Goal: Task Accomplishment & Management: Manage account settings

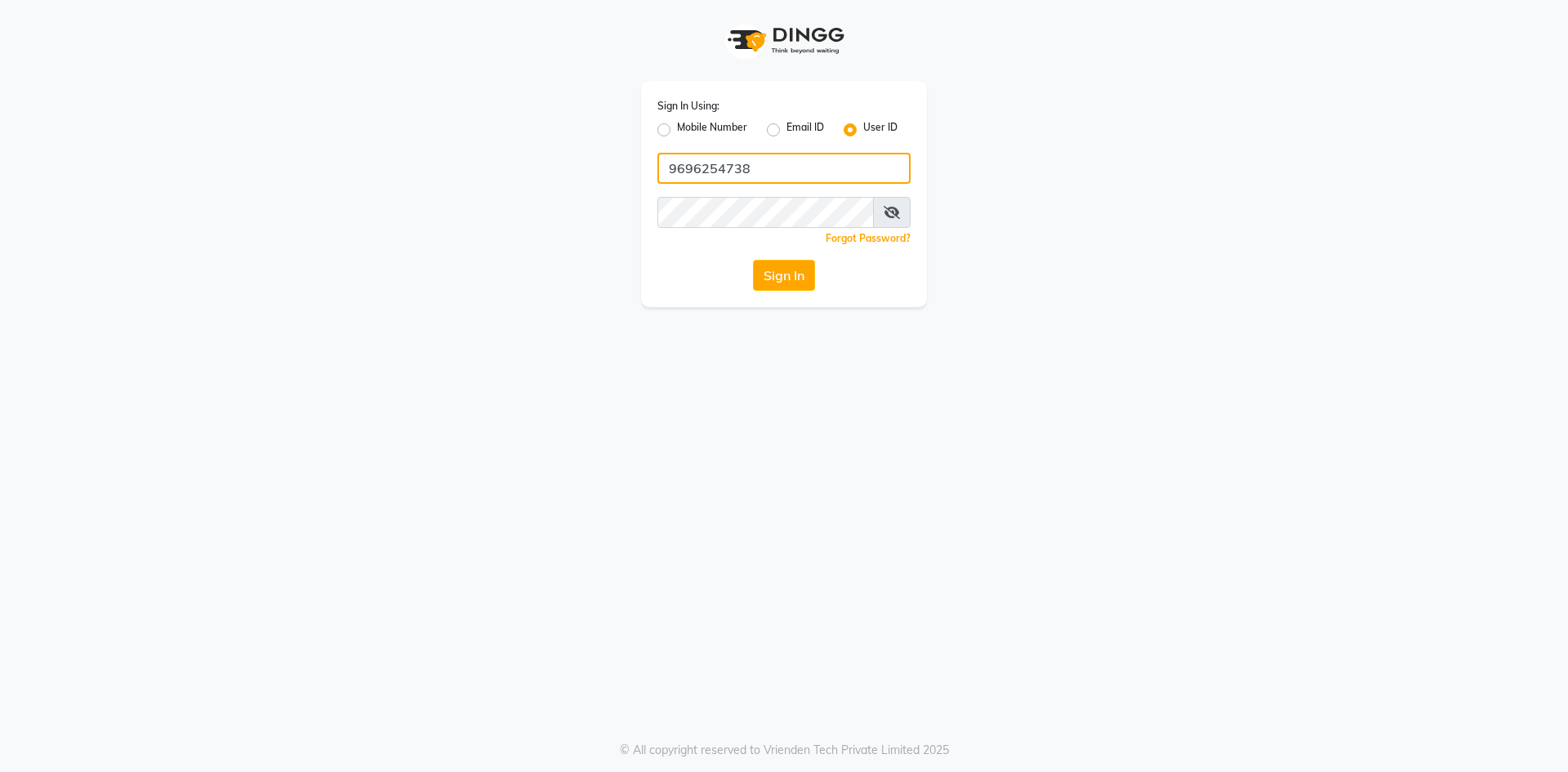
click at [797, 166] on input "9696254738" at bounding box center [784, 169] width 253 height 31
type input "neha@123"
click at [774, 273] on button "Sign In" at bounding box center [784, 276] width 62 height 31
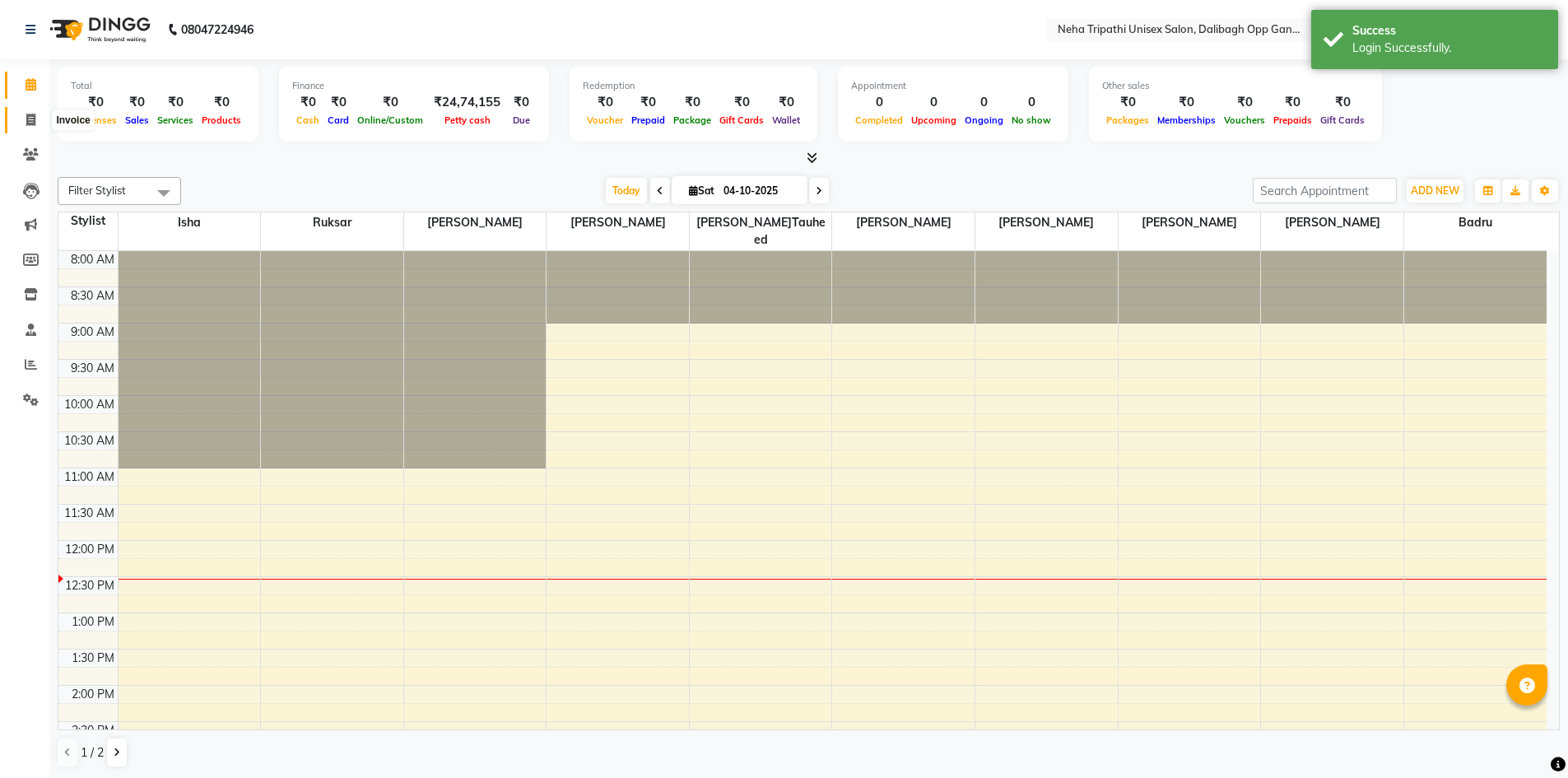
click at [25, 119] on span at bounding box center [31, 121] width 29 height 19
select select "6624"
select select "service"
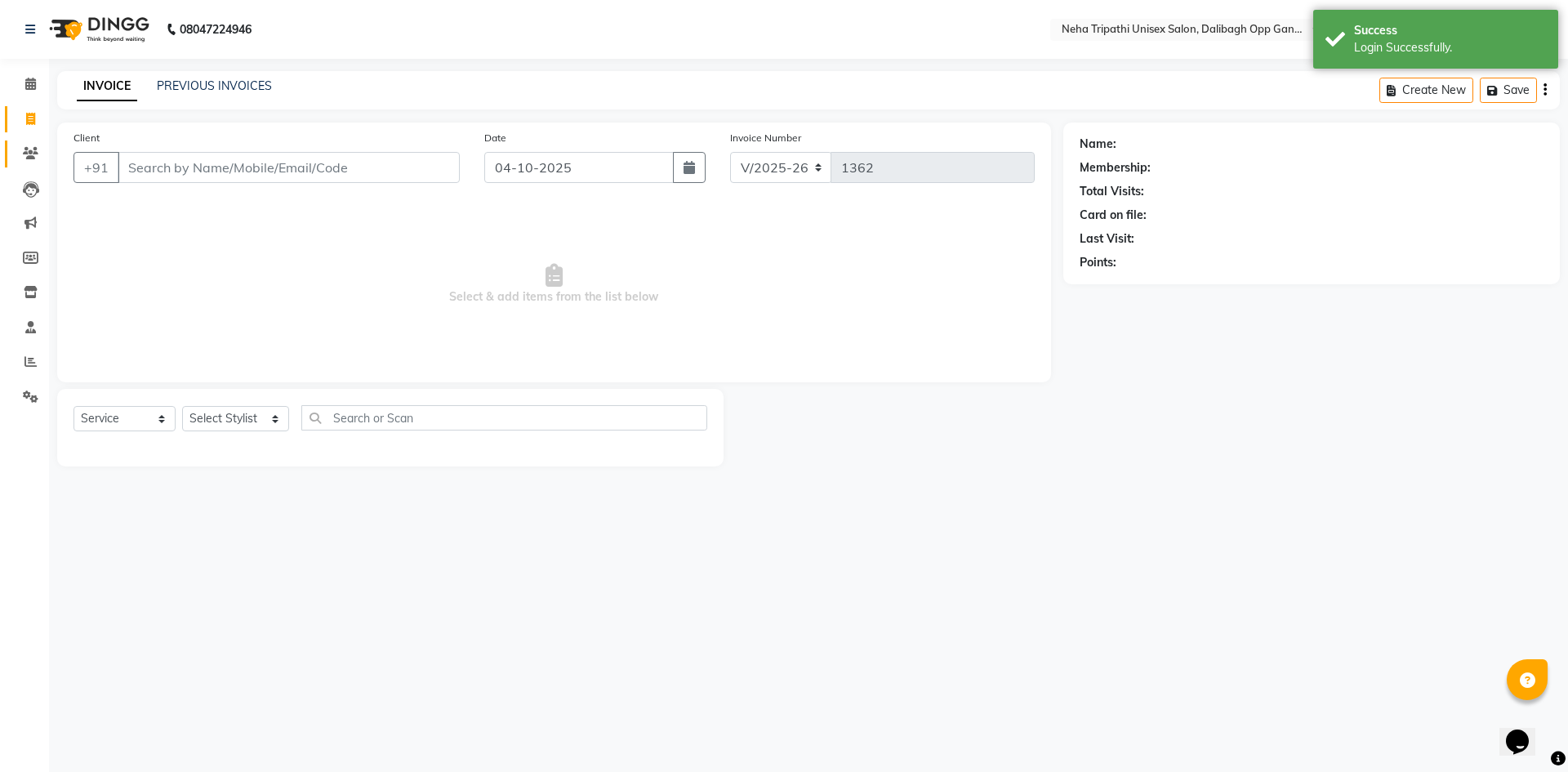
click at [26, 141] on link "Clients" at bounding box center [24, 153] width 40 height 27
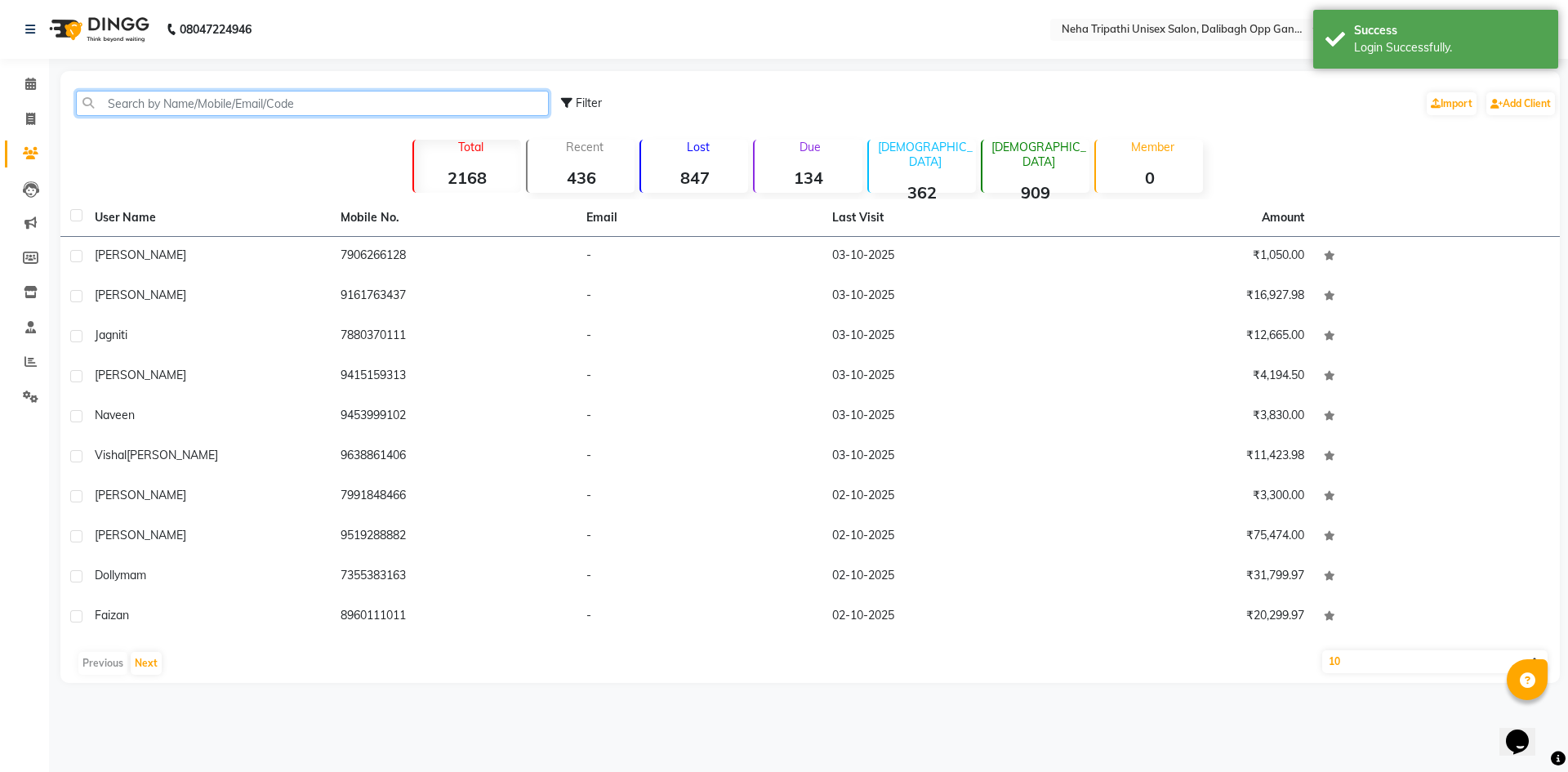
click at [156, 101] on input "text" at bounding box center [312, 102] width 473 height 25
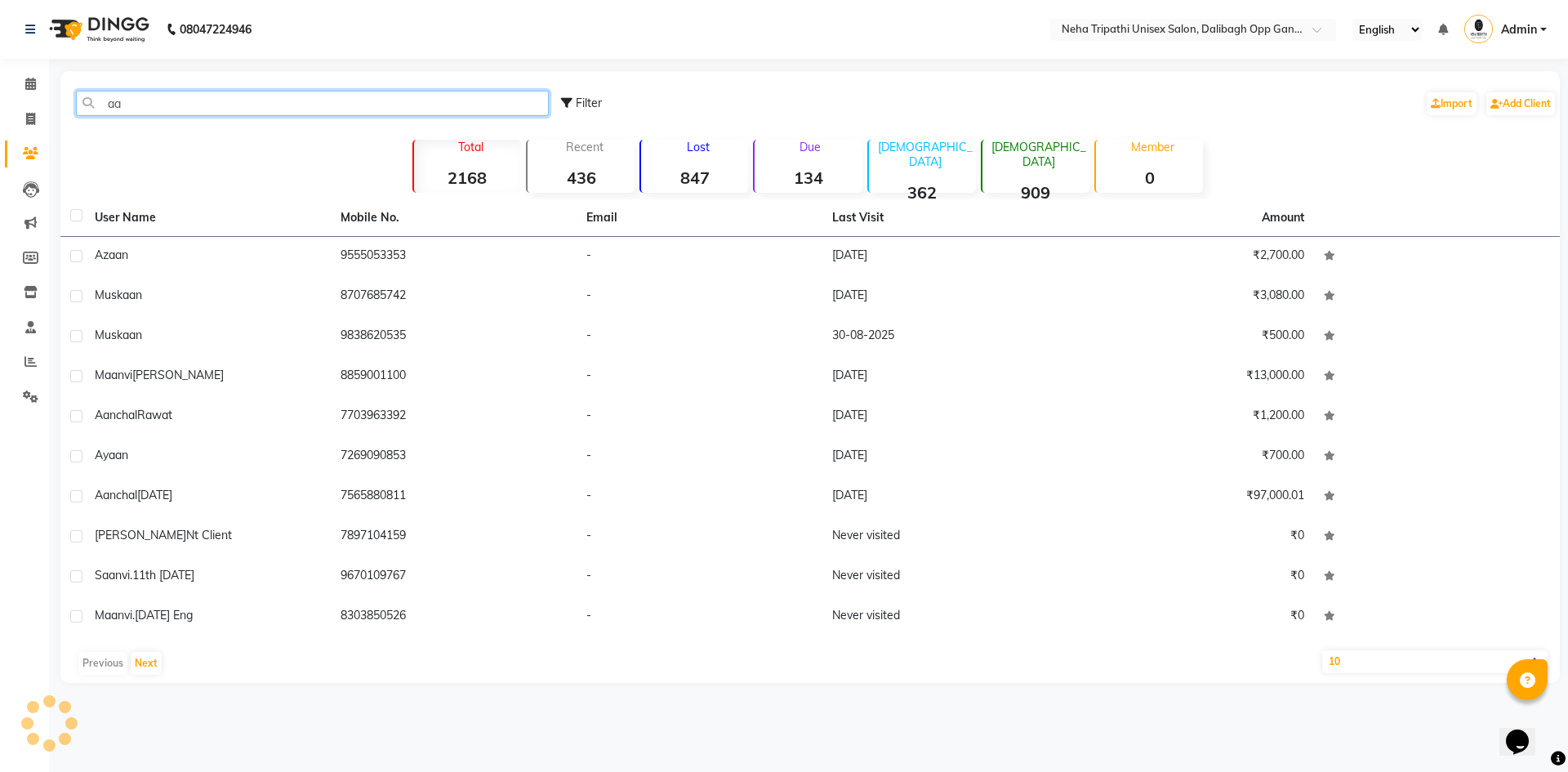
type input "a"
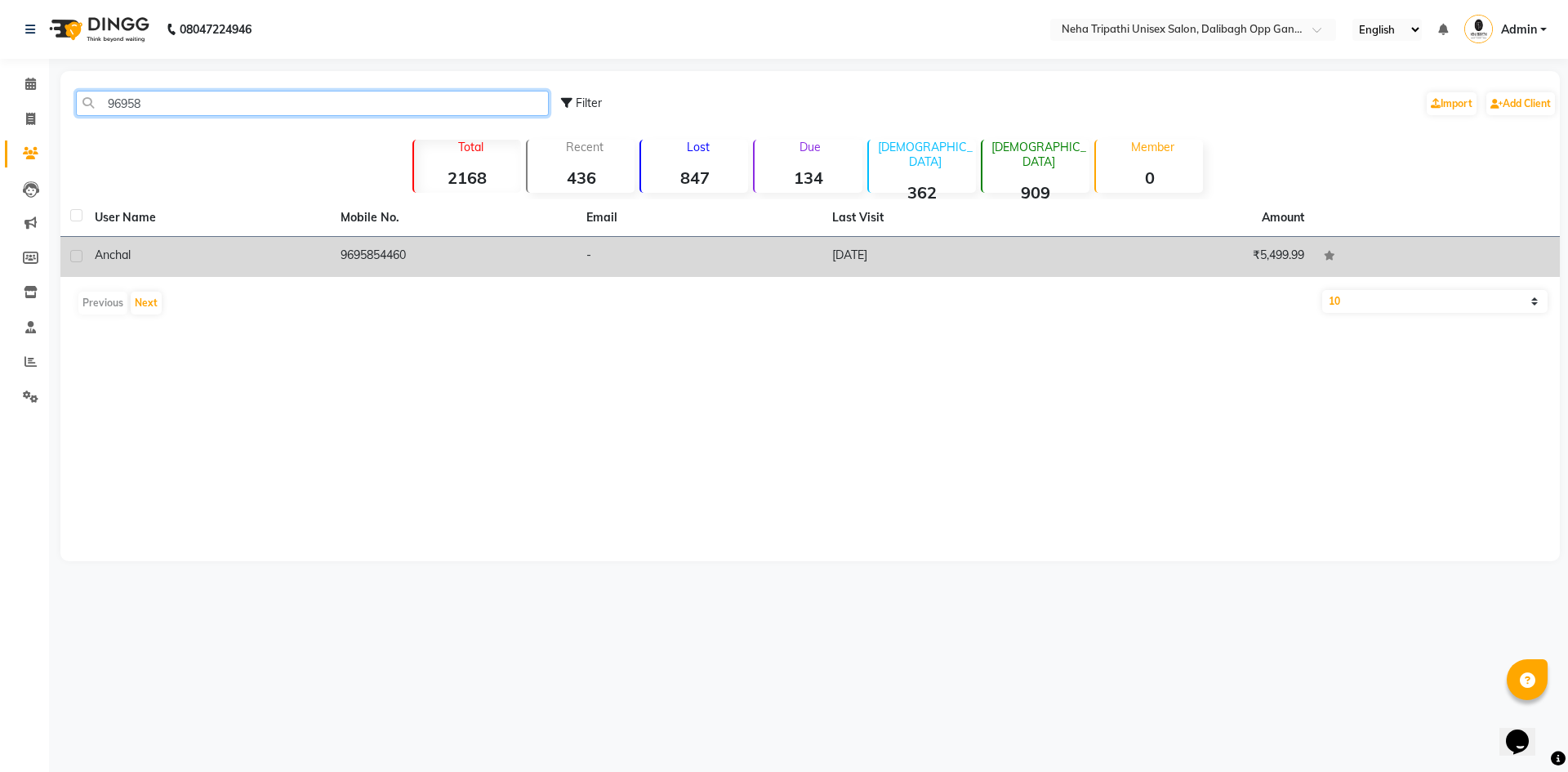
type input "96958"
click at [844, 247] on td "08-08-2025" at bounding box center [945, 256] width 246 height 40
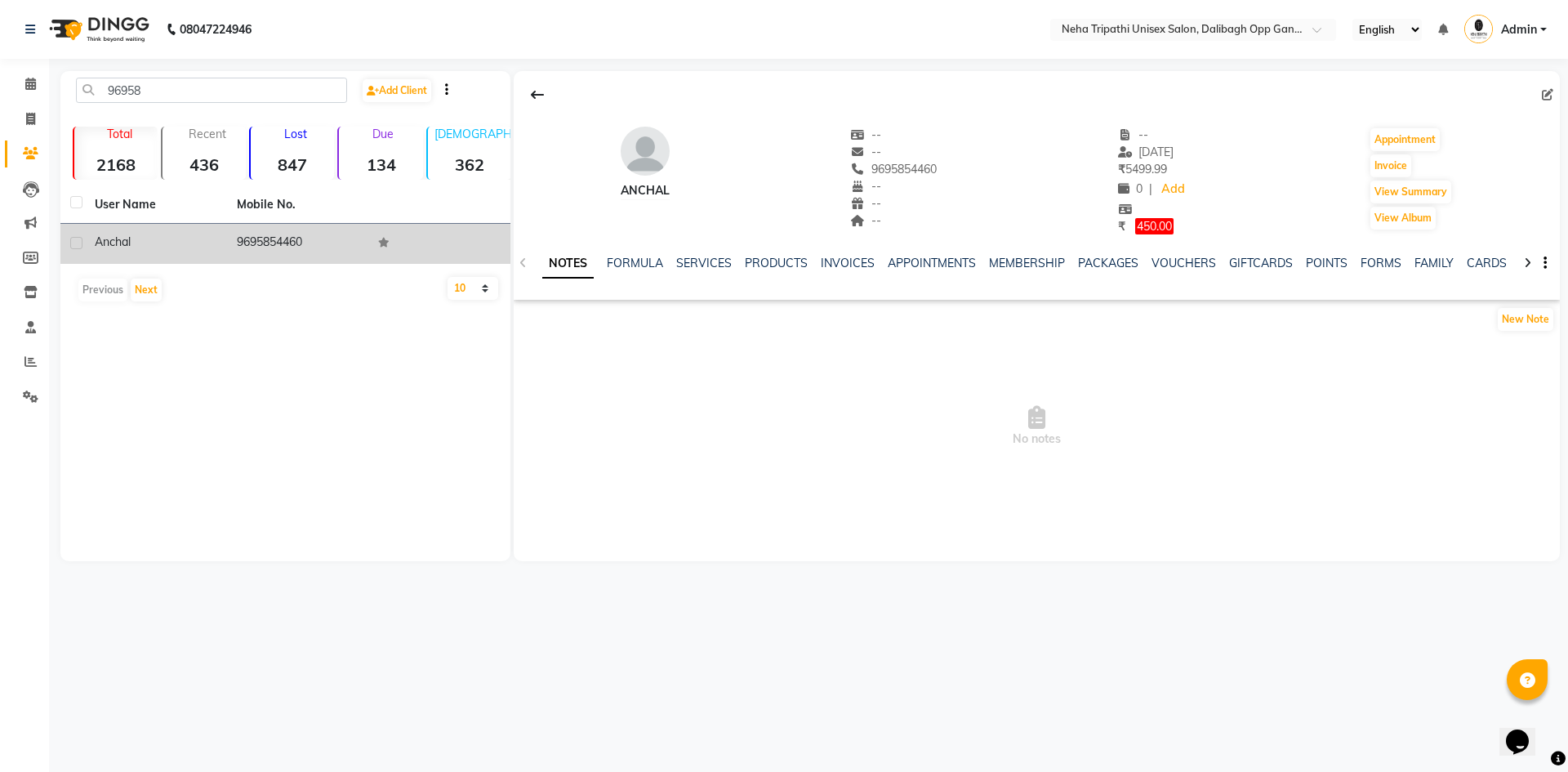
click at [669, 261] on ul "NOTES FORMULA SERVICES PRODUCTS INVOICES APPOINTMENTS MEMBERSHIP PACKAGES VOUCH…" at bounding box center [1060, 263] width 1037 height 18
click at [695, 263] on link "SERVICES" at bounding box center [703, 263] width 55 height 15
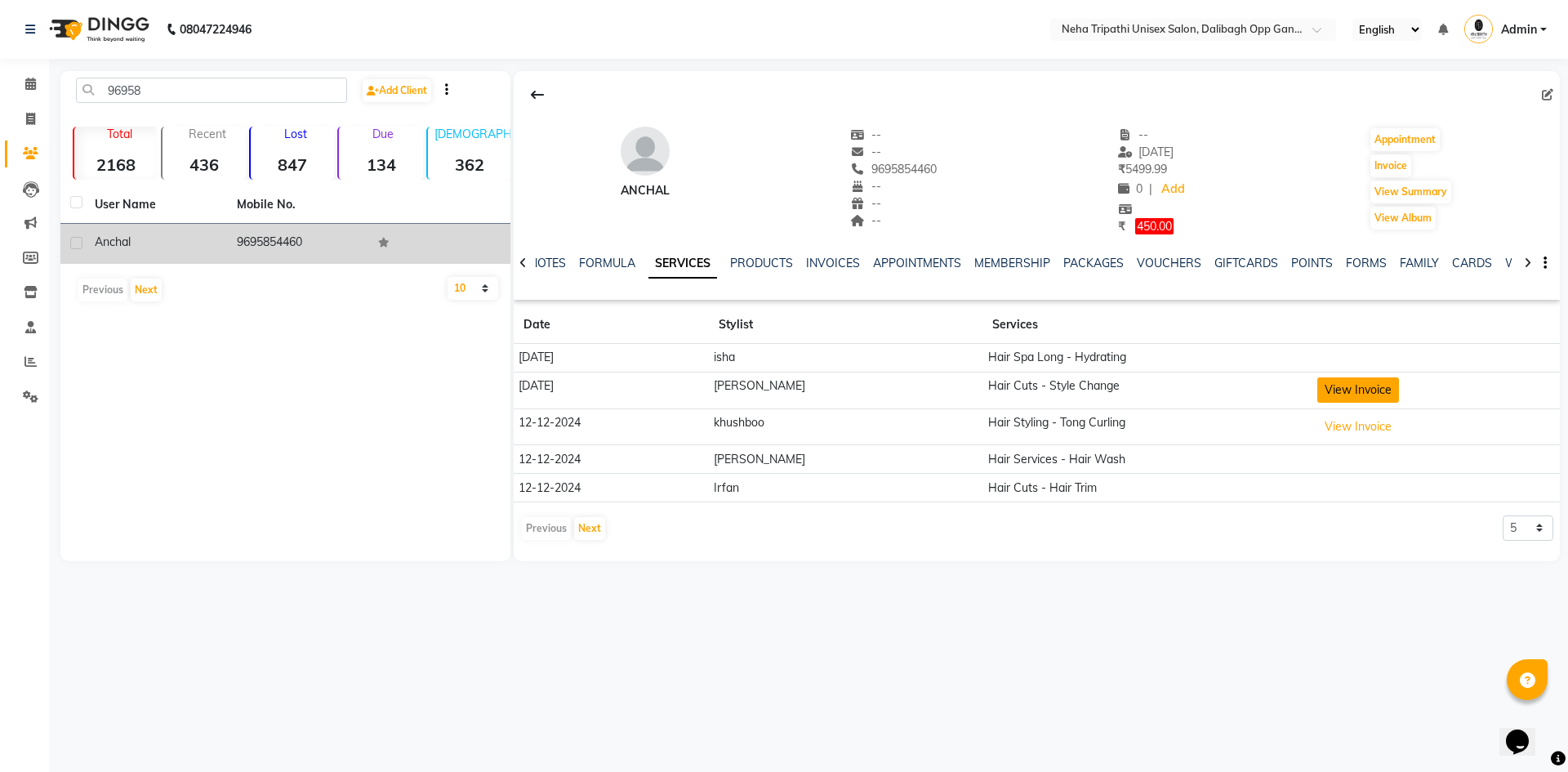
click at [1332, 398] on button "View Invoice" at bounding box center [1358, 389] width 82 height 25
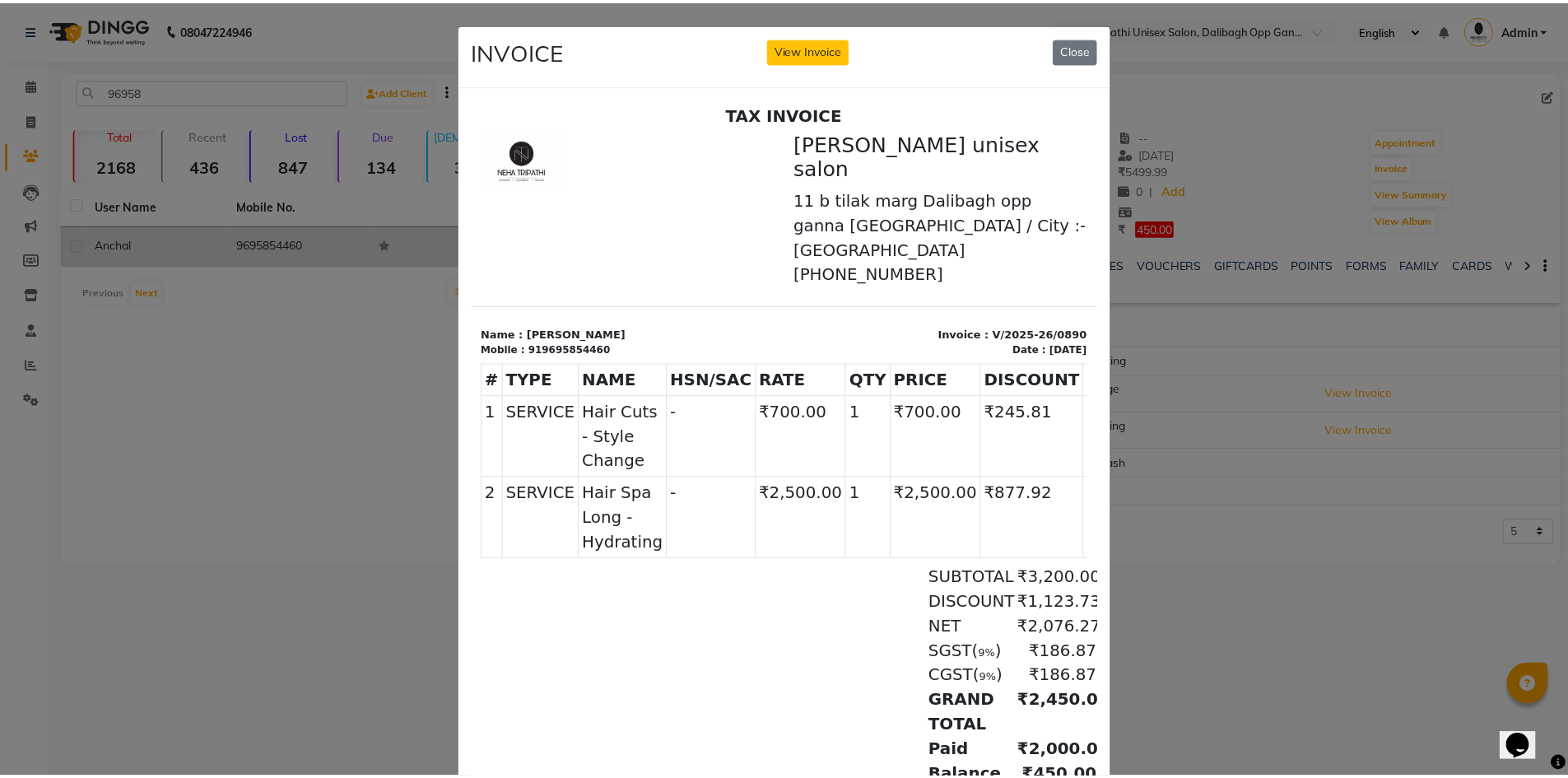
scroll to position [7, 0]
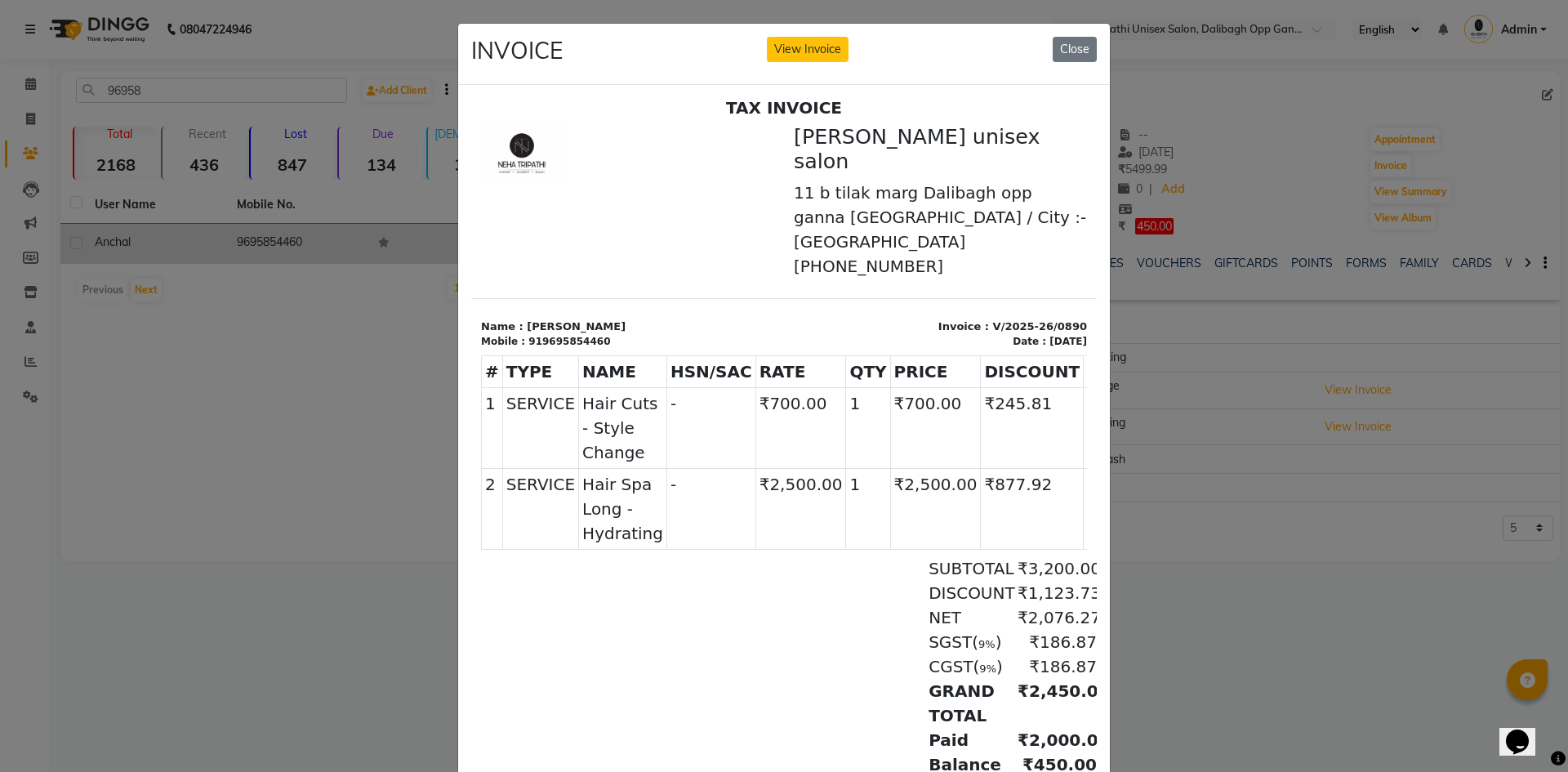
click at [1126, 559] on ngb-modal-window "INVOICE View Invoice Close" at bounding box center [784, 386] width 1568 height 772
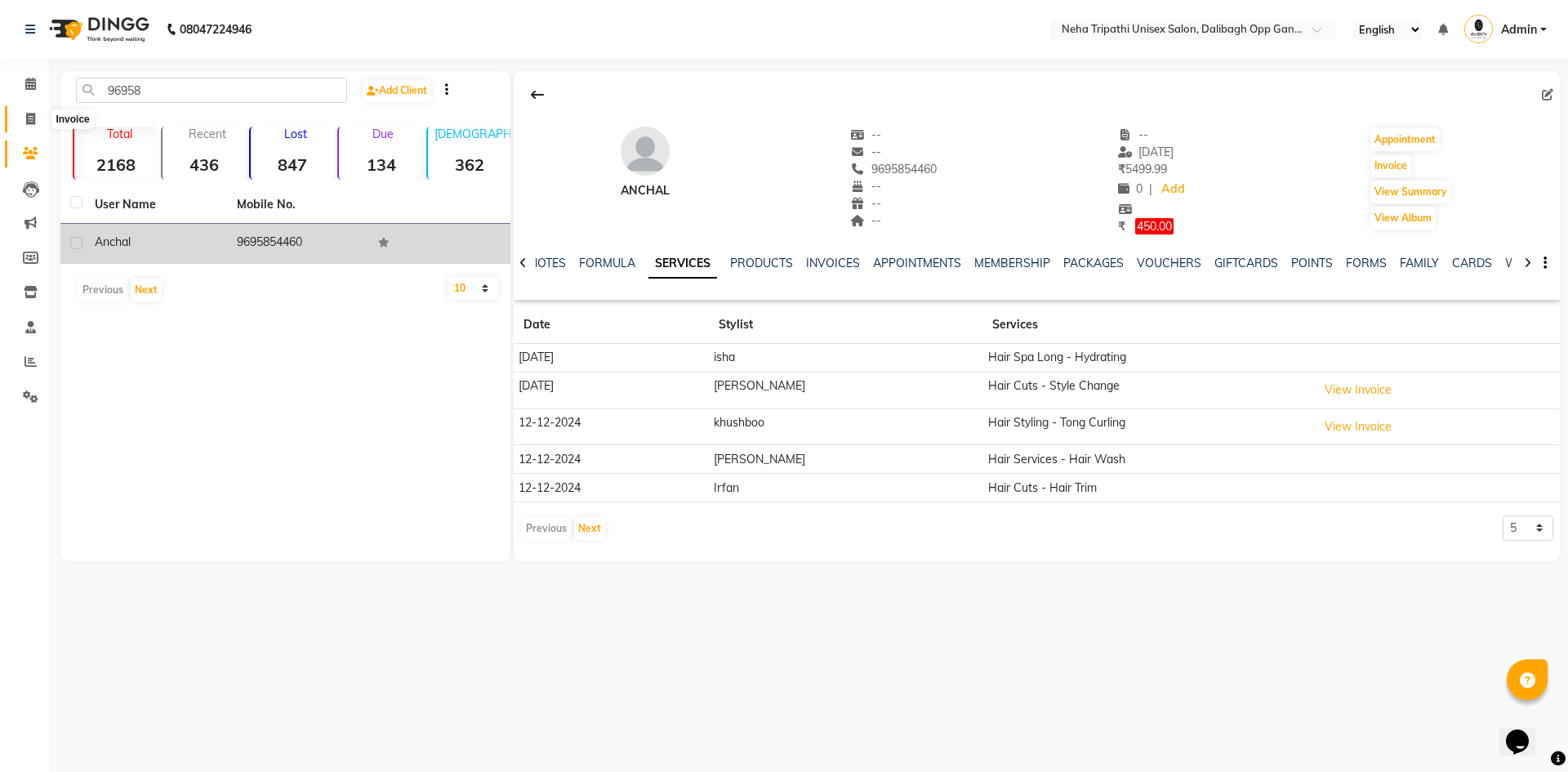
click at [35, 124] on icon at bounding box center [30, 118] width 9 height 12
select select "service"
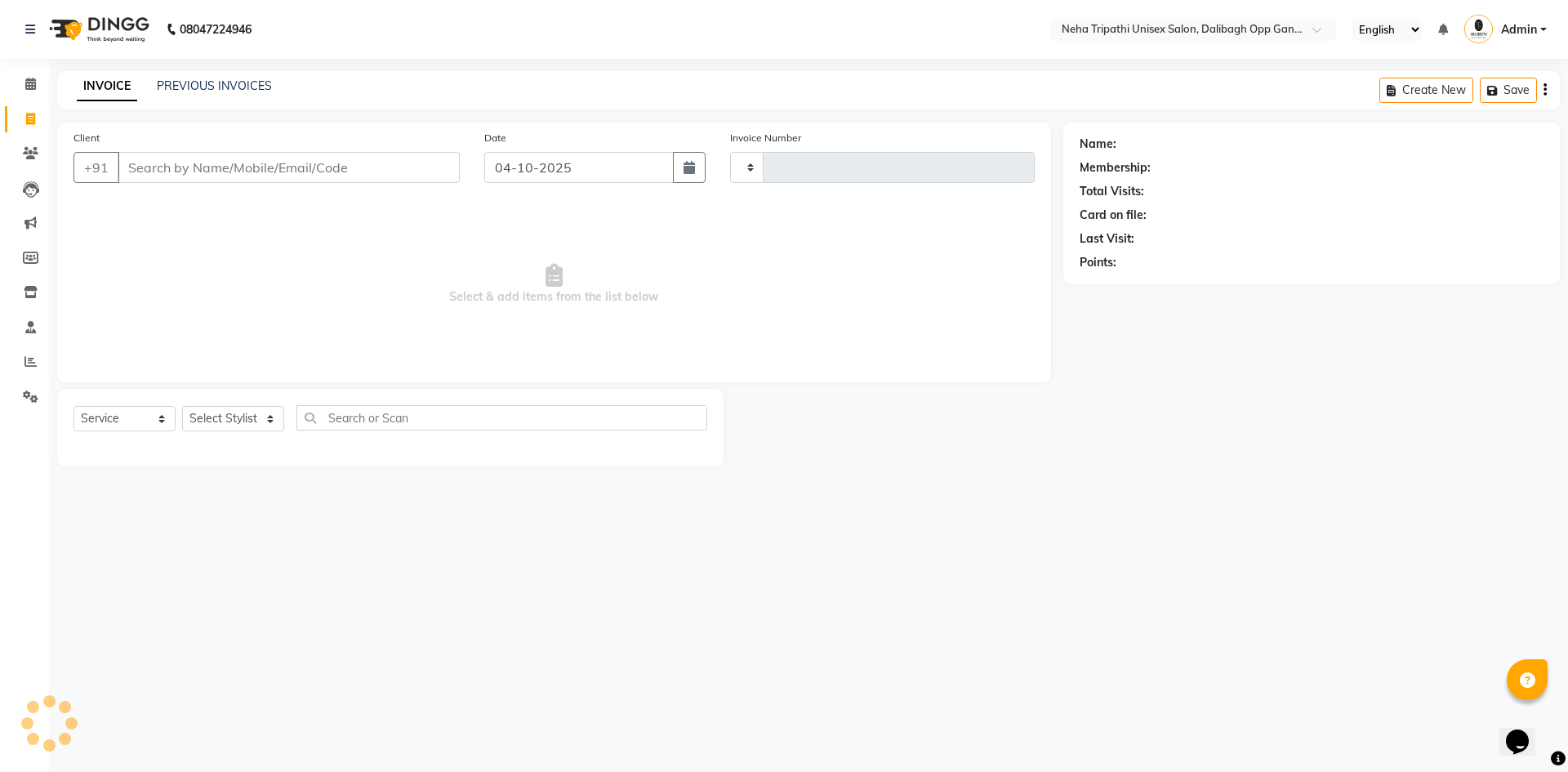
type input "1362"
select select "6624"
click at [679, 178] on button "button" at bounding box center [689, 168] width 32 height 31
select select "10"
select select "2025"
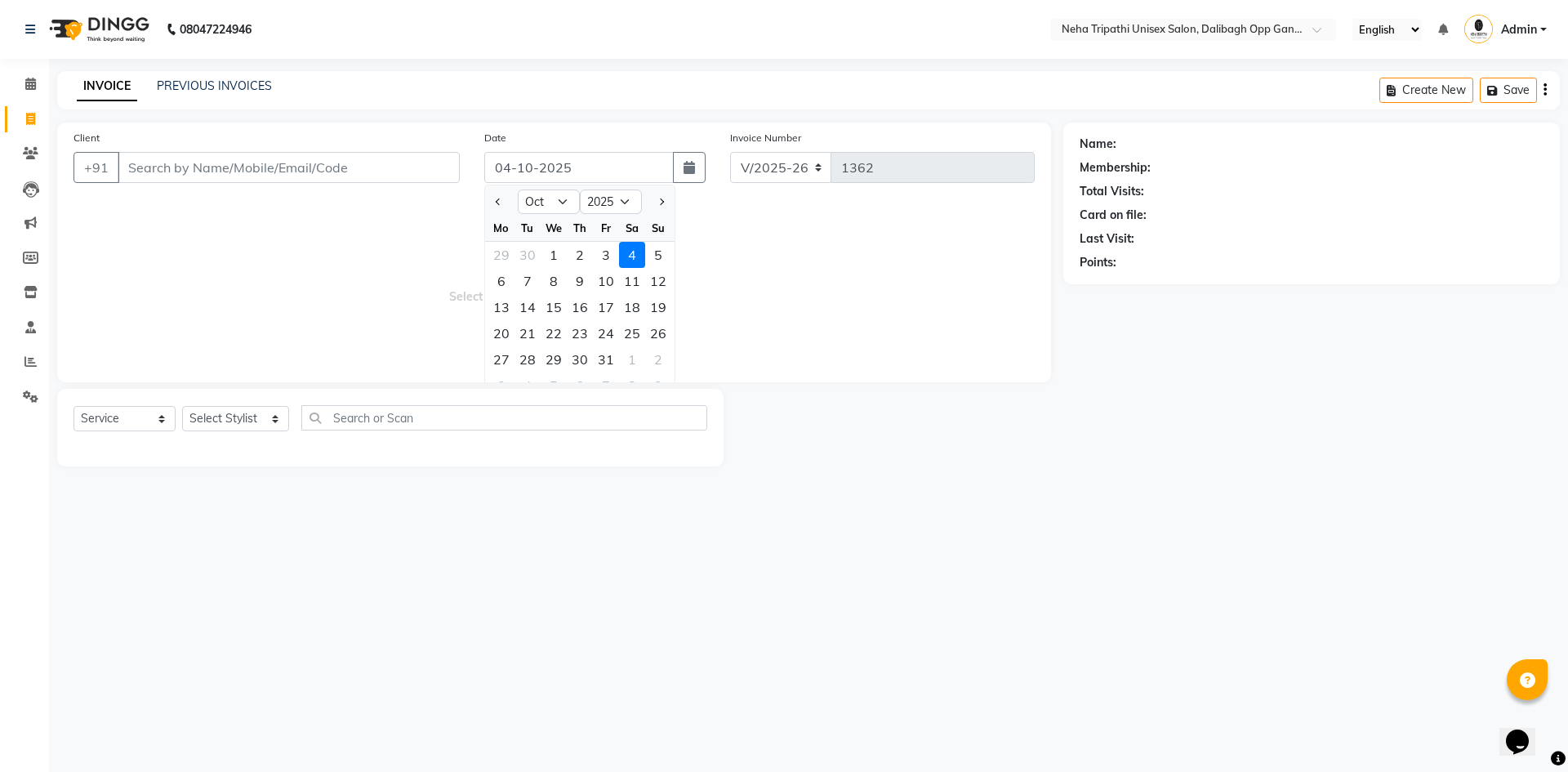
drag, startPoint x: 791, startPoint y: 267, endPoint x: 395, endPoint y: 240, distance: 396.9
click at [776, 267] on span "Select & add items from the list below" at bounding box center [554, 284] width 961 height 163
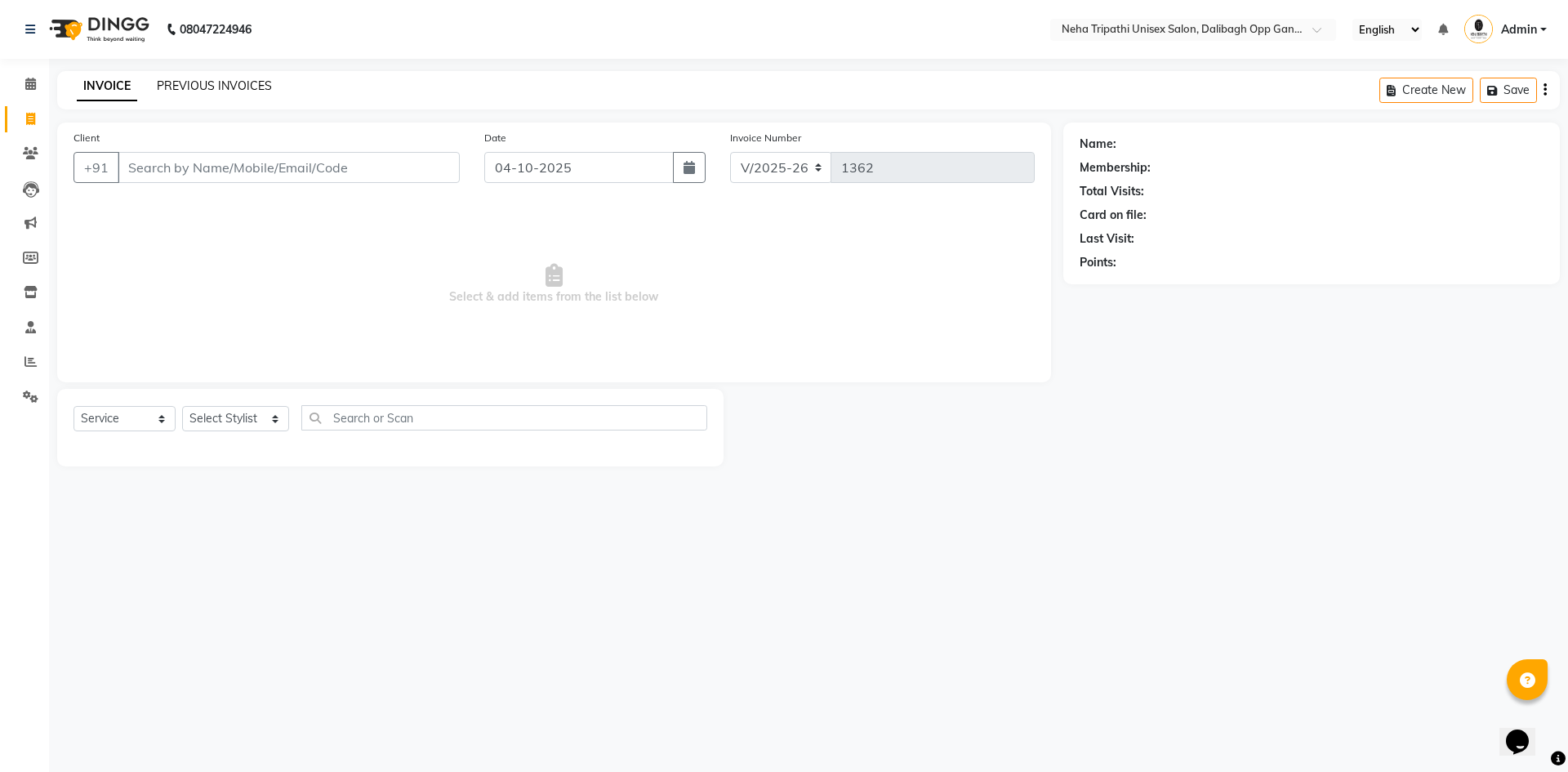
click at [235, 82] on link "PREVIOUS INVOICES" at bounding box center [214, 86] width 115 height 15
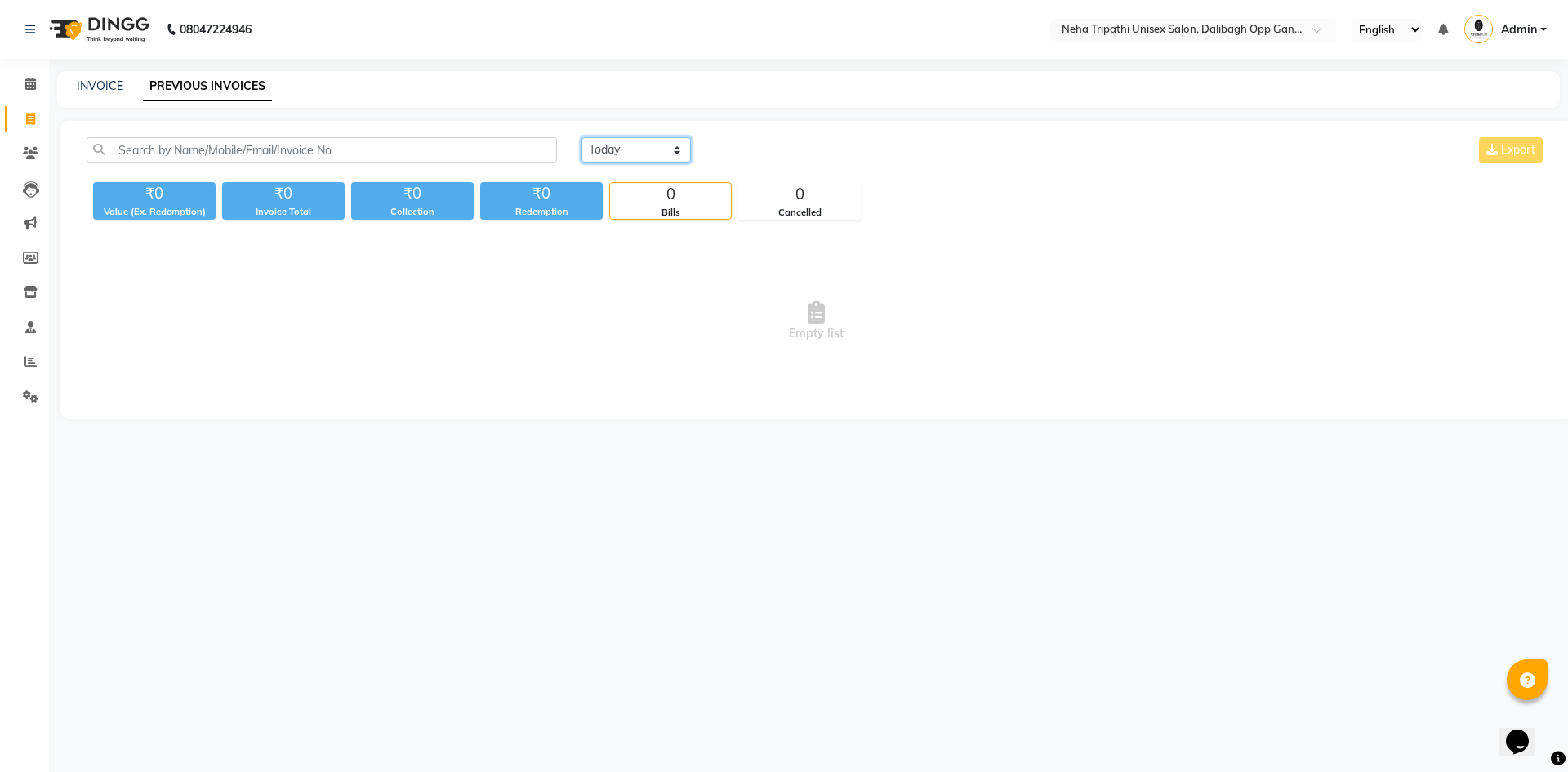
click at [644, 139] on select "[DATE] [DATE] Custom Range" at bounding box center [636, 149] width 110 height 25
select select "yesterday"
click at [582, 137] on select "[DATE] [DATE] Custom Range" at bounding box center [636, 149] width 110 height 25
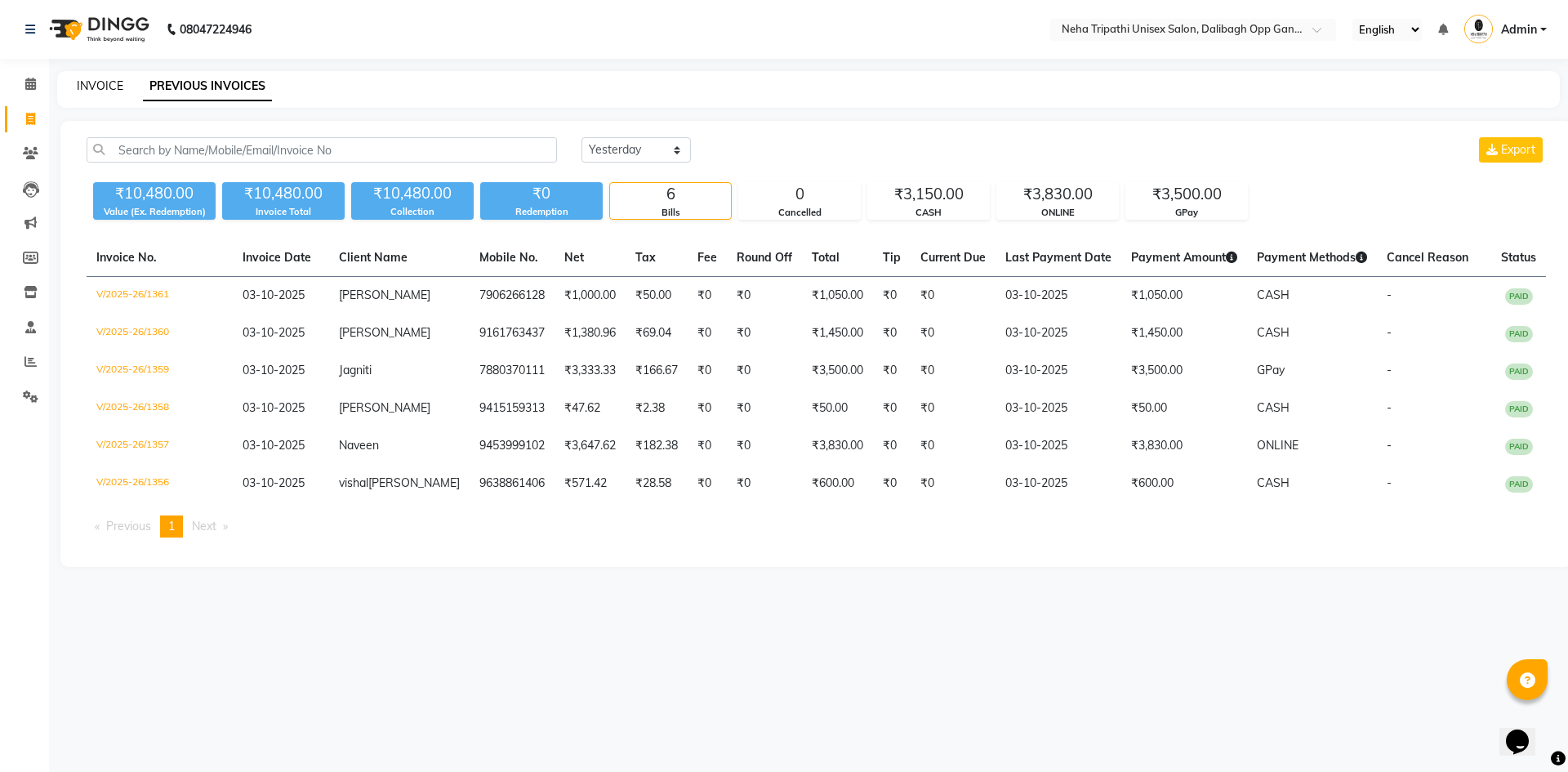
click at [91, 92] on link "INVOICE" at bounding box center [100, 86] width 46 height 15
select select "service"
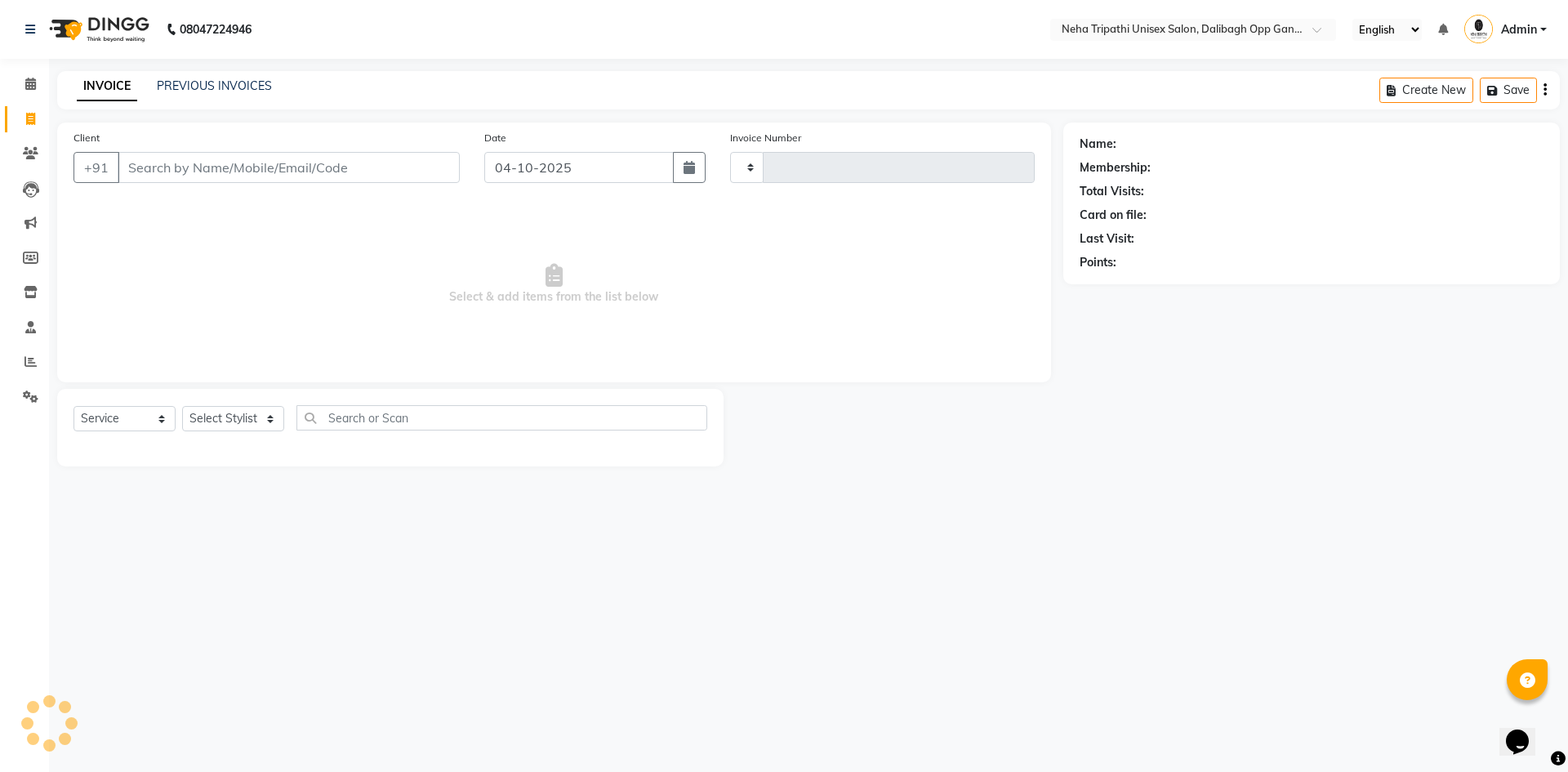
type input "1362"
select select "6624"
click at [300, 168] on input "Client" at bounding box center [289, 168] width 342 height 31
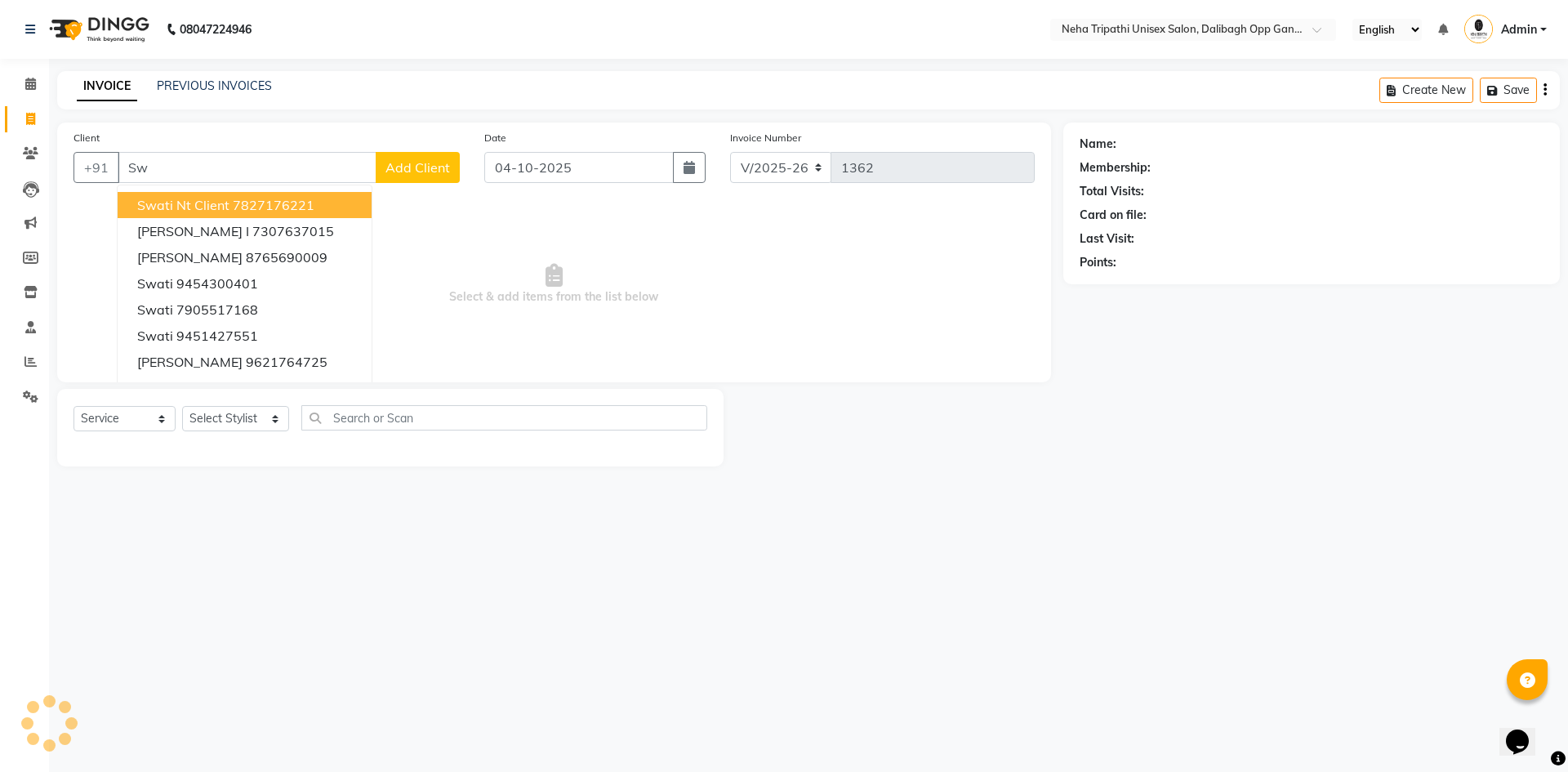
type input "S"
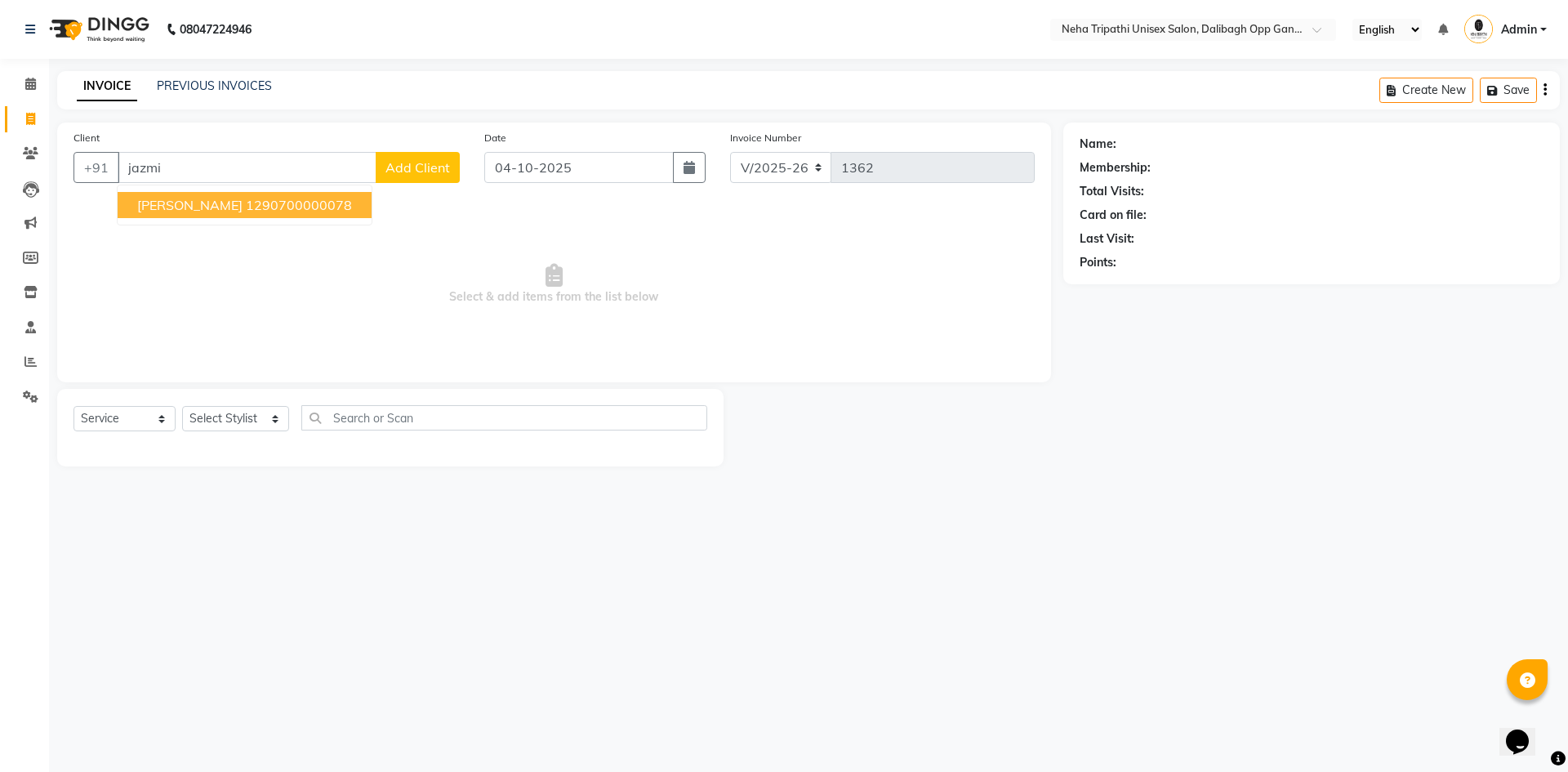
click at [262, 211] on ngb-highlight "1290700000078" at bounding box center [299, 205] width 106 height 17
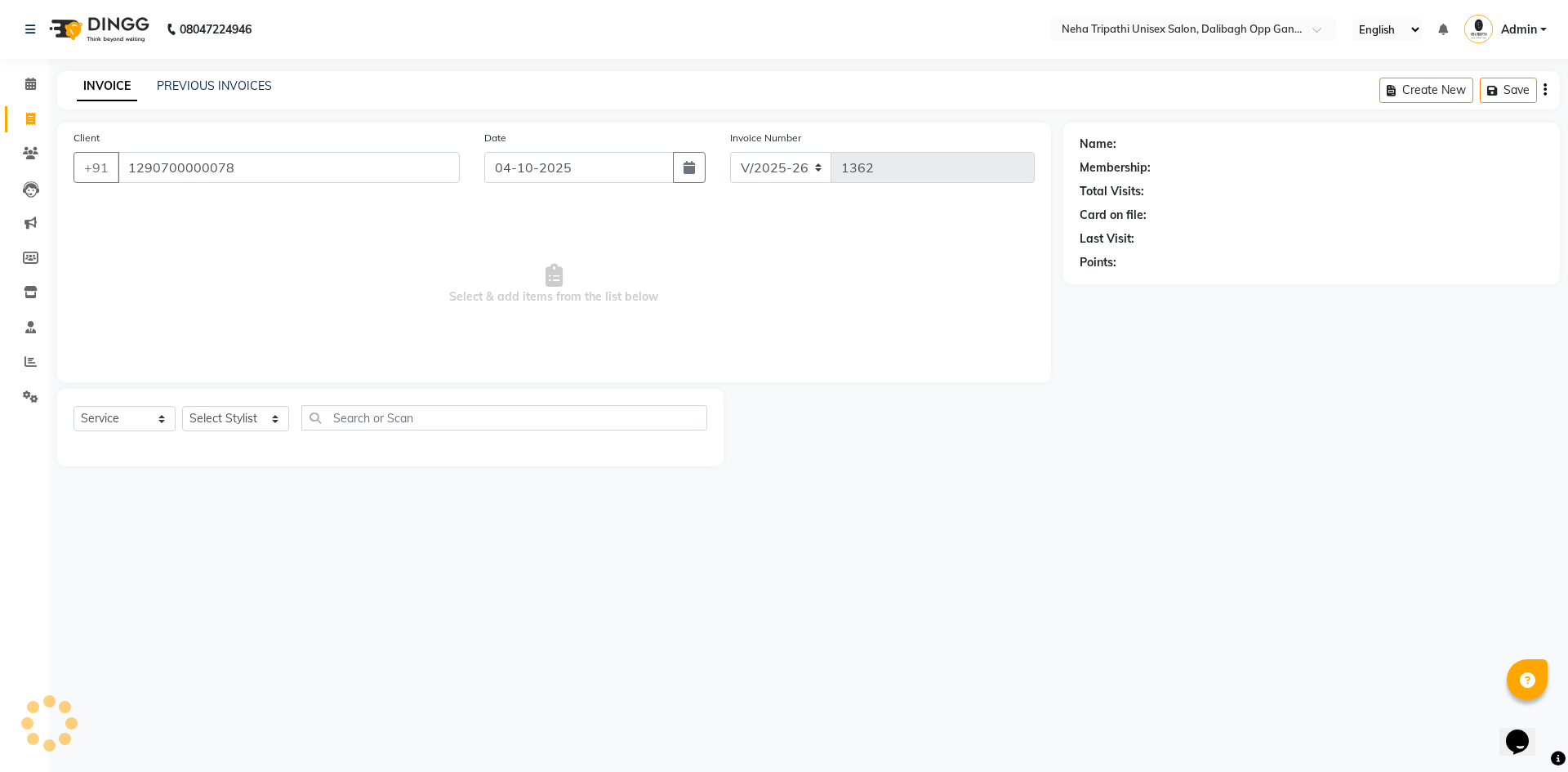
type input "1290700000078"
select select "1: Object"
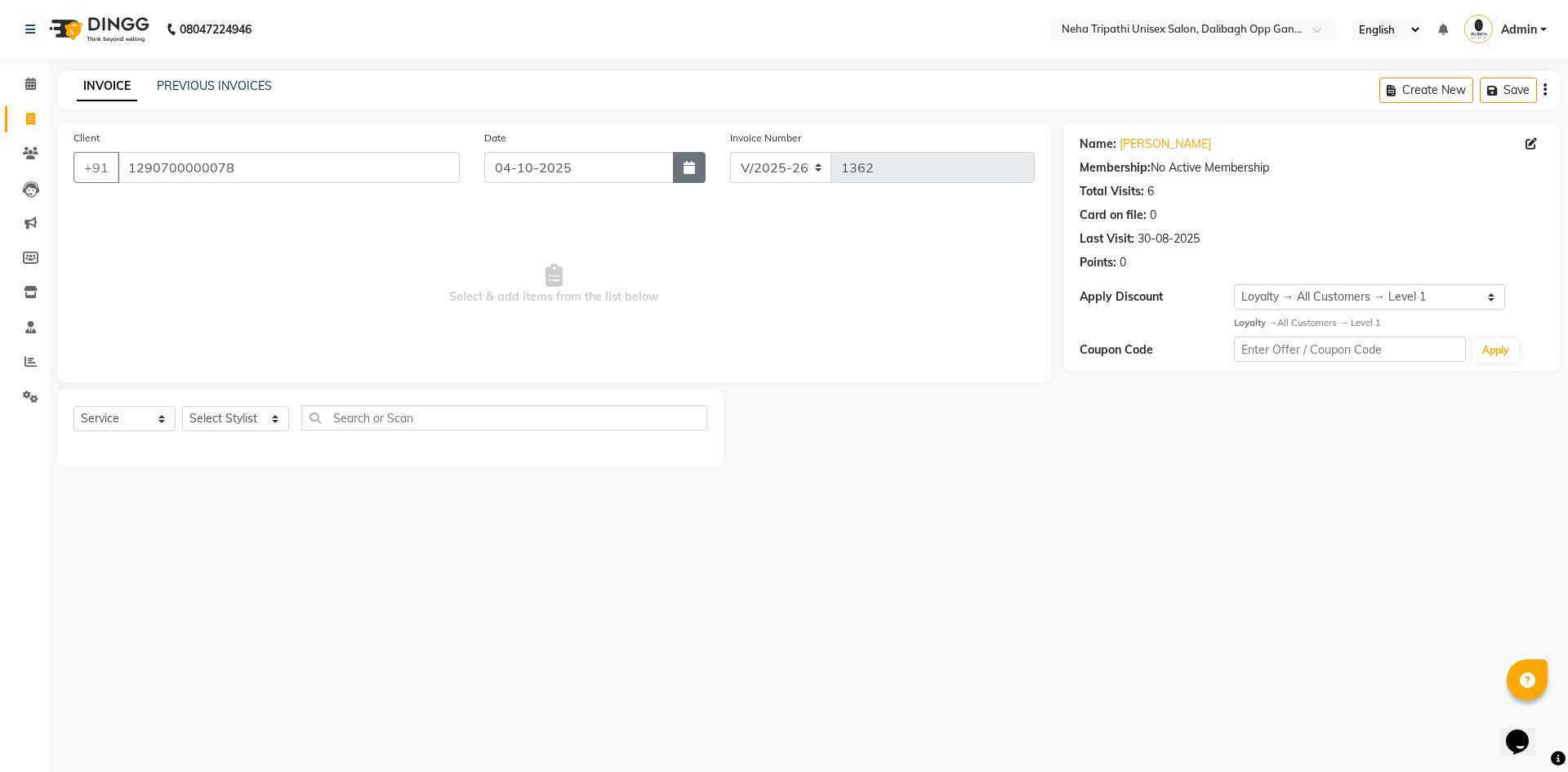
click at [695, 166] on icon "button" at bounding box center [689, 168] width 11 height 13
select select "10"
select select "2025"
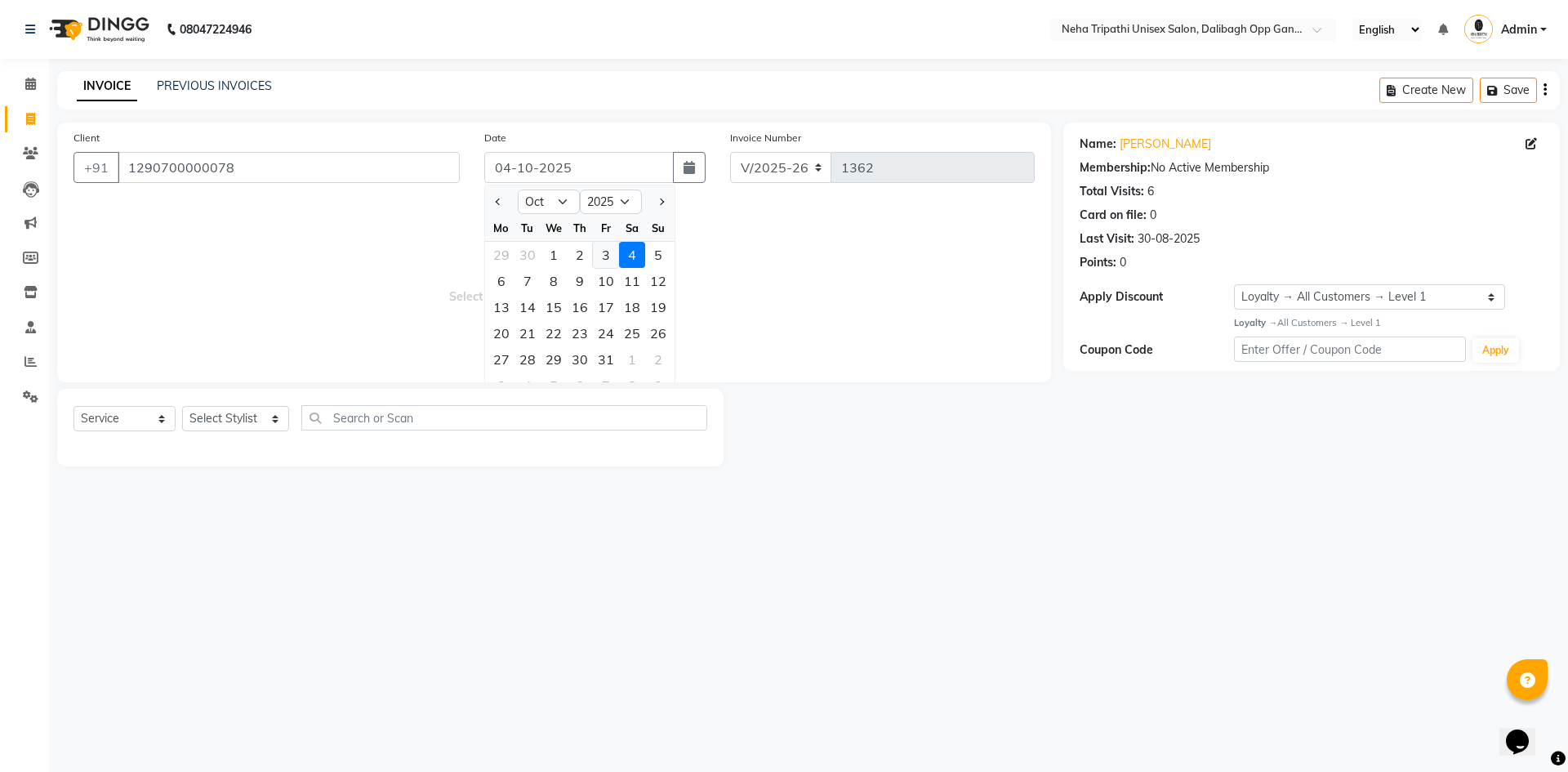
click at [604, 254] on div "3" at bounding box center [606, 255] width 26 height 26
type input "03-10-2025"
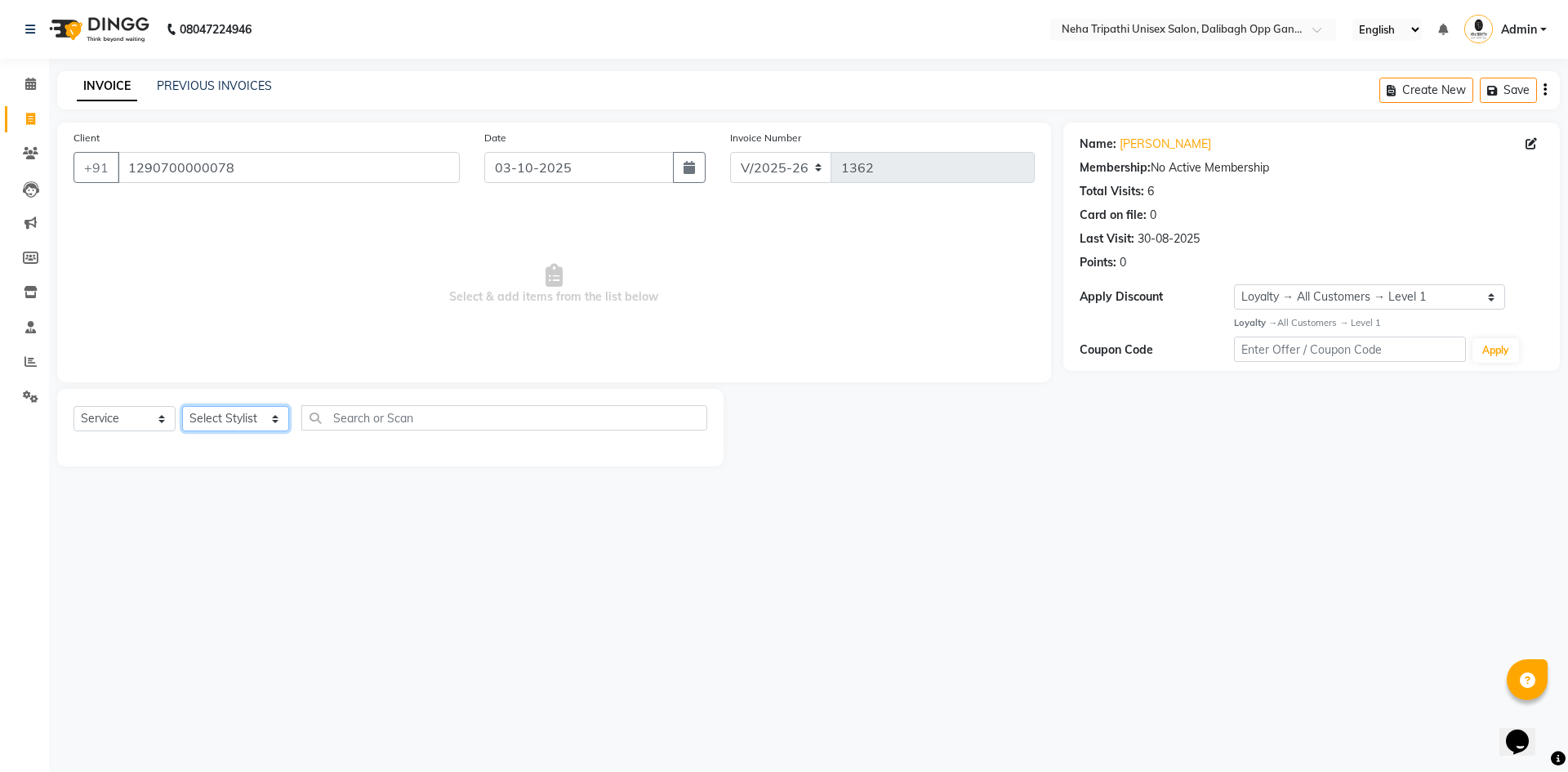
click at [269, 416] on select "Select Stylist Badru Gaus Mohammad isha Jagjit Kaur Mohd.Tauheed Rubeena ruksar…" at bounding box center [236, 418] width 107 height 25
select select "51165"
click at [183, 406] on select "Select Stylist Badru Gaus Mohammad isha Jagjit Kaur Mohd.Tauheed Rubeena ruksar…" at bounding box center [236, 418] width 107 height 25
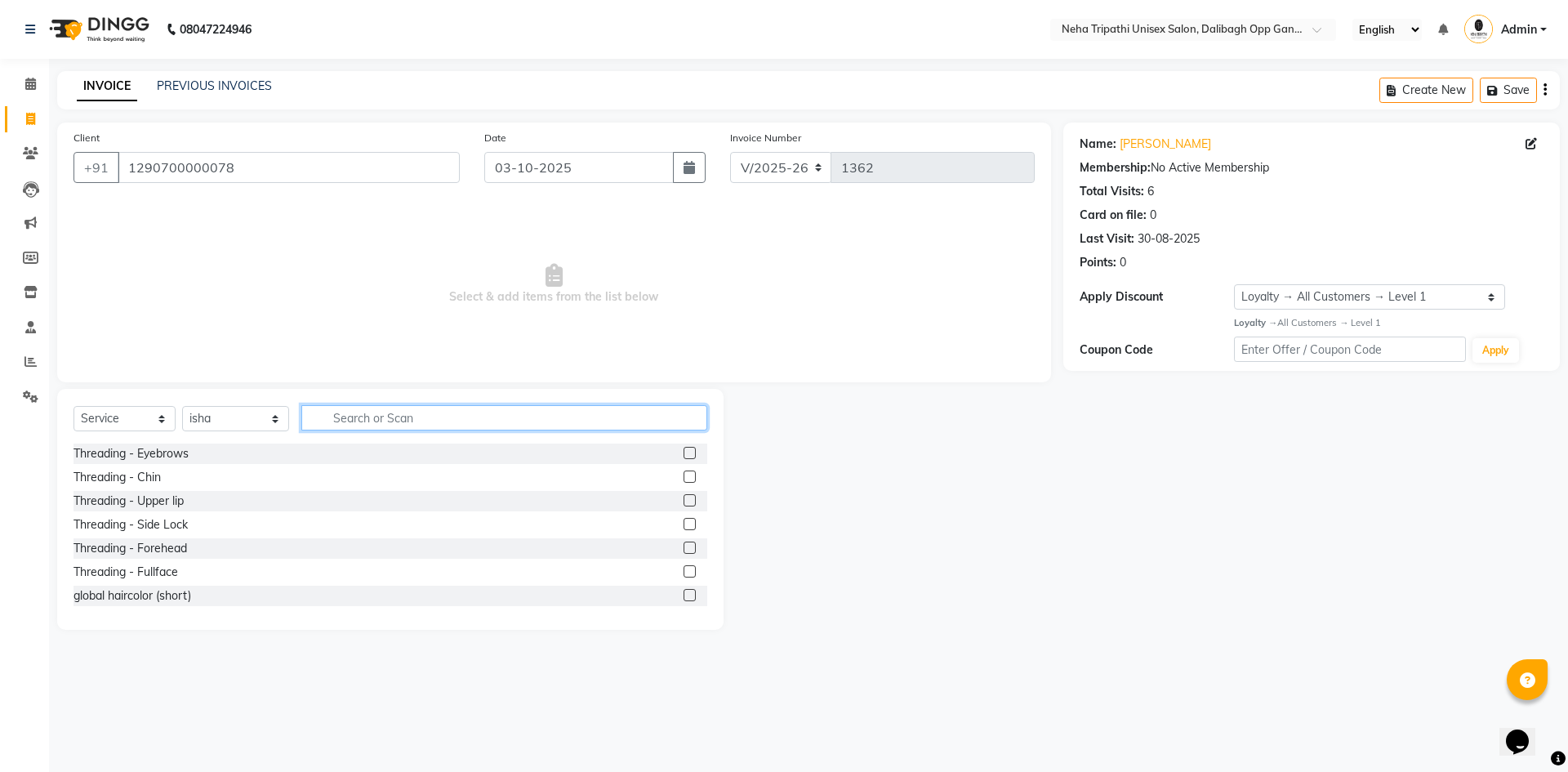
click at [432, 419] on input "text" at bounding box center [504, 417] width 406 height 25
type input "o3"
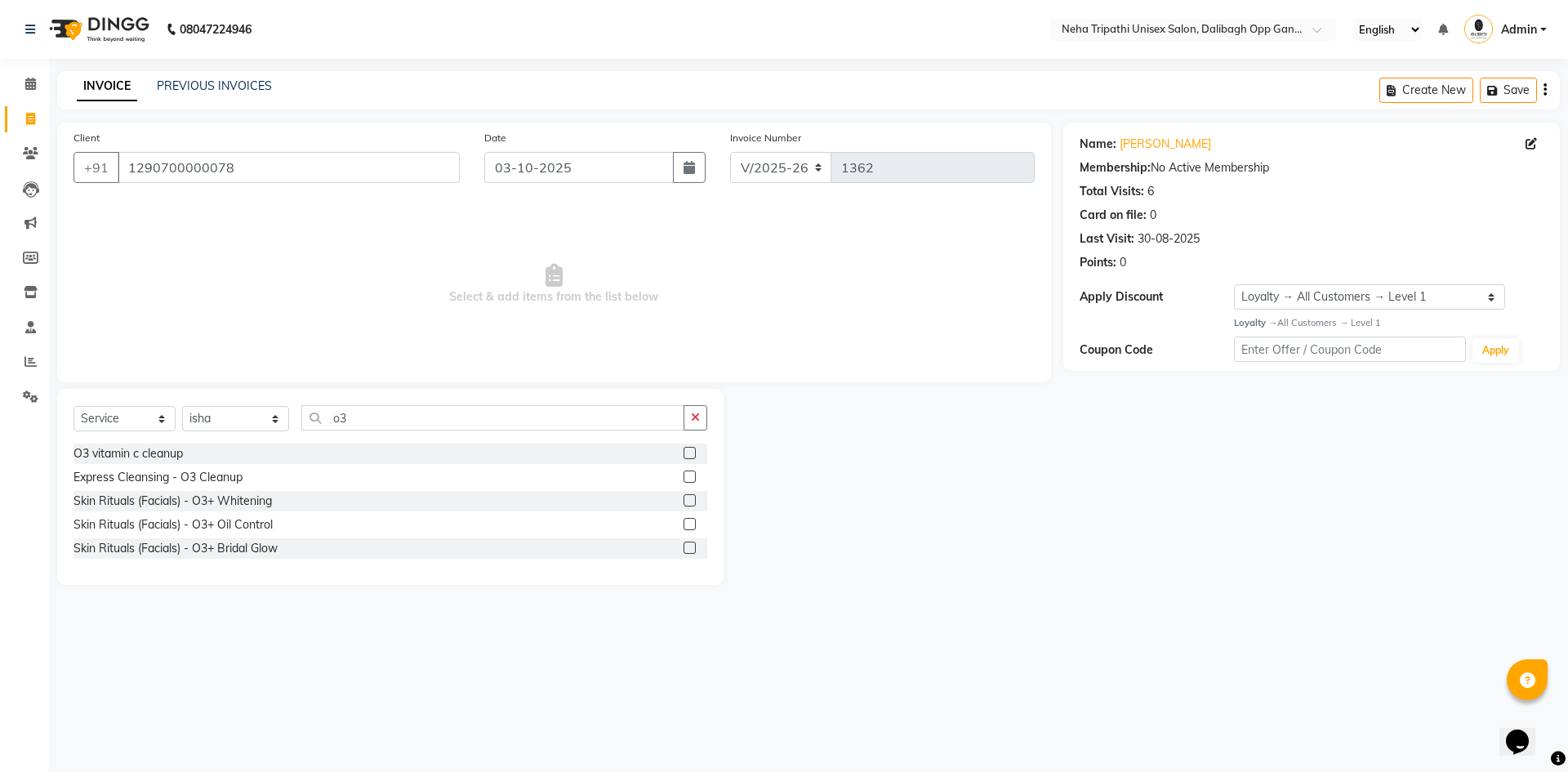
click at [689, 501] on label at bounding box center [689, 500] width 12 height 12
click at [689, 501] on input "checkbox" at bounding box center [689, 502] width 11 height 11
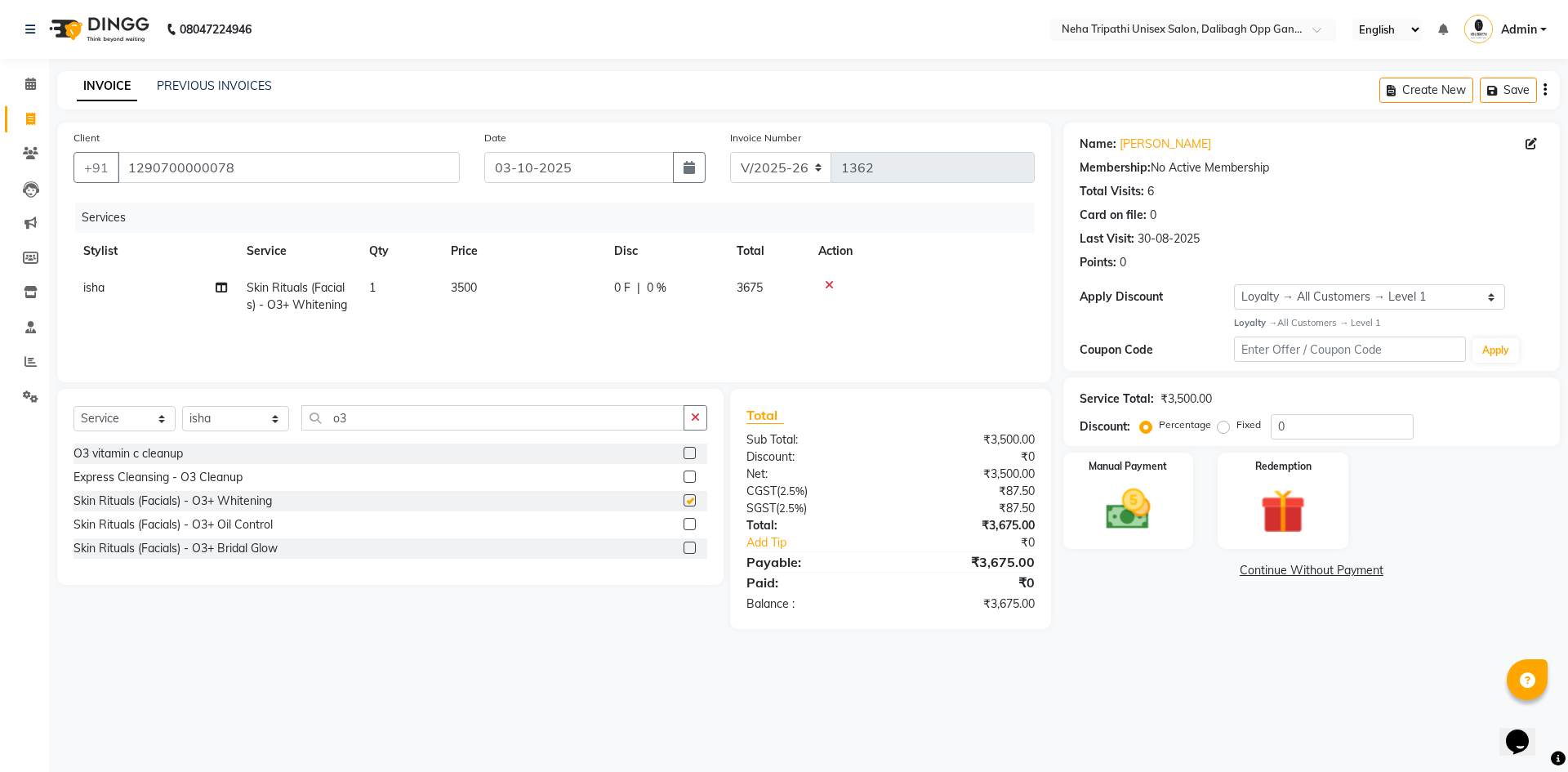
checkbox input "false"
click at [704, 418] on button "button" at bounding box center [695, 417] width 24 height 25
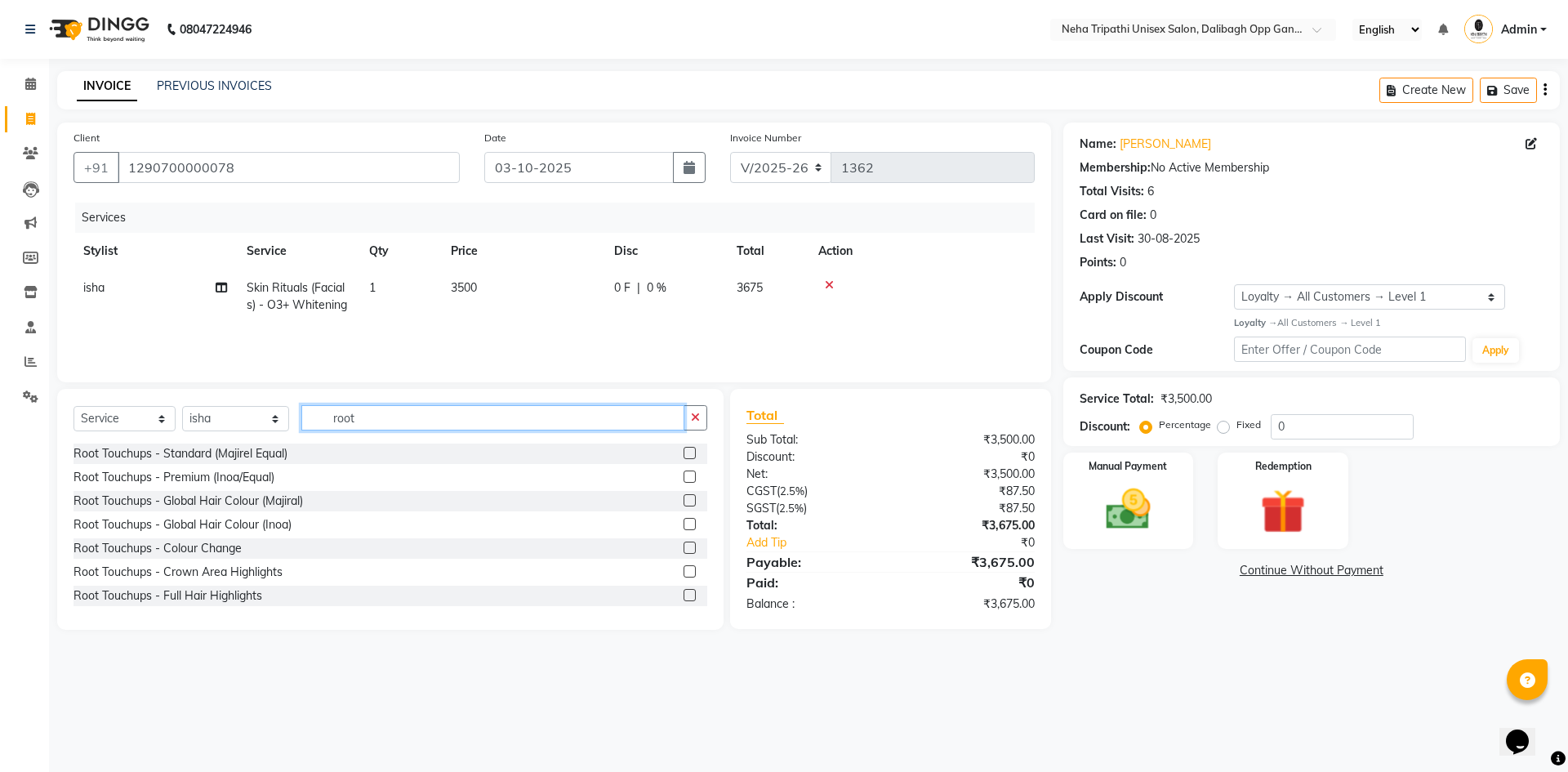
type input "root"
click at [683, 502] on label at bounding box center [689, 500] width 12 height 12
click at [683, 502] on input "checkbox" at bounding box center [689, 502] width 11 height 11
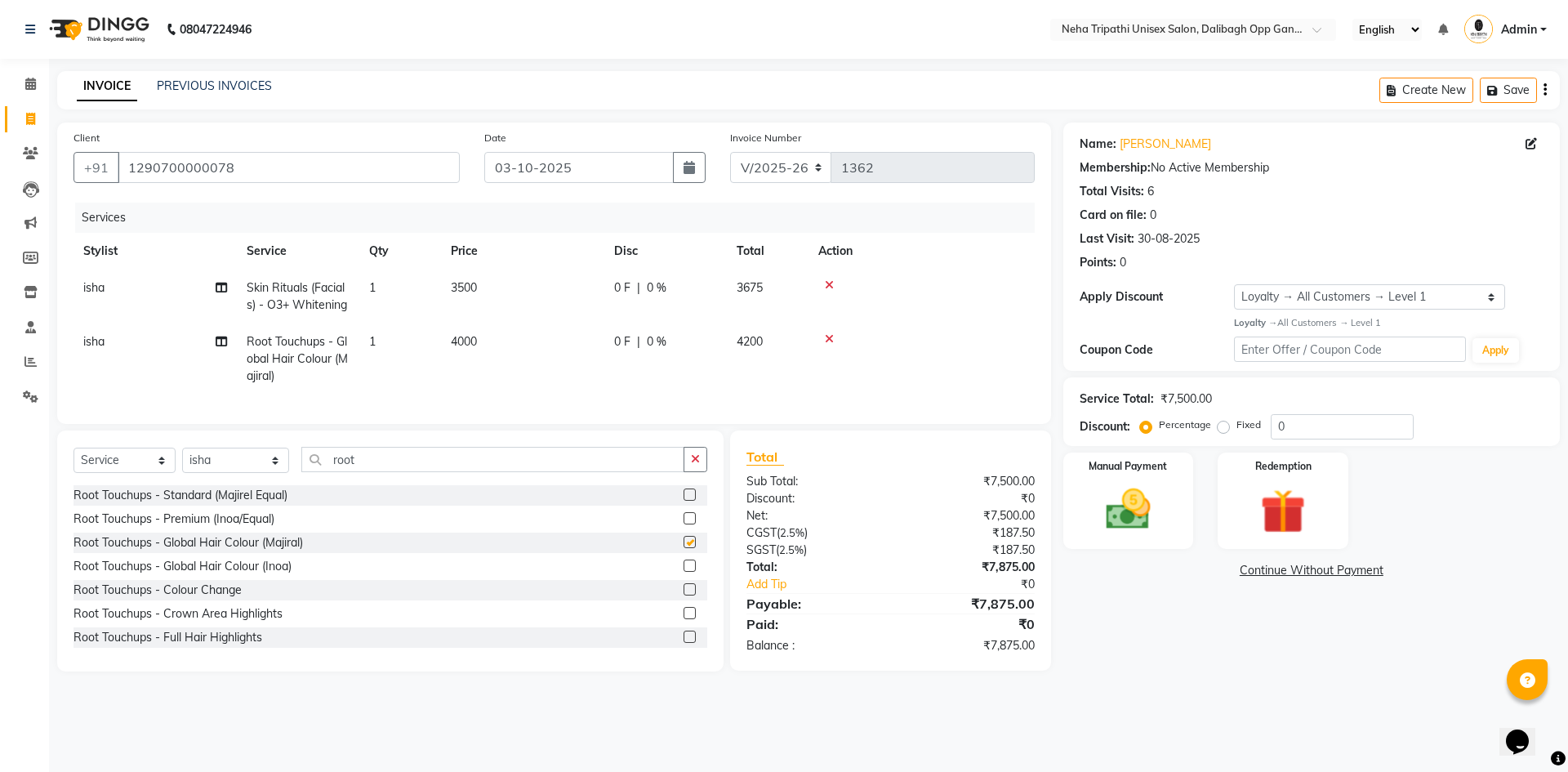
checkbox input "false"
click at [829, 338] on icon at bounding box center [830, 338] width 9 height 11
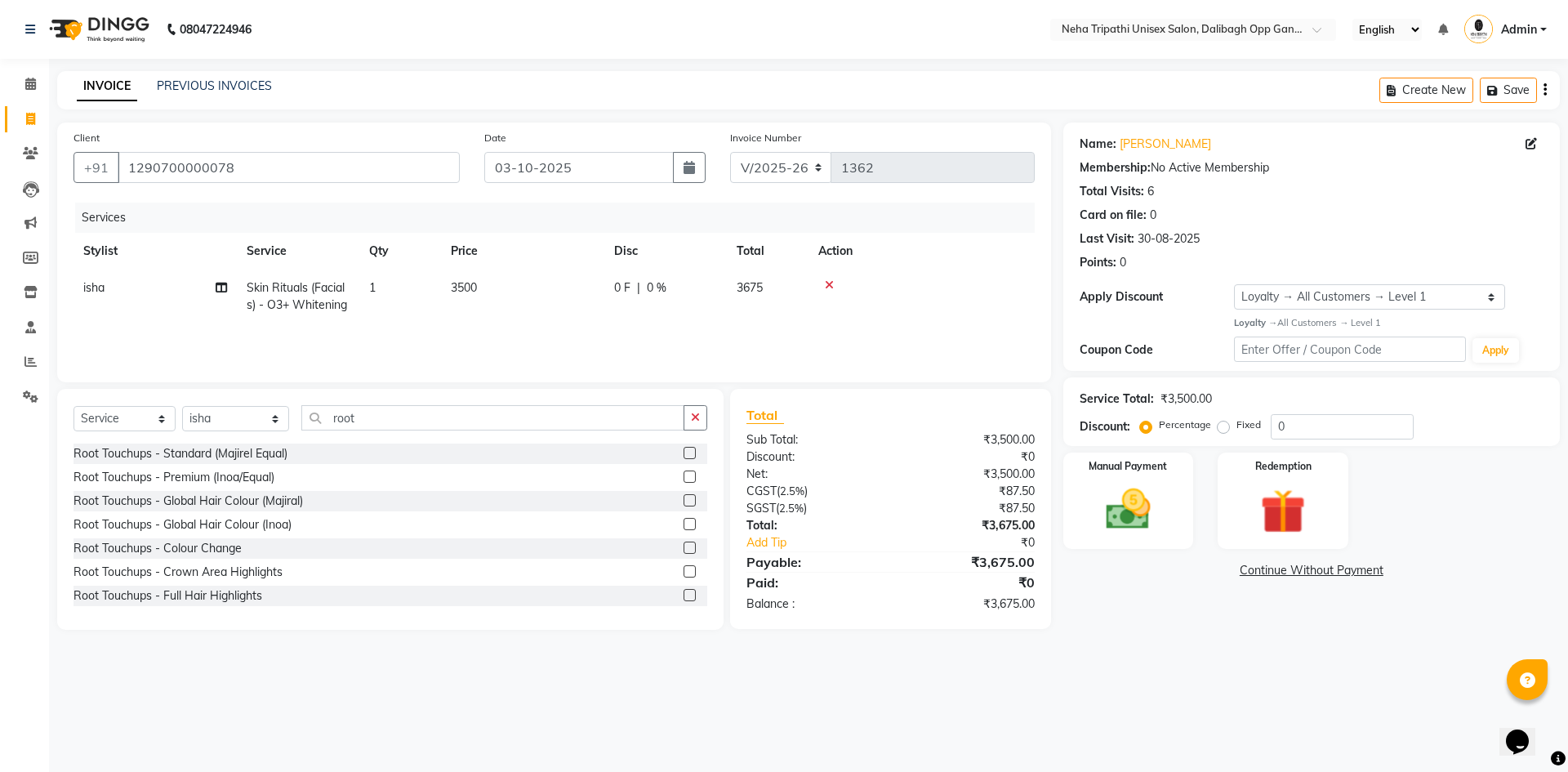
click at [683, 448] on label at bounding box center [689, 453] width 12 height 12
click at [683, 448] on input "checkbox" at bounding box center [689, 454] width 11 height 11
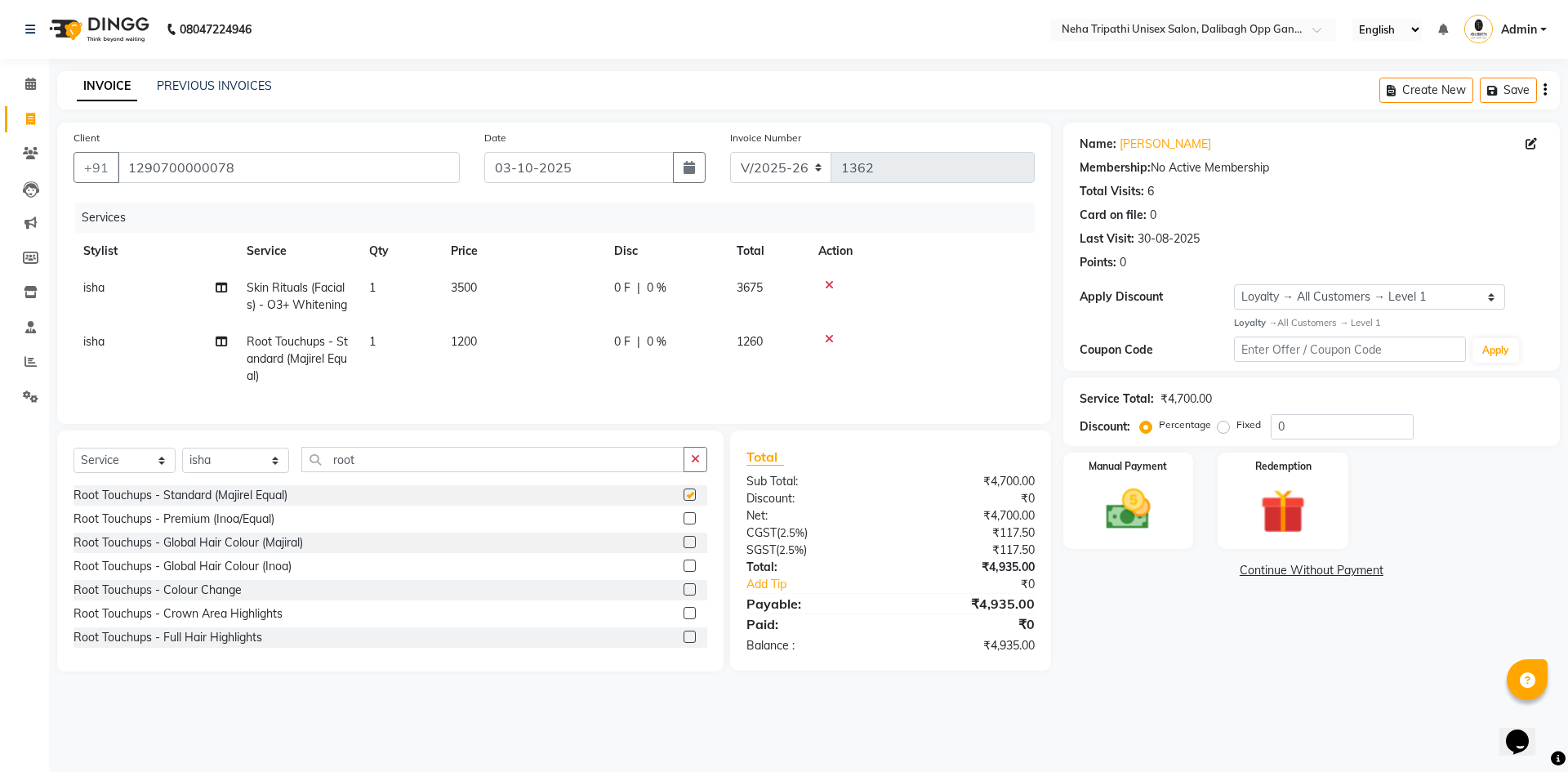
checkbox input "false"
click at [826, 334] on icon at bounding box center [830, 338] width 9 height 11
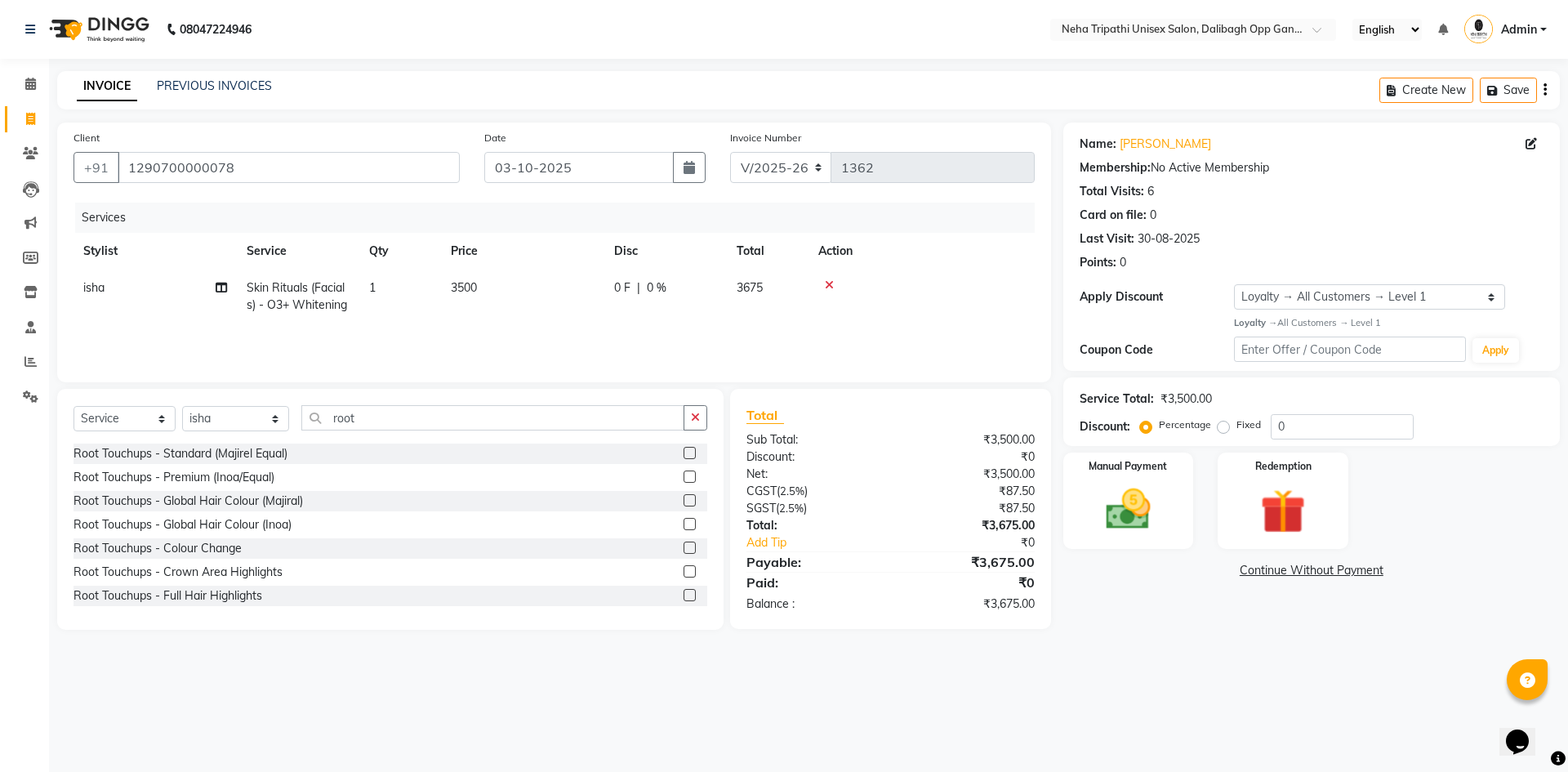
click at [683, 476] on label at bounding box center [689, 476] width 12 height 12
click at [683, 476] on input "checkbox" at bounding box center [689, 478] width 11 height 11
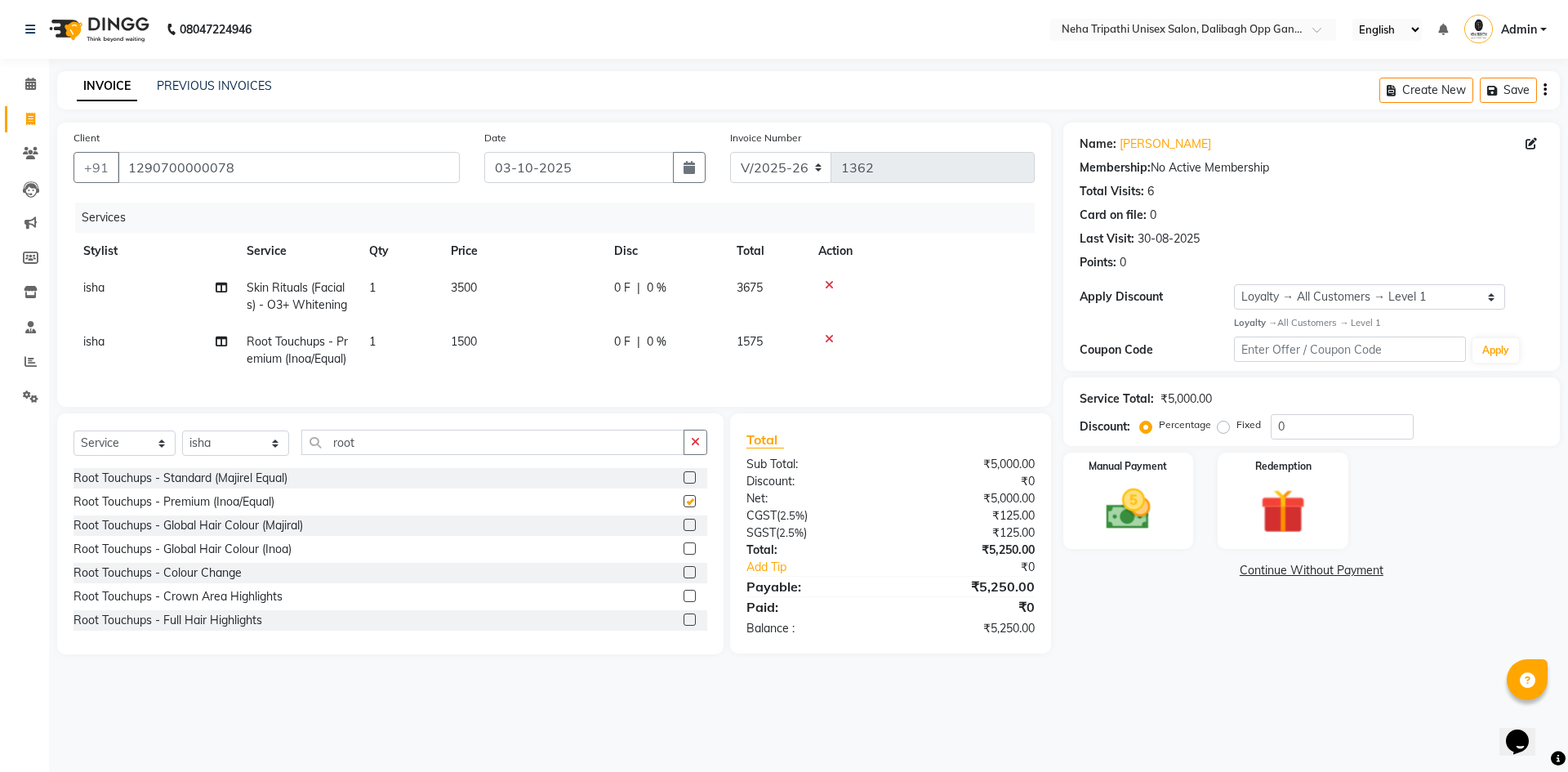
checkbox input "false"
click at [1236, 429] on label "Fixed" at bounding box center [1248, 425] width 25 height 15
click at [1221, 429] on input "Fixed" at bounding box center [1226, 424] width 11 height 11
radio input "true"
click at [1309, 429] on input "0" at bounding box center [1341, 426] width 143 height 25
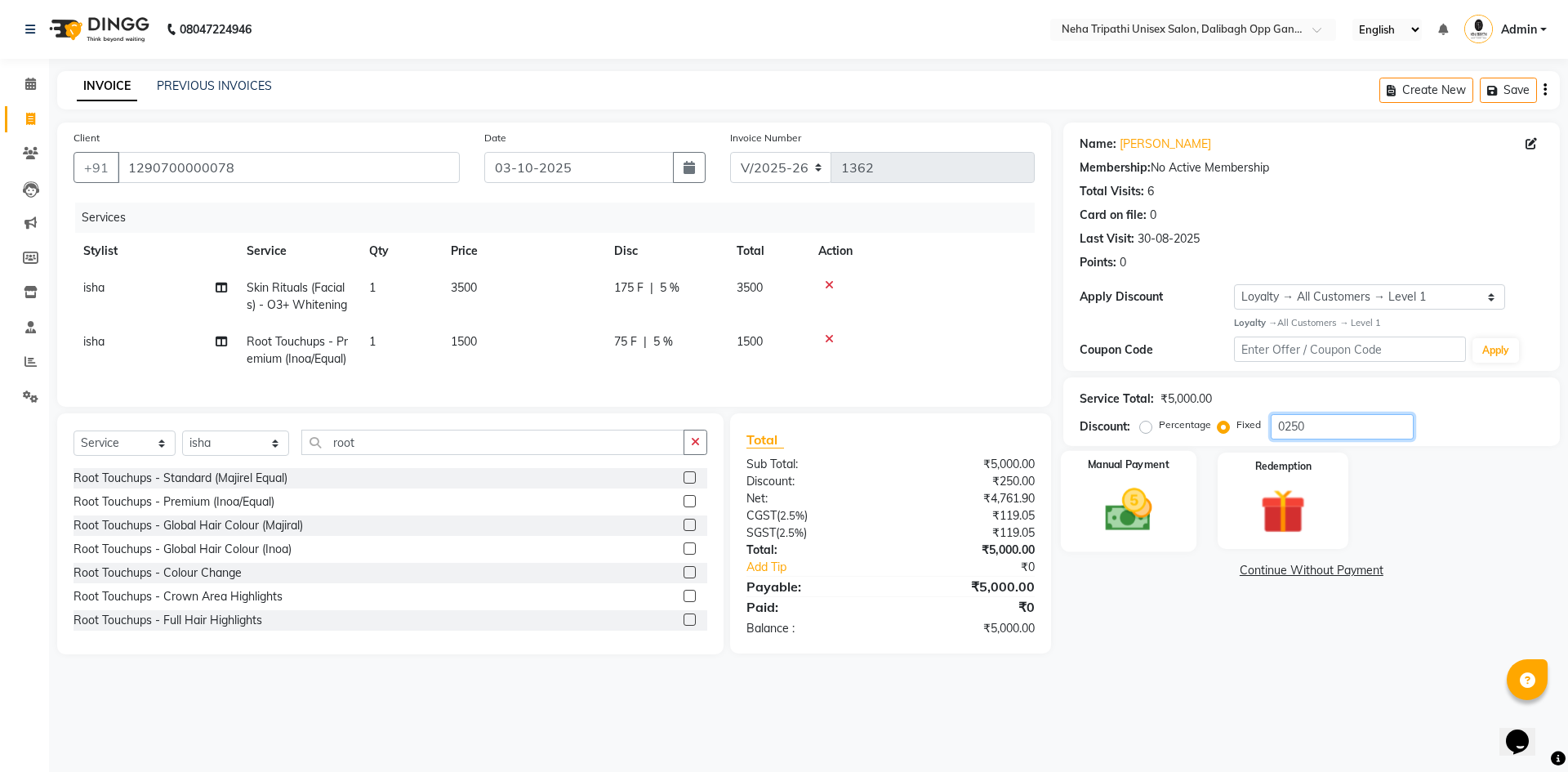
type input "0250"
click at [1164, 531] on img at bounding box center [1128, 510] width 76 height 53
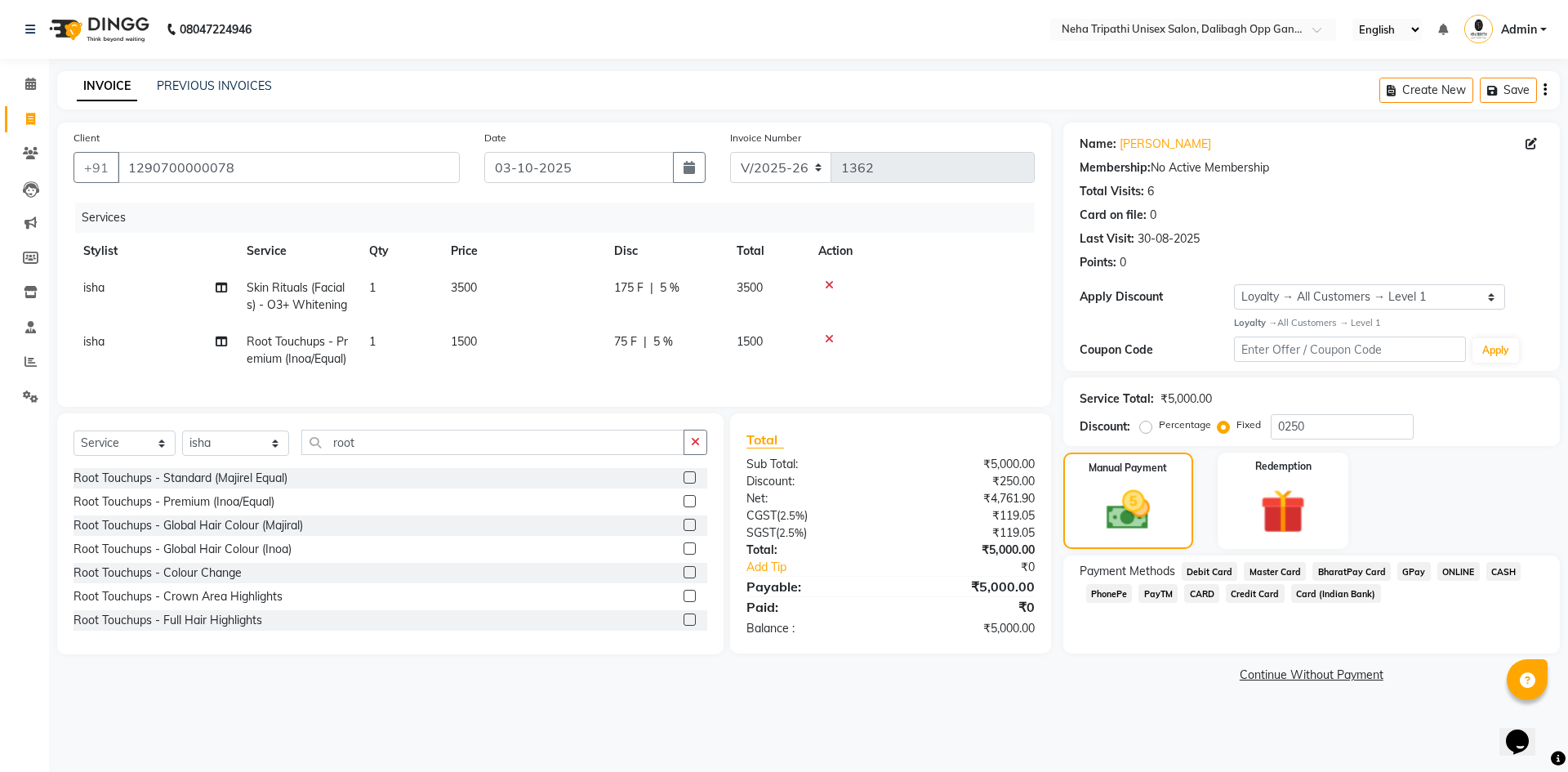
click at [1448, 576] on span "ONLINE" at bounding box center [1458, 571] width 42 height 18
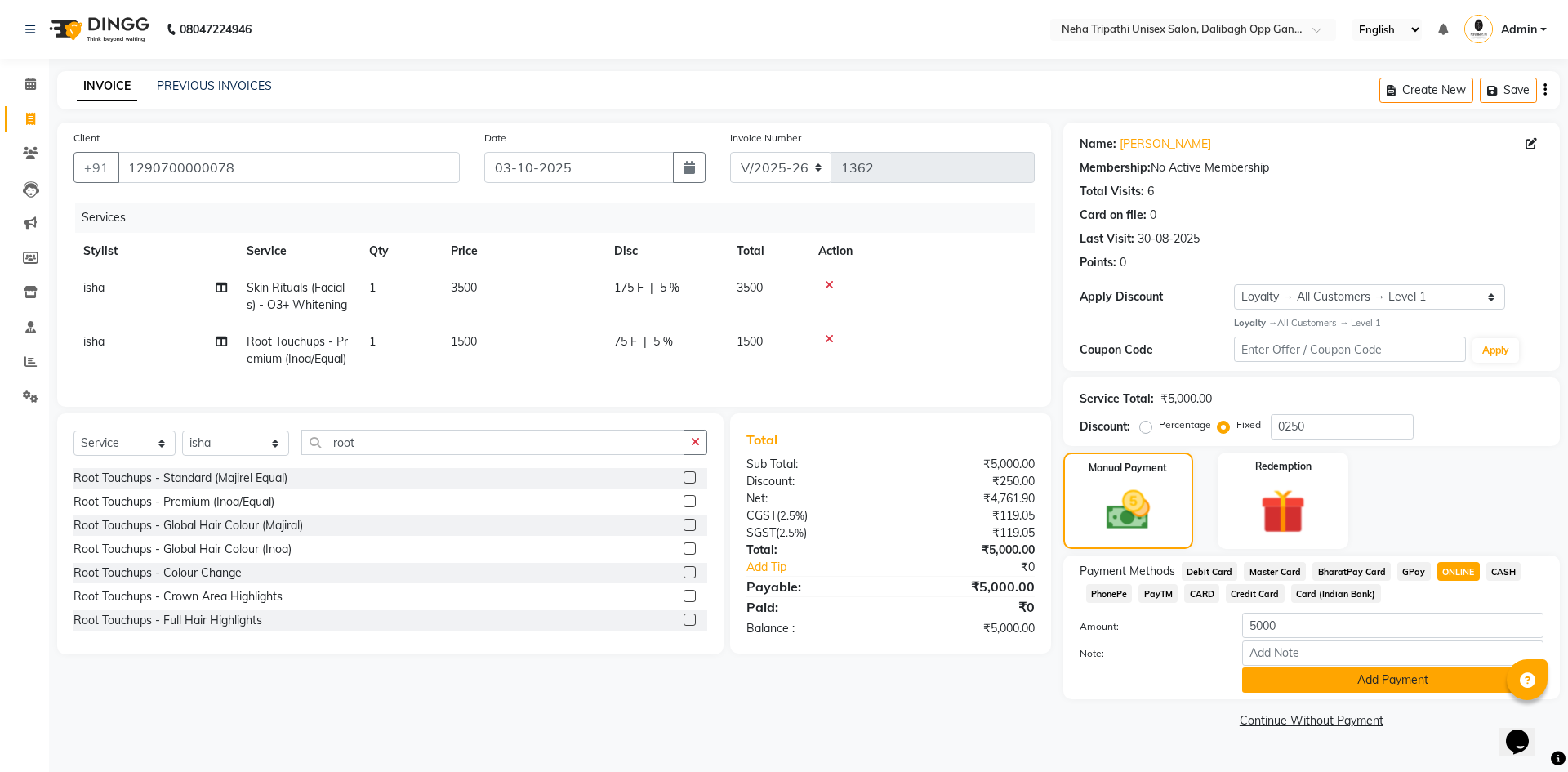
click at [1407, 688] on button "Add Payment" at bounding box center [1392, 680] width 301 height 25
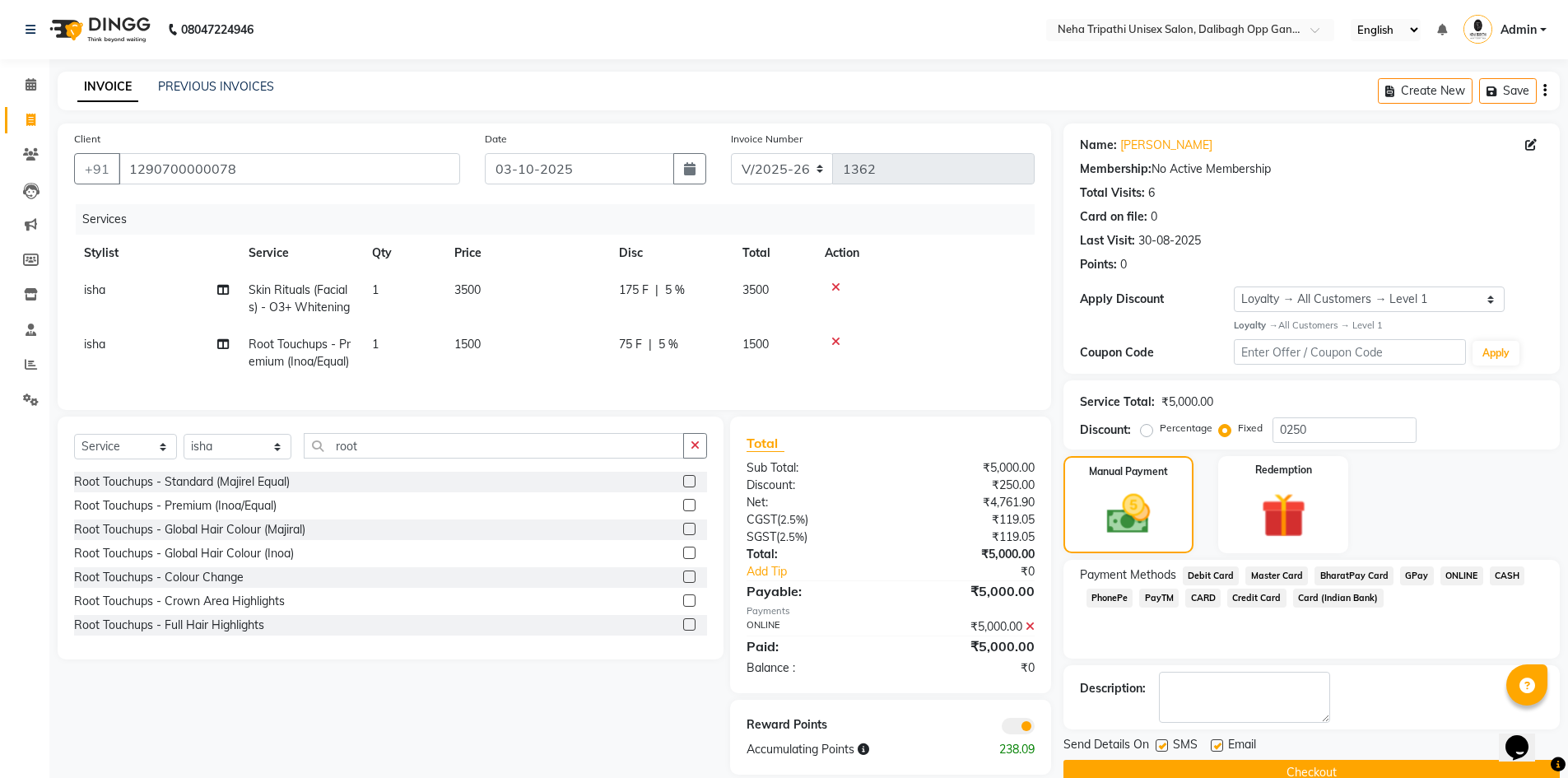
click at [1359, 766] on button "Checkout" at bounding box center [1311, 772] width 496 height 25
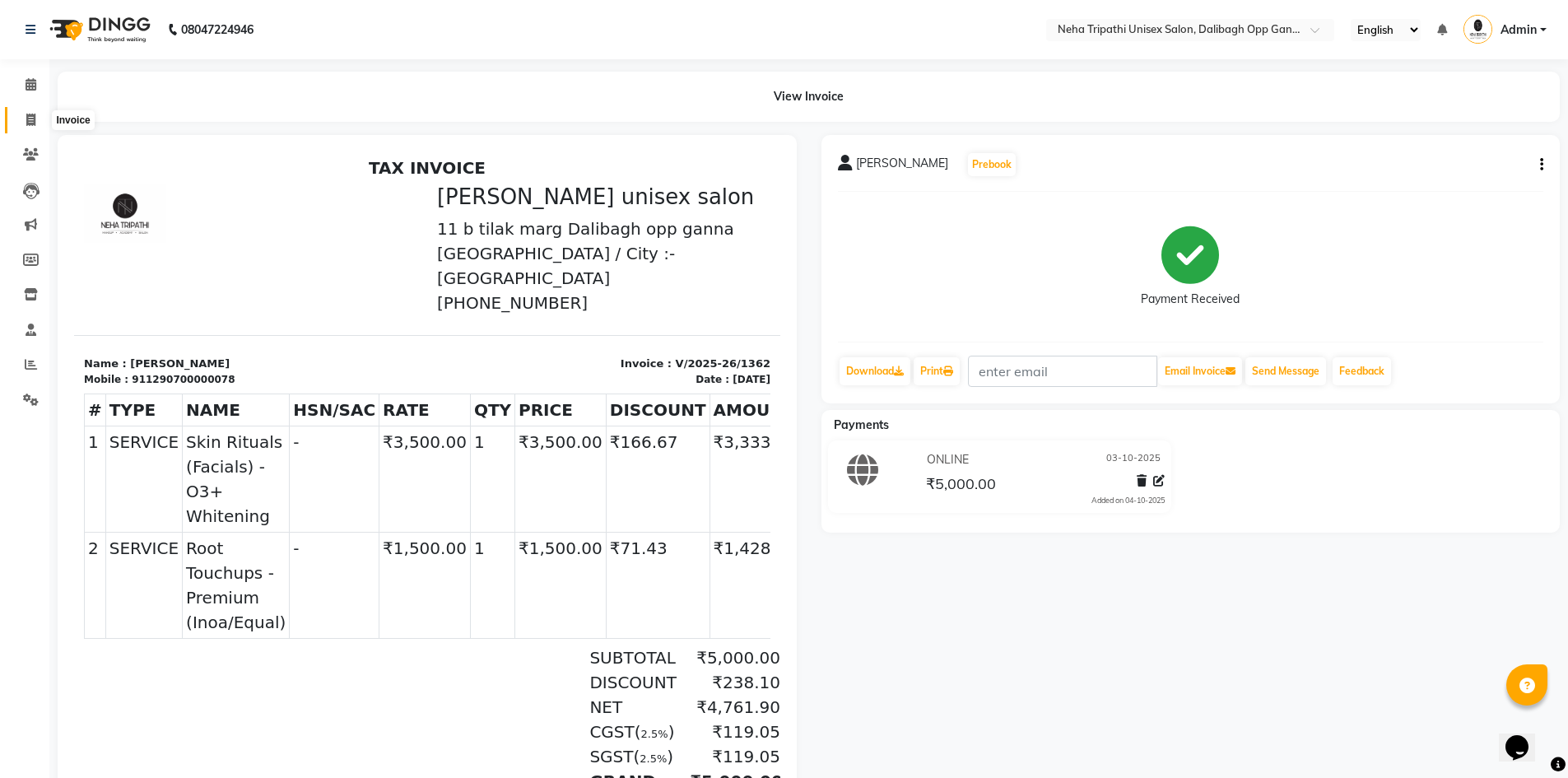
drag, startPoint x: 25, startPoint y: 114, endPoint x: 46, endPoint y: 114, distance: 21.0
click at [26, 114] on icon at bounding box center [31, 119] width 9 height 12
select select "service"
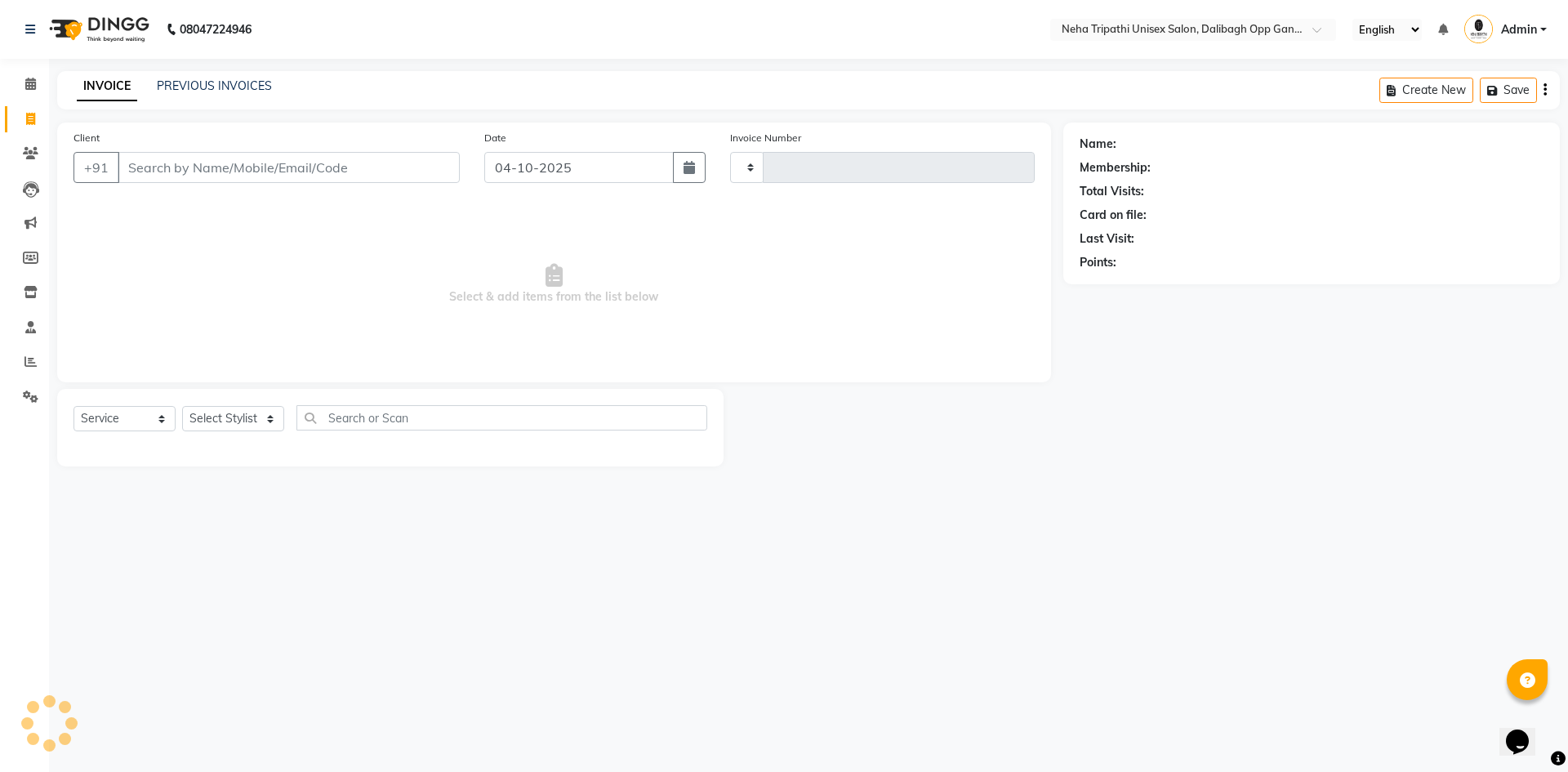
type input "1363"
select select "6624"
click at [230, 171] on input "Client" at bounding box center [289, 168] width 342 height 31
type input "s"
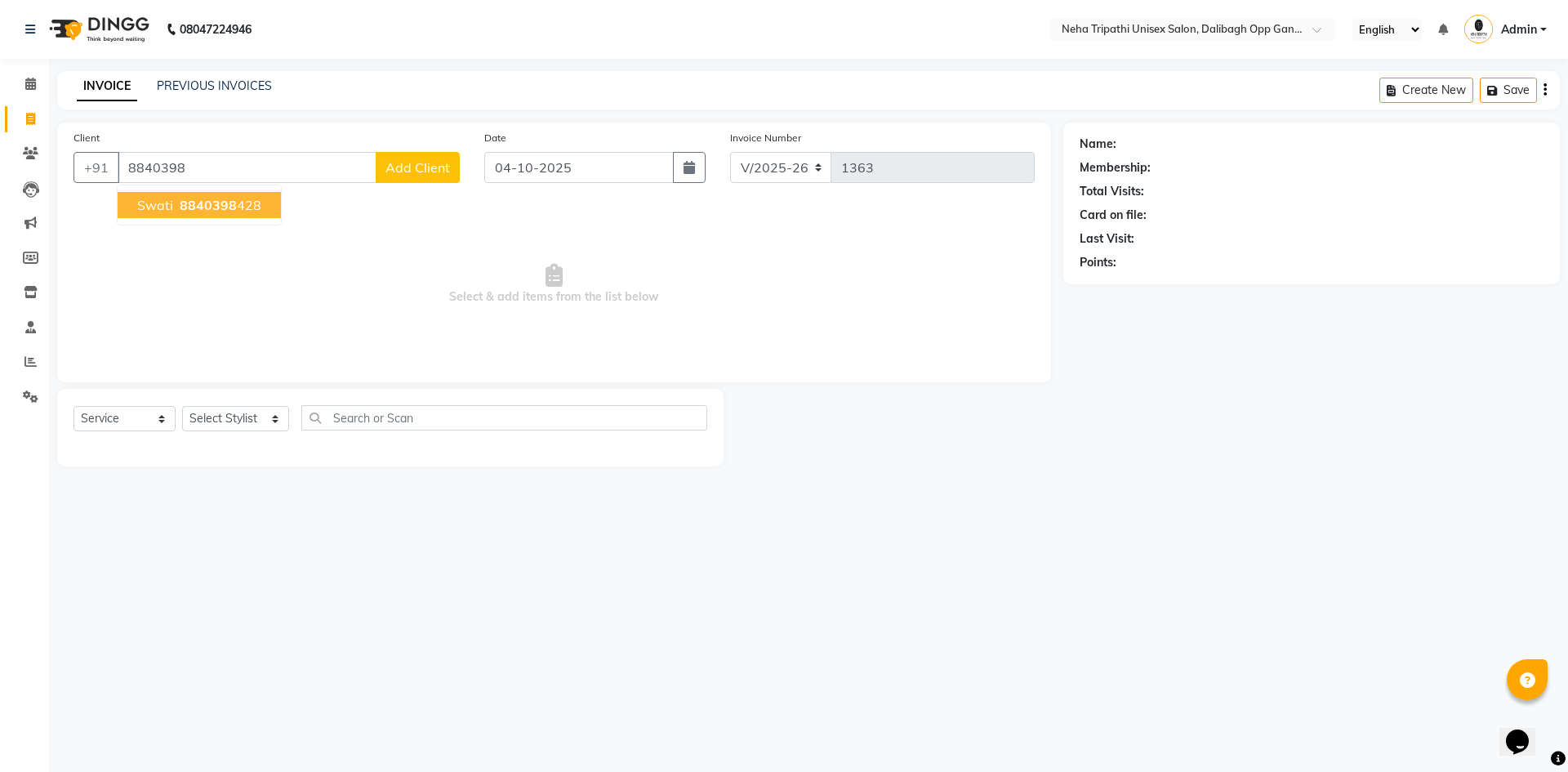
click at [230, 212] on span "8840398" at bounding box center [208, 205] width 57 height 17
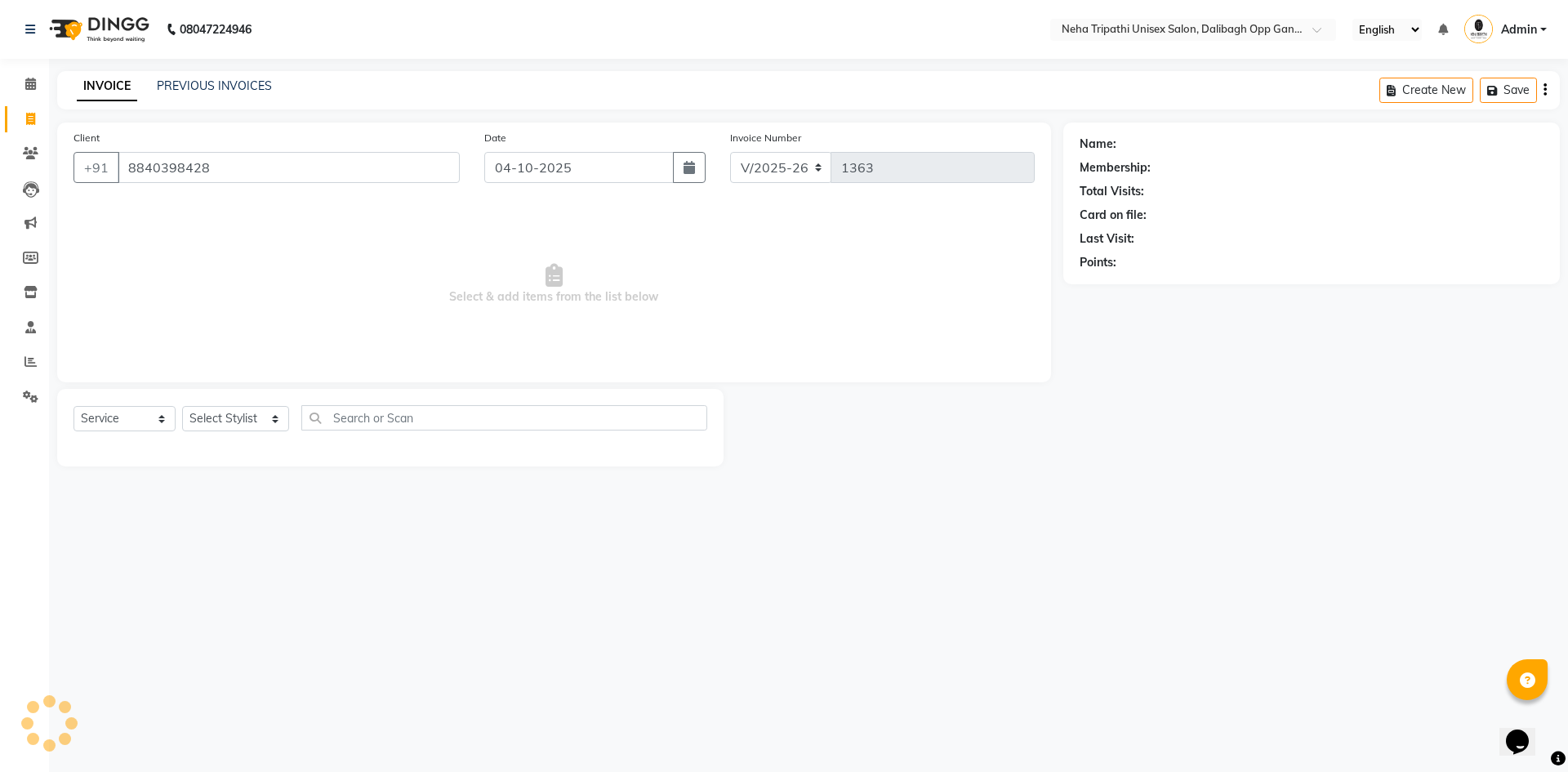
type input "8840398428"
click at [697, 168] on button "button" at bounding box center [689, 168] width 32 height 31
select select "10"
select select "2025"
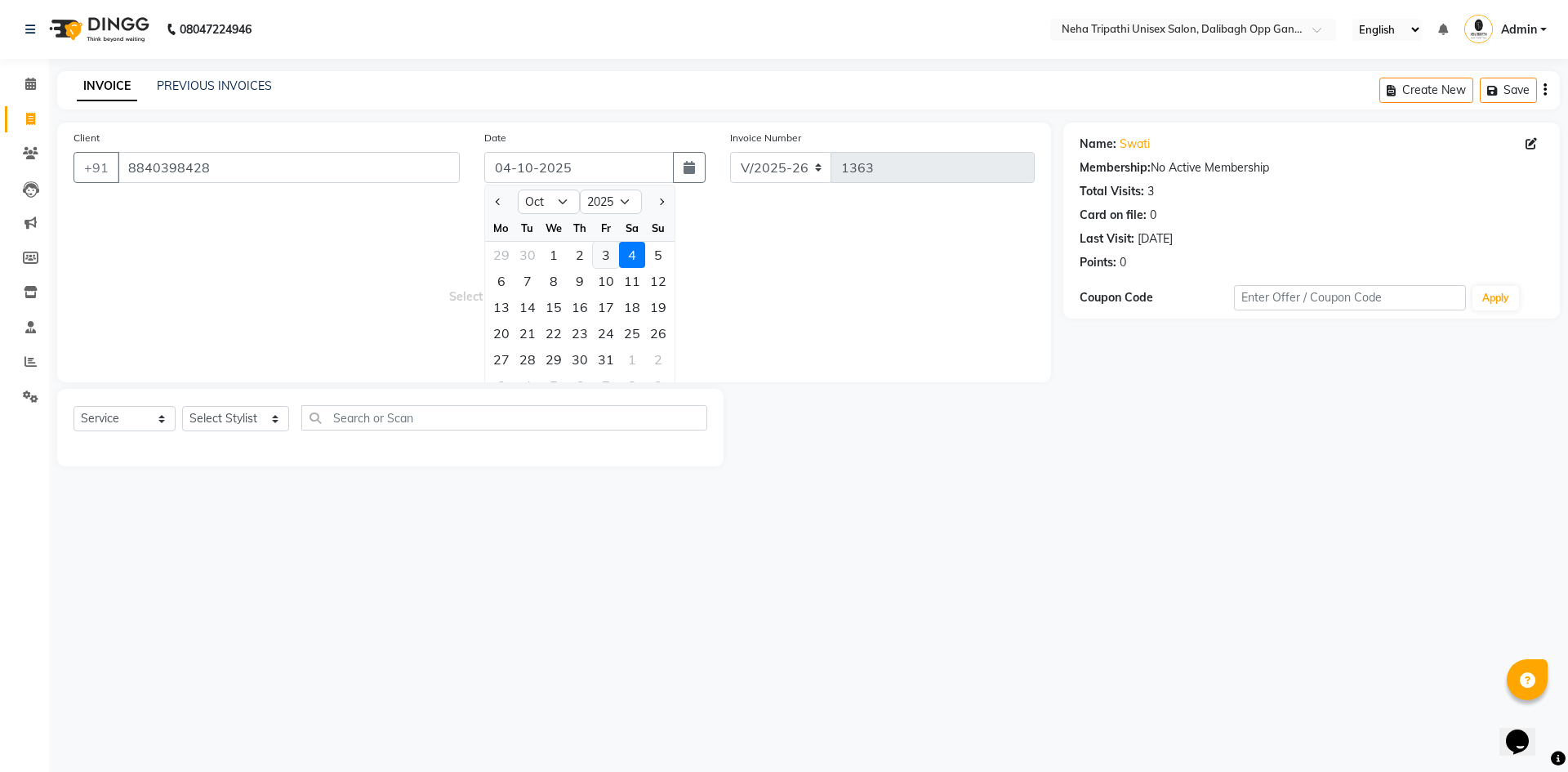
click at [604, 256] on div "3" at bounding box center [606, 255] width 26 height 26
type input "03-10-2025"
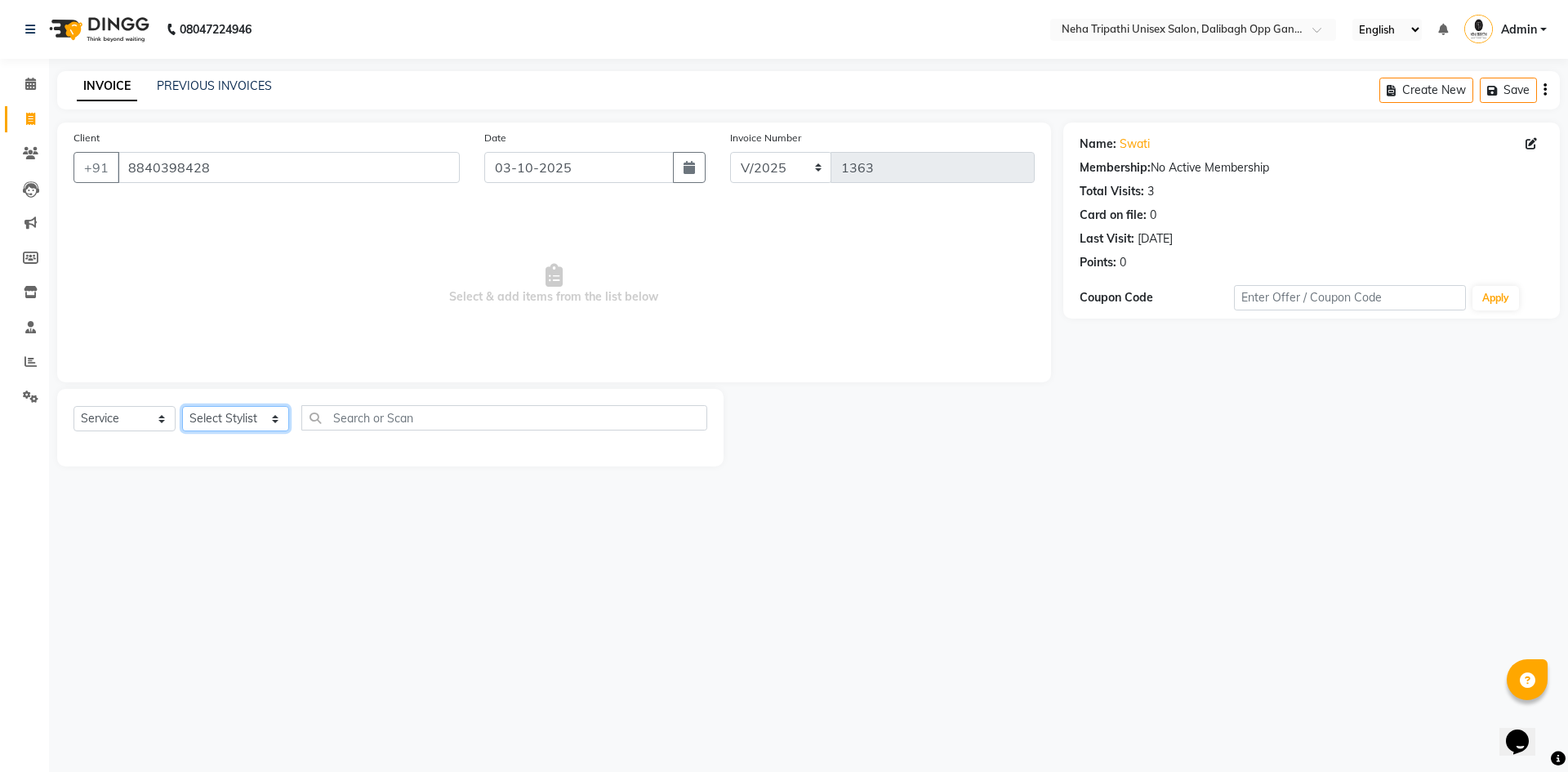
click at [267, 421] on select "Select Stylist Badru Gaus Mohammad isha Jagjit Kaur Mohd.Tauheed Rubeena ruksar…" at bounding box center [236, 418] width 107 height 25
select select "51166"
click at [183, 406] on select "Select Stylist Badru Gaus Mohammad isha Jagjit Kaur Mohd.Tauheed Rubeena ruksar…" at bounding box center [236, 418] width 107 height 25
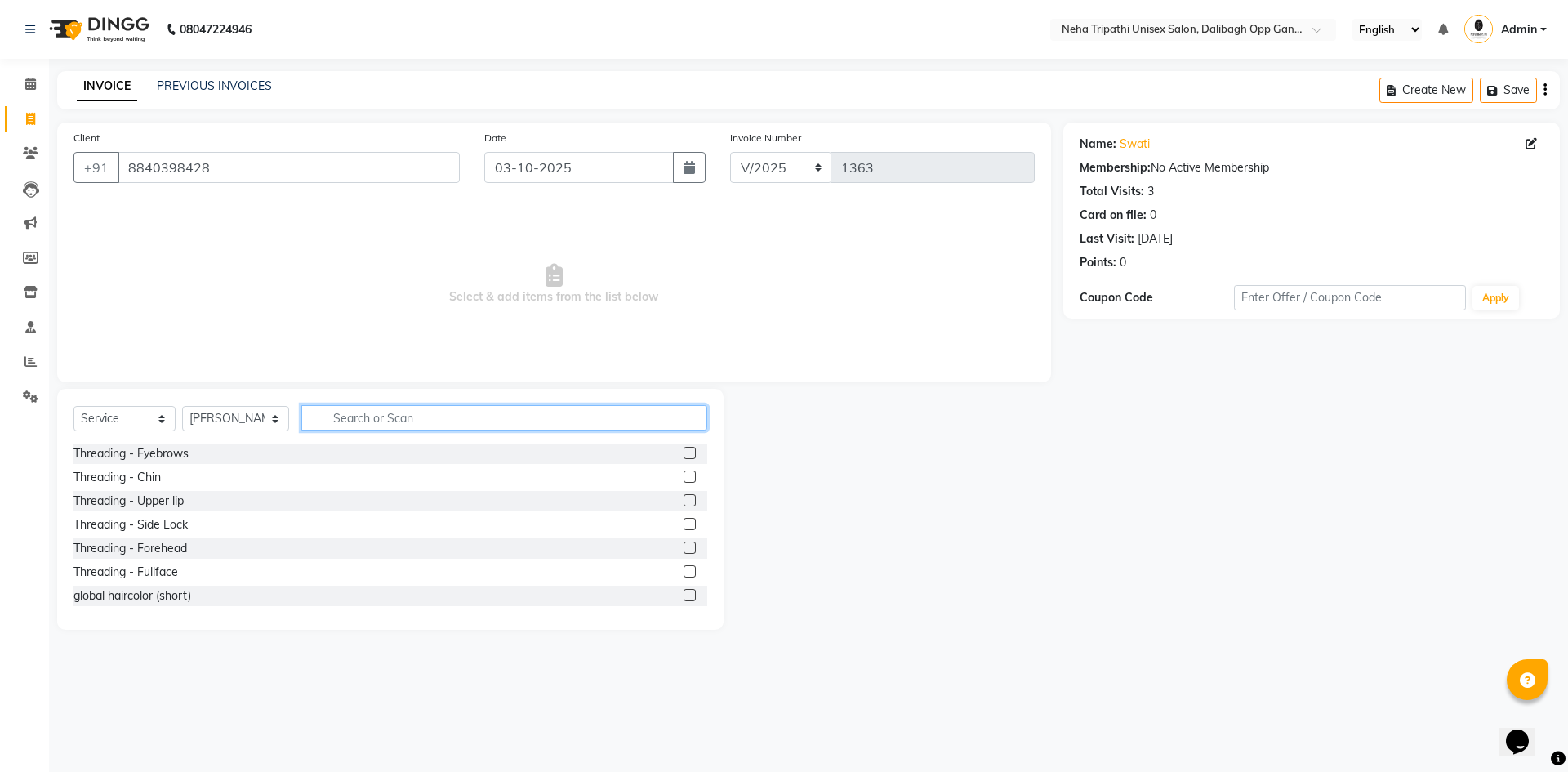
click at [418, 413] on input "text" at bounding box center [504, 417] width 406 height 25
click at [631, 422] on input "fruit" at bounding box center [492, 417] width 383 height 25
type input "f"
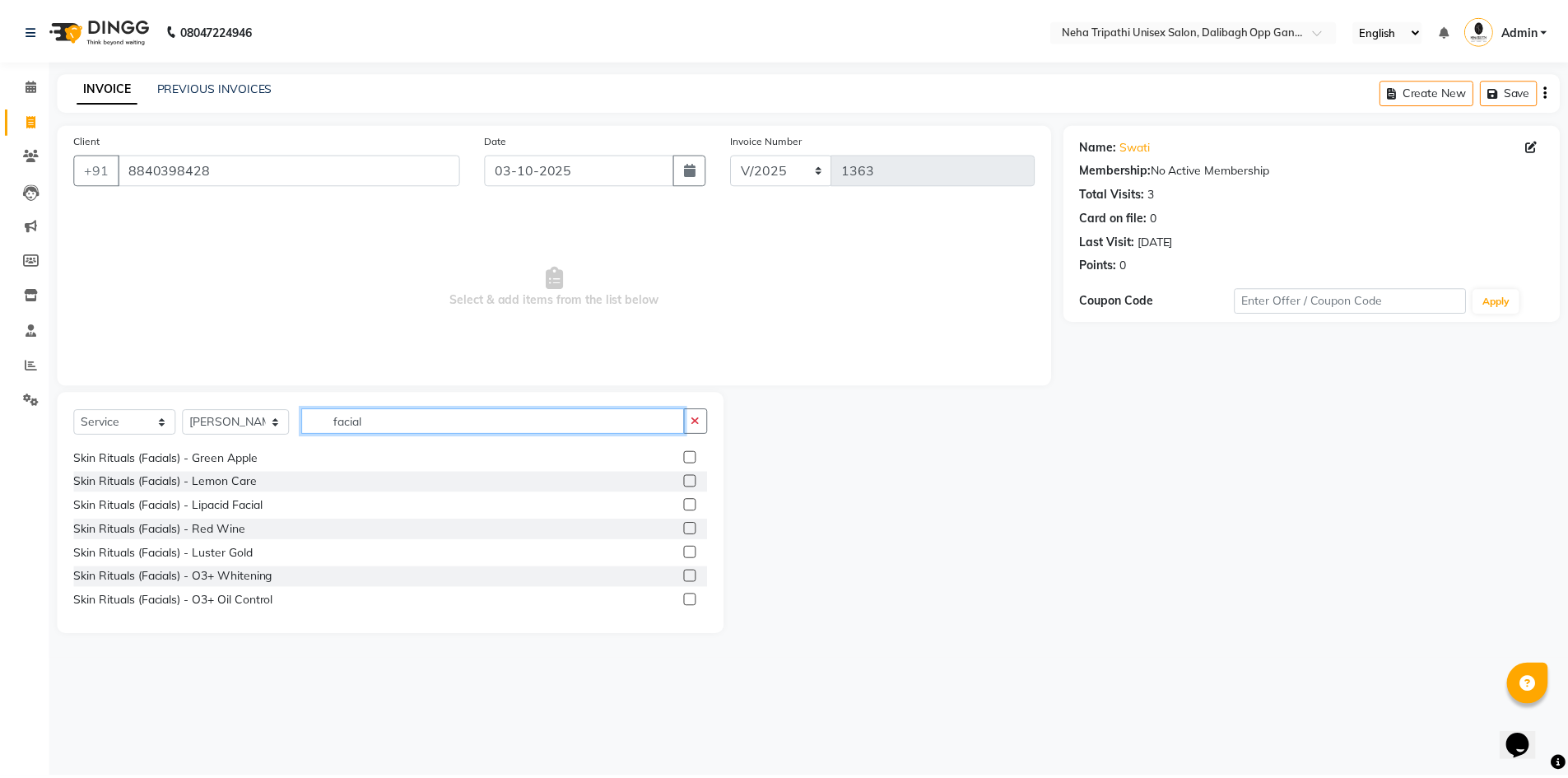
scroll to position [223, 0]
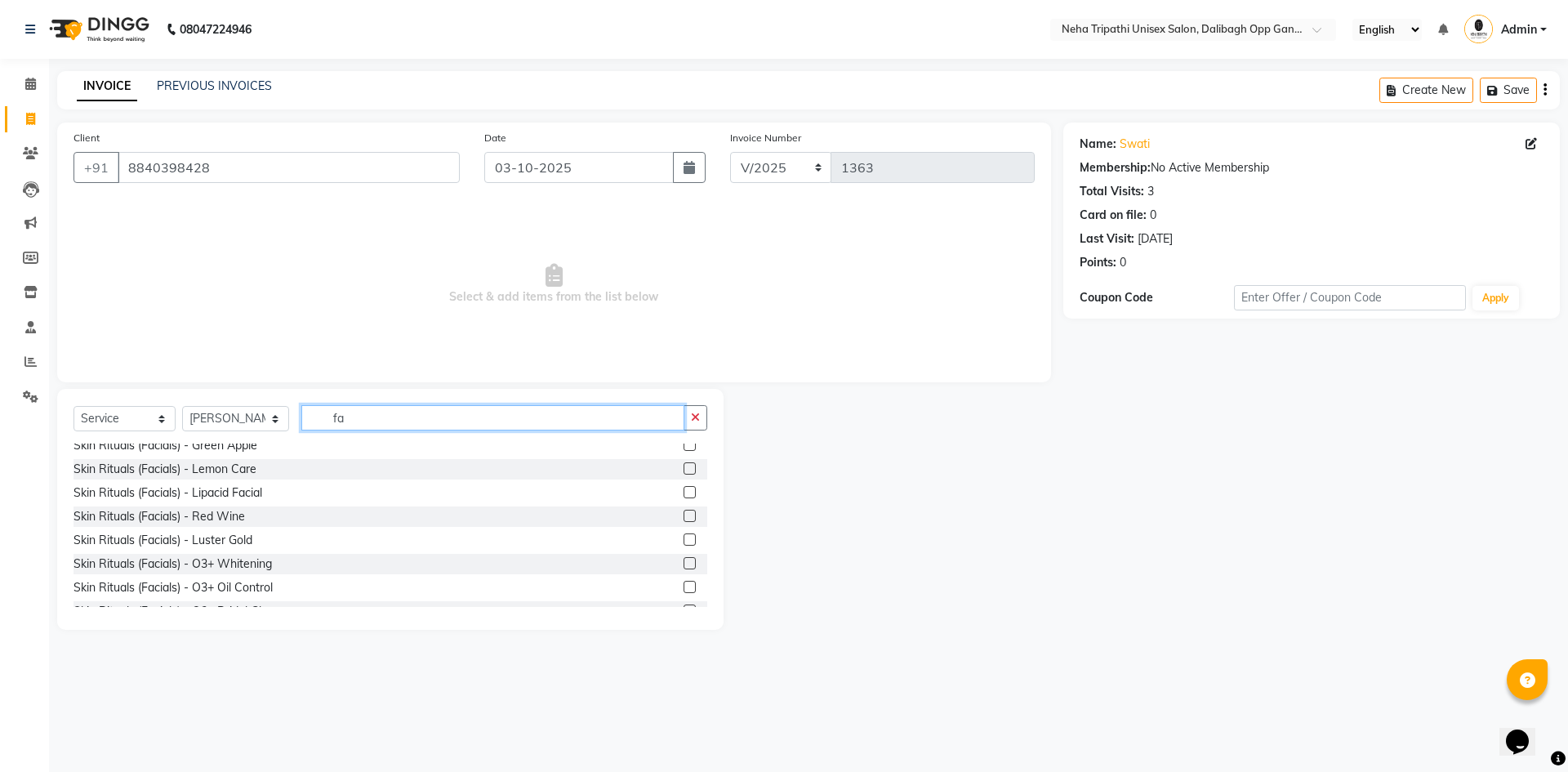
type input "f"
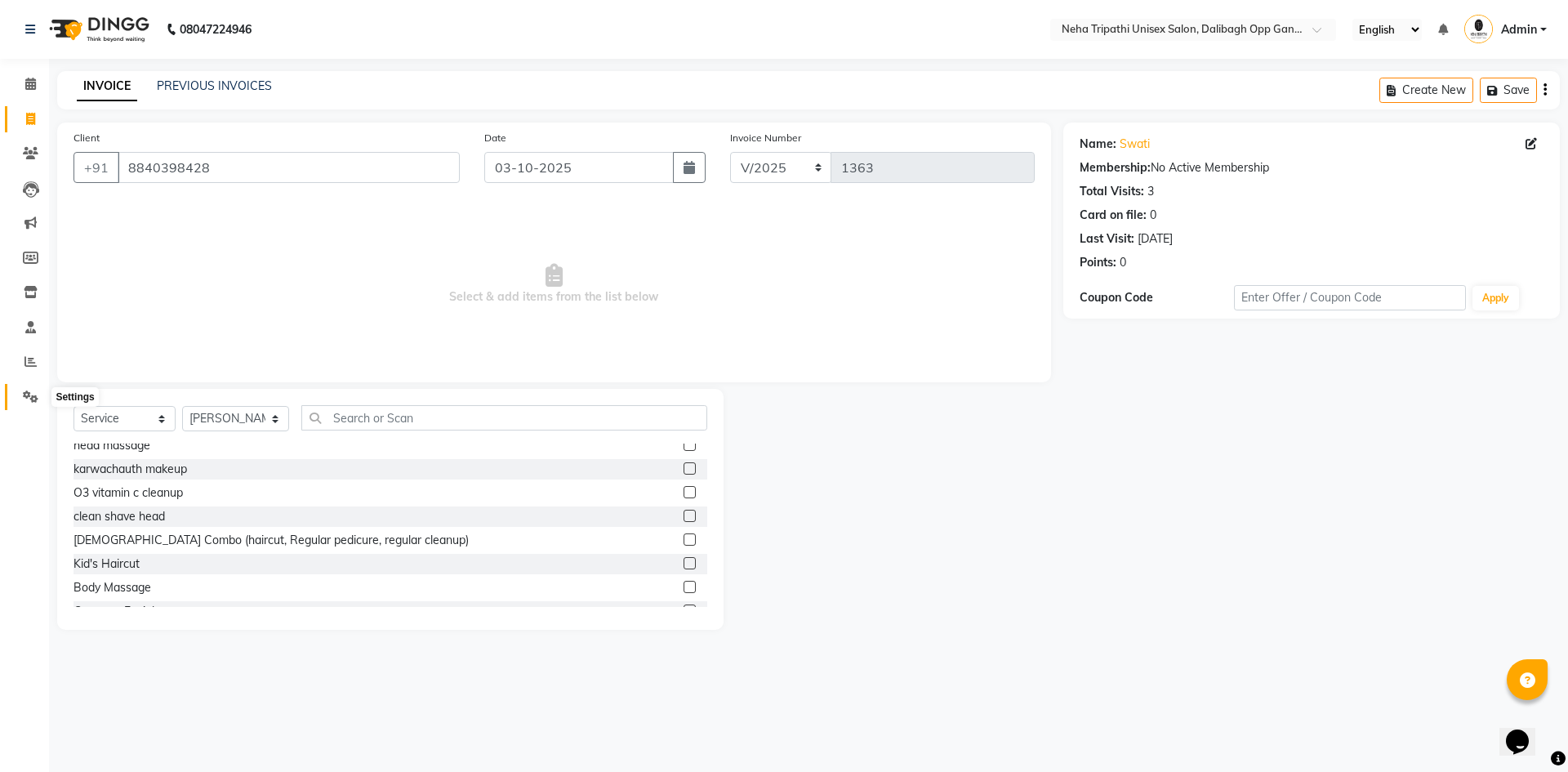
click at [37, 396] on icon at bounding box center [30, 396] width 16 height 12
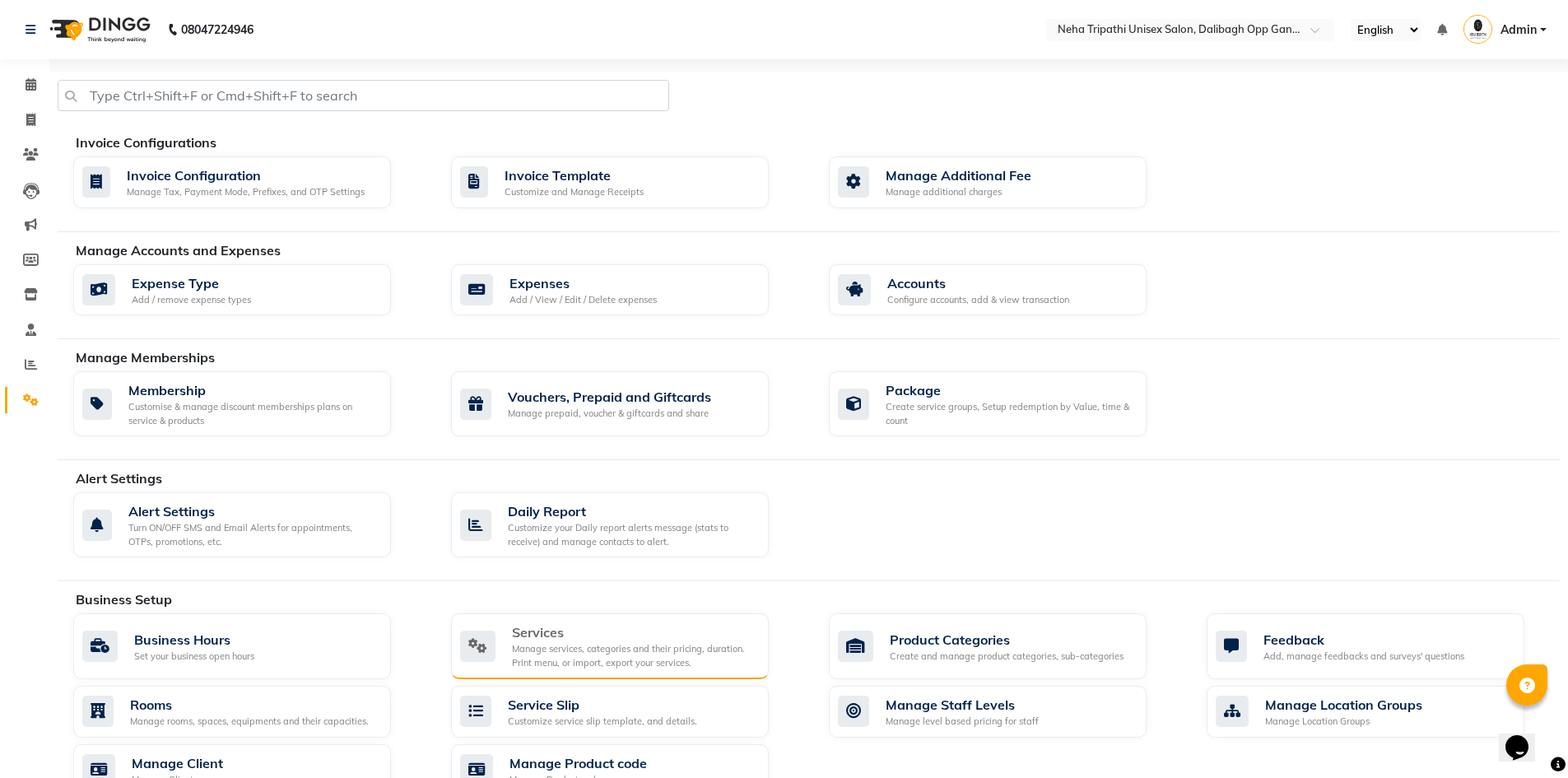
click at [517, 634] on div "Services" at bounding box center [634, 632] width 244 height 20
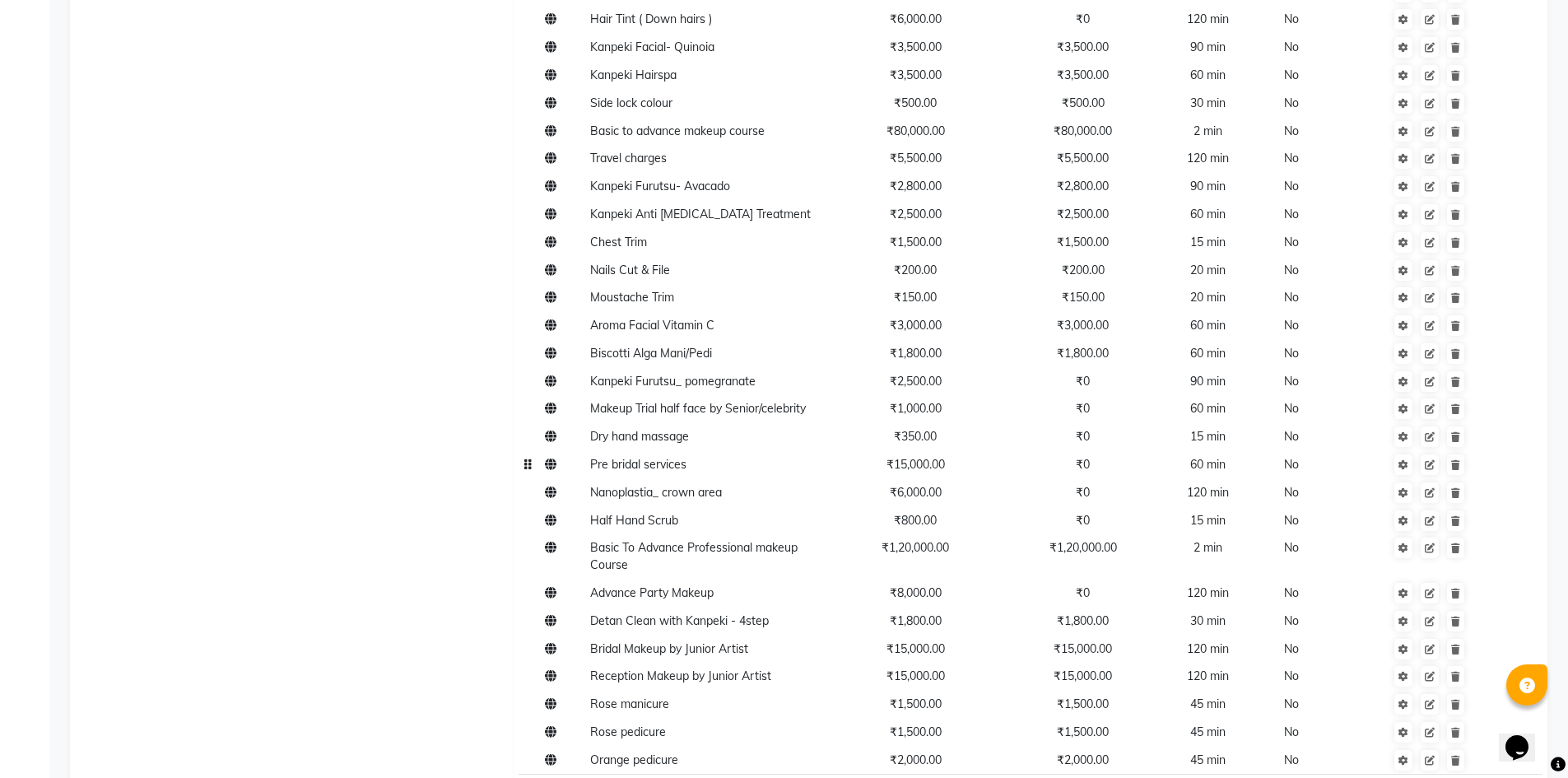
scroll to position [1482, 0]
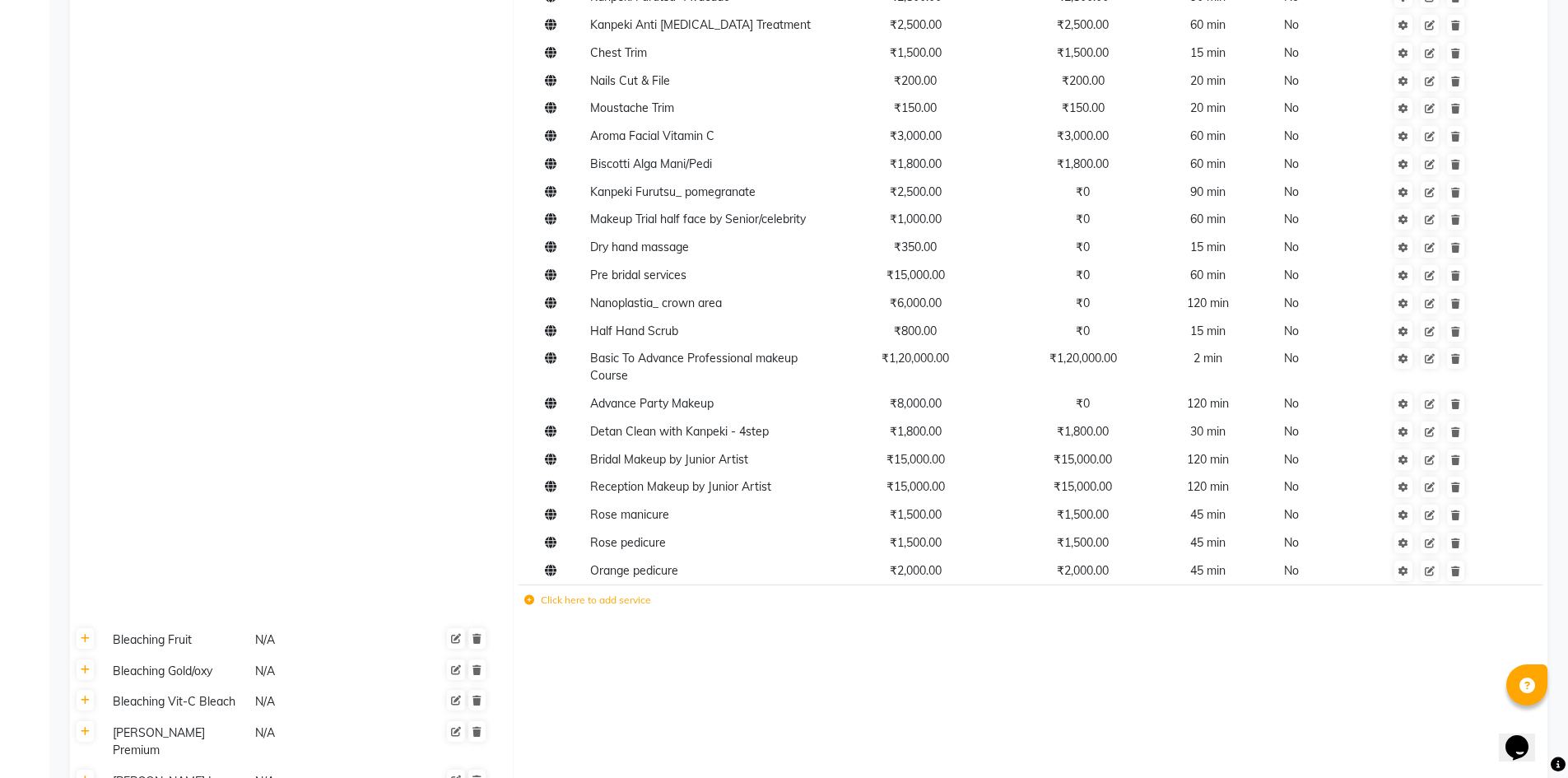
click at [602, 598] on label "Click here to add service" at bounding box center [587, 600] width 126 height 15
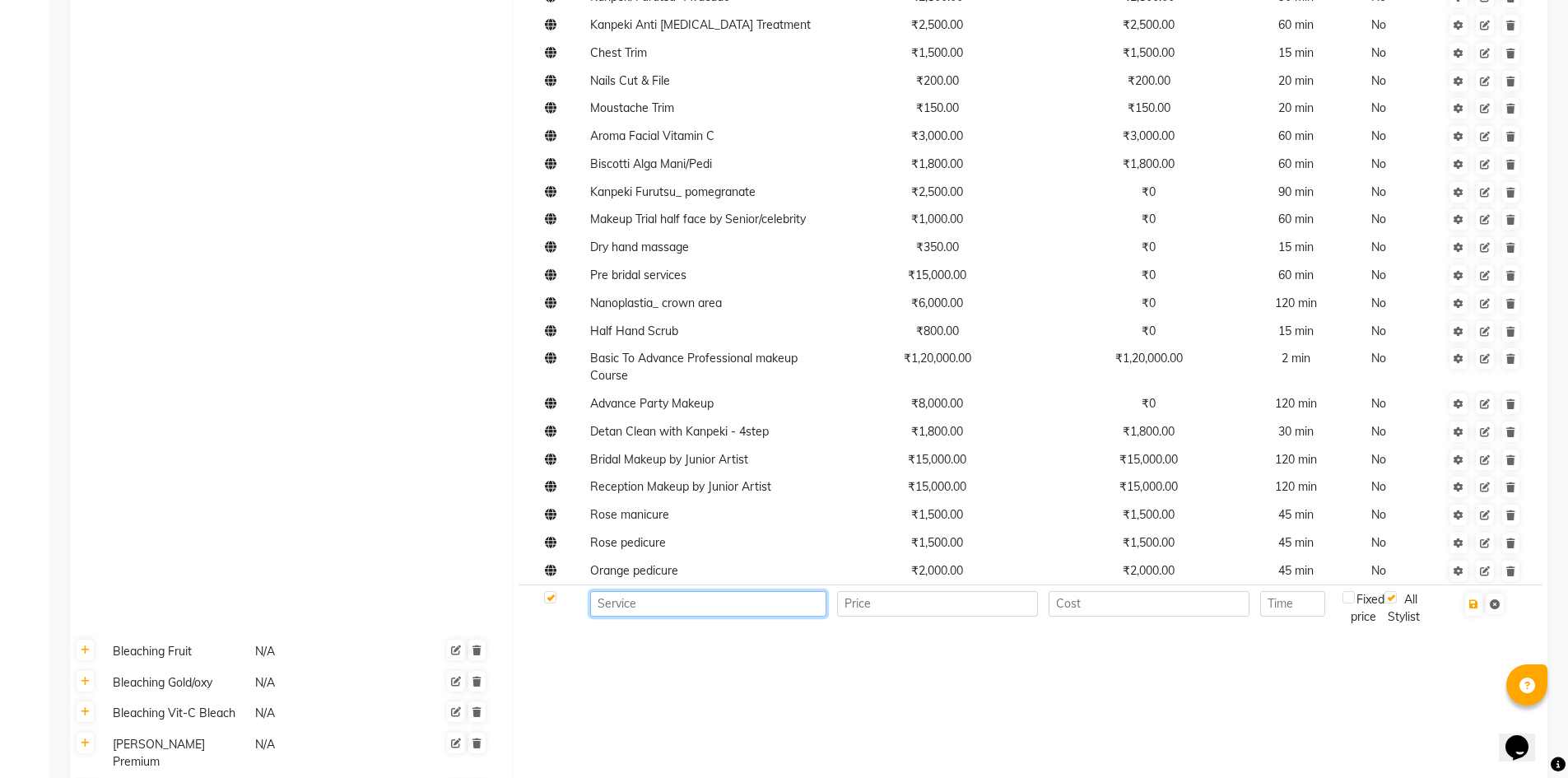
click at [652, 604] on input at bounding box center [708, 603] width 236 height 25
type input "k"
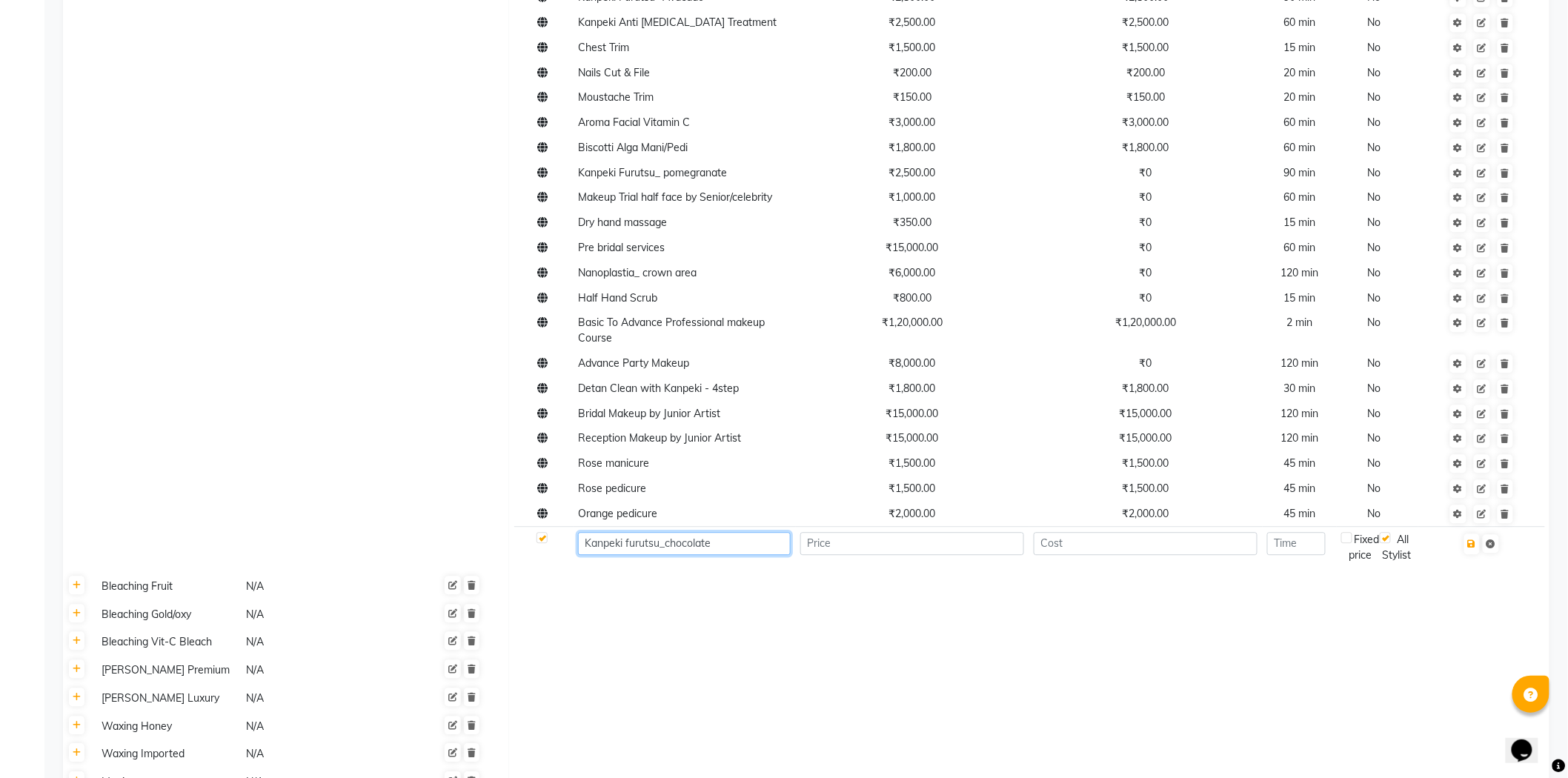
type input "Kanpeki furutsu_chocolate"
click at [981, 548] on input "number" at bounding box center [913, 543] width 224 height 23
type input "3500"
click at [1162, 543] on input "number" at bounding box center [1146, 543] width 224 height 23
type input "3500"
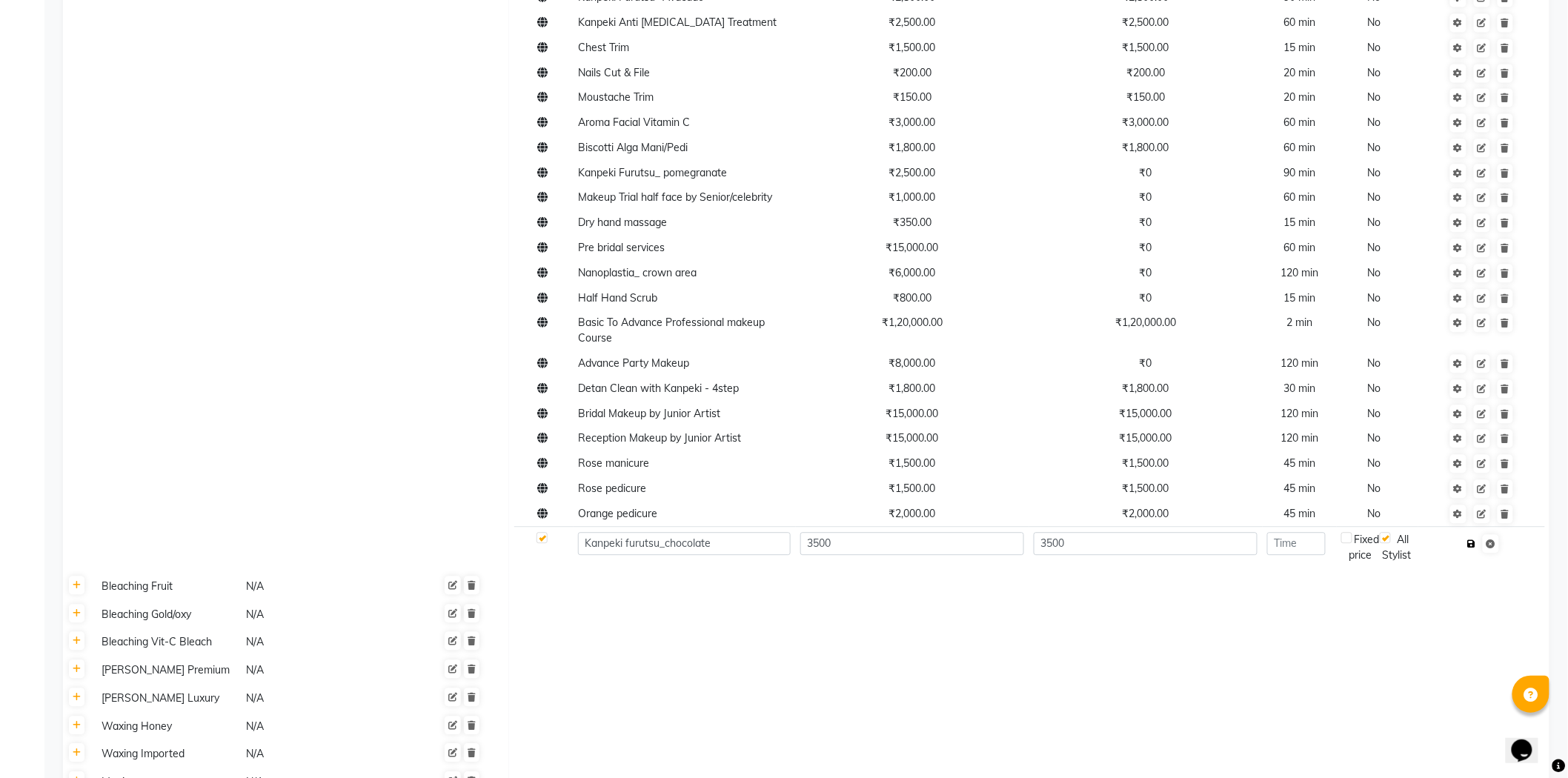
click at [1422, 547] on icon "button" at bounding box center [1473, 544] width 8 height 9
click at [1299, 556] on td "please enter time" at bounding box center [1299, 560] width 74 height 65
click at [1300, 547] on input "number" at bounding box center [1297, 543] width 59 height 23
click at [1308, 550] on input "number" at bounding box center [1297, 543] width 59 height 23
type input "90"
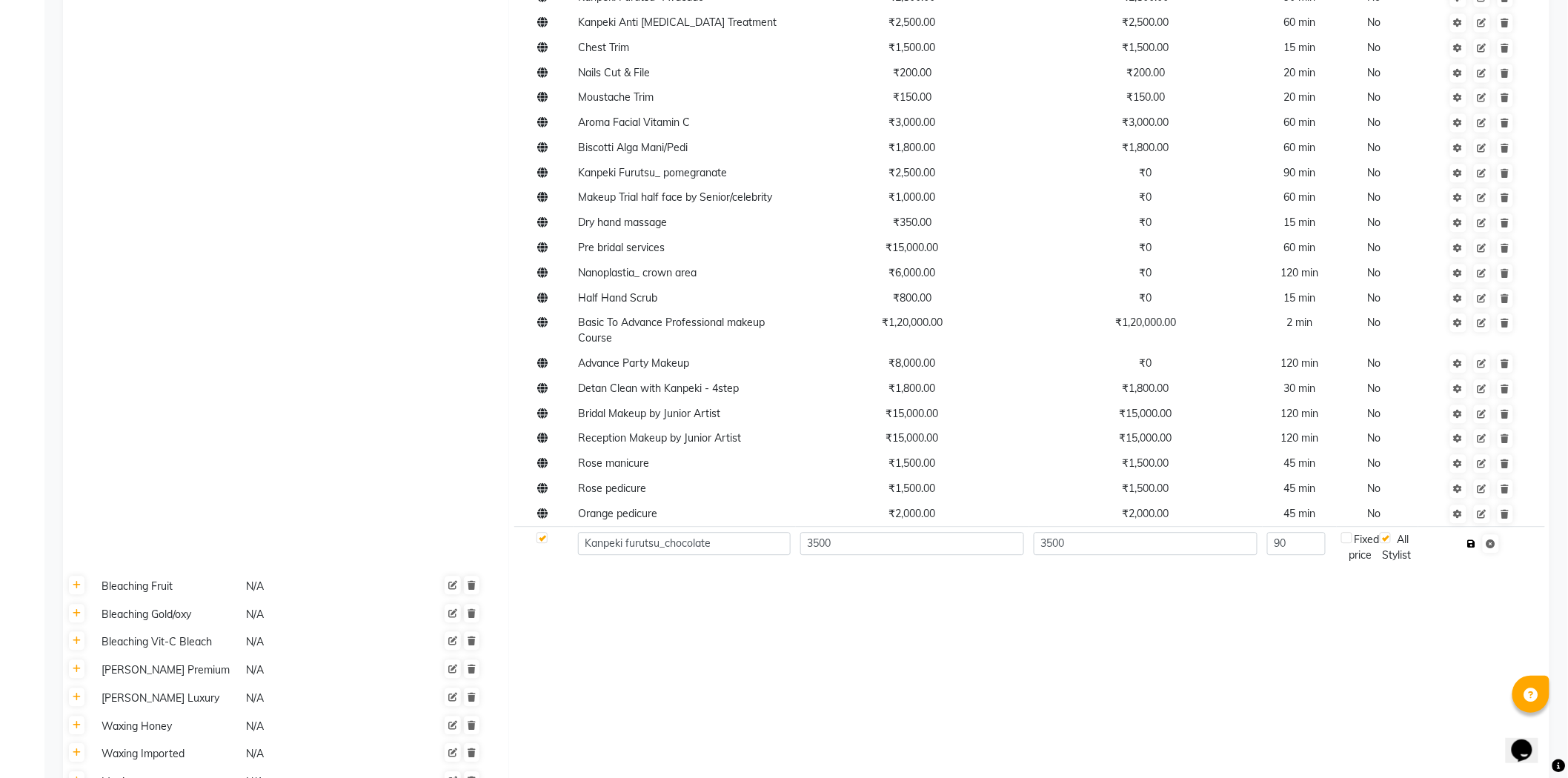
click at [1422, 550] on button "button" at bounding box center [1472, 544] width 16 height 21
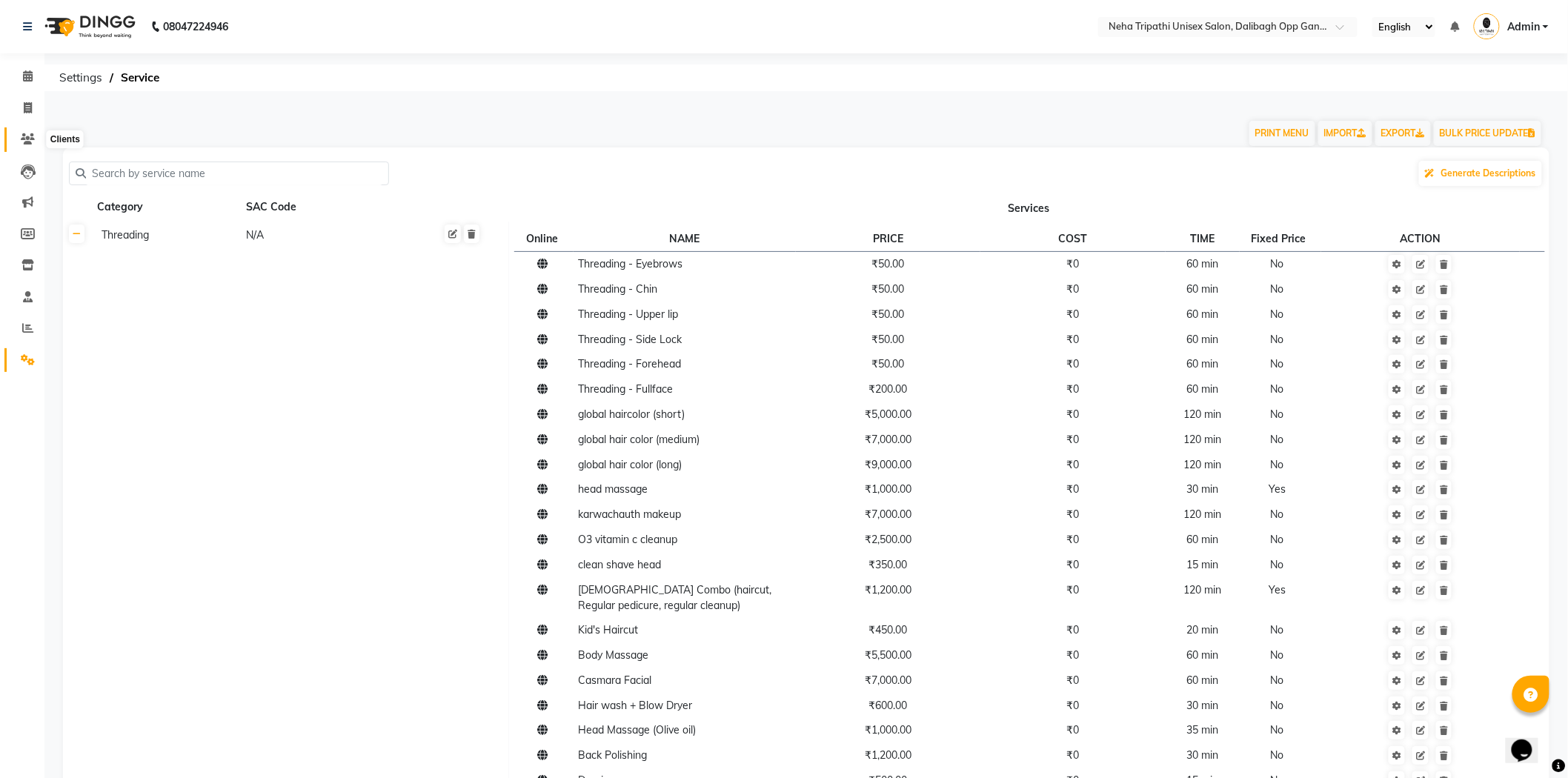
click at [29, 136] on icon at bounding box center [28, 138] width 14 height 11
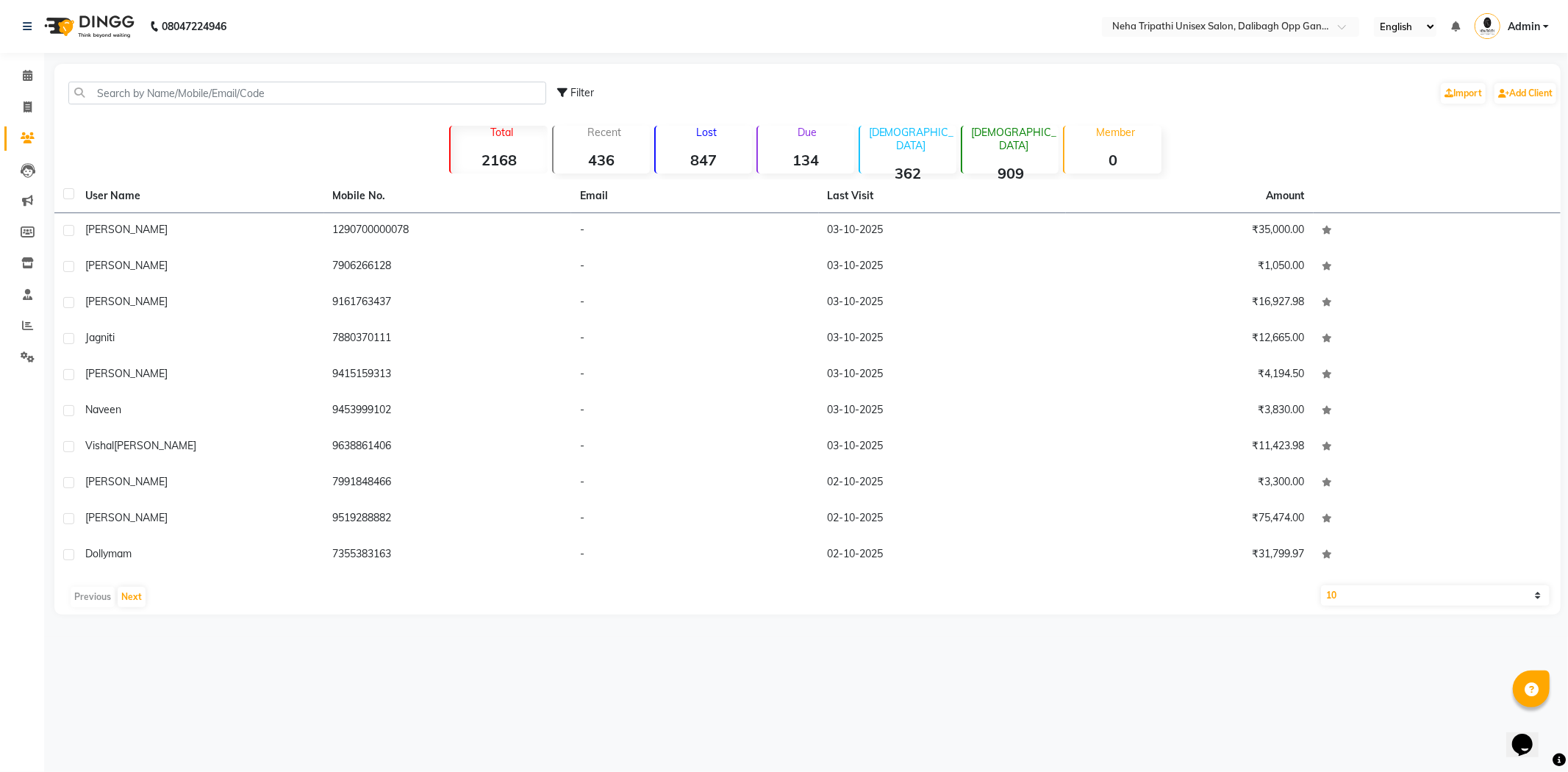
drag, startPoint x: 110, startPoint y: 74, endPoint x: 115, endPoint y: 93, distance: 19.6
click at [113, 87] on div "Filter Import Add Client" at bounding box center [808, 93] width 1501 height 46
click at [327, 93] on input "text" at bounding box center [307, 92] width 478 height 22
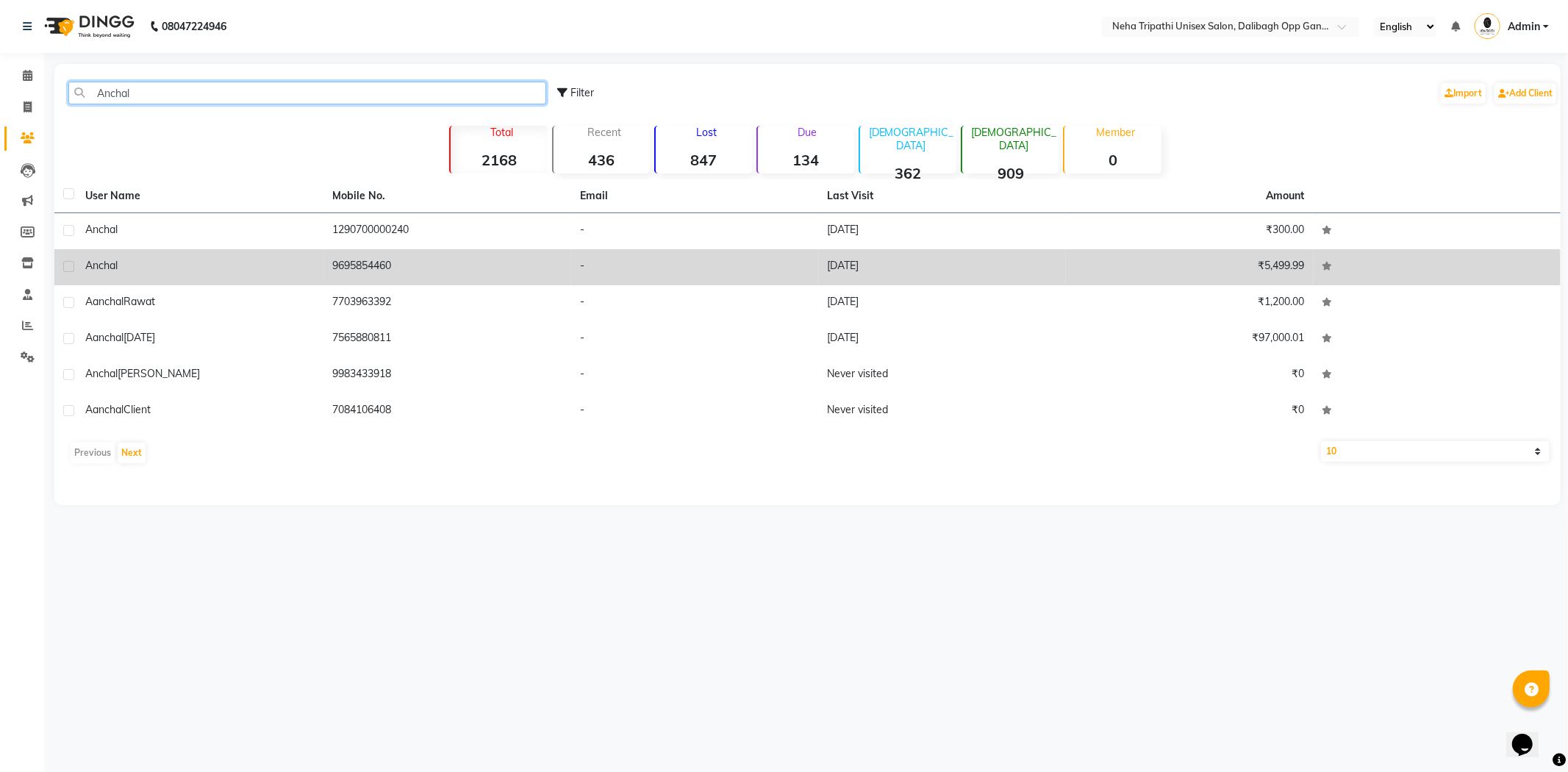
type input "Anchal"
click at [906, 258] on td "08-08-2025" at bounding box center [943, 266] width 248 height 36
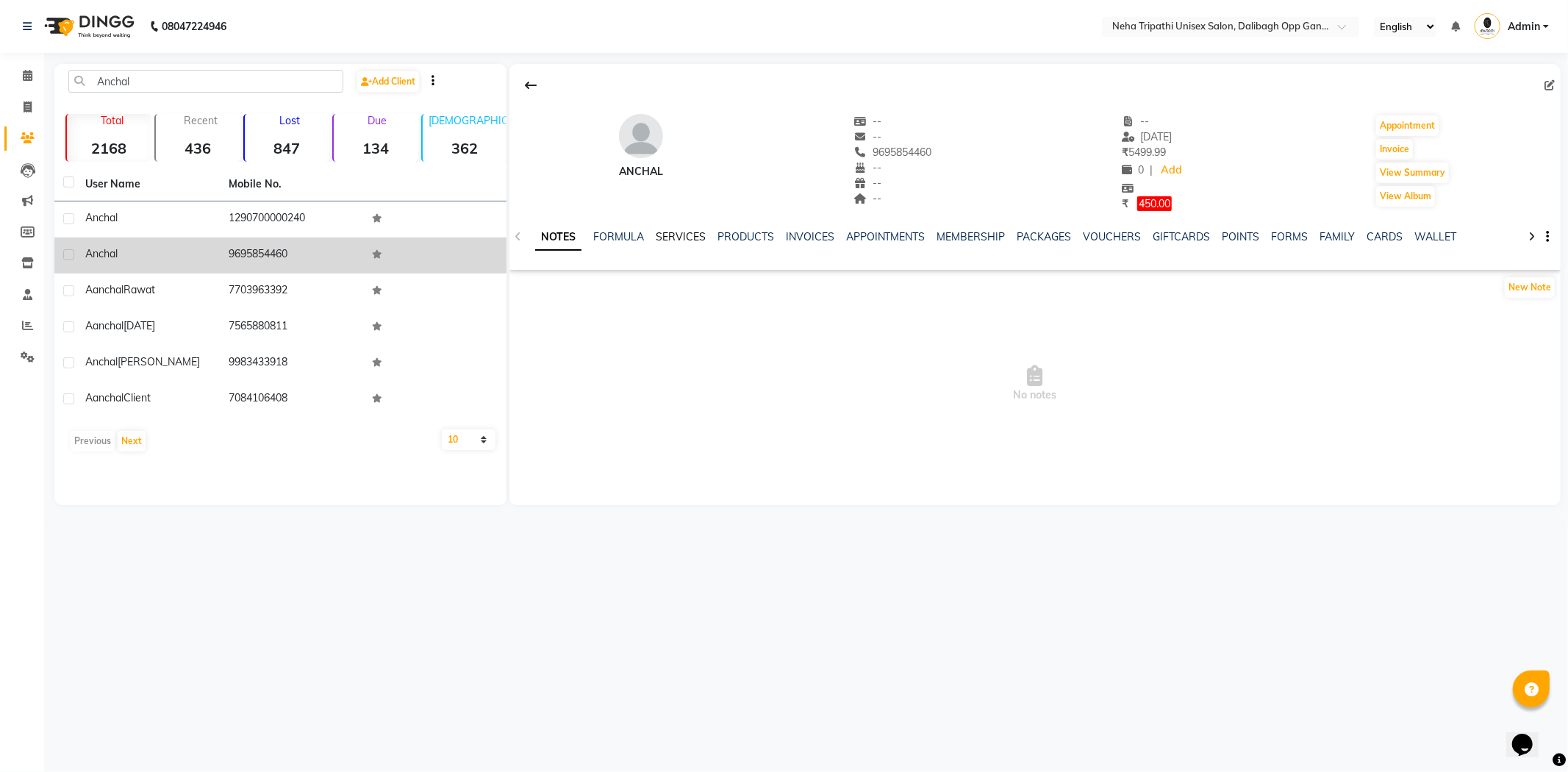
click at [672, 230] on link "SERVICES" at bounding box center [681, 237] width 50 height 13
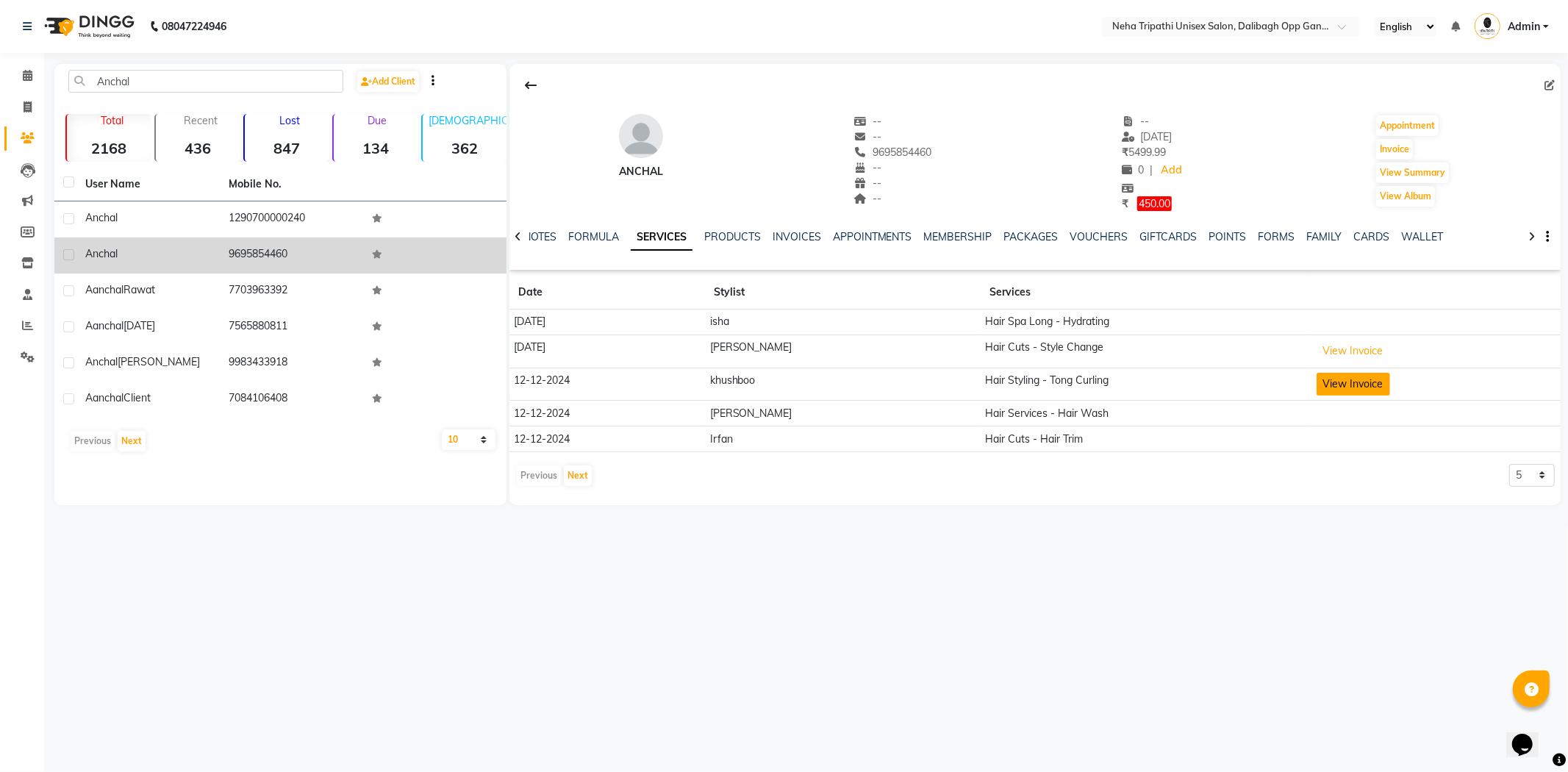
click at [1336, 379] on button "View Invoice" at bounding box center [1353, 384] width 74 height 22
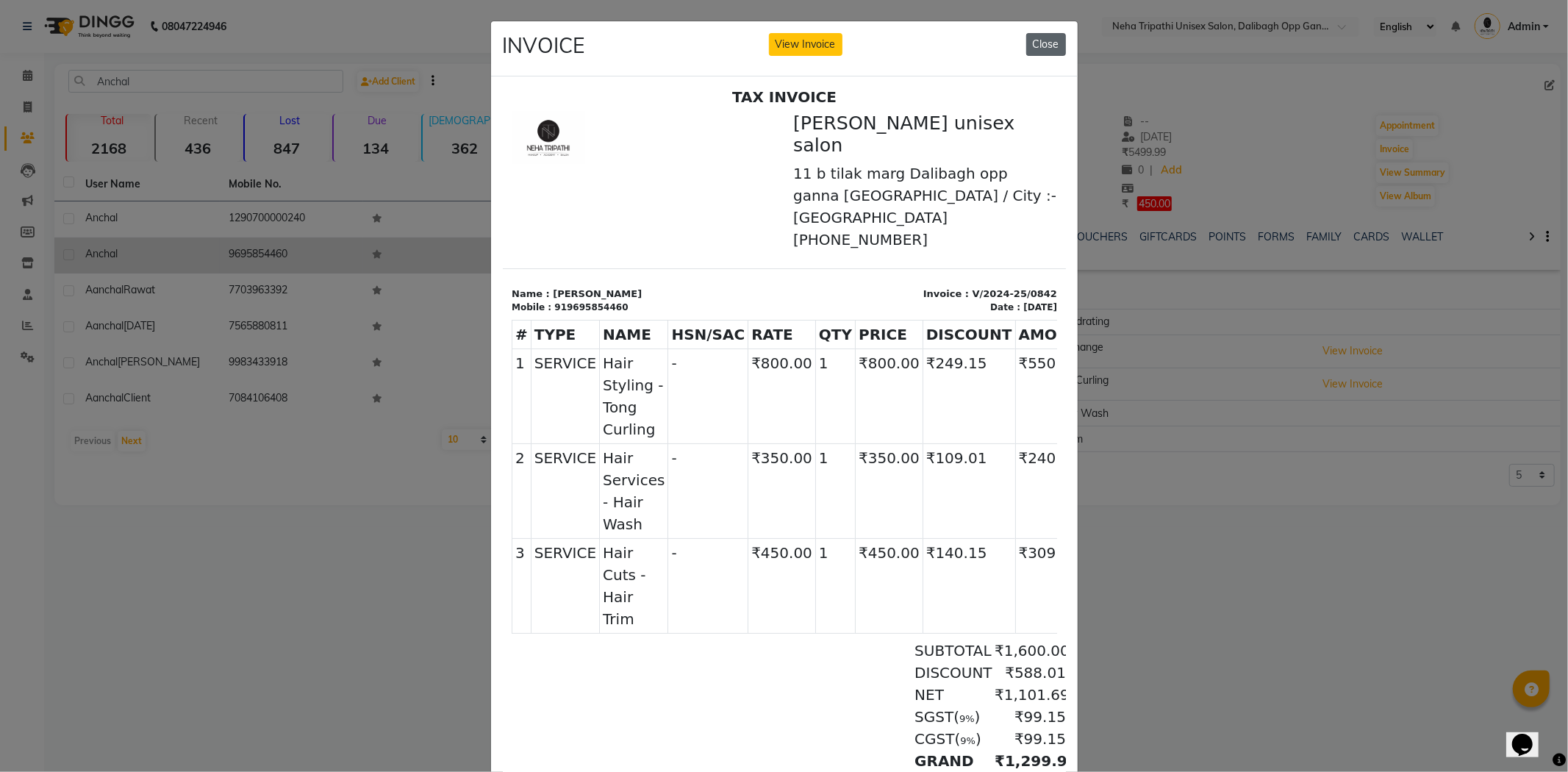
click at [1044, 38] on button "Close" at bounding box center [1047, 44] width 40 height 22
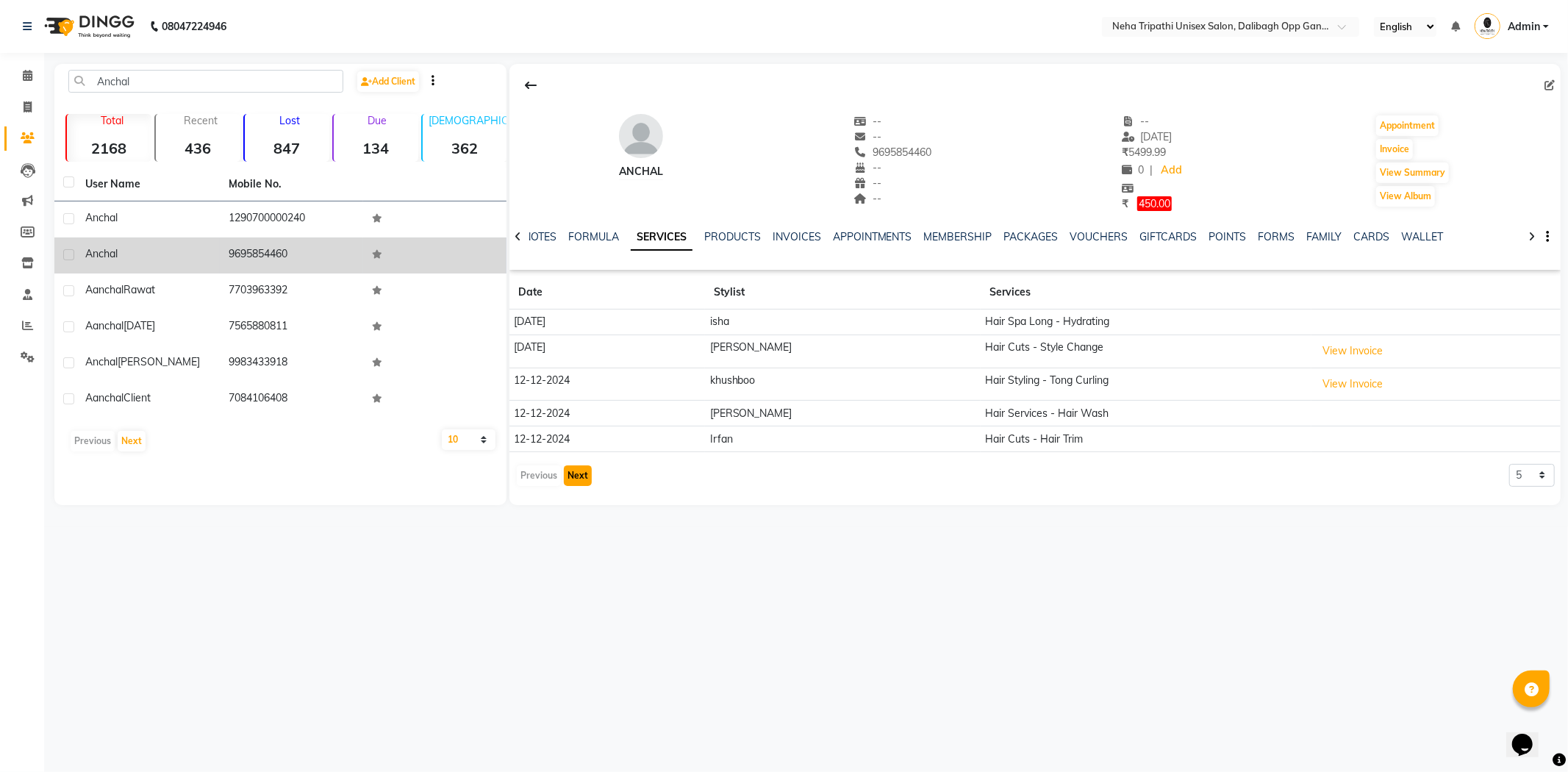
click at [572, 479] on button "Next" at bounding box center [578, 476] width 28 height 21
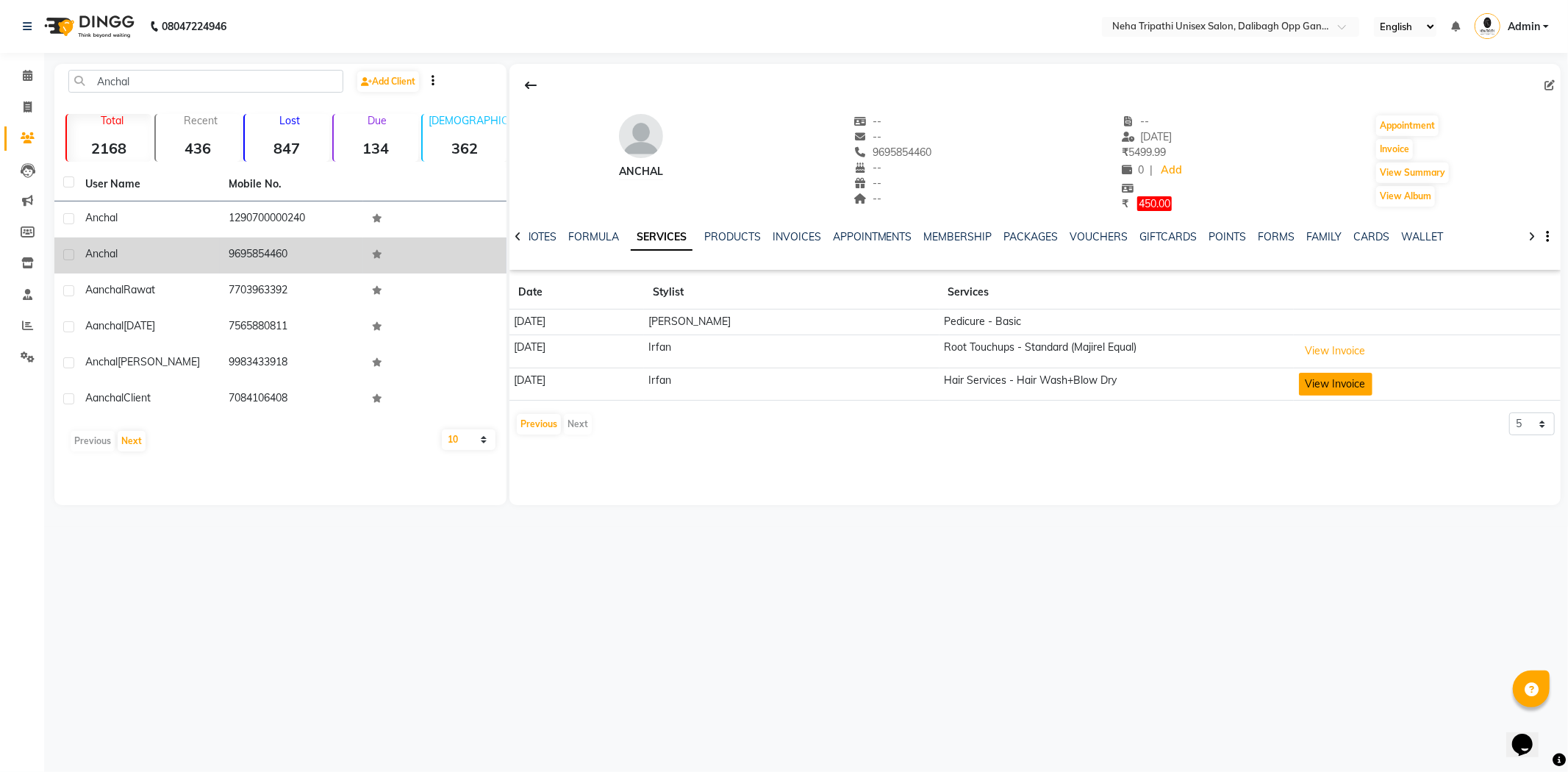
click at [1354, 379] on button "View Invoice" at bounding box center [1336, 384] width 74 height 22
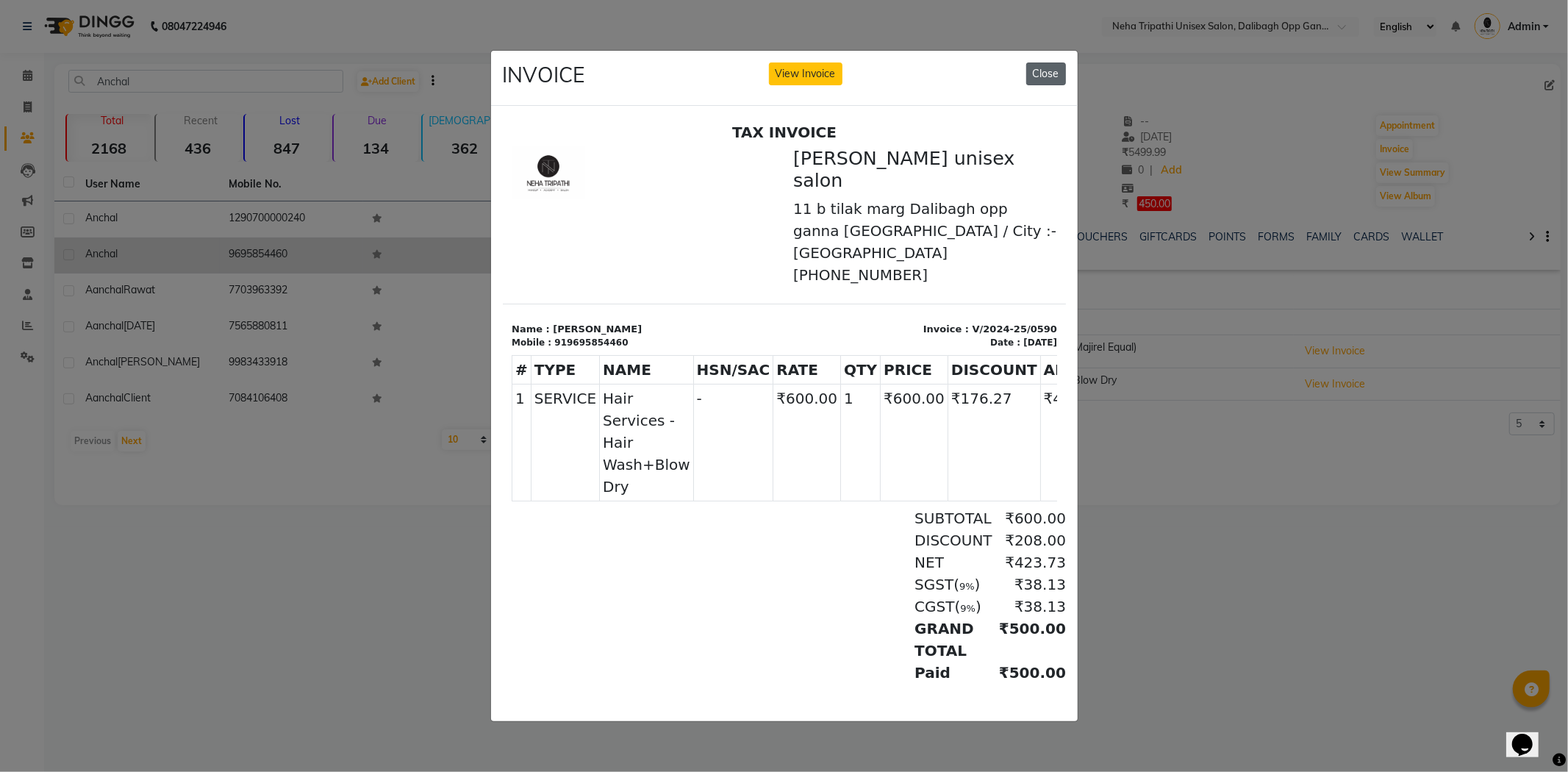
click at [1049, 71] on button "Close" at bounding box center [1047, 73] width 40 height 22
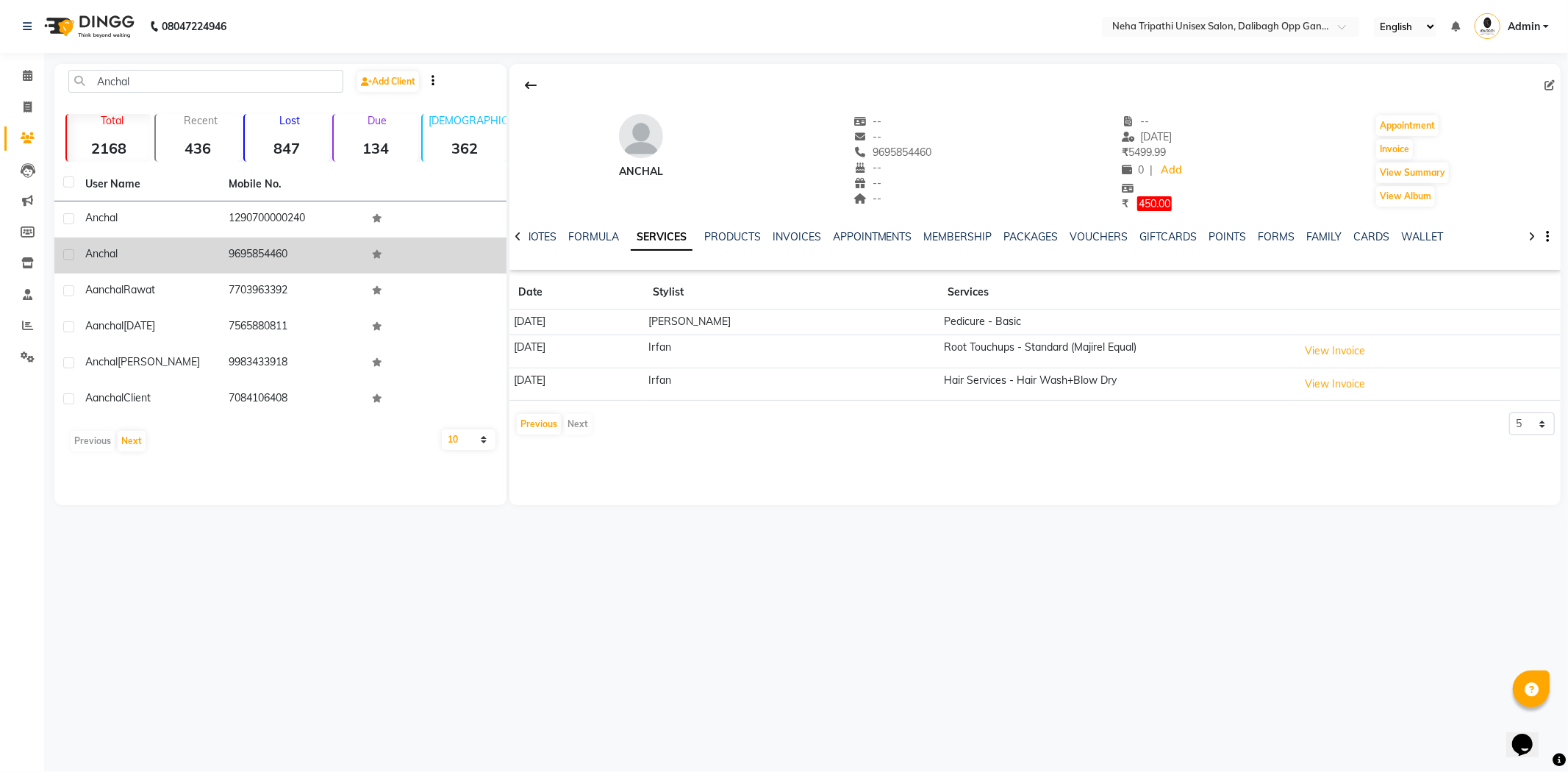
click at [381, 250] on icon at bounding box center [377, 254] width 10 height 9
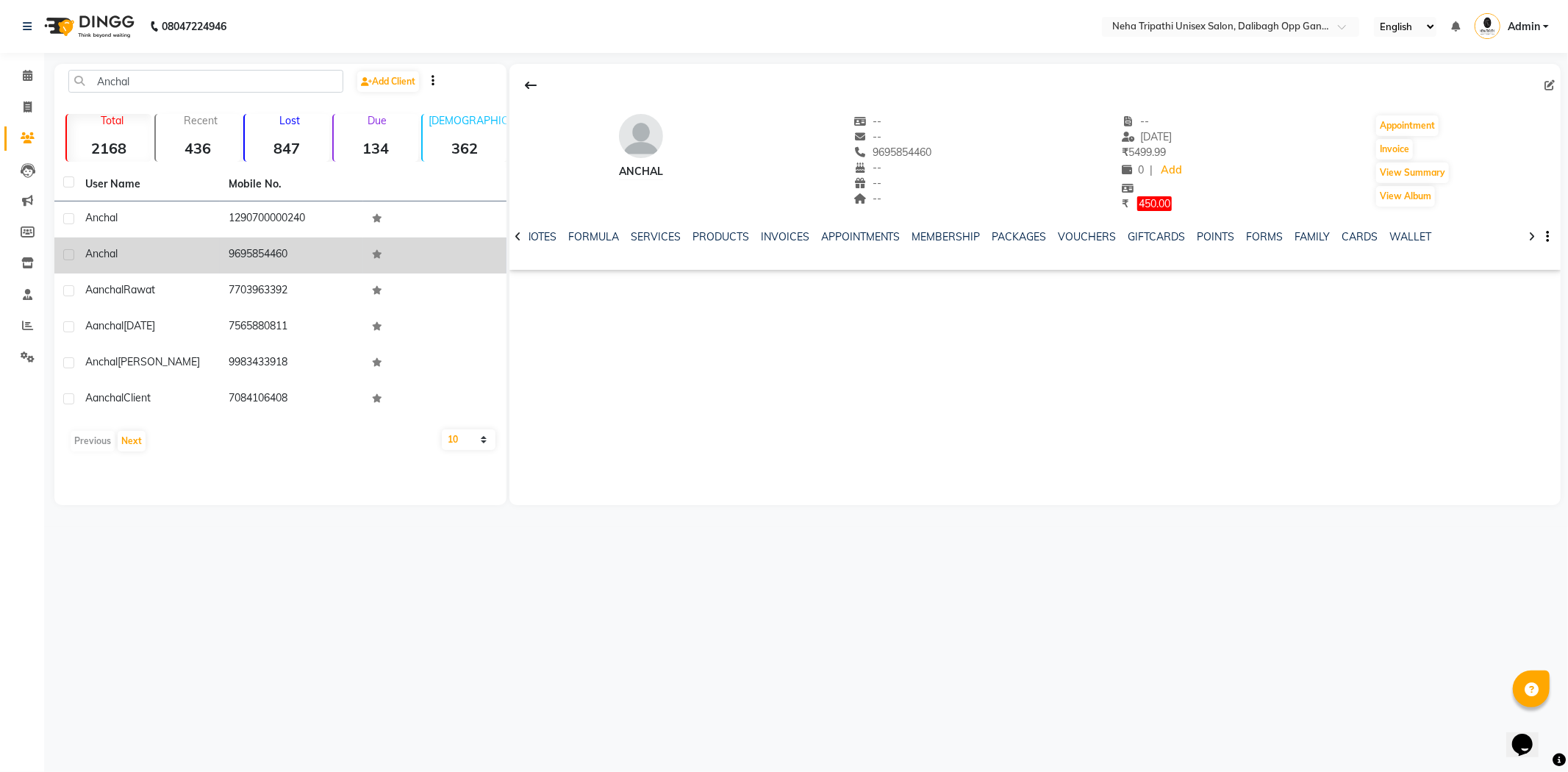
click at [348, 250] on td "9695854460" at bounding box center [291, 255] width 144 height 36
drag, startPoint x: 271, startPoint y: 251, endPoint x: 283, endPoint y: 250, distance: 12.0
click at [283, 250] on td "9695854460" at bounding box center [291, 255] width 144 height 36
click at [298, 251] on td "9695854460" at bounding box center [291, 255] width 144 height 36
drag, startPoint x: 293, startPoint y: 251, endPoint x: 222, endPoint y: 252, distance: 71.0
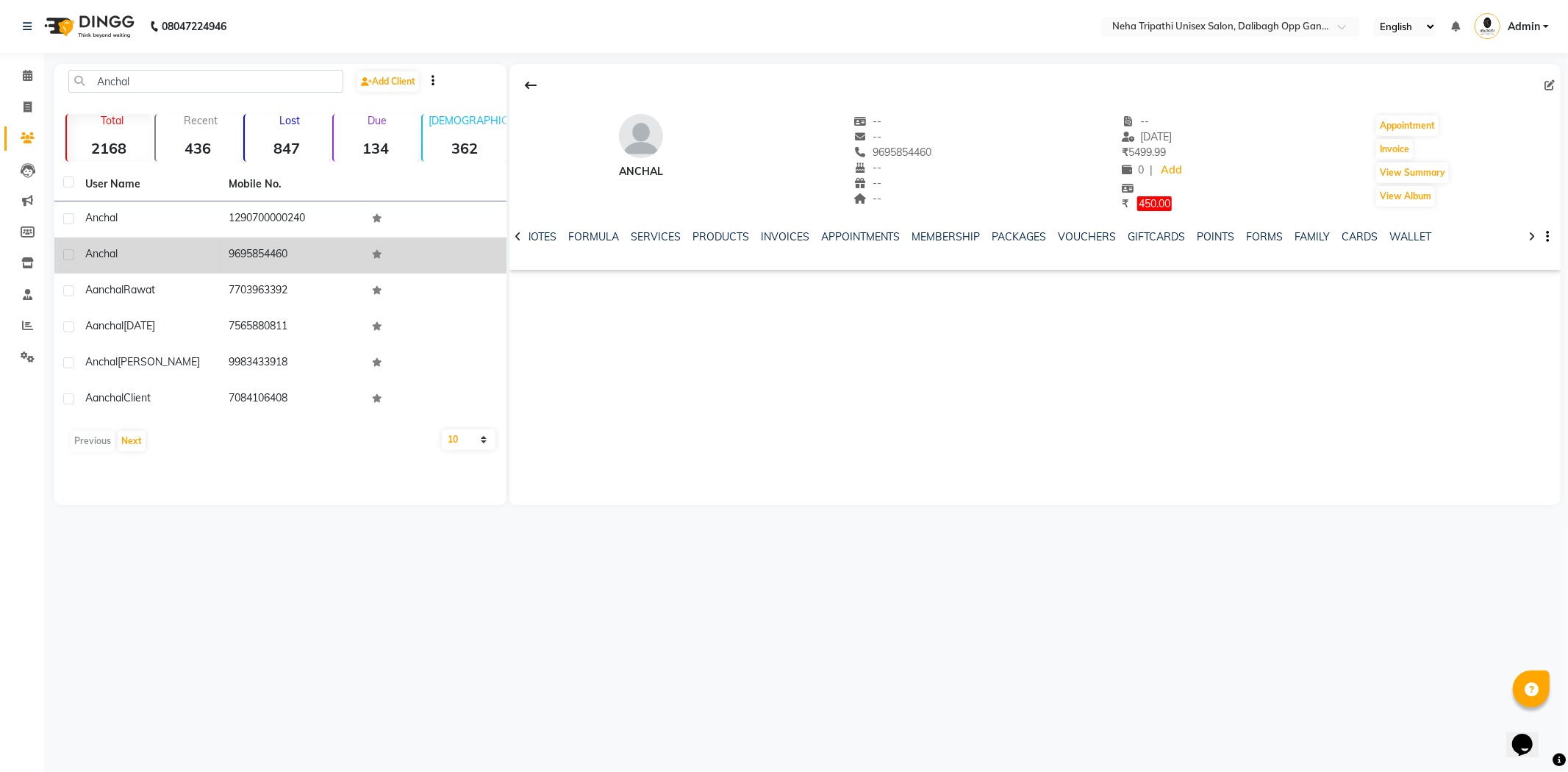
click at [222, 252] on td "9695854460" at bounding box center [291, 255] width 144 height 36
copy td "9695854460"
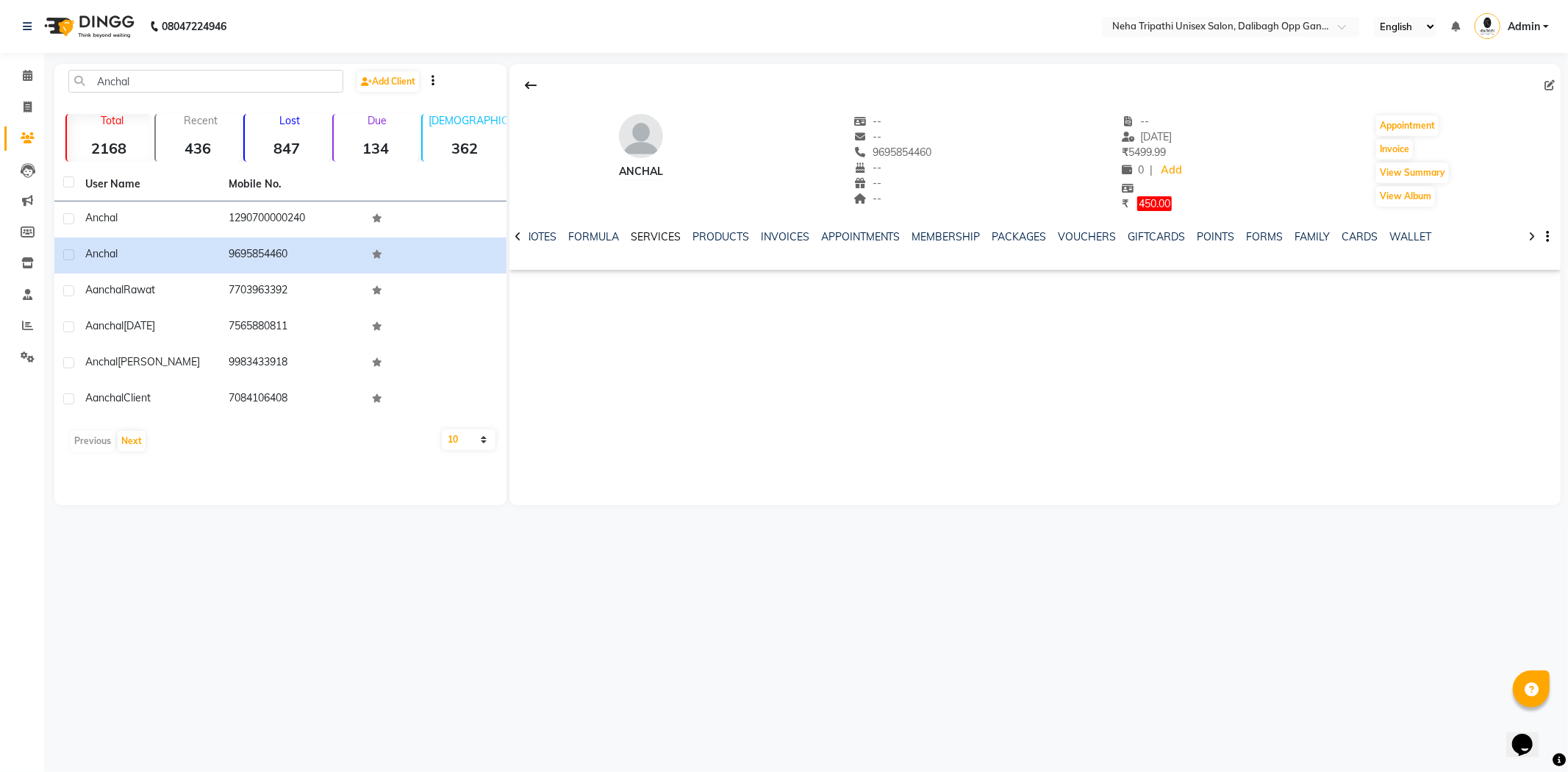
click at [660, 233] on link "SERVICES" at bounding box center [656, 237] width 50 height 13
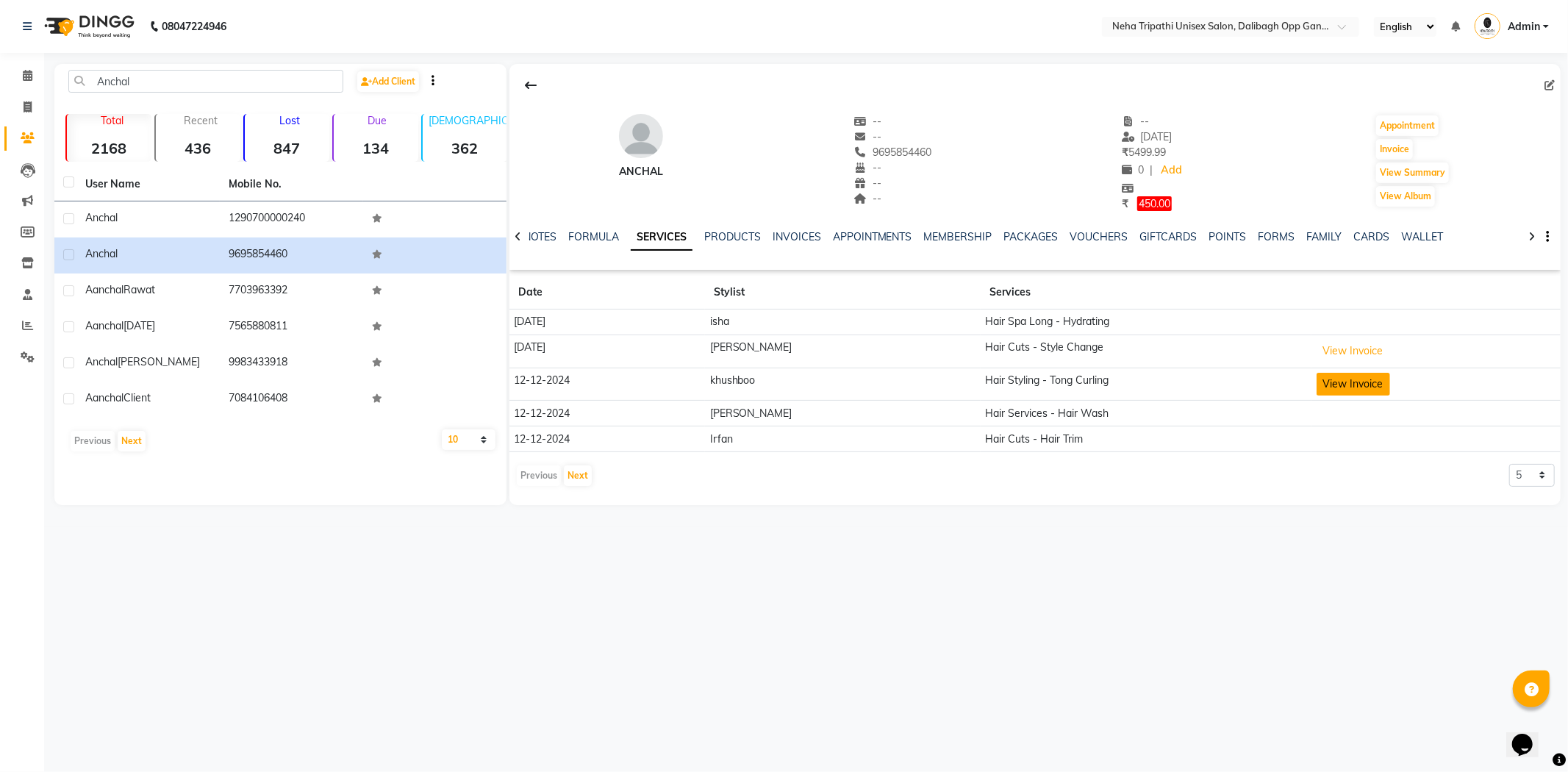
click at [1316, 381] on button "View Invoice" at bounding box center [1353, 384] width 74 height 22
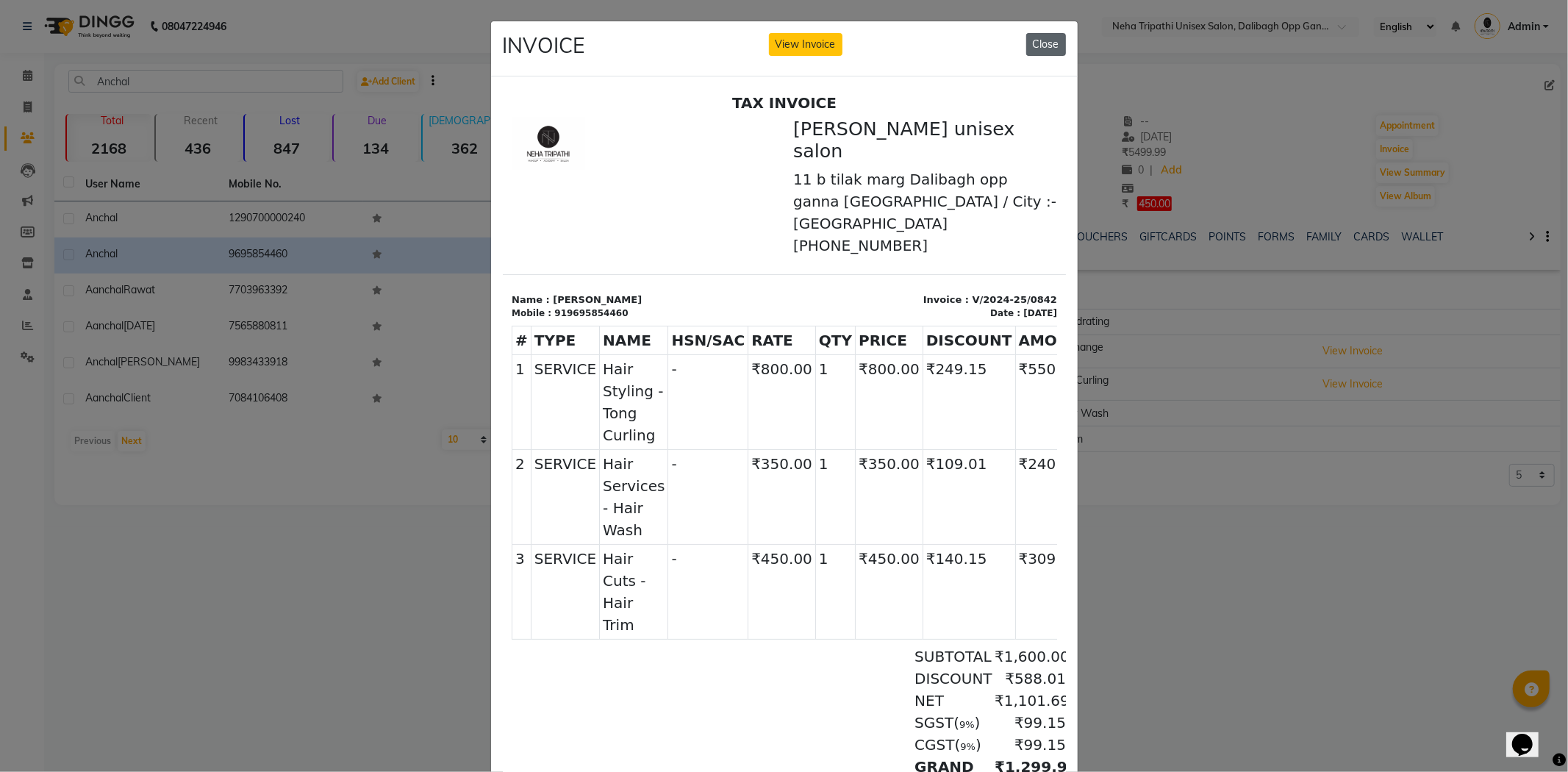
click at [1039, 42] on button "Close" at bounding box center [1047, 44] width 40 height 22
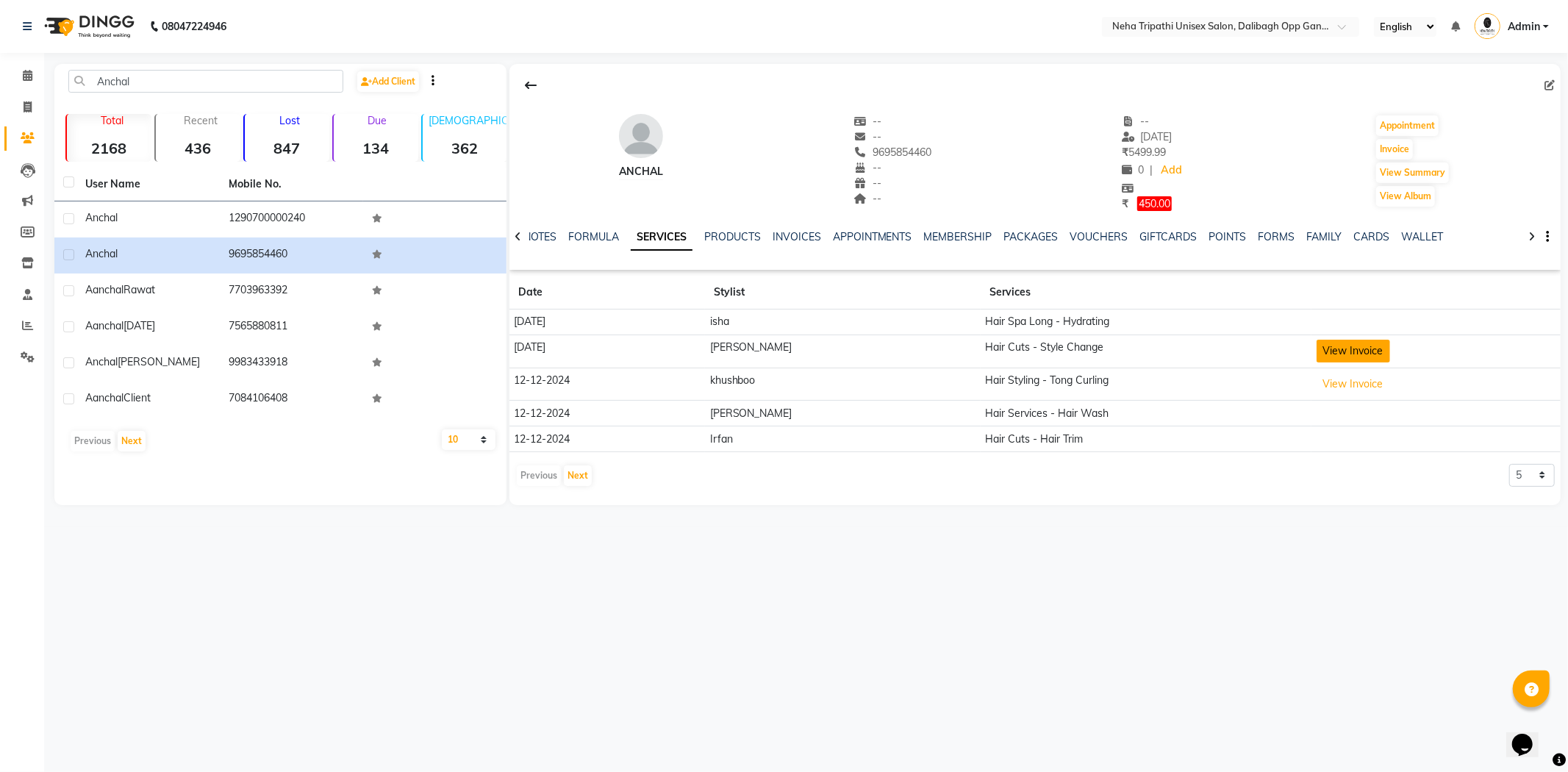
click at [1349, 355] on button "View Invoice" at bounding box center [1353, 350] width 74 height 22
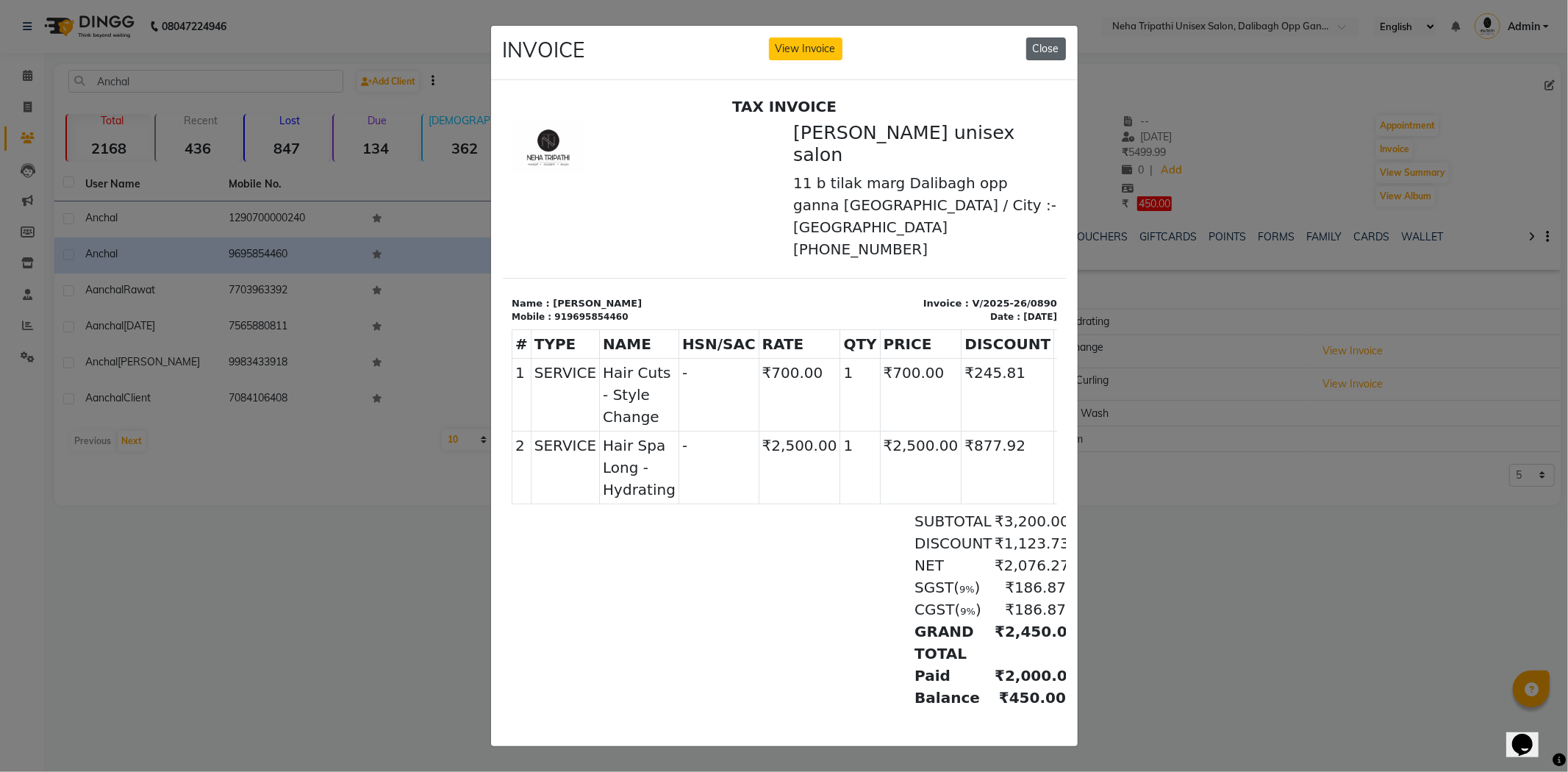
click at [1033, 40] on button "Close" at bounding box center [1047, 48] width 40 height 22
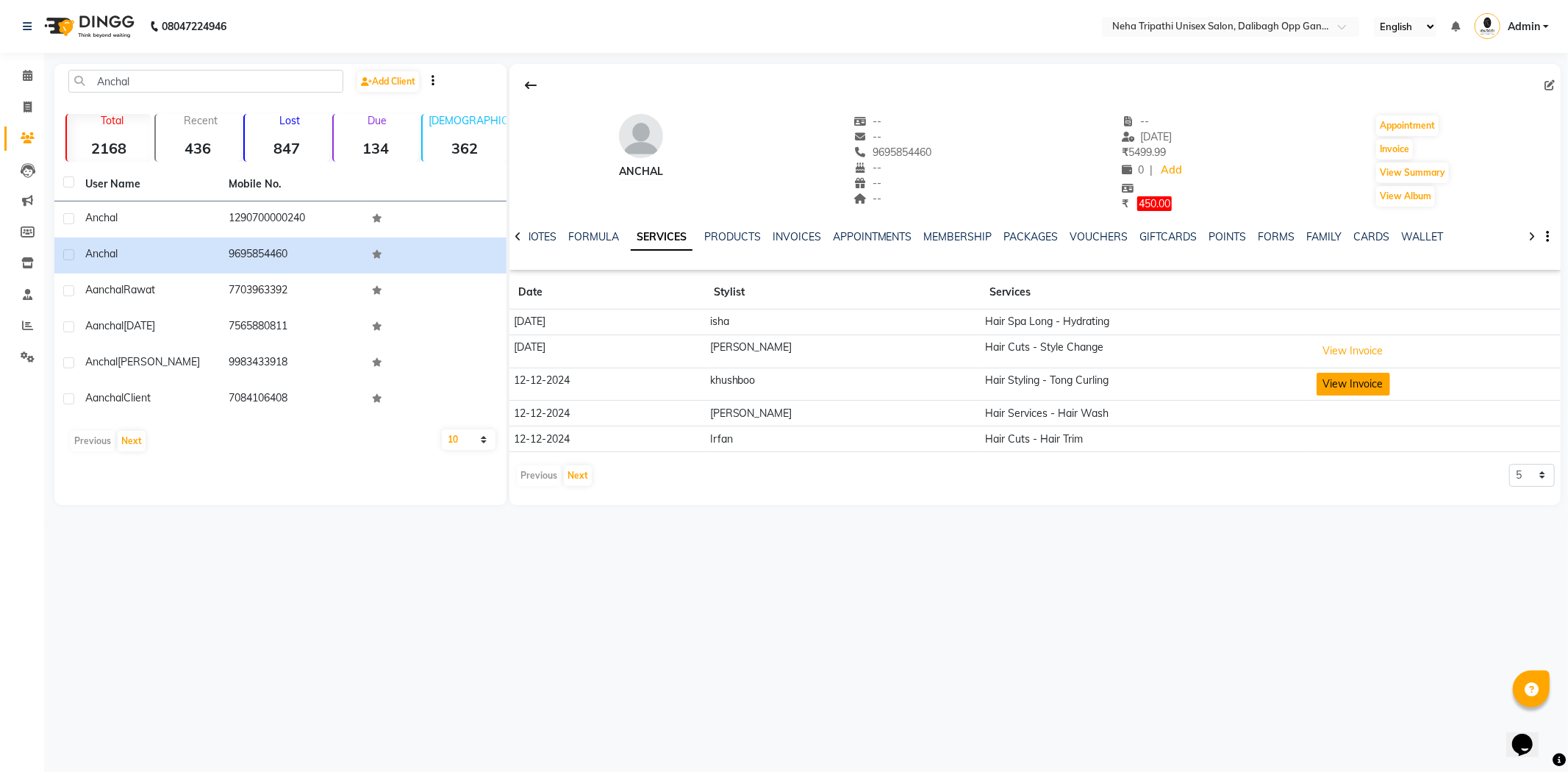
click at [1316, 377] on button "View Invoice" at bounding box center [1353, 384] width 74 height 22
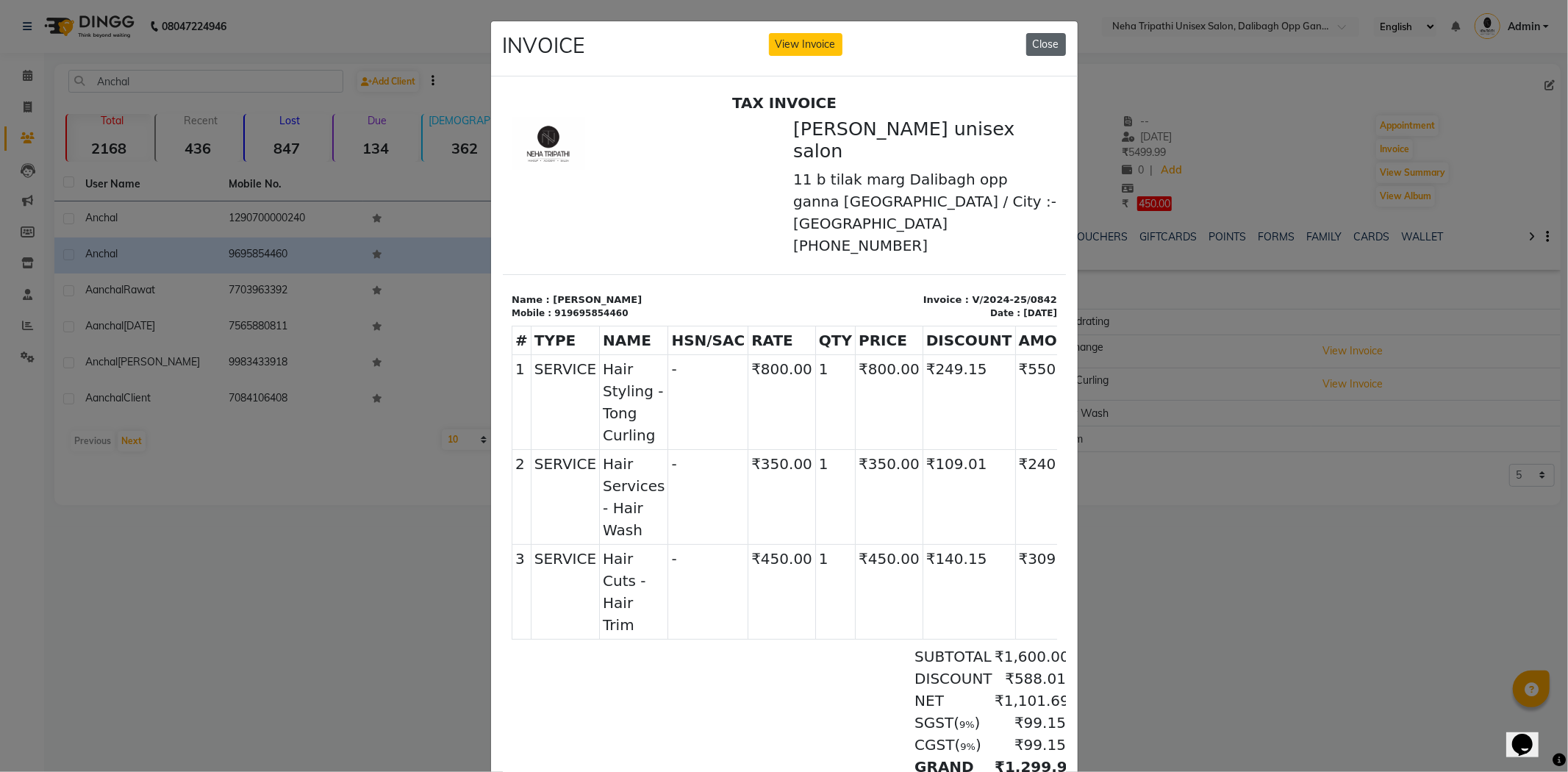
click at [1052, 41] on button "Close" at bounding box center [1047, 44] width 40 height 22
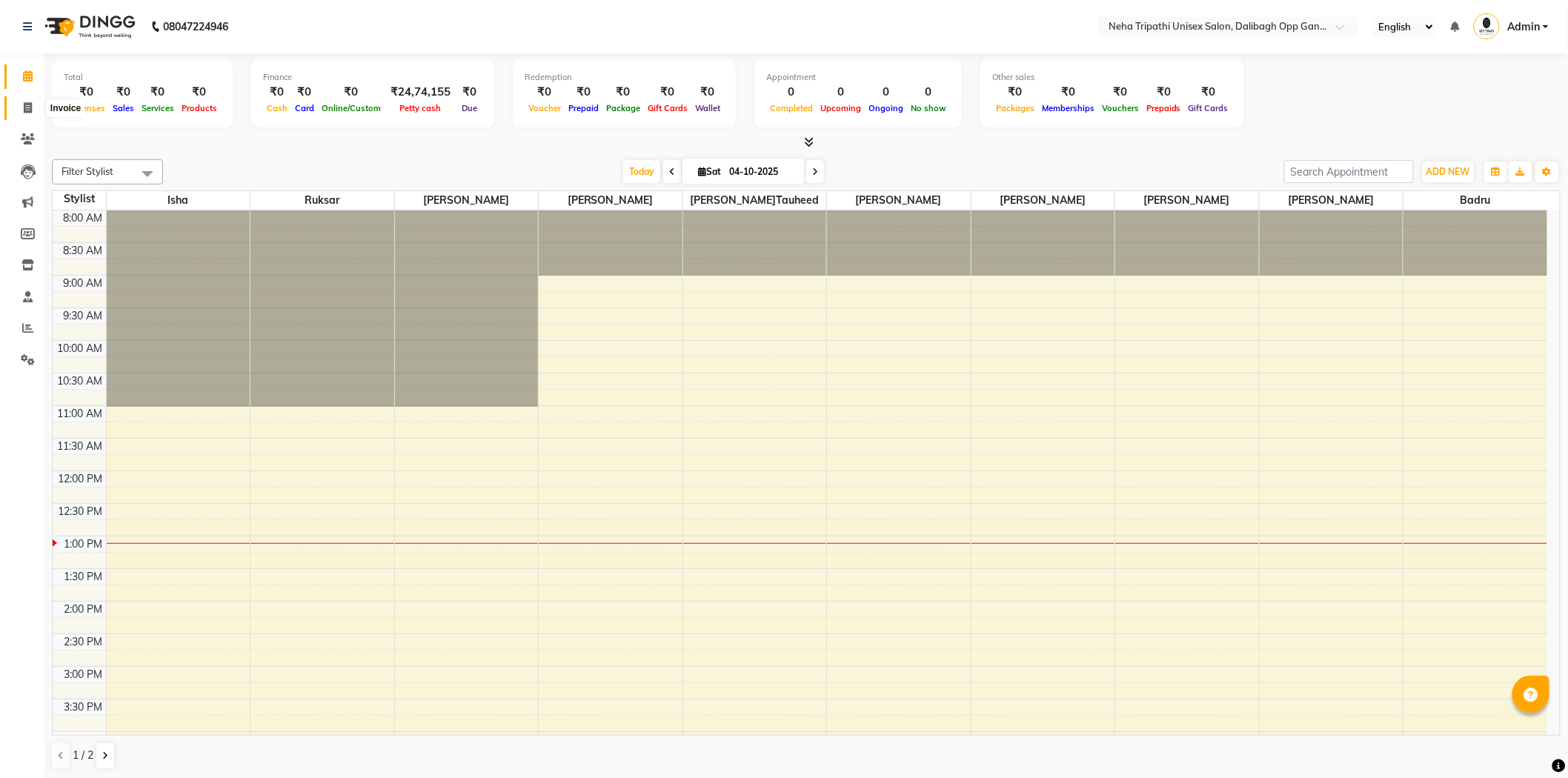
click at [23, 106] on icon at bounding box center [28, 107] width 8 height 11
select select "service"
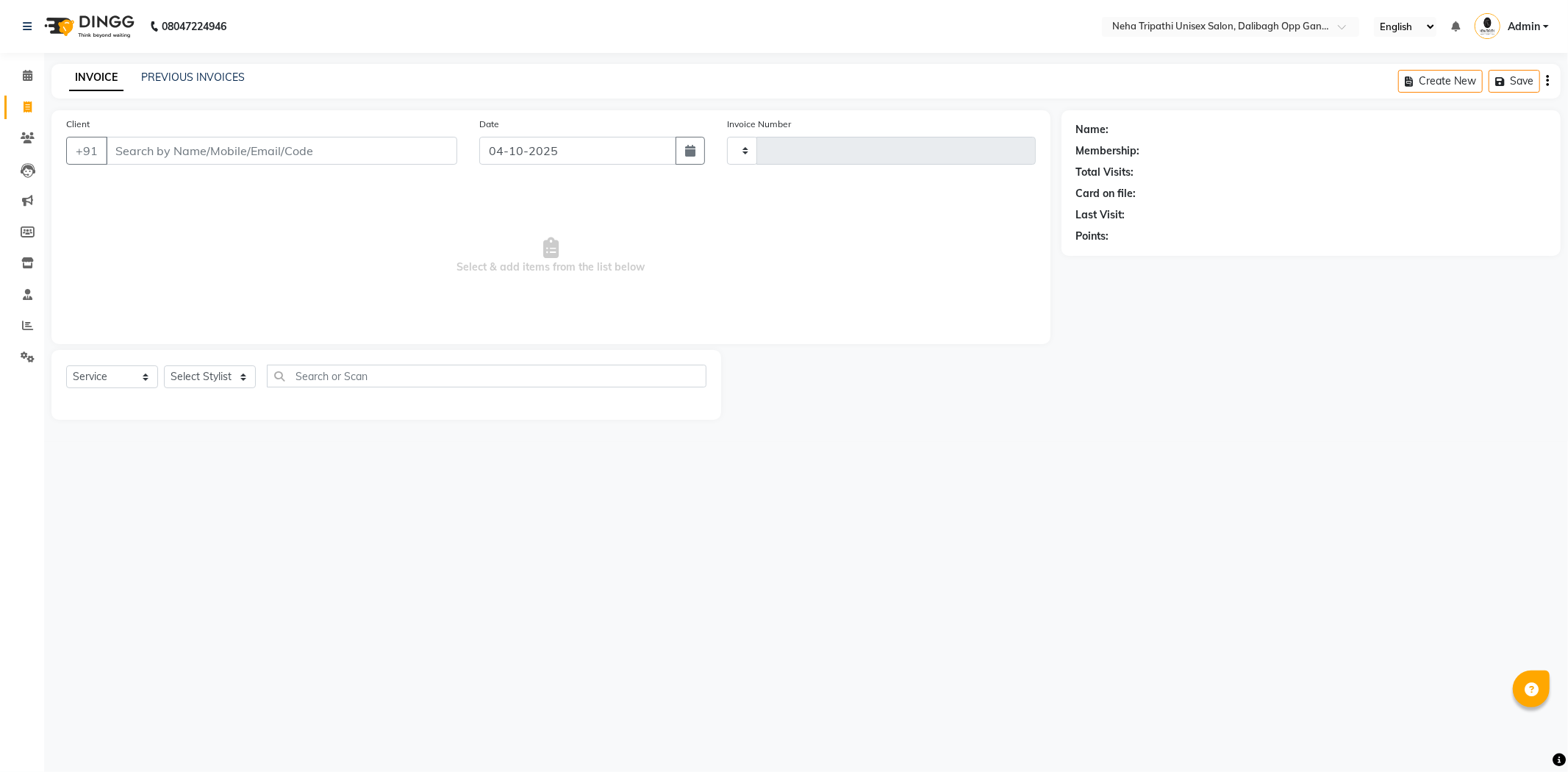
type input "1363"
select select "6624"
type input "9839671059"
click at [428, 150] on span "Add Client" at bounding box center [419, 151] width 58 height 15
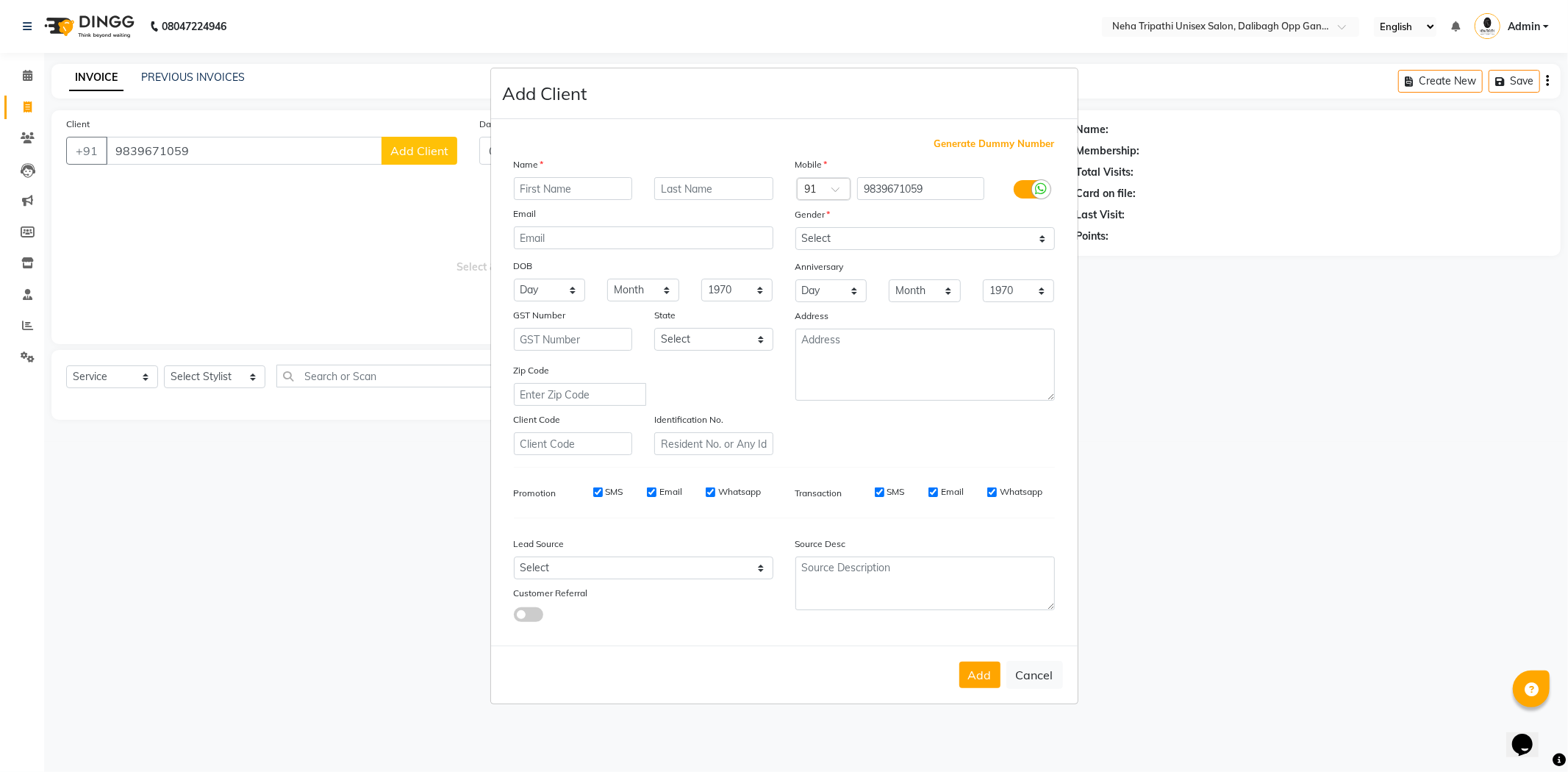
click at [556, 187] on input "text" at bounding box center [573, 188] width 119 height 22
type input "s"
click at [275, 151] on ngb-modal-window "Add Client Generate Dummy Number Name Email DOB Day 01 02 03 04 05 06 07 08 09 …" at bounding box center [784, 386] width 1568 height 772
click at [1048, 679] on button "Cancel" at bounding box center [1035, 675] width 56 height 28
select select
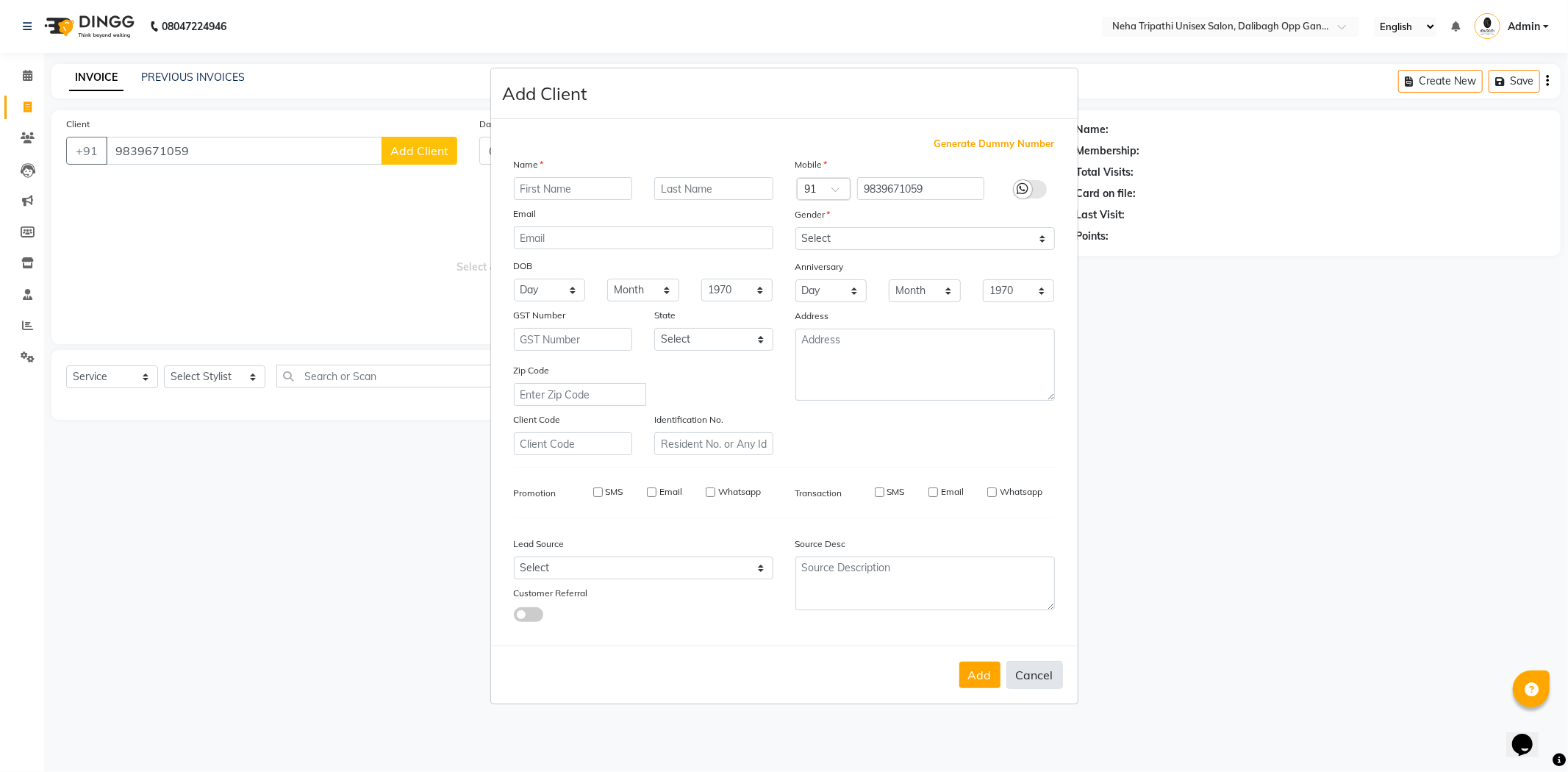
select select
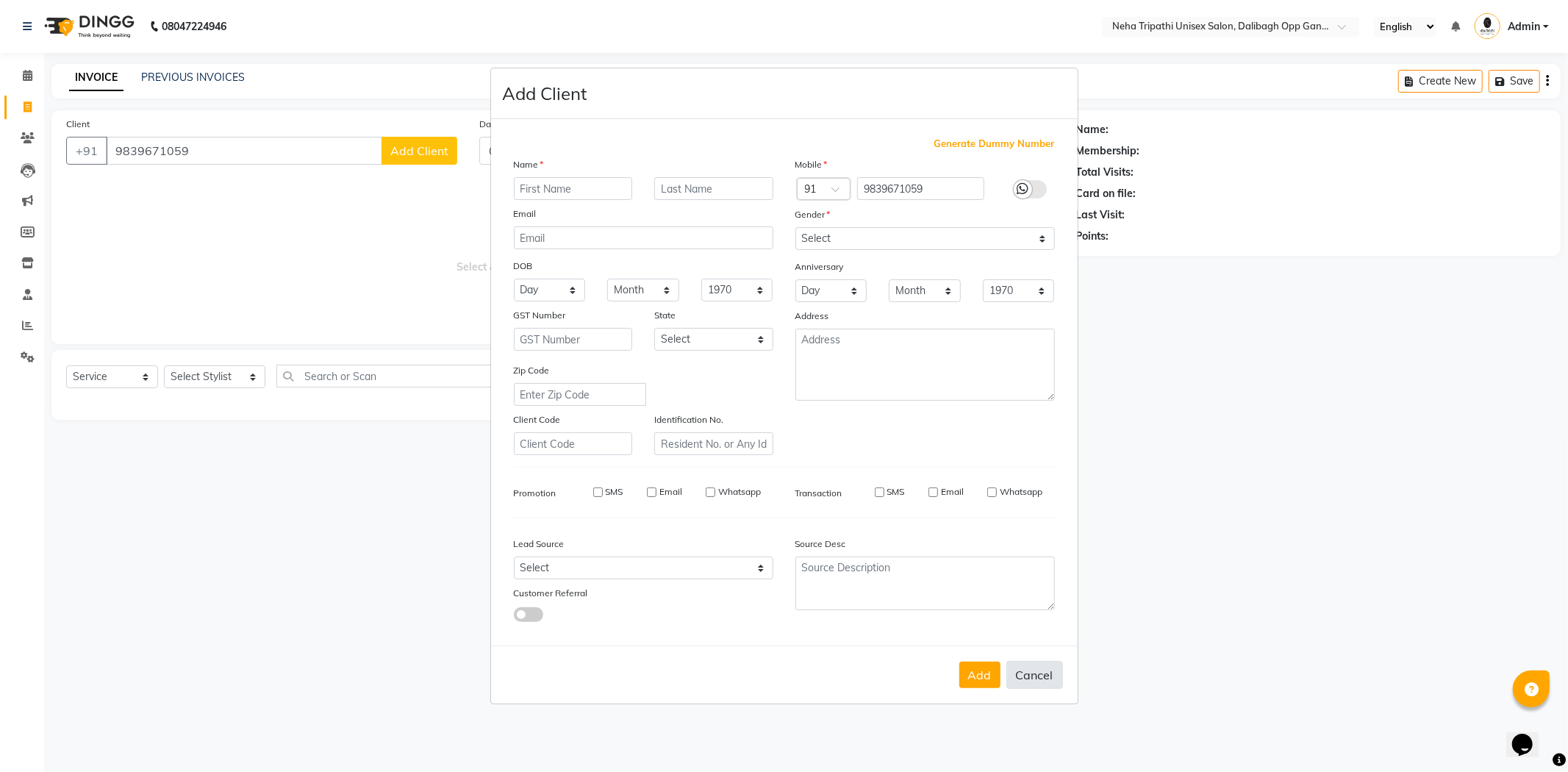
select select
checkbox input "false"
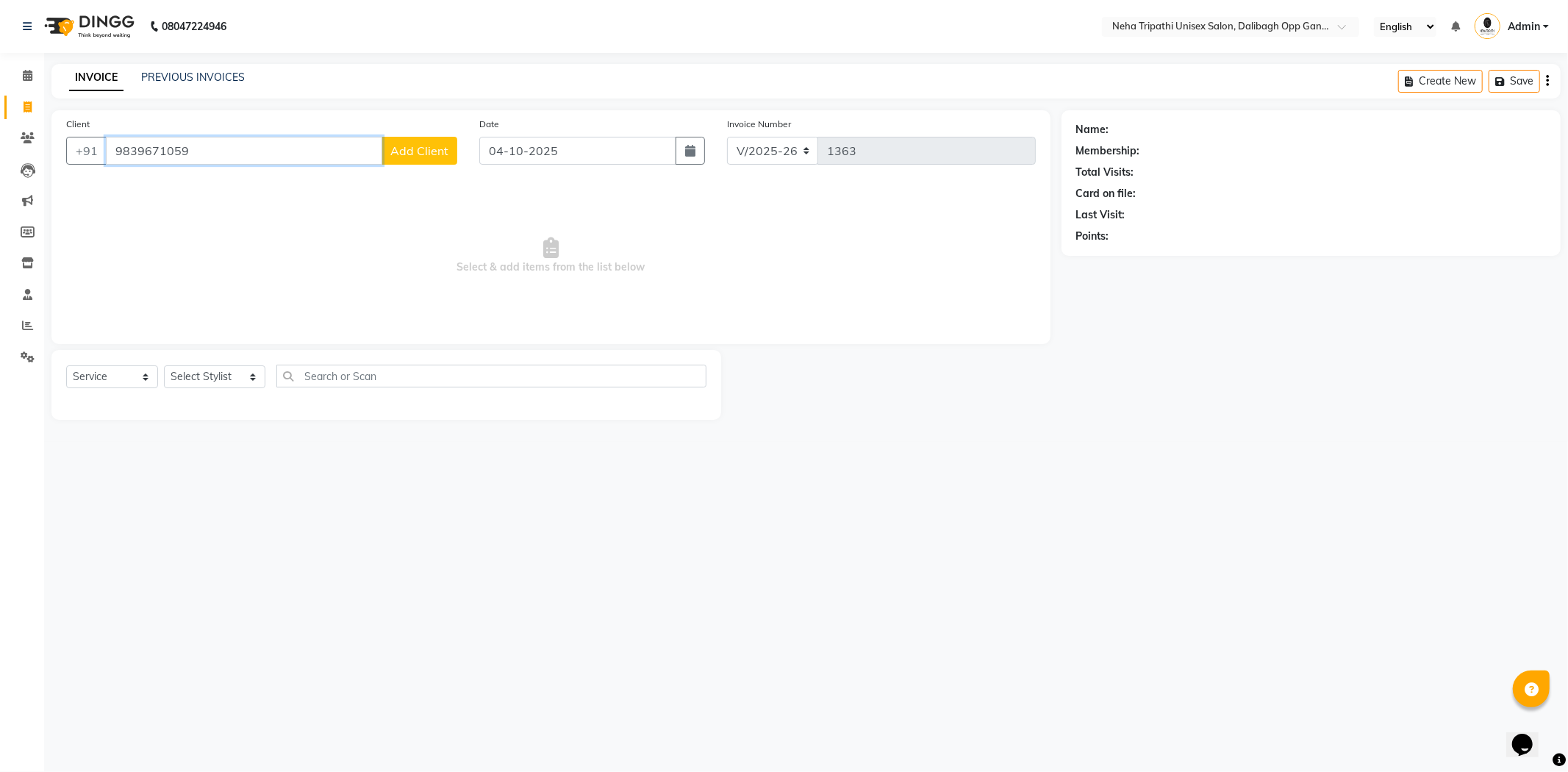
click at [217, 155] on input "9839671059" at bounding box center [244, 151] width 276 height 28
type input "9"
click at [169, 143] on input "Client" at bounding box center [281, 151] width 351 height 28
paste input "9695854460"
type input "9695854460"
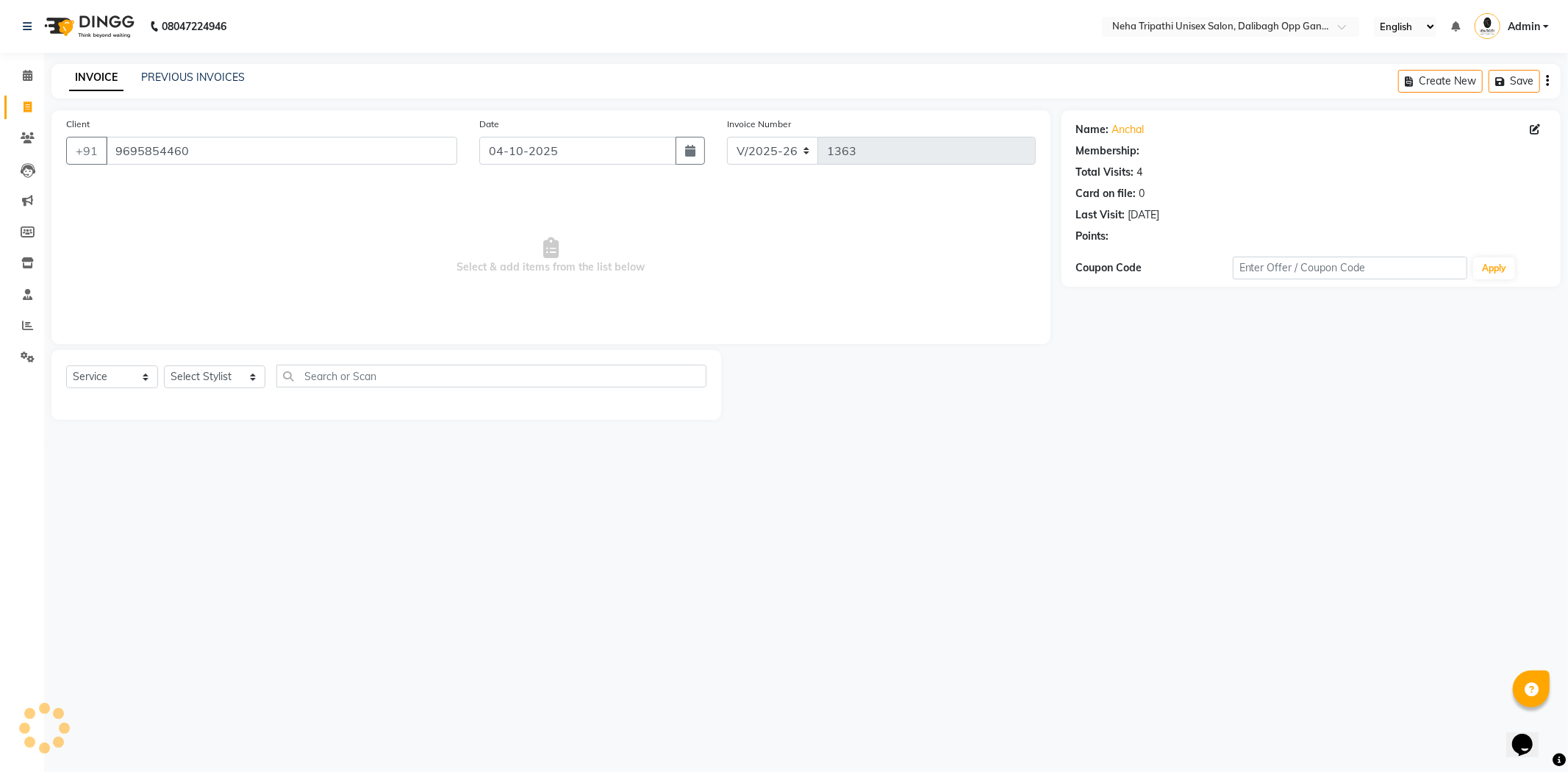
select select "1: Object"
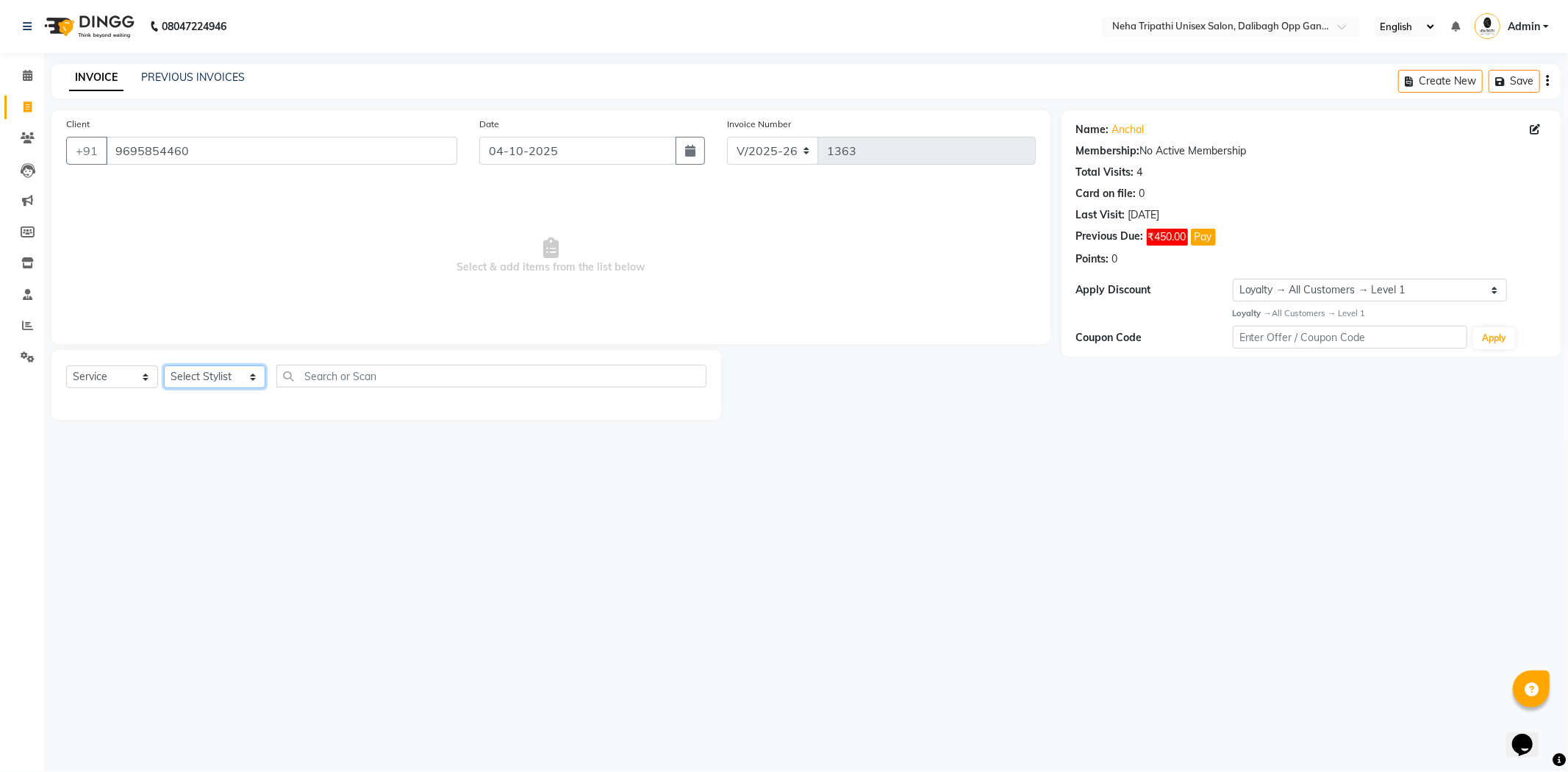
drag, startPoint x: 208, startPoint y: 378, endPoint x: 200, endPoint y: 388, distance: 12.8
click at [208, 379] on select "Select Stylist Badru Gaus Mohammad isha Jagjit Kaur Mohd.Tauheed Rubeena ruksar…" at bounding box center [215, 376] width 101 height 22
select select "80271"
click at [164, 366] on select "Select Stylist Badru Gaus Mohammad isha Jagjit Kaur Mohd.Tauheed Rubeena ruksar…" at bounding box center [215, 376] width 101 height 22
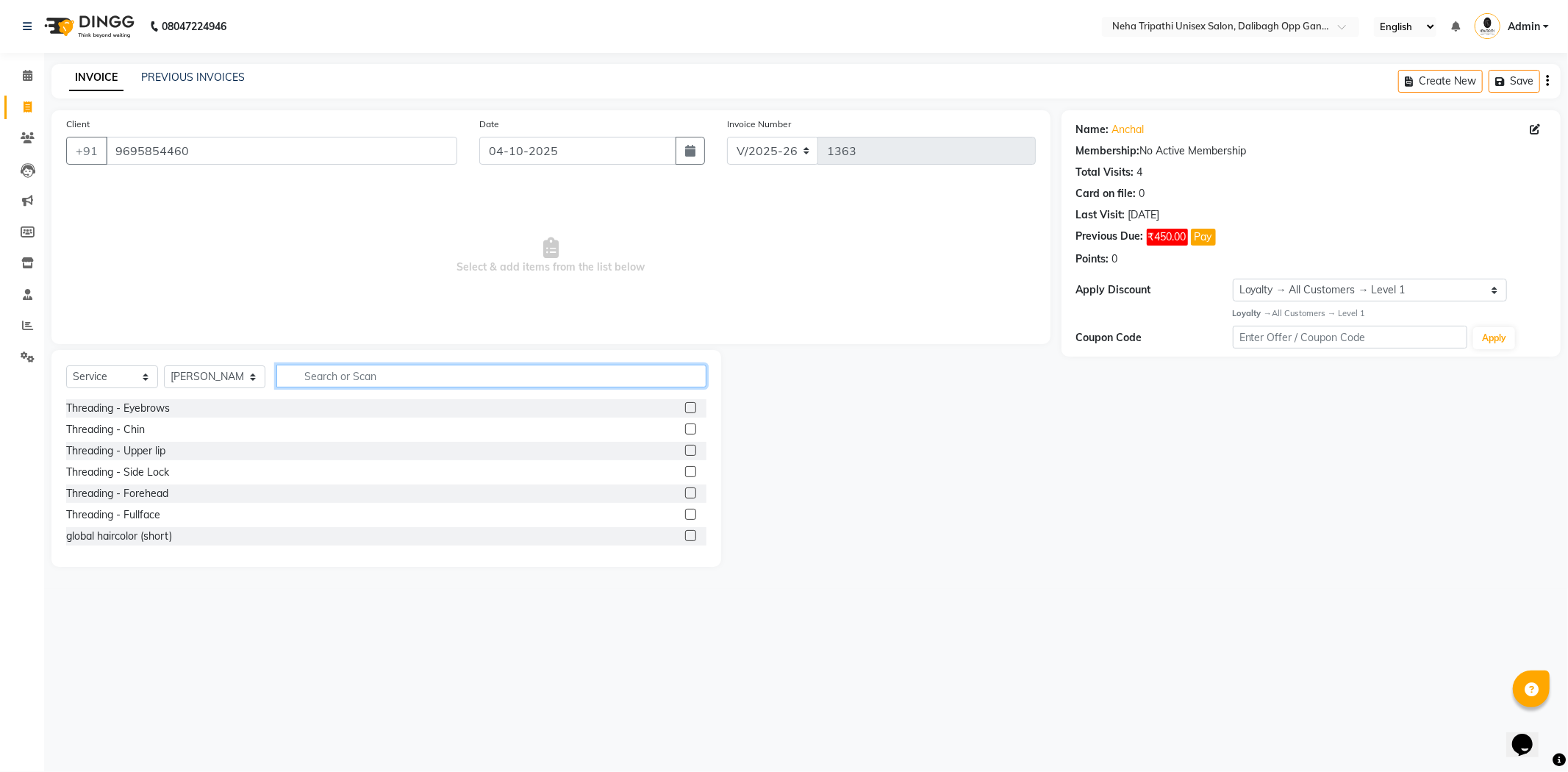
click at [525, 377] on input "text" at bounding box center [491, 375] width 430 height 22
type input "curl"
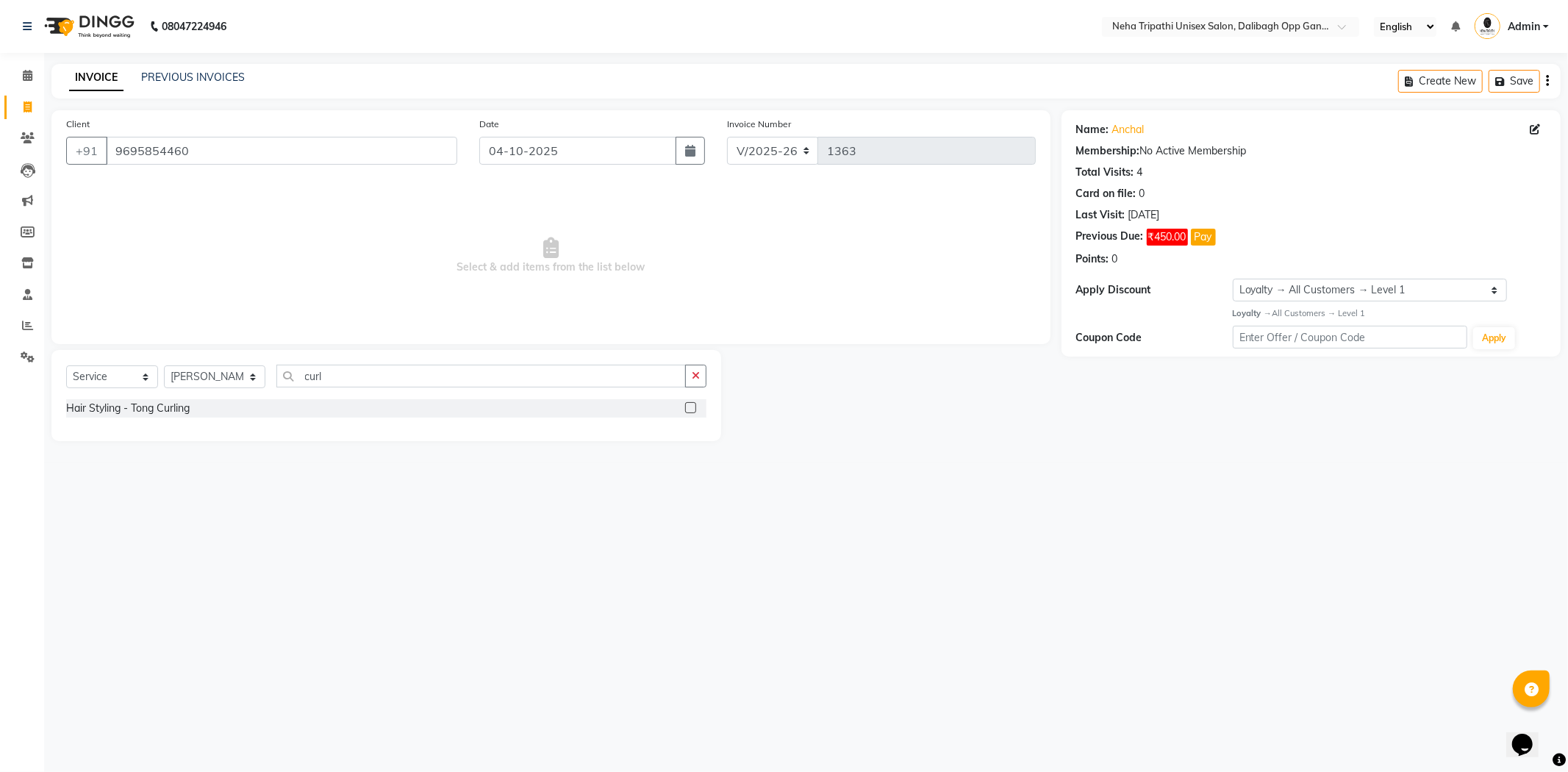
click at [686, 407] on label at bounding box center [691, 408] width 11 height 11
click at [686, 407] on input "checkbox" at bounding box center [691, 408] width 10 height 10
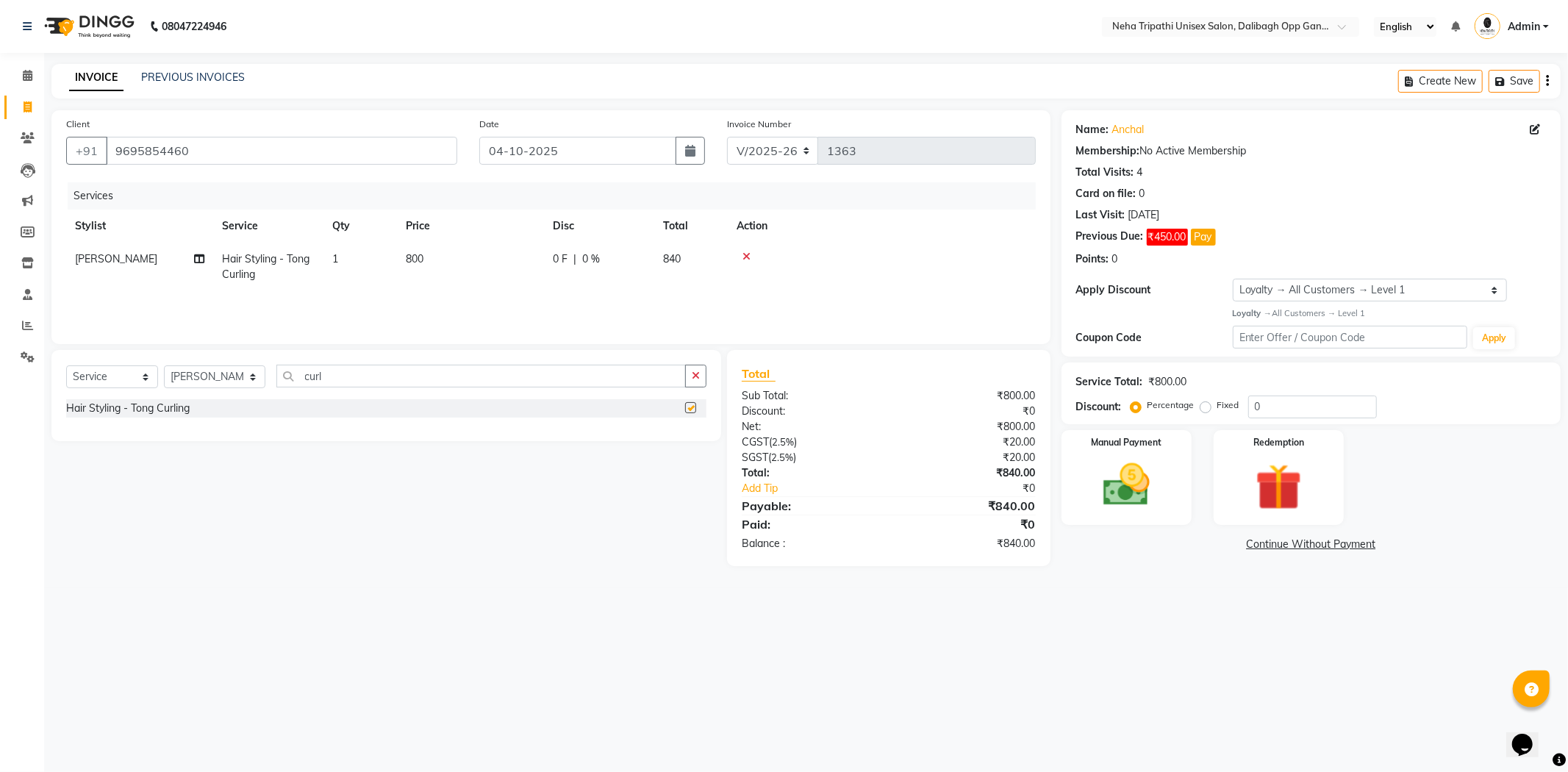
checkbox input "false"
click at [474, 381] on input "curl" at bounding box center [481, 375] width 409 height 22
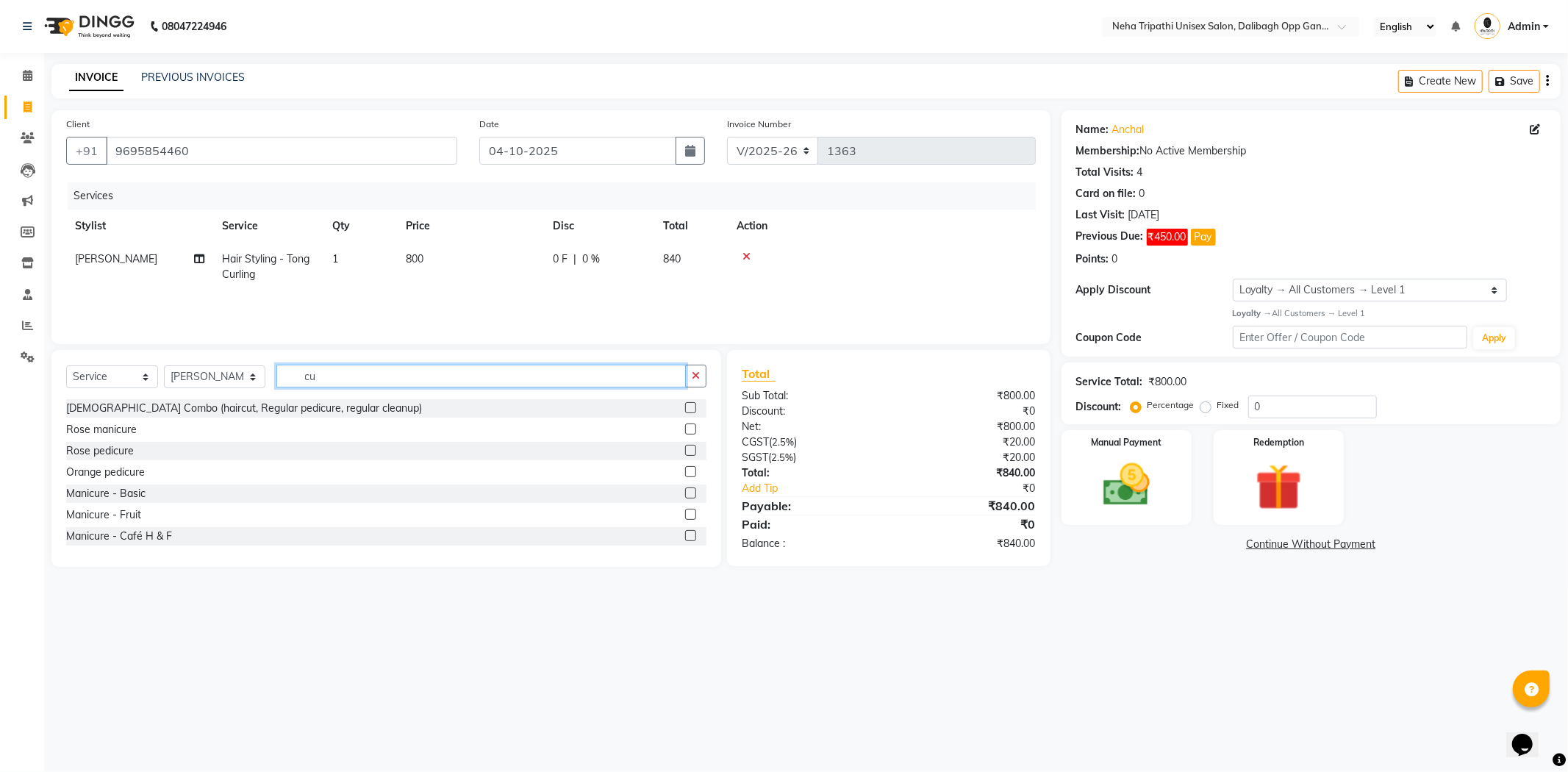
type input "c"
type input "wash"
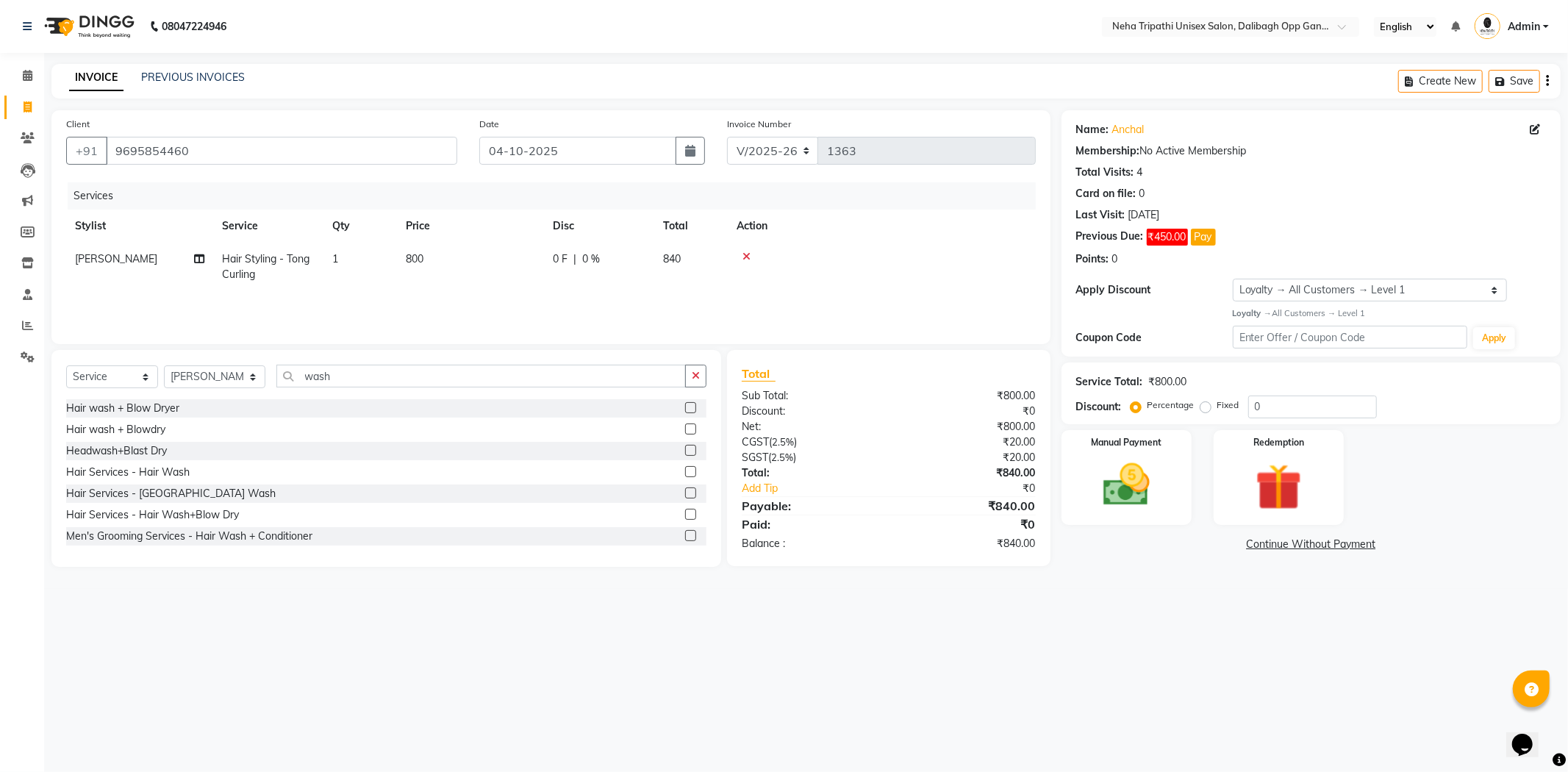
click at [686, 471] on label at bounding box center [691, 472] width 11 height 11
click at [686, 471] on input "checkbox" at bounding box center [691, 472] width 10 height 10
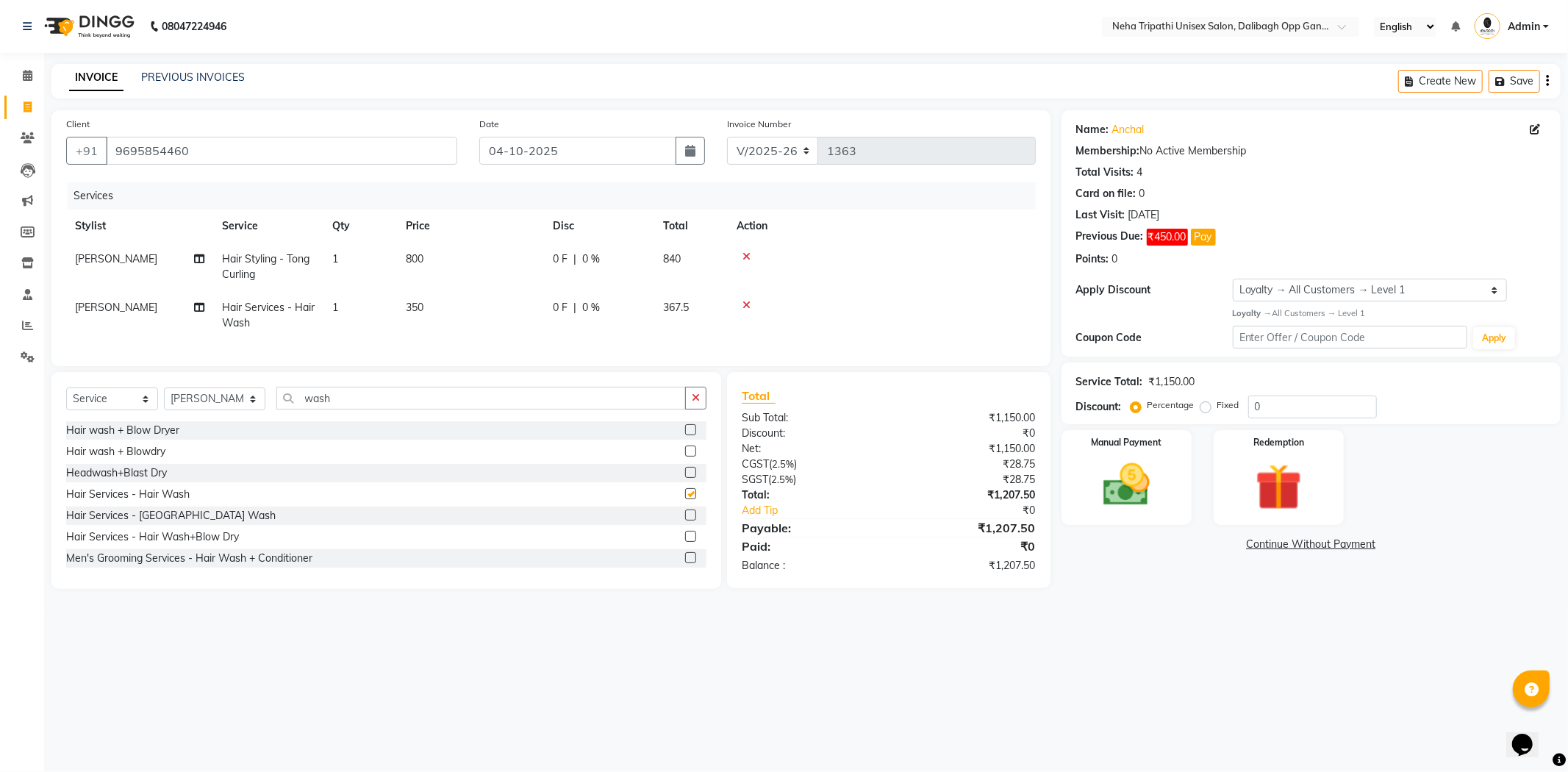
checkbox input "false"
click at [416, 305] on span "350" at bounding box center [414, 307] width 17 height 13
select select "80271"
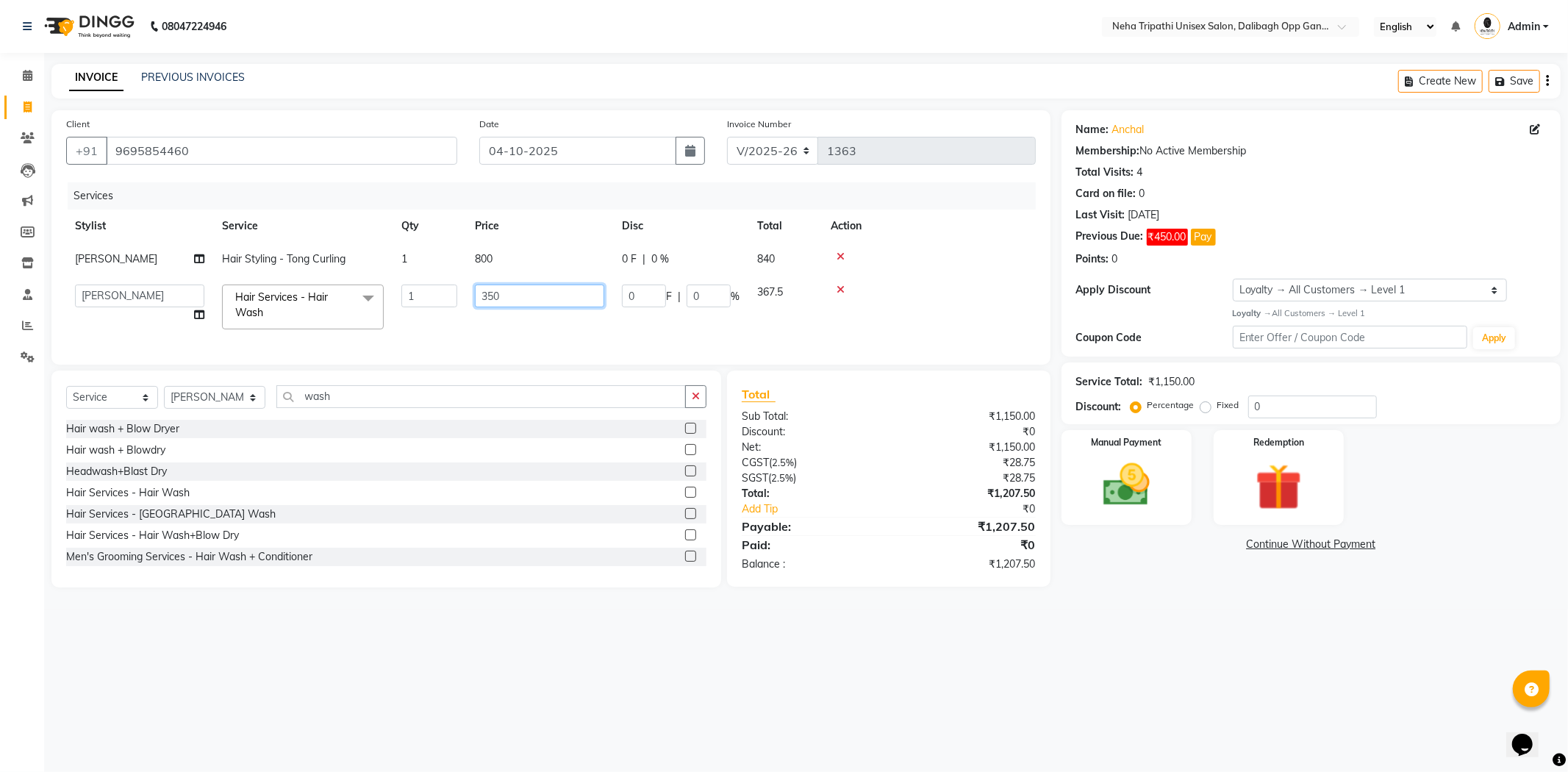
click at [492, 296] on input "350" at bounding box center [540, 296] width 129 height 22
type input "500"
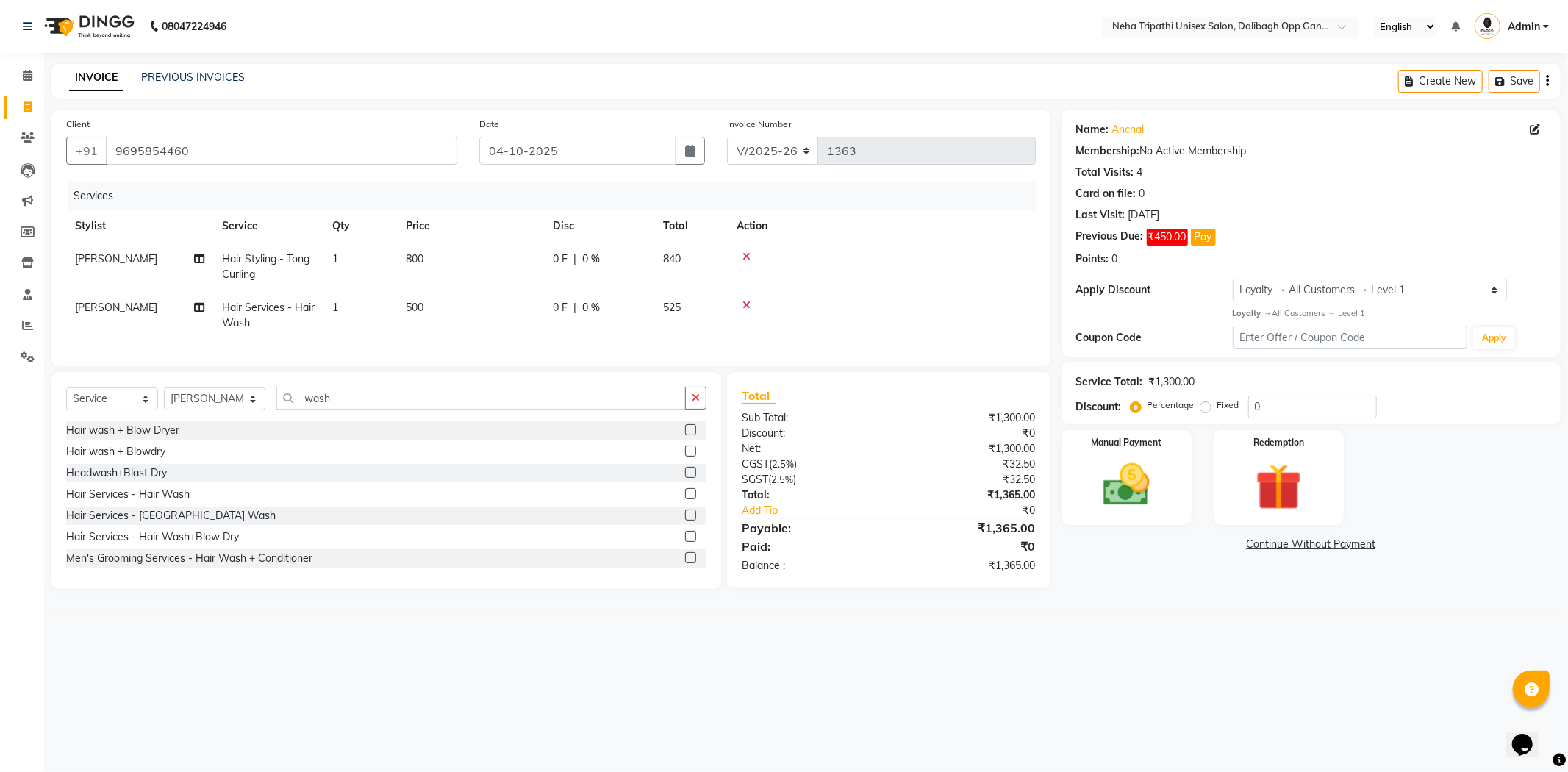
drag, startPoint x: 993, startPoint y: 305, endPoint x: 718, endPoint y: 338, distance: 277.0
drag, startPoint x: 718, startPoint y: 338, endPoint x: 979, endPoint y: 173, distance: 308.8
click at [979, 173] on div "Invoice Number V/2025 V/2025-26 1363" at bounding box center [882, 146] width 331 height 61
click at [701, 409] on button "button" at bounding box center [696, 398] width 22 height 22
click at [1218, 409] on label "Fixed" at bounding box center [1229, 405] width 22 height 13
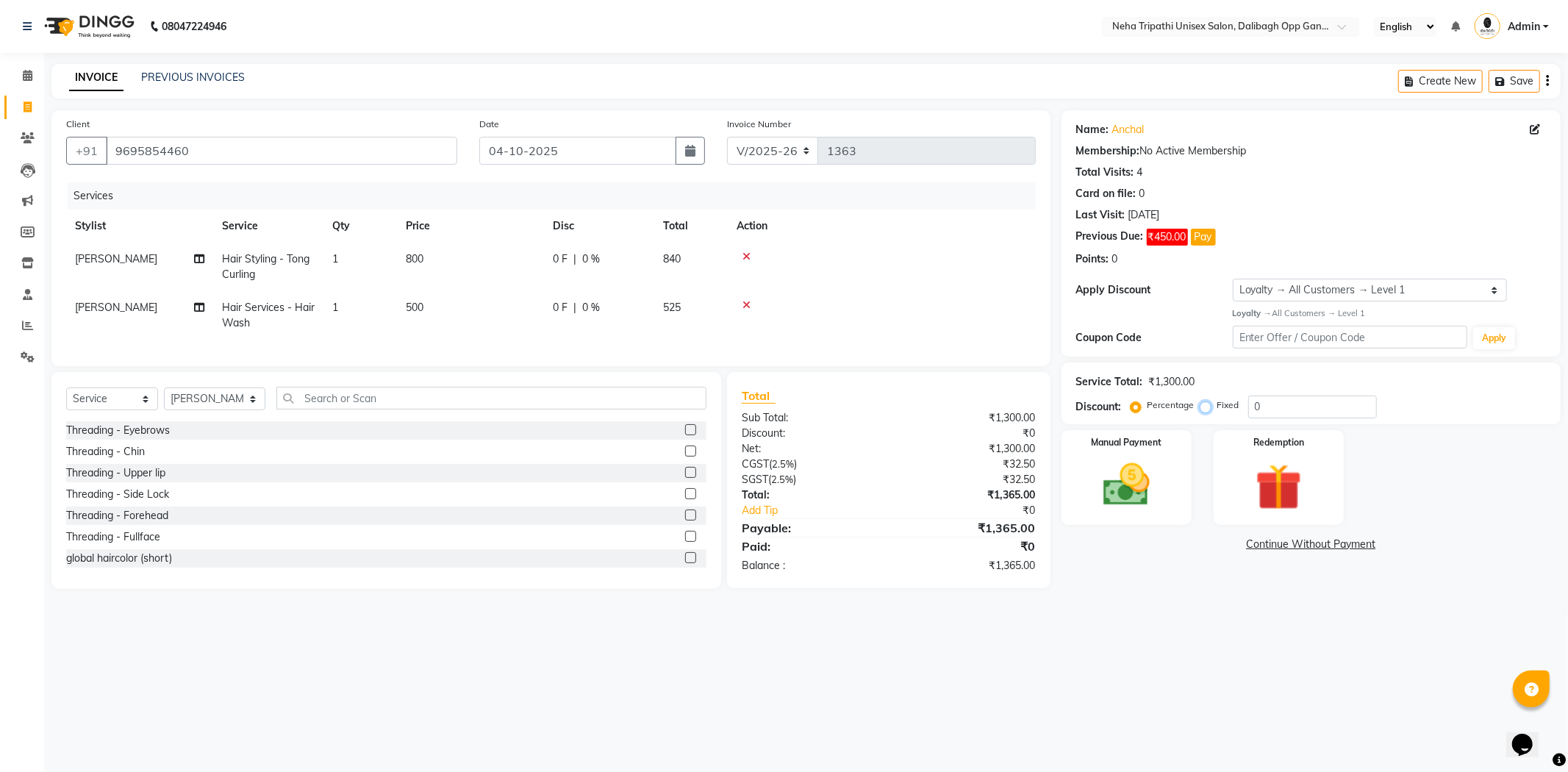
click at [1210, 409] on input "Fixed" at bounding box center [1209, 405] width 10 height 10
radio input "true"
click at [1310, 406] on input "0" at bounding box center [1312, 407] width 129 height 22
type input "0365"
click at [1142, 466] on img at bounding box center [1126, 485] width 79 height 56
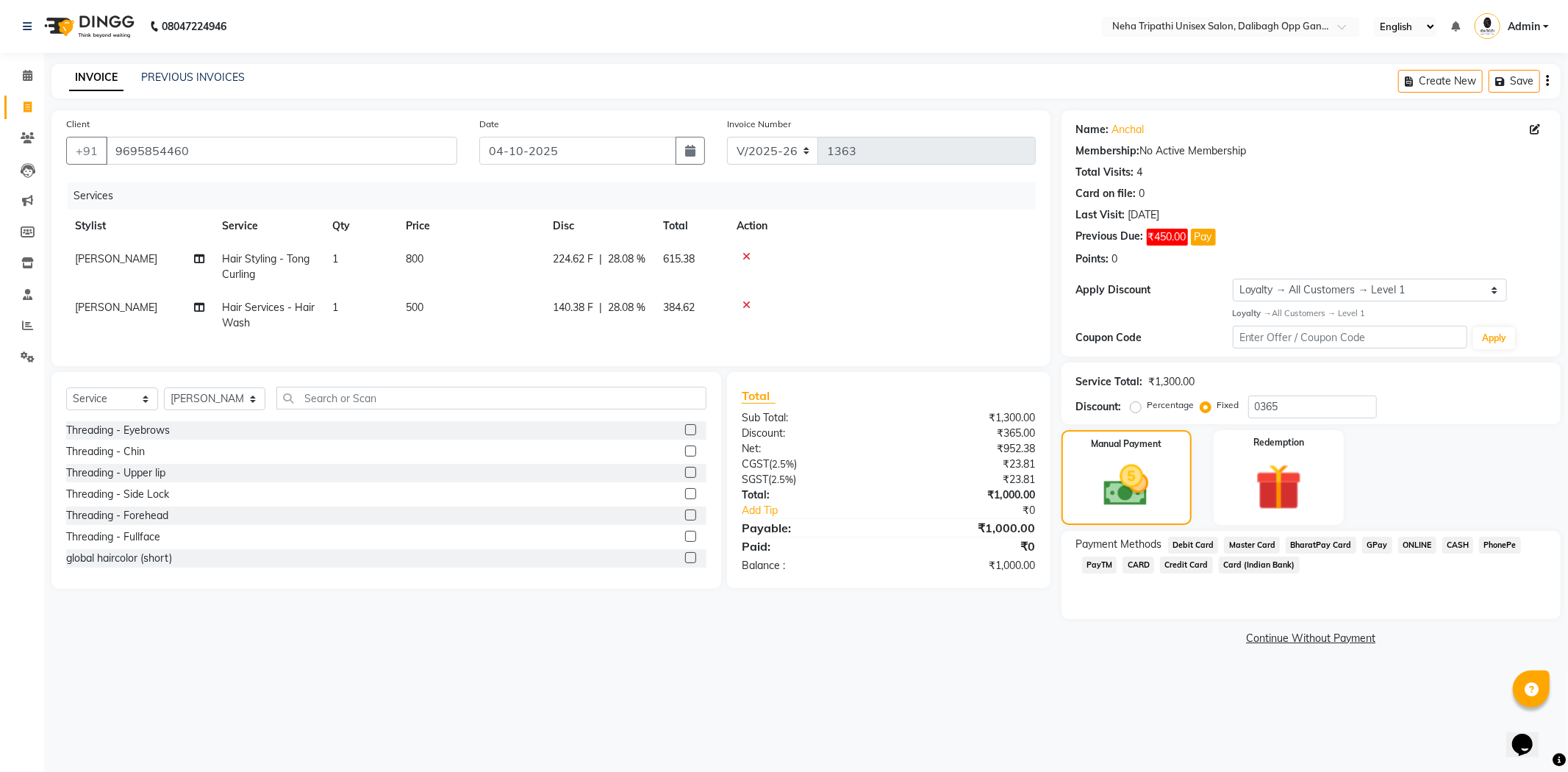
click at [1458, 546] on span "CASH" at bounding box center [1458, 545] width 32 height 17
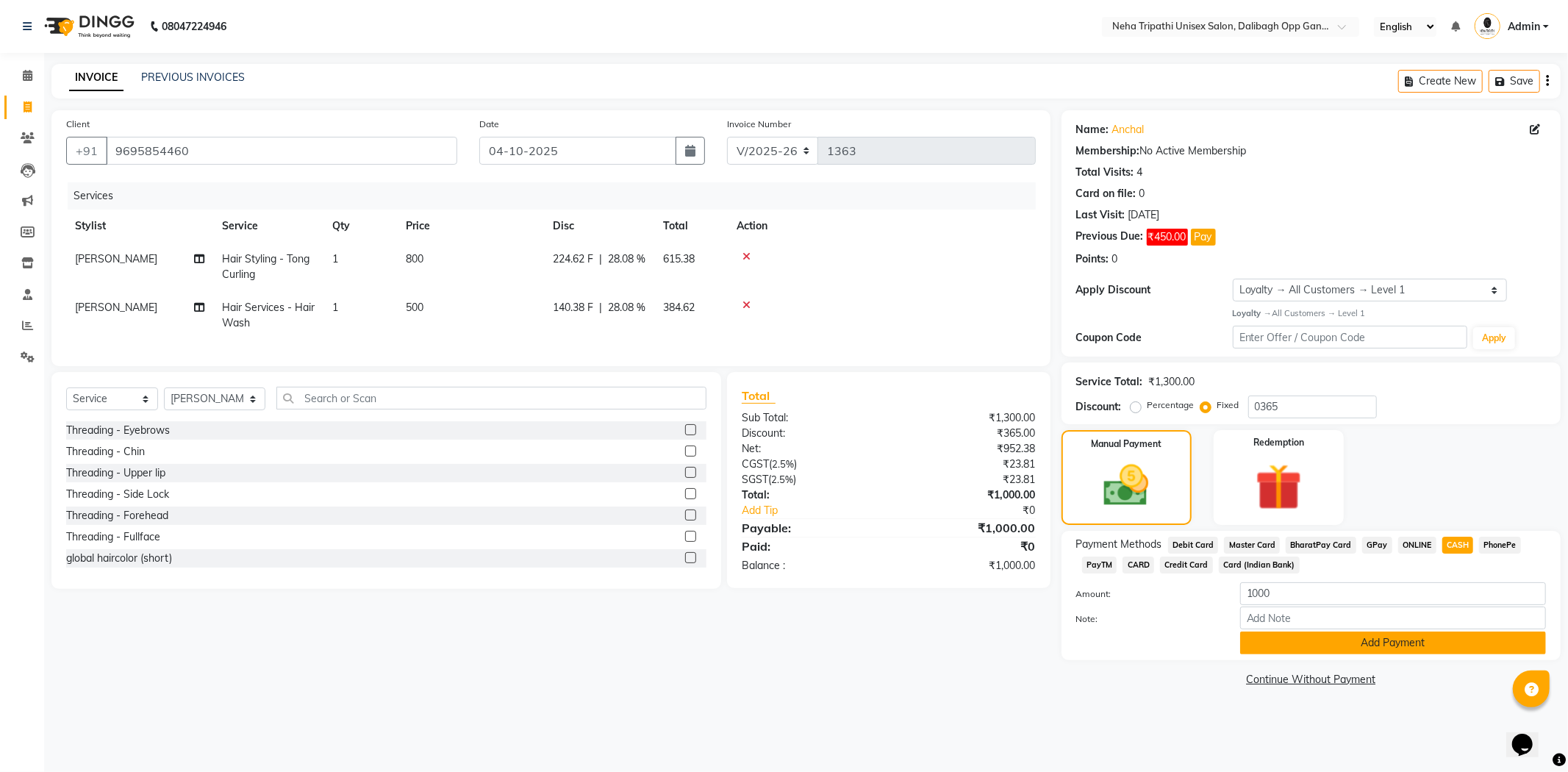
click at [1380, 643] on button "Add Payment" at bounding box center [1393, 643] width 305 height 22
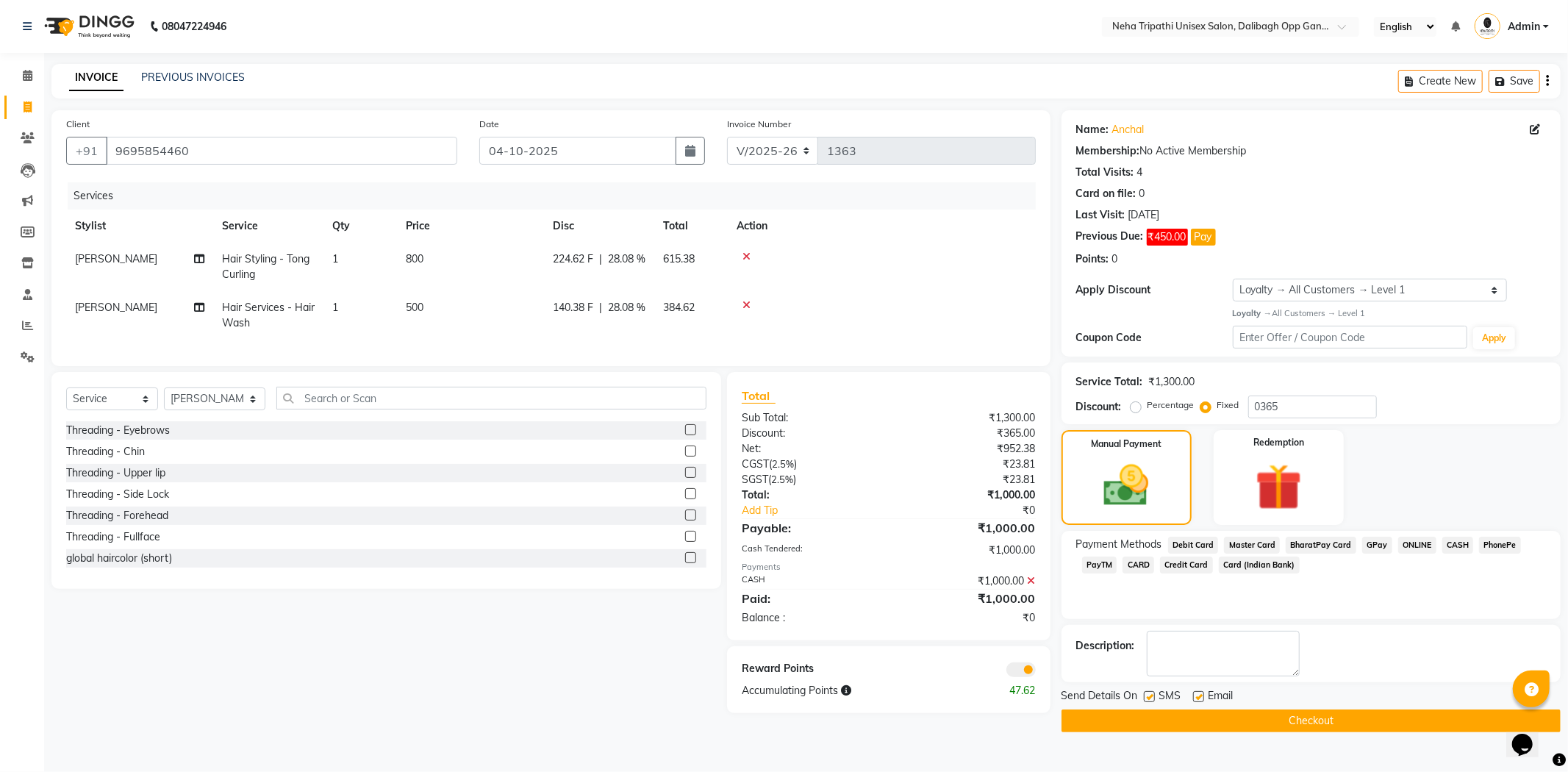
click at [1258, 725] on button "Checkout" at bounding box center [1311, 721] width 499 height 22
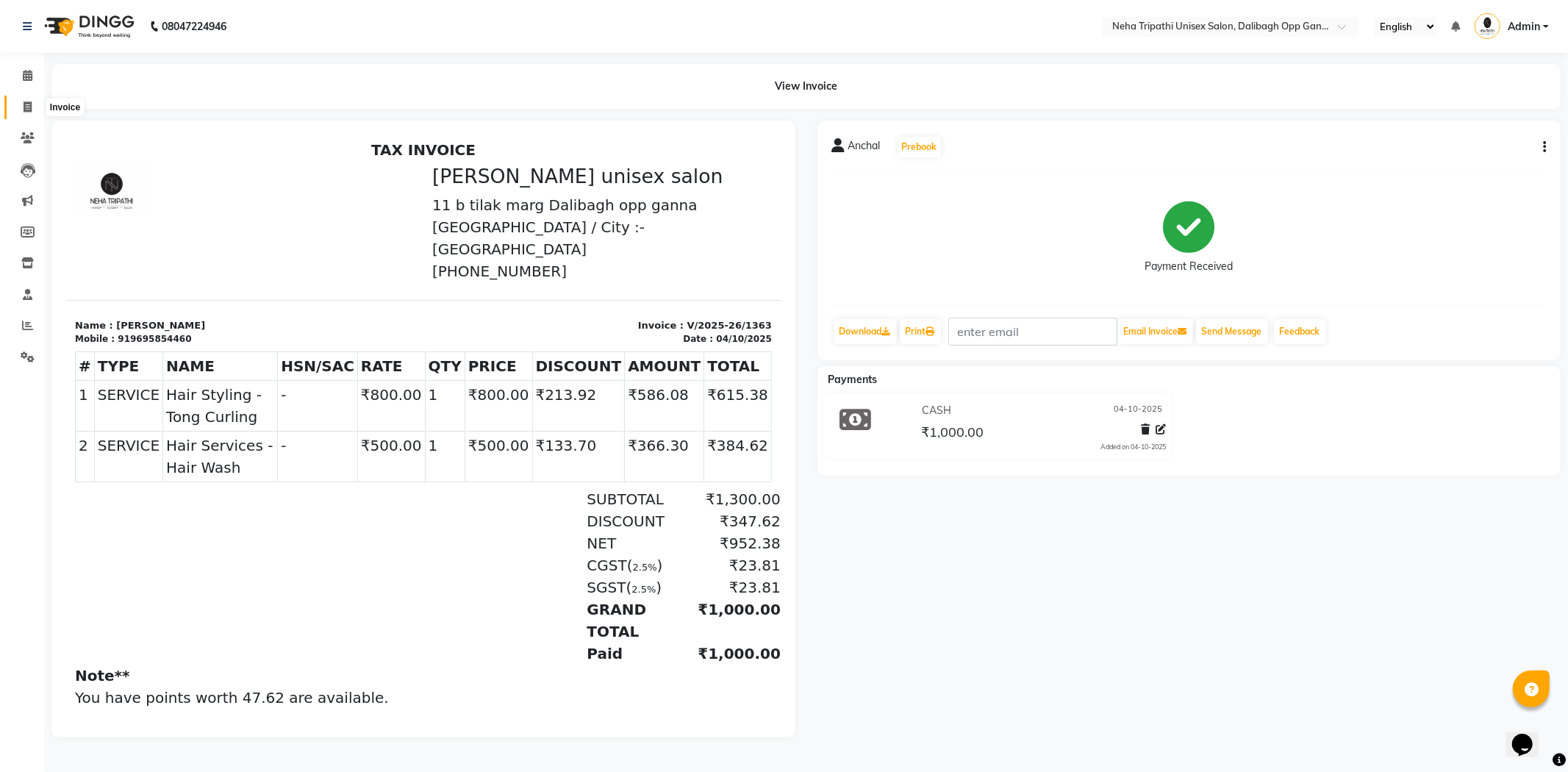
click at [32, 105] on span at bounding box center [27, 108] width 26 height 17
select select "service"
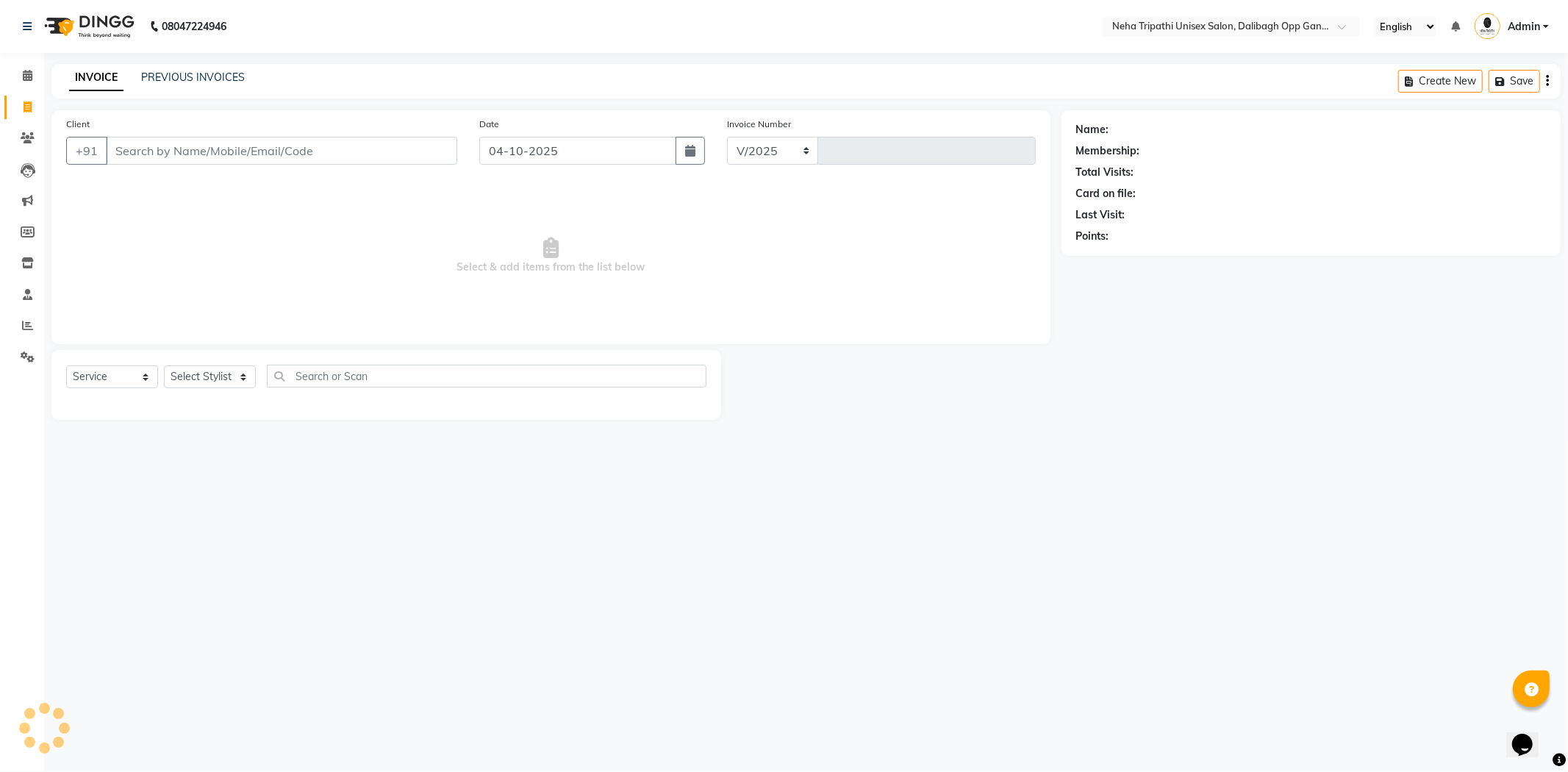
select select "6624"
type input "1364"
click at [196, 79] on link "PREVIOUS INVOICES" at bounding box center [193, 77] width 104 height 13
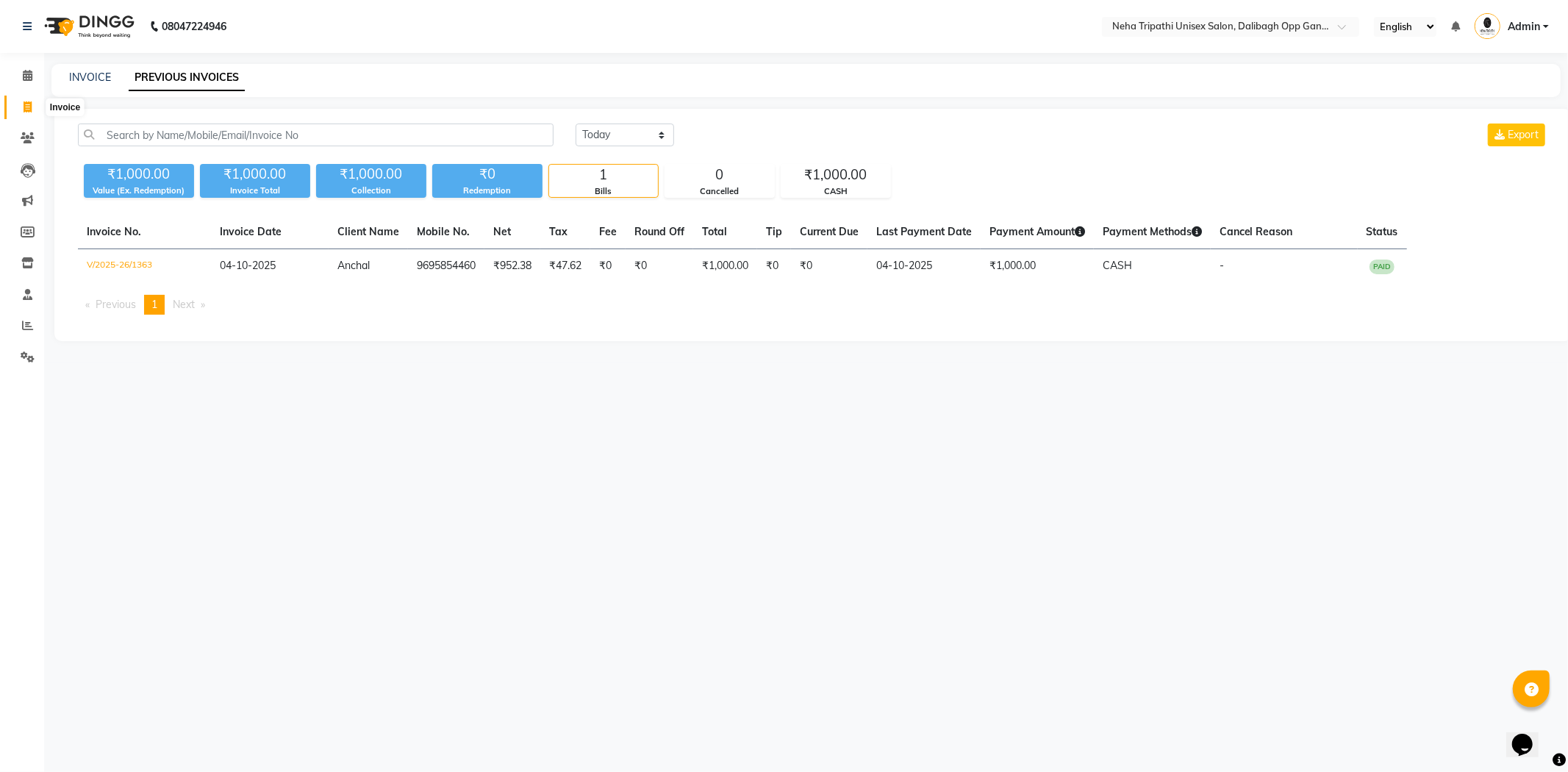
click at [29, 112] on icon at bounding box center [27, 106] width 8 height 11
select select "6624"
select select "service"
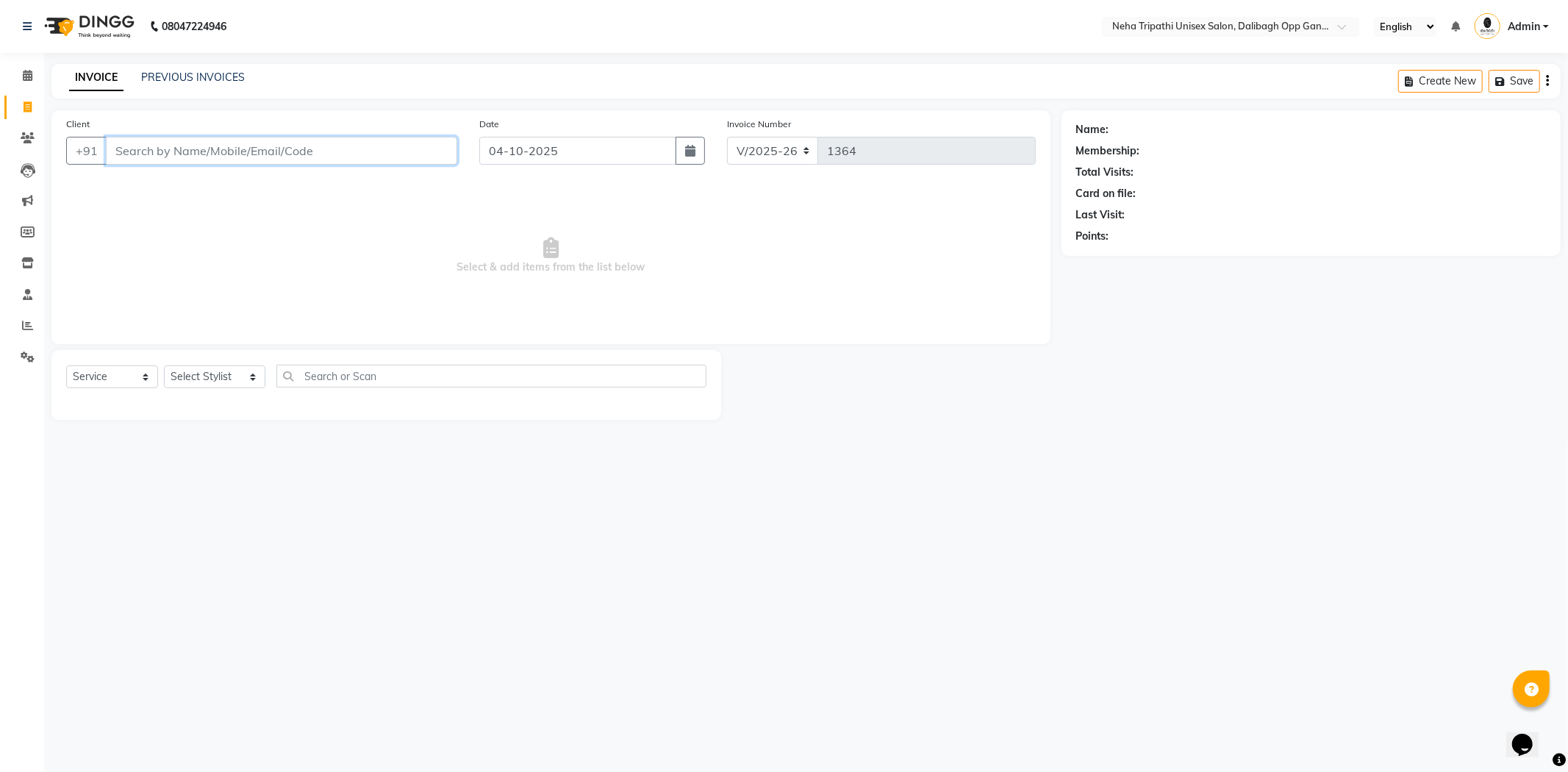
click at [390, 152] on input "Client" at bounding box center [281, 151] width 351 height 28
click at [206, 188] on ngb-highlight "1290700000022" at bounding box center [213, 184] width 95 height 15
type input "1290700000022"
select select "1: Object"
click at [245, 385] on select "Select Stylist Badru Gaus Mohammad isha Jagjit Kaur Mohd.Tauheed Rubeena ruksar…" at bounding box center [215, 376] width 101 height 22
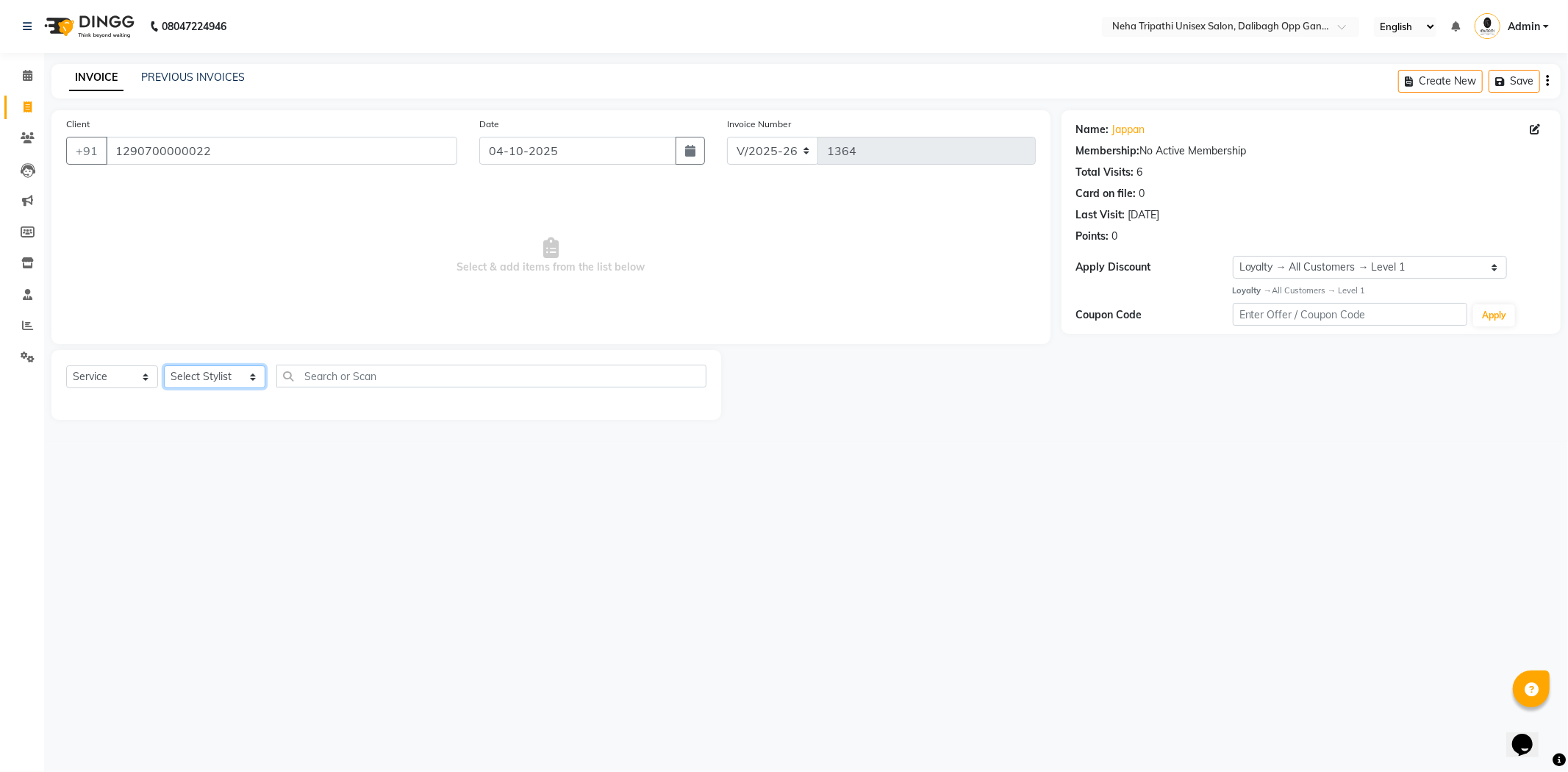
select select "80271"
click at [164, 366] on select "Select Stylist Badru Gaus Mohammad isha Jagjit Kaur Mohd.Tauheed Rubeena ruksar…" at bounding box center [215, 376] width 101 height 22
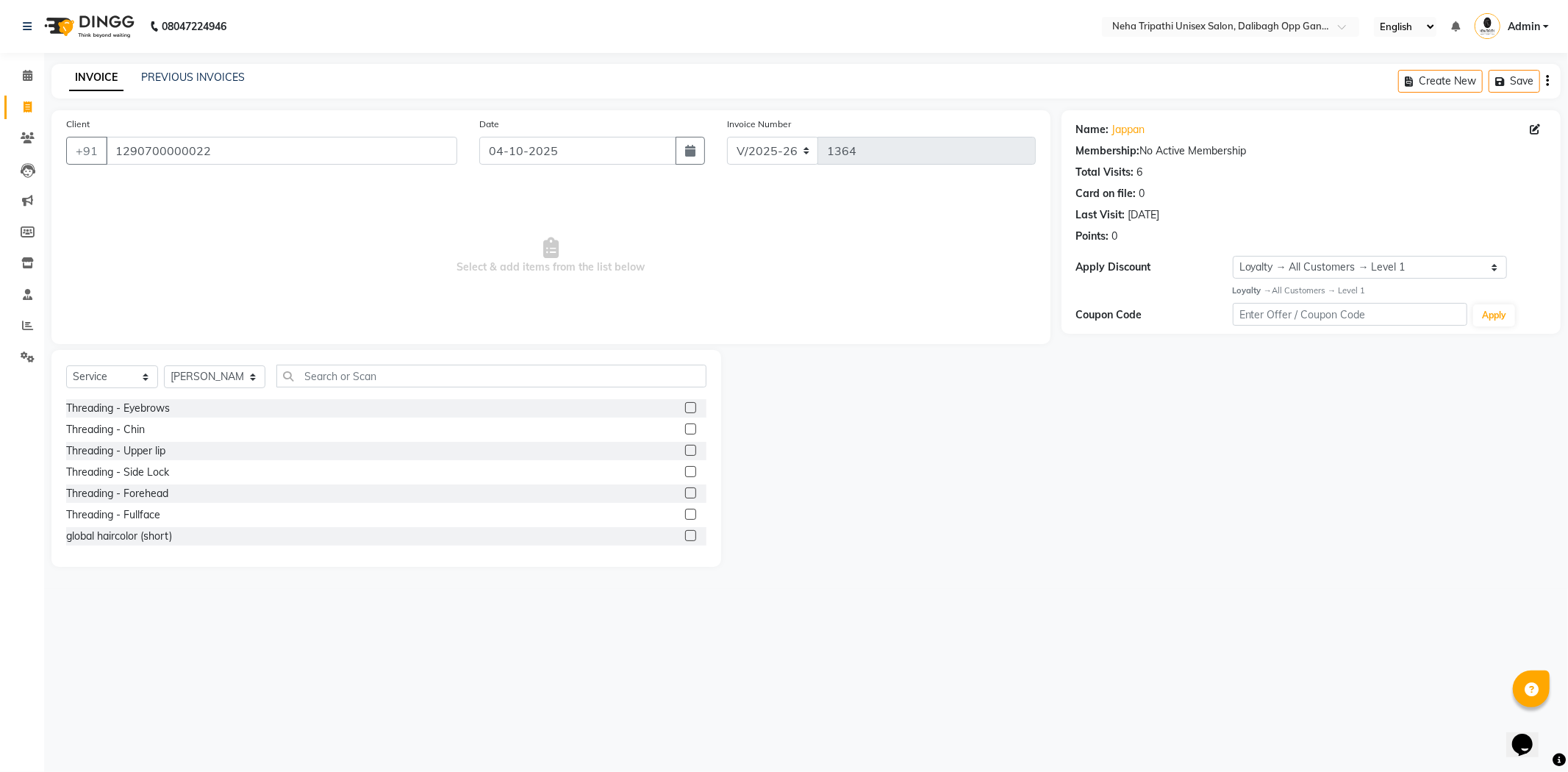
click at [686, 406] on div at bounding box center [696, 408] width 22 height 18
click at [686, 407] on label at bounding box center [691, 408] width 11 height 11
click at [686, 407] on input "checkbox" at bounding box center [691, 408] width 10 height 10
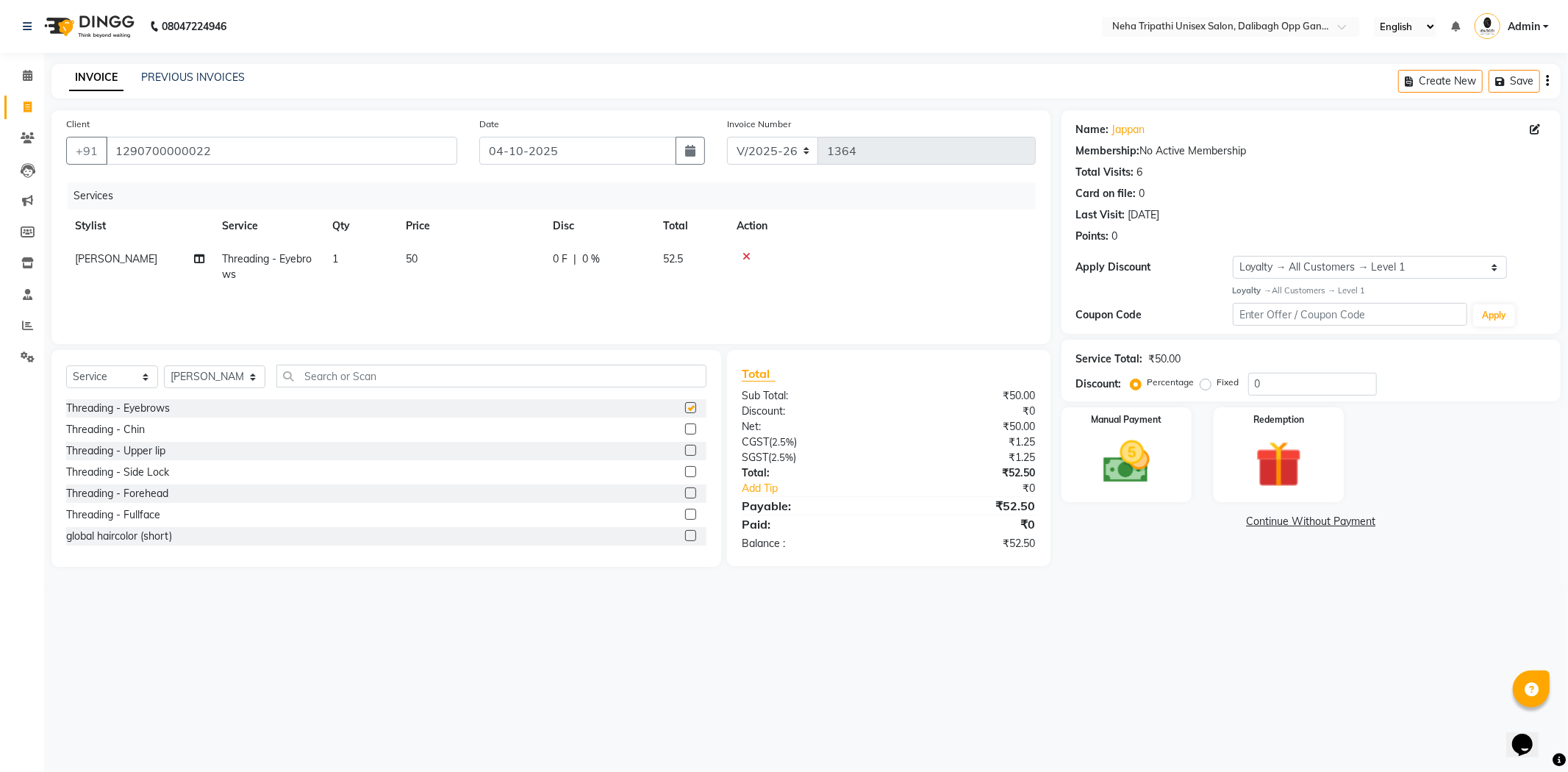
checkbox input "false"
click at [1218, 383] on label "Fixed" at bounding box center [1229, 383] width 22 height 13
click at [1204, 383] on input "Fixed" at bounding box center [1209, 382] width 10 height 10
radio input "true"
click at [410, 258] on span "50" at bounding box center [412, 259] width 12 height 13
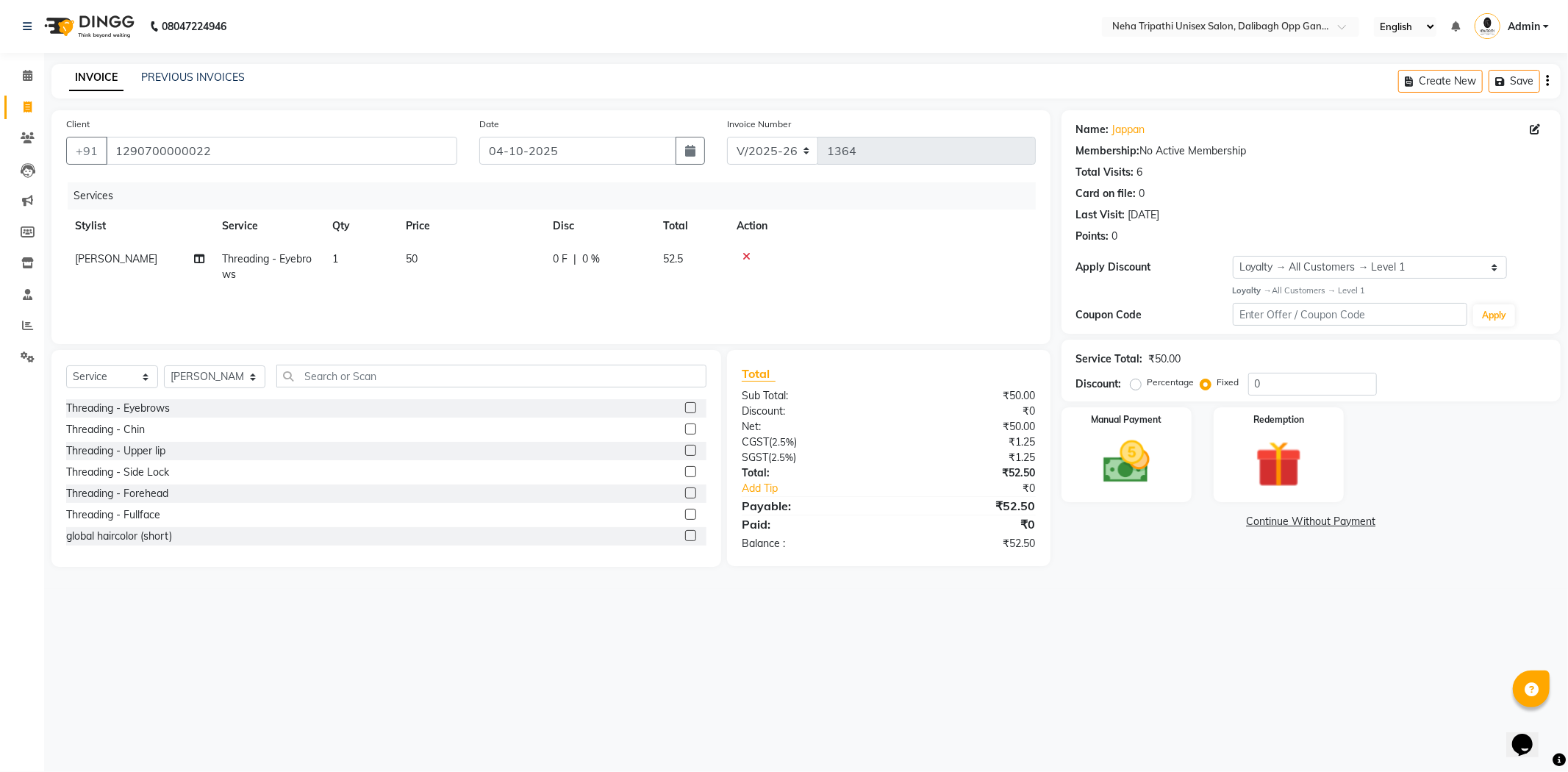
select select "80271"
click at [486, 261] on input "50" at bounding box center [540, 262] width 129 height 22
type input "100"
click at [1307, 391] on input "0" at bounding box center [1312, 384] width 129 height 22
type input "05"
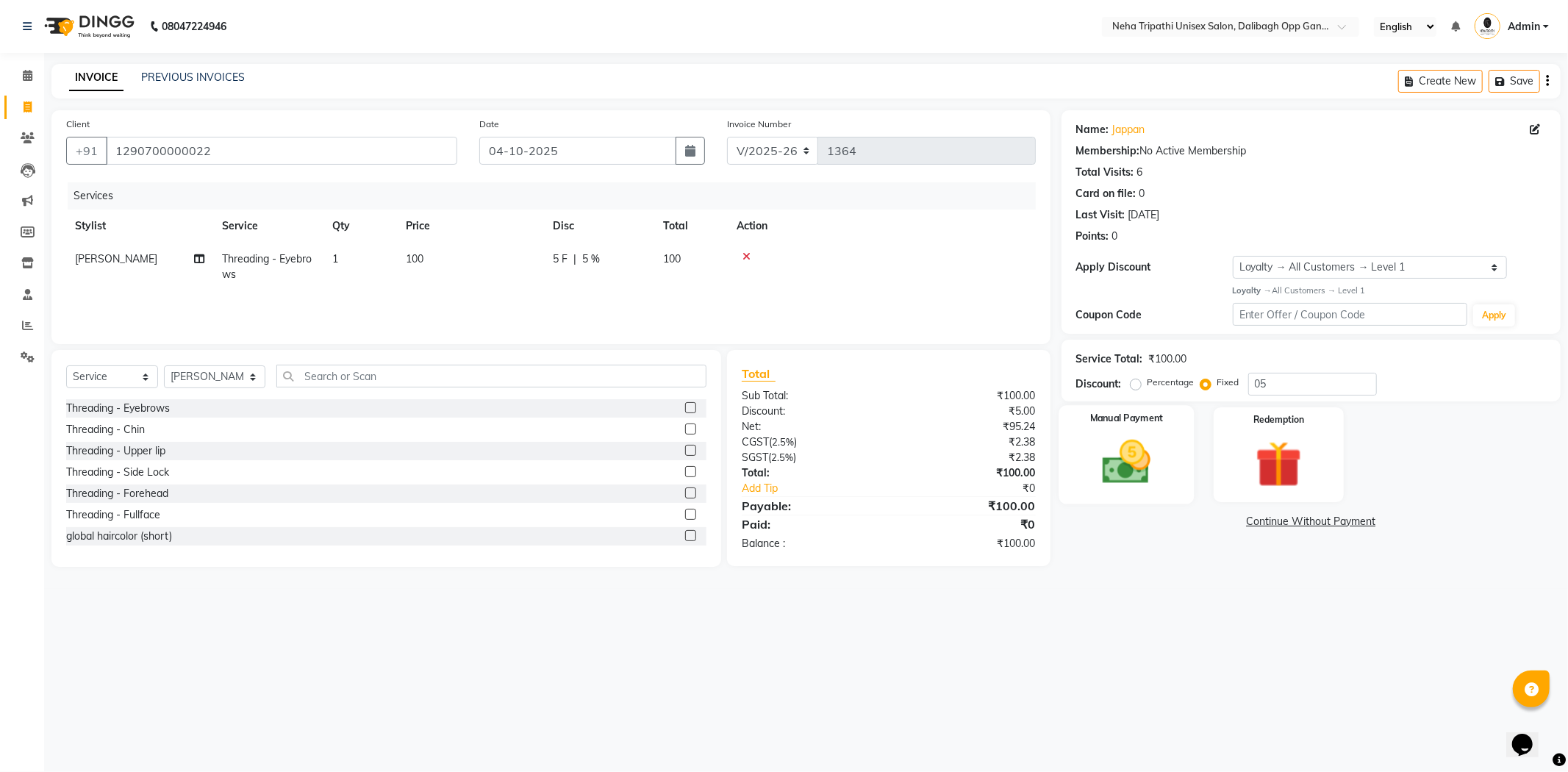
click at [1141, 466] on img at bounding box center [1126, 462] width 79 height 56
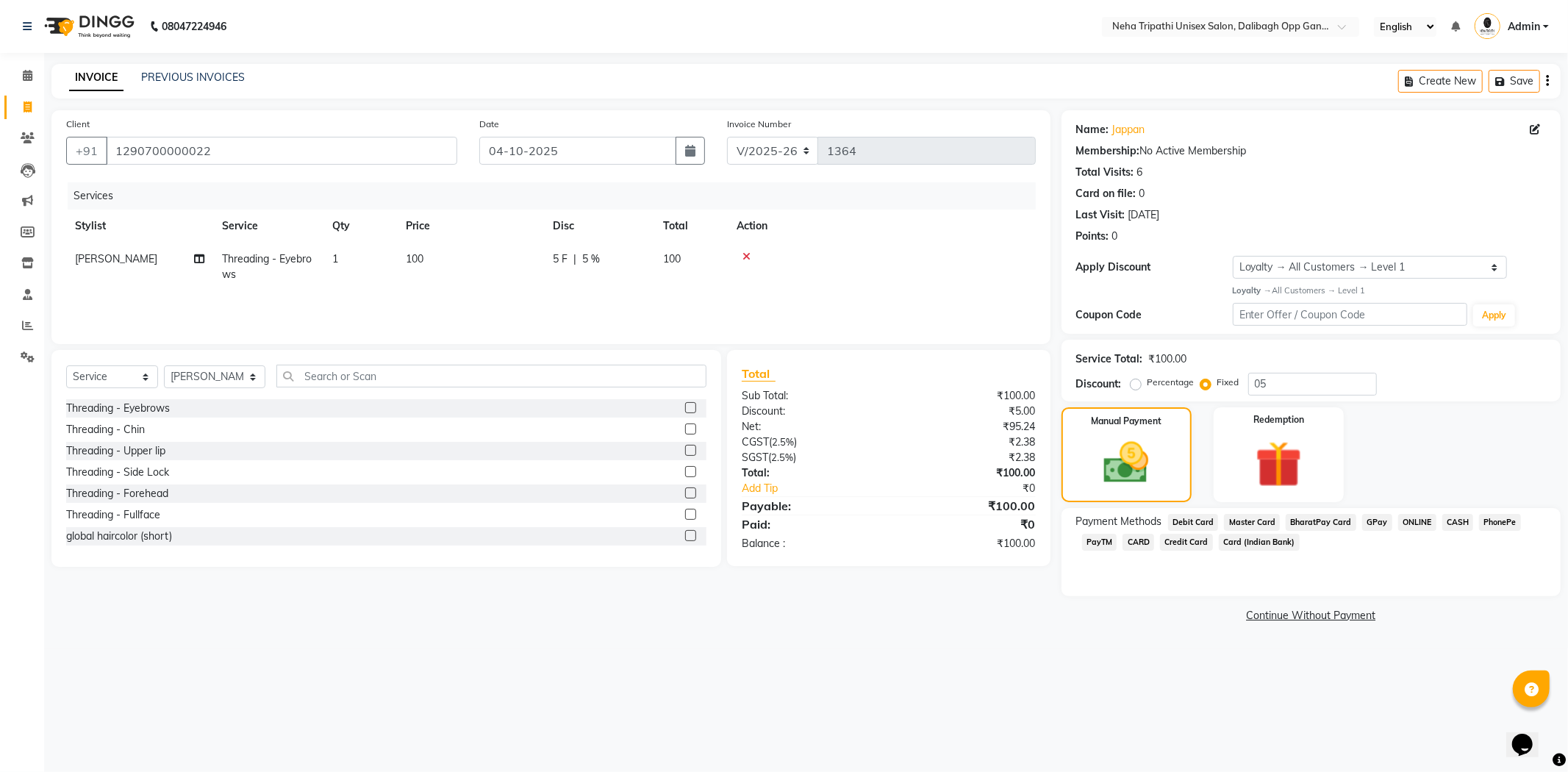
click at [1409, 520] on span "ONLINE" at bounding box center [1418, 522] width 38 height 17
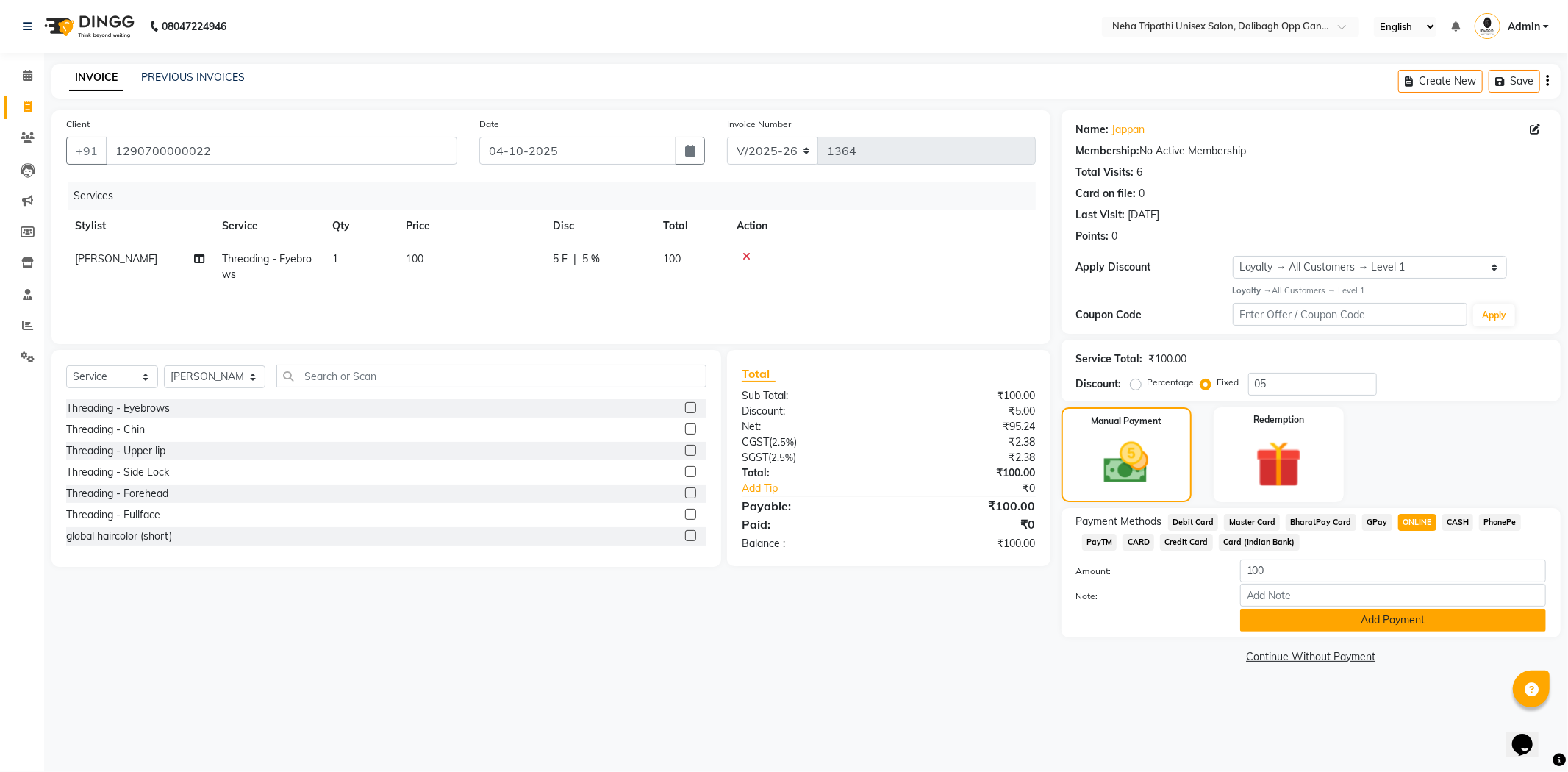
click at [1415, 622] on button "Add Payment" at bounding box center [1393, 619] width 305 height 22
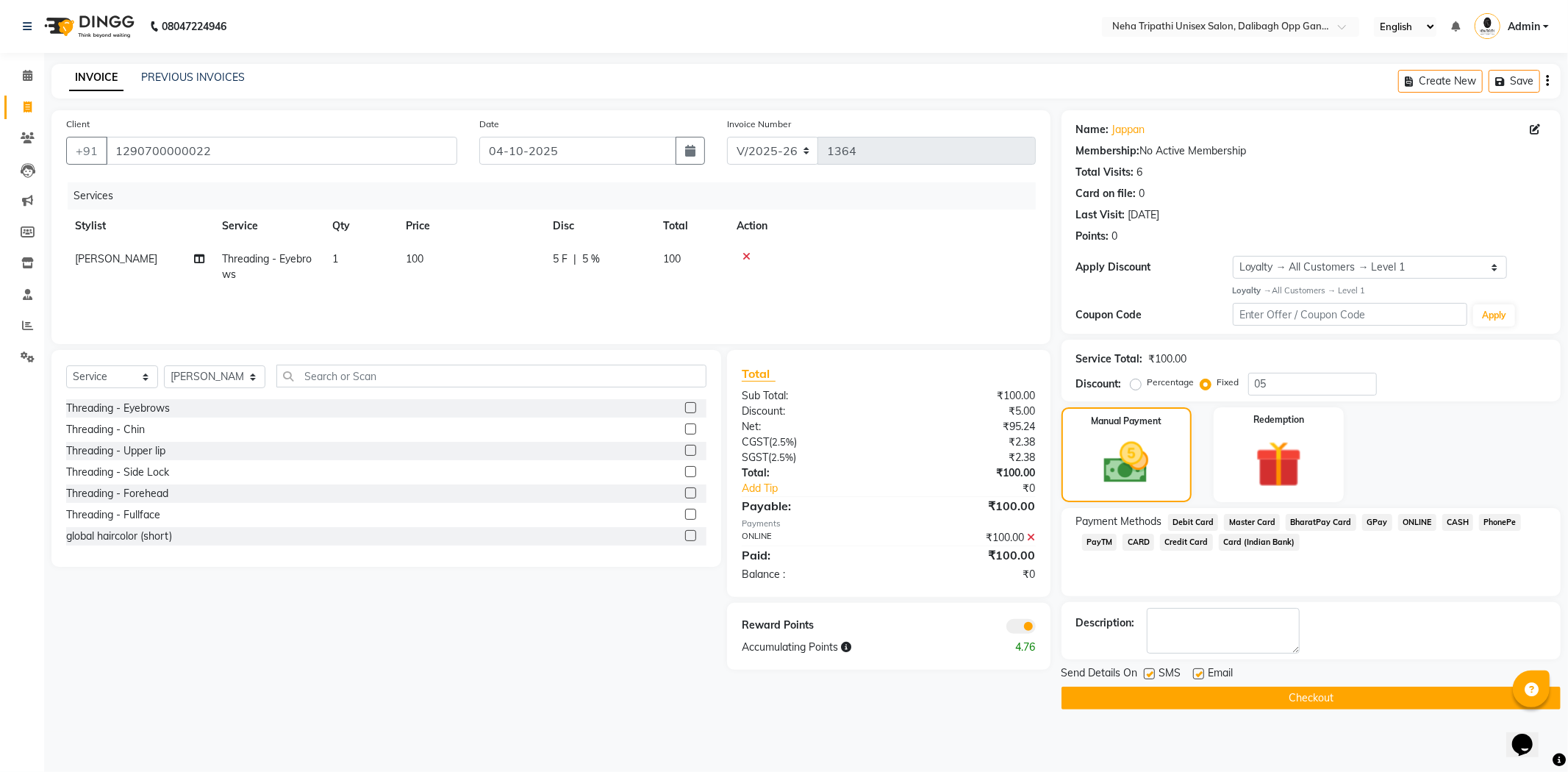
click at [1387, 703] on button "Checkout" at bounding box center [1311, 697] width 499 height 22
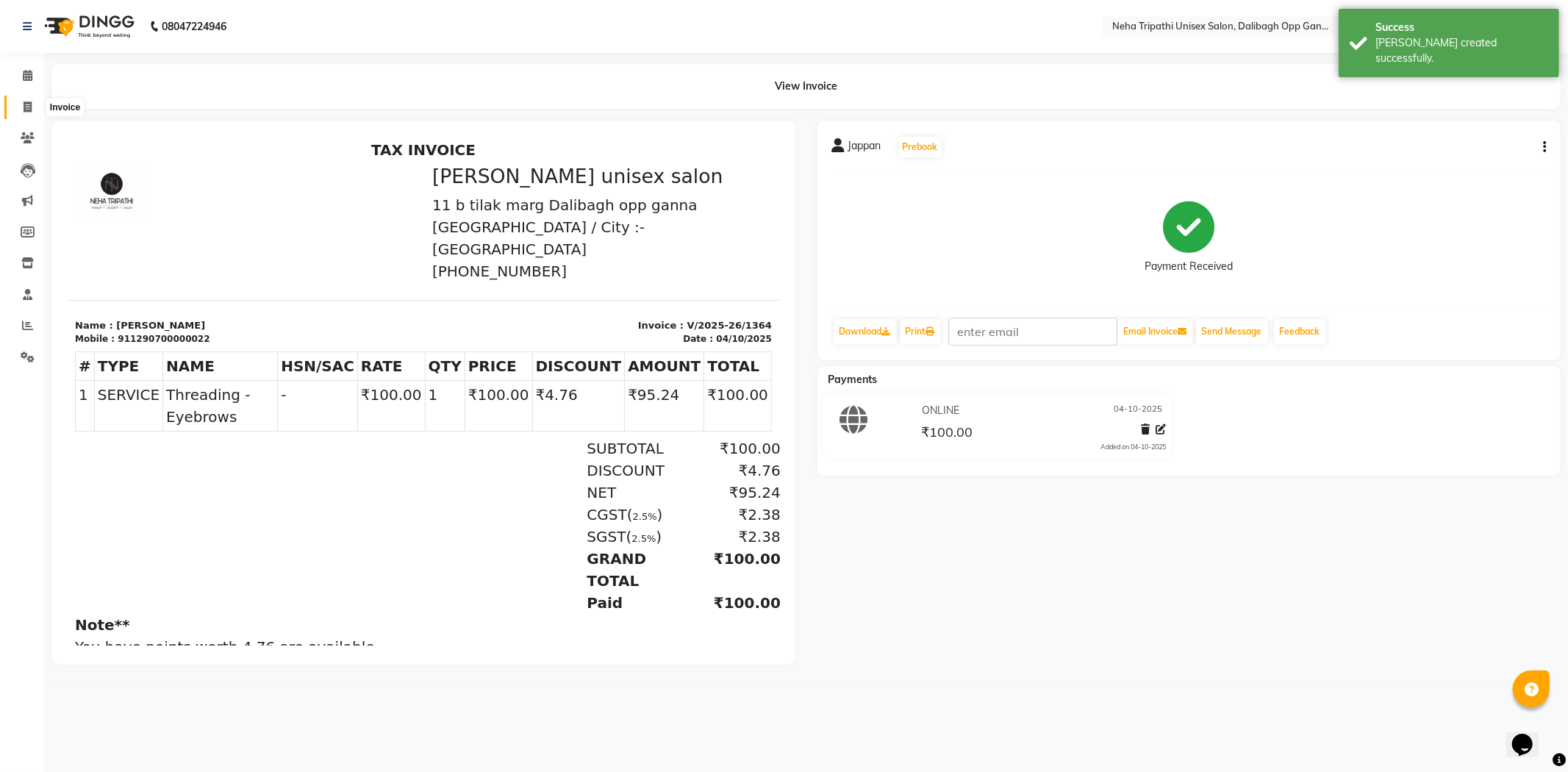
click at [27, 101] on icon at bounding box center [27, 106] width 8 height 11
select select "6624"
select select "service"
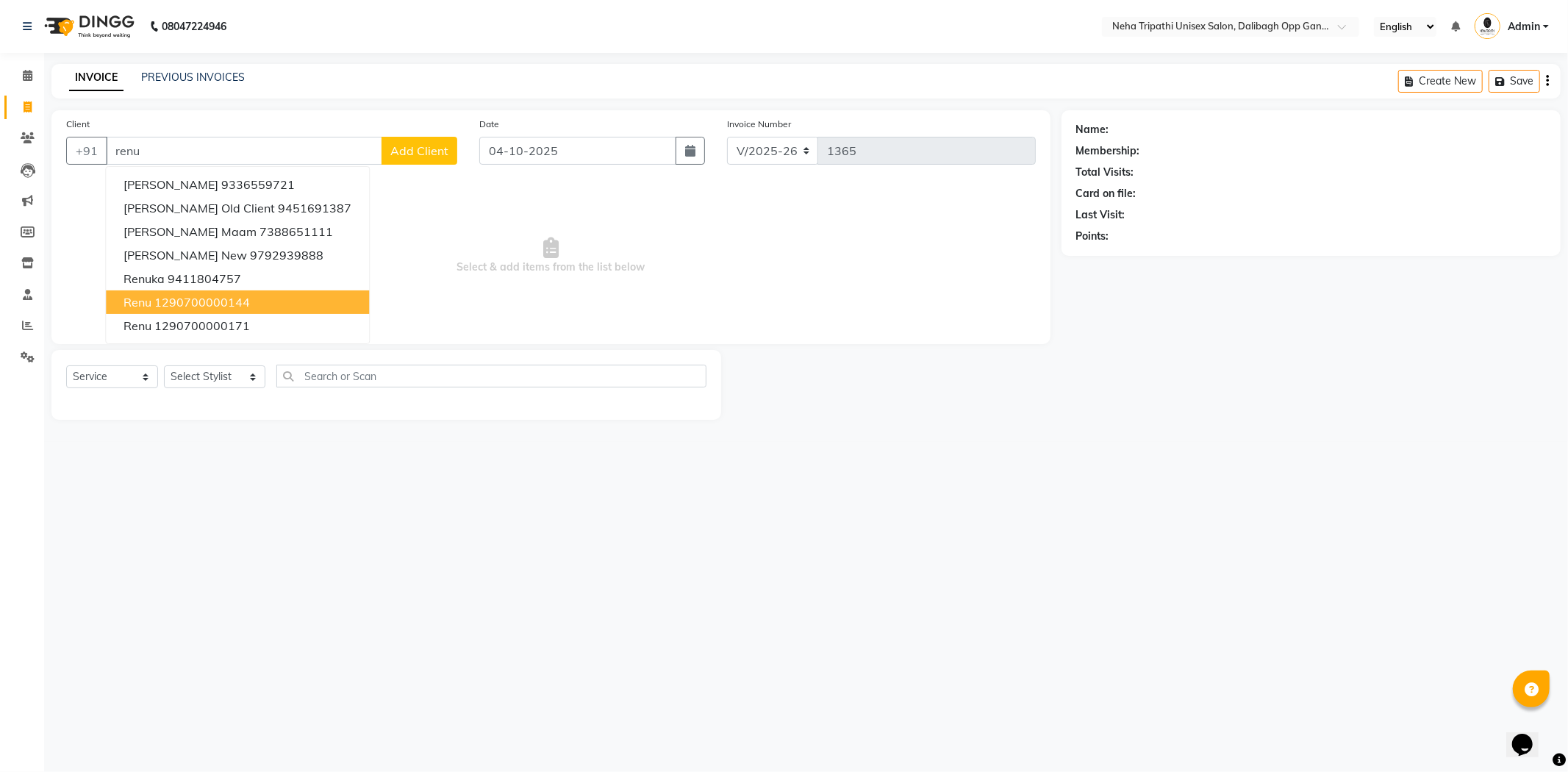
click at [235, 305] on ngb-highlight "1290700000144" at bounding box center [202, 302] width 95 height 15
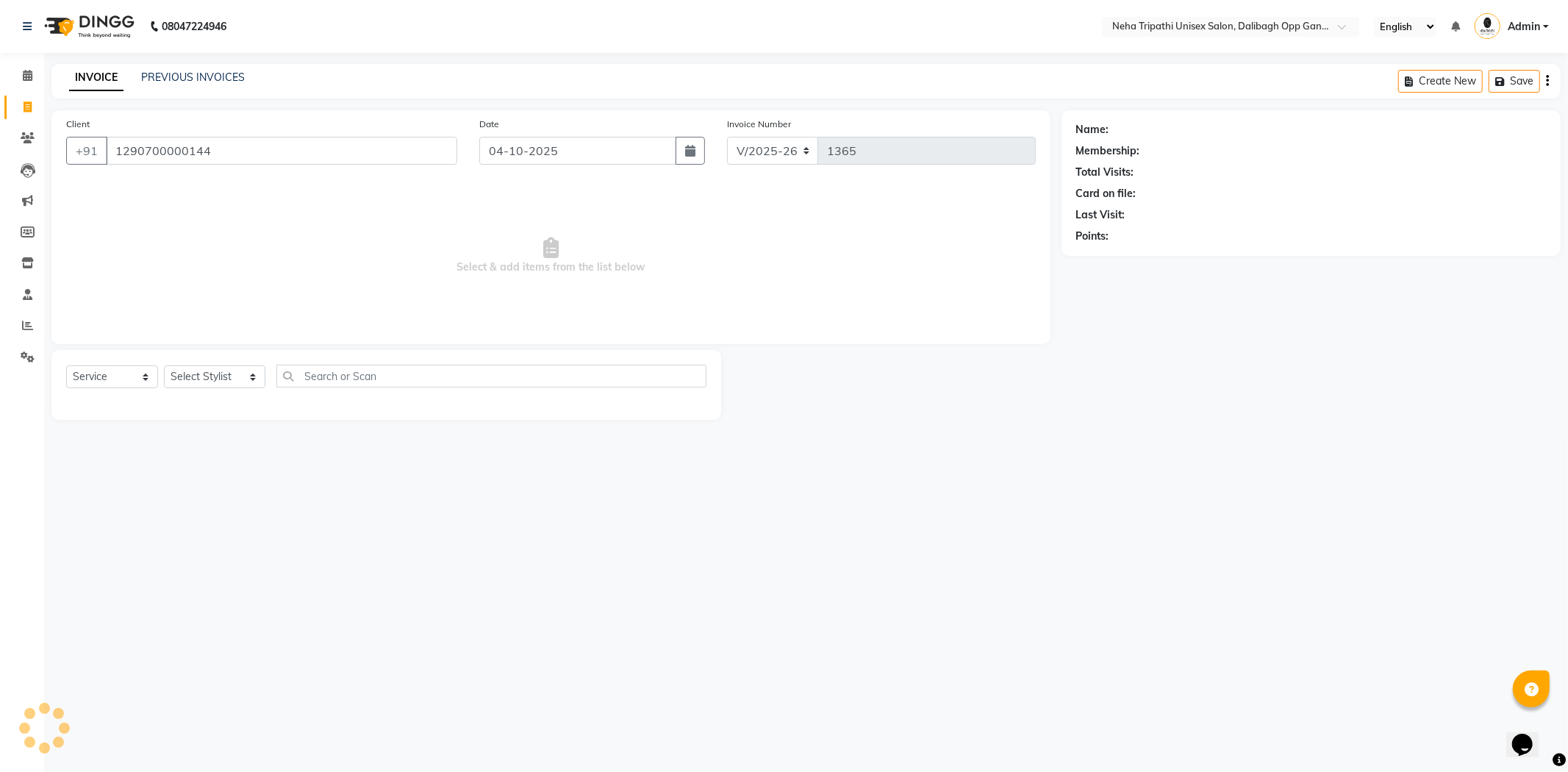
type input "1290700000144"
select select "1: Object"
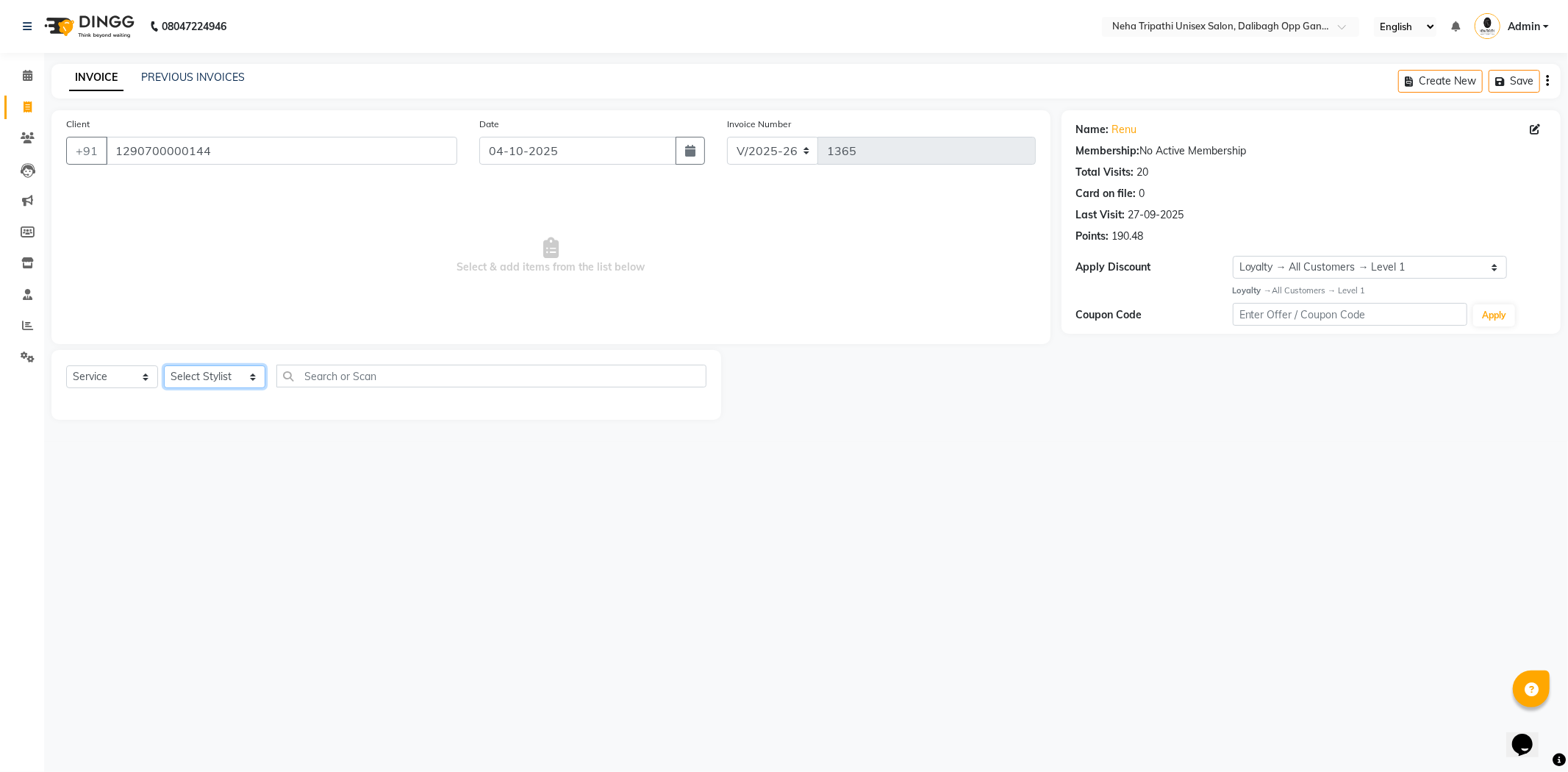
click at [247, 381] on select "Select Stylist Badru Gaus Mohammad isha Jagjit Kaur Mohd.Tauheed Rubeena ruksar…" at bounding box center [215, 376] width 101 height 22
click at [235, 379] on select "Select Stylist Badru Gaus Mohammad isha Jagjit Kaur Mohd.Tauheed Rubeena ruksar…" at bounding box center [215, 376] width 101 height 22
select select "51166"
click at [164, 366] on select "Select Stylist Badru Gaus Mohammad isha Jagjit Kaur Mohd.Tauheed Rubeena ruksar…" at bounding box center [215, 376] width 101 height 22
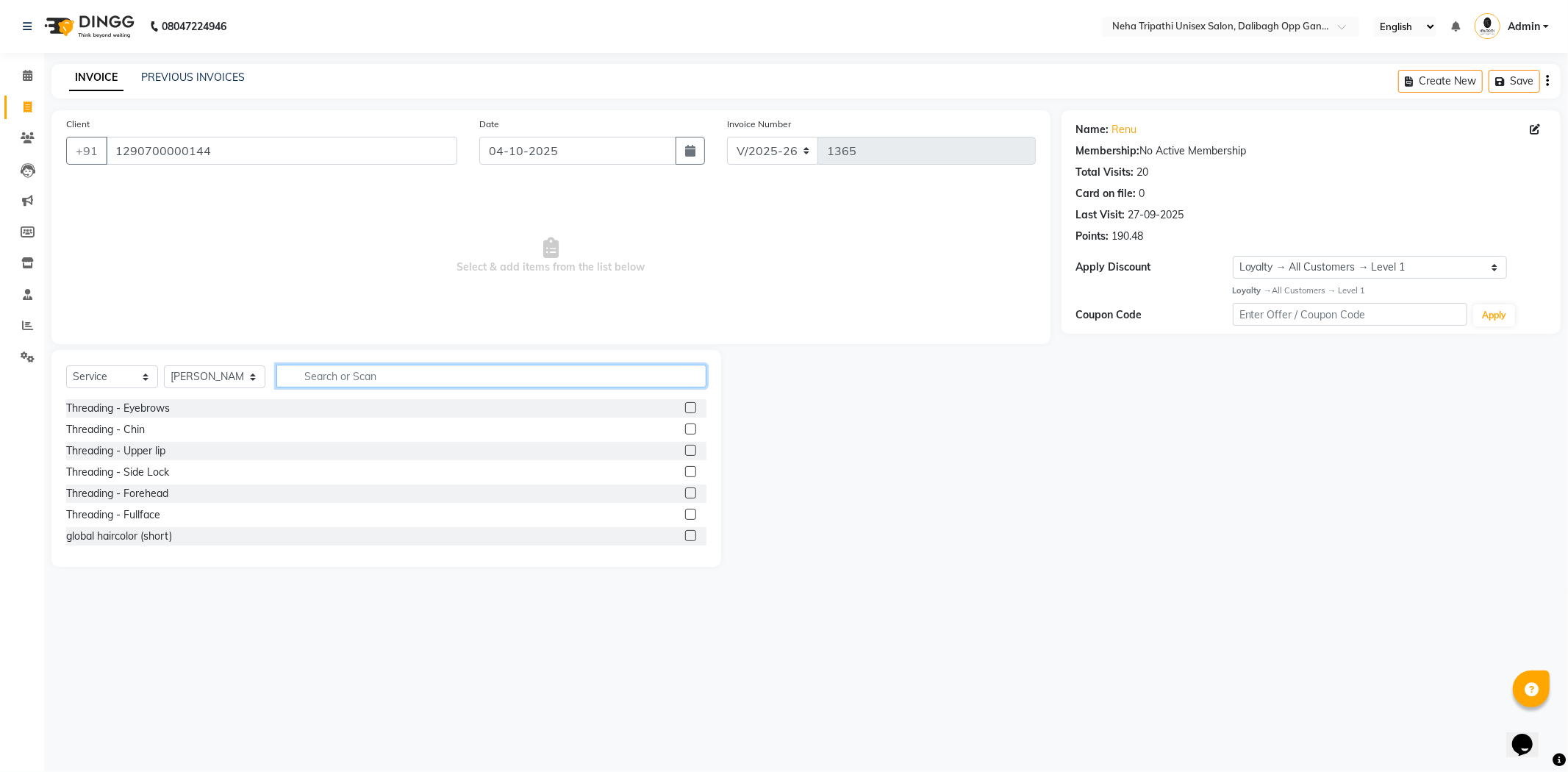
click at [489, 377] on input "text" at bounding box center [491, 375] width 430 height 22
type input "f"
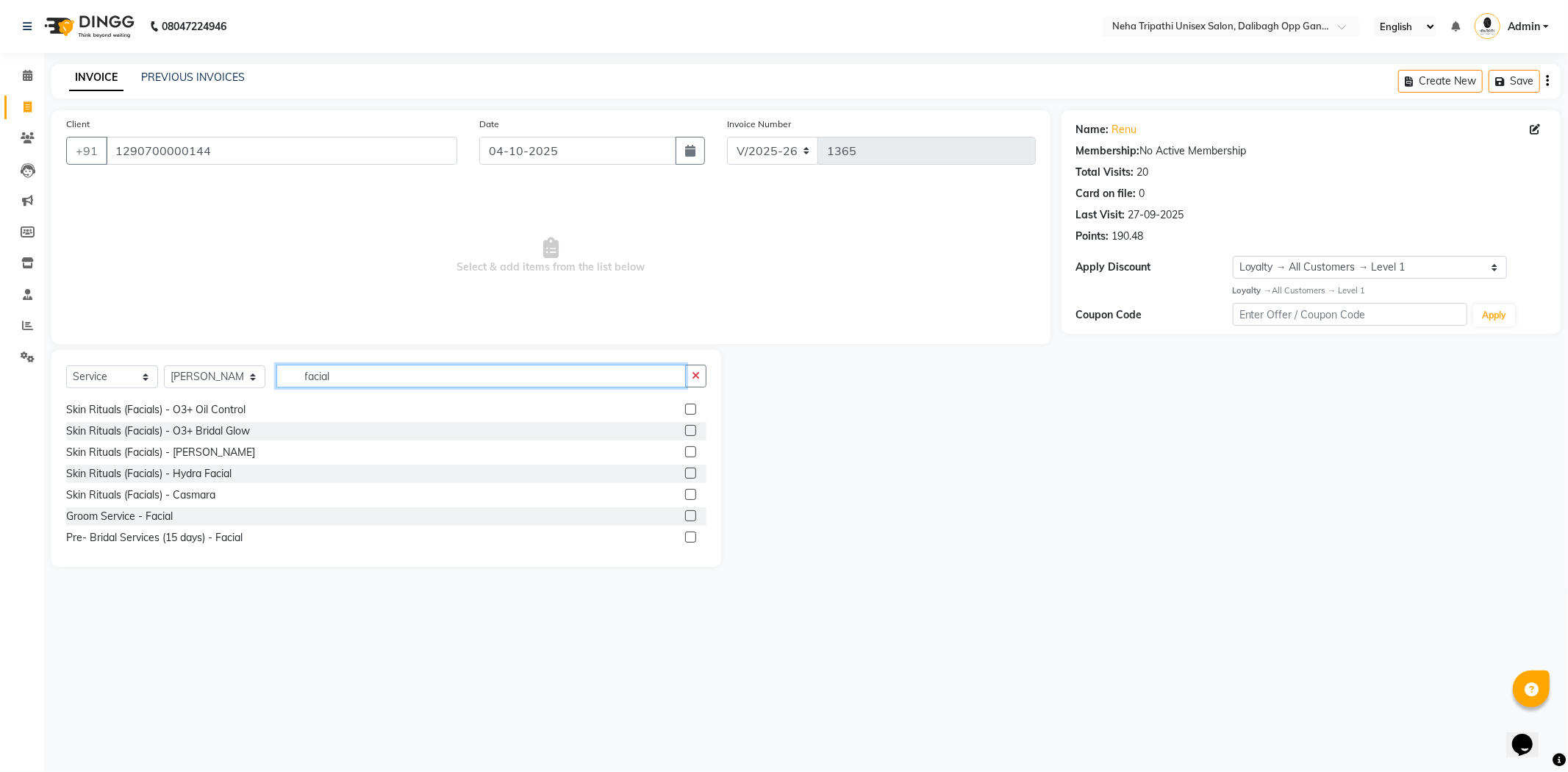
scroll to position [321, 0]
drag, startPoint x: 706, startPoint y: 515, endPoint x: 710, endPoint y: 496, distance: 19.4
click at [711, 494] on div "Select Service Product Membership Package Voucher Prepaid Gift Card Select Styl…" at bounding box center [386, 458] width 670 height 217
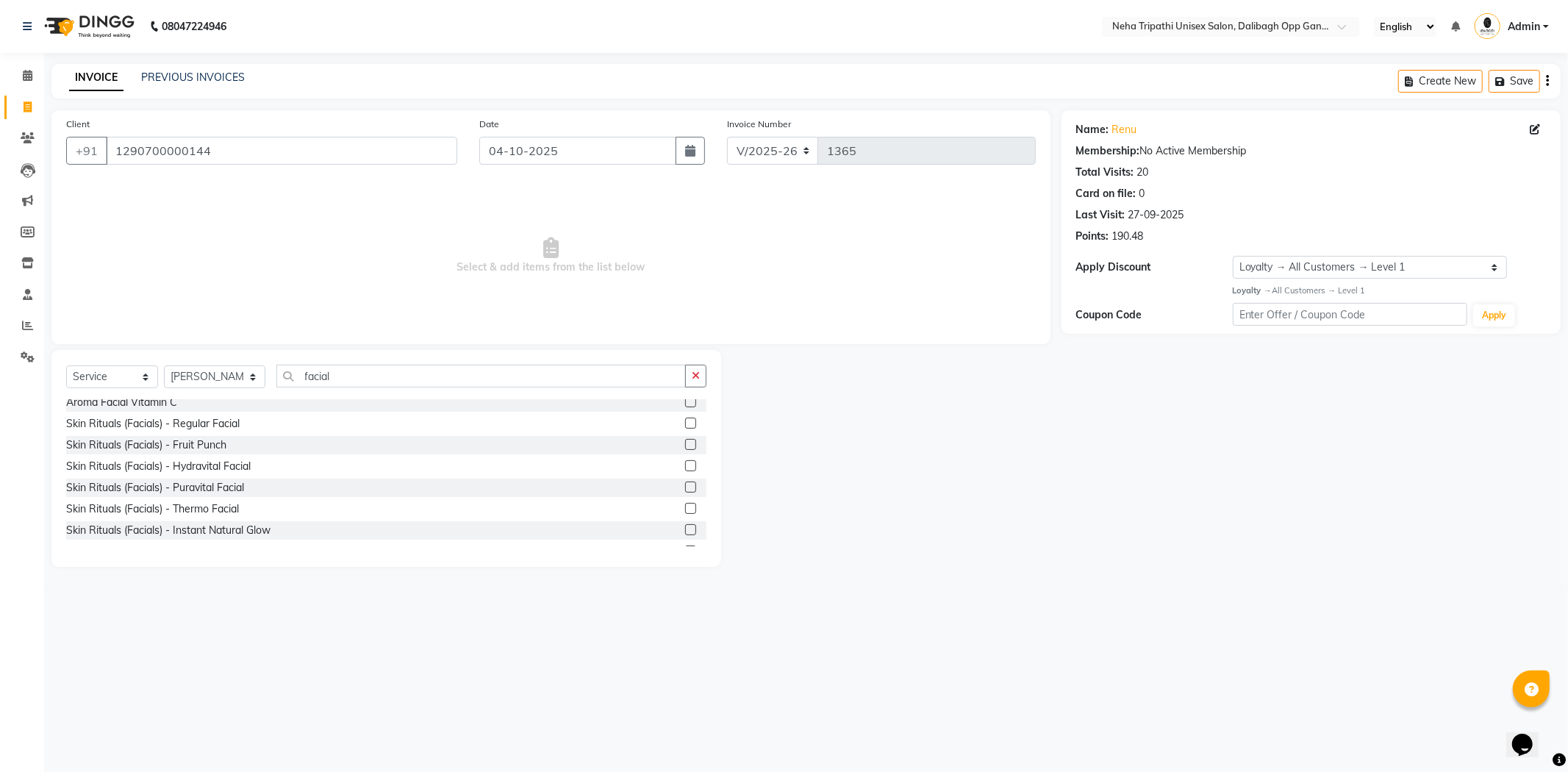
scroll to position [19, 0]
click at [606, 380] on div "Select Service Product Membership Package Voucher Prepaid Gift Card Select Styl…" at bounding box center [386, 458] width 670 height 217
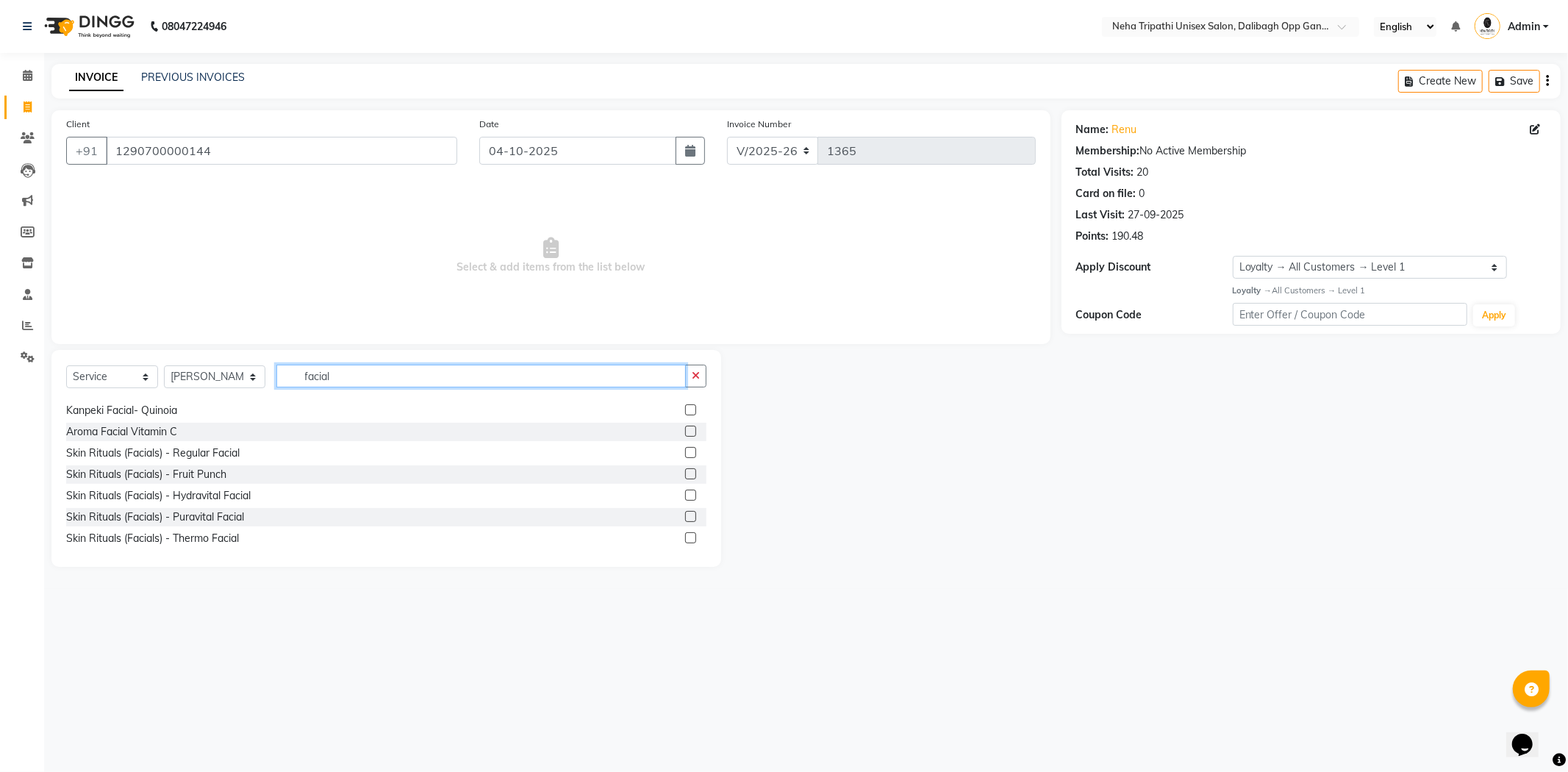
click at [606, 380] on input "facial" at bounding box center [481, 375] width 409 height 22
type input "f"
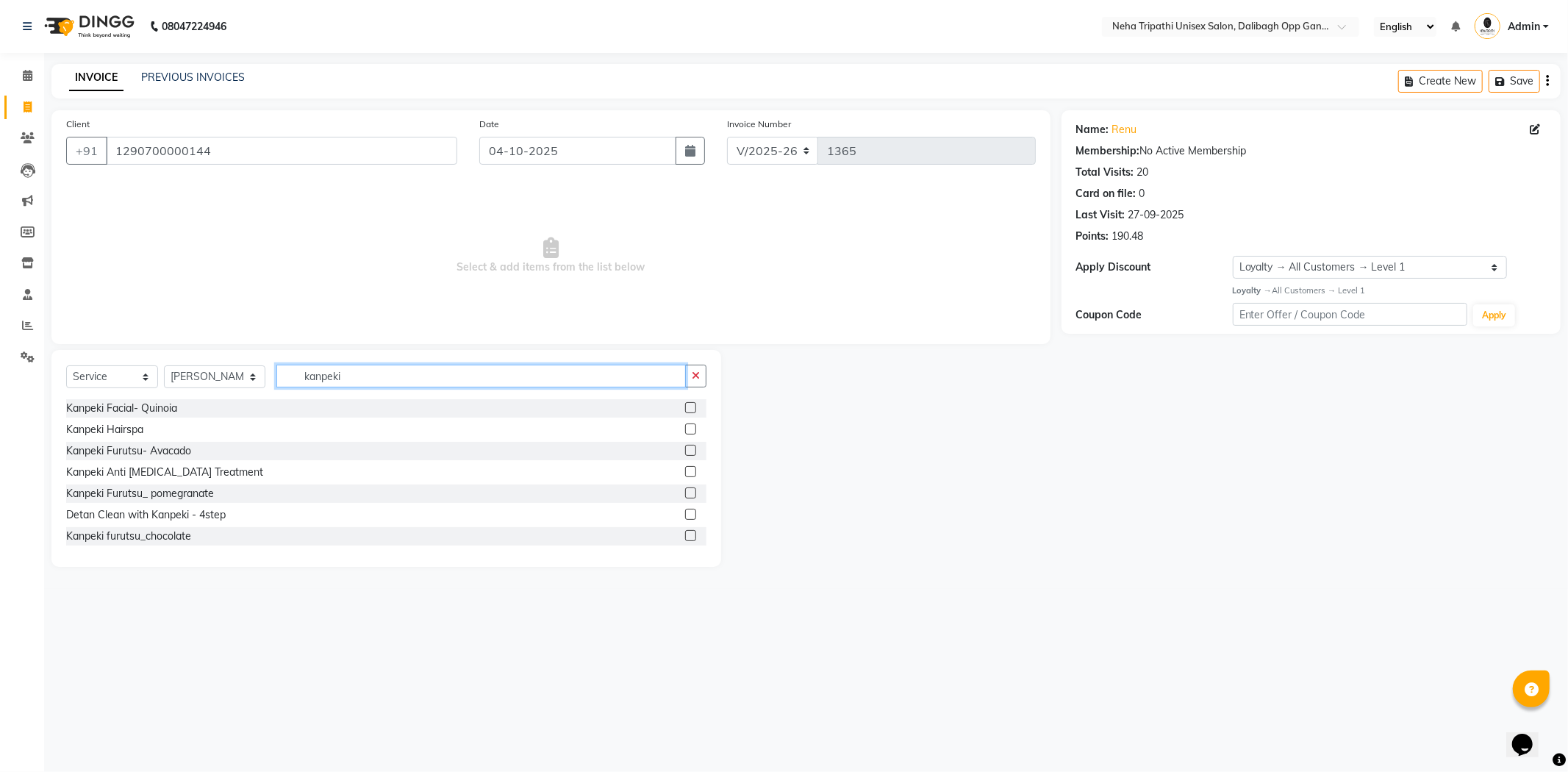
type input "kanpeki"
click at [686, 537] on label at bounding box center [691, 535] width 11 height 11
click at [686, 537] on input "checkbox" at bounding box center [691, 536] width 10 height 10
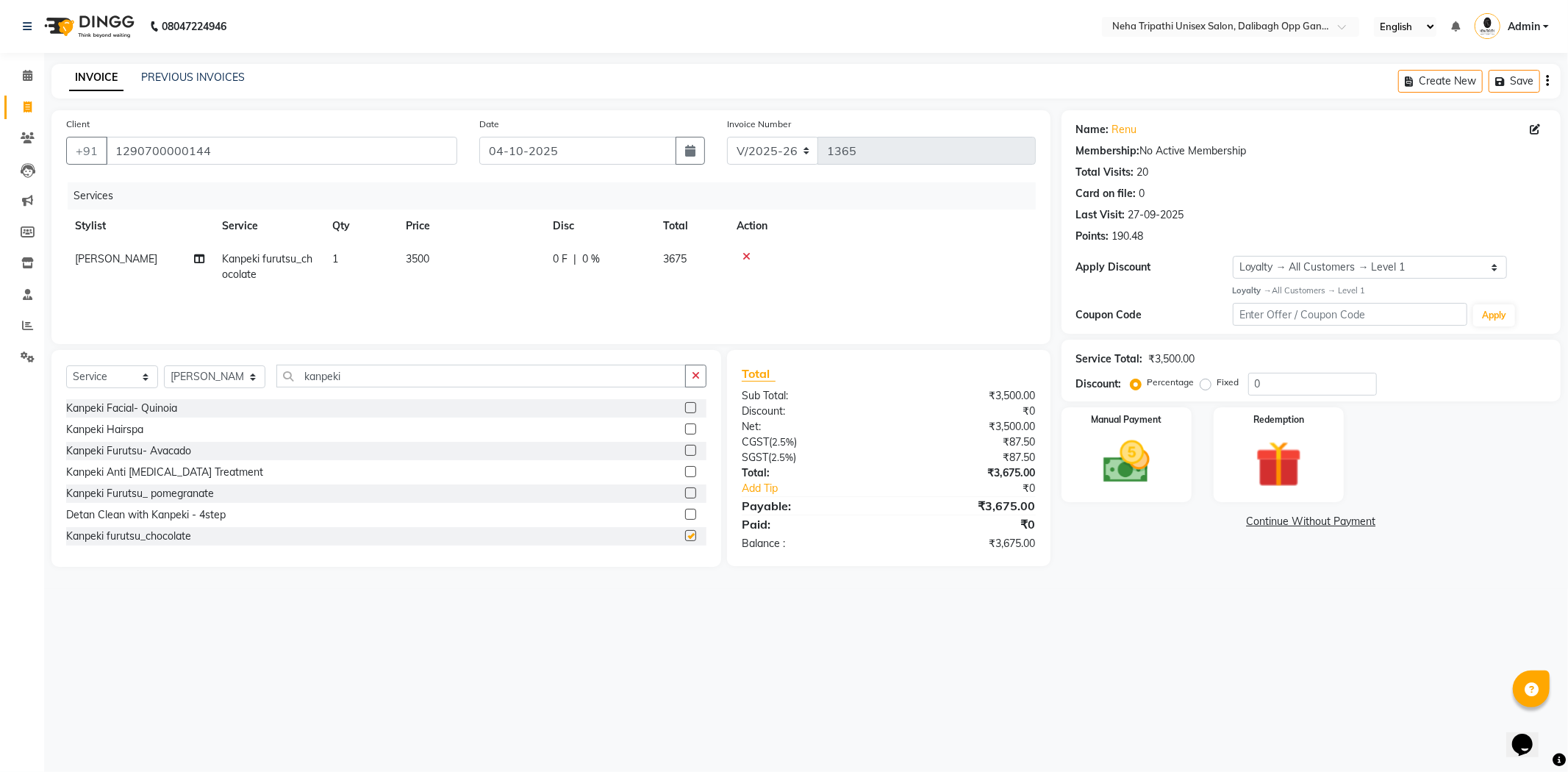
checkbox input "false"
click at [688, 371] on button "button" at bounding box center [696, 375] width 22 height 22
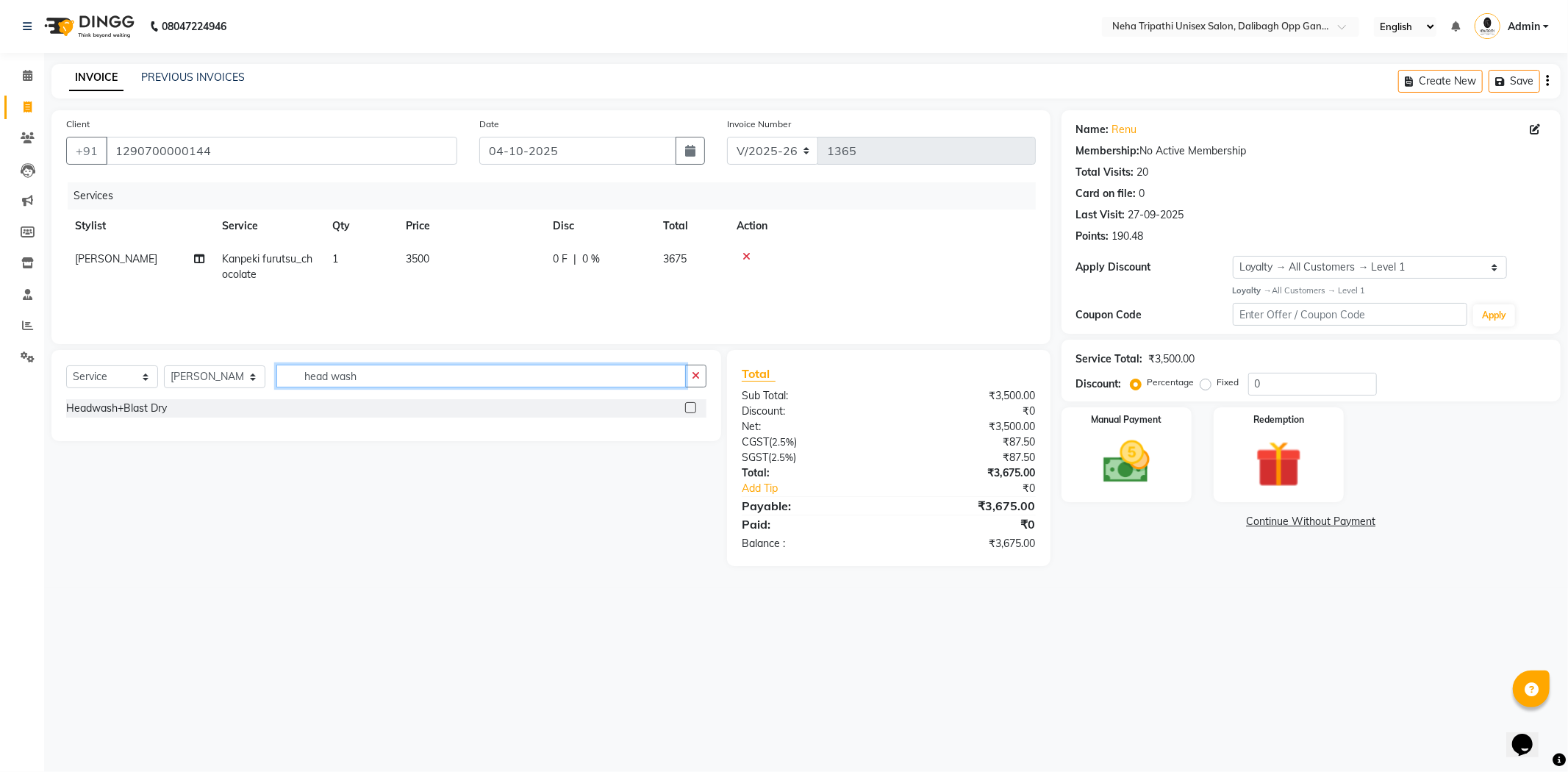
type input "head wash"
click at [687, 408] on label at bounding box center [691, 408] width 11 height 11
click at [687, 408] on input "checkbox" at bounding box center [691, 408] width 10 height 10
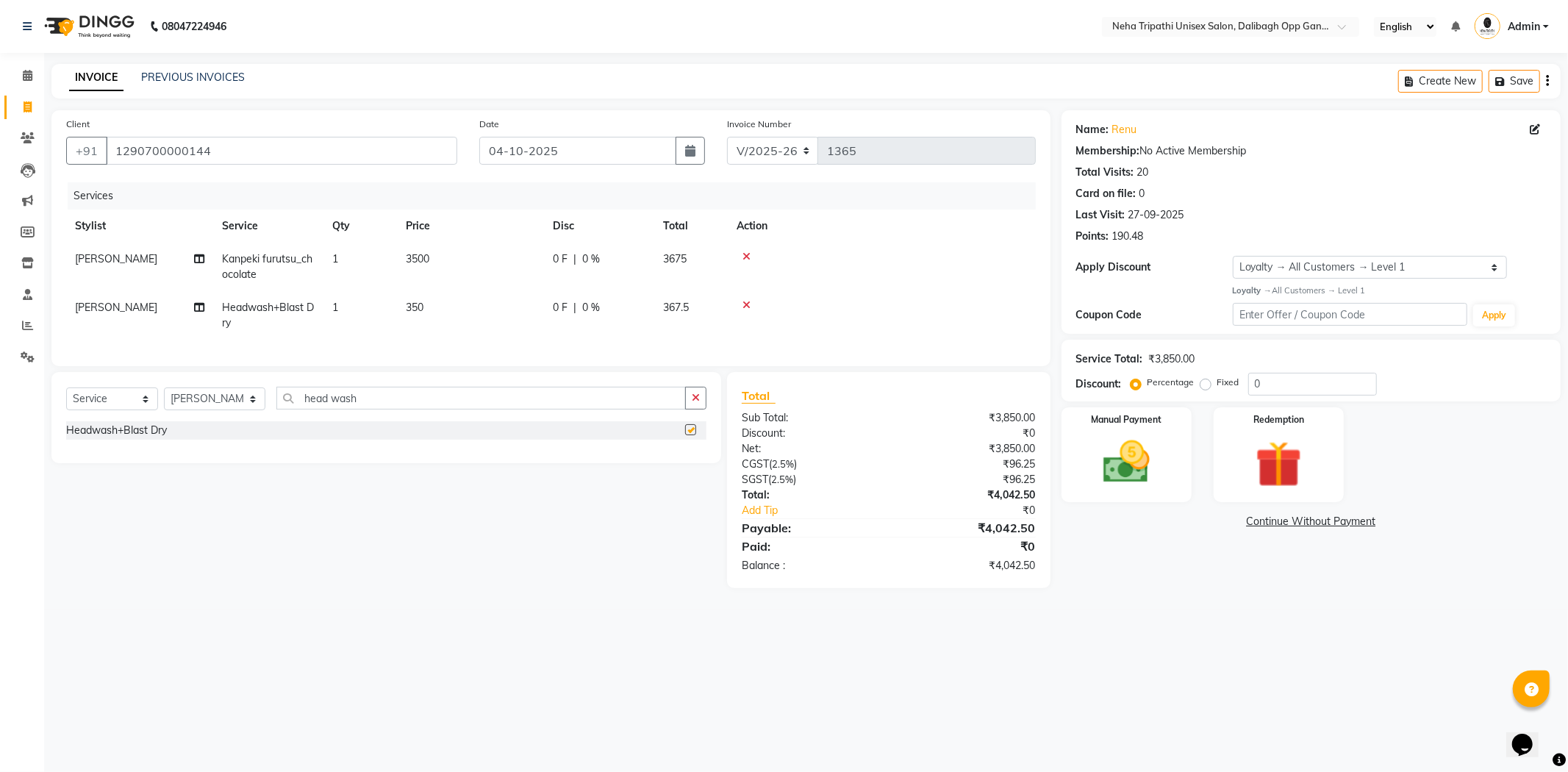
checkbox input "false"
click at [412, 306] on span "350" at bounding box center [414, 307] width 17 height 13
select select "51166"
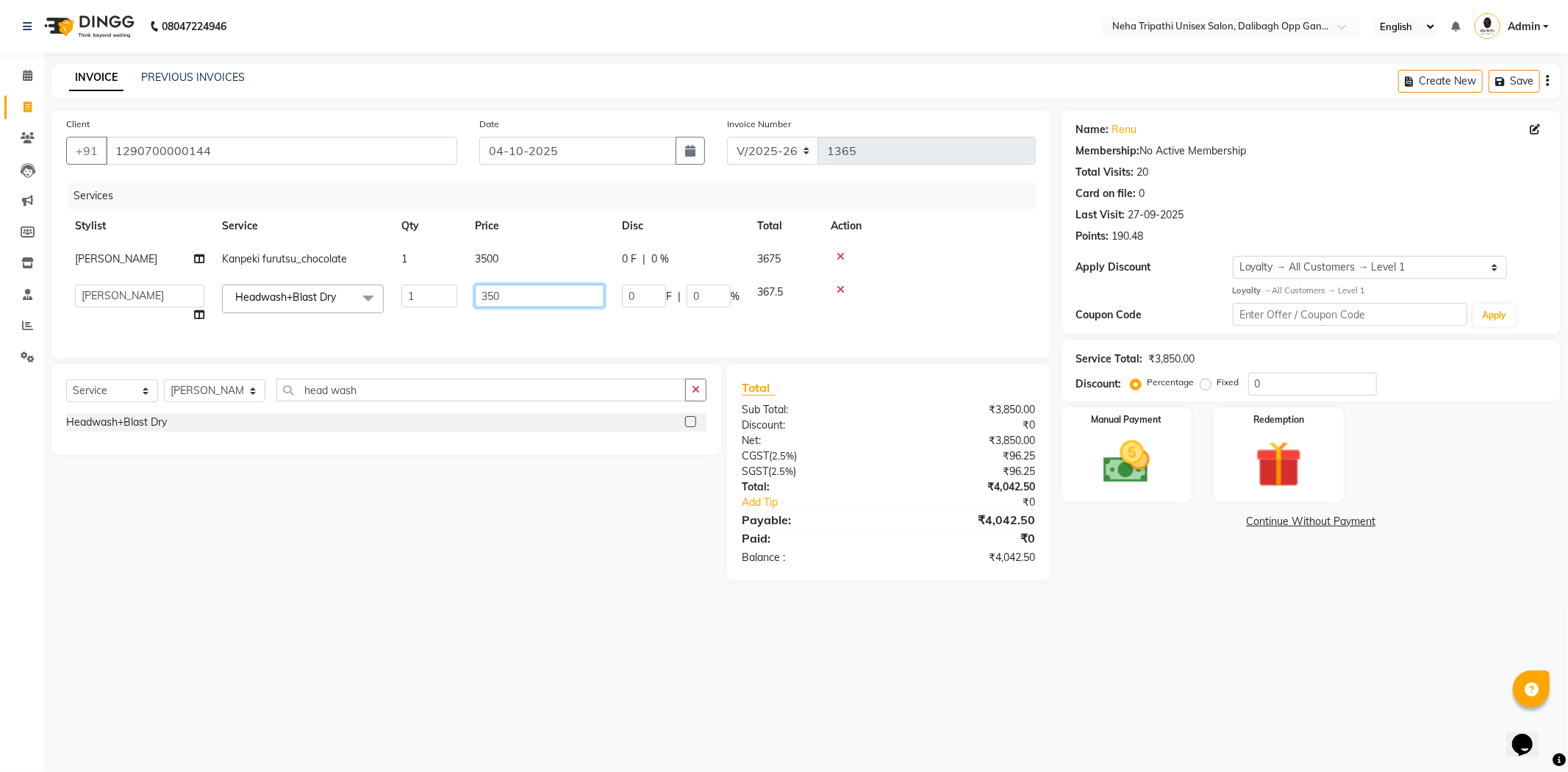
click at [486, 294] on input "350" at bounding box center [540, 296] width 129 height 22
click at [491, 295] on input "350" at bounding box center [540, 296] width 129 height 22
type input "700"
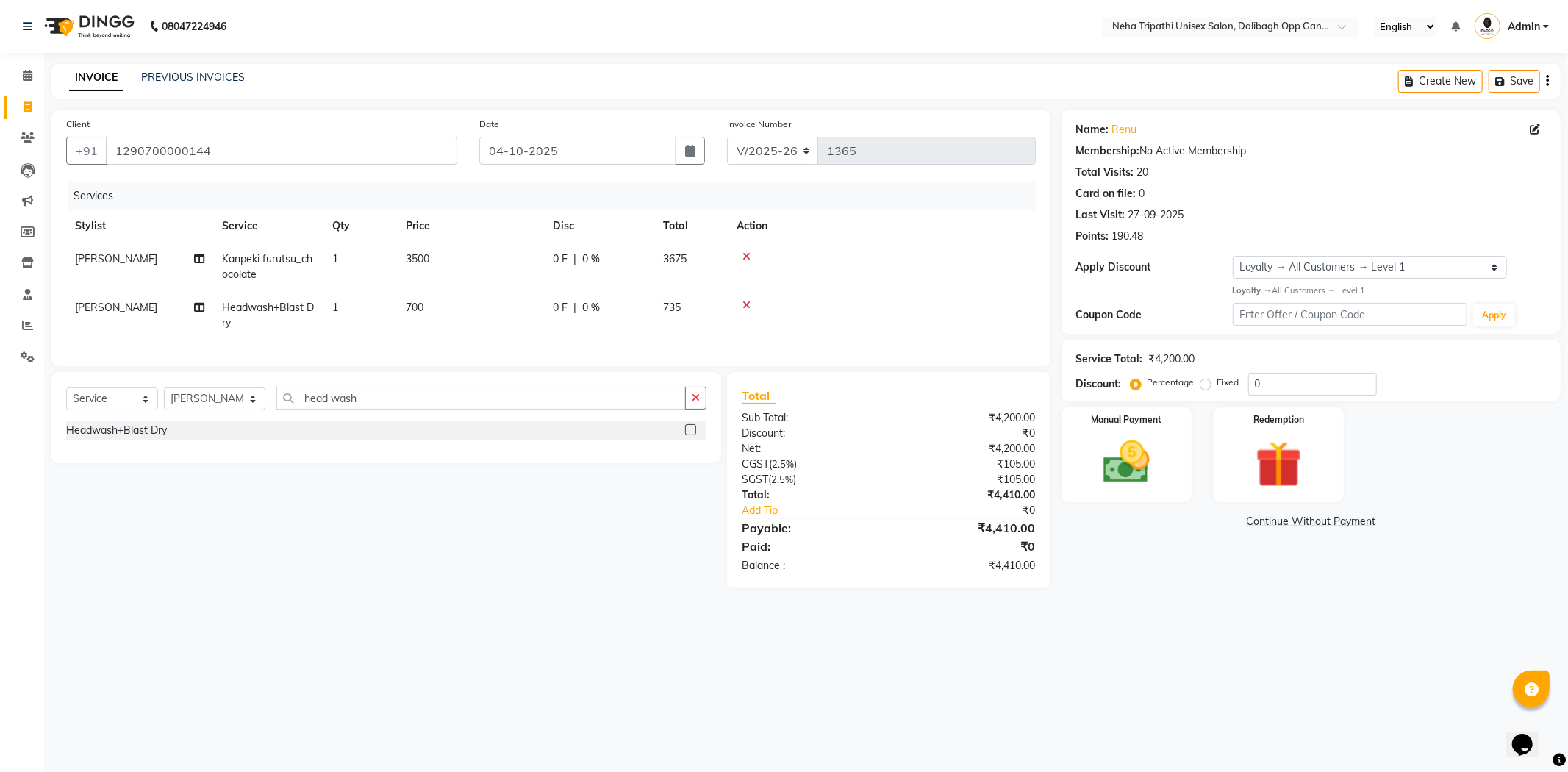
drag, startPoint x: 409, startPoint y: 387, endPoint x: 419, endPoint y: 398, distance: 14.9
click at [412, 388] on div "Select Service Product Membership Package Voucher Prepaid Gift Card Select Styl…" at bounding box center [386, 418] width 670 height 91
click at [423, 259] on span "3500" at bounding box center [418, 259] width 23 height 13
select select "51166"
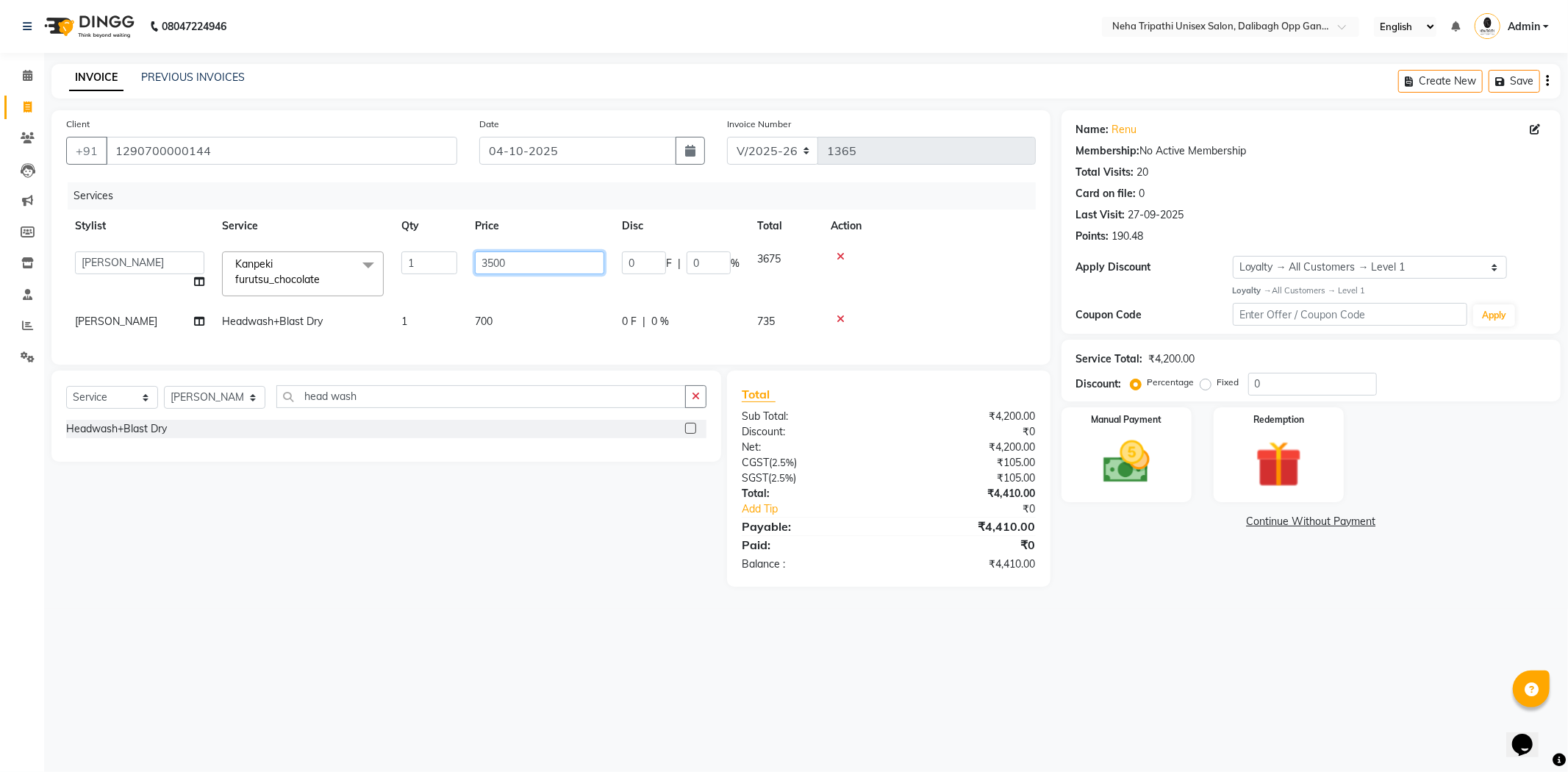
drag, startPoint x: 512, startPoint y: 259, endPoint x: 443, endPoint y: 273, distance: 70.4
click at [443, 273] on tr "Badru Gaus Mohammad isha Jagjit Kaur Mohd.Tauheed Rubeena ruksar Shanawaz Suhai…" at bounding box center [551, 273] width 970 height 62
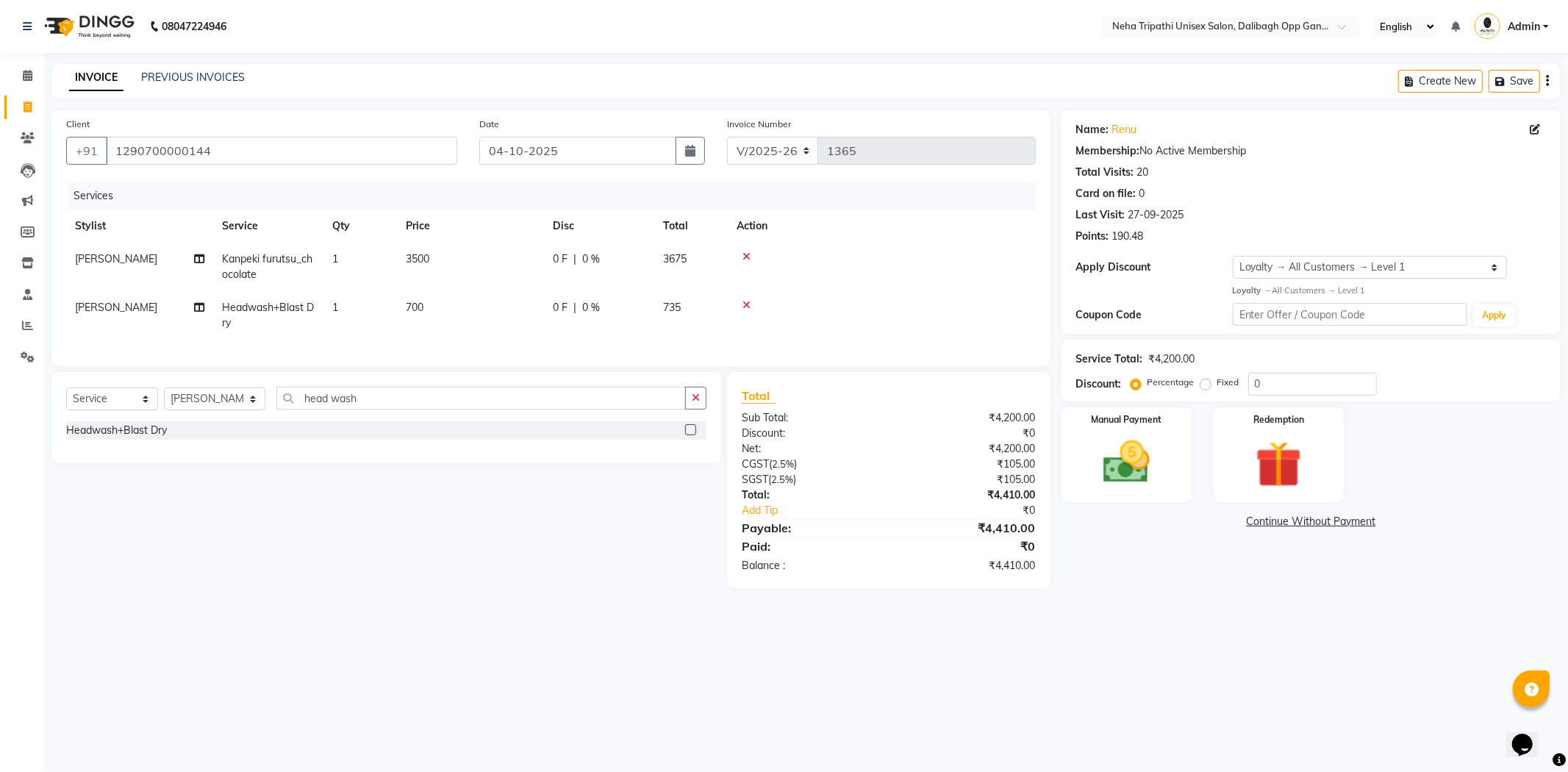
click at [613, 560] on div "Select Service Product Membership Package Voucher Prepaid Gift Card Select Styl…" at bounding box center [381, 480] width 681 height 216
click at [694, 400] on button "button" at bounding box center [696, 398] width 22 height 22
click at [410, 305] on span "700" at bounding box center [414, 307] width 17 height 13
select select "51166"
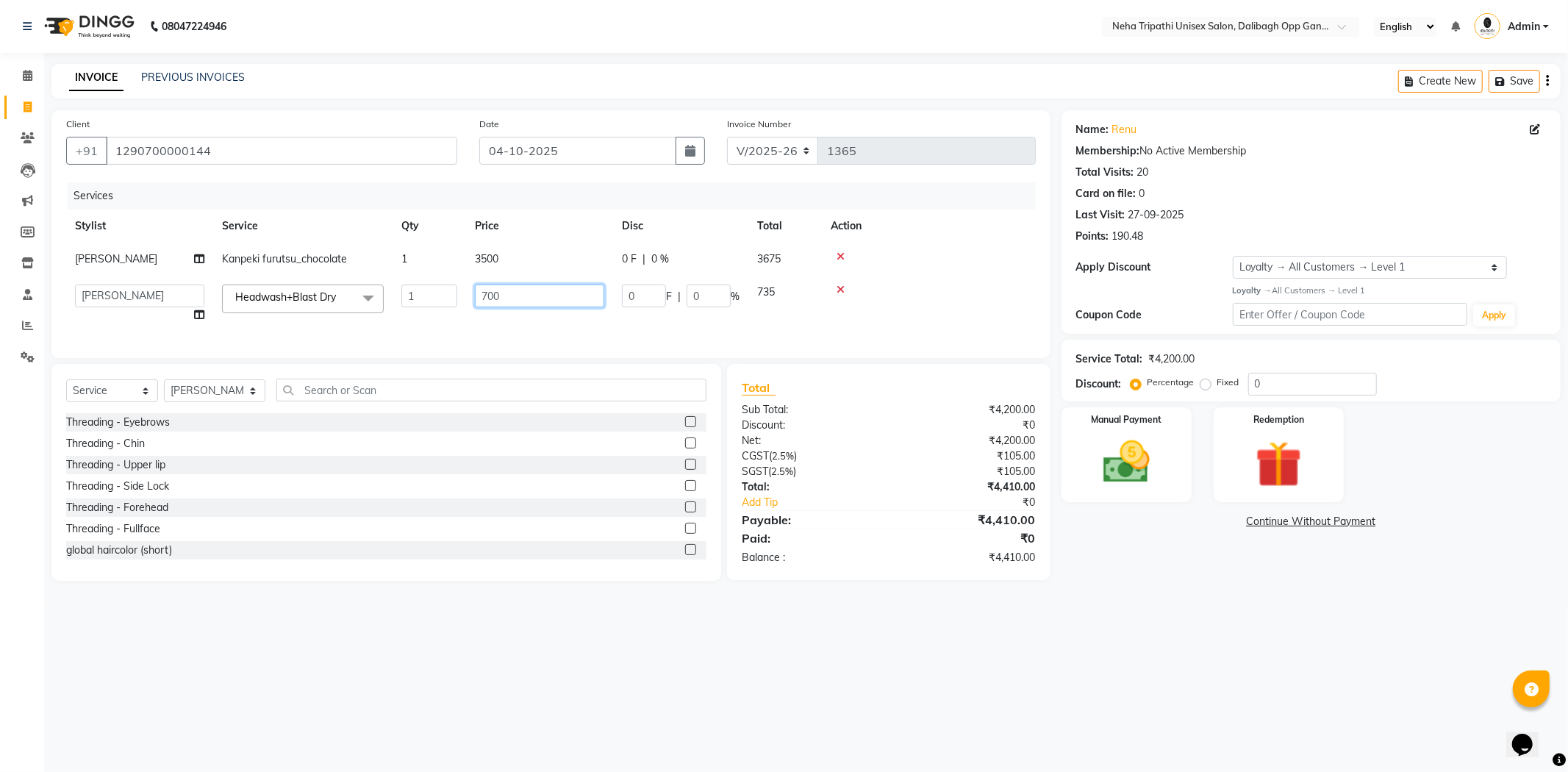
click at [486, 296] on input "700" at bounding box center [540, 296] width 129 height 22
type input "500"
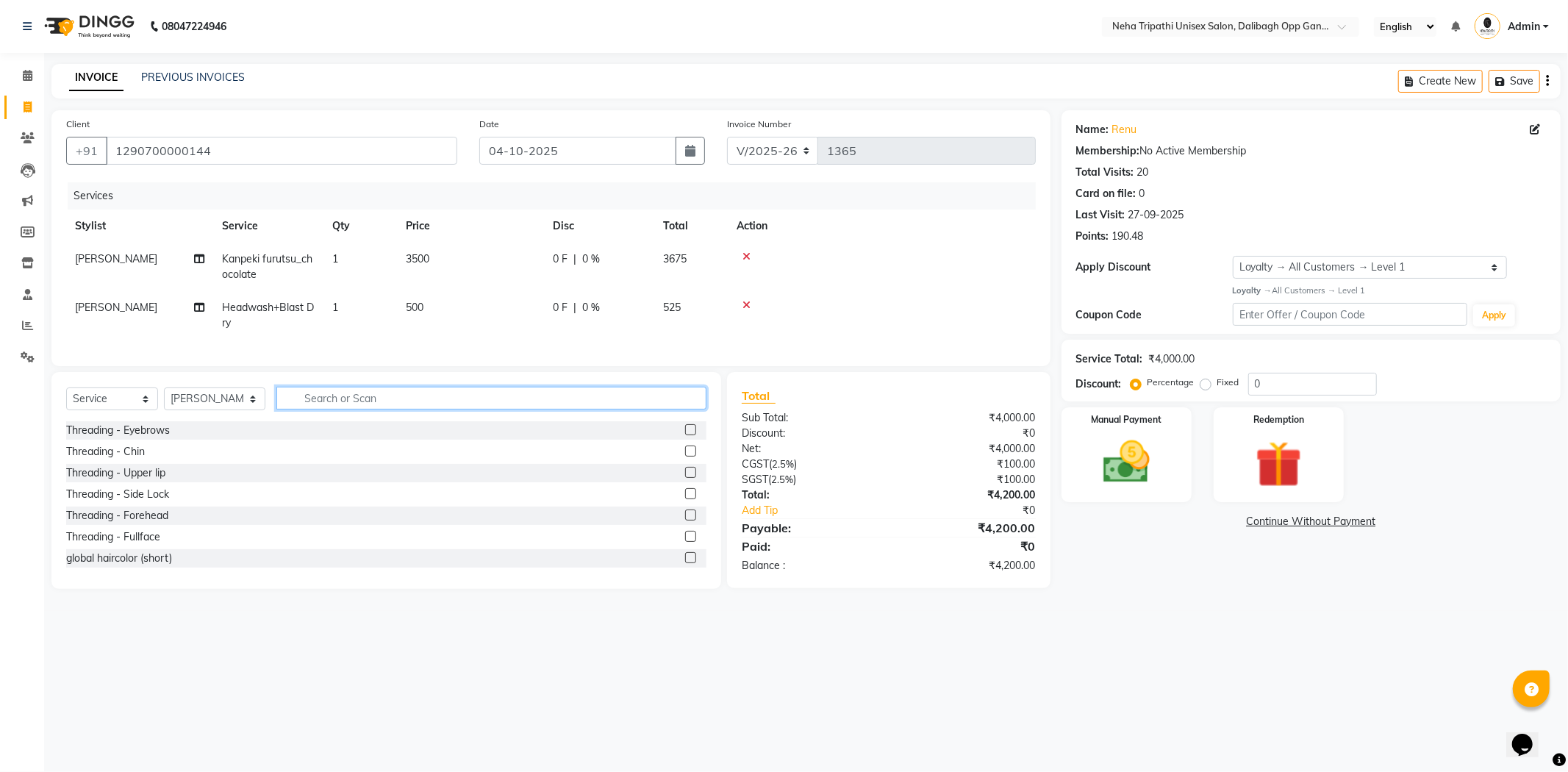
click at [390, 407] on input "text" at bounding box center [491, 398] width 430 height 22
type input "de"
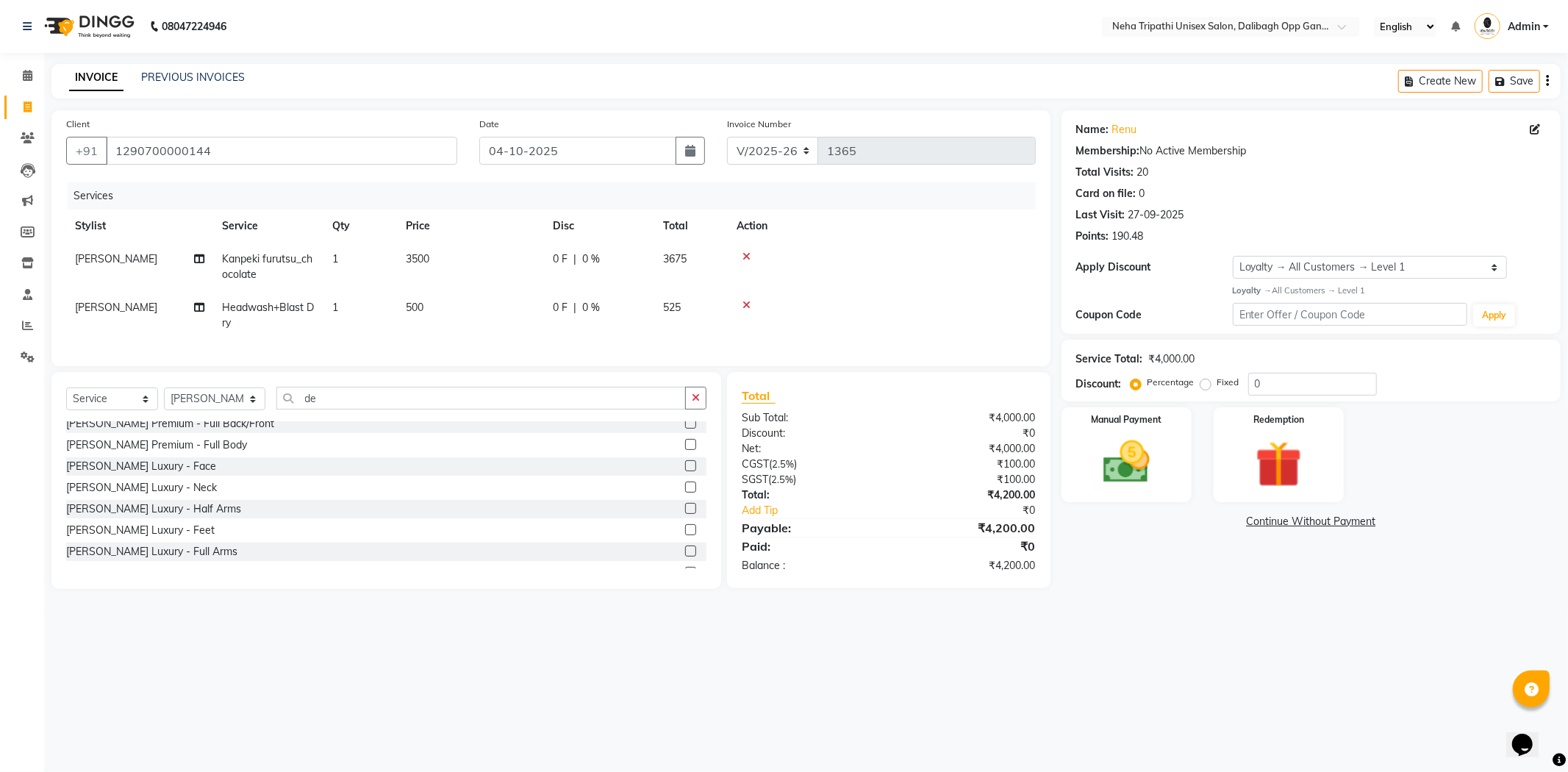
click at [686, 472] on label at bounding box center [691, 466] width 11 height 11
click at [686, 472] on input "checkbox" at bounding box center [691, 467] width 10 height 10
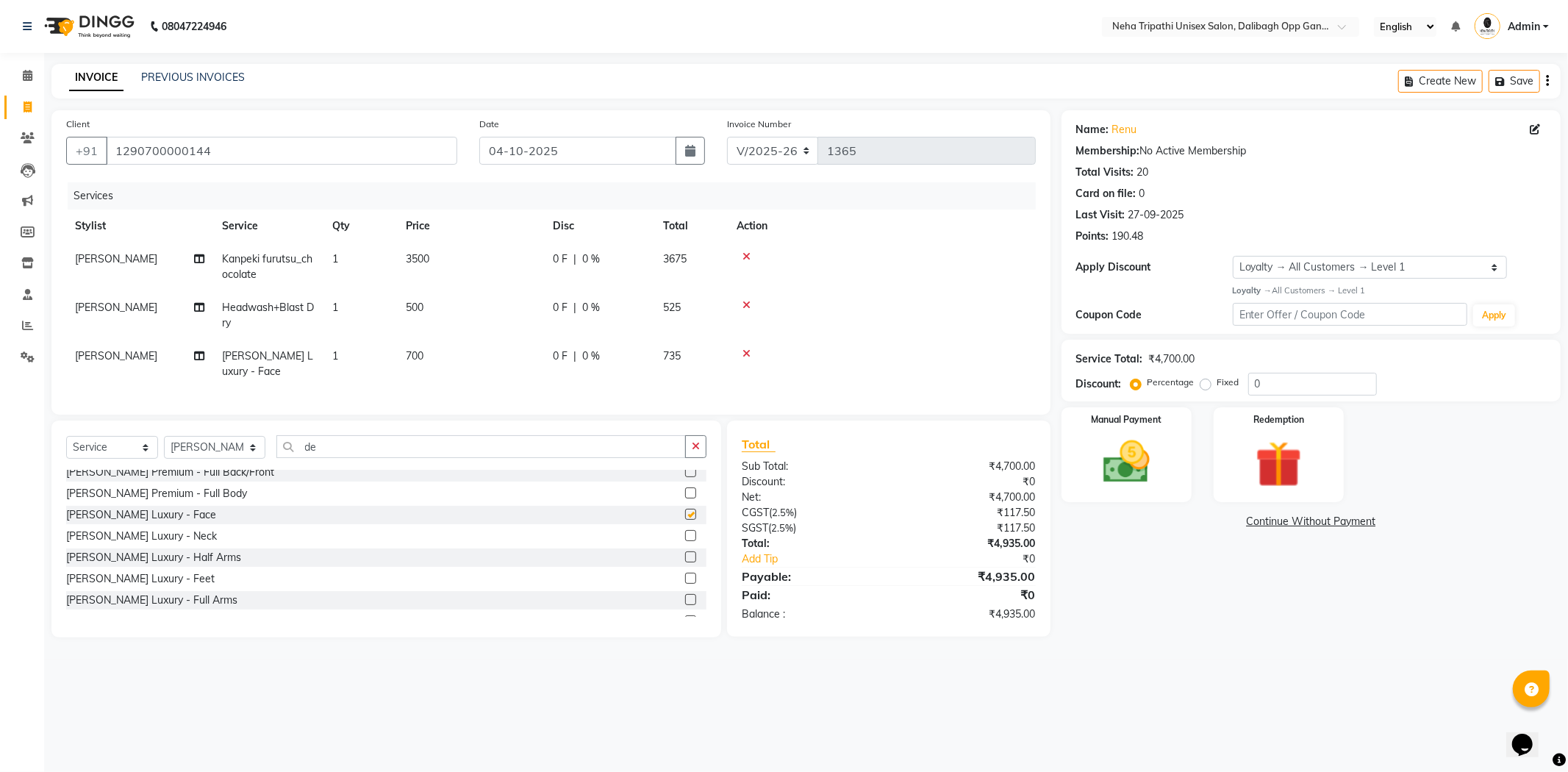
checkbox input "false"
click at [646, 458] on input "de" at bounding box center [481, 446] width 409 height 22
type input "d"
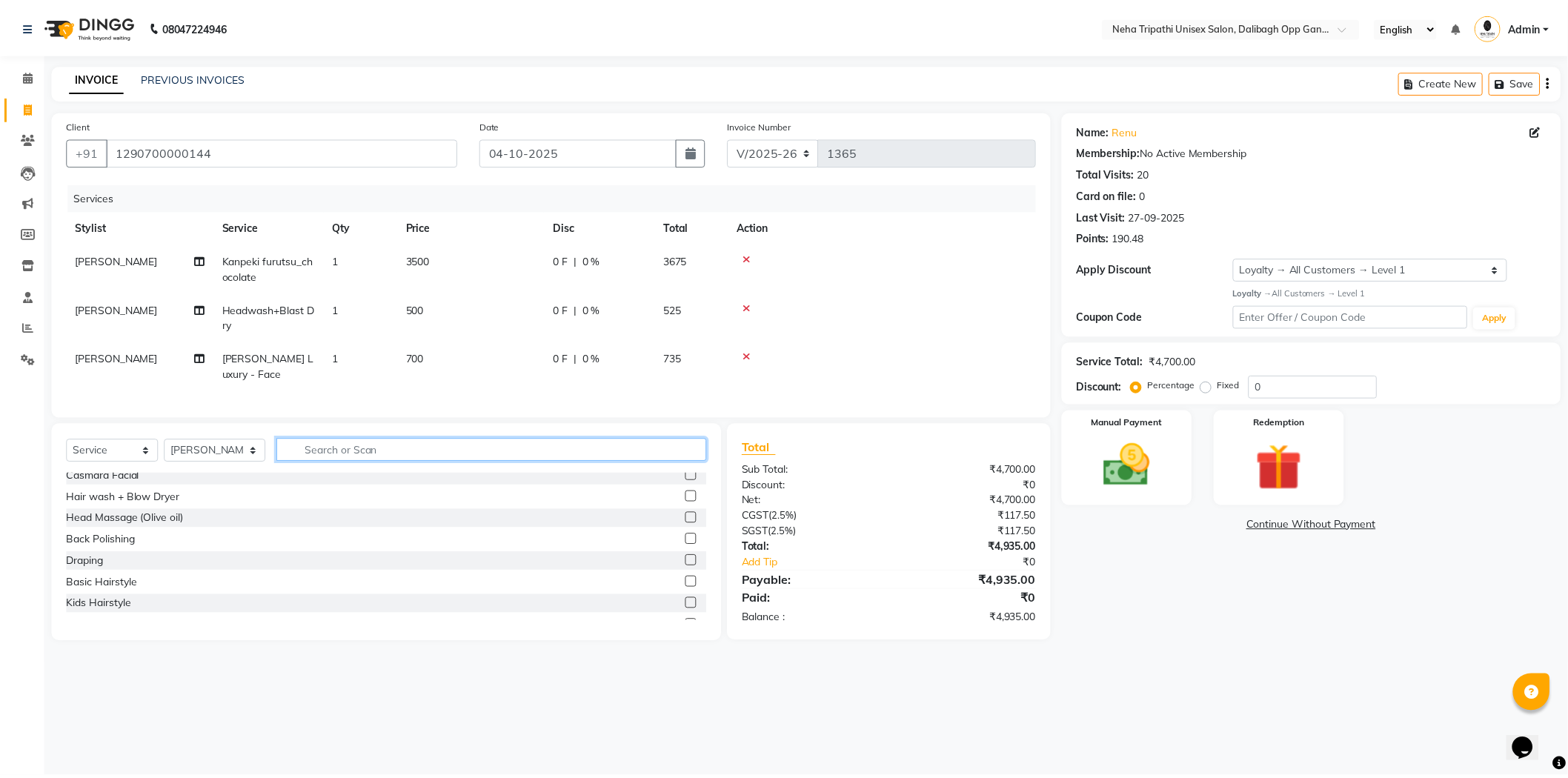
scroll to position [522, 0]
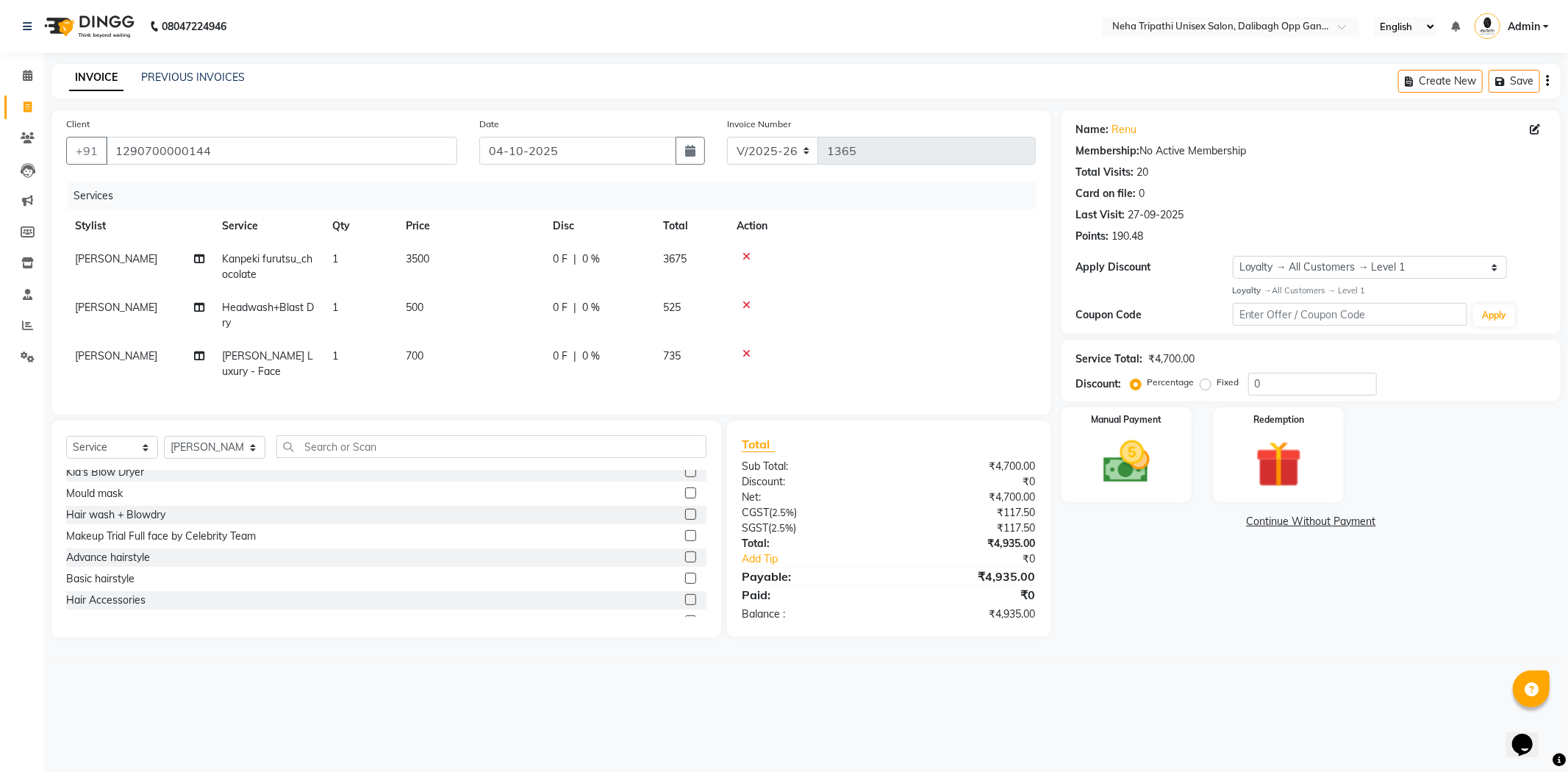
click at [1218, 387] on label "Fixed" at bounding box center [1229, 383] width 22 height 13
click at [1204, 387] on input "Fixed" at bounding box center [1209, 382] width 10 height 10
radio input "true"
click at [1319, 388] on input "0" at bounding box center [1312, 384] width 129 height 22
type input "01235"
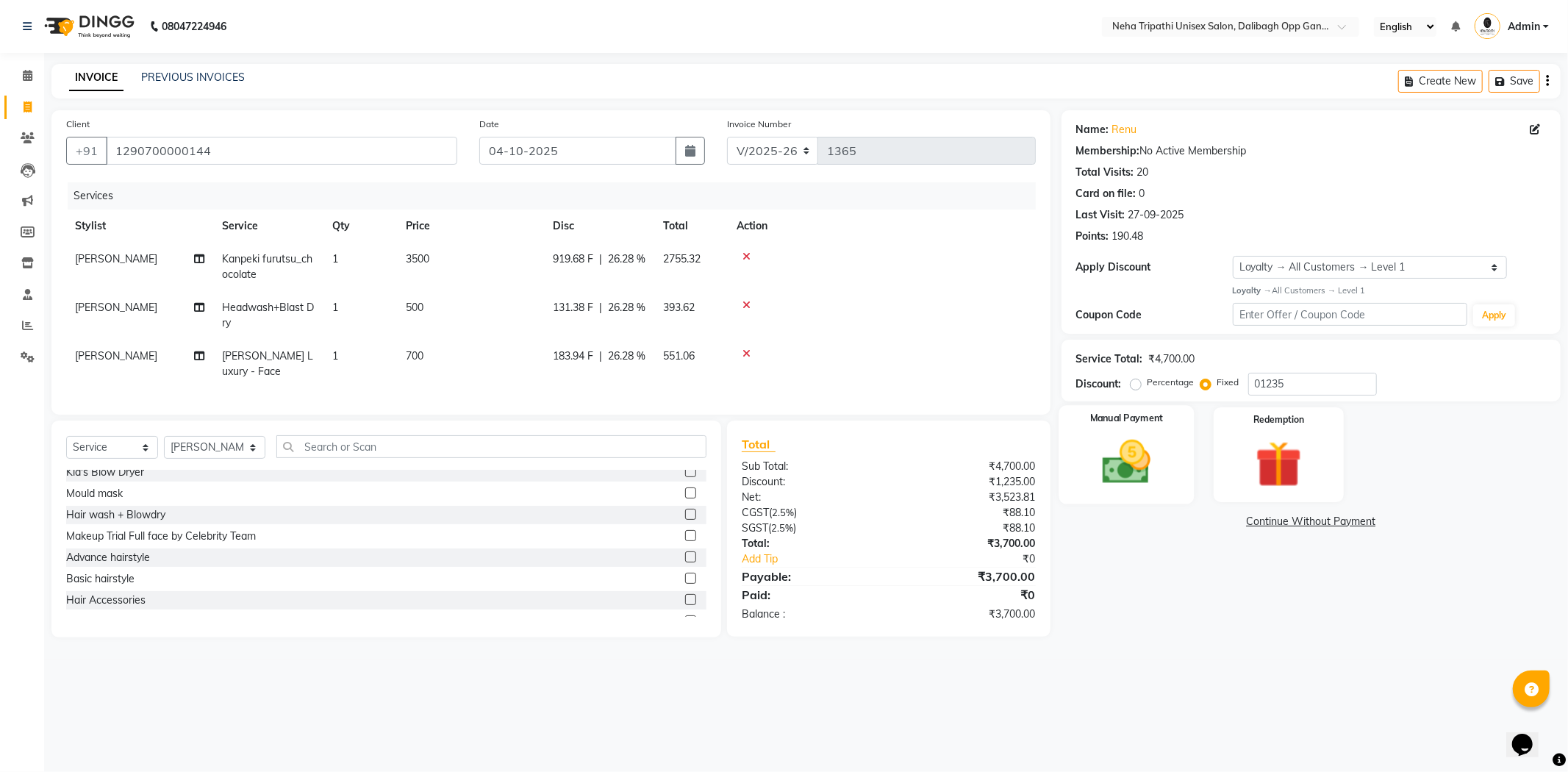
click at [1162, 492] on div "Manual Payment" at bounding box center [1126, 454] width 135 height 99
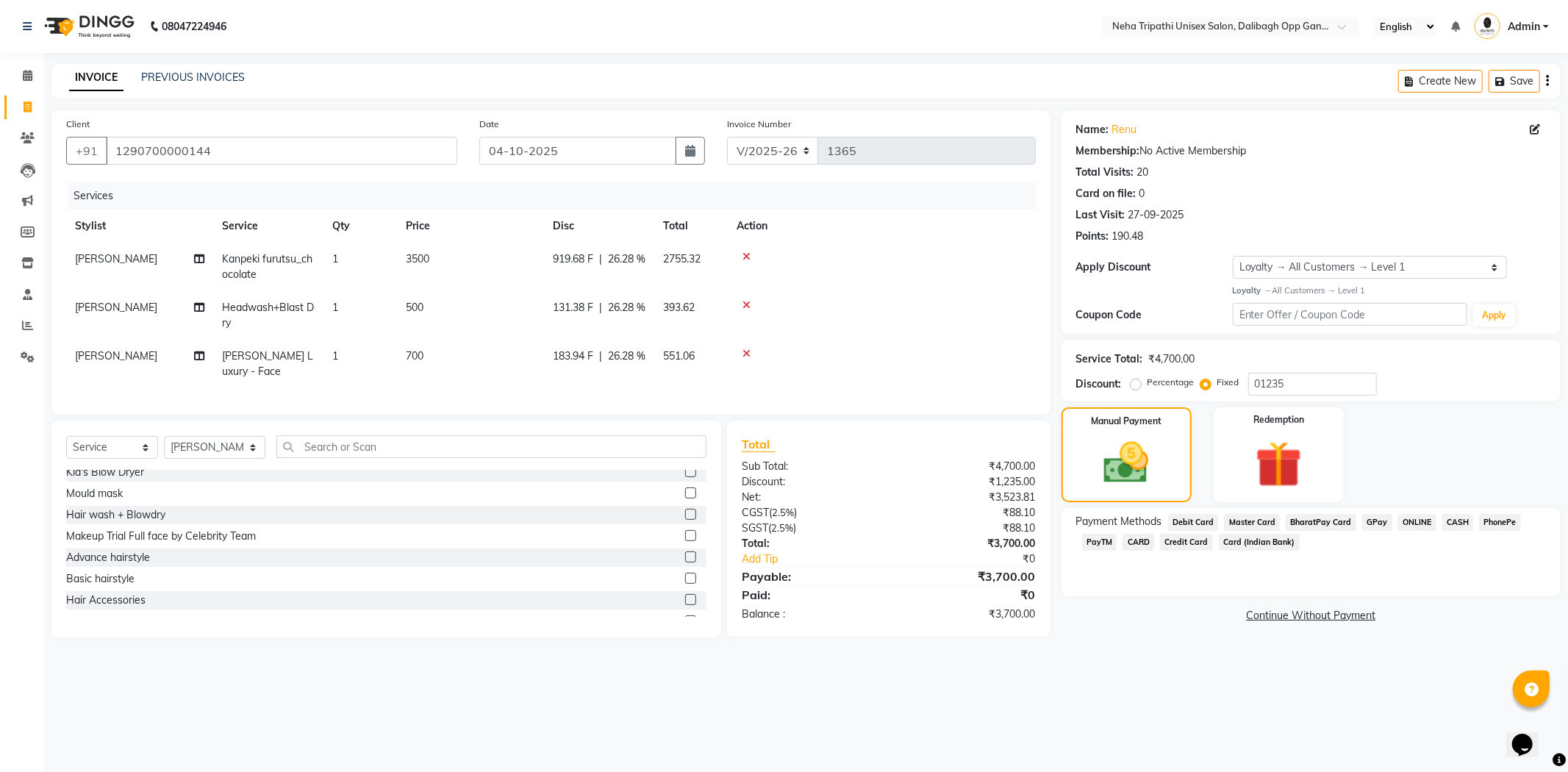
click at [1458, 523] on span "CASH" at bounding box center [1458, 522] width 32 height 17
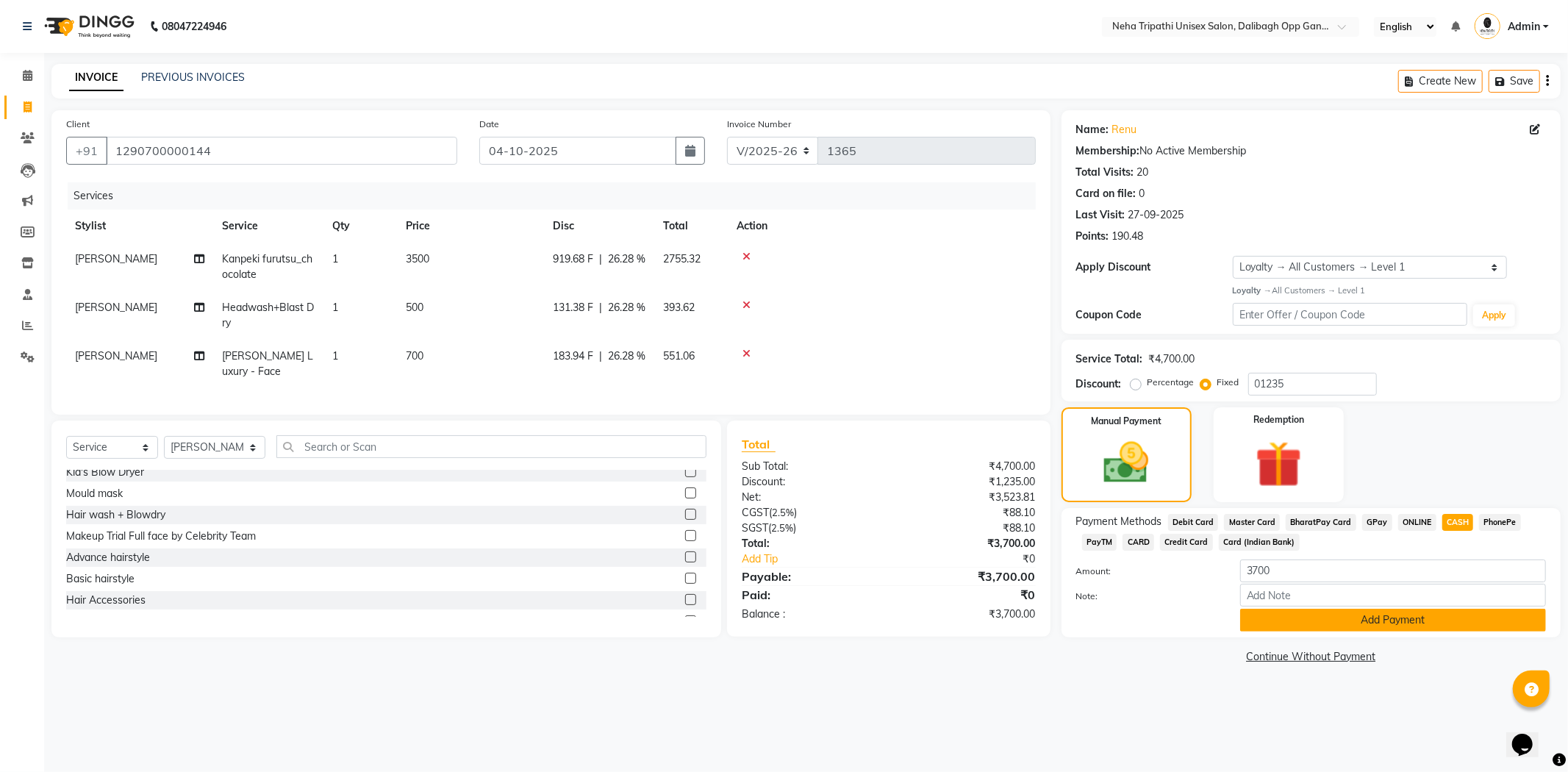
click at [1395, 614] on button "Add Payment" at bounding box center [1393, 619] width 305 height 22
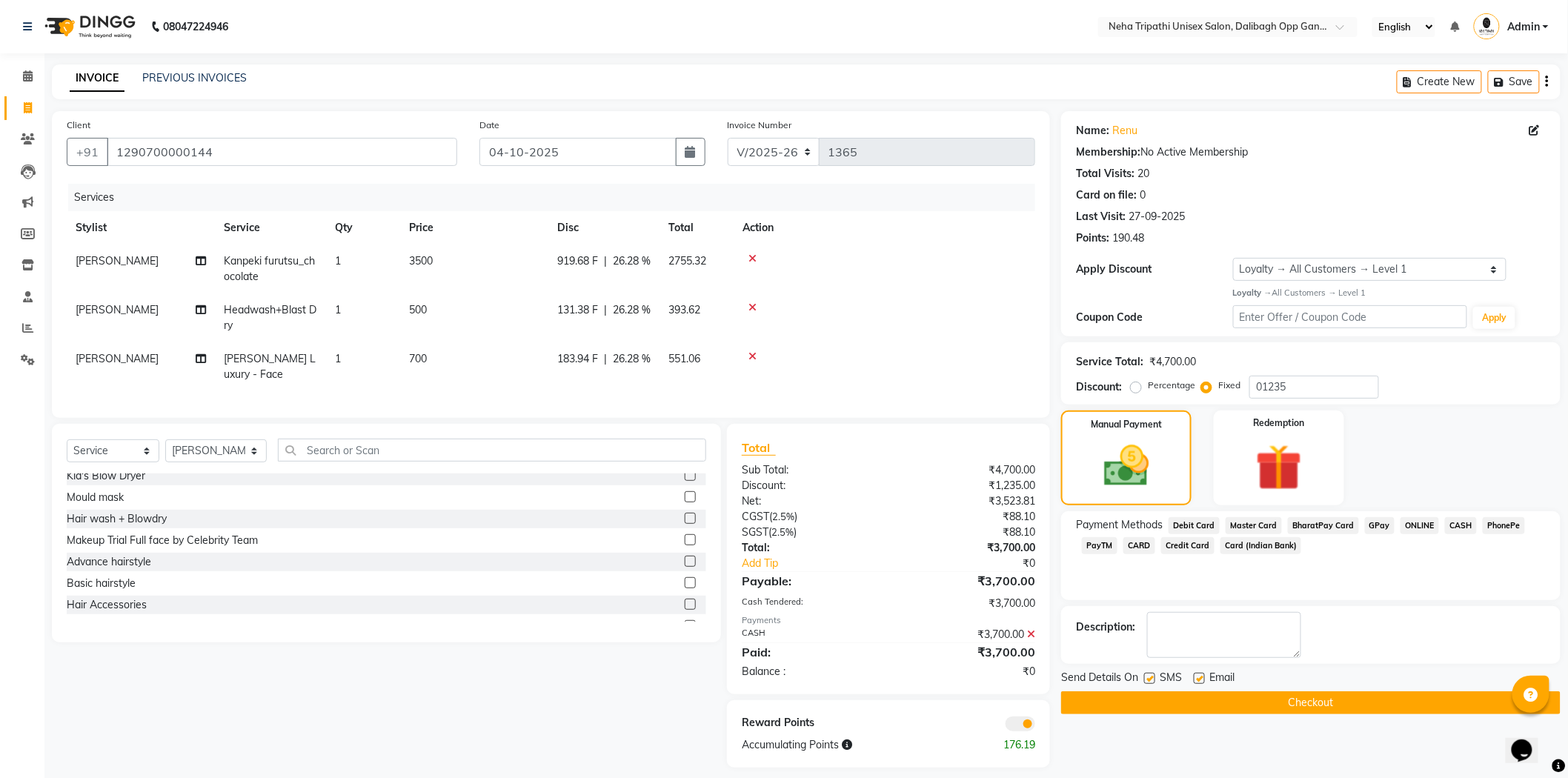
click at [1314, 693] on button "Checkout" at bounding box center [1310, 702] width 500 height 23
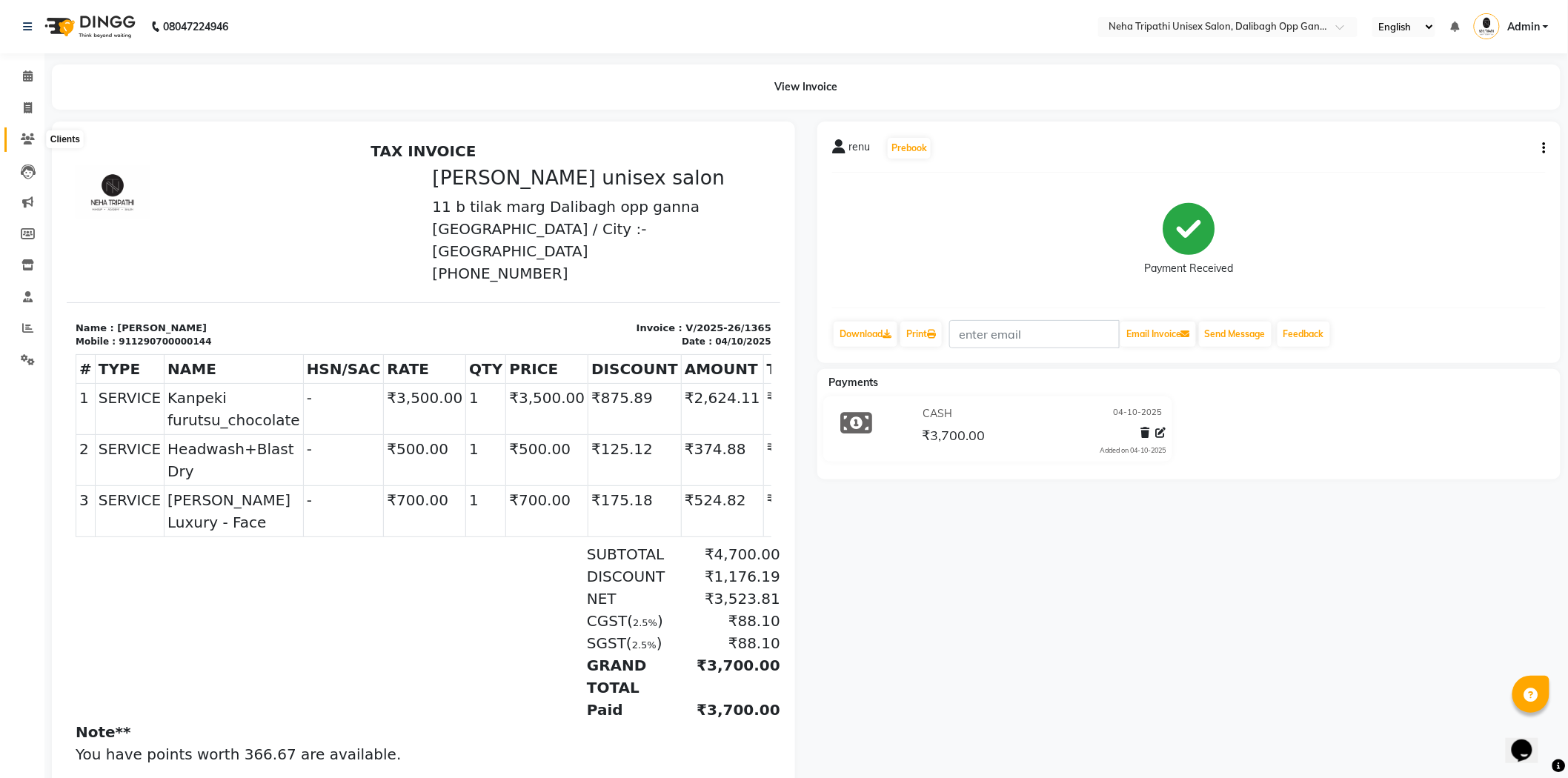
click at [23, 141] on icon at bounding box center [28, 138] width 14 height 11
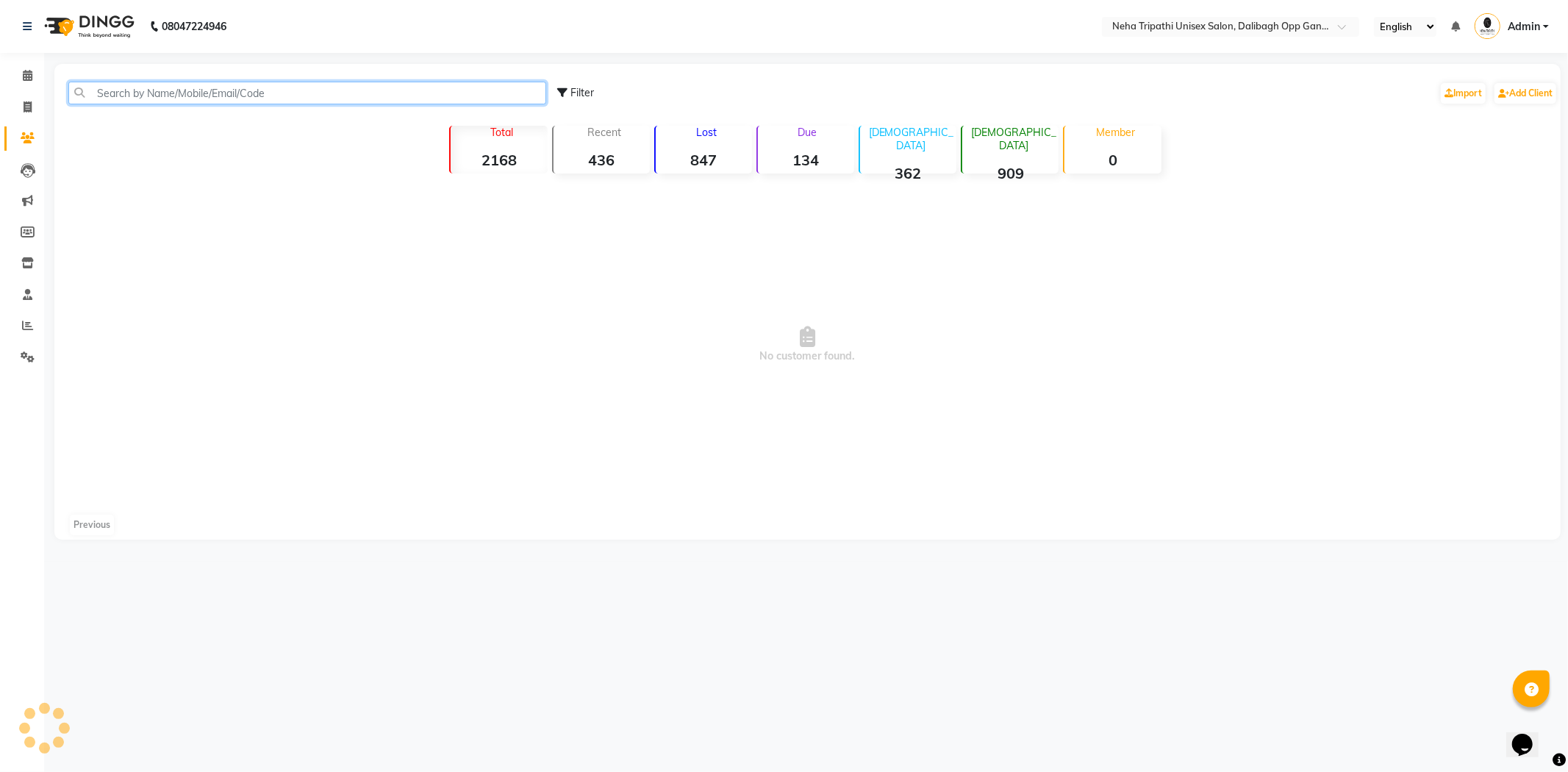
click at [175, 90] on input "text" at bounding box center [307, 92] width 478 height 22
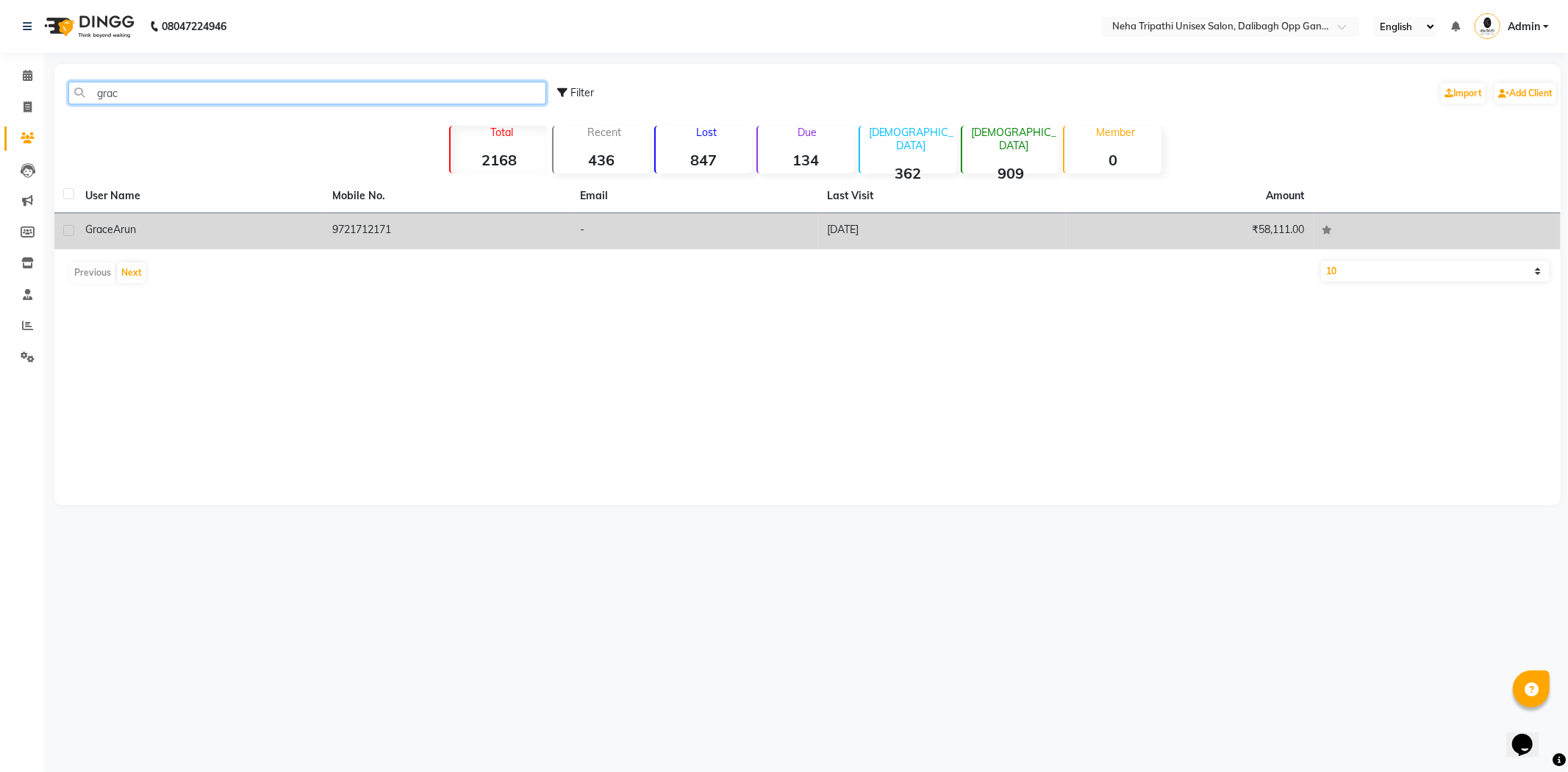
type input "grac"
click at [334, 236] on td "9721712171" at bounding box center [448, 231] width 248 height 36
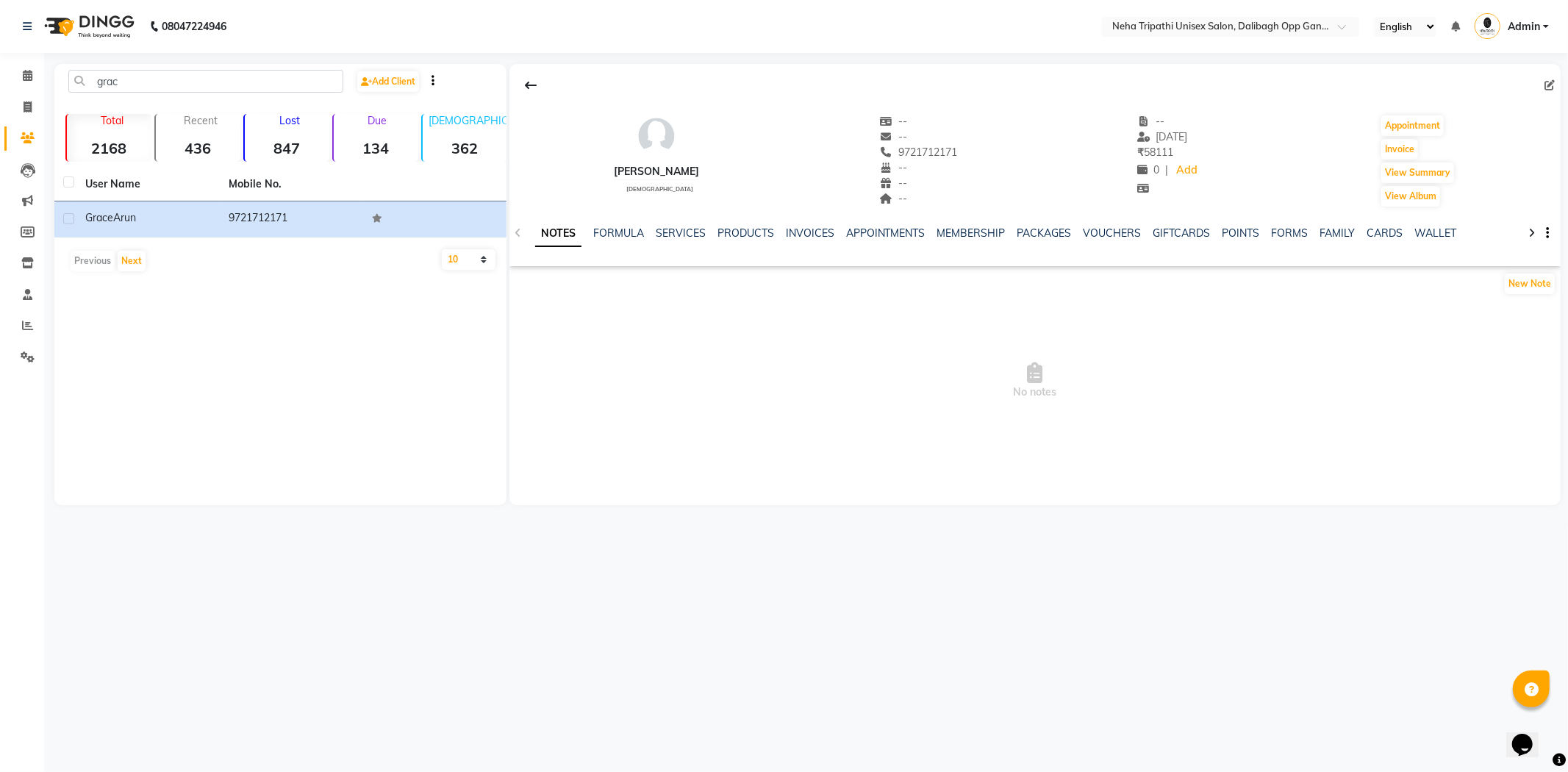
click at [685, 223] on div "NOTES FORMULA SERVICES PRODUCTS INVOICES APPOINTMENTS MEMBERSHIP PACKAGES VOUCH…" at bounding box center [1035, 233] width 1052 height 51
click at [677, 239] on link "SERVICES" at bounding box center [681, 233] width 50 height 13
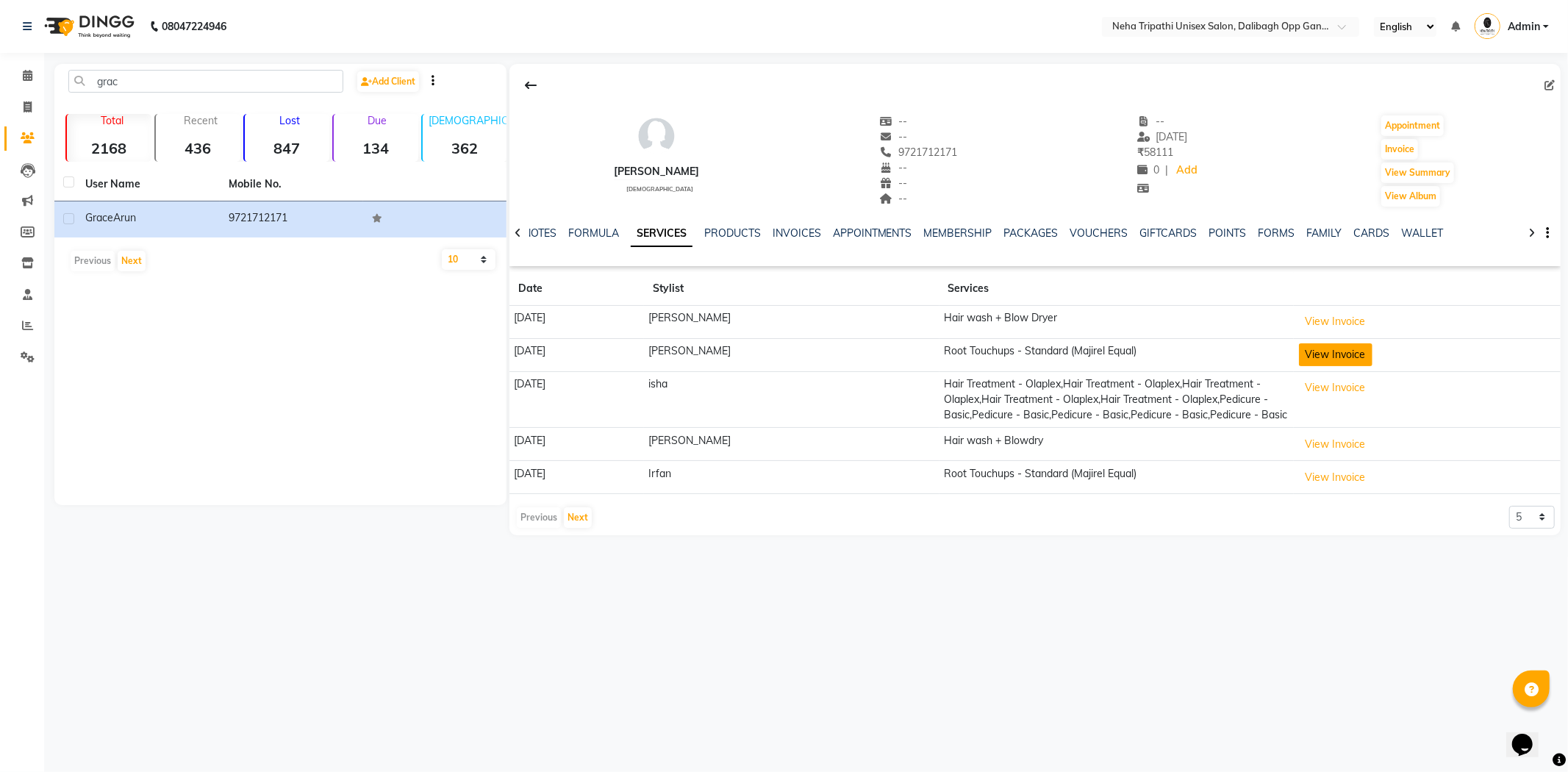
click at [1351, 359] on button "View Invoice" at bounding box center [1336, 354] width 74 height 22
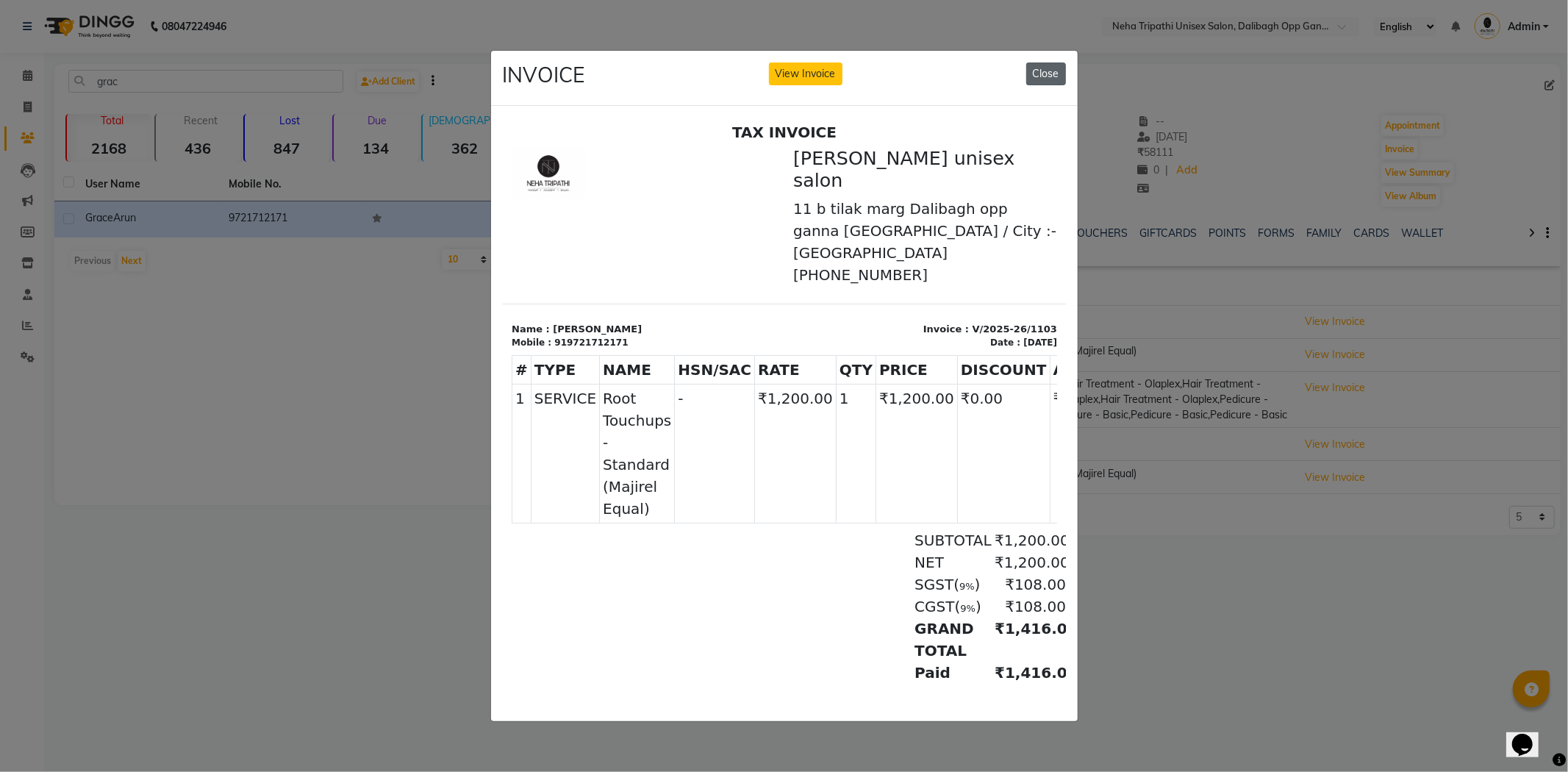
click at [1049, 62] on button "Close" at bounding box center [1047, 73] width 40 height 22
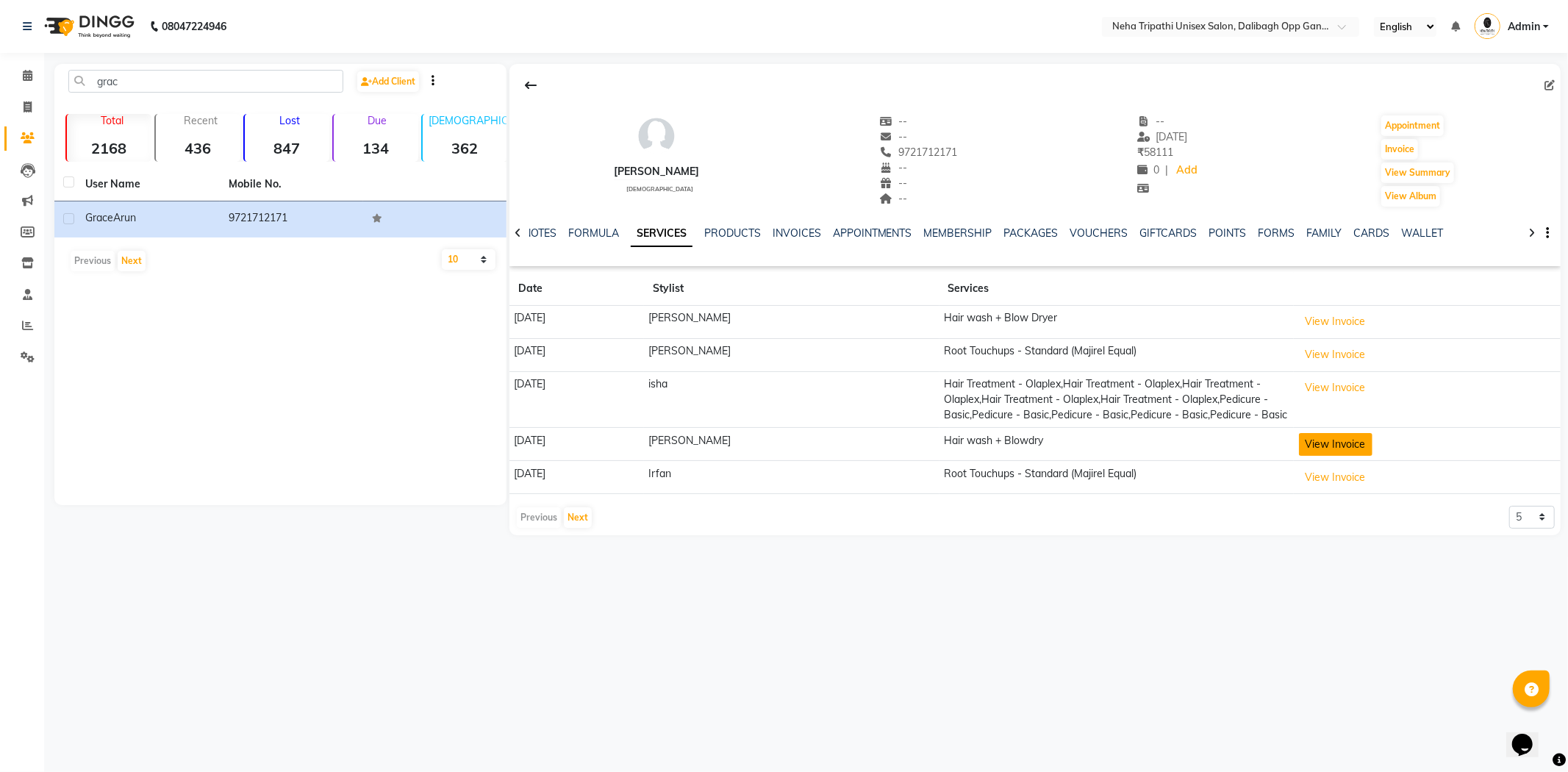
click at [1349, 456] on button "View Invoice" at bounding box center [1336, 444] width 74 height 22
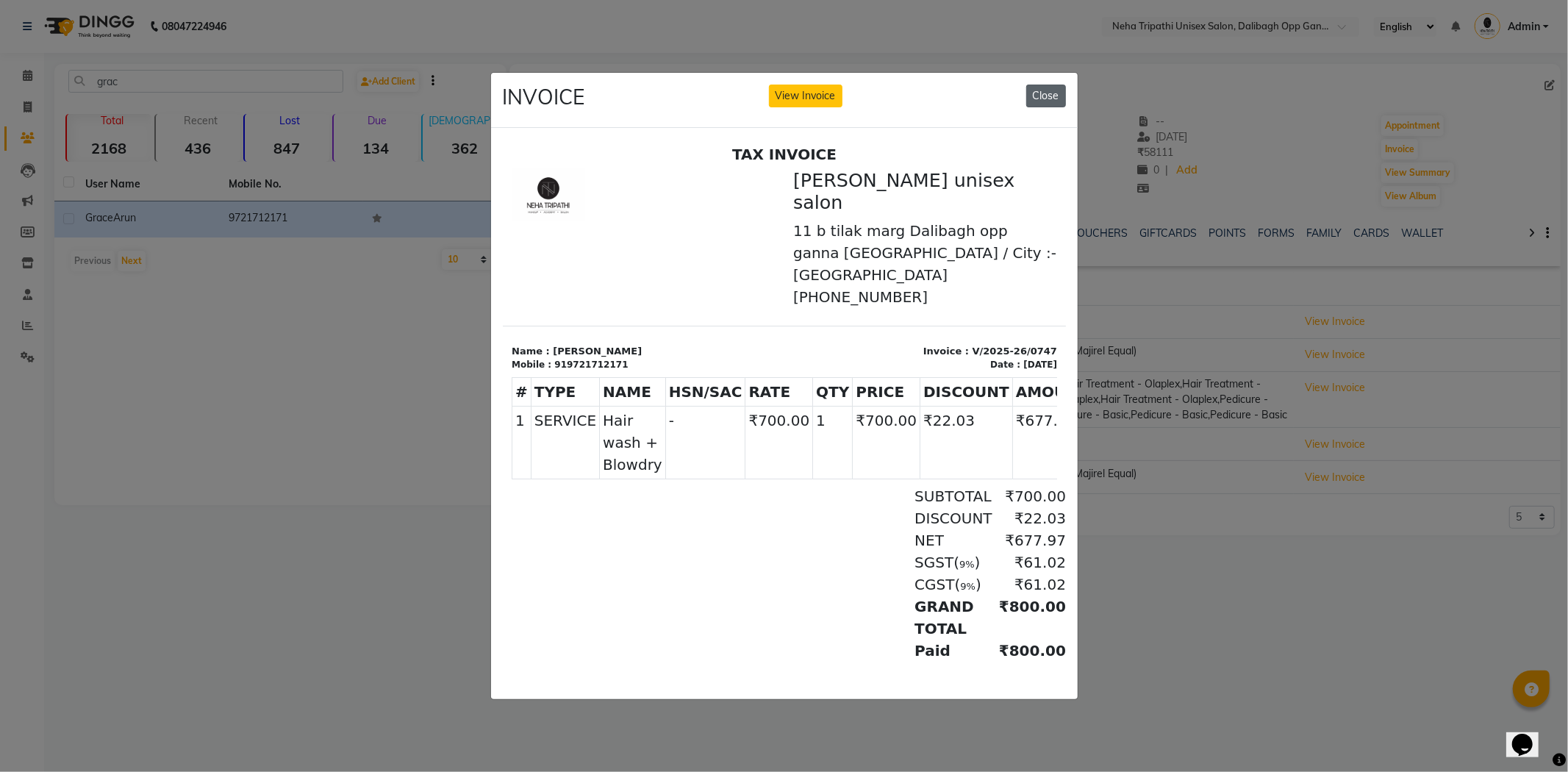
click at [1055, 93] on button "Close" at bounding box center [1047, 95] width 40 height 22
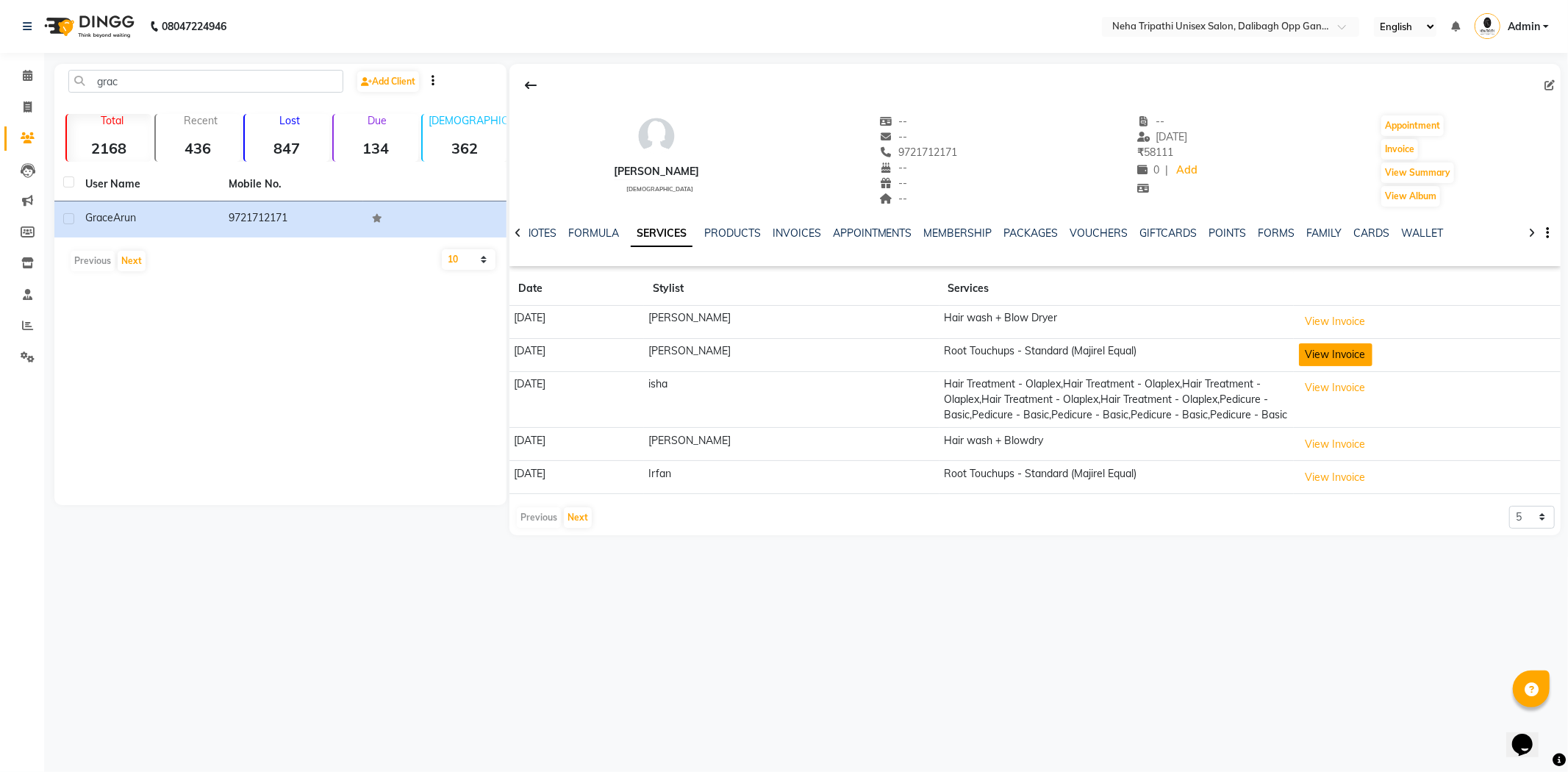
click at [1373, 354] on button "View Invoice" at bounding box center [1336, 354] width 74 height 22
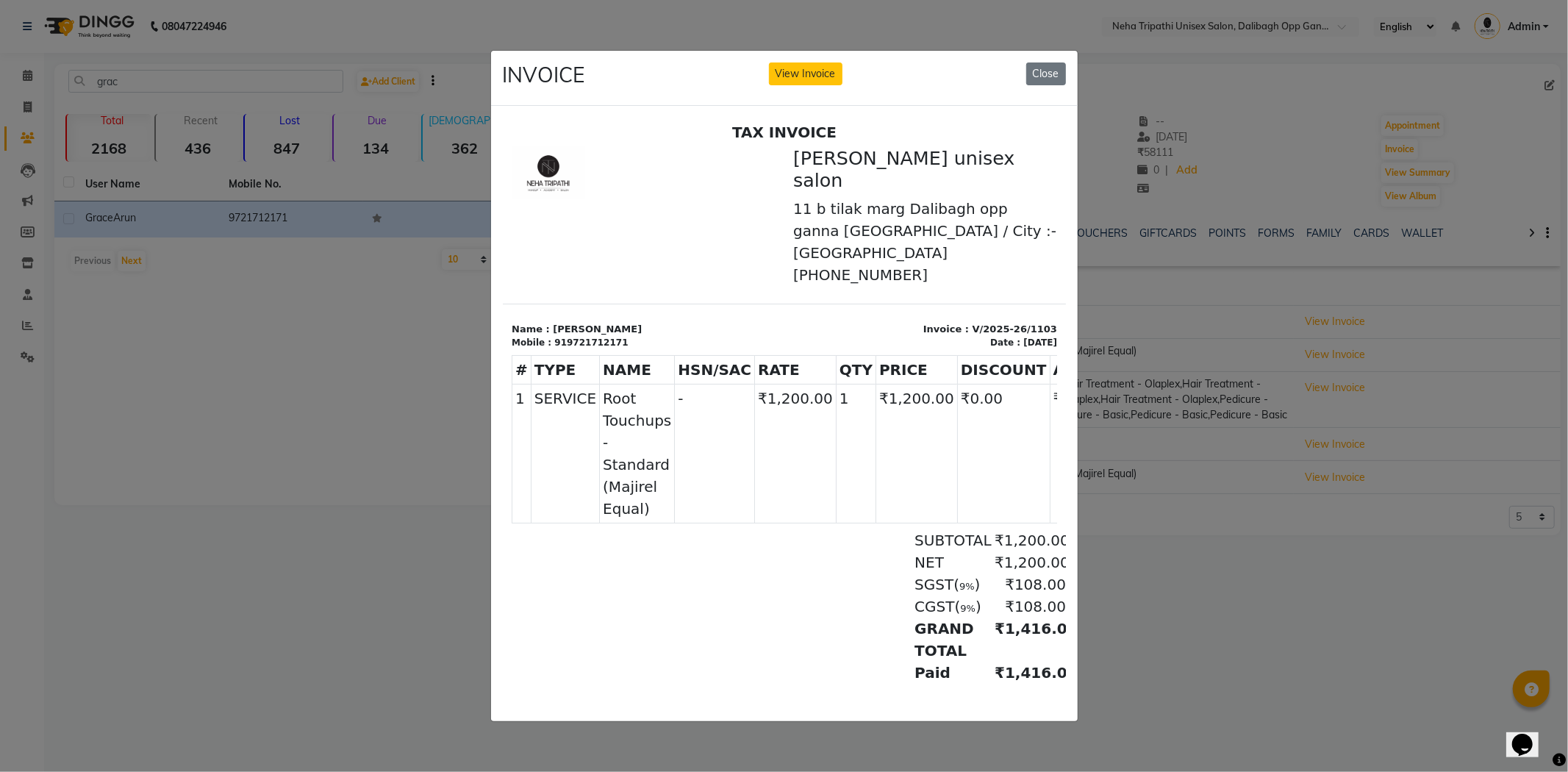
click at [1285, 285] on ngb-modal-window "INVOICE View Invoice Close" at bounding box center [784, 386] width 1568 height 772
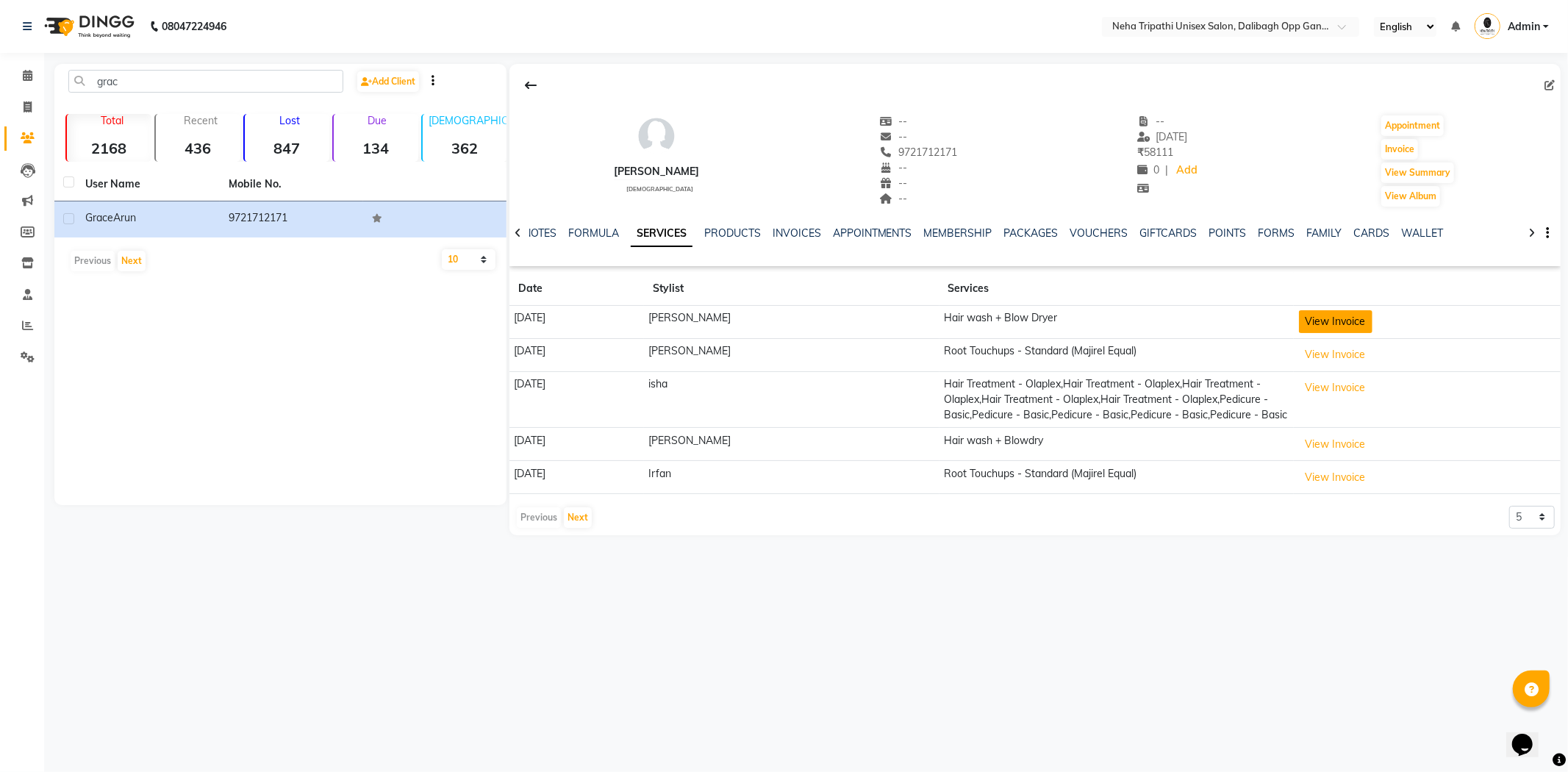
click at [1334, 319] on button "View Invoice" at bounding box center [1336, 321] width 74 height 22
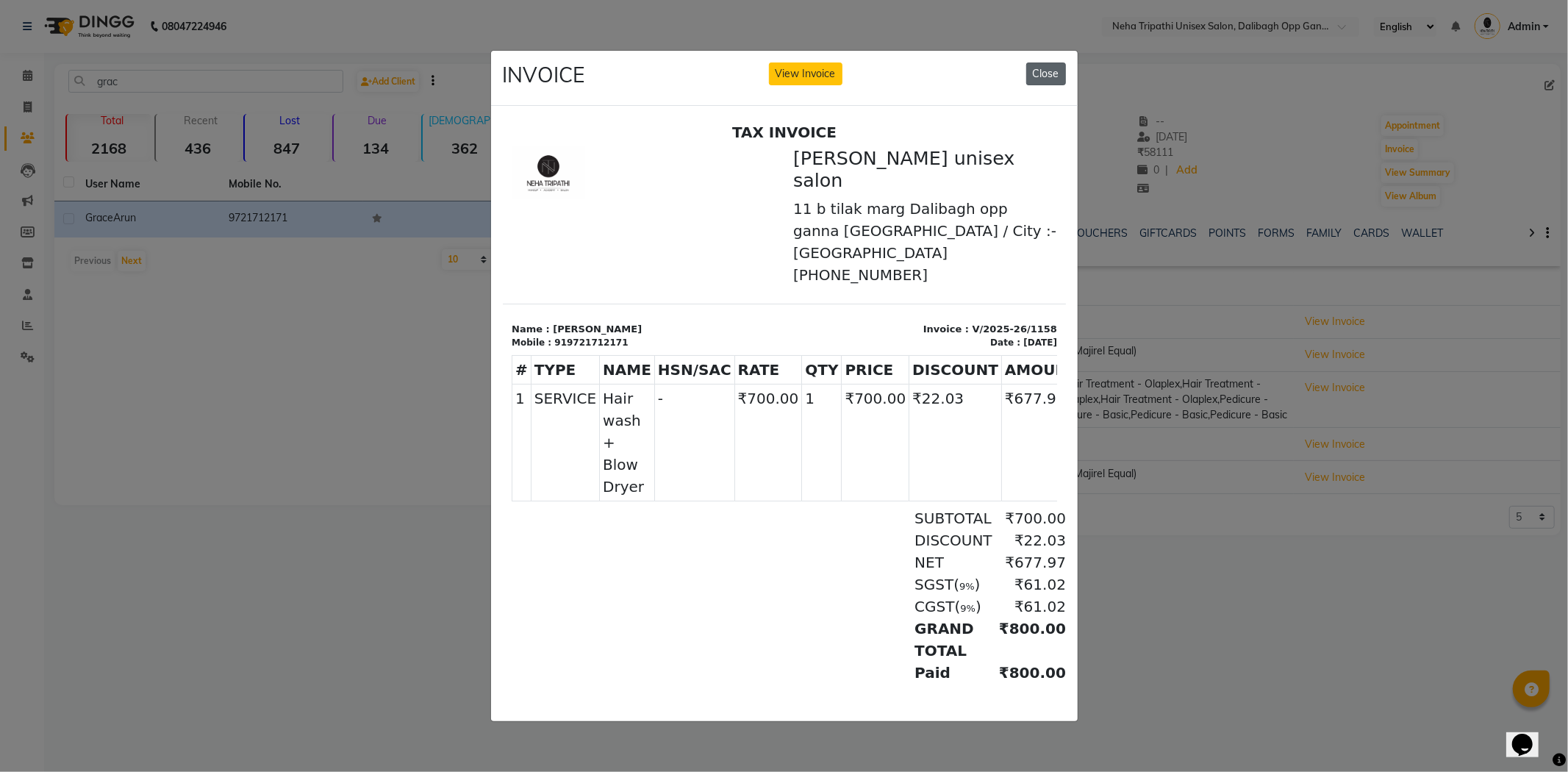
click at [1038, 62] on button "Close" at bounding box center [1047, 73] width 40 height 22
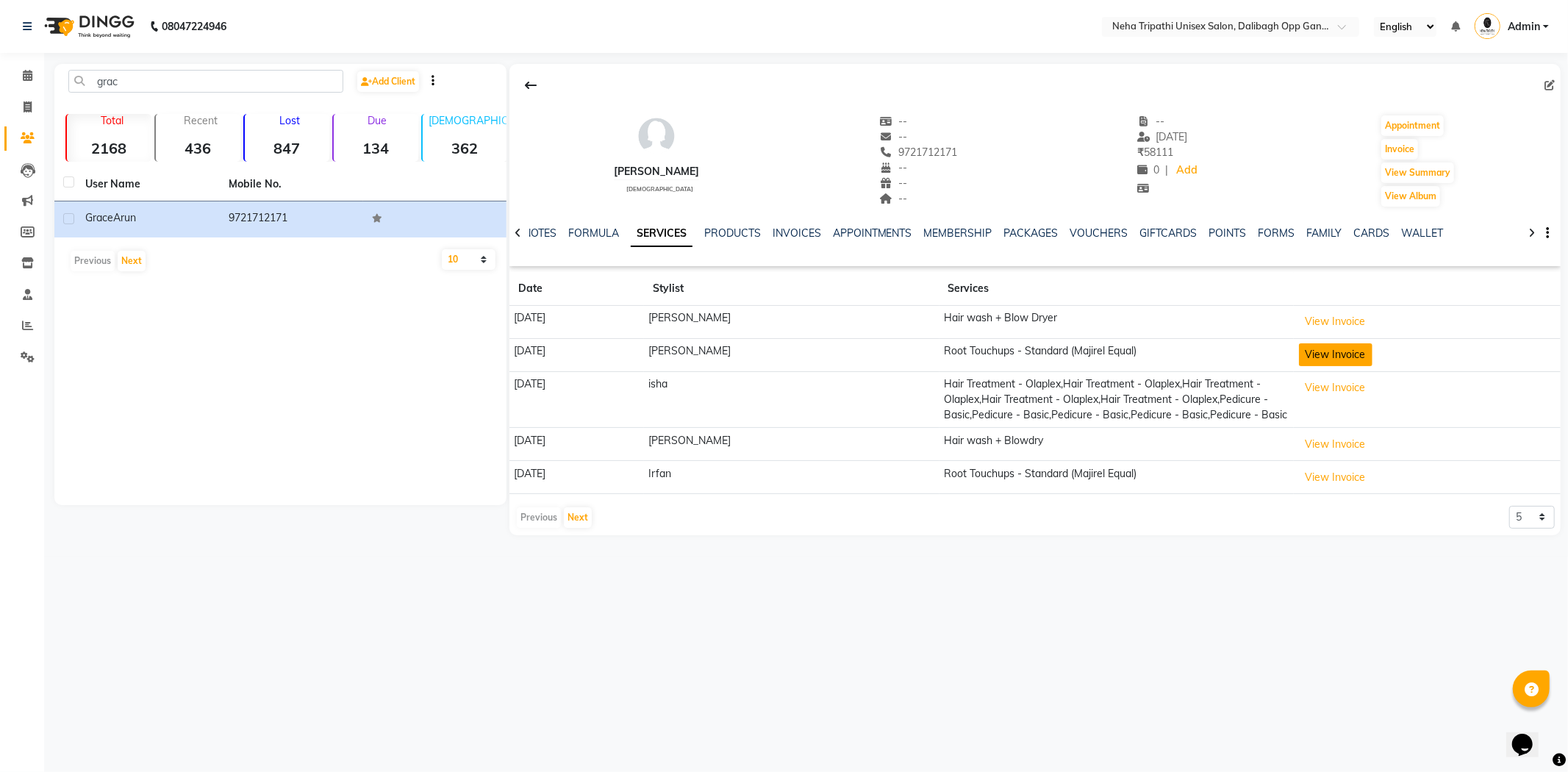
click at [1339, 349] on button "View Invoice" at bounding box center [1336, 354] width 74 height 22
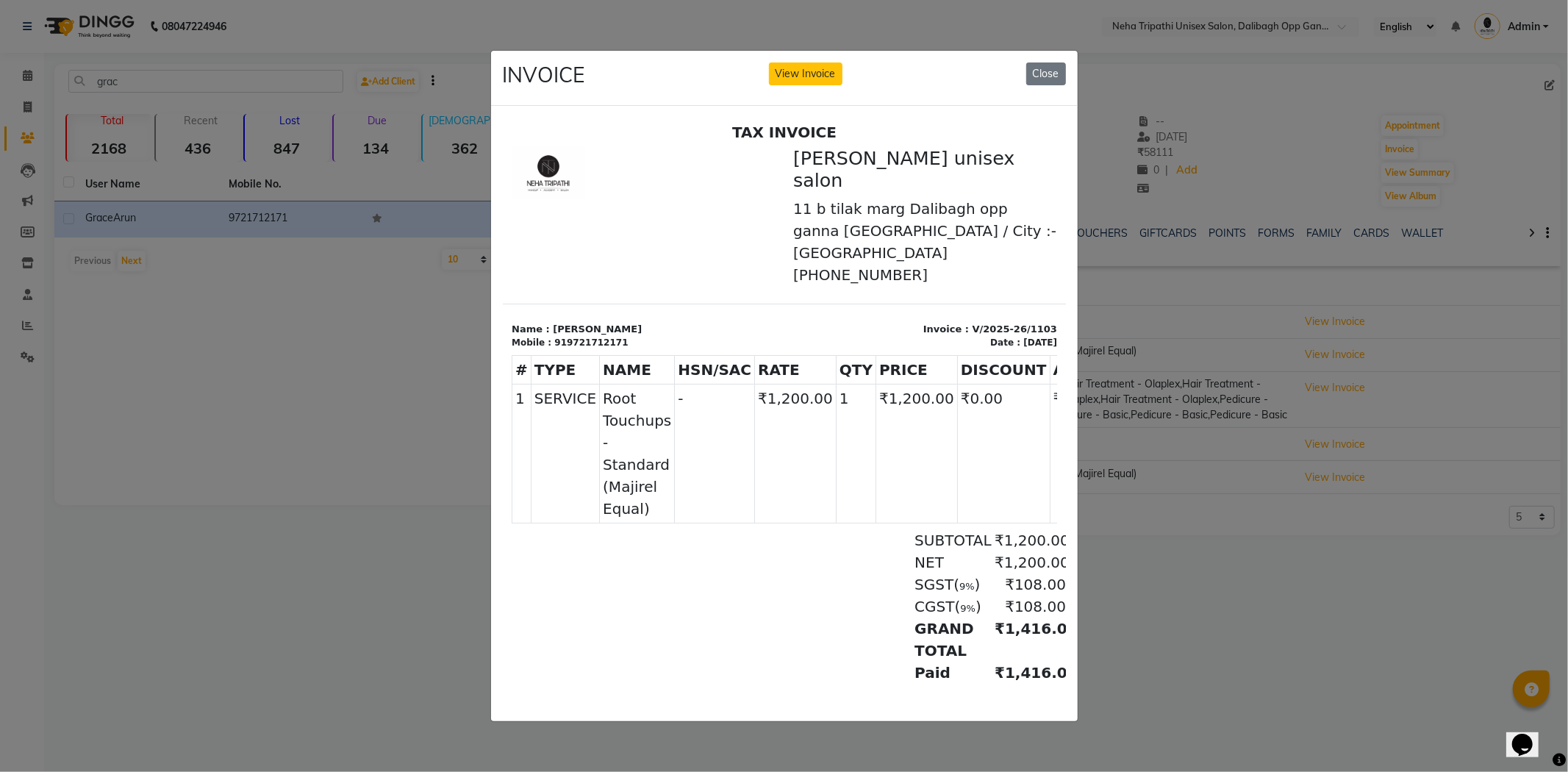
scroll to position [5, 0]
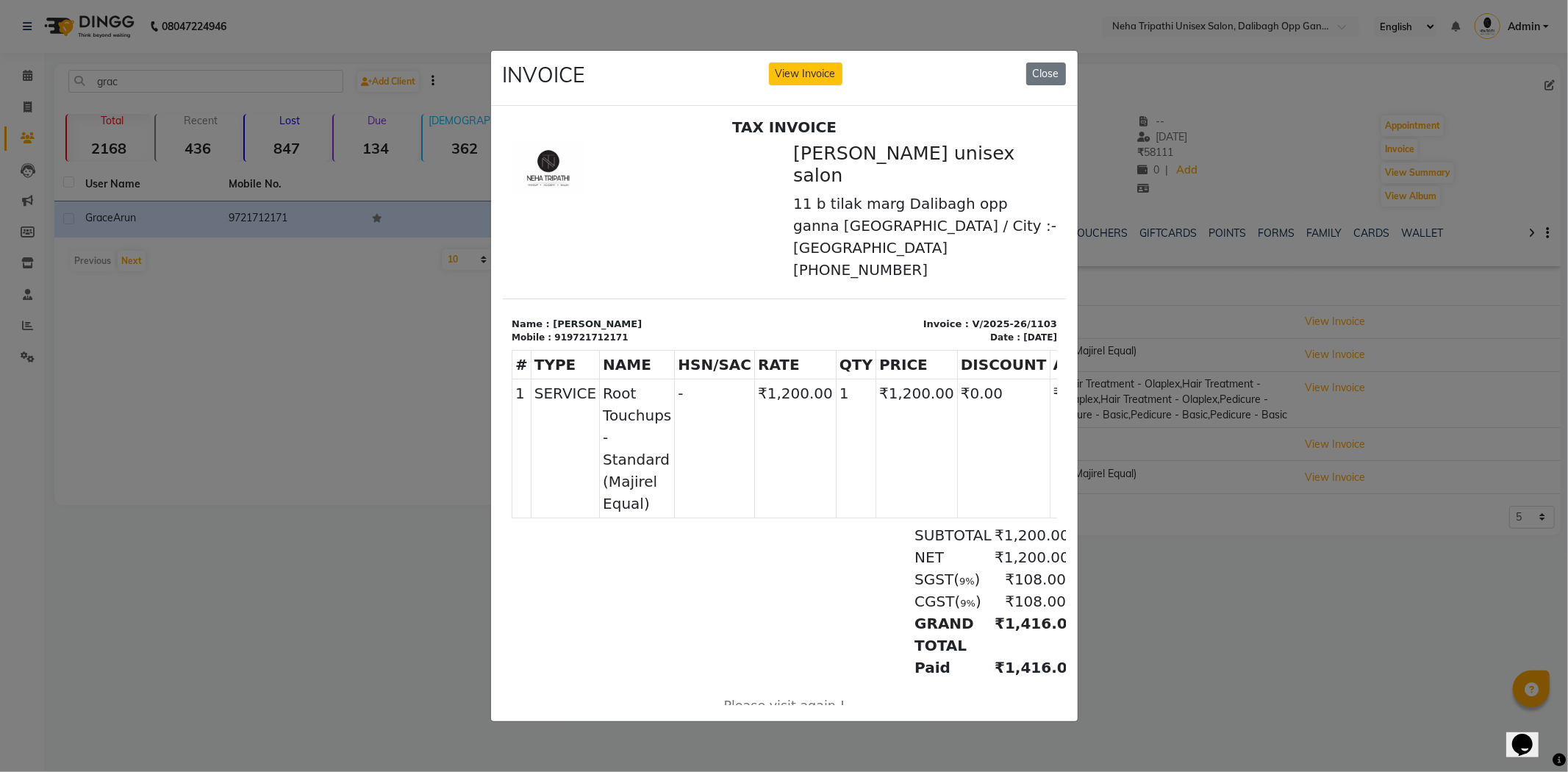
drag, startPoint x: 1048, startPoint y: 402, endPoint x: 1556, endPoint y: 555, distance: 530.5
click at [1111, 635] on ngb-modal-window "INVOICE View Invoice Close" at bounding box center [784, 386] width 1568 height 772
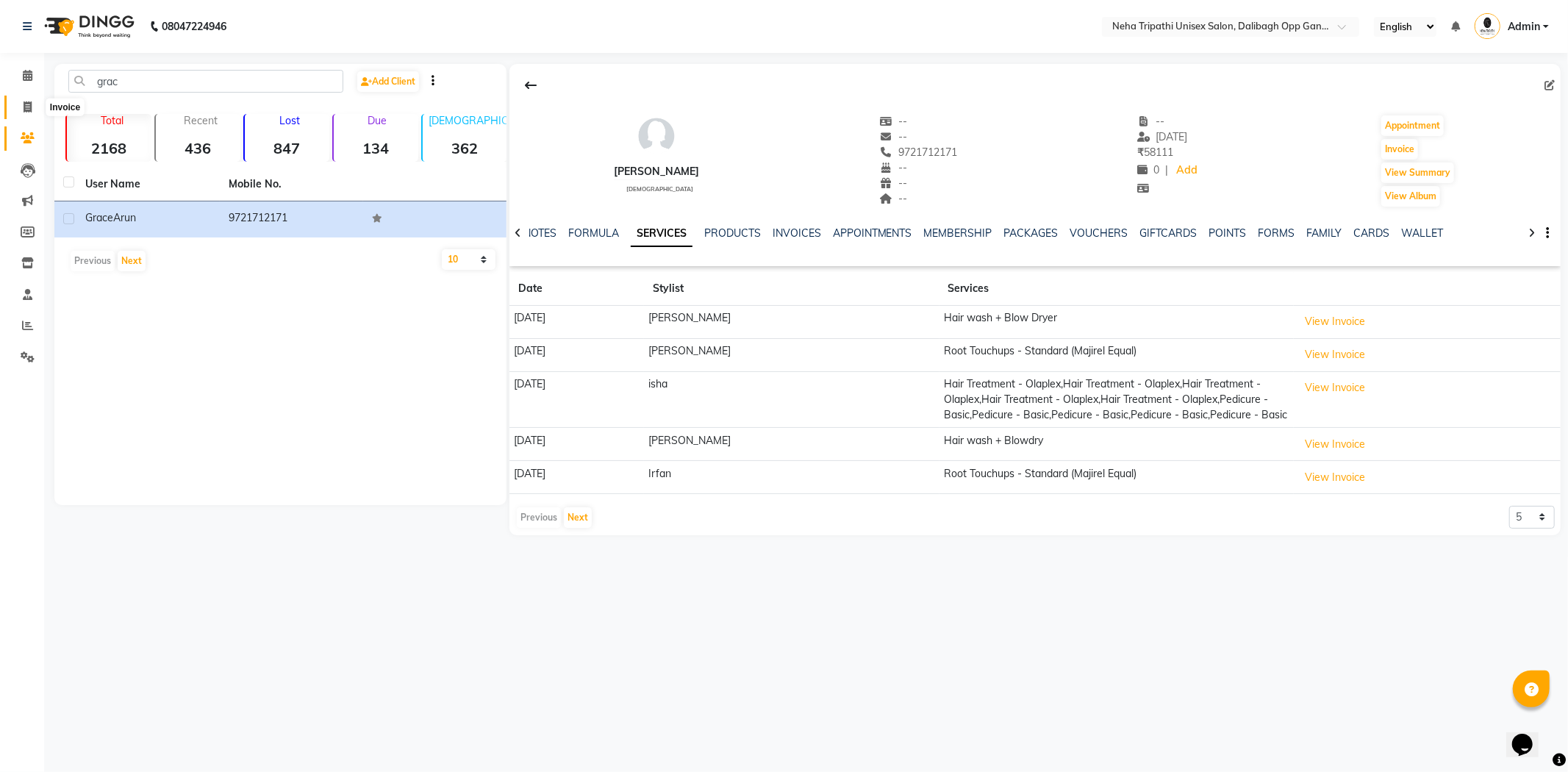
click at [31, 107] on icon at bounding box center [27, 106] width 8 height 11
select select "service"
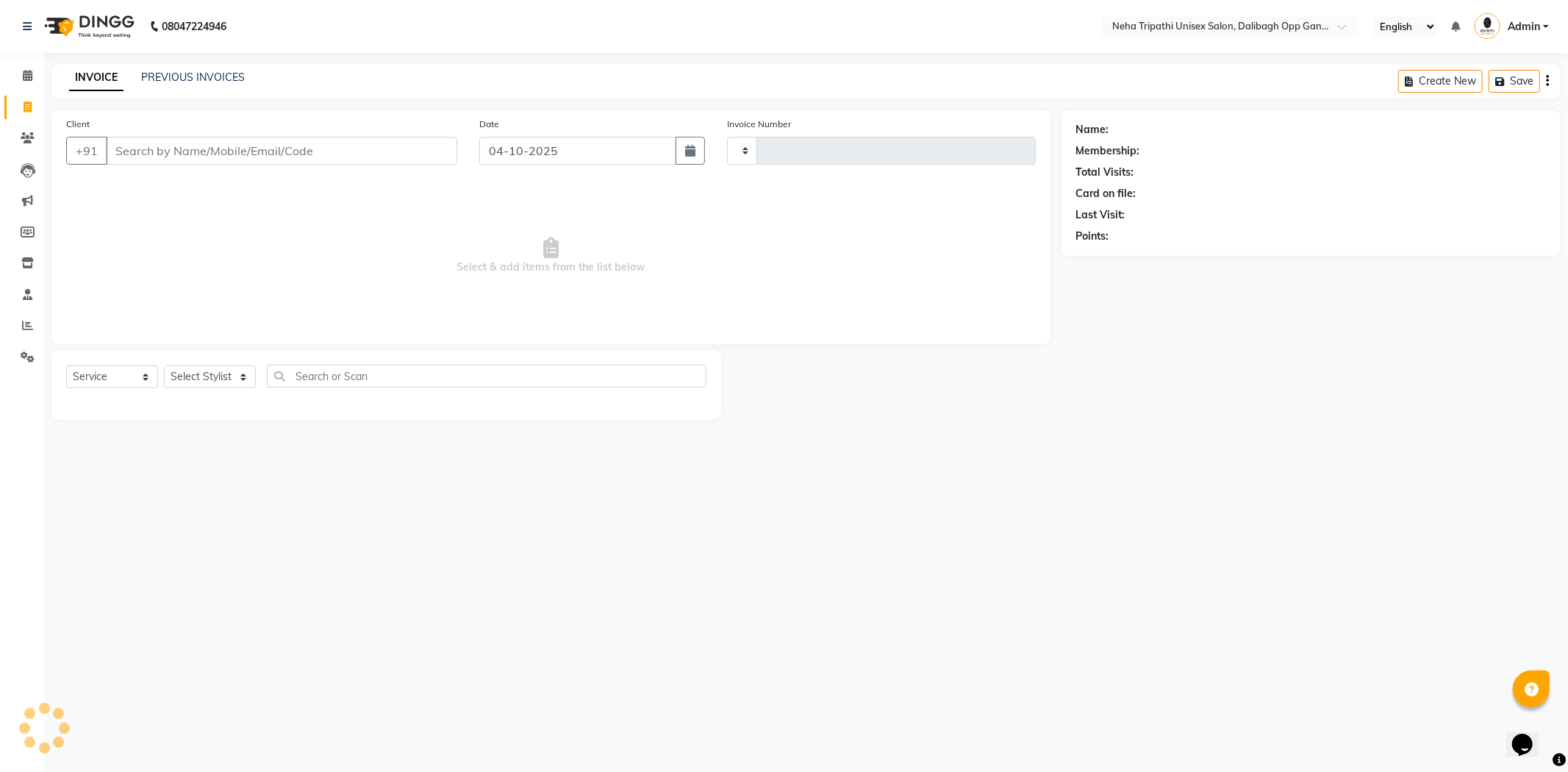
type input "1367"
select select "6624"
click at [259, 163] on input "Client" at bounding box center [281, 151] width 351 height 28
type input "7376031989"
click at [446, 155] on span "Add Client" at bounding box center [419, 151] width 58 height 15
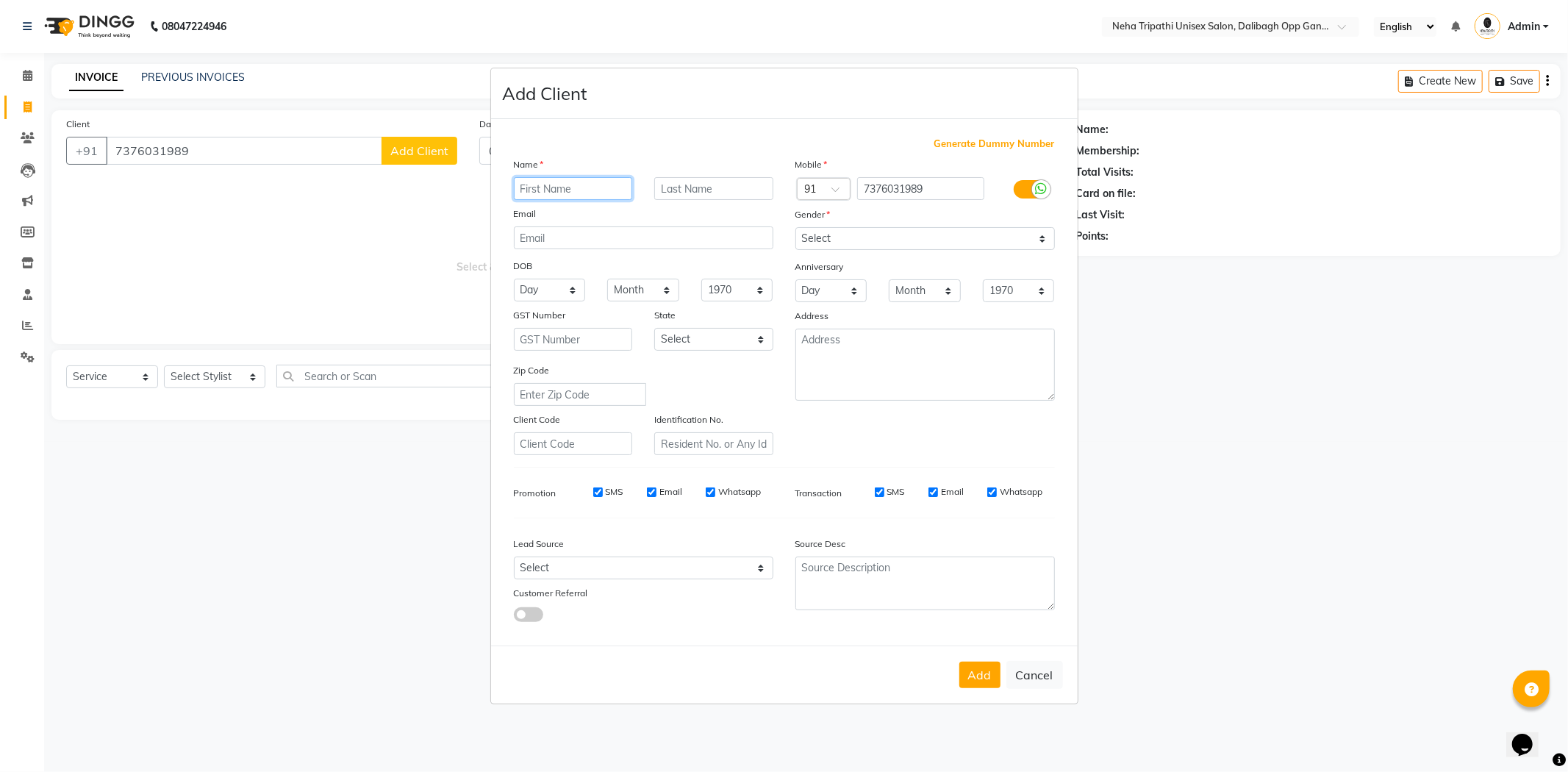
click at [555, 187] on input "text" at bounding box center [573, 188] width 119 height 22
type input "[PERSON_NAME]"
click at [840, 231] on select "Select [DEMOGRAPHIC_DATA] [DEMOGRAPHIC_DATA] Other Prefer Not To Say" at bounding box center [925, 238] width 260 height 22
select select "[DEMOGRAPHIC_DATA]"
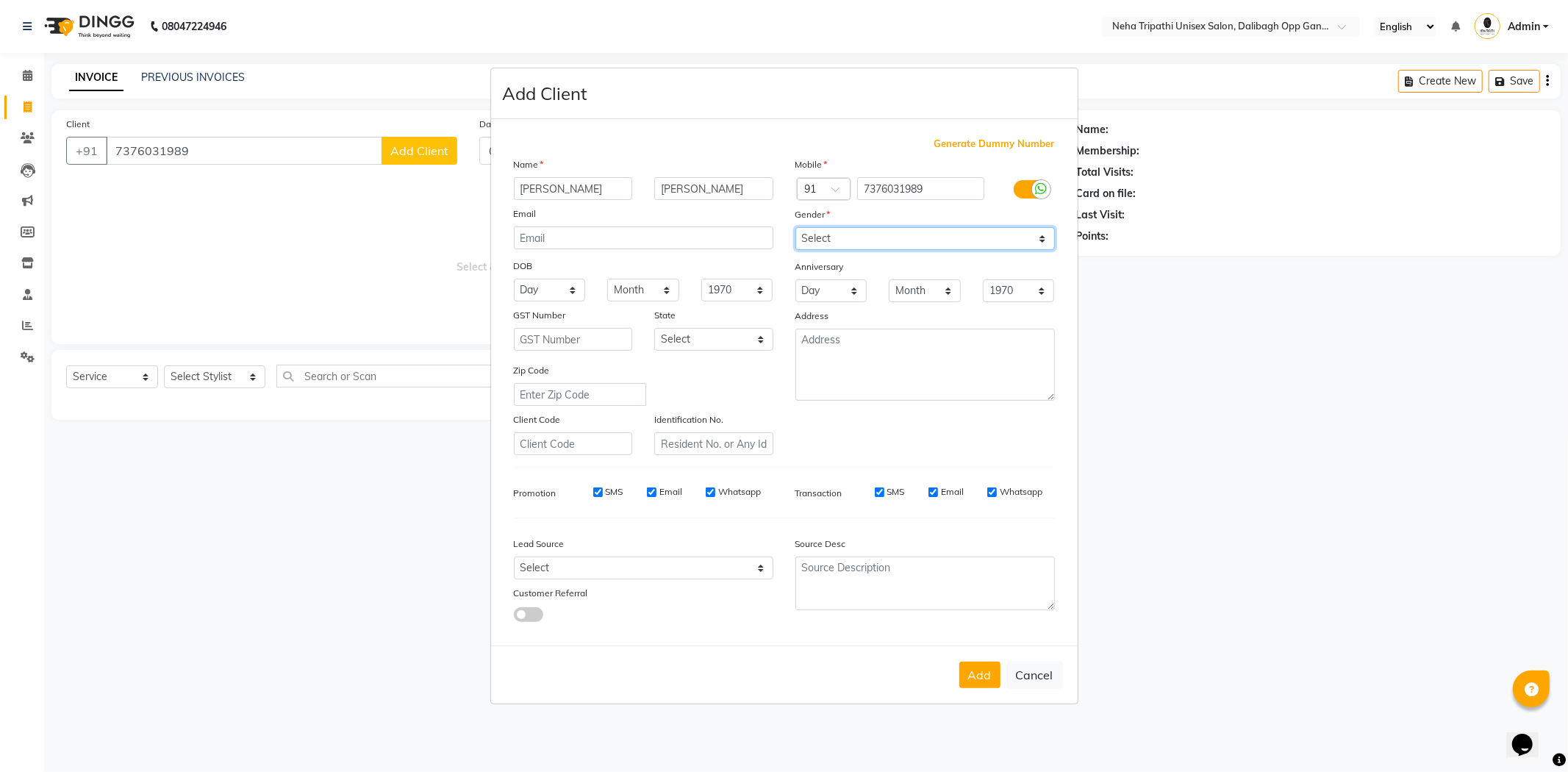
click at [795, 227] on select "Select [DEMOGRAPHIC_DATA] [DEMOGRAPHIC_DATA] Other Prefer Not To Say" at bounding box center [925, 238] width 260 height 22
click at [975, 679] on button "Add" at bounding box center [980, 675] width 42 height 27
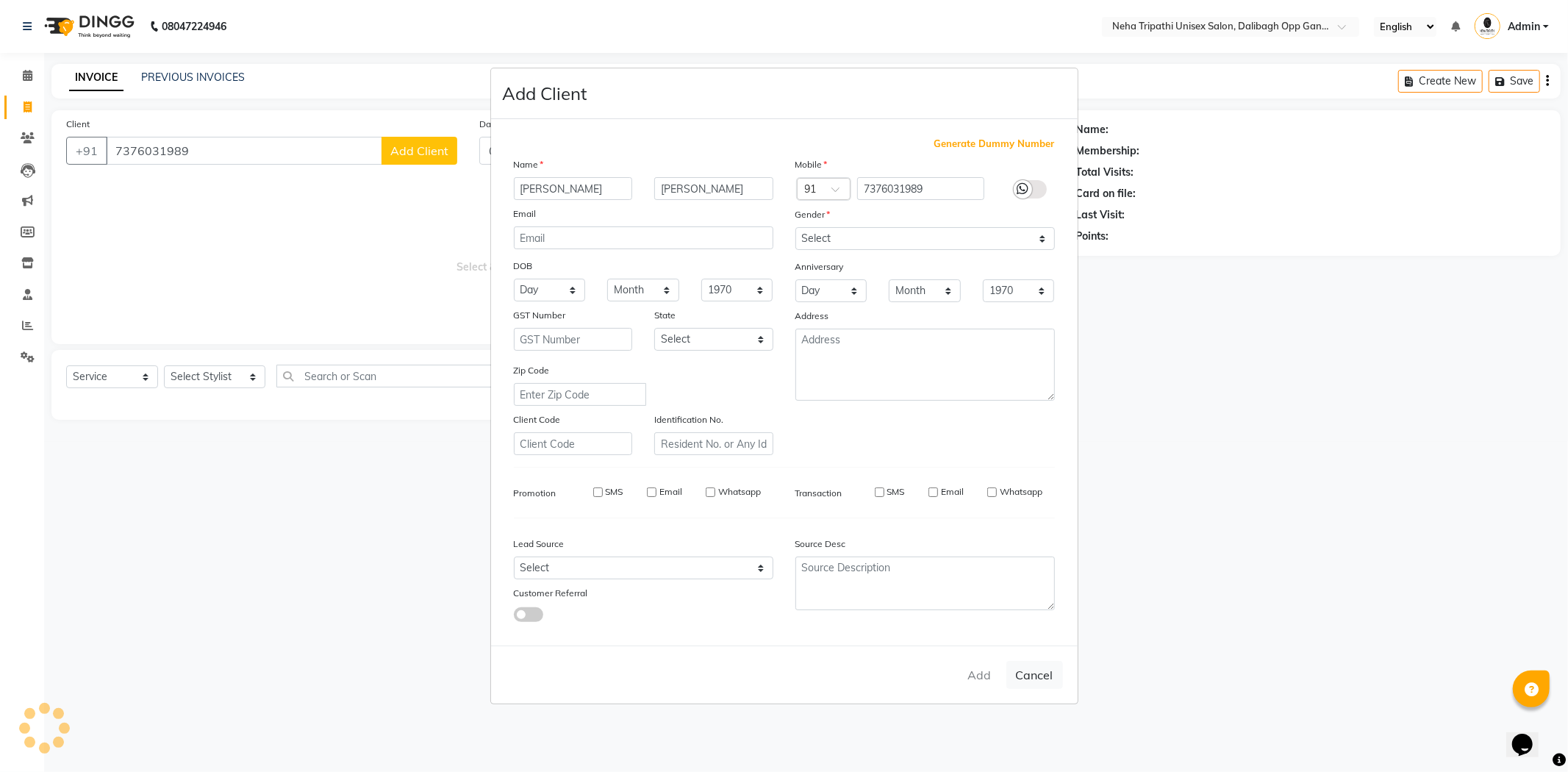
select select
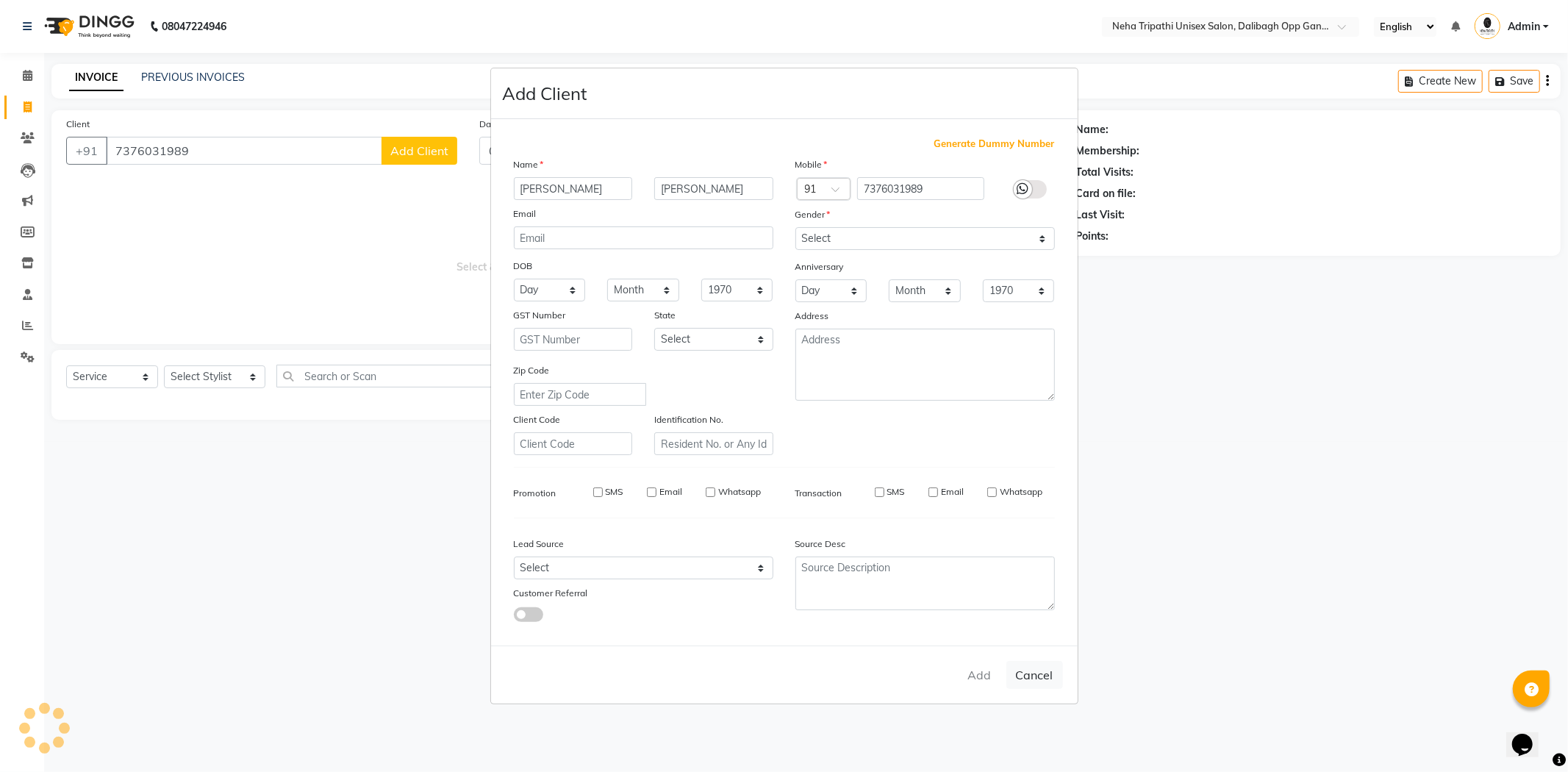
select select
checkbox input "false"
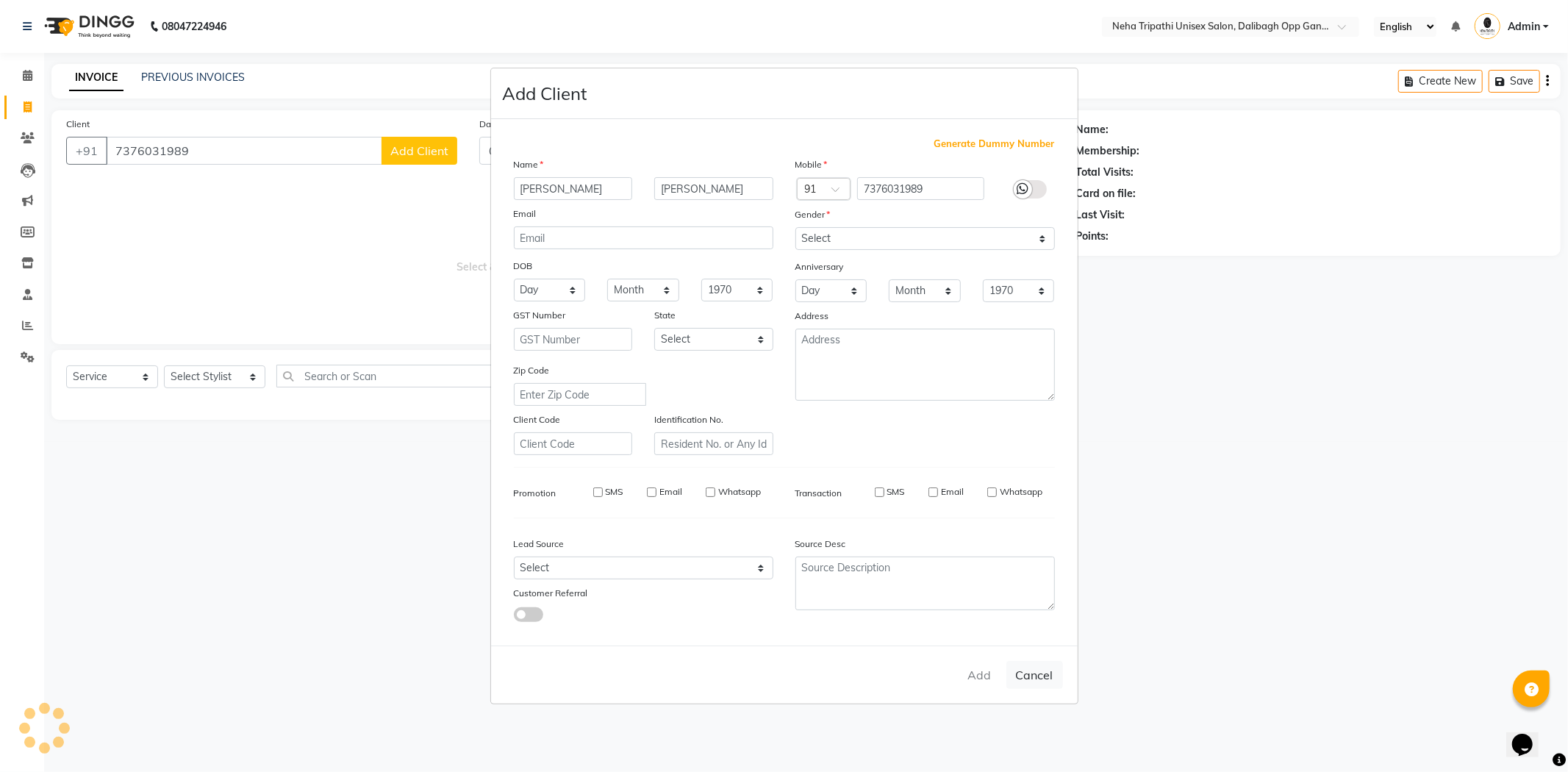
checkbox input "false"
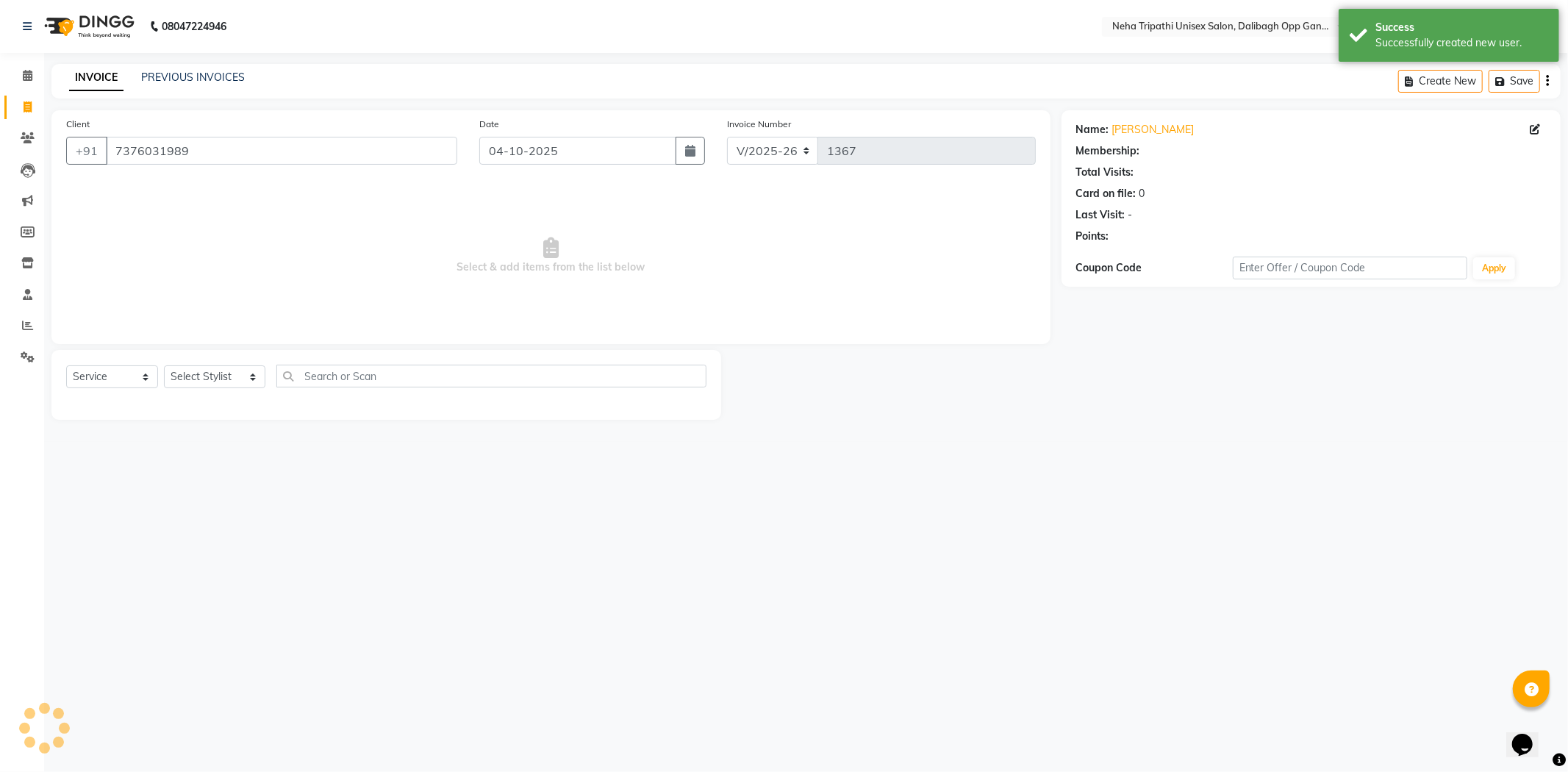
select select "1: Object"
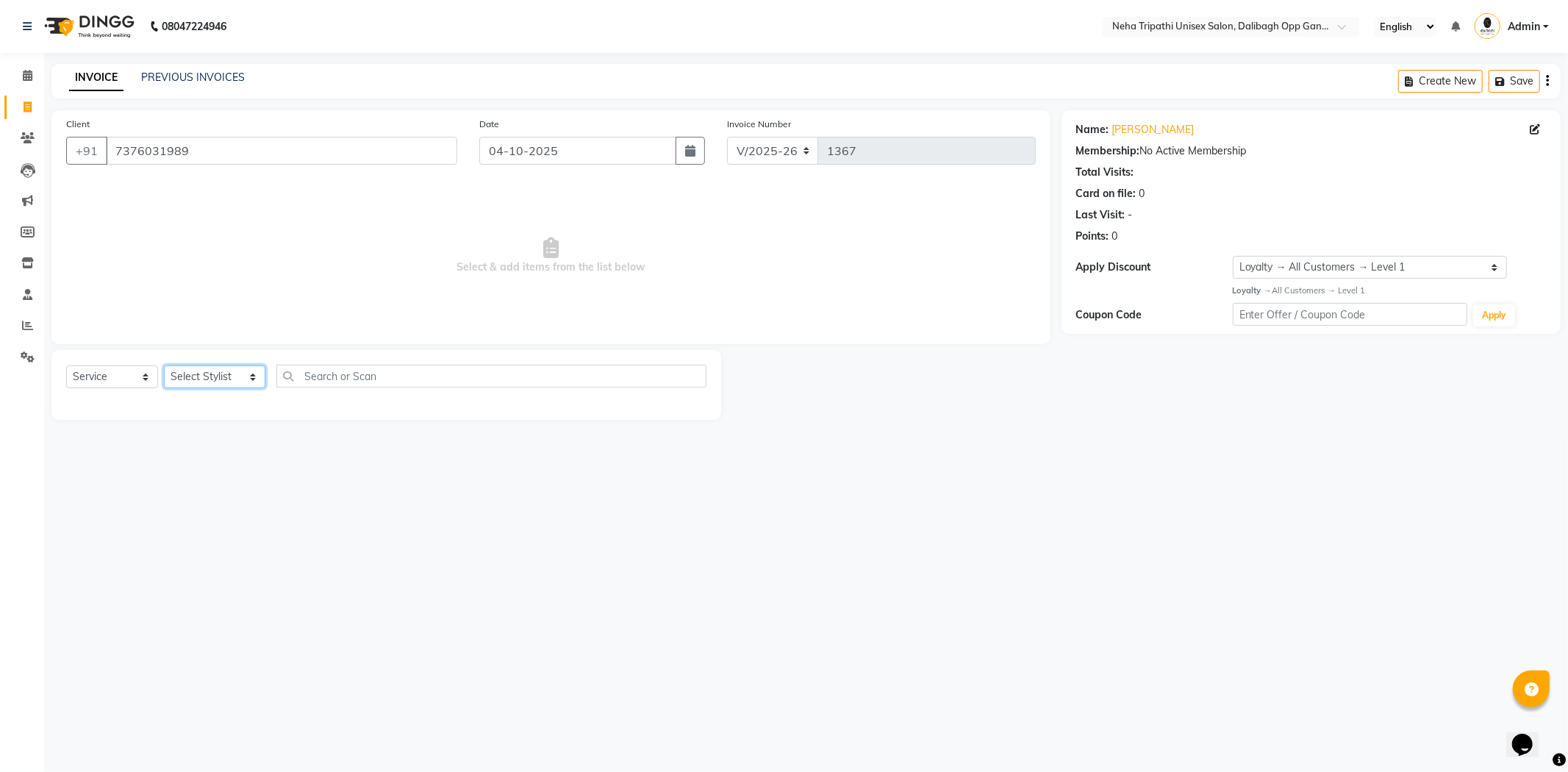
click at [219, 379] on select "Select Stylist Badru Gaus Mohammad isha Jagjit Kaur Mohd.Tauheed Rubeena ruksar…" at bounding box center [215, 376] width 101 height 22
select select "51166"
click at [164, 366] on select "Select Stylist Badru Gaus Mohammad isha Jagjit Kaur Mohd.Tauheed Rubeena ruksar…" at bounding box center [215, 376] width 101 height 22
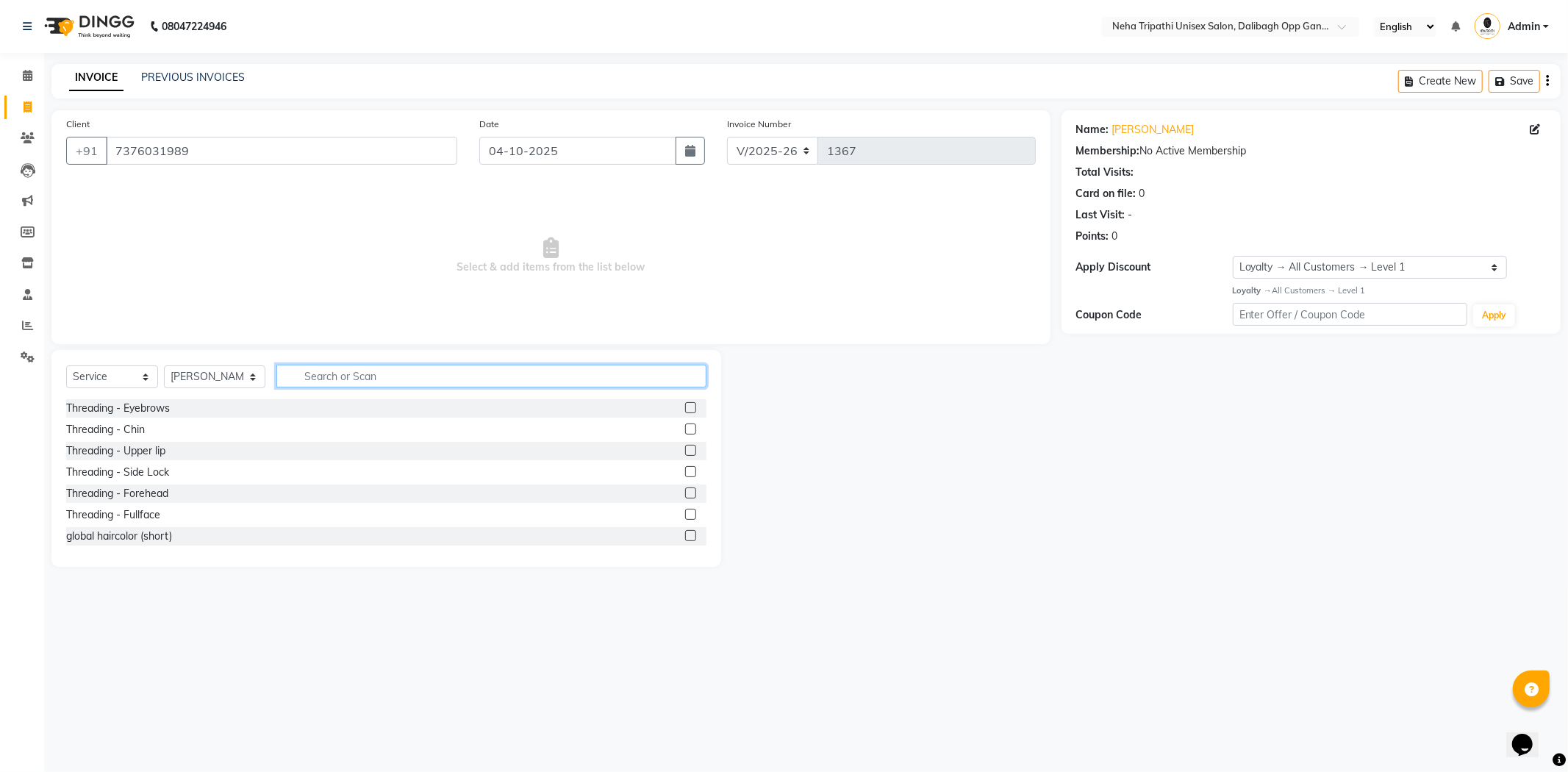
click at [357, 379] on input "text" at bounding box center [491, 375] width 430 height 22
click at [316, 379] on input "text" at bounding box center [491, 375] width 430 height 22
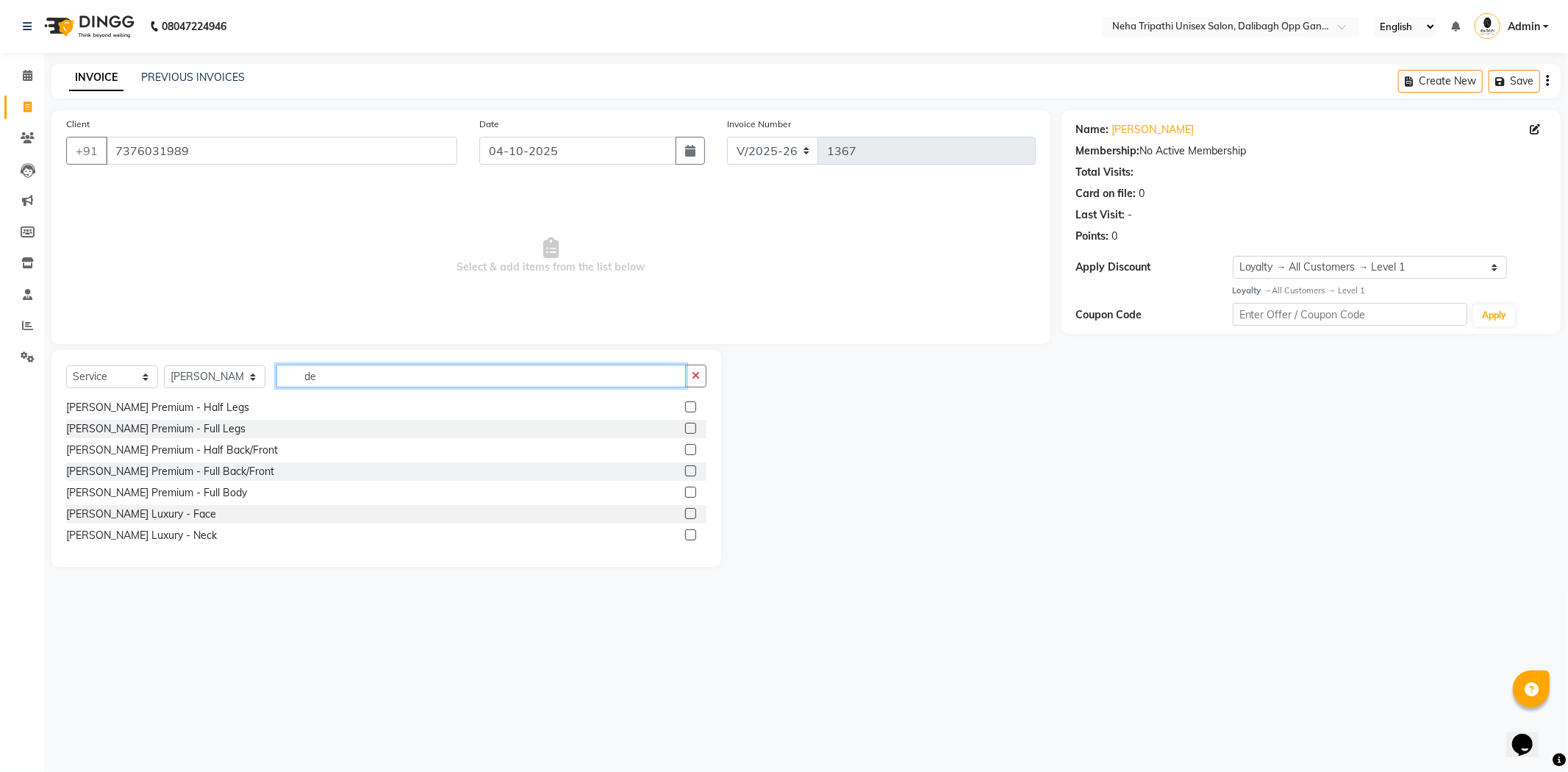
scroll to position [294, 0]
type input "de"
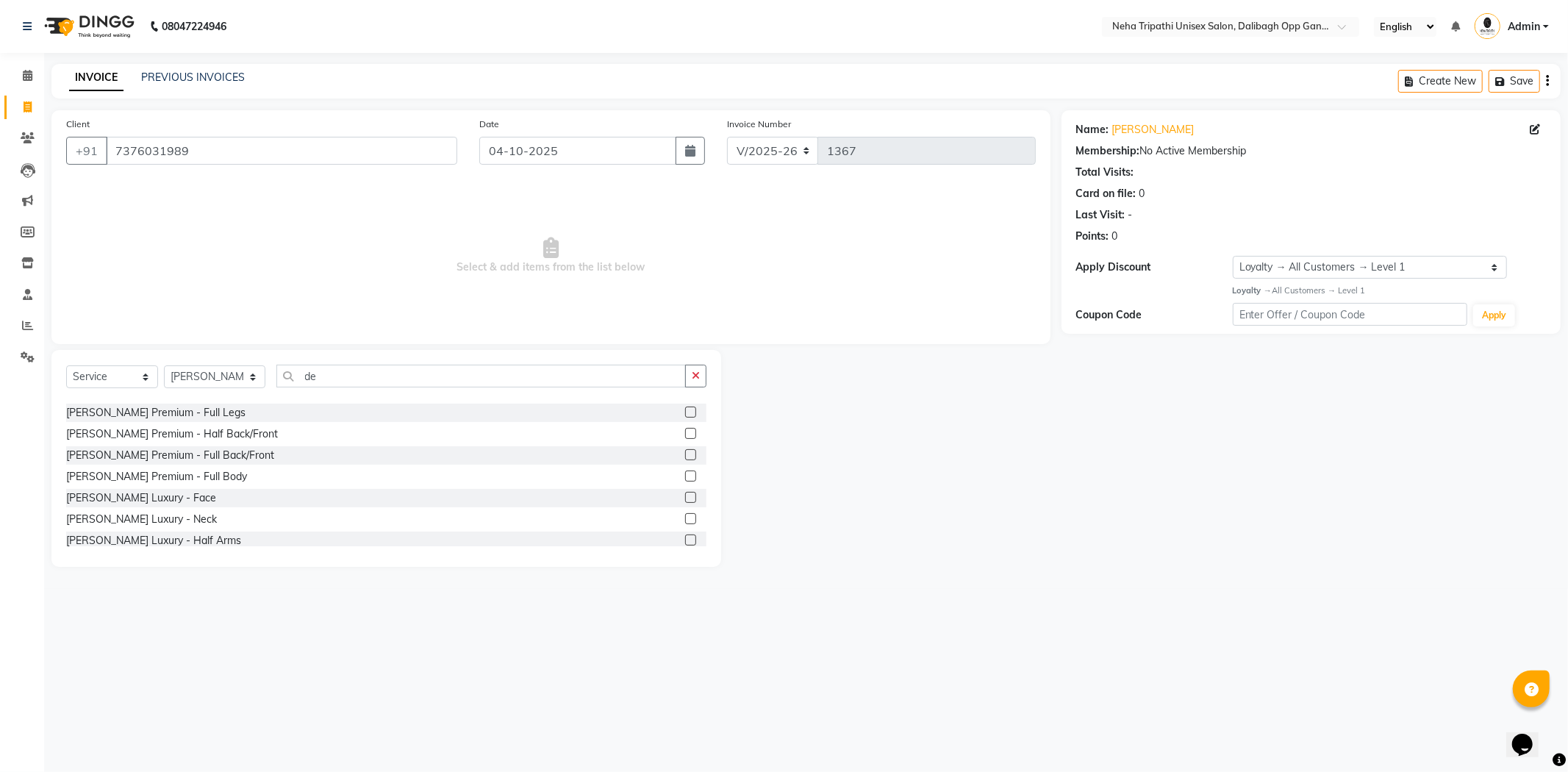
click at [686, 499] on label at bounding box center [691, 497] width 11 height 11
click at [686, 499] on input "checkbox" at bounding box center [691, 498] width 10 height 10
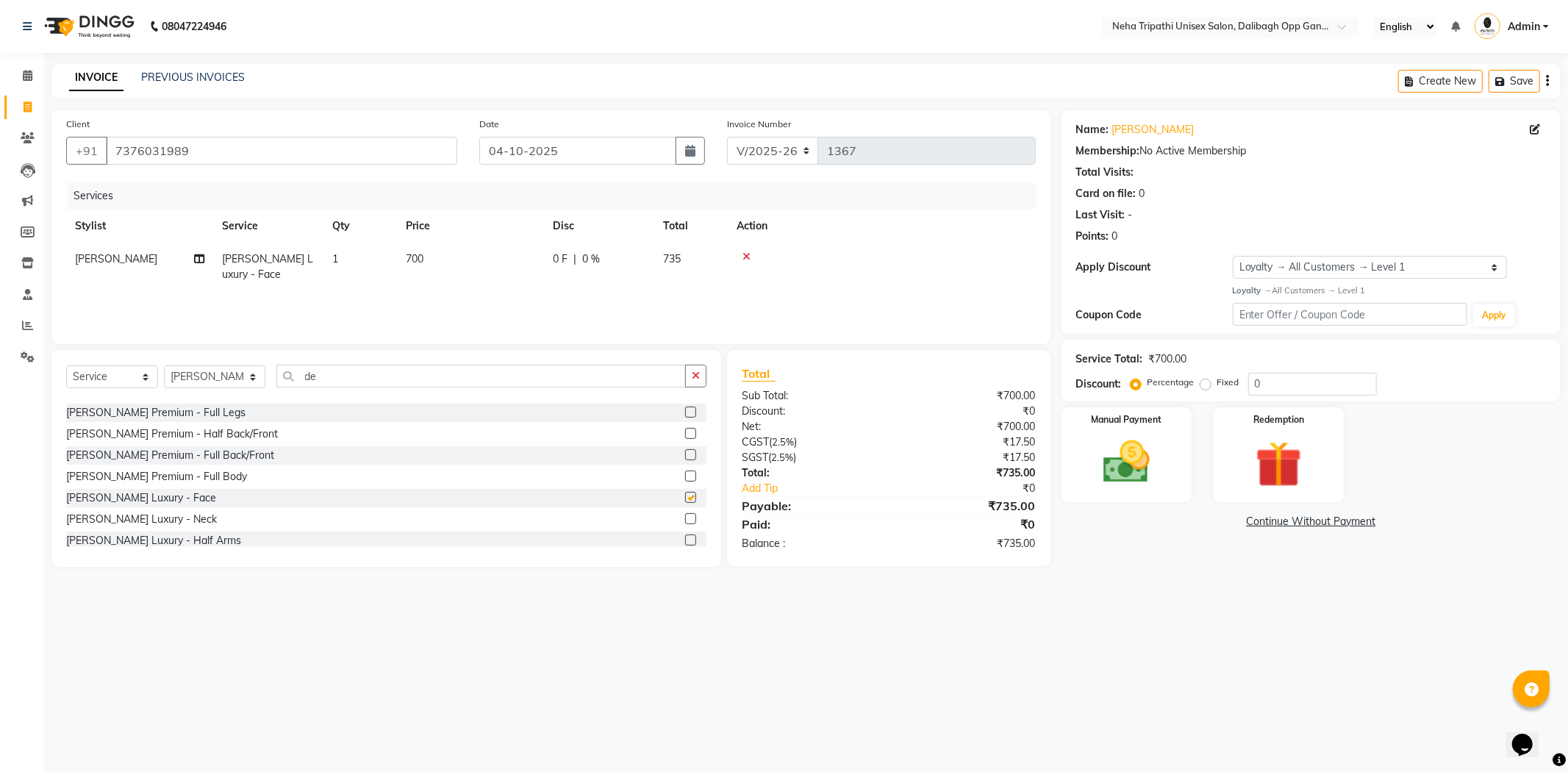
checkbox input "false"
click at [423, 261] on span "700" at bounding box center [414, 259] width 17 height 13
select select "51166"
drag, startPoint x: 493, startPoint y: 258, endPoint x: 534, endPoint y: 266, distance: 41.8
click at [534, 266] on input "700" at bounding box center [540, 262] width 129 height 22
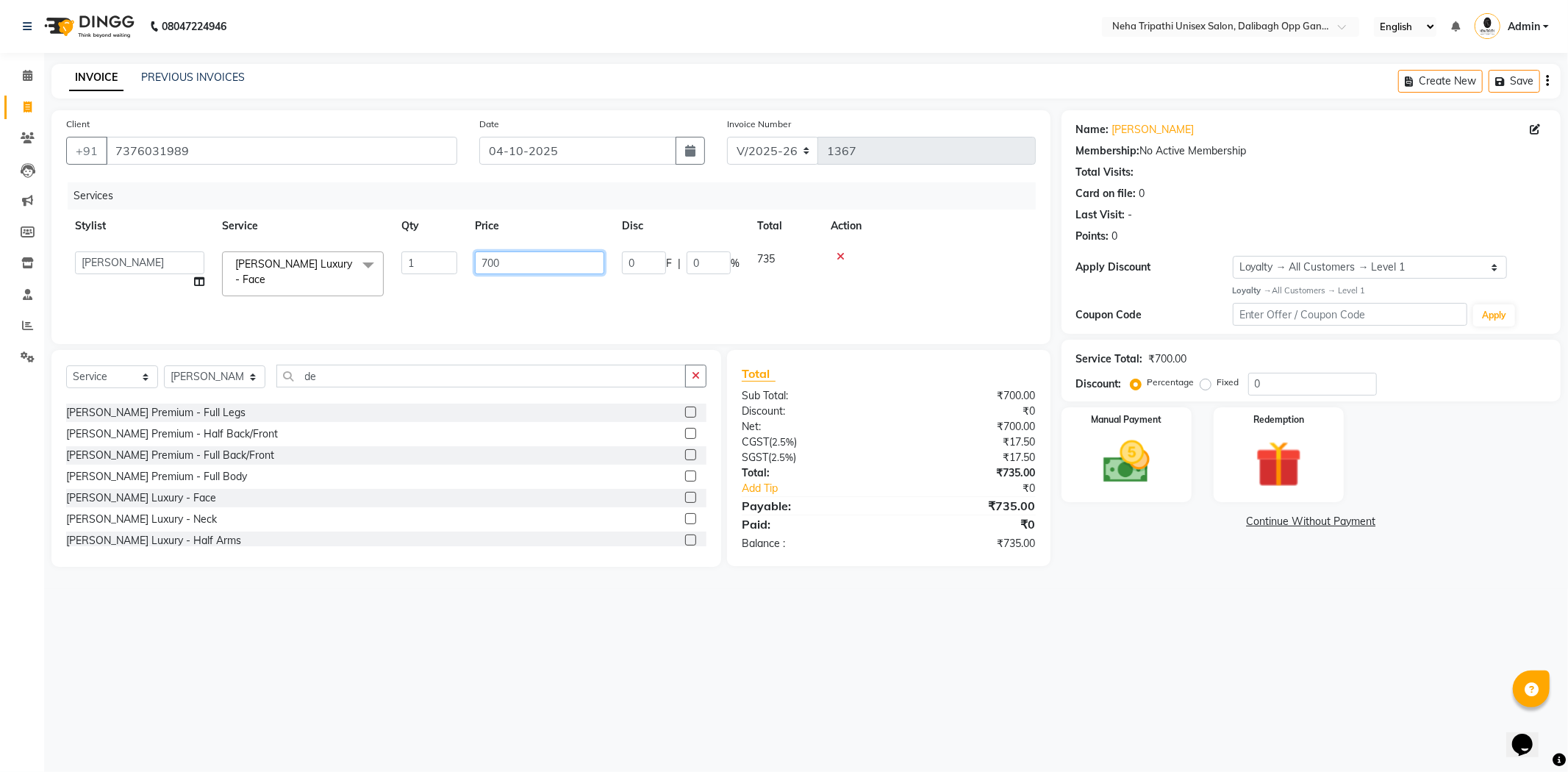
click at [532, 263] on input "700" at bounding box center [540, 262] width 129 height 22
click at [531, 261] on input "700" at bounding box center [540, 262] width 129 height 22
type input "7"
type input "1000"
click at [542, 656] on div "08047224946 Select Location × Neha Tripathi Unisex Salon, Dalibagh Opp Ganna Sa…" at bounding box center [784, 386] width 1568 height 772
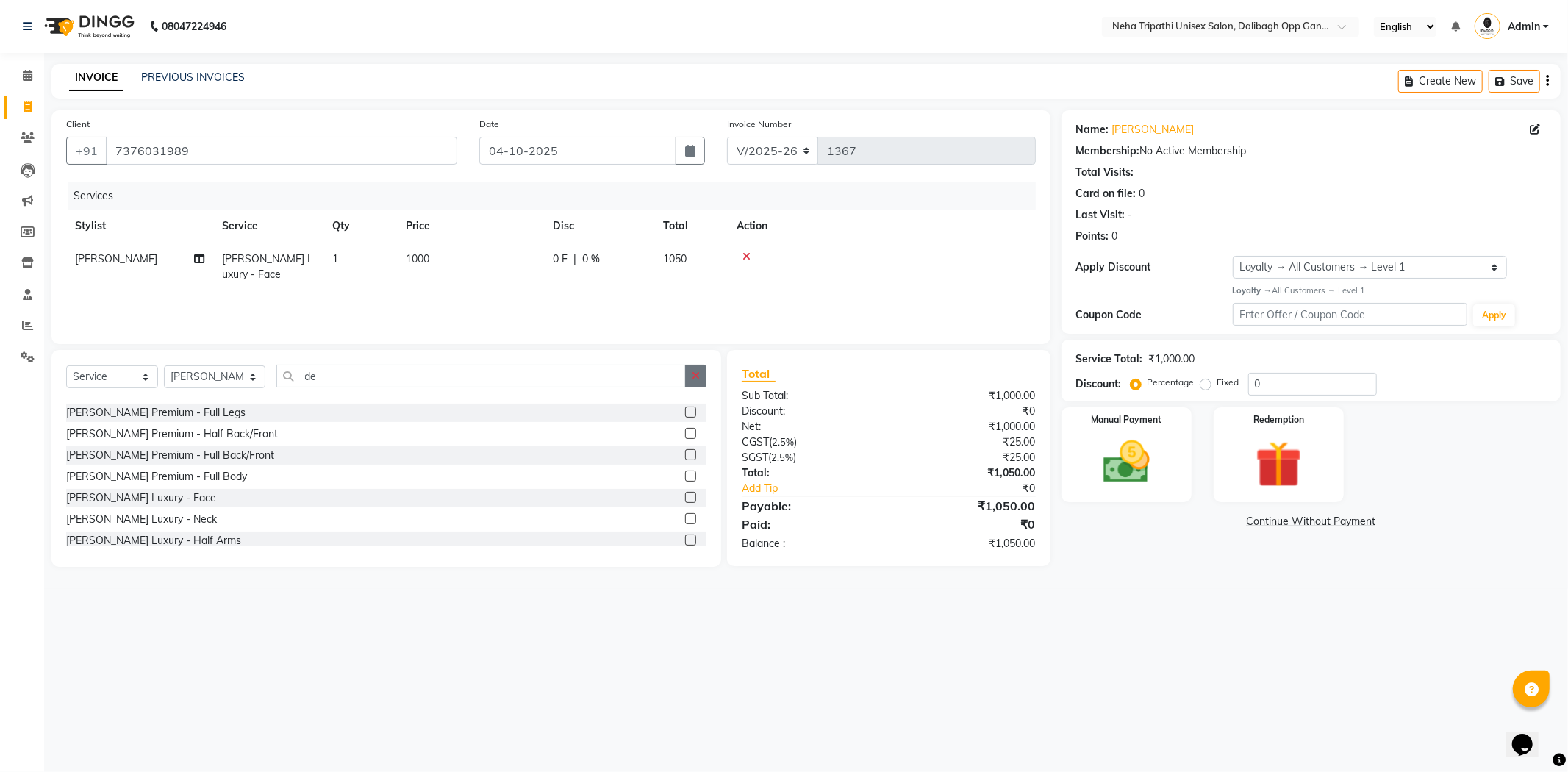
click at [696, 378] on icon "button" at bounding box center [696, 375] width 8 height 10
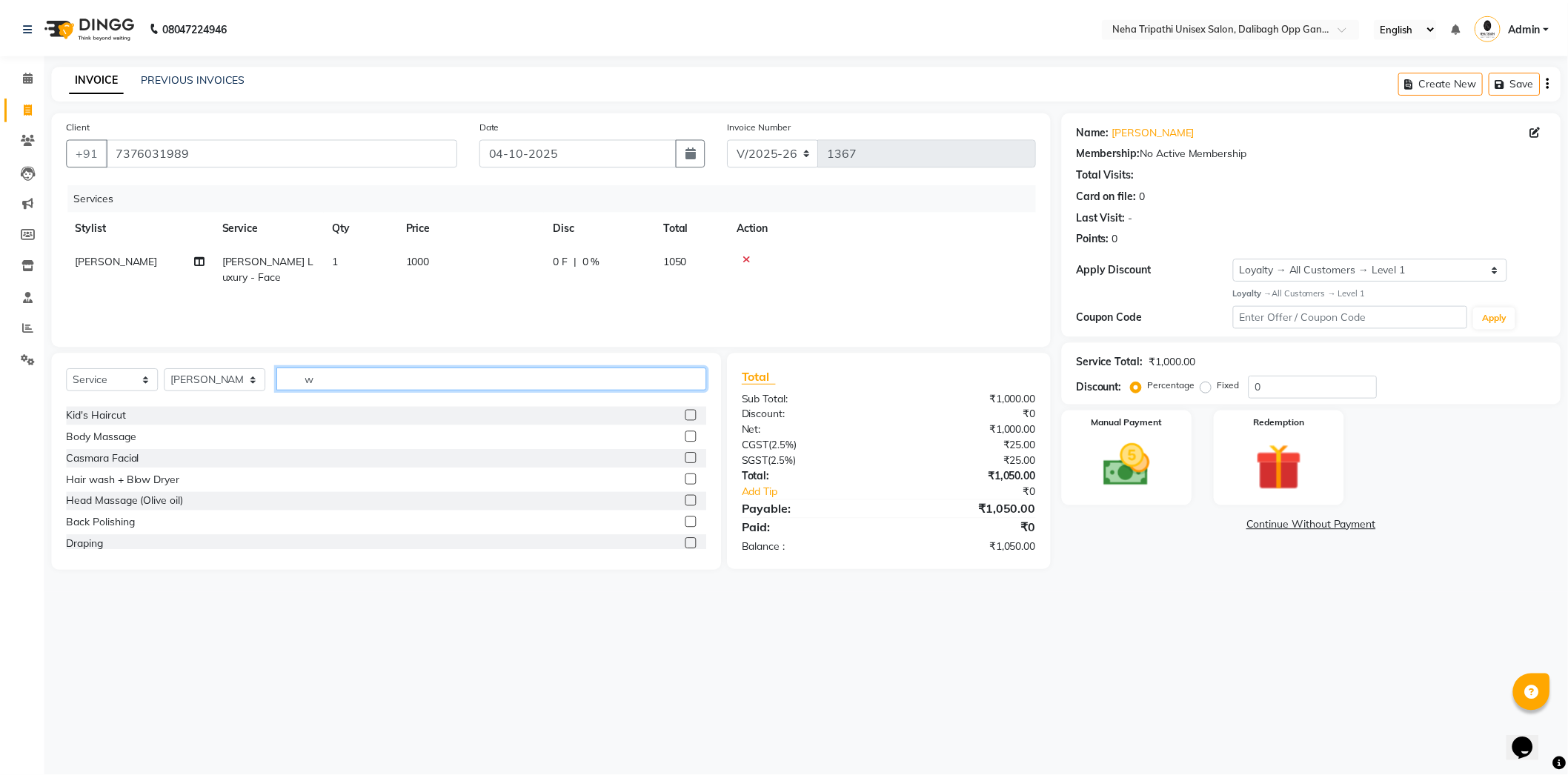
scroll to position [0, 0]
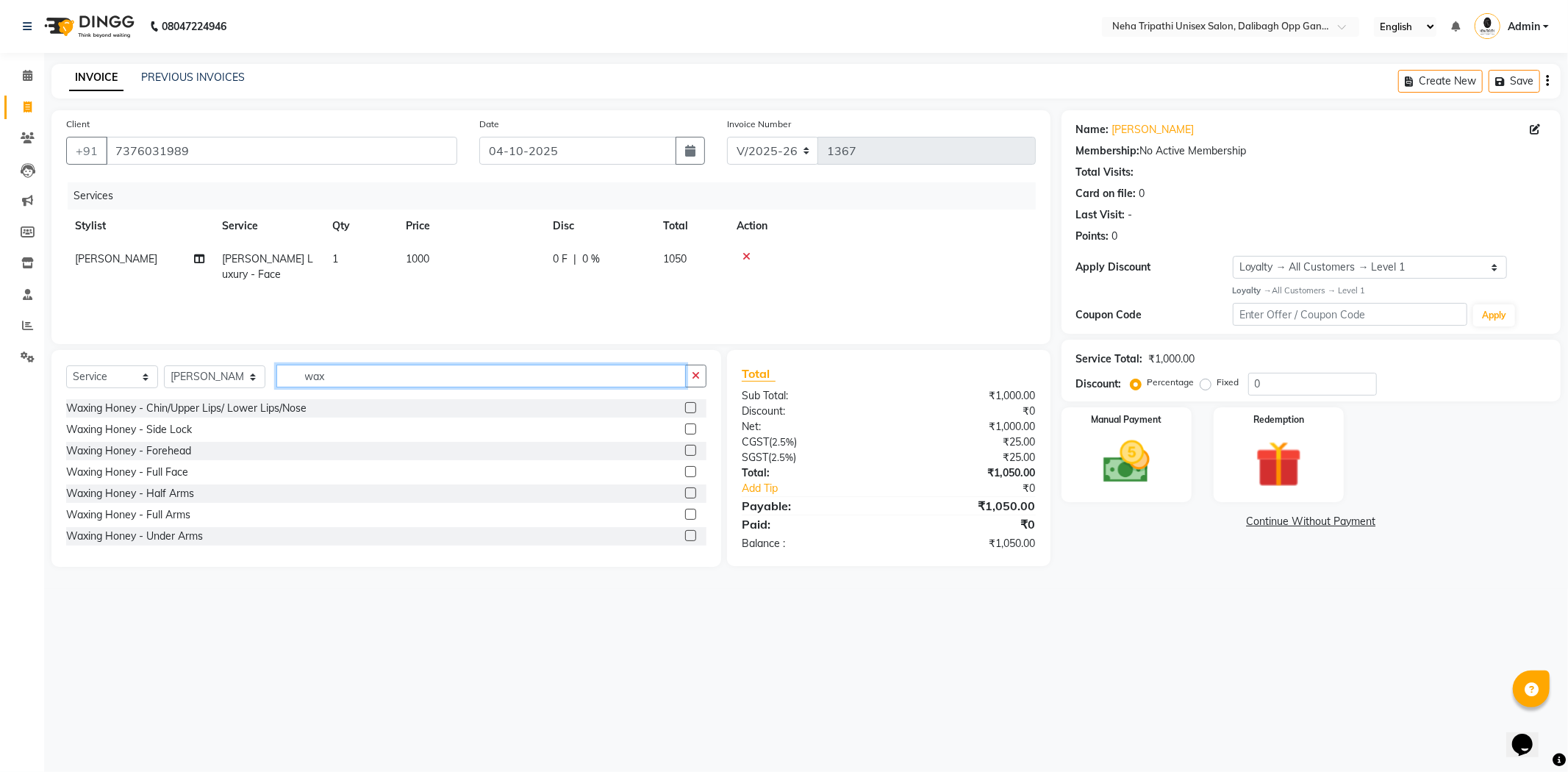
type input "wax"
click at [686, 512] on label at bounding box center [691, 514] width 11 height 11
click at [686, 512] on input "checkbox" at bounding box center [691, 515] width 10 height 10
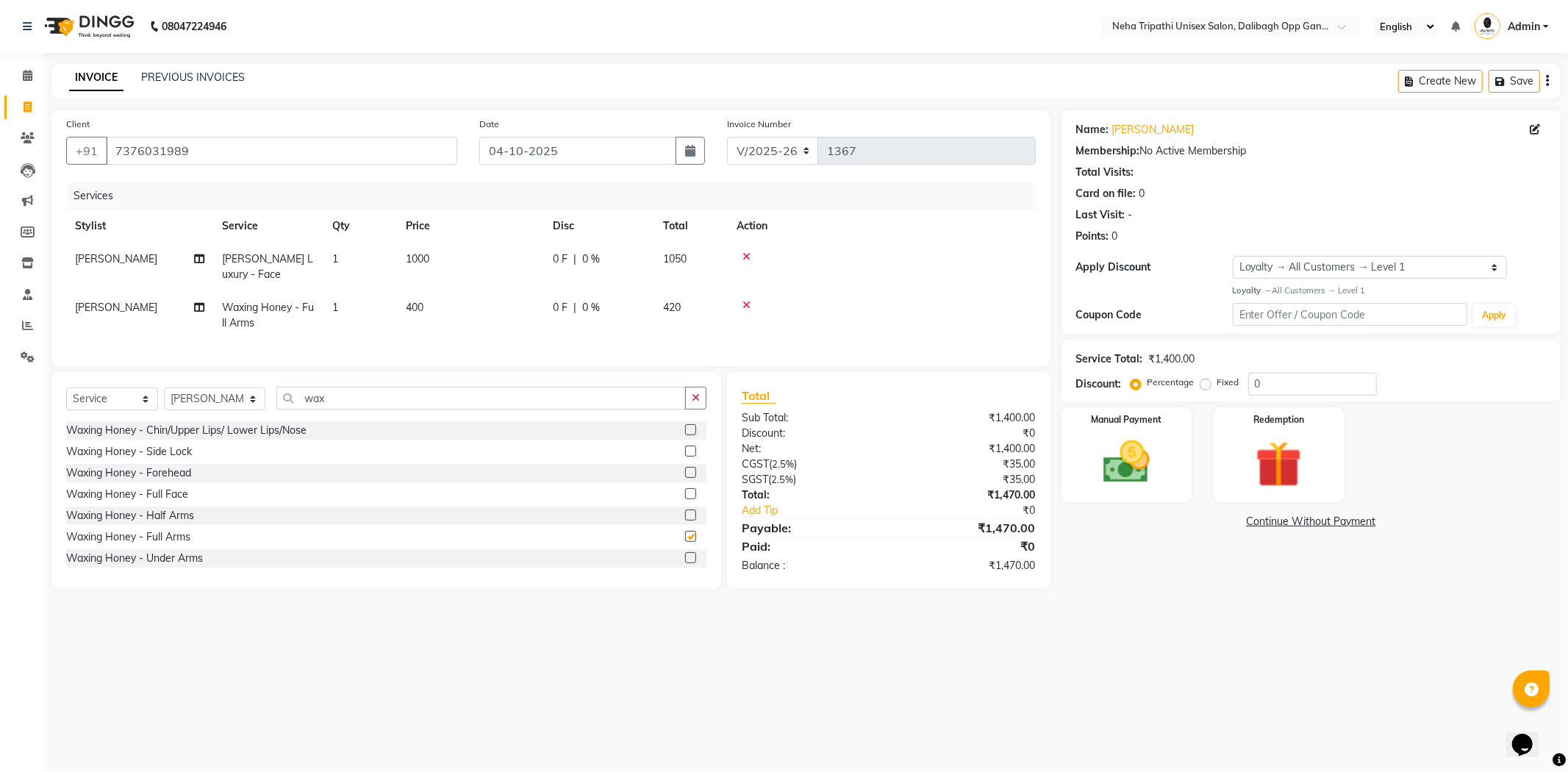
checkbox input "false"
click at [421, 310] on span "400" at bounding box center [414, 307] width 17 height 13
select select "51166"
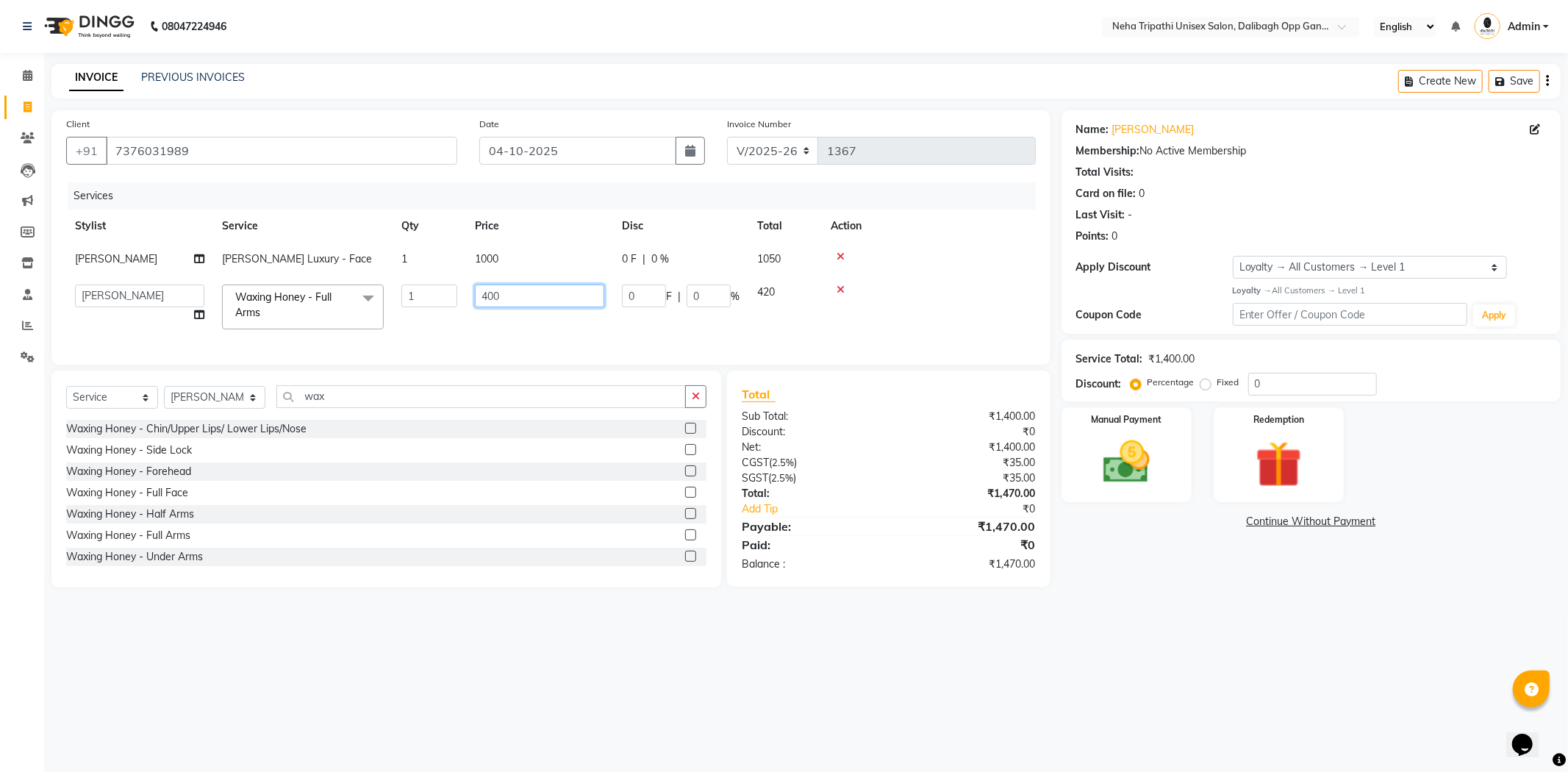
drag, startPoint x: 530, startPoint y: 296, endPoint x: 463, endPoint y: 319, distance: 70.8
click at [463, 319] on tr "Badru Gaus Mohammad isha Jagjit Kaur Mohd.Tauheed Rubeena ruksar Shanawaz Suhai…" at bounding box center [551, 306] width 970 height 62
type input "500"
click at [885, 647] on div "08047224946 Select Location × Neha Tripathi Unisex Salon, Dalibagh Opp Ganna Sa…" at bounding box center [784, 386] width 1568 height 772
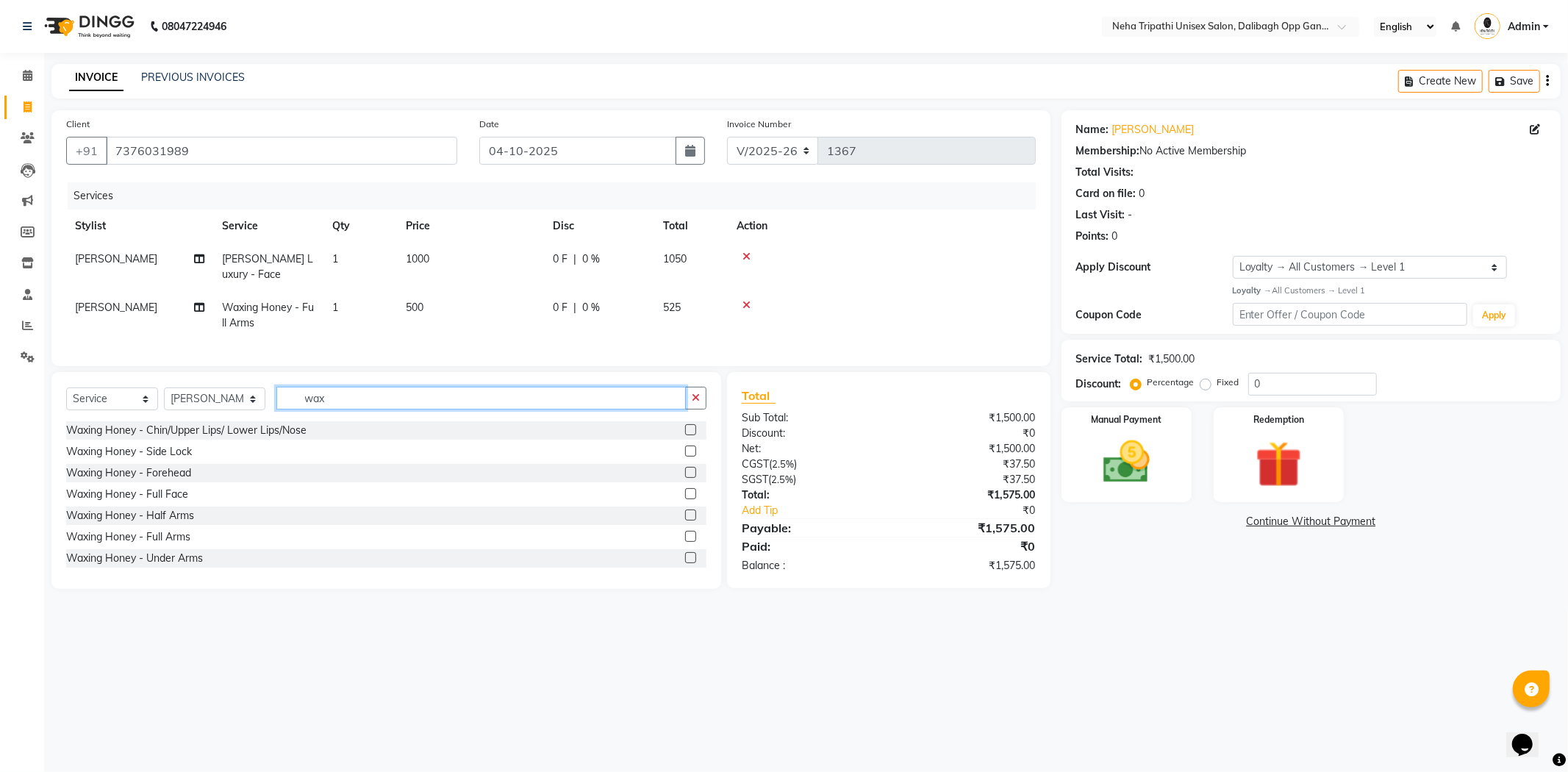
click at [546, 407] on input "wax" at bounding box center [481, 398] width 409 height 22
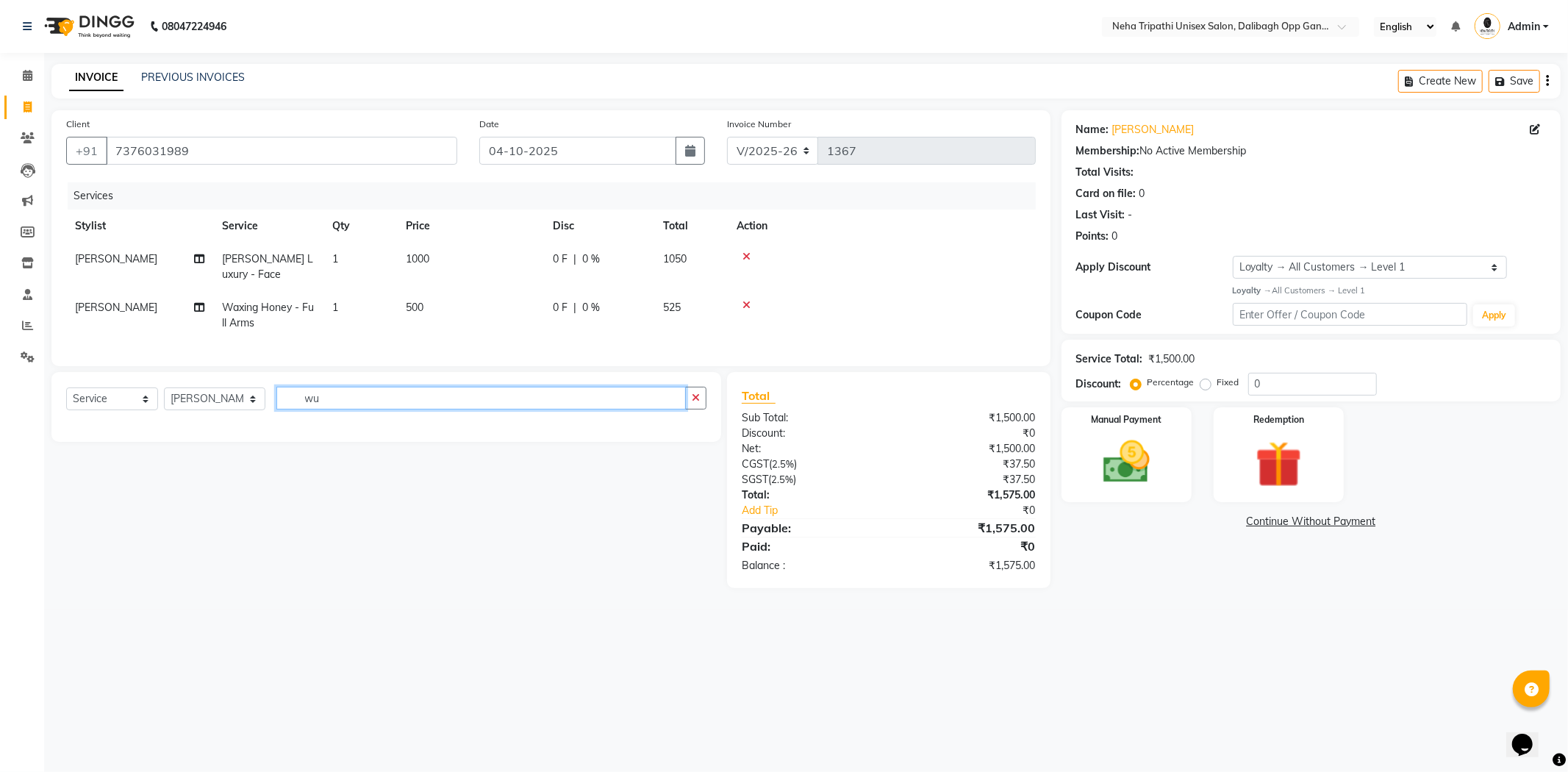
type input "w"
type input "wax"
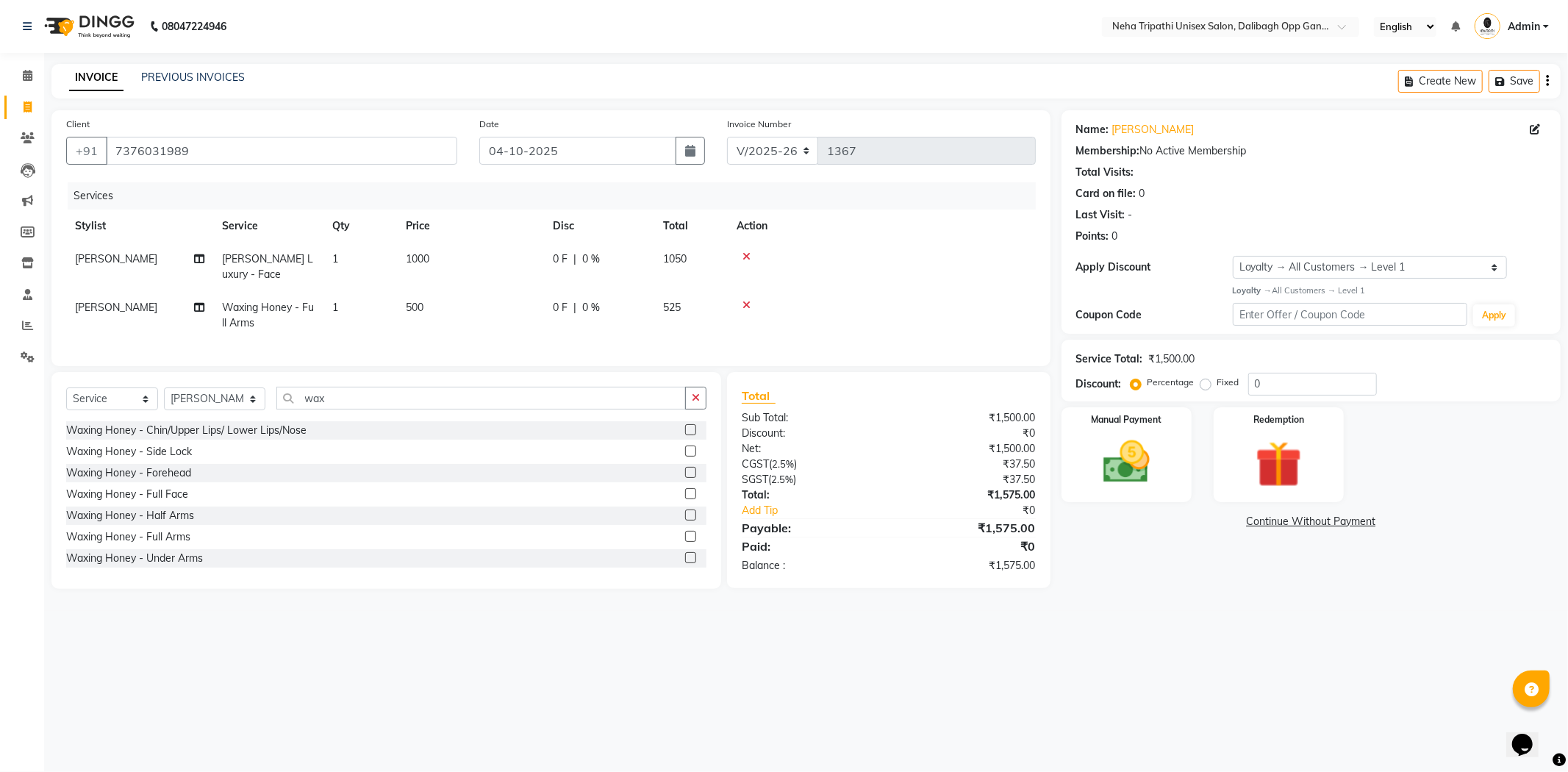
click at [686, 564] on label at bounding box center [691, 557] width 11 height 11
click at [686, 564] on input "checkbox" at bounding box center [691, 559] width 10 height 10
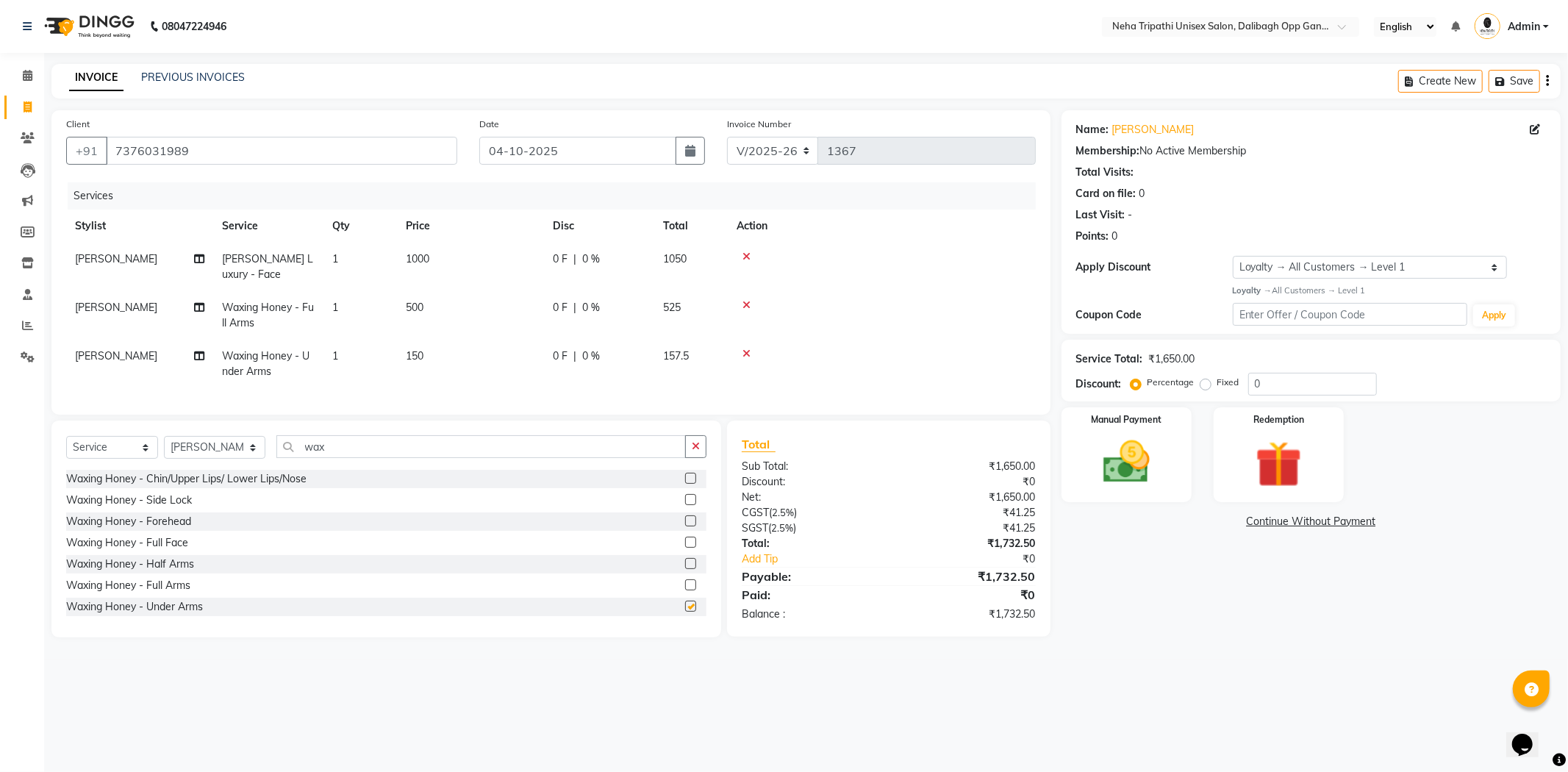
checkbox input "false"
click at [424, 358] on td "150" at bounding box center [470, 364] width 147 height 48
select select "51166"
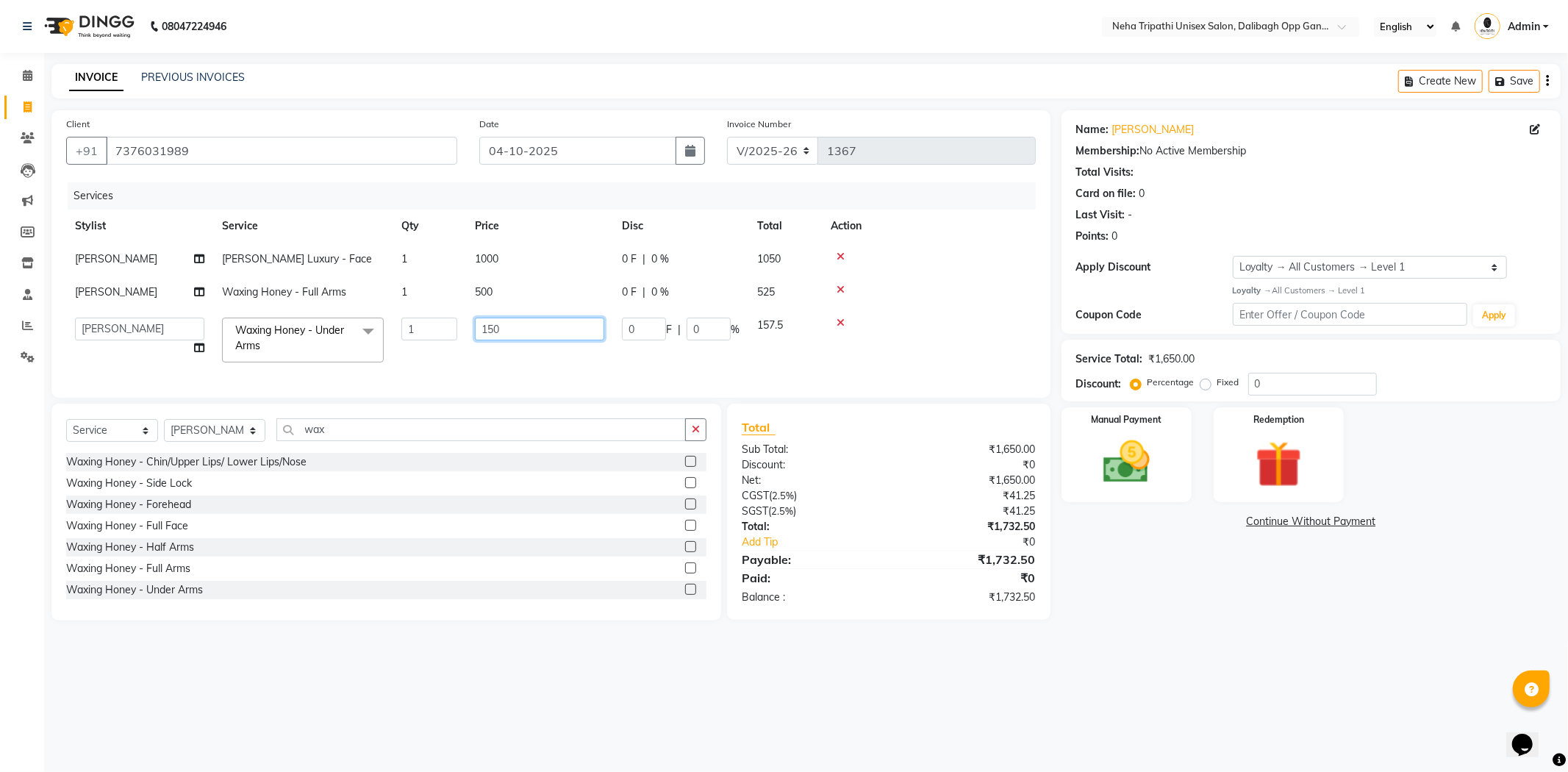
drag, startPoint x: 517, startPoint y: 329, endPoint x: 422, endPoint y: 325, distance: 95.1
click at [422, 325] on tr "Badru Gaus Mohammad isha Jagjit Kaur Mohd.Tauheed Rubeena ruksar Shanawaz Suhai…" at bounding box center [551, 340] width 970 height 62
type input "0"
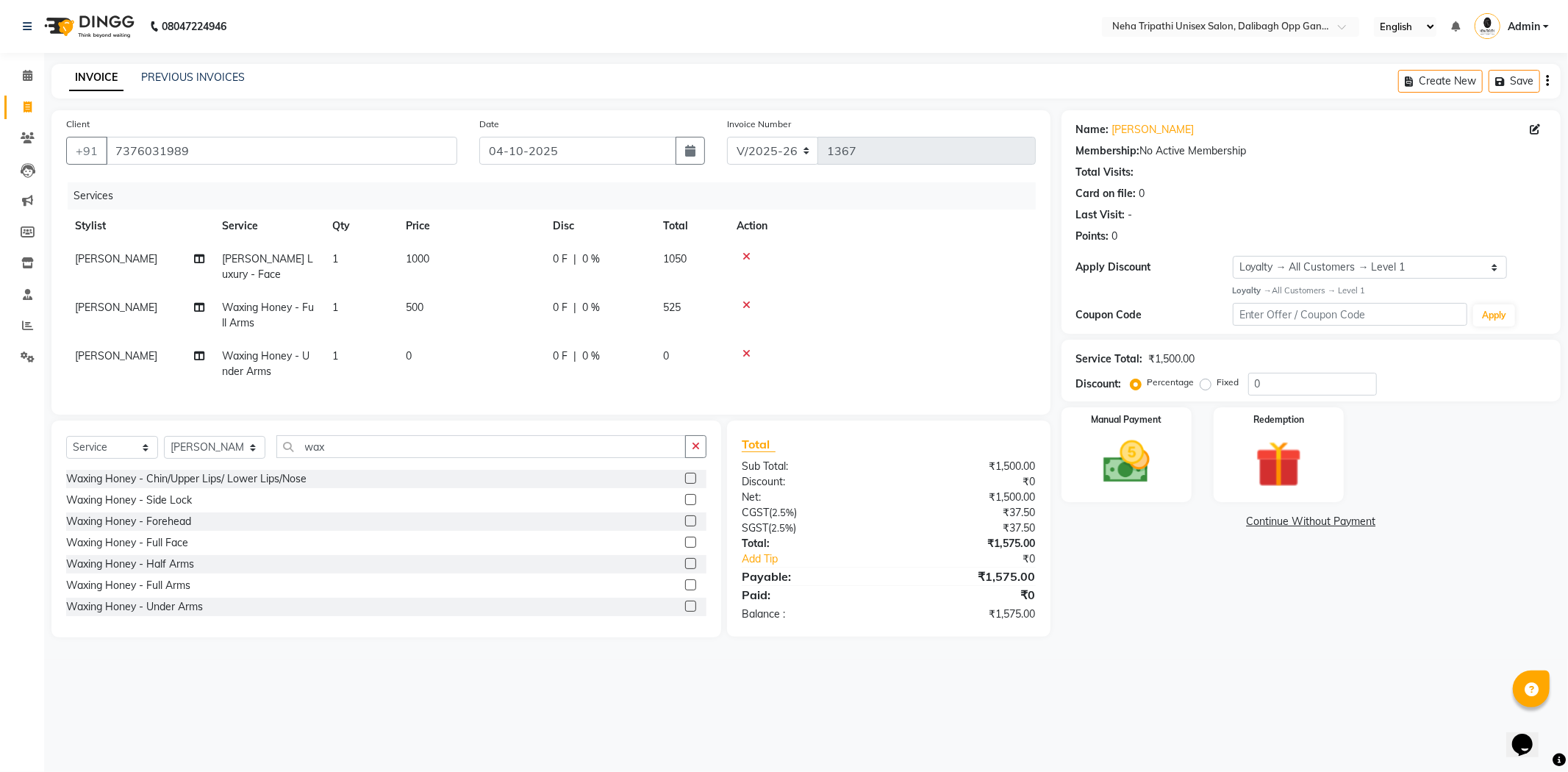
click at [1132, 657] on div "08047224946 Select Location × Neha Tripathi Unisex Salon, Dalibagh Opp Ganna Sa…" at bounding box center [784, 386] width 1568 height 772
click at [696, 452] on icon "button" at bounding box center [696, 446] width 8 height 10
click at [686, 484] on label at bounding box center [691, 478] width 11 height 11
click at [686, 484] on input "checkbox" at bounding box center [691, 479] width 10 height 10
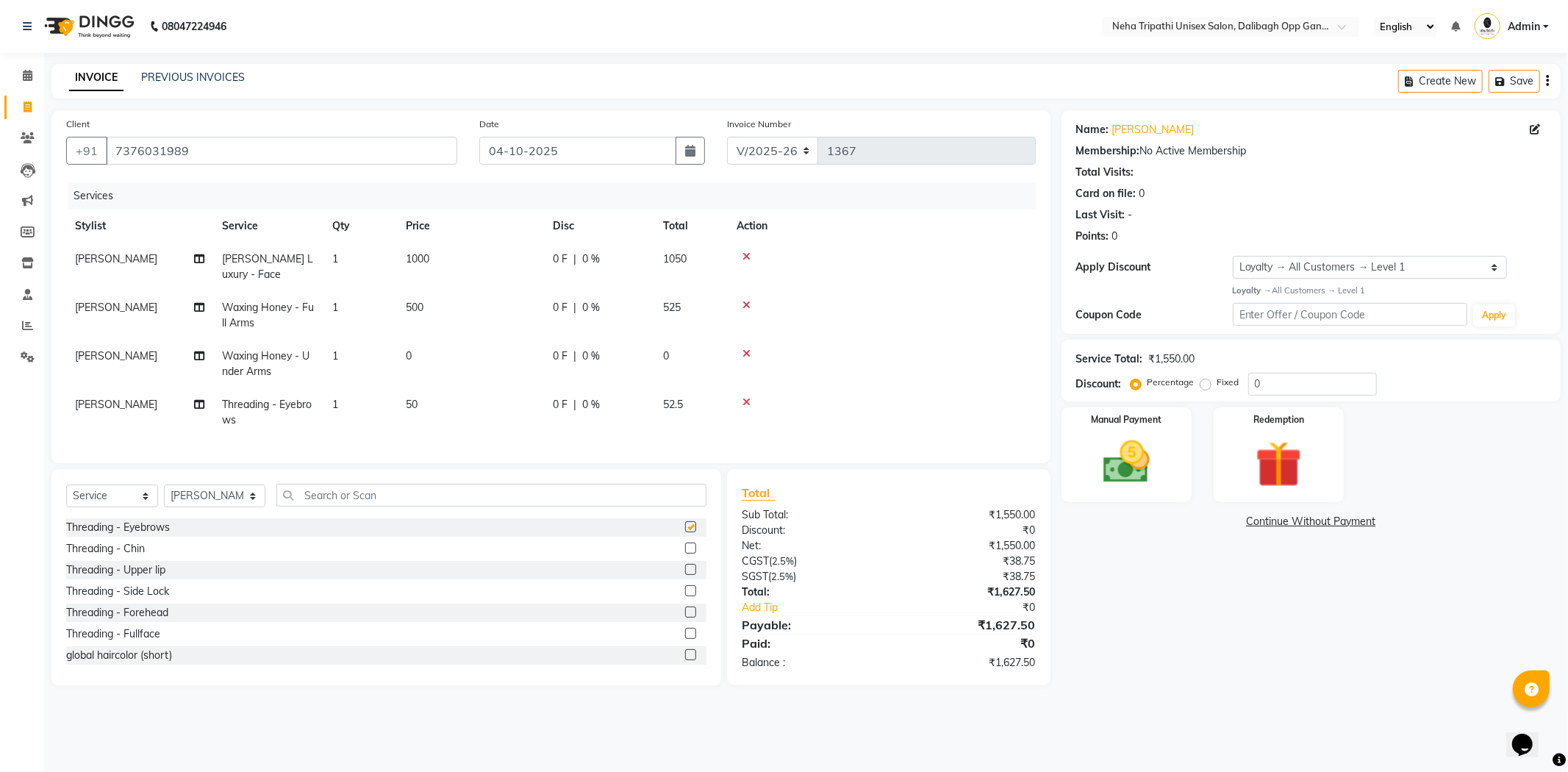
checkbox input "false"
click at [686, 575] on label at bounding box center [691, 569] width 11 height 11
click at [686, 575] on input "checkbox" at bounding box center [691, 570] width 10 height 10
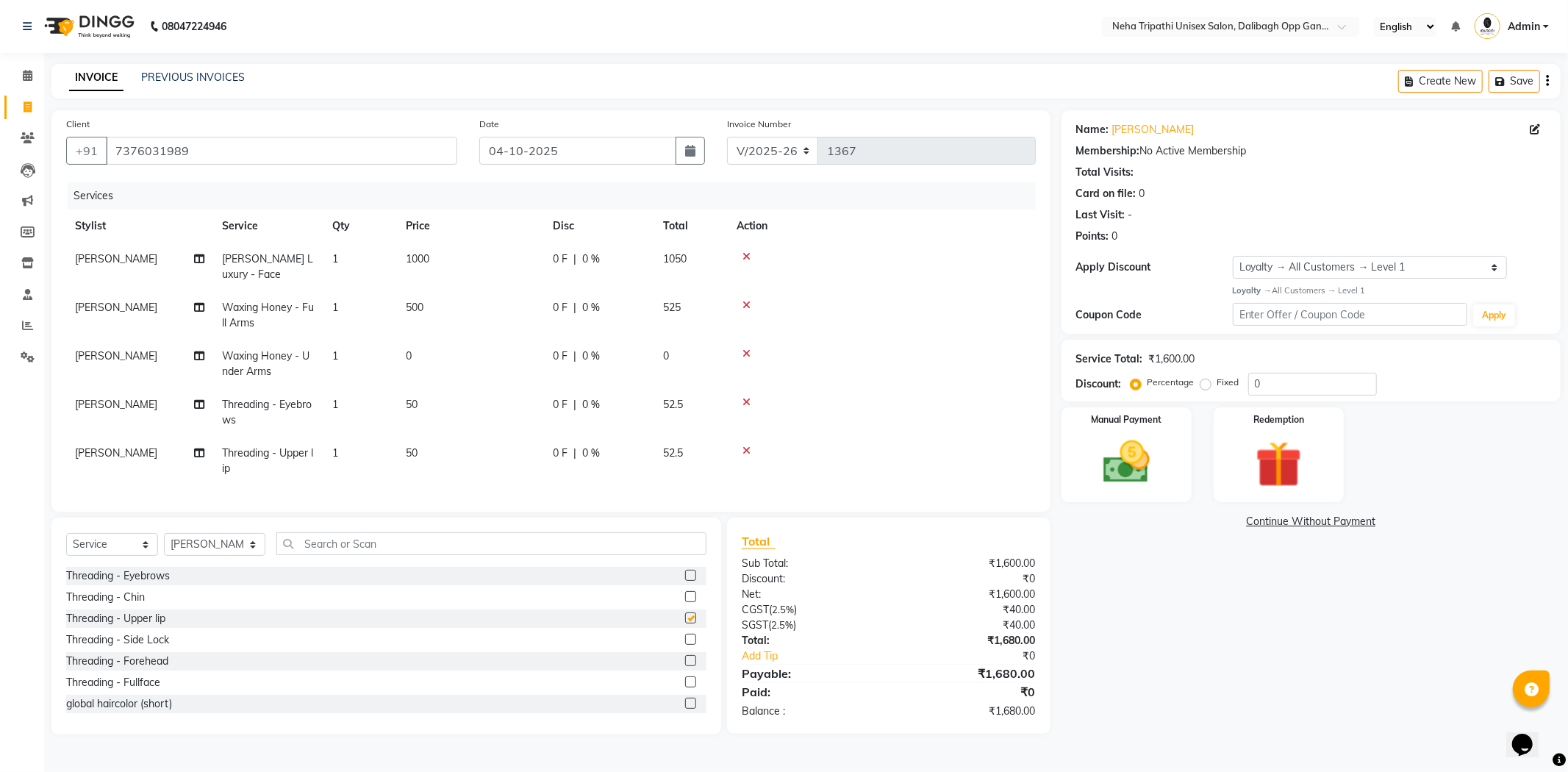
checkbox input "false"
click at [686, 667] on label at bounding box center [691, 660] width 11 height 11
click at [686, 667] on input "checkbox" at bounding box center [691, 662] width 10 height 10
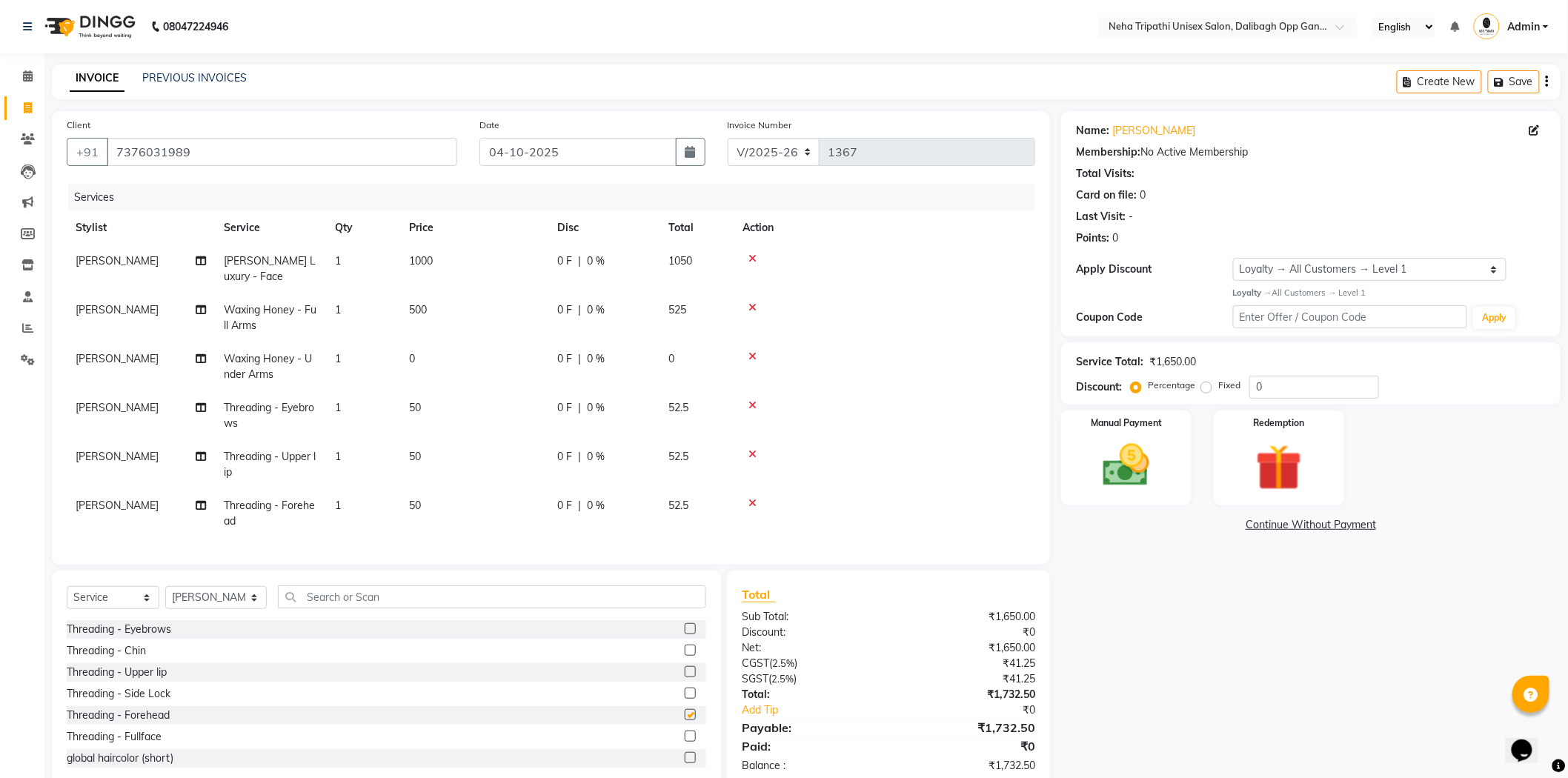
checkbox input "false"
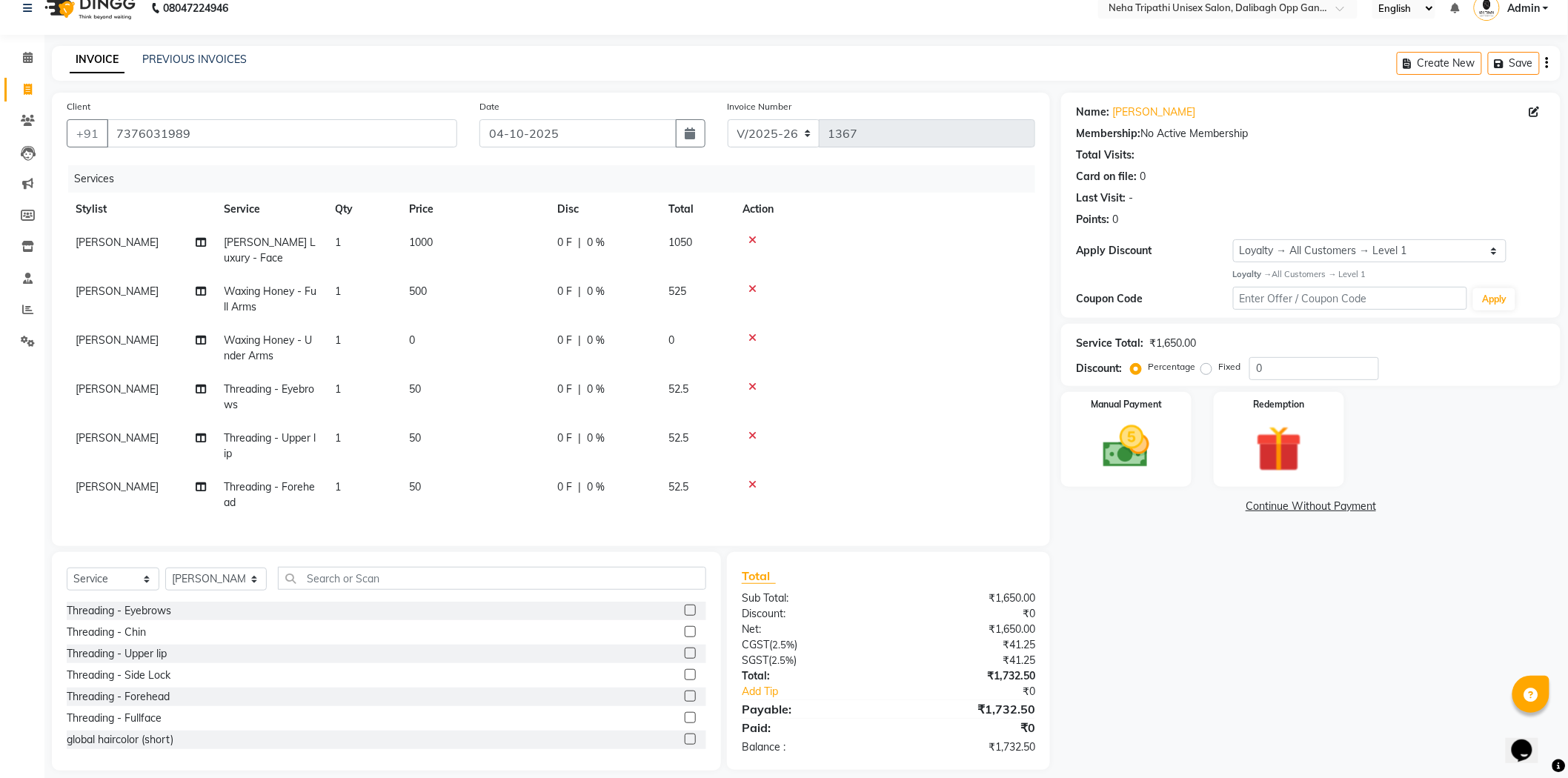
scroll to position [38, 0]
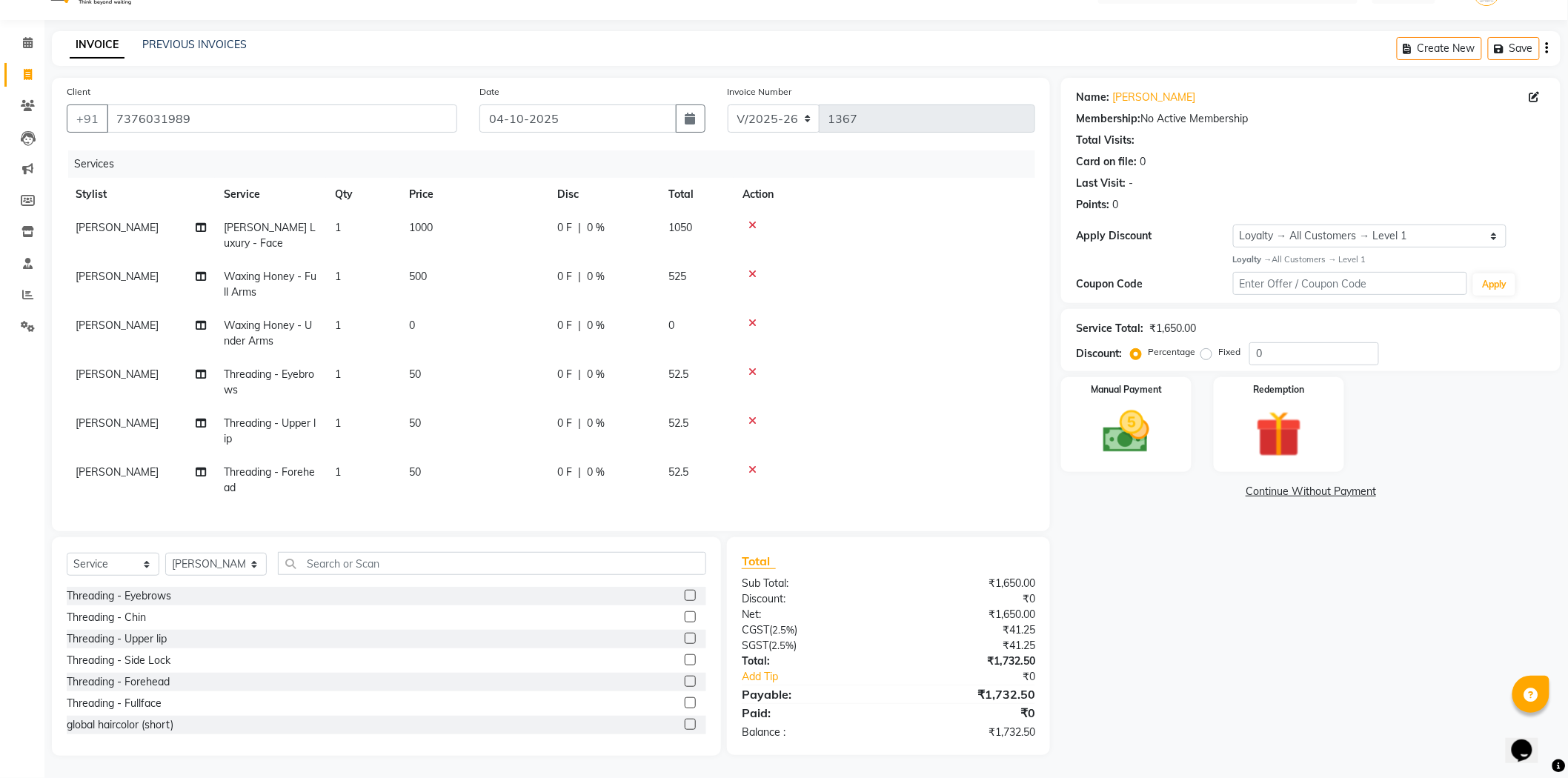
click at [1213, 346] on div "Fixed" at bounding box center [1222, 351] width 36 height 18
click at [1218, 348] on label "Fixed" at bounding box center [1229, 352] width 23 height 13
click at [1207, 348] on input "Fixed" at bounding box center [1209, 352] width 10 height 10
radio input "true"
click at [1283, 343] on input "0" at bounding box center [1314, 353] width 130 height 23
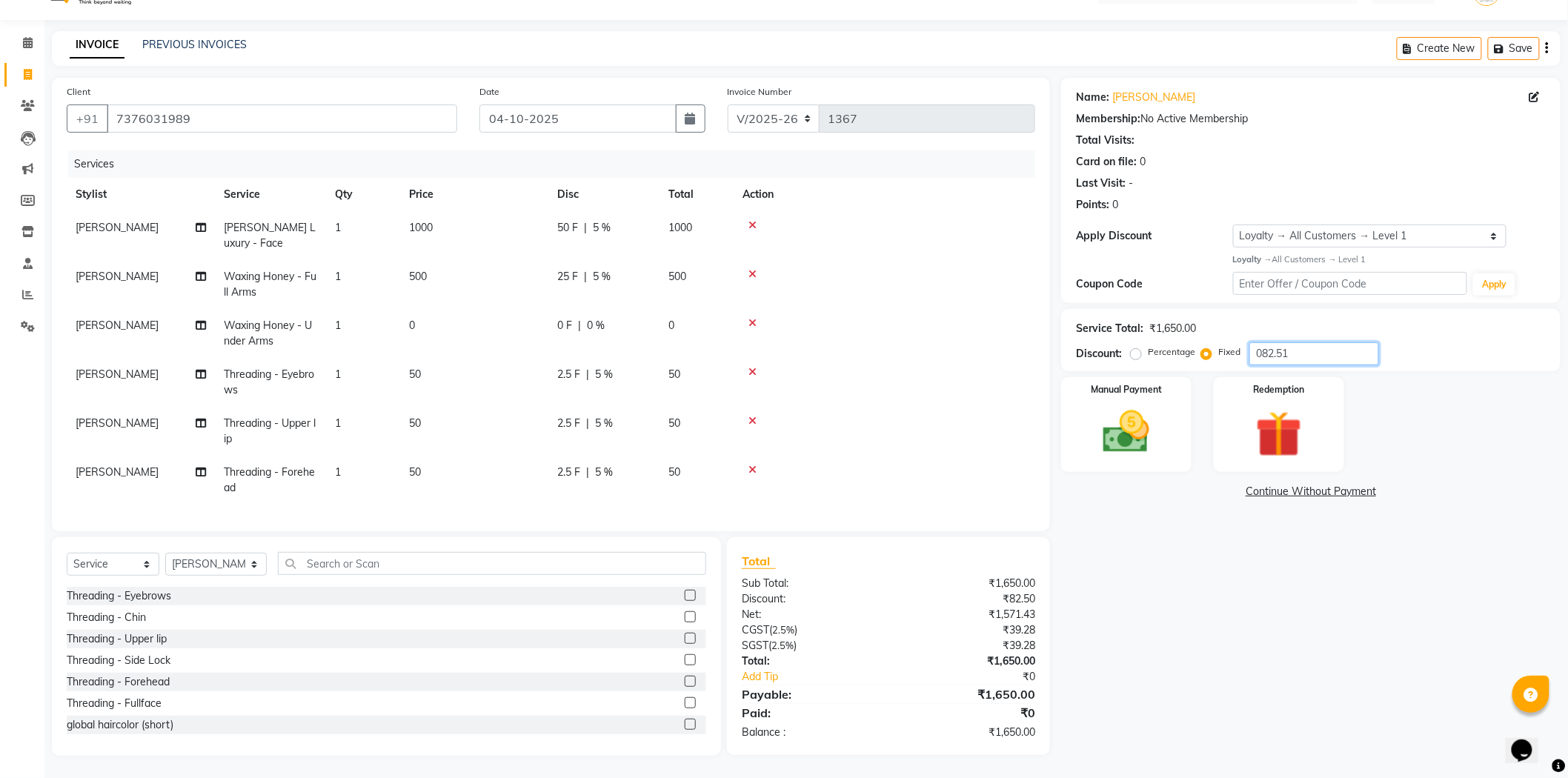
scroll to position [33, 0]
type input "082.51"
click at [1160, 443] on img at bounding box center [1126, 433] width 79 height 55
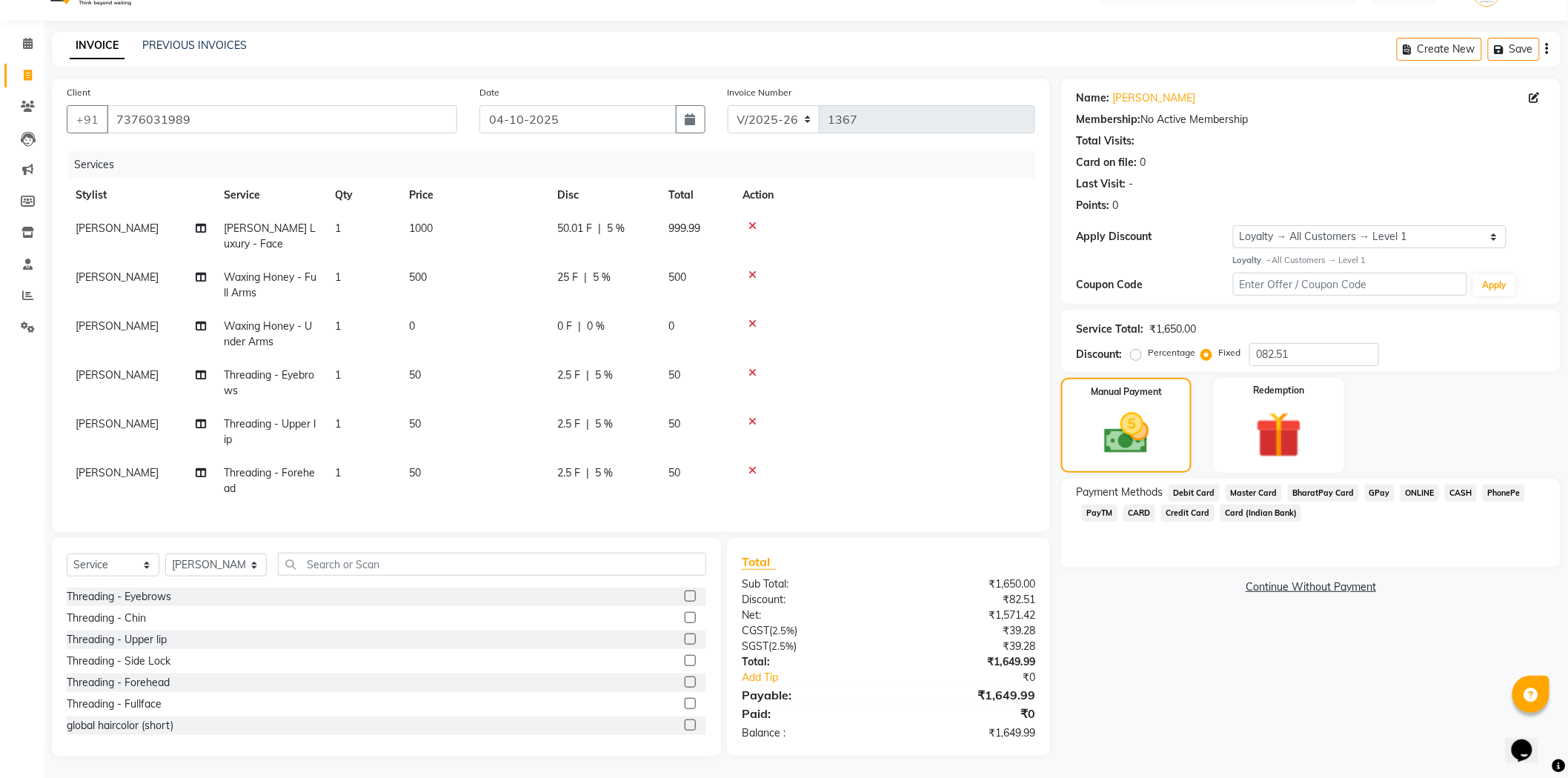
click at [1424, 492] on span "ONLINE" at bounding box center [1420, 493] width 38 height 17
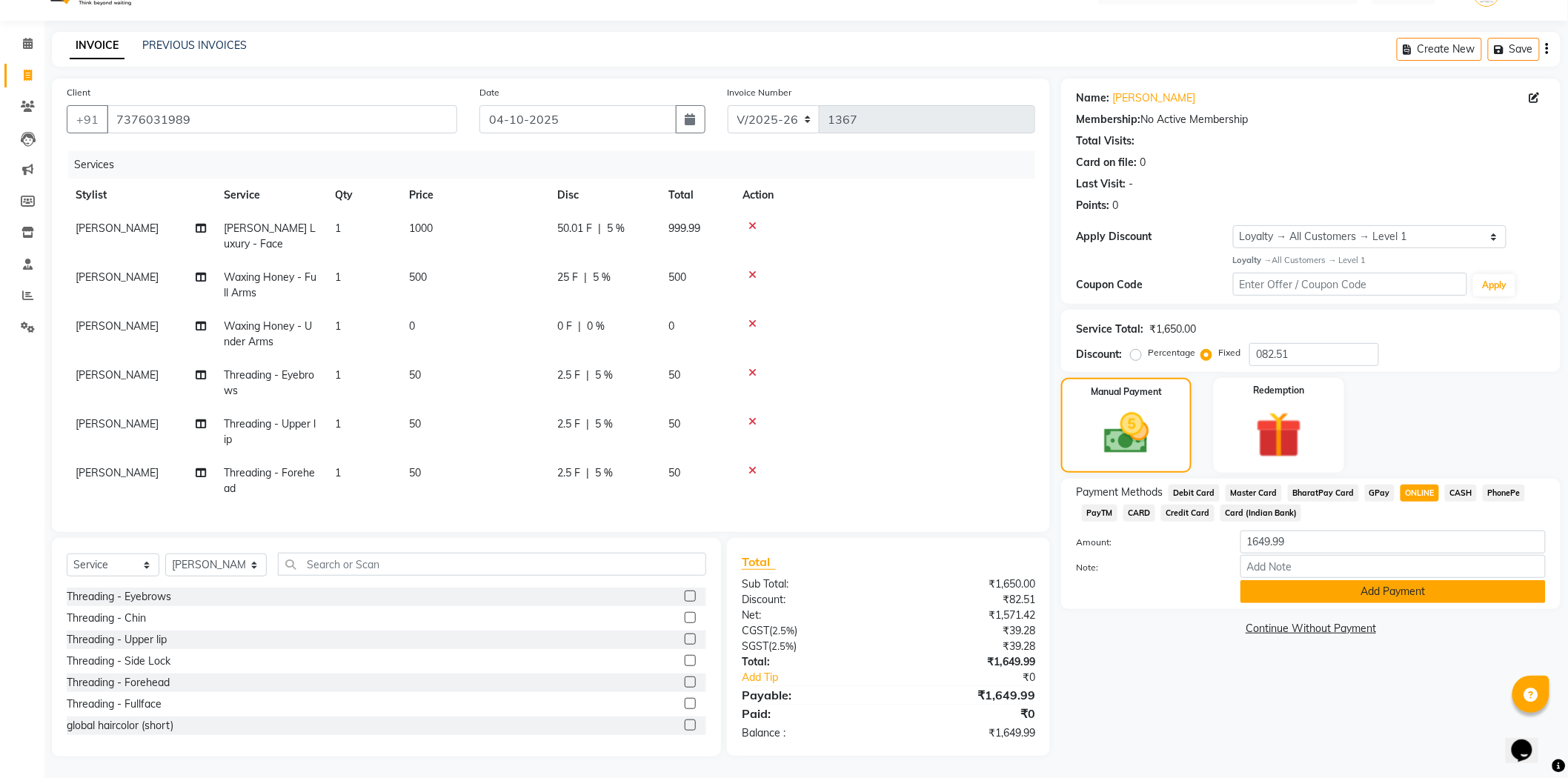
click at [1386, 589] on button "Add Payment" at bounding box center [1393, 591] width 305 height 23
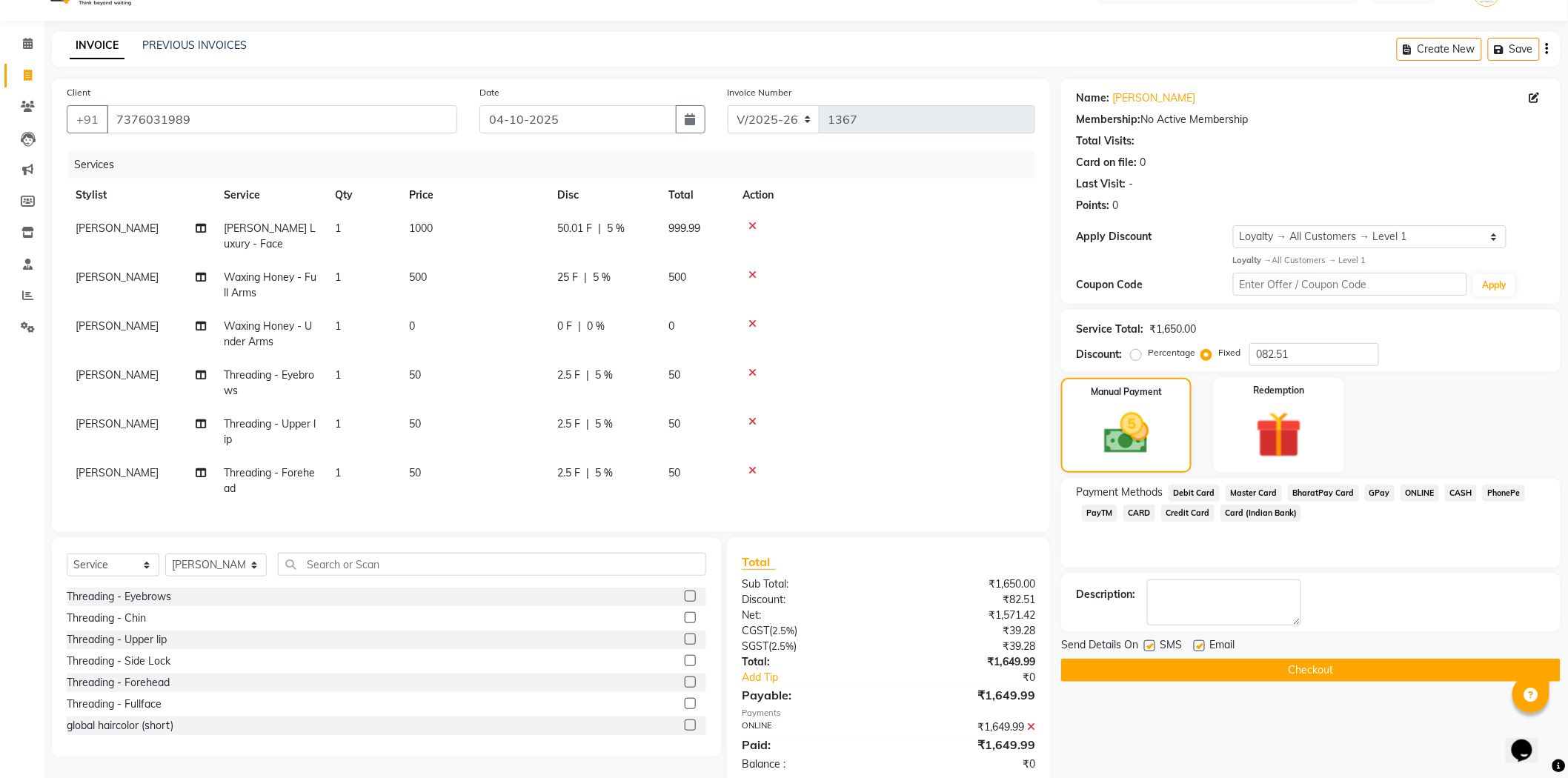
click at [1335, 675] on button "Checkout" at bounding box center [1310, 669] width 500 height 23
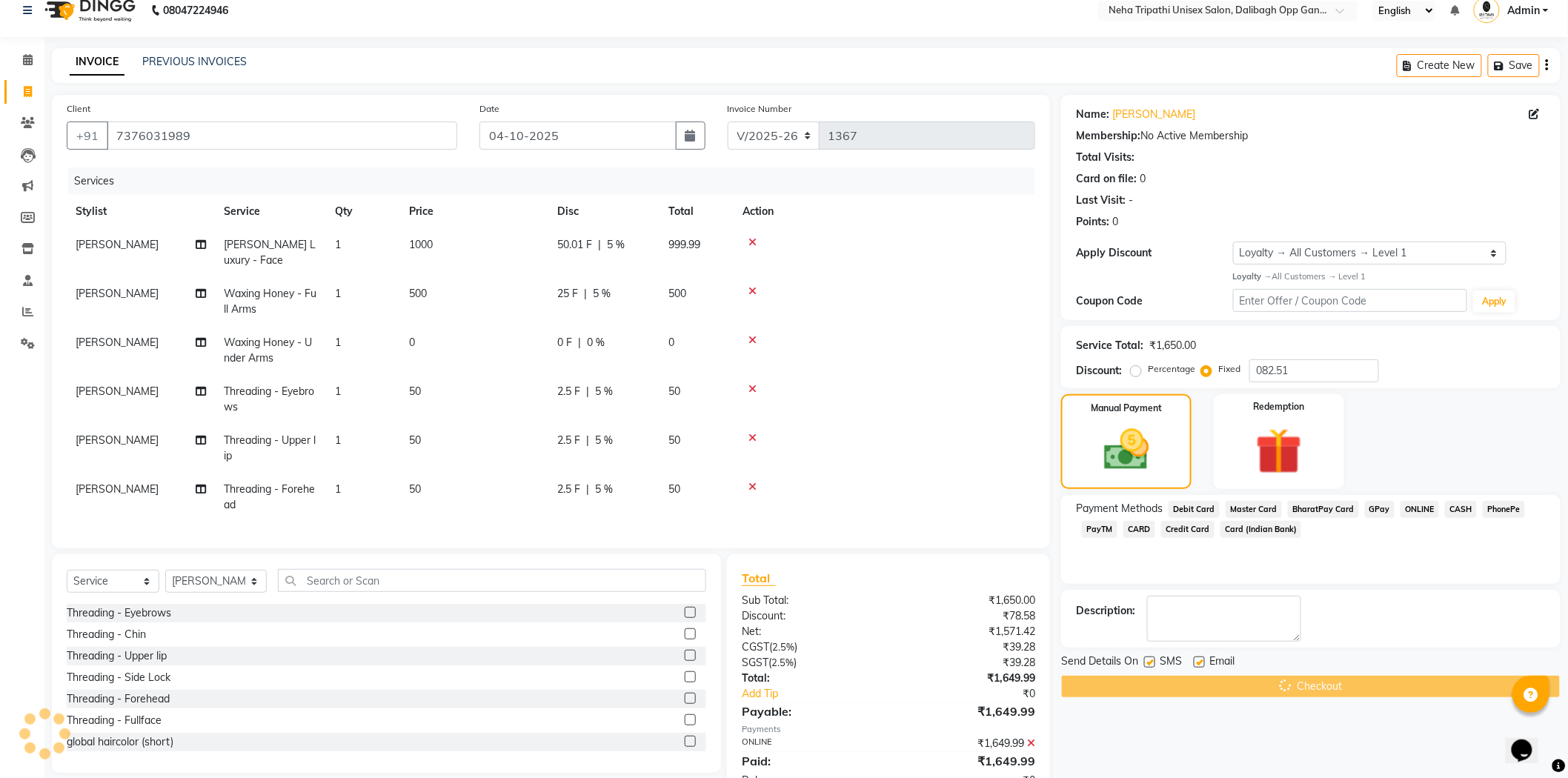
scroll to position [0, 0]
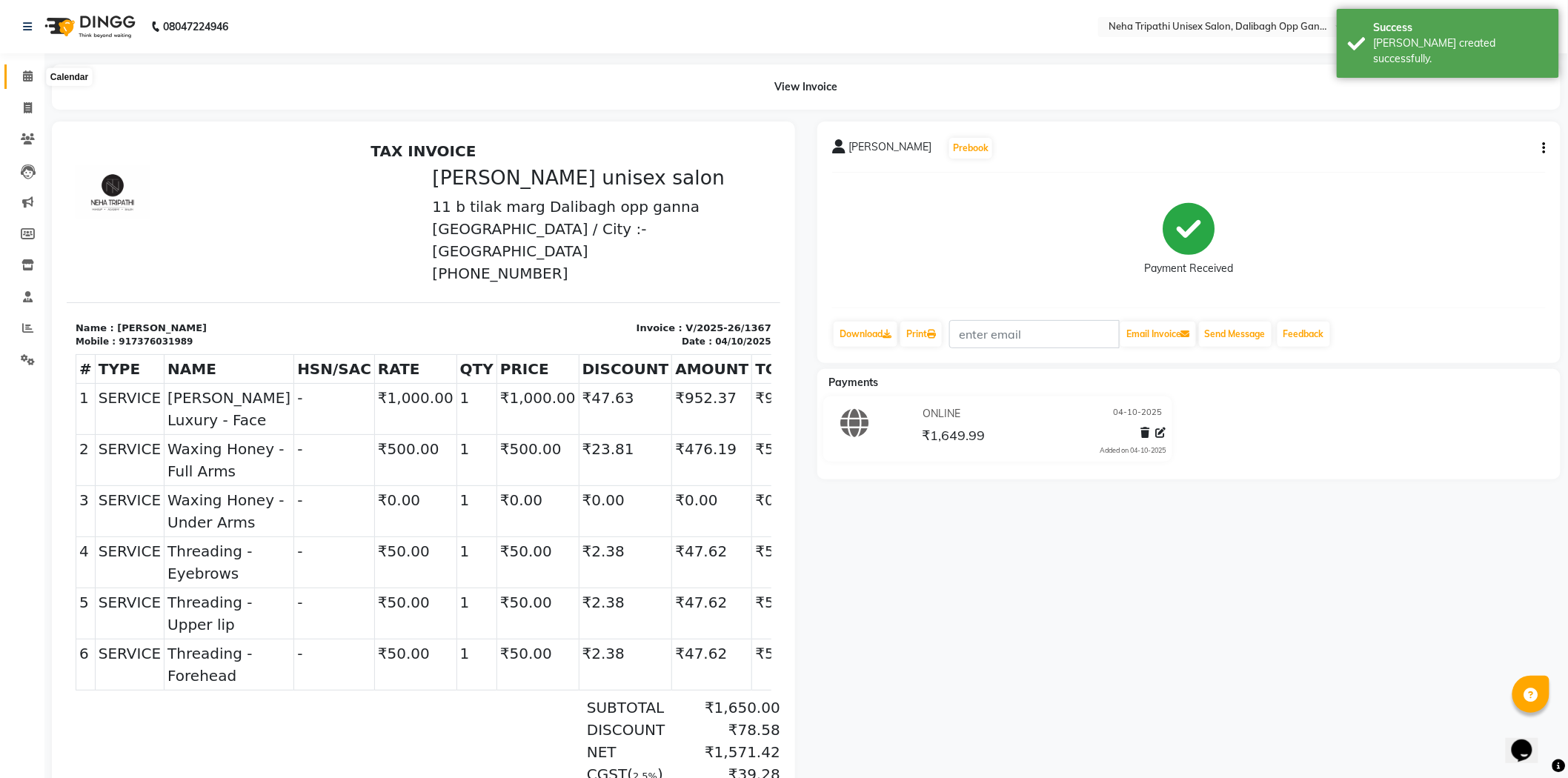
click at [25, 75] on icon at bounding box center [28, 75] width 10 height 11
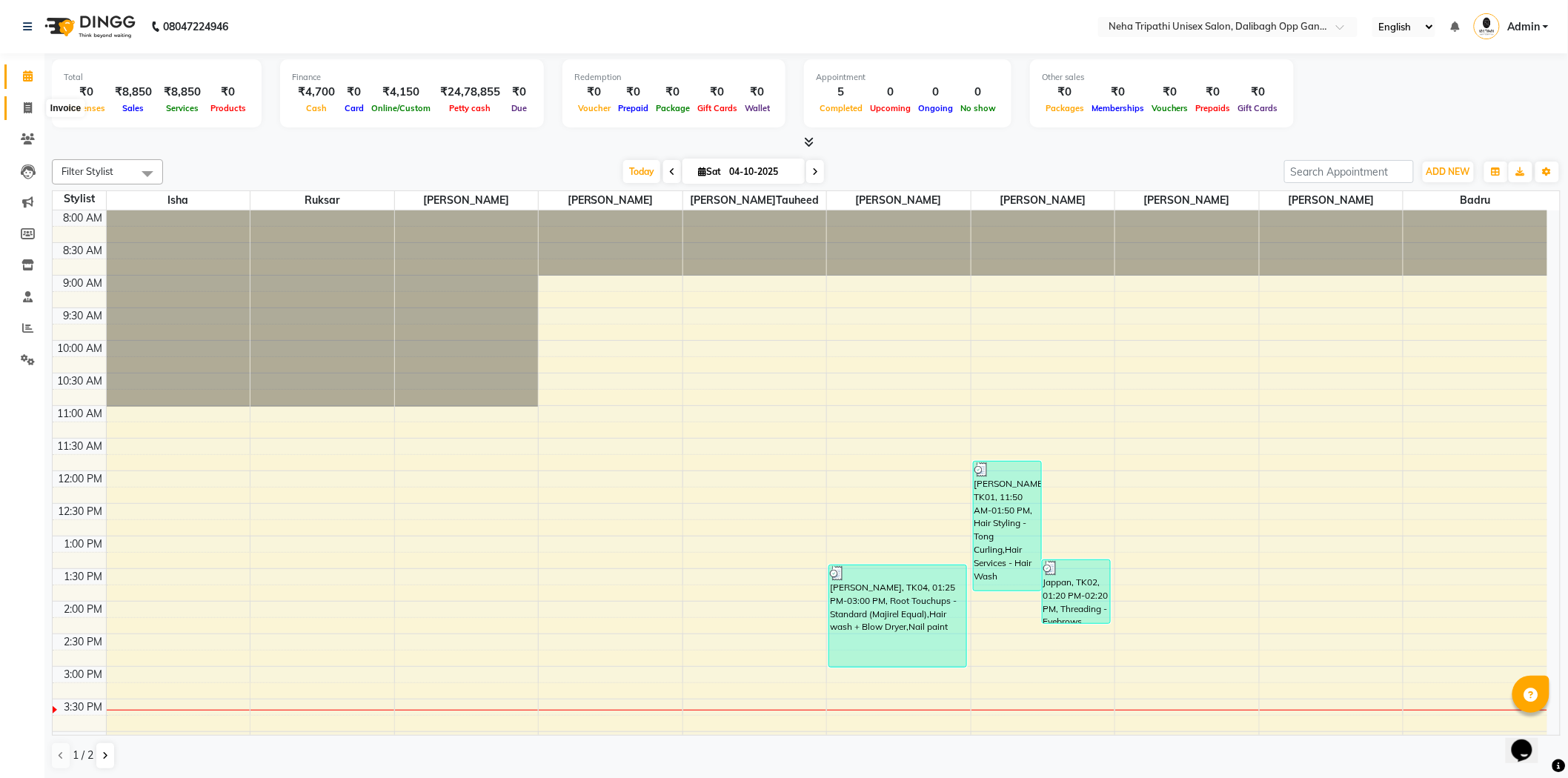
click at [27, 107] on icon at bounding box center [28, 107] width 8 height 11
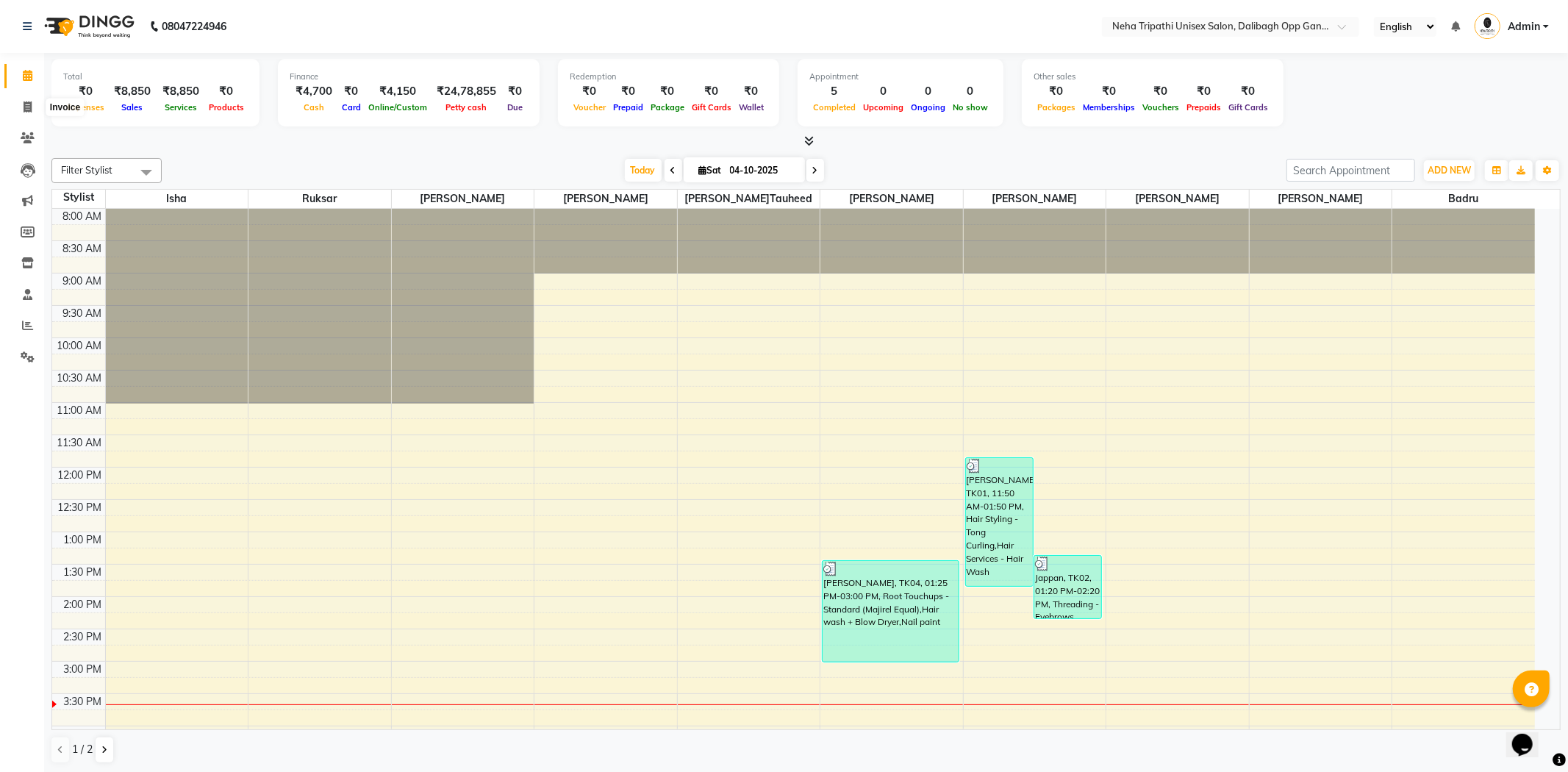
select select "6624"
select select "service"
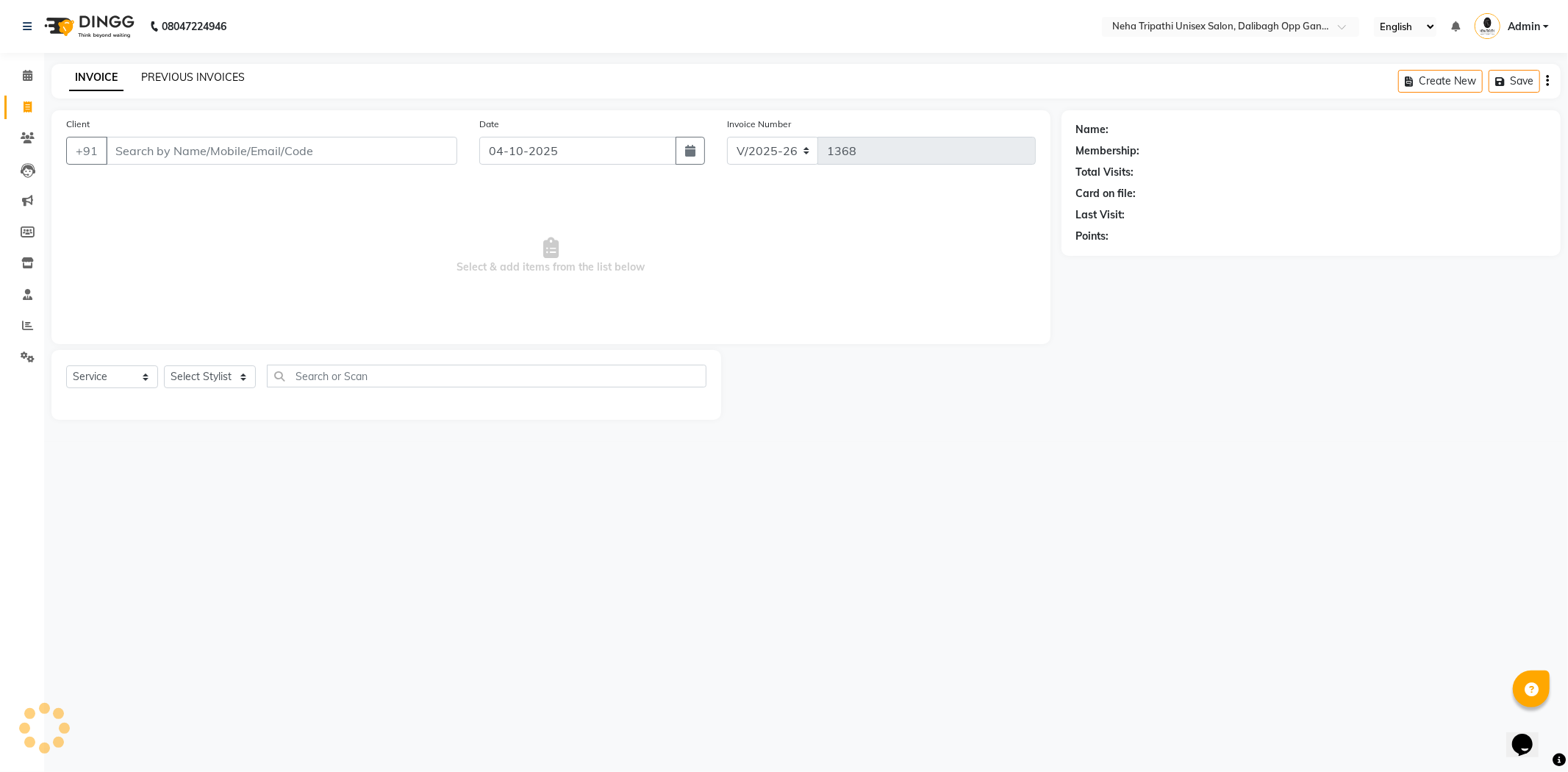
click at [183, 74] on link "PREVIOUS INVOICES" at bounding box center [193, 77] width 104 height 13
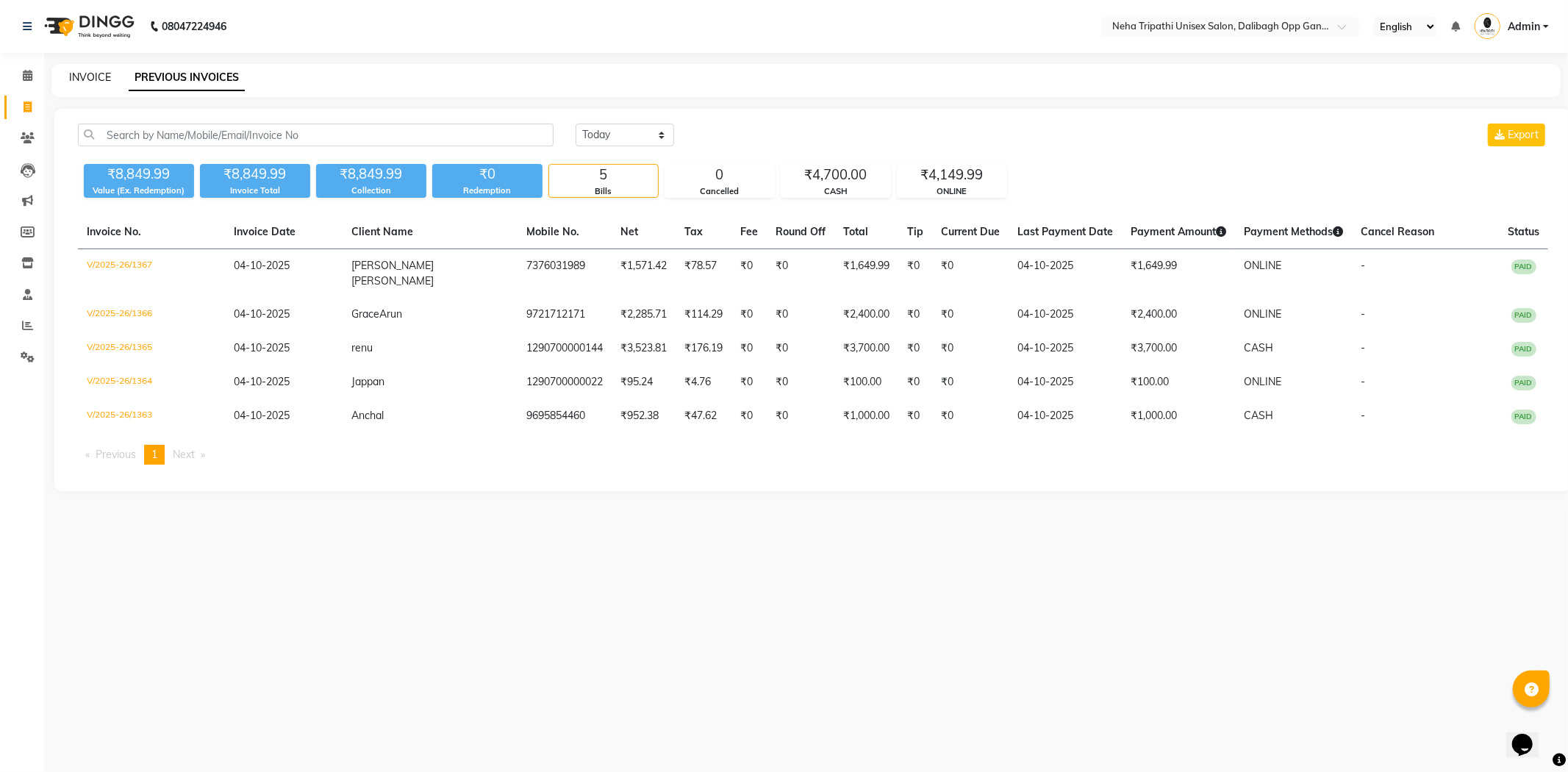
click at [69, 74] on link "INVOICE" at bounding box center [90, 77] width 42 height 13
select select "6624"
select select "service"
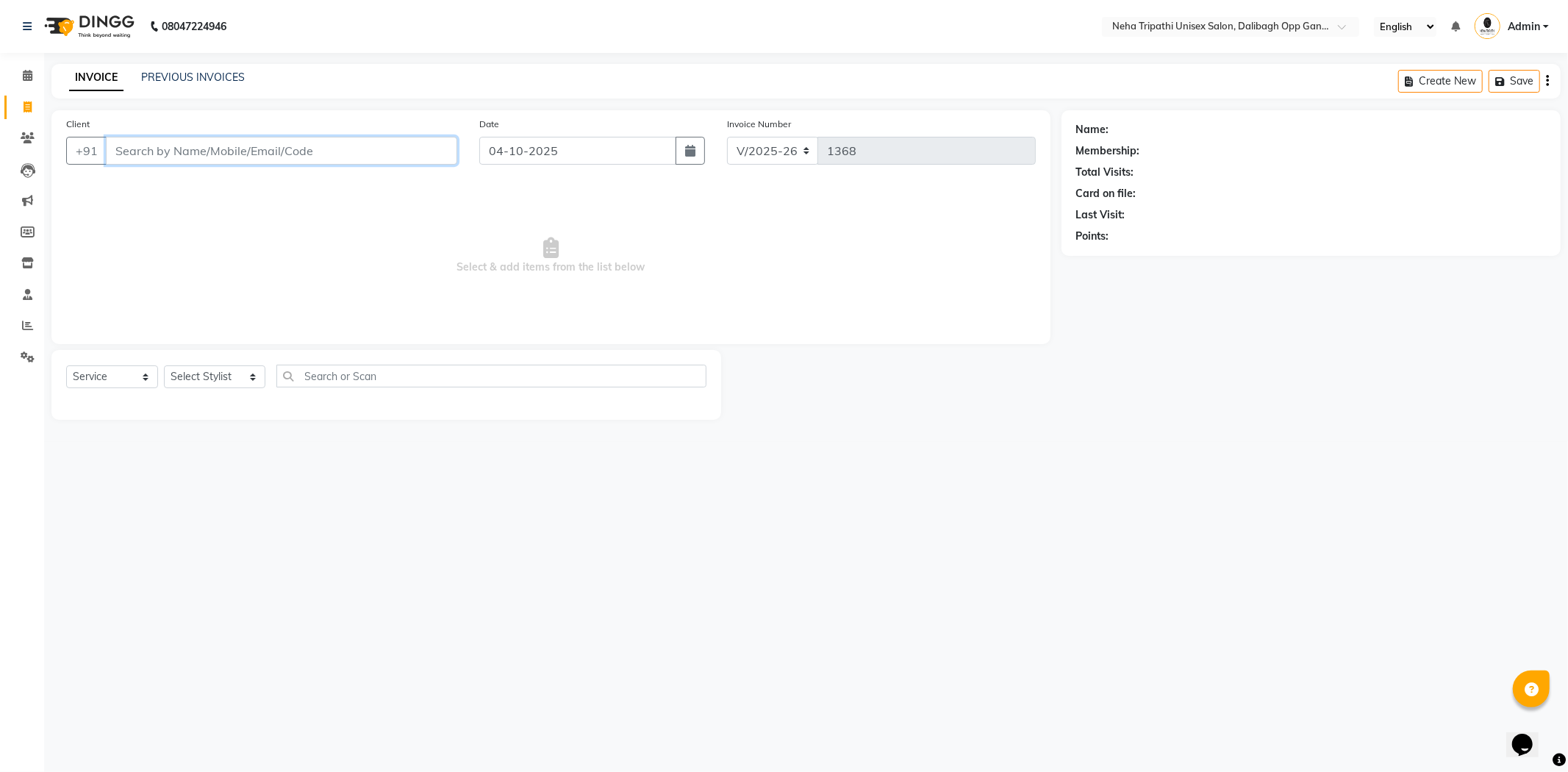
drag, startPoint x: 253, startPoint y: 152, endPoint x: 259, endPoint y: 144, distance: 10.0
click at [254, 152] on input "Client" at bounding box center [281, 151] width 351 height 28
click at [25, 140] on icon at bounding box center [27, 137] width 14 height 11
click at [118, 155] on input "snover" at bounding box center [244, 151] width 276 height 28
click at [119, 155] on input "snover" at bounding box center [244, 151] width 276 height 28
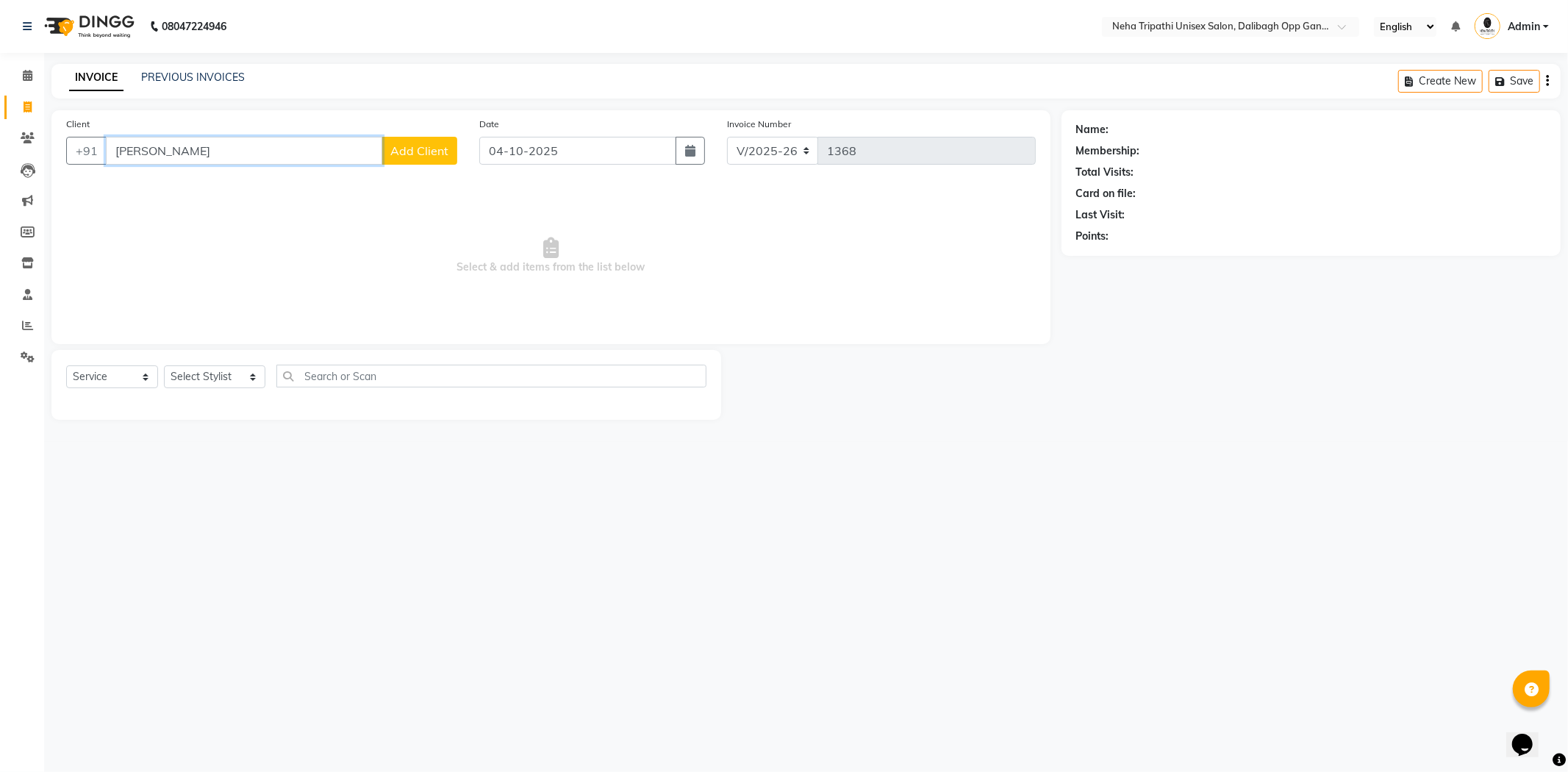
type input "Snover"
click at [246, 383] on select "Select Stylist Badru Gaus Mohammad isha Jagjit Kaur Mohd.Tauheed Rubeena ruksar…" at bounding box center [215, 376] width 101 height 22
click at [239, 378] on select "Select Stylist Badru Gaus Mohammad isha Jagjit Kaur Mohd.Tauheed Rubeena ruksar…" at bounding box center [215, 376] width 101 height 22
click at [35, 354] on span at bounding box center [27, 358] width 26 height 17
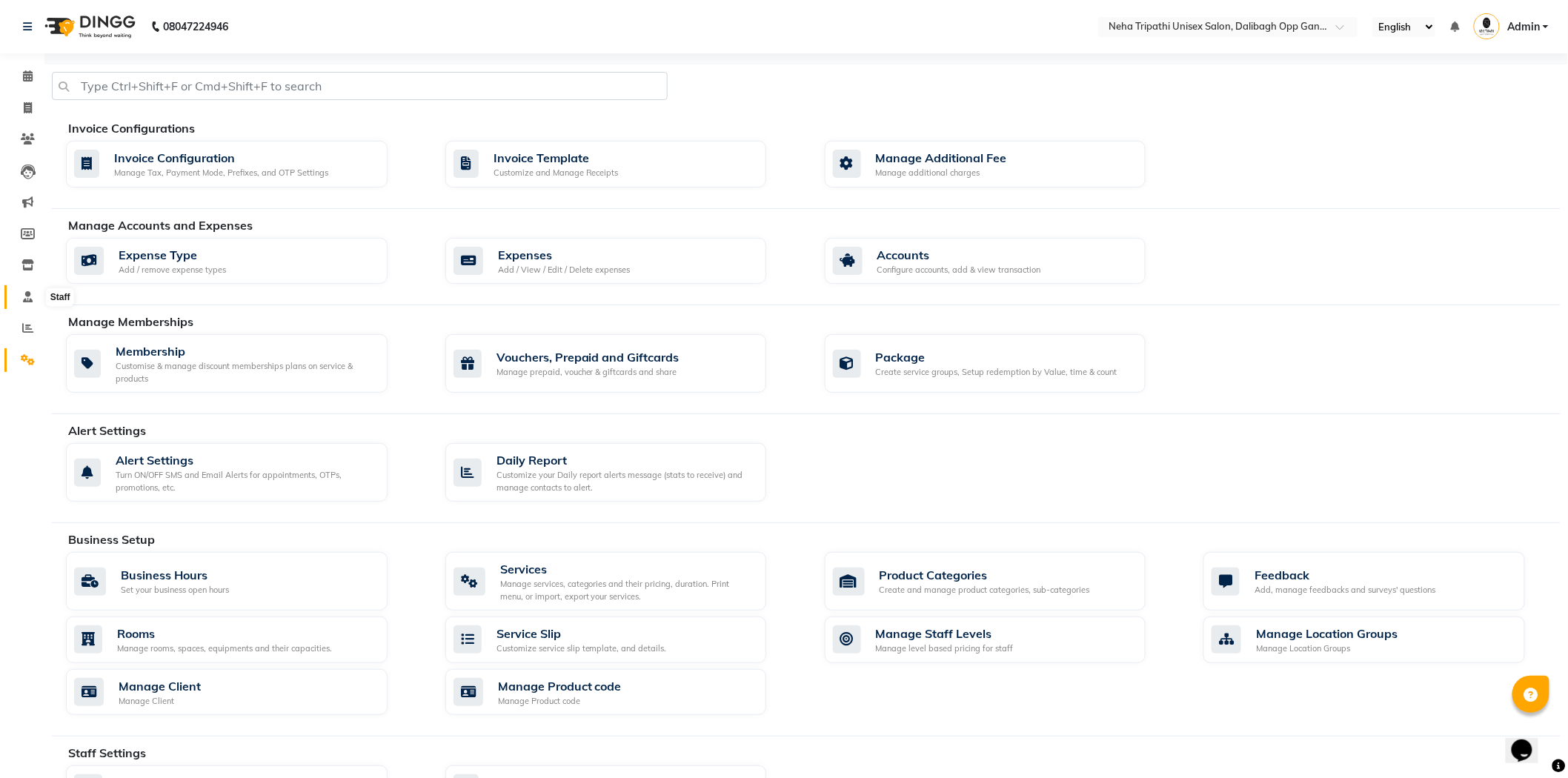
click at [20, 297] on span at bounding box center [28, 297] width 26 height 17
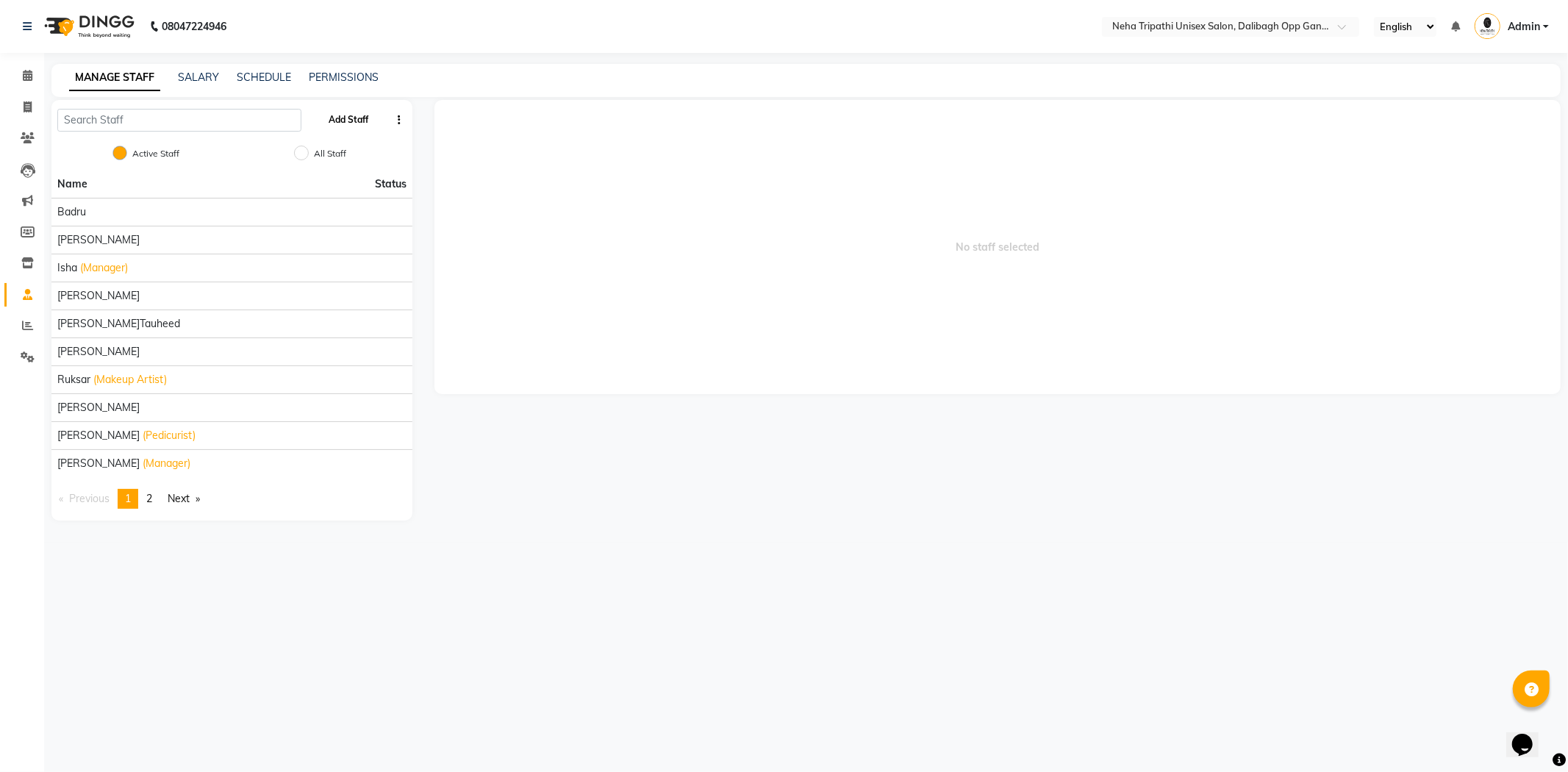
click at [360, 115] on button "Add Staff" at bounding box center [349, 120] width 51 height 25
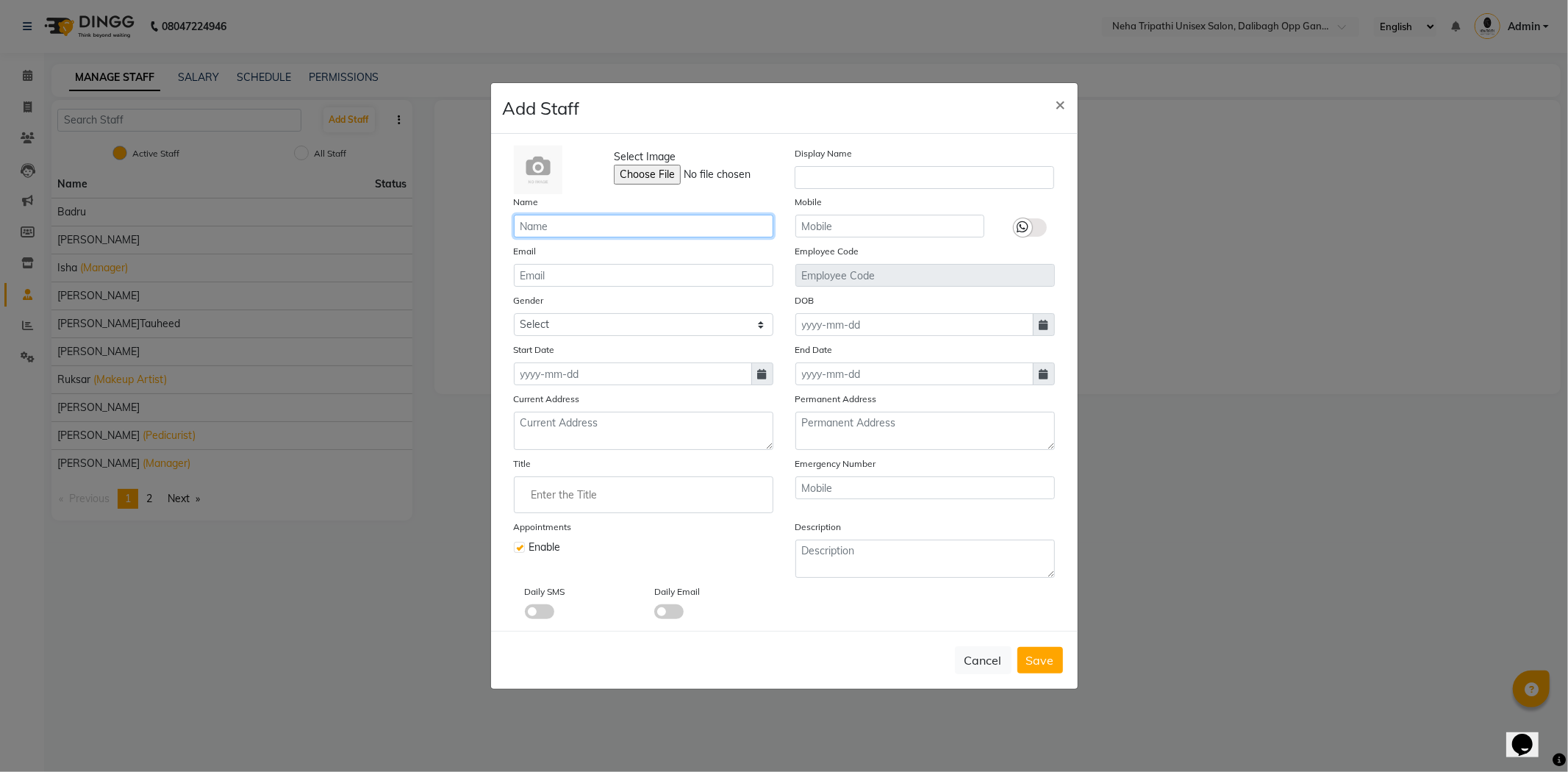
click at [603, 219] on input "text" at bounding box center [643, 226] width 260 height 22
type input "Anita"
click at [755, 325] on select "Select Male Female Other Prefer Not To Say" at bounding box center [643, 324] width 260 height 22
select select "female"
click at [514, 313] on select "Select Male Female Other Prefer Not To Say" at bounding box center [643, 324] width 260 height 22
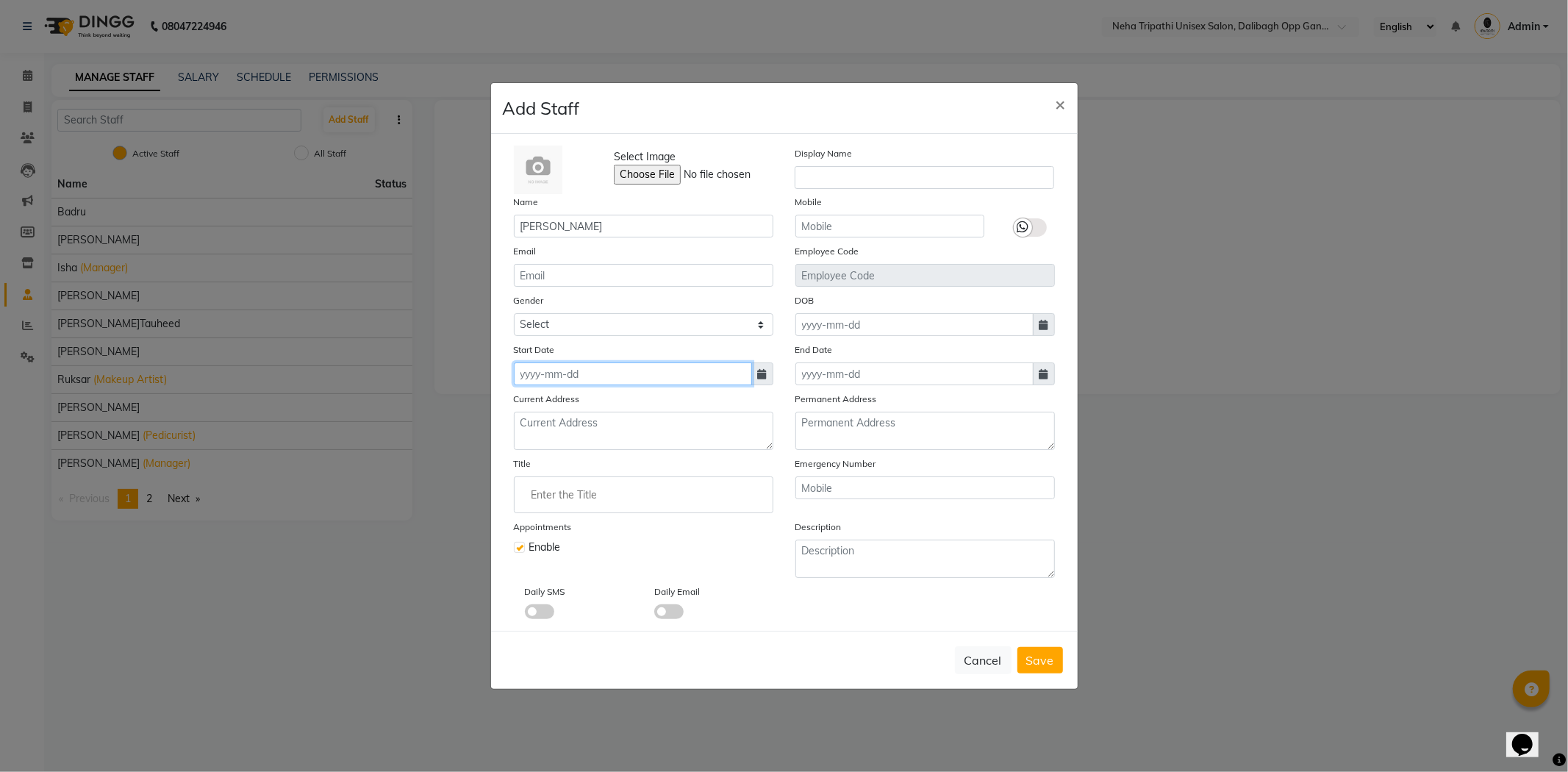
click at [572, 376] on input at bounding box center [633, 374] width 238 height 22
select select "10"
select select "2025"
click at [682, 377] on input at bounding box center [633, 374] width 238 height 22
click at [662, 379] on input at bounding box center [633, 374] width 238 height 22
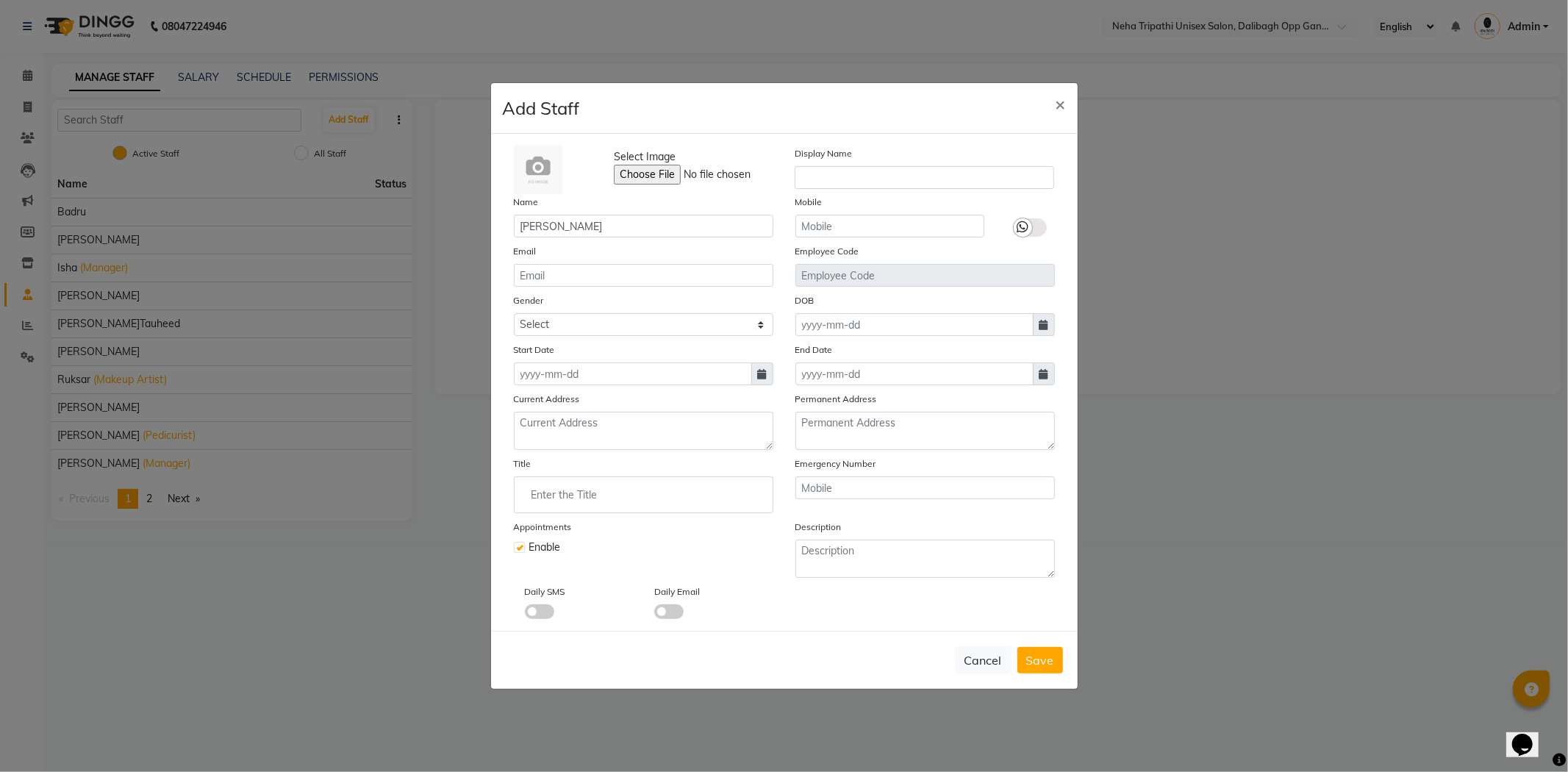
select select "10"
select select "2025"
click at [642, 447] on div "4" at bounding box center [647, 450] width 23 height 23
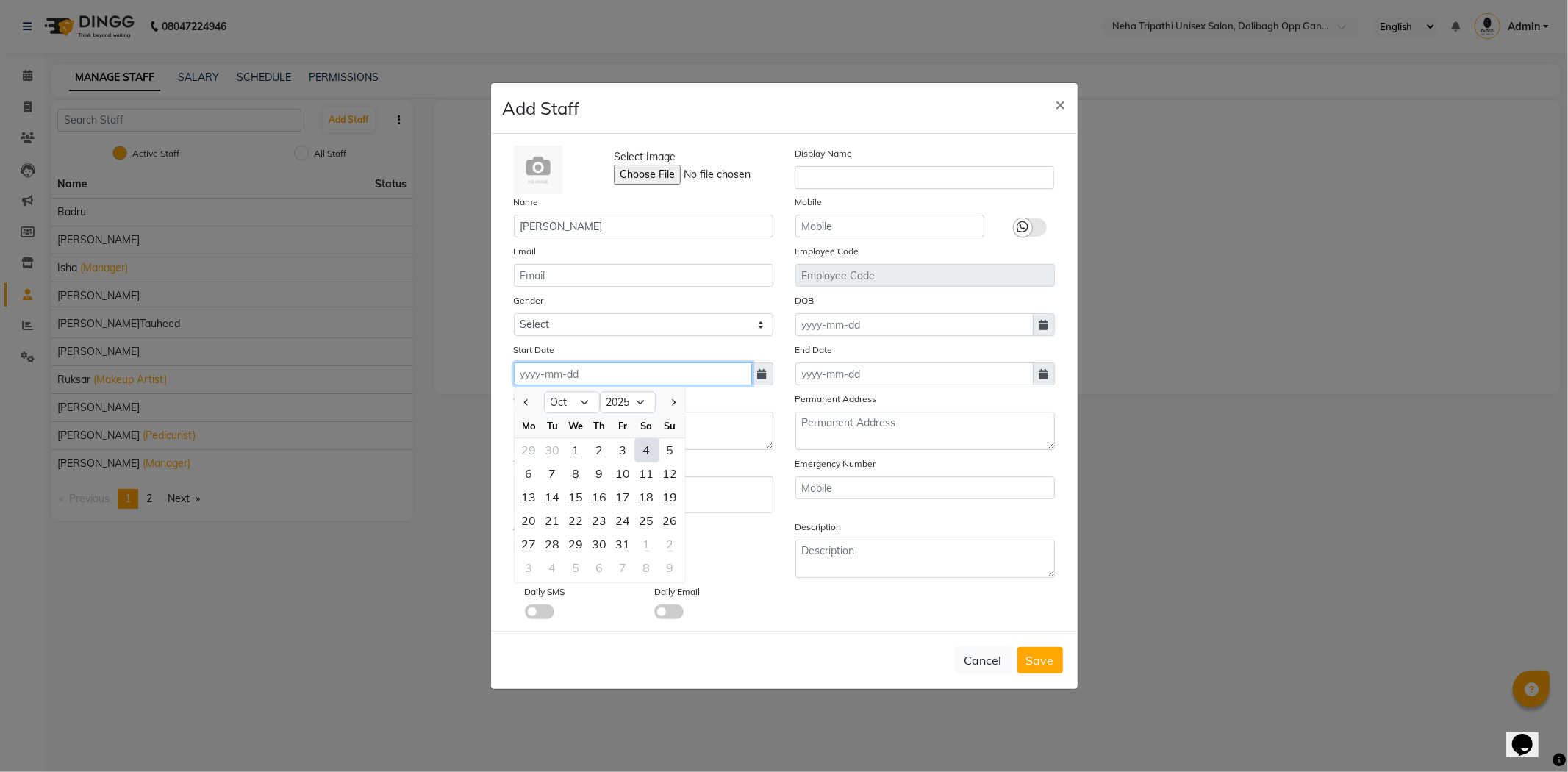
type input "04-10-2025"
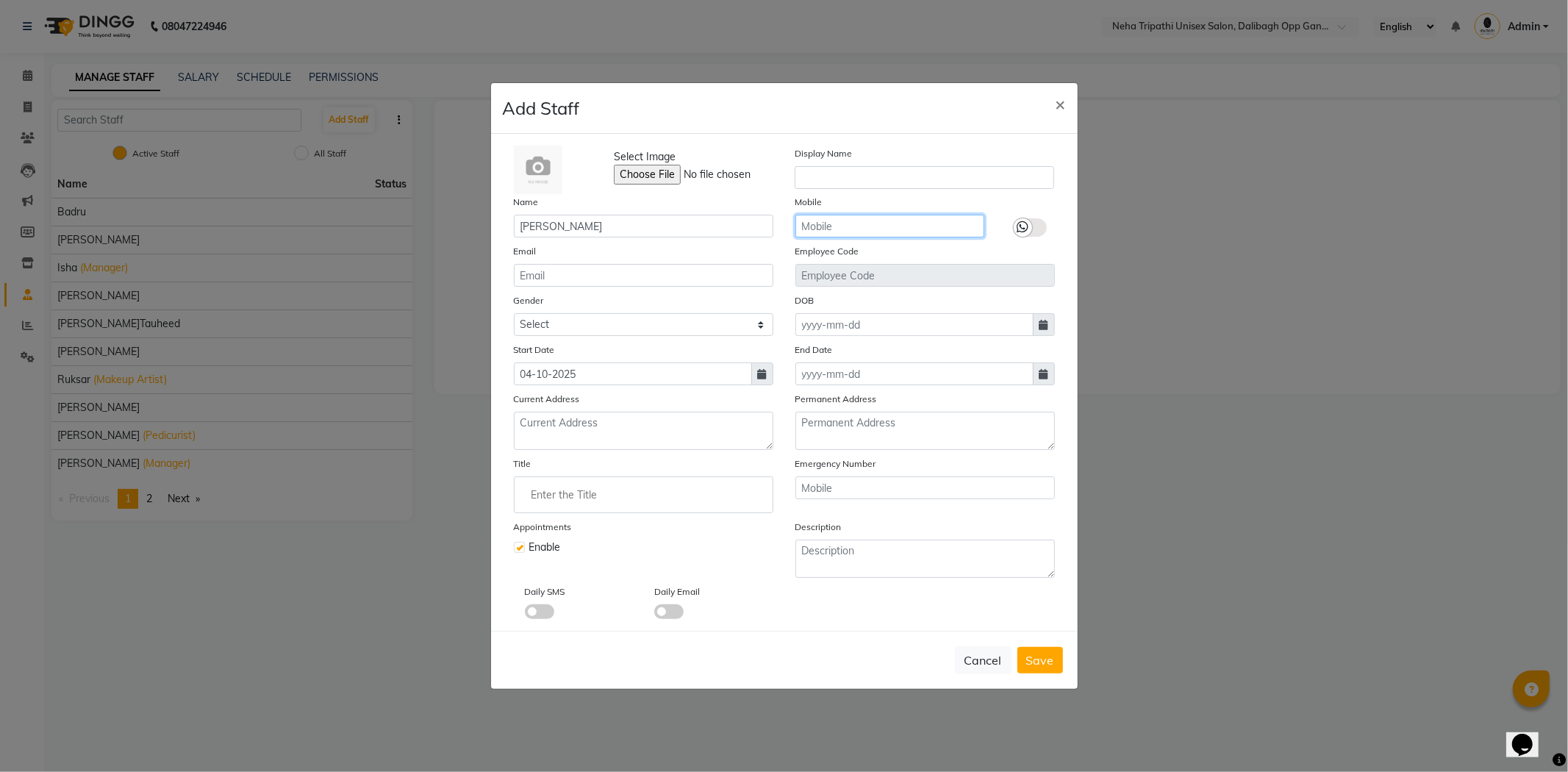
click at [881, 229] on input "text" at bounding box center [890, 226] width 189 height 22
click at [1065, 106] on span "×" at bounding box center [1061, 104] width 10 height 22
select select
checkbox input "false"
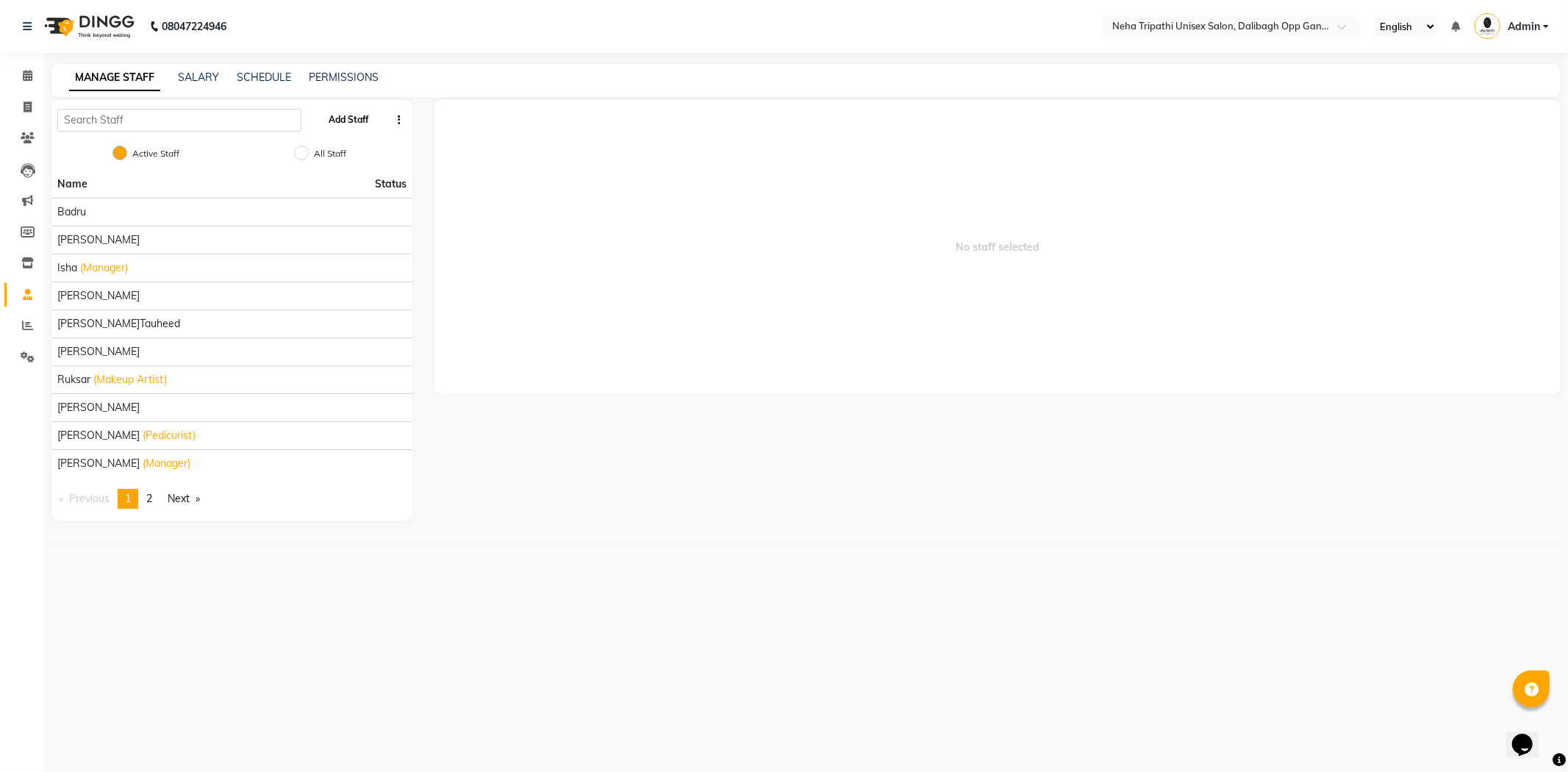
click at [355, 122] on button "Add Staff" at bounding box center [349, 120] width 51 height 25
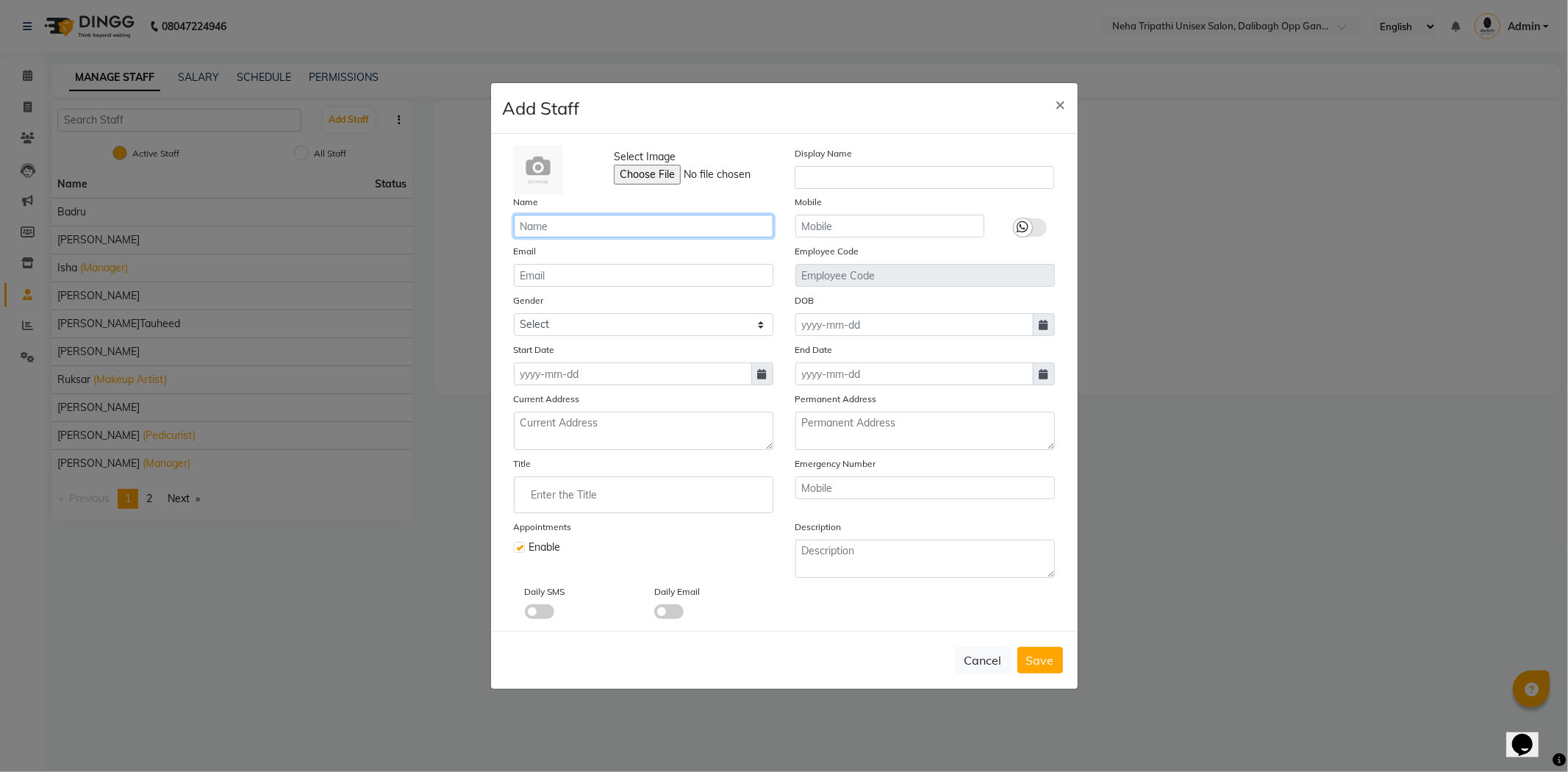
click at [720, 223] on input "text" at bounding box center [643, 226] width 260 height 22
type input "Ichcha Yadav"
click at [866, 225] on input "text" at bounding box center [890, 226] width 189 height 22
type input "6306495065"
click at [660, 325] on select "Select Male Female Other Prefer Not To Say" at bounding box center [643, 324] width 260 height 22
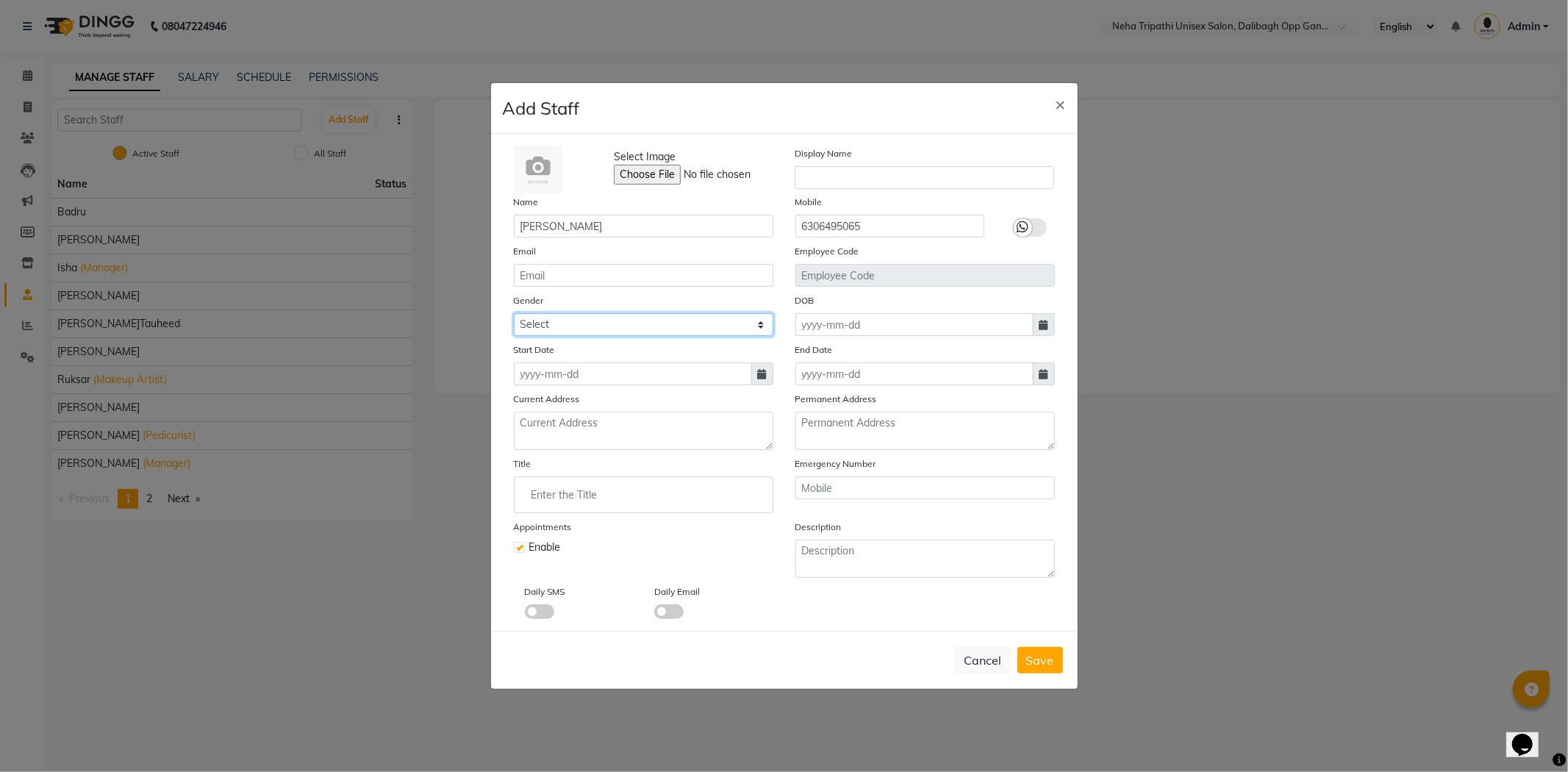
select select "female"
click at [514, 313] on select "Select Male Female Other Prefer Not To Say" at bounding box center [643, 324] width 260 height 22
click at [769, 376] on span at bounding box center [762, 374] width 22 height 22
select select "10"
select select "2025"
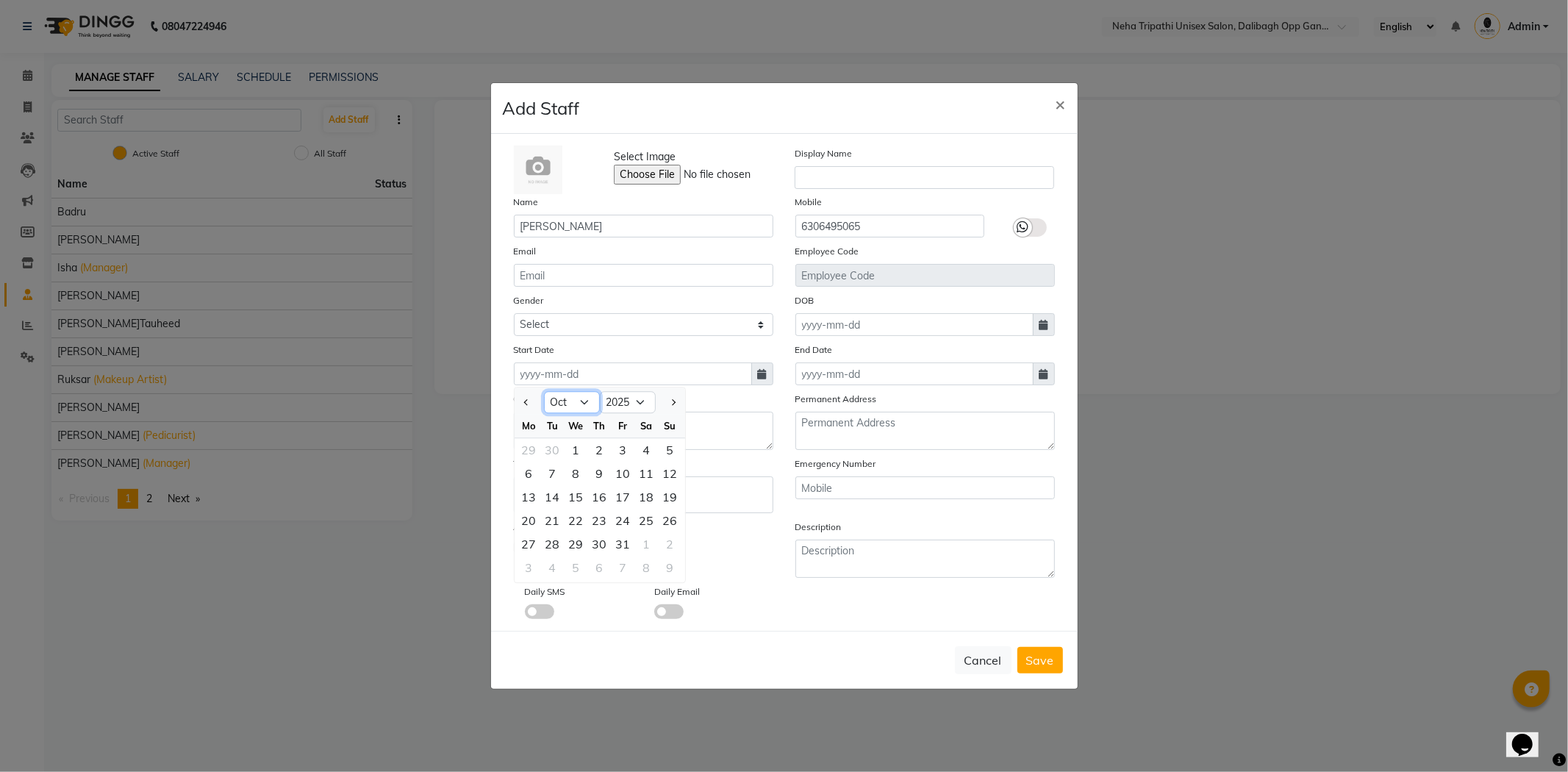
click at [582, 402] on select "Jan Feb Mar Apr May Jun Jul Aug Sep Oct Nov Dec" at bounding box center [571, 403] width 56 height 22
select select "9"
click at [544, 392] on select "Jan Feb Mar Apr May Jun Jul Aug Sep Oct Nov Dec" at bounding box center [571, 403] width 56 height 22
click at [598, 520] on div "25" at bounding box center [600, 520] width 23 height 23
type input "25-09-2025"
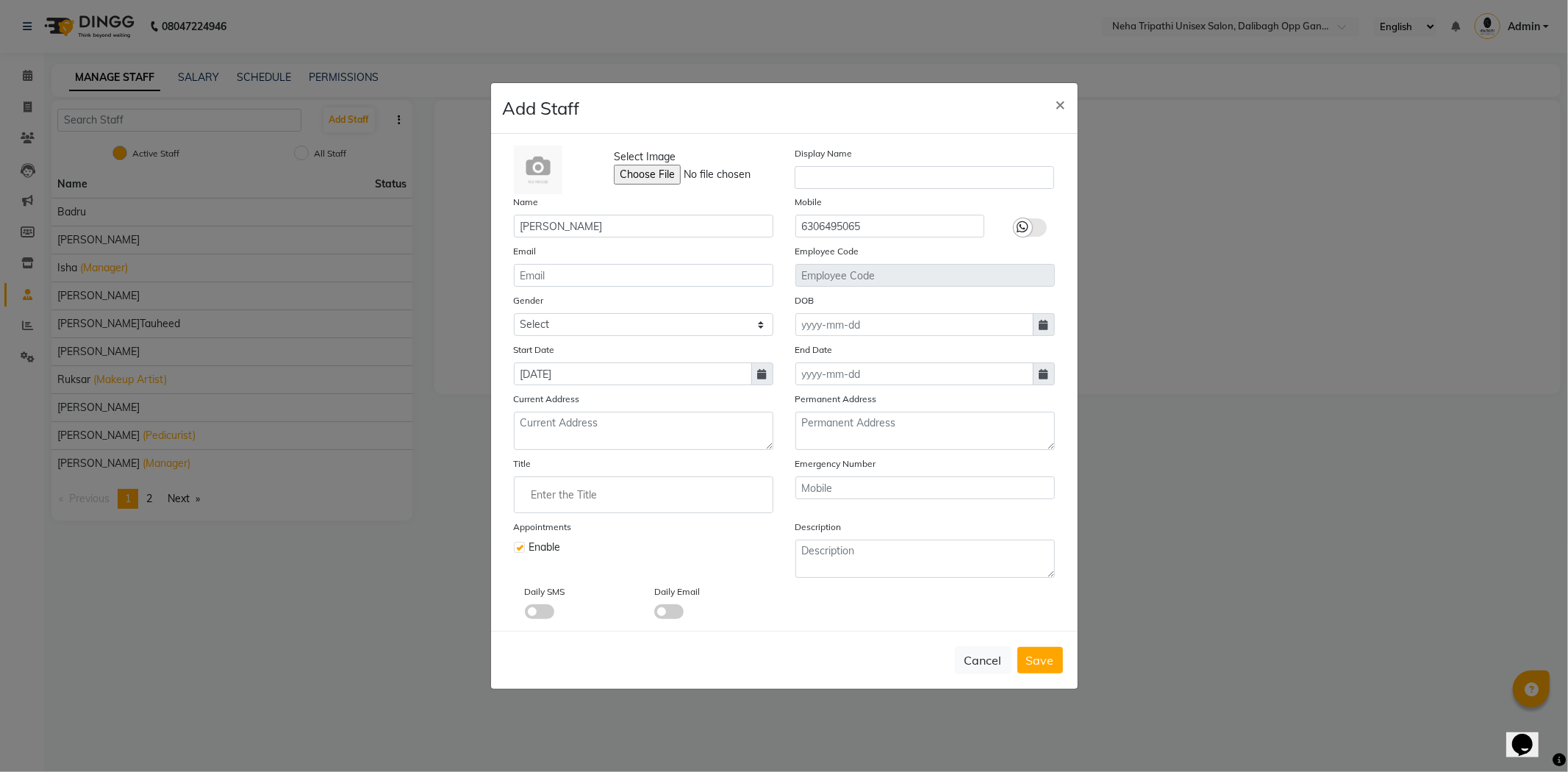
click at [1043, 321] on icon at bounding box center [1044, 325] width 9 height 10
select select "10"
select select "2025"
click at [908, 398] on div "3" at bounding box center [905, 401] width 23 height 23
type input "03-10-2025"
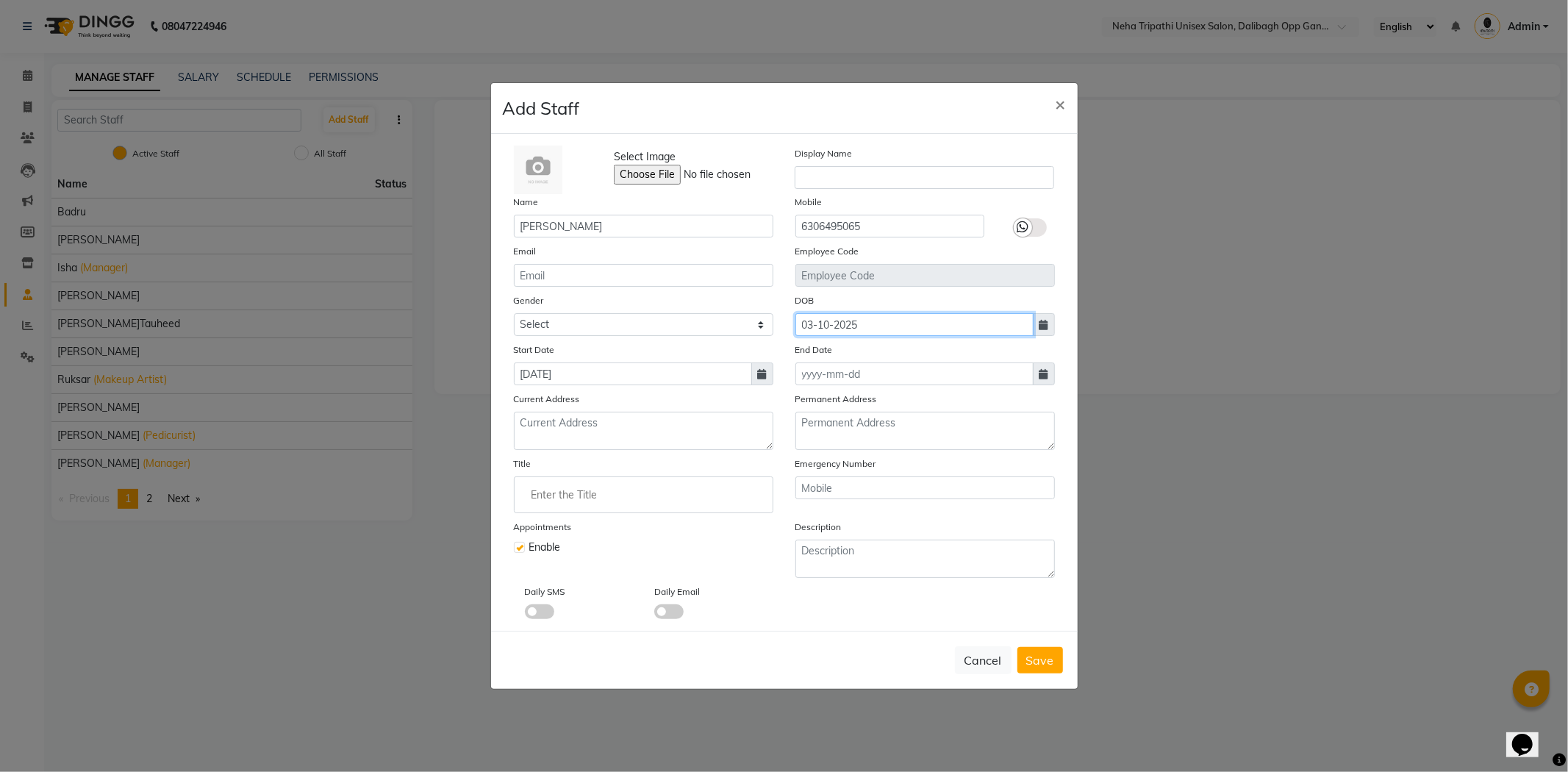
click at [991, 326] on input "03-10-2025" at bounding box center [914, 324] width 238 height 22
select select "10"
click at [920, 351] on select "1920 1921 1922 1923 1924 1925 1926 1927 1928 1929 1930 1931 1932 1933 1934 1935…" at bounding box center [909, 354] width 56 height 22
select select "2000"
click at [882, 343] on select "1920 1921 1922 1923 1924 1925 1926 1927 1928 1929 1930 1931 1932 1933 1934 1935…" at bounding box center [909, 354] width 56 height 22
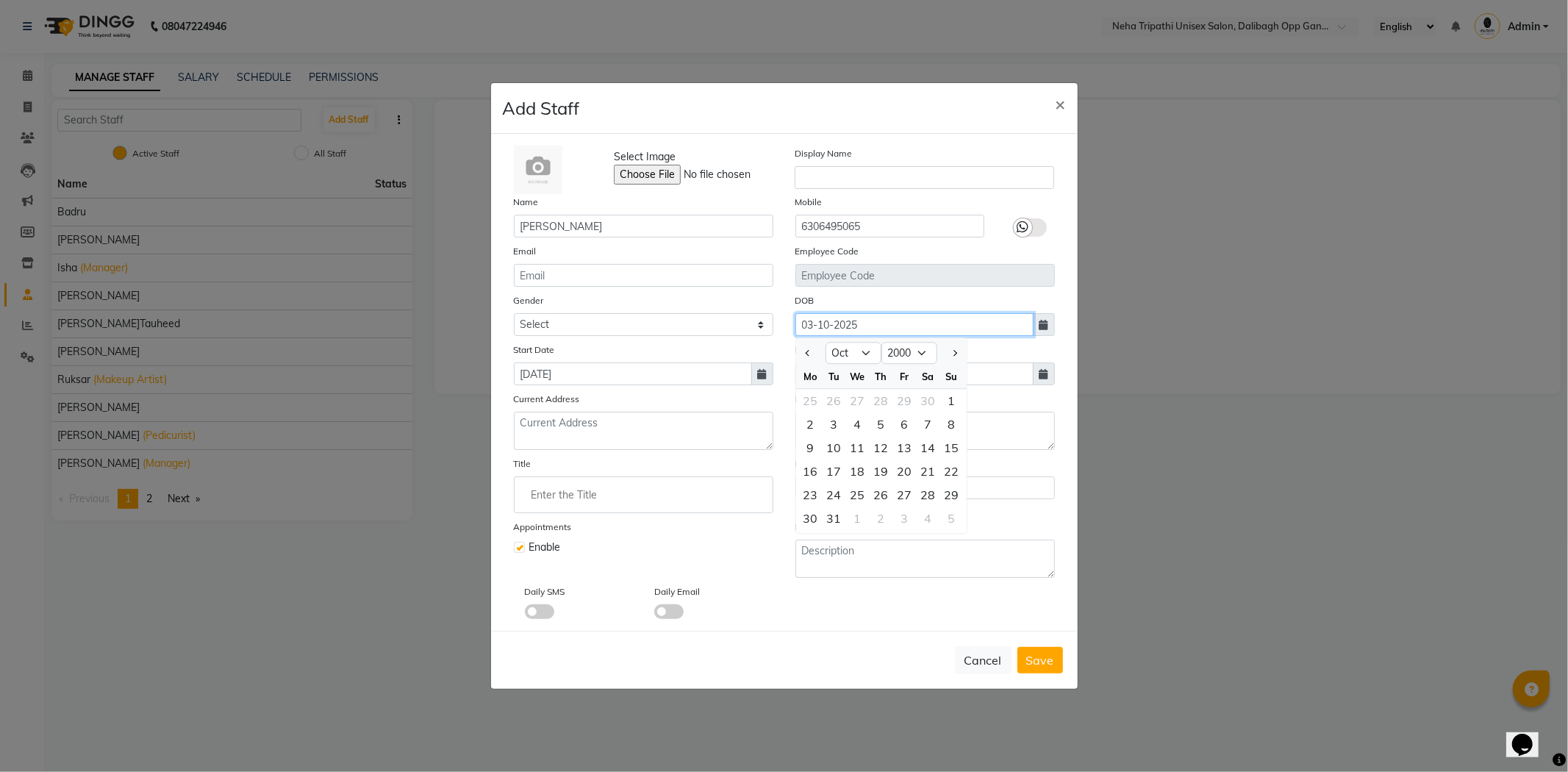
click at [981, 321] on input "03-10-2025" at bounding box center [914, 324] width 238 height 22
type input "0"
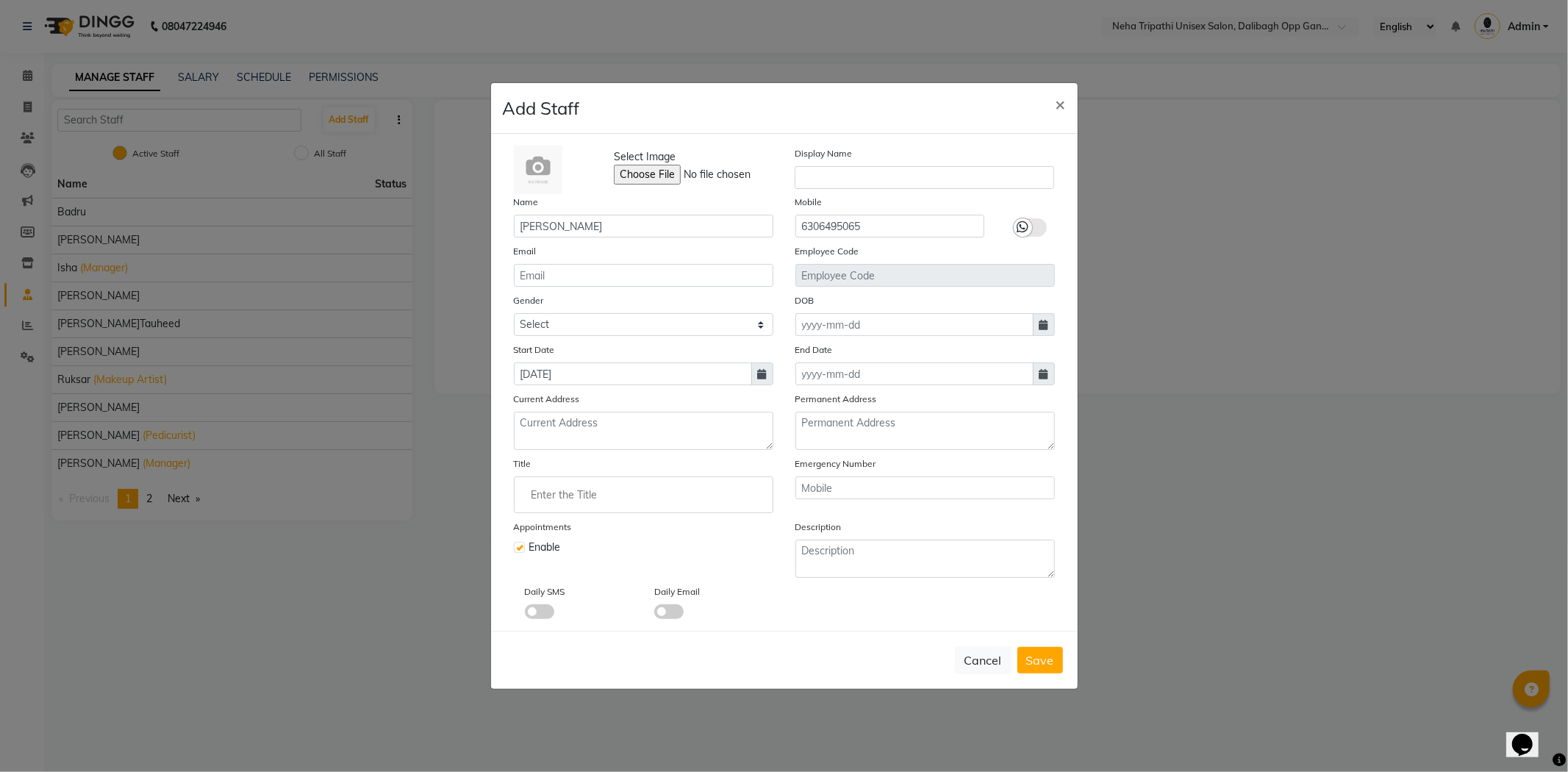
click at [710, 467] on div "Title" at bounding box center [643, 484] width 260 height 57
click at [1040, 657] on span "Save" at bounding box center [1041, 661] width 28 height 15
select select
checkbox input "false"
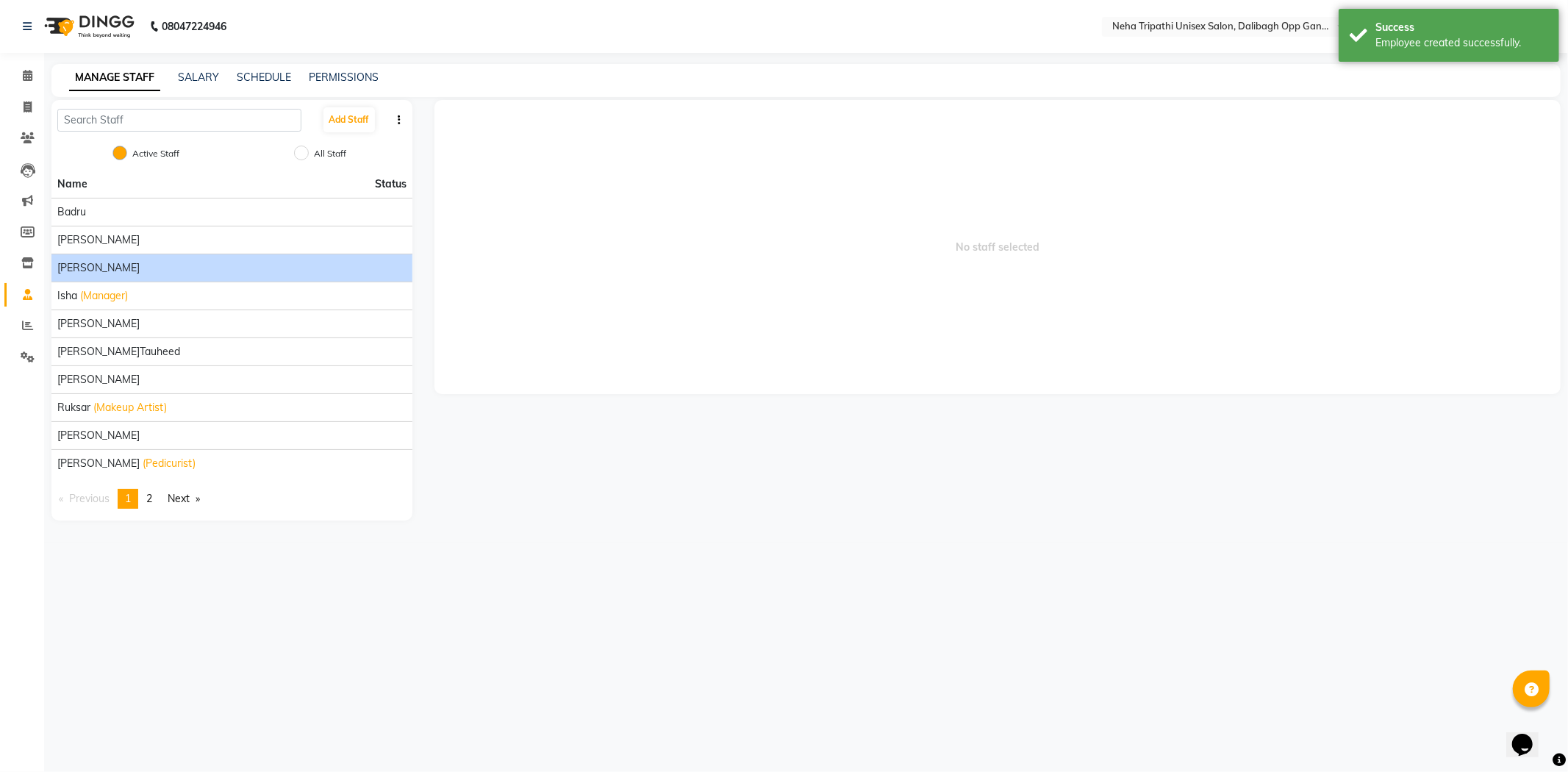
click at [125, 259] on li "Ichcha Yadav" at bounding box center [232, 268] width 361 height 28
drag, startPoint x: 120, startPoint y: 283, endPoint x: 125, endPoint y: 268, distance: 15.8
click at [125, 268] on div "Ichcha Yadav" at bounding box center [232, 268] width 349 height 16
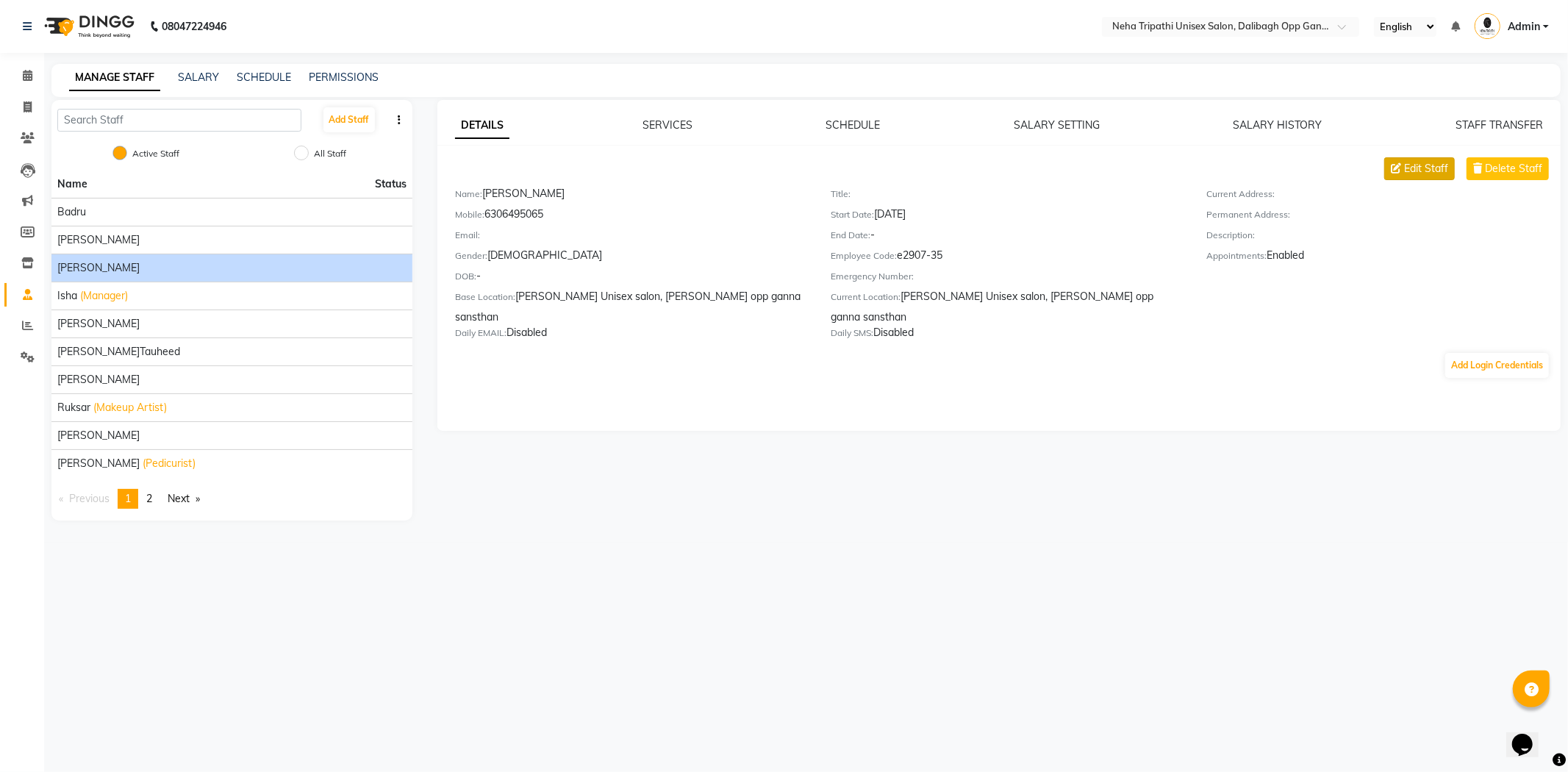
click at [1450, 166] on button "Edit Staff" at bounding box center [1419, 169] width 71 height 22
select select "female"
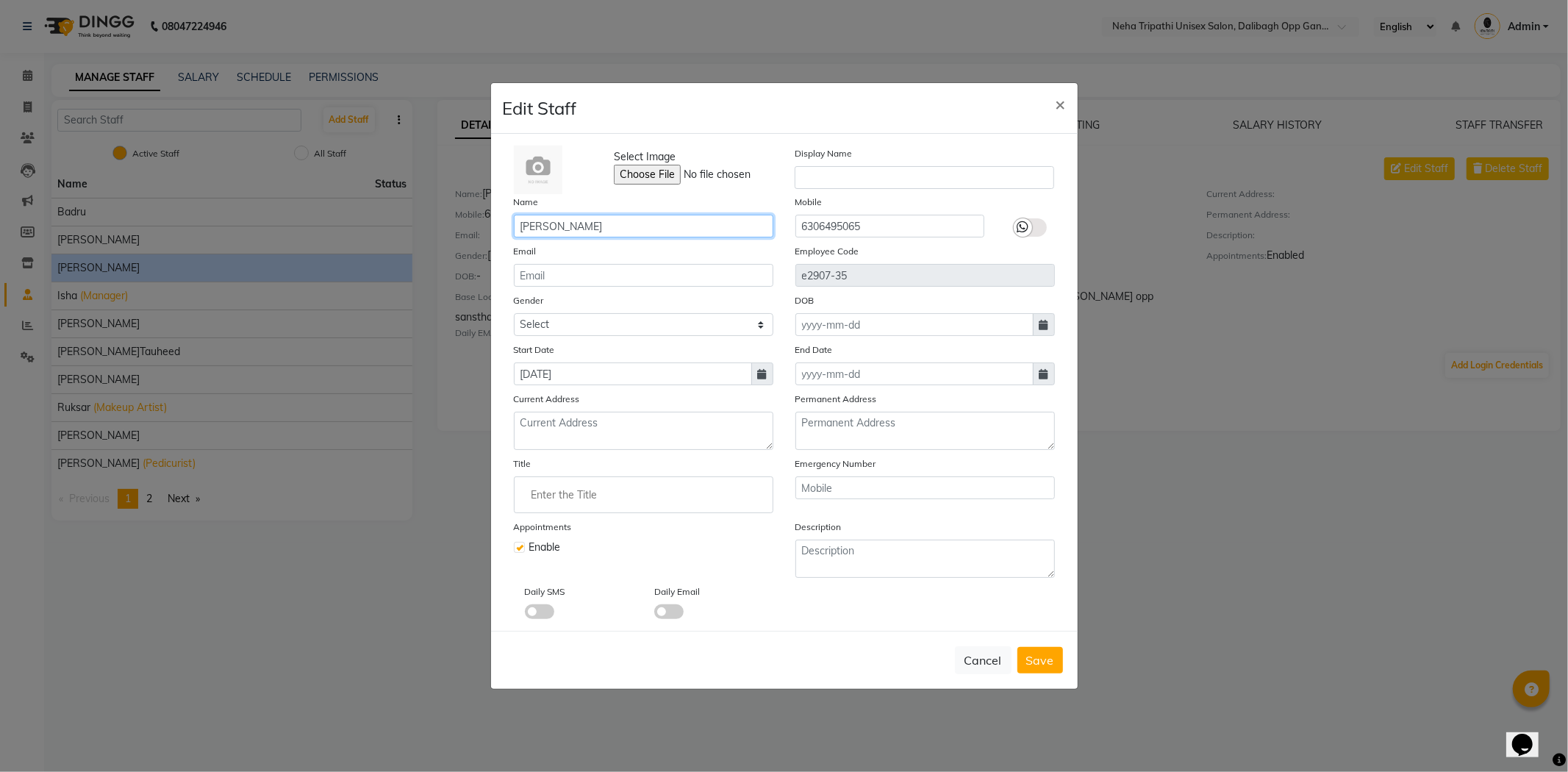
click at [703, 227] on input "Ichcha Yadav" at bounding box center [643, 226] width 260 height 22
type input "Ichcha"
click at [1027, 662] on span "Save" at bounding box center [1041, 661] width 28 height 15
select select
checkbox input "false"
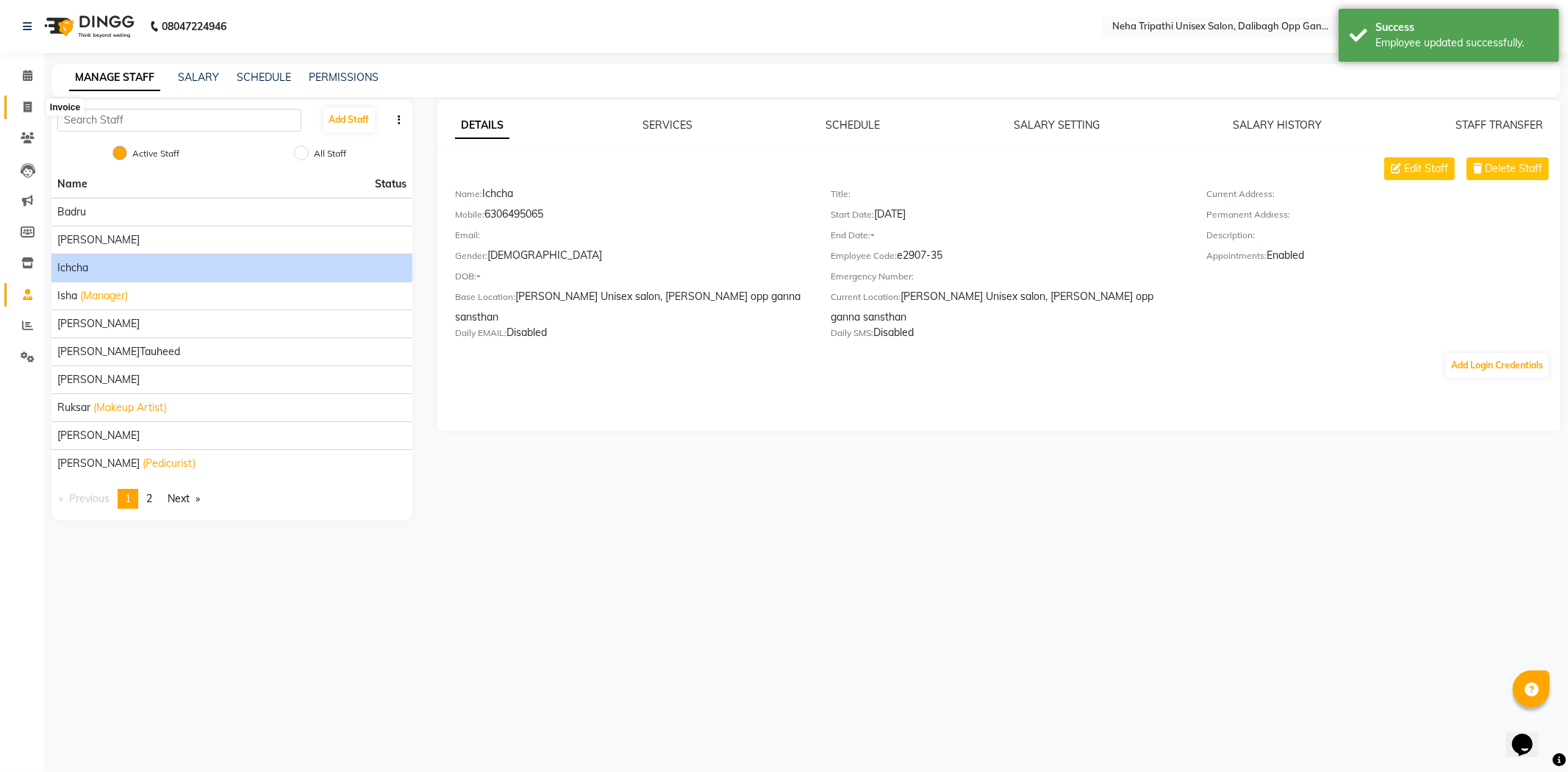
click at [26, 110] on icon at bounding box center [27, 106] width 8 height 11
select select "service"
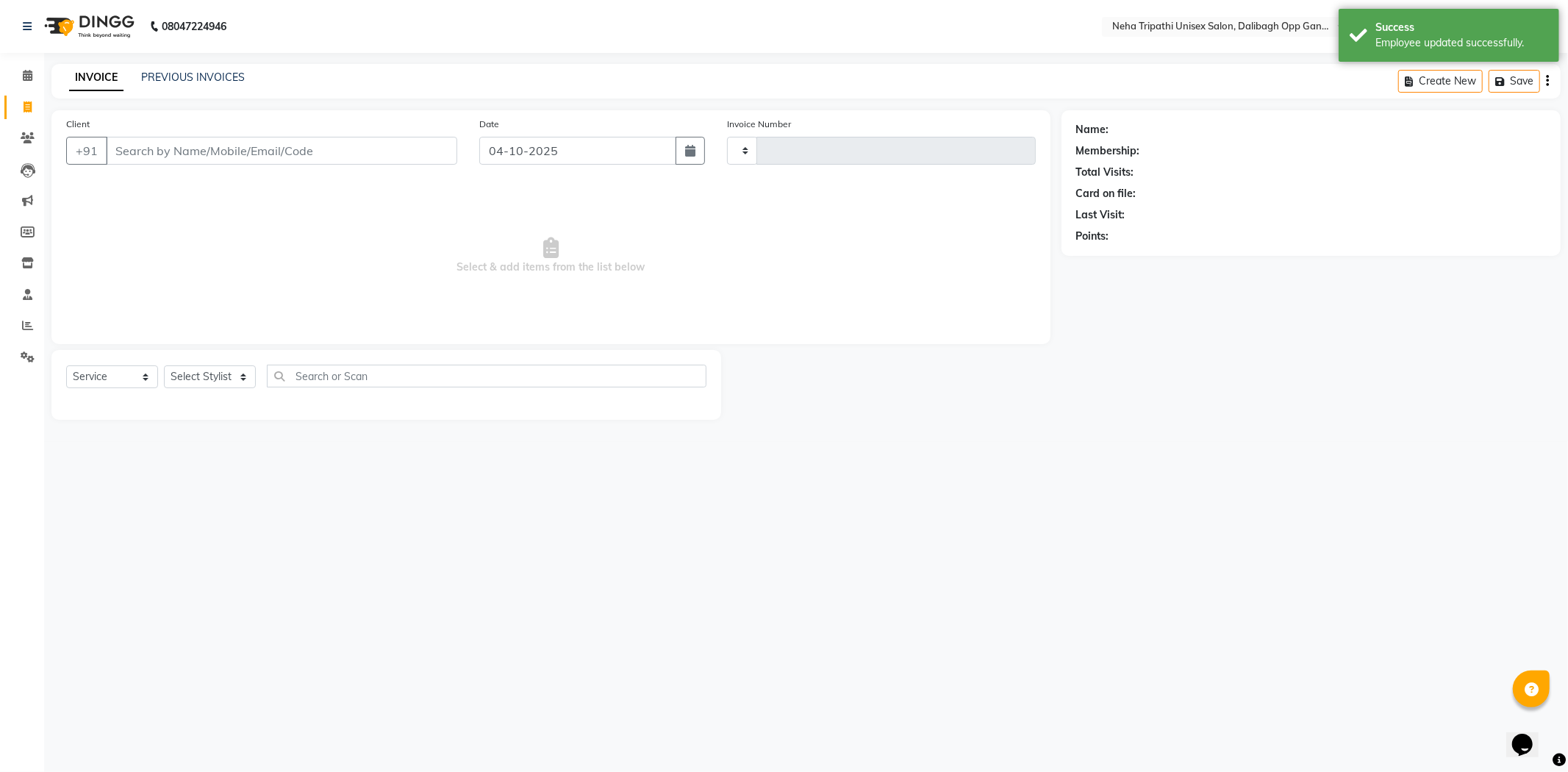
type input "1368"
select select "6624"
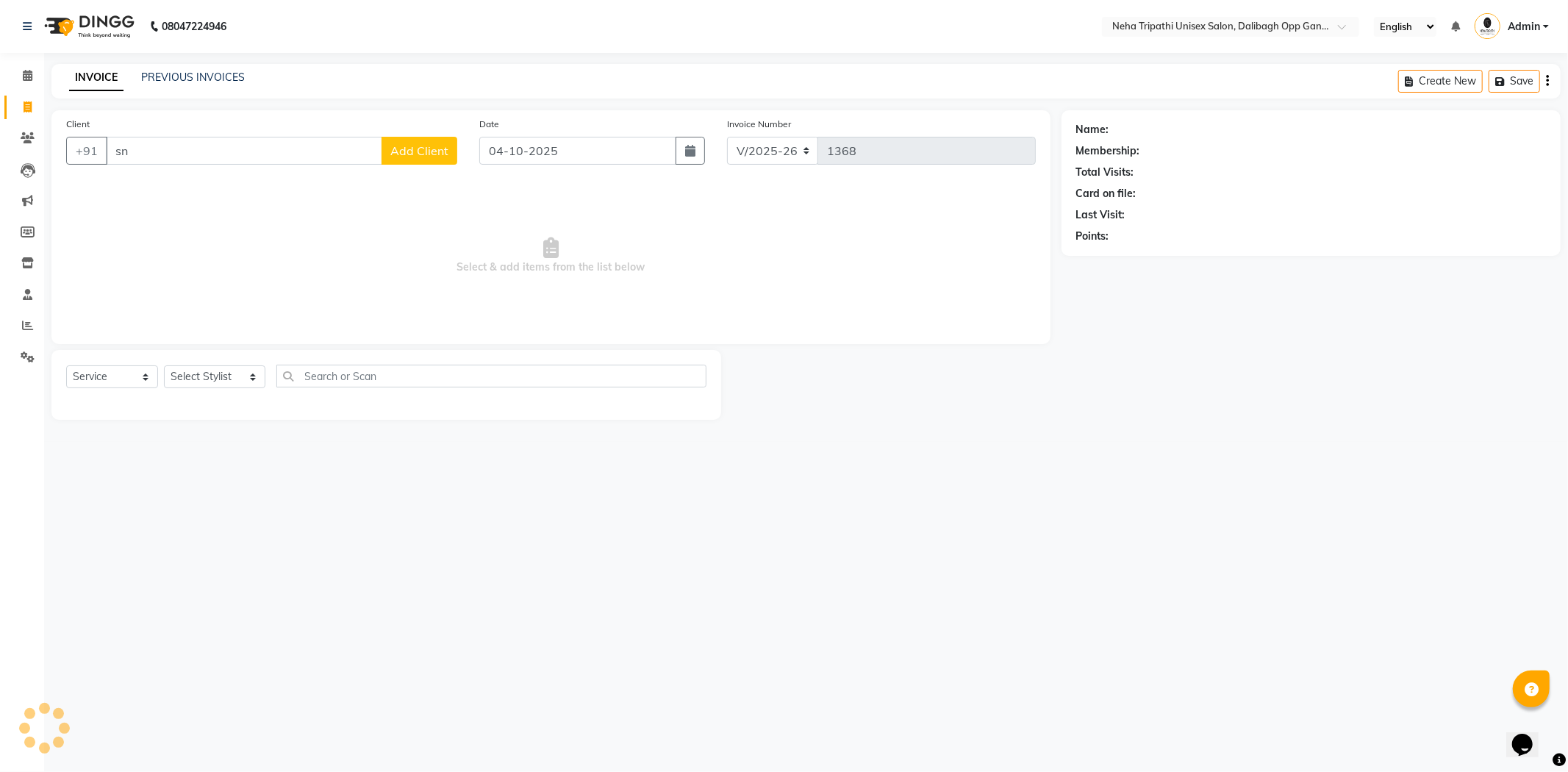
type input "s"
type input "9839671059"
click at [437, 154] on span "Add Client" at bounding box center [419, 151] width 58 height 15
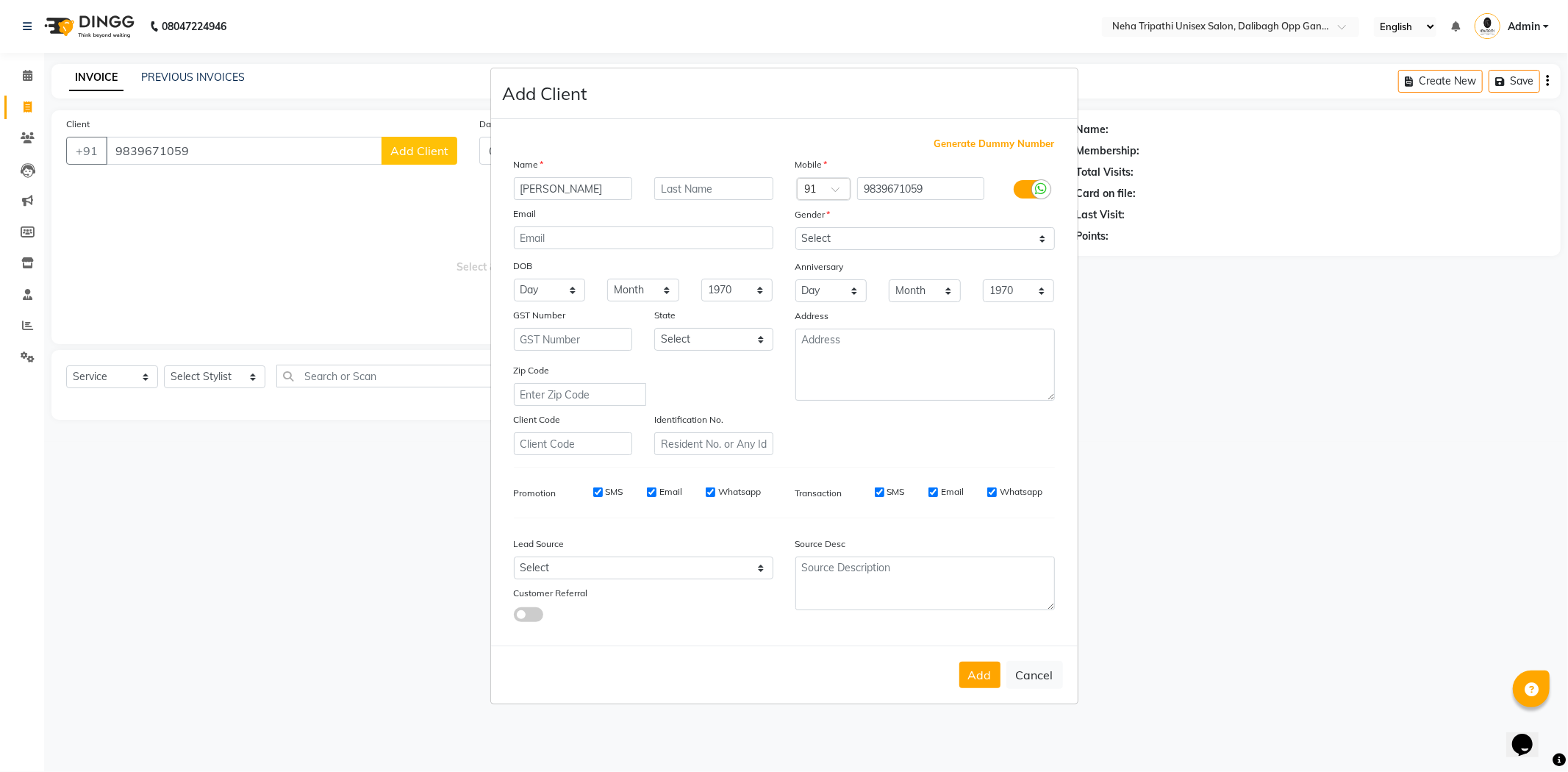
type input "Snover"
click at [971, 232] on select "Select Male Female Other Prefer Not To Say" at bounding box center [925, 238] width 260 height 22
select select "female"
click at [795, 227] on select "Select Male Female Other Prefer Not To Say" at bounding box center [925, 238] width 260 height 22
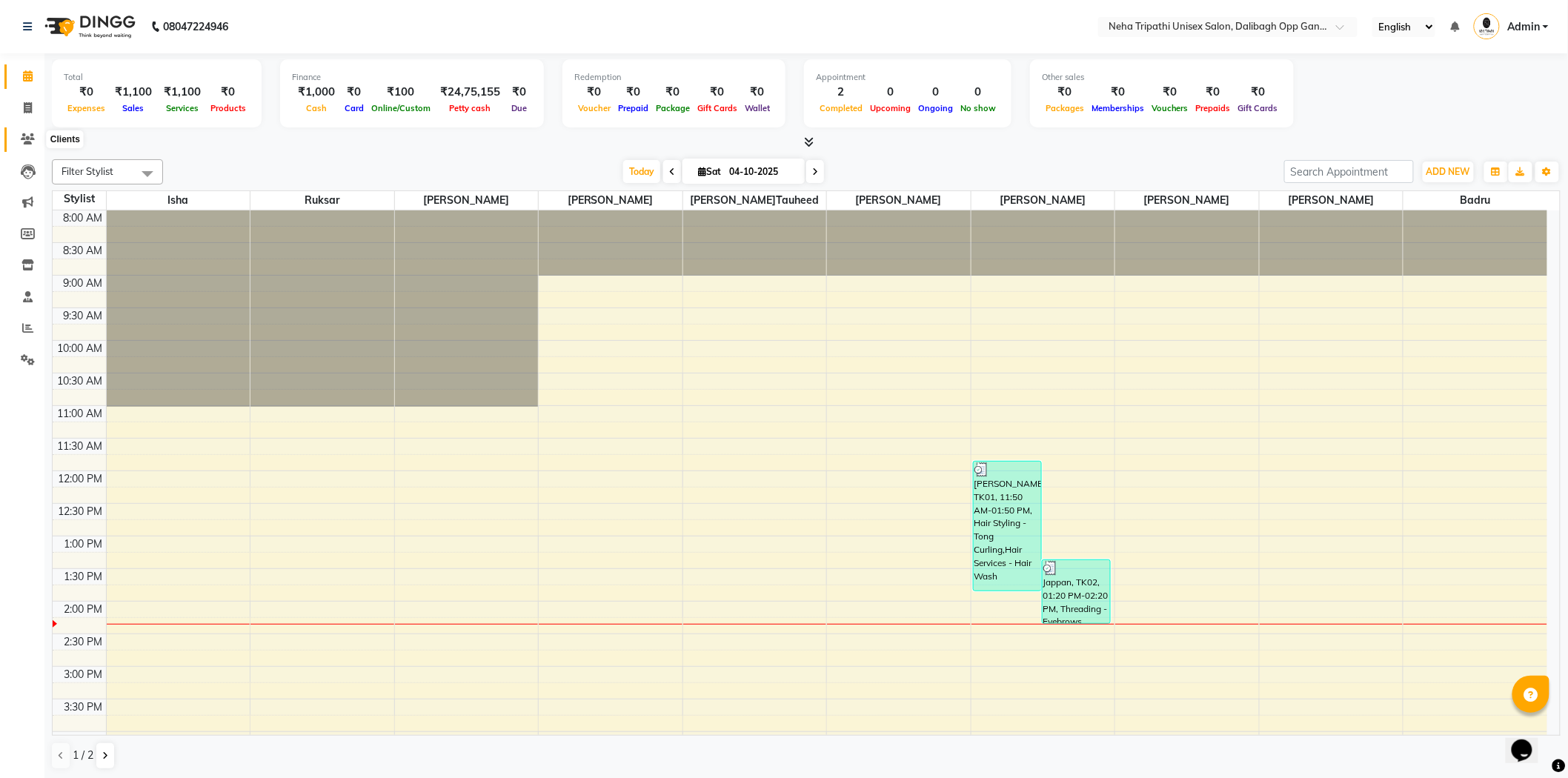
click at [29, 138] on icon at bounding box center [28, 138] width 14 height 11
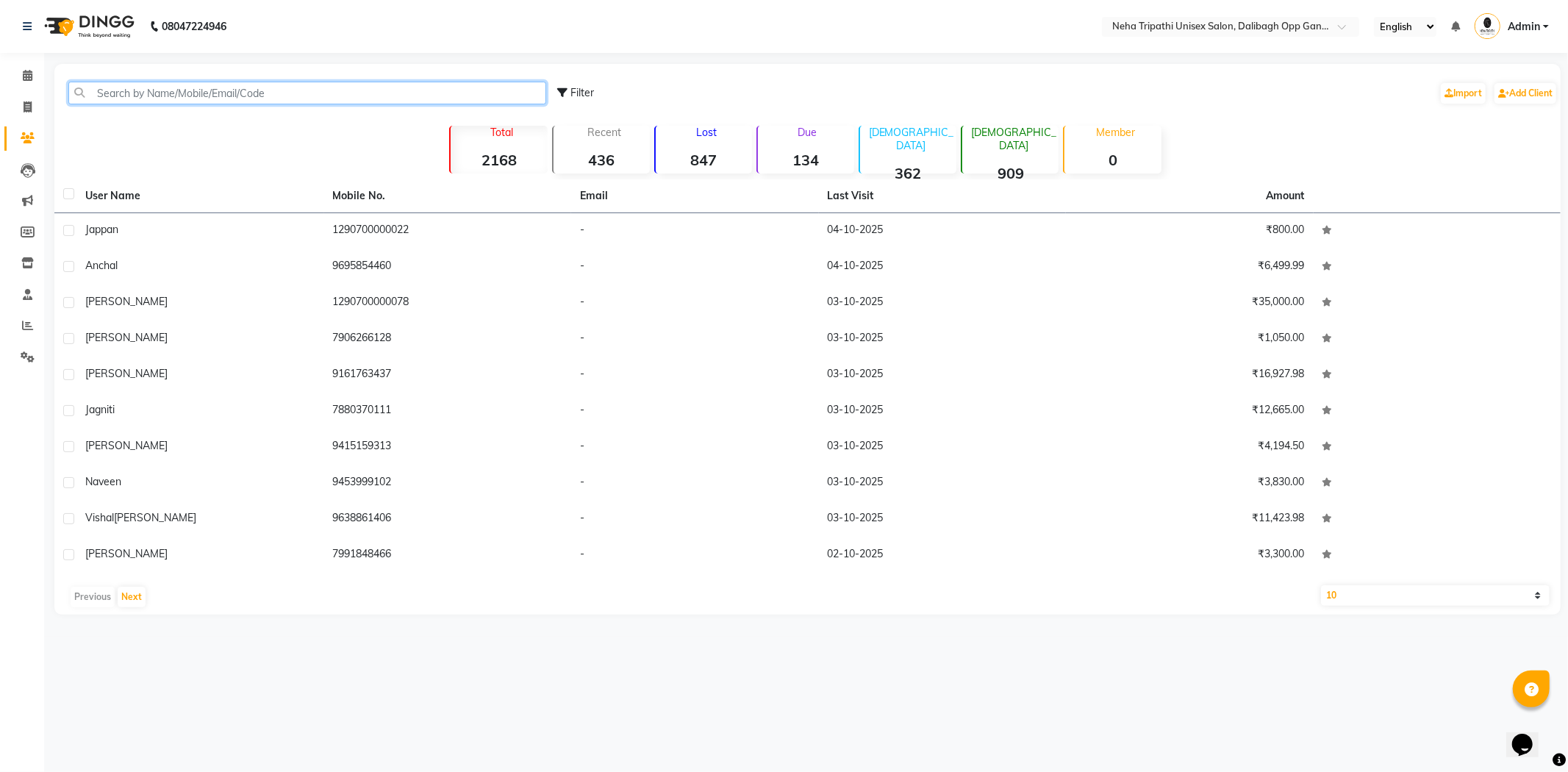
click at [198, 86] on input "text" at bounding box center [307, 92] width 478 height 22
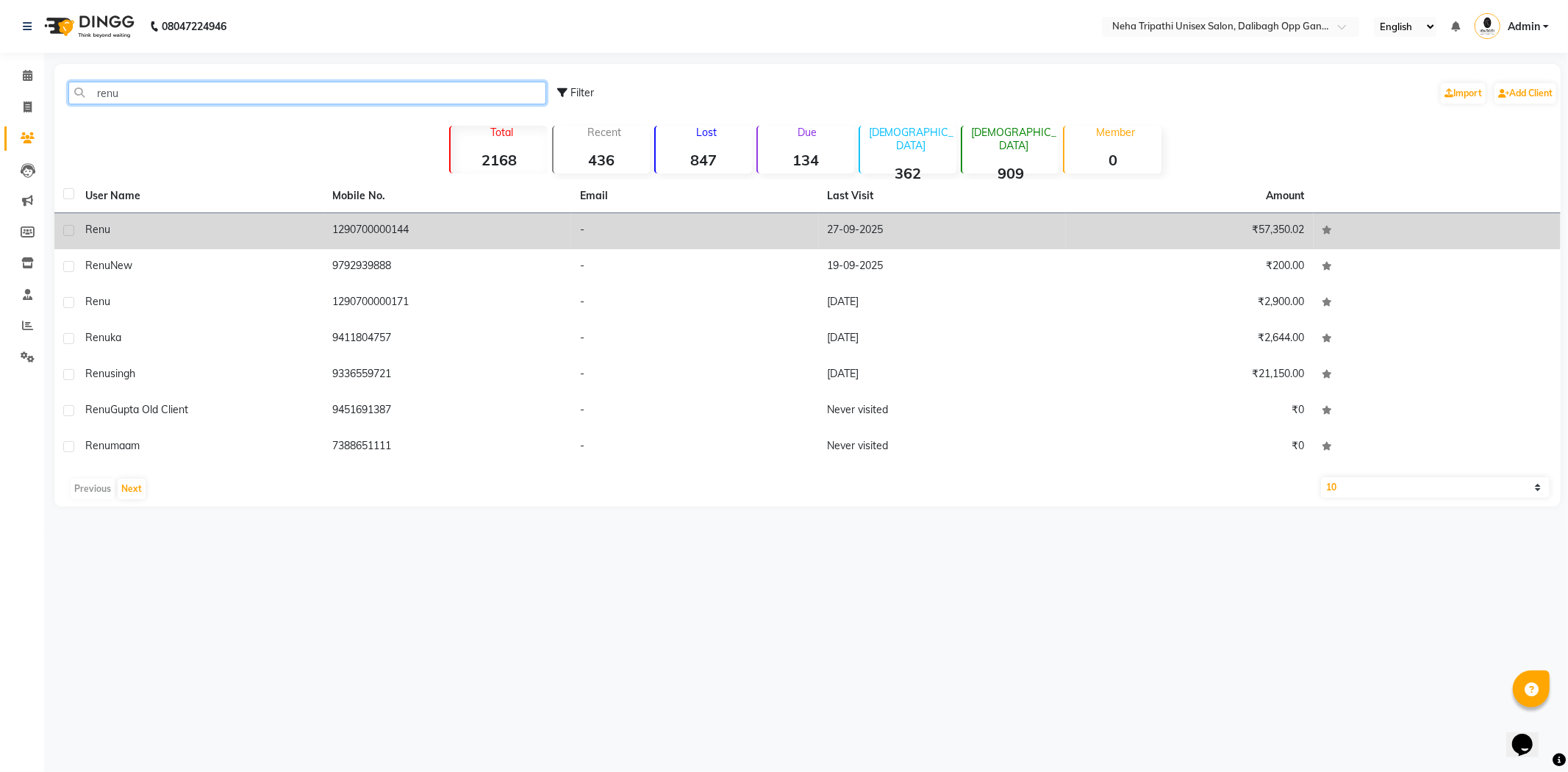
type input "renu"
click at [375, 232] on td "1290700000144" at bounding box center [448, 231] width 248 height 36
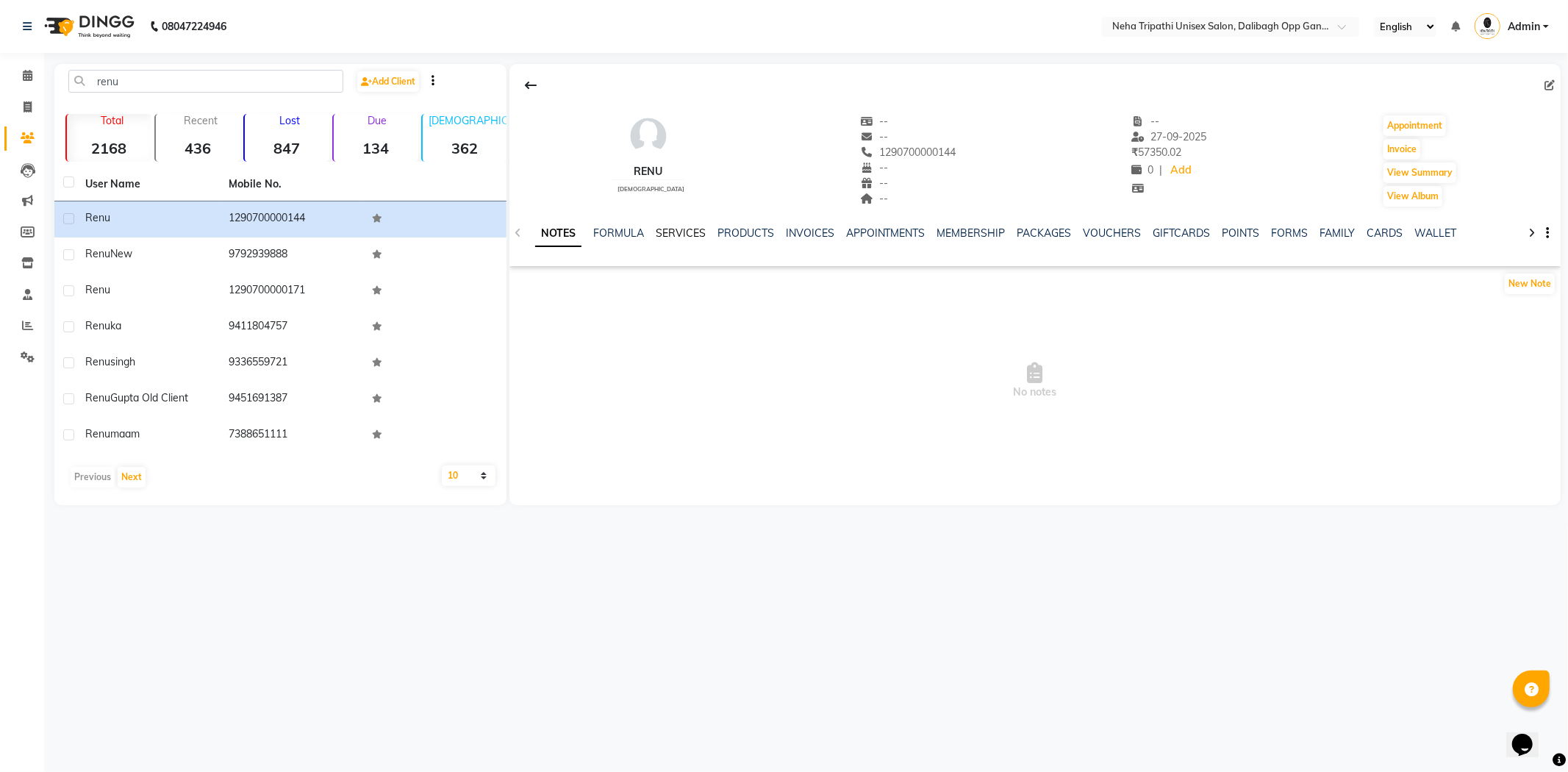
click at [675, 226] on div "NOTES FORMULA SERVICES PRODUCTS INVOICES APPOINTMENTS MEMBERSHIP PACKAGES VOUCH…" at bounding box center [1035, 233] width 1052 height 51
click at [675, 229] on link "SERVICES" at bounding box center [681, 233] width 50 height 13
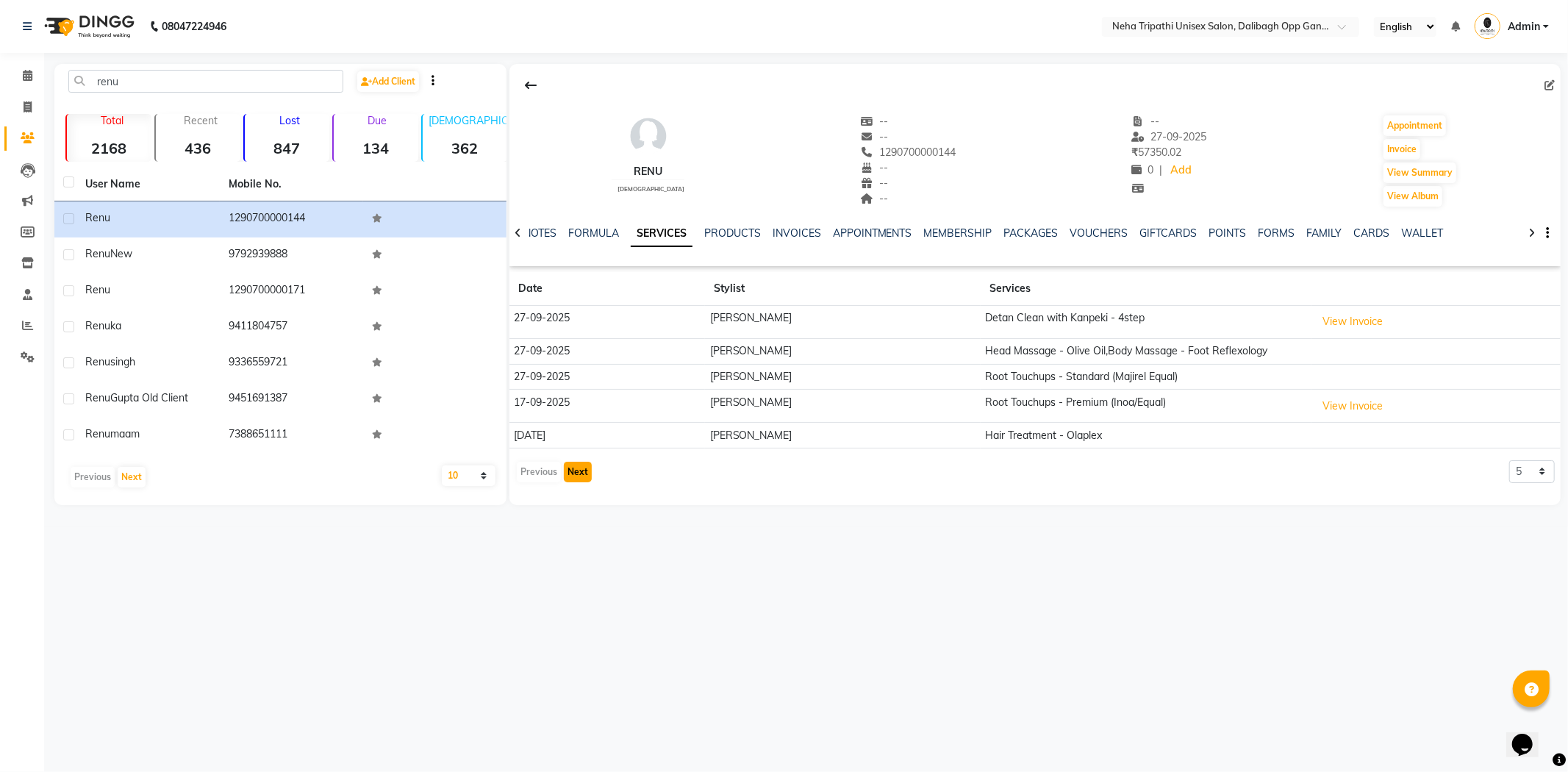
click at [570, 467] on button "Next" at bounding box center [578, 472] width 28 height 21
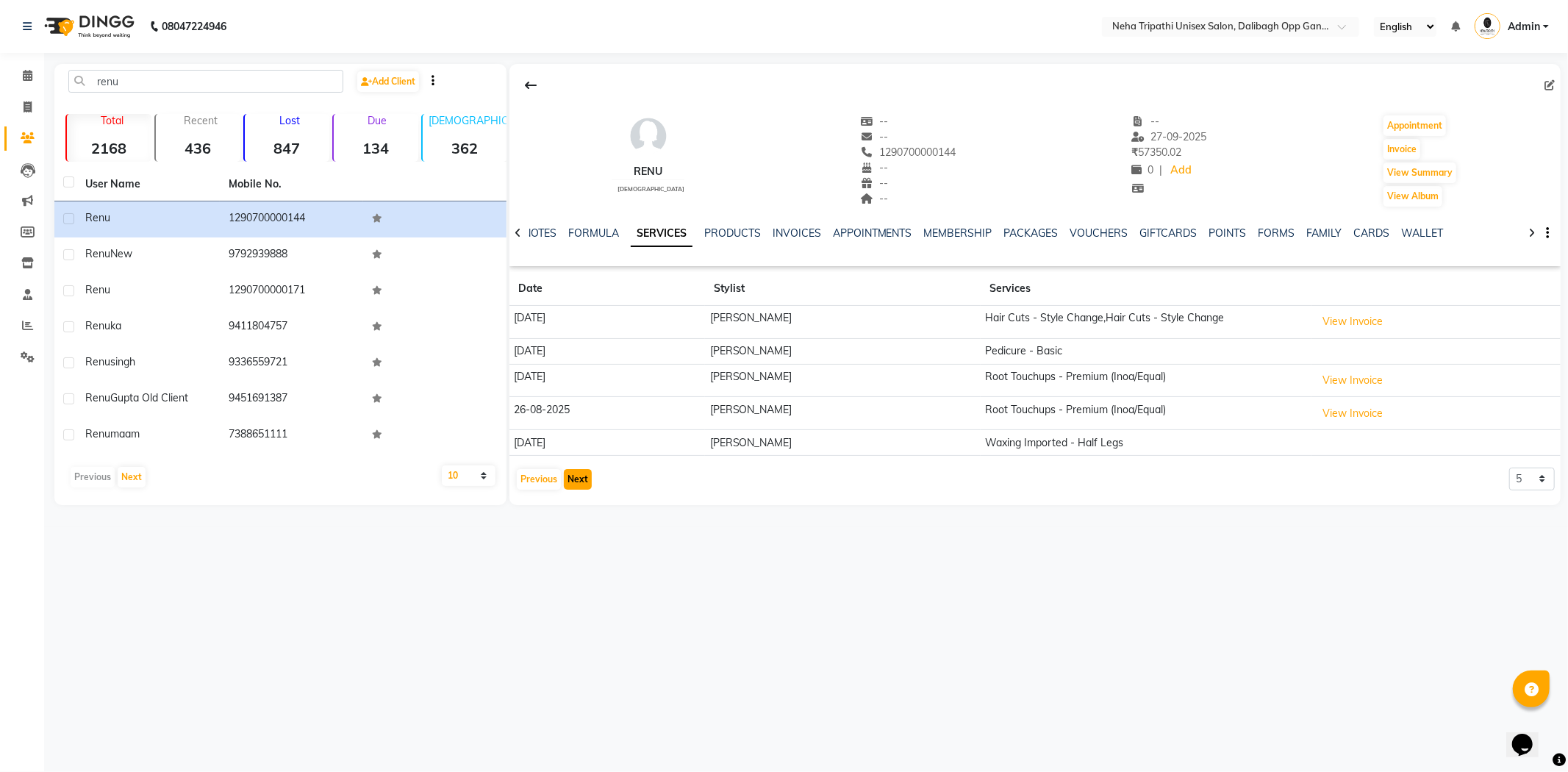
click at [574, 476] on button "Next" at bounding box center [578, 479] width 28 height 21
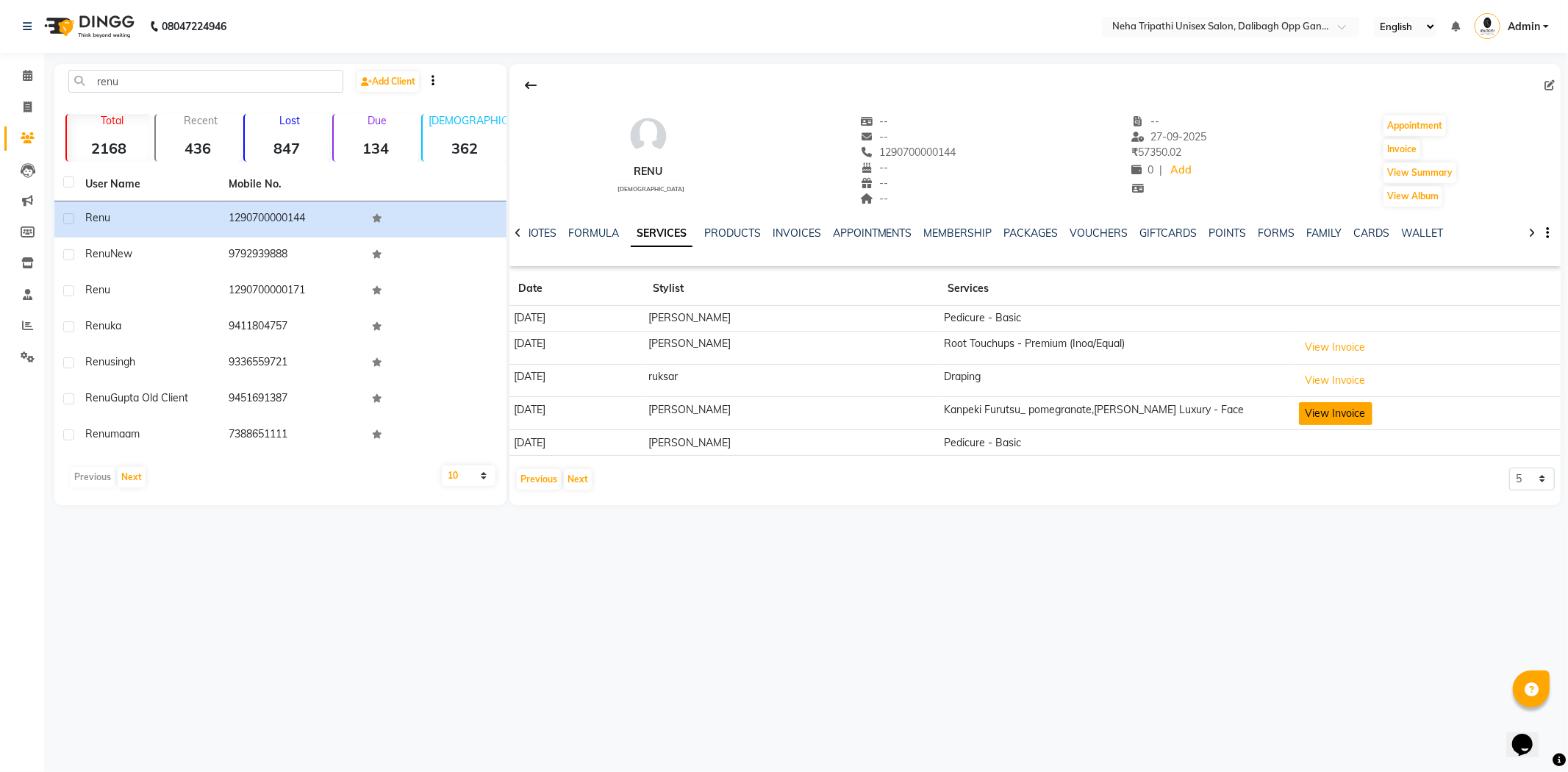
click at [1348, 415] on button "View Invoice" at bounding box center [1336, 413] width 74 height 22
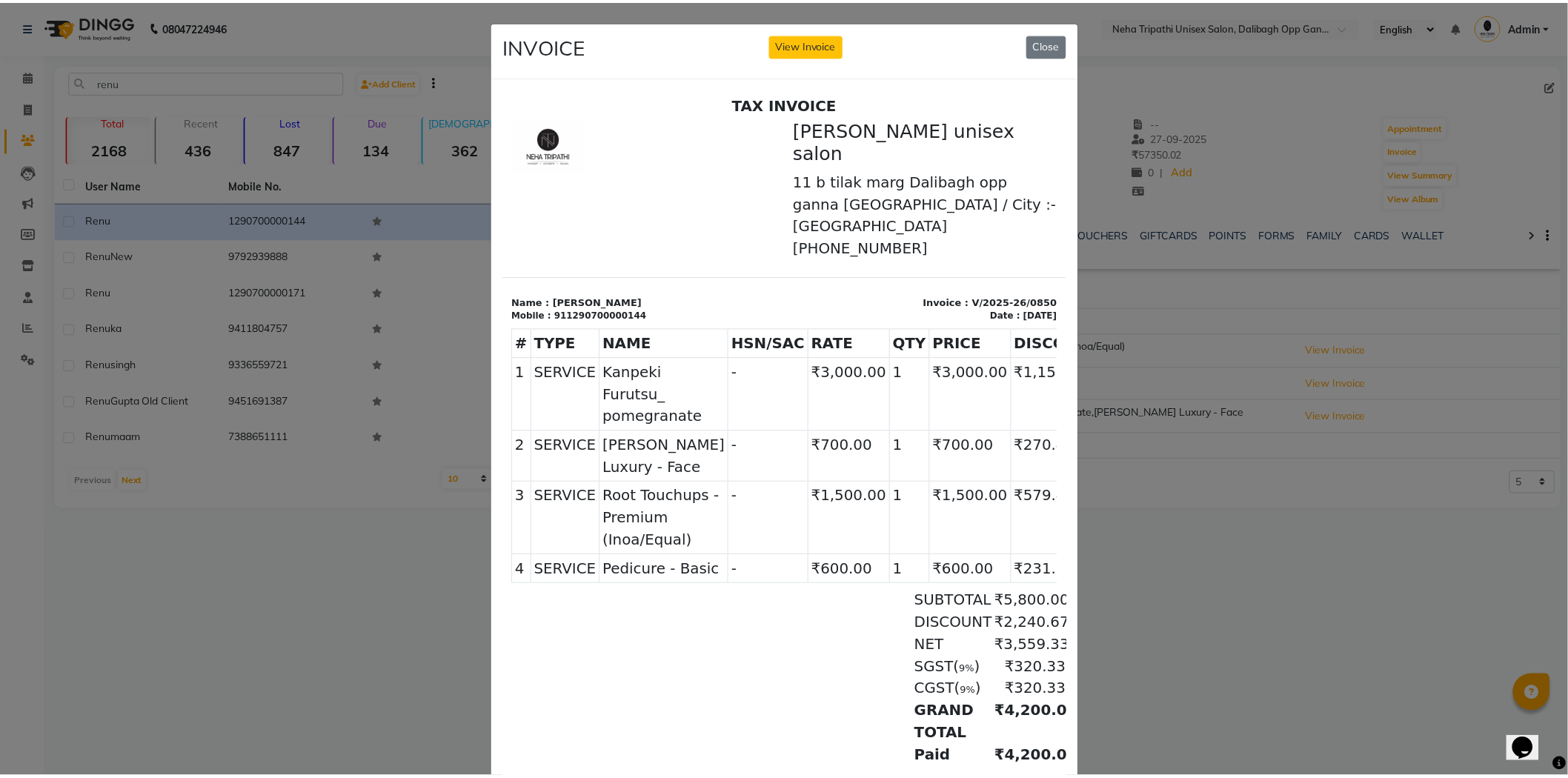
scroll to position [6, 0]
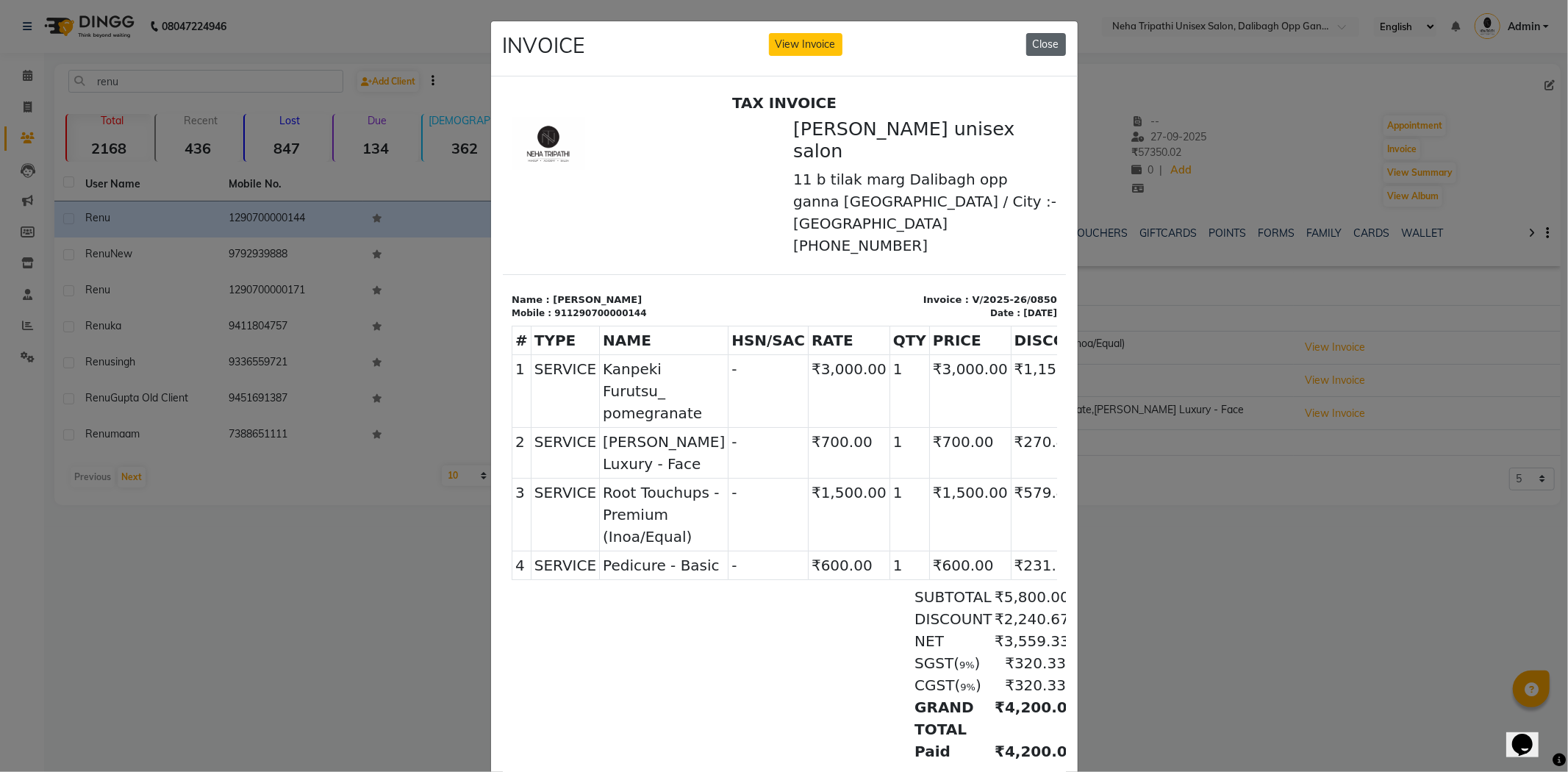
click at [1035, 42] on button "Close" at bounding box center [1047, 44] width 40 height 22
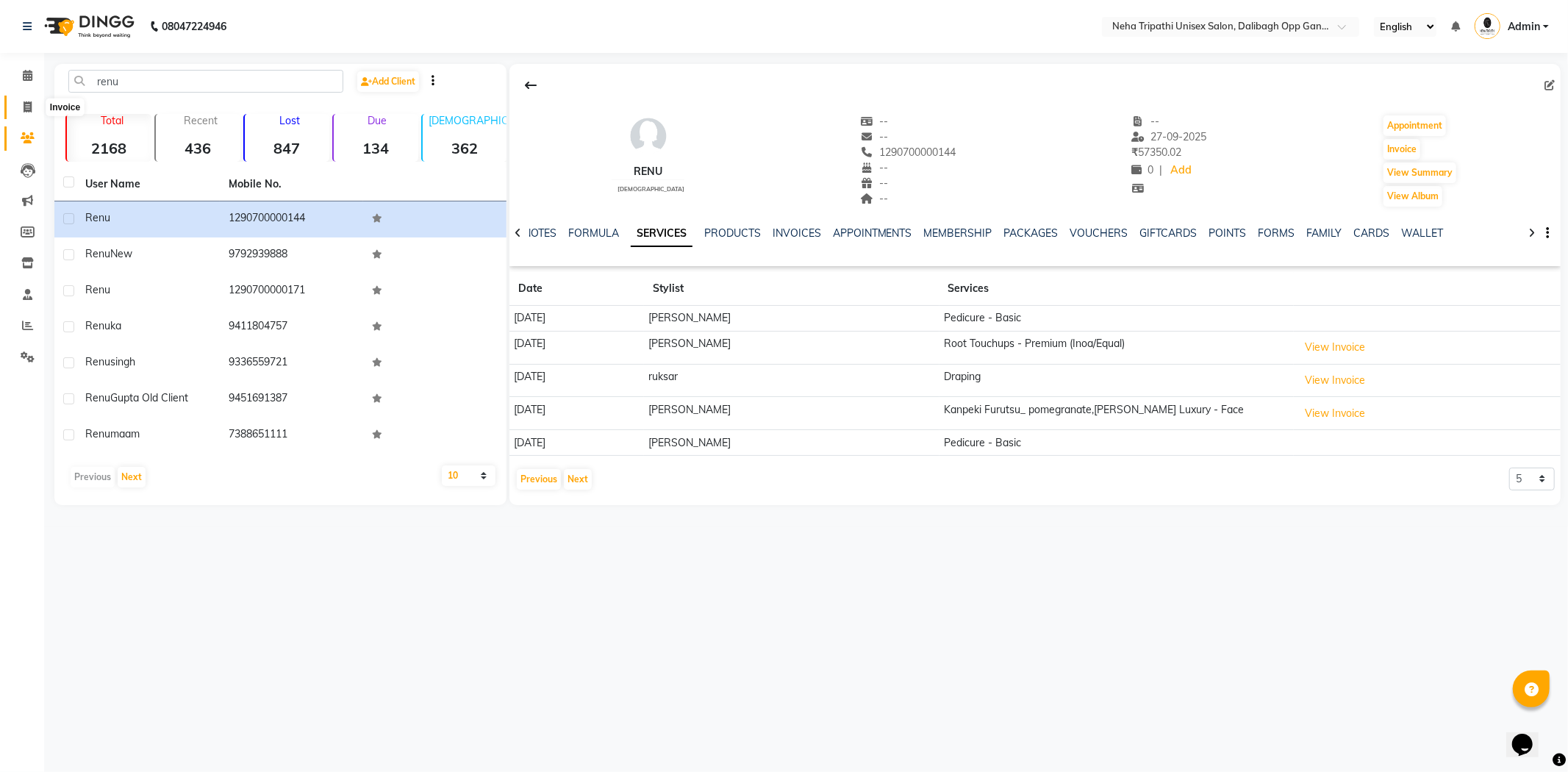
click at [30, 104] on icon at bounding box center [27, 106] width 8 height 11
select select "service"
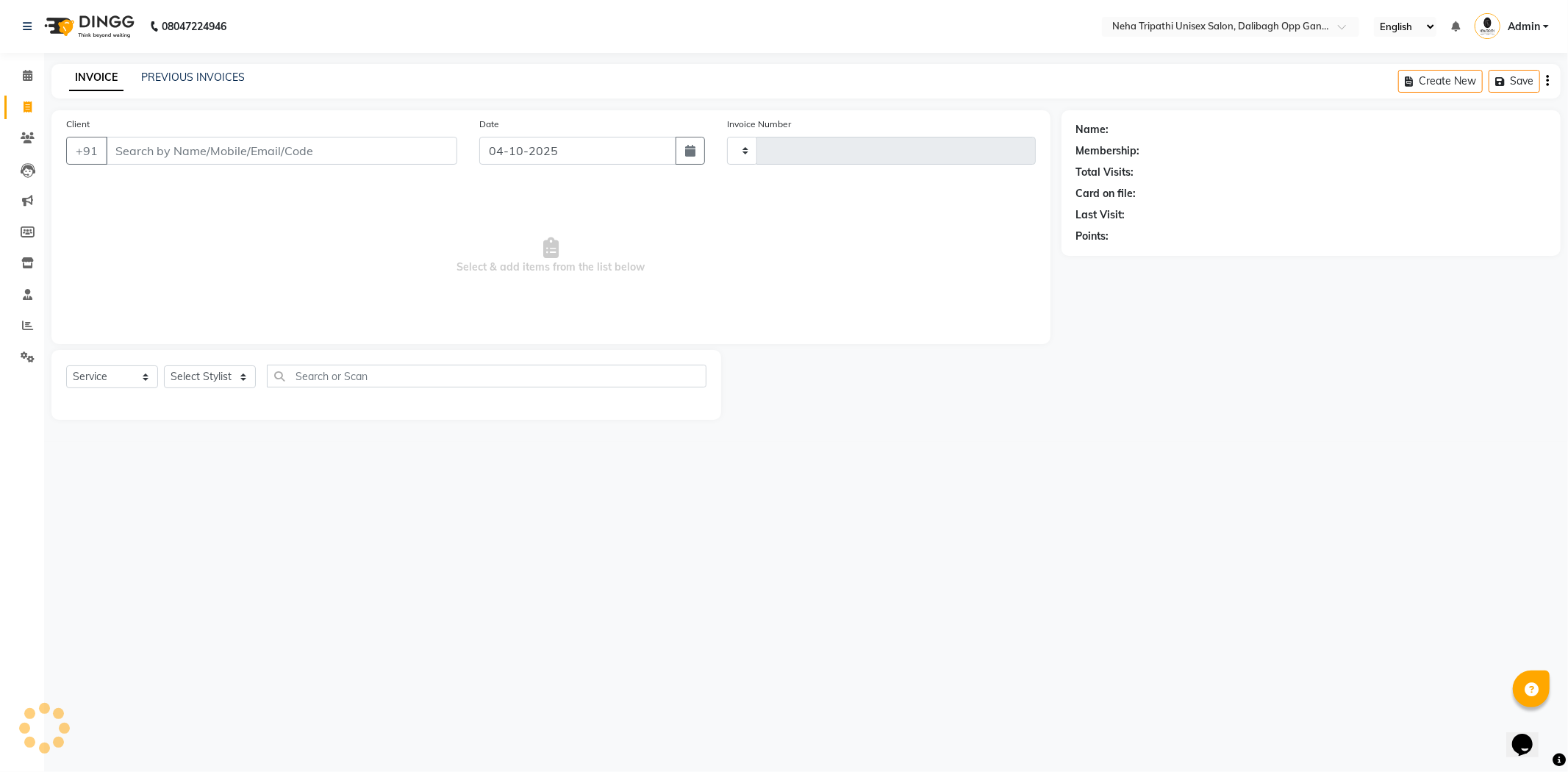
type input "1366"
select select "6624"
click at [189, 154] on input "Client" at bounding box center [281, 151] width 351 height 28
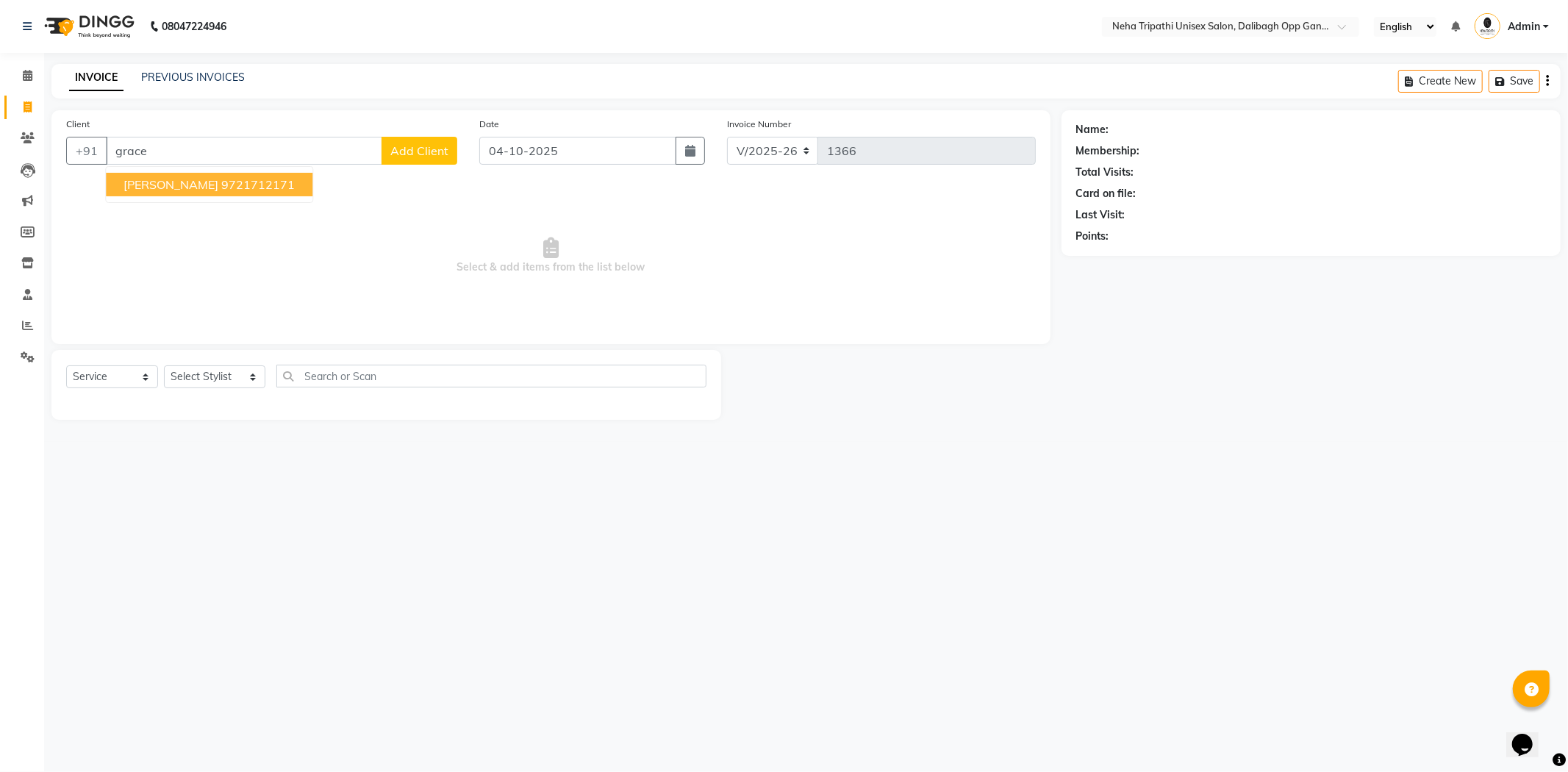
click at [201, 193] on button "Grace Arun 9721712171" at bounding box center [209, 184] width 207 height 23
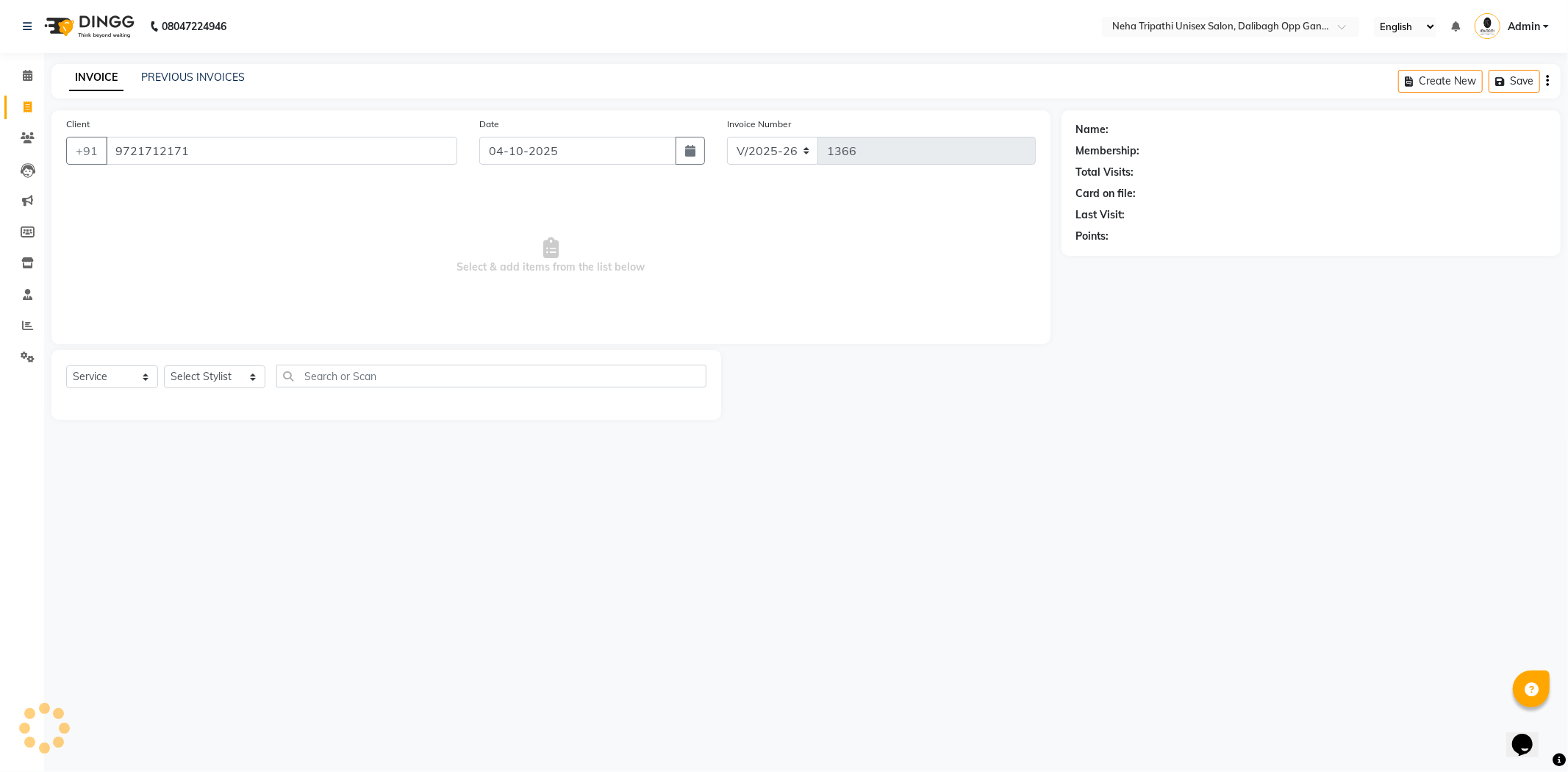
type input "9721712171"
select select "1: Object"
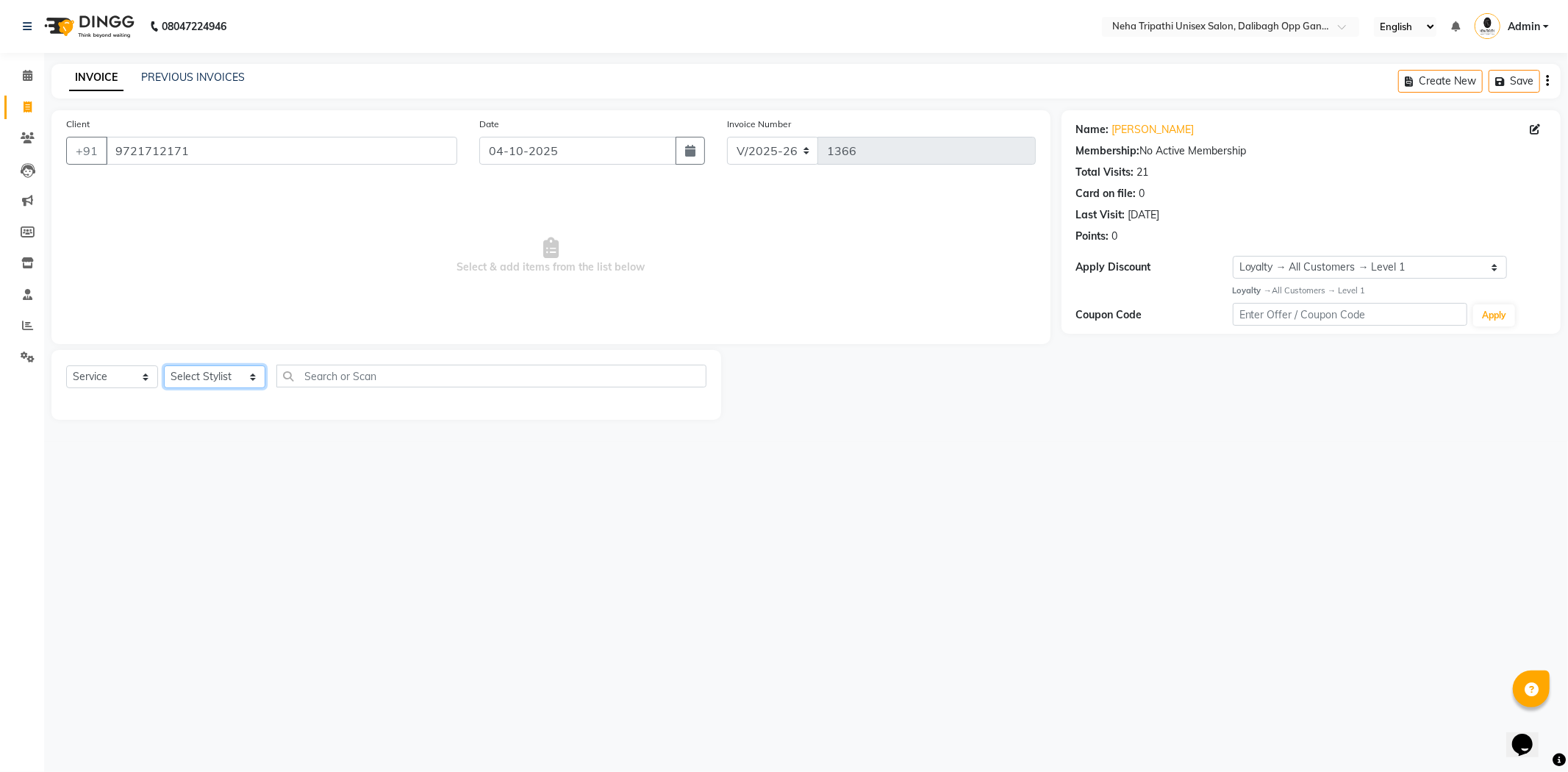
click at [231, 373] on select "Select Stylist Badru Gaus Mohammad isha Jagjit Kaur Mohd.Tauheed Rubeena ruksar…" at bounding box center [215, 376] width 101 height 22
select select "78658"
click at [164, 366] on select "Select Stylist Badru Gaus Mohammad isha Jagjit Kaur Mohd.Tauheed Rubeena ruksar…" at bounding box center [215, 376] width 101 height 22
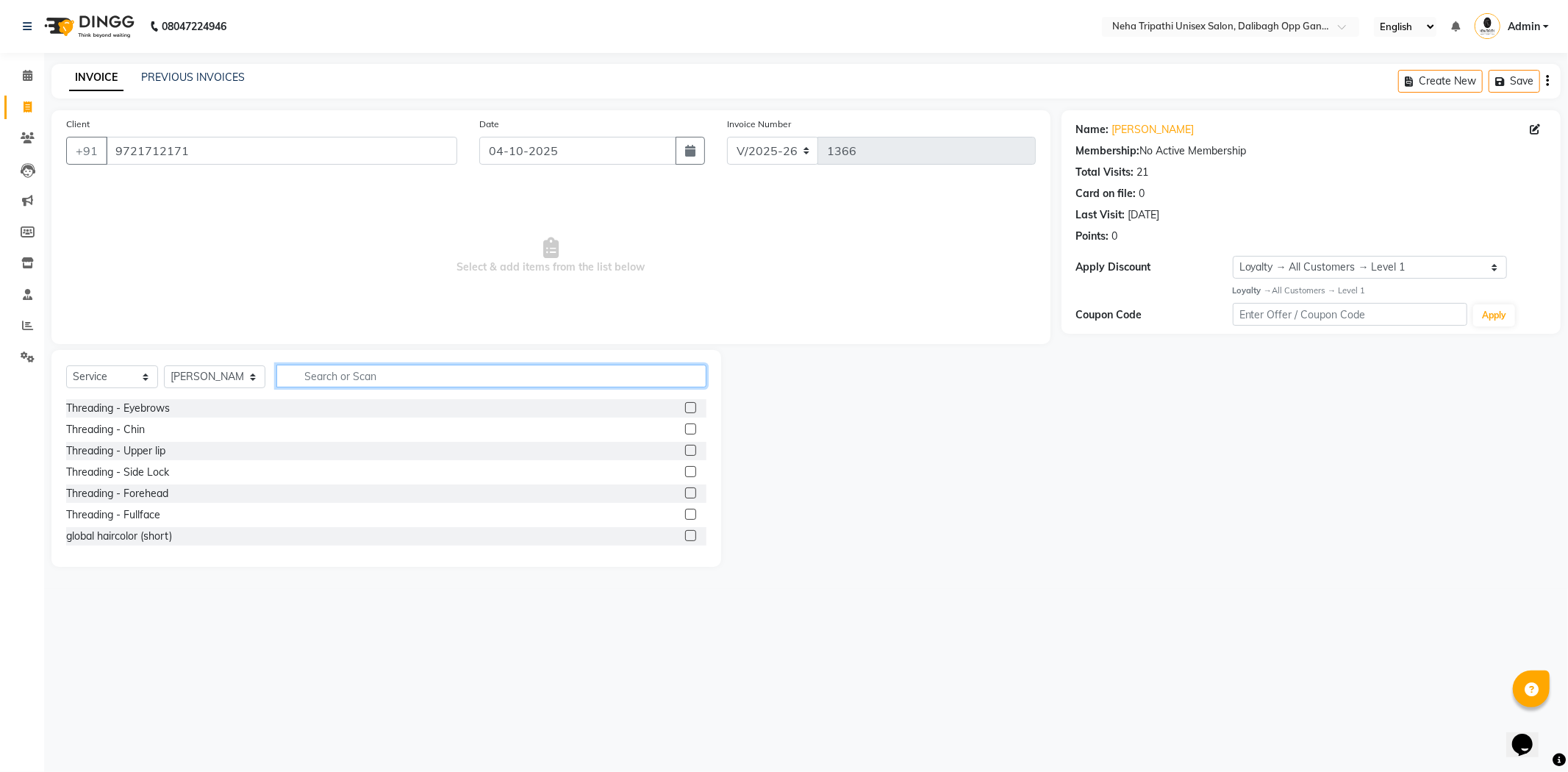
click at [325, 374] on input "text" at bounding box center [491, 375] width 430 height 22
type input "root"
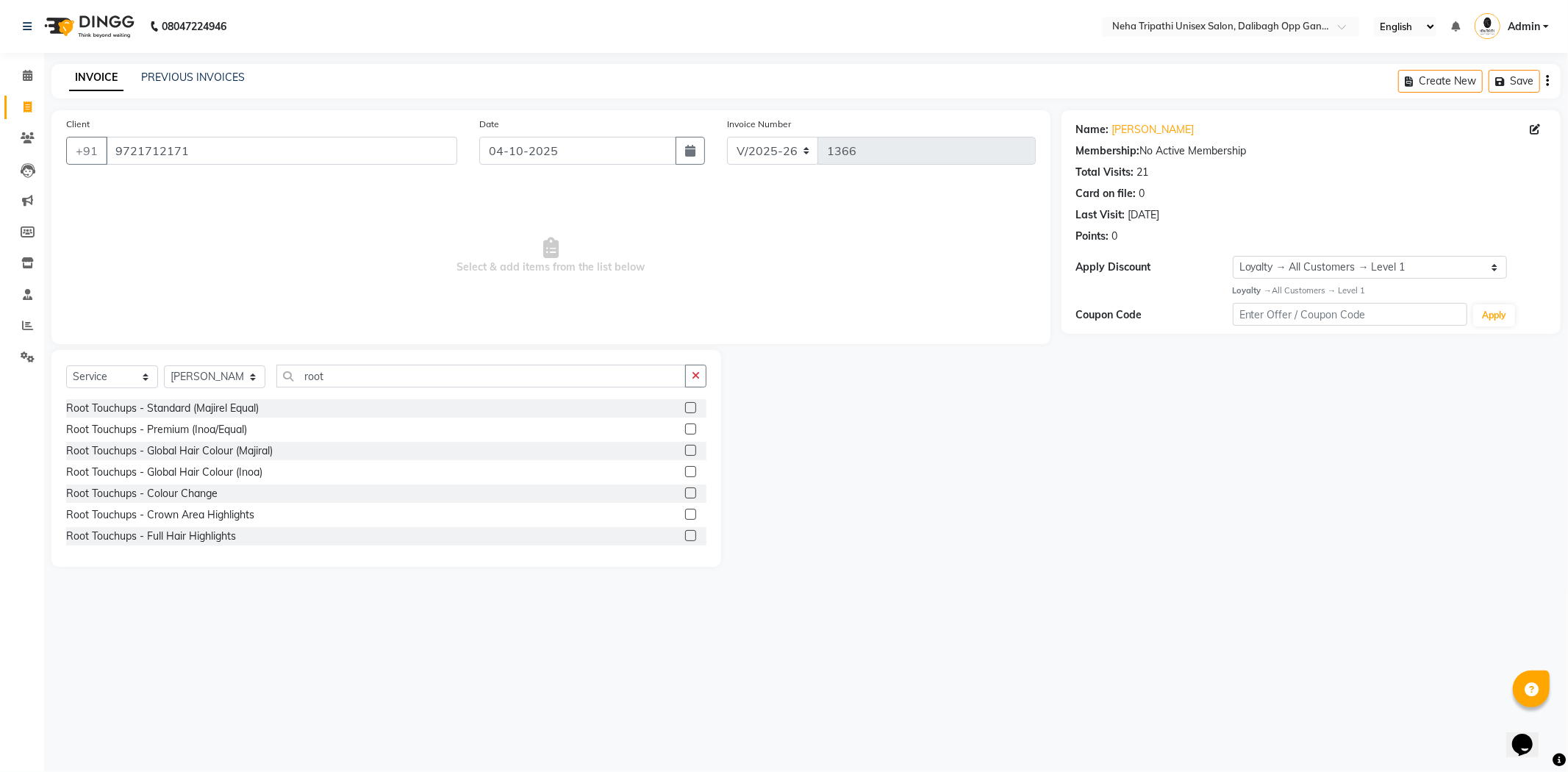
click at [686, 432] on label at bounding box center [691, 428] width 11 height 11
click at [686, 432] on input "checkbox" at bounding box center [691, 430] width 10 height 10
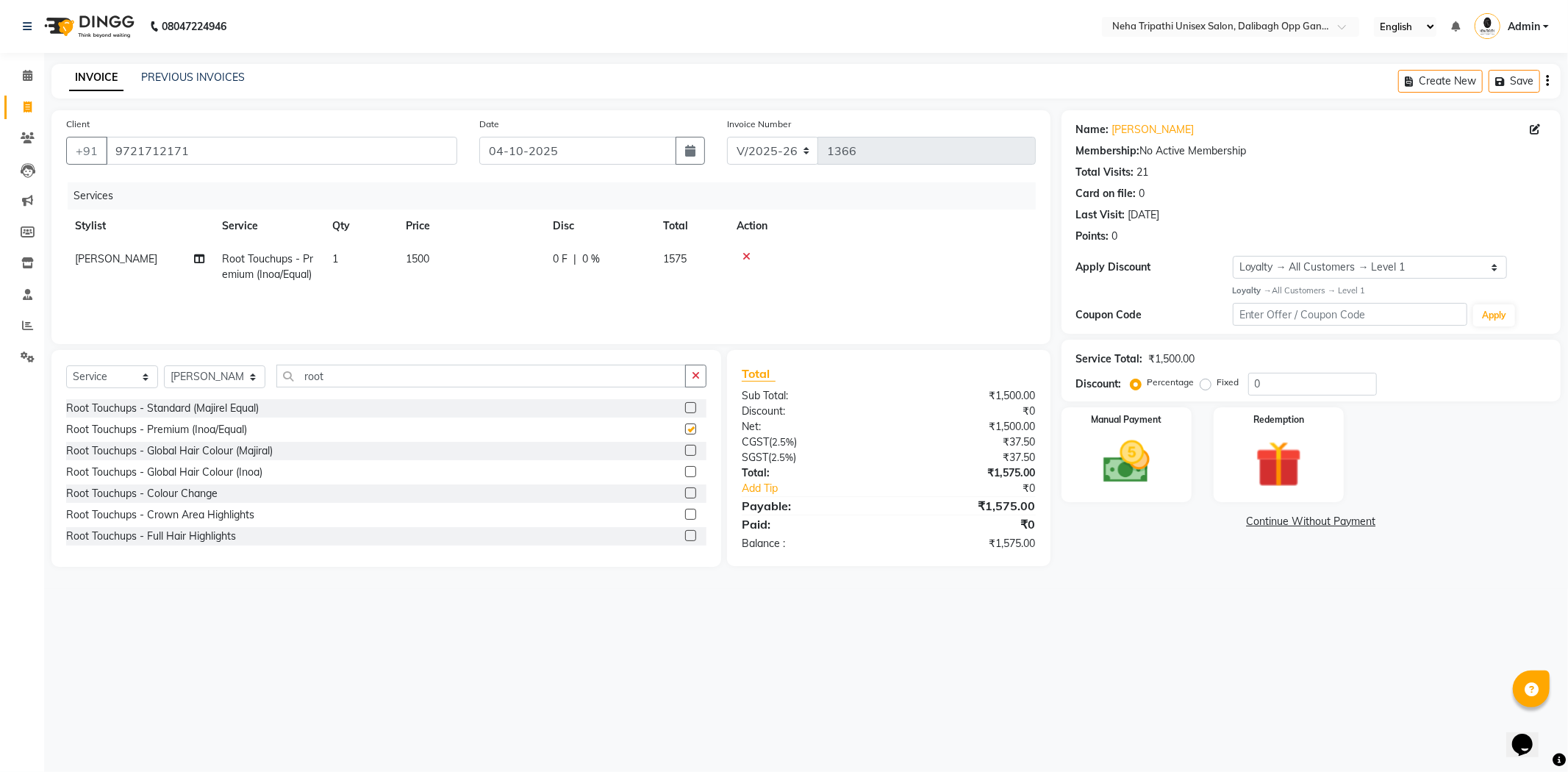
checkbox input "false"
click at [746, 258] on icon at bounding box center [747, 257] width 8 height 10
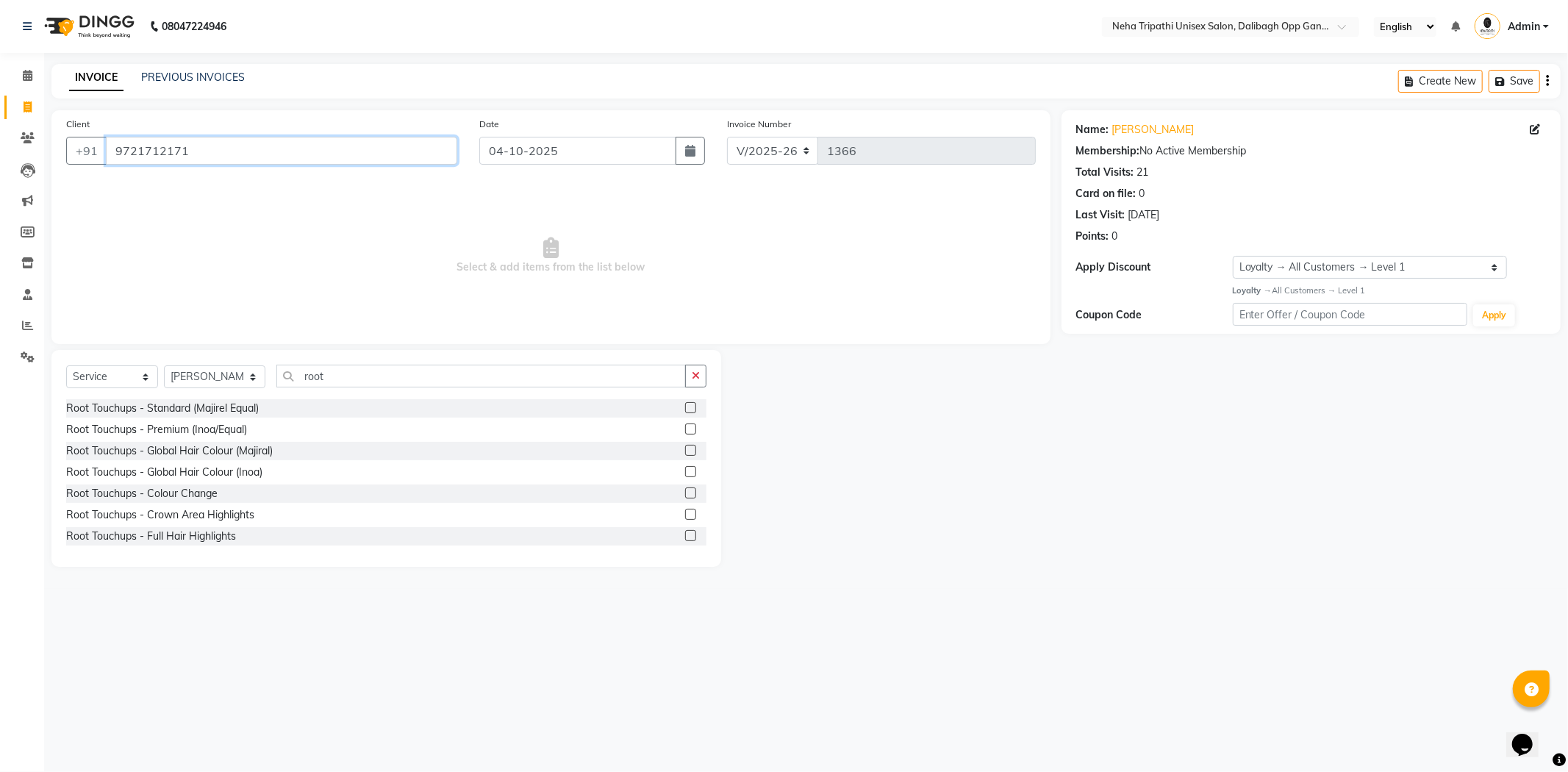
click at [370, 149] on input "9721712171" at bounding box center [281, 151] width 351 height 28
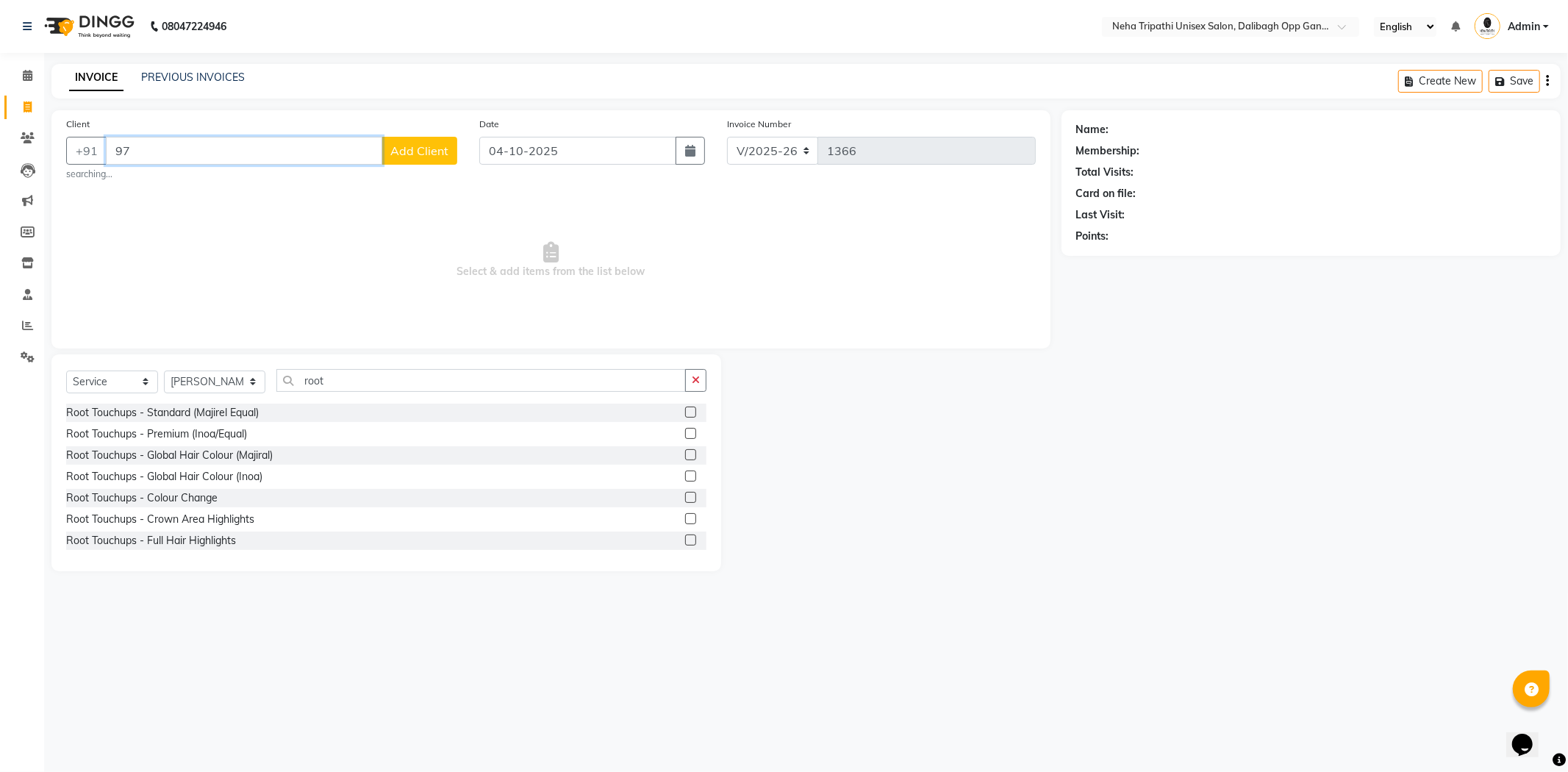
type input "9"
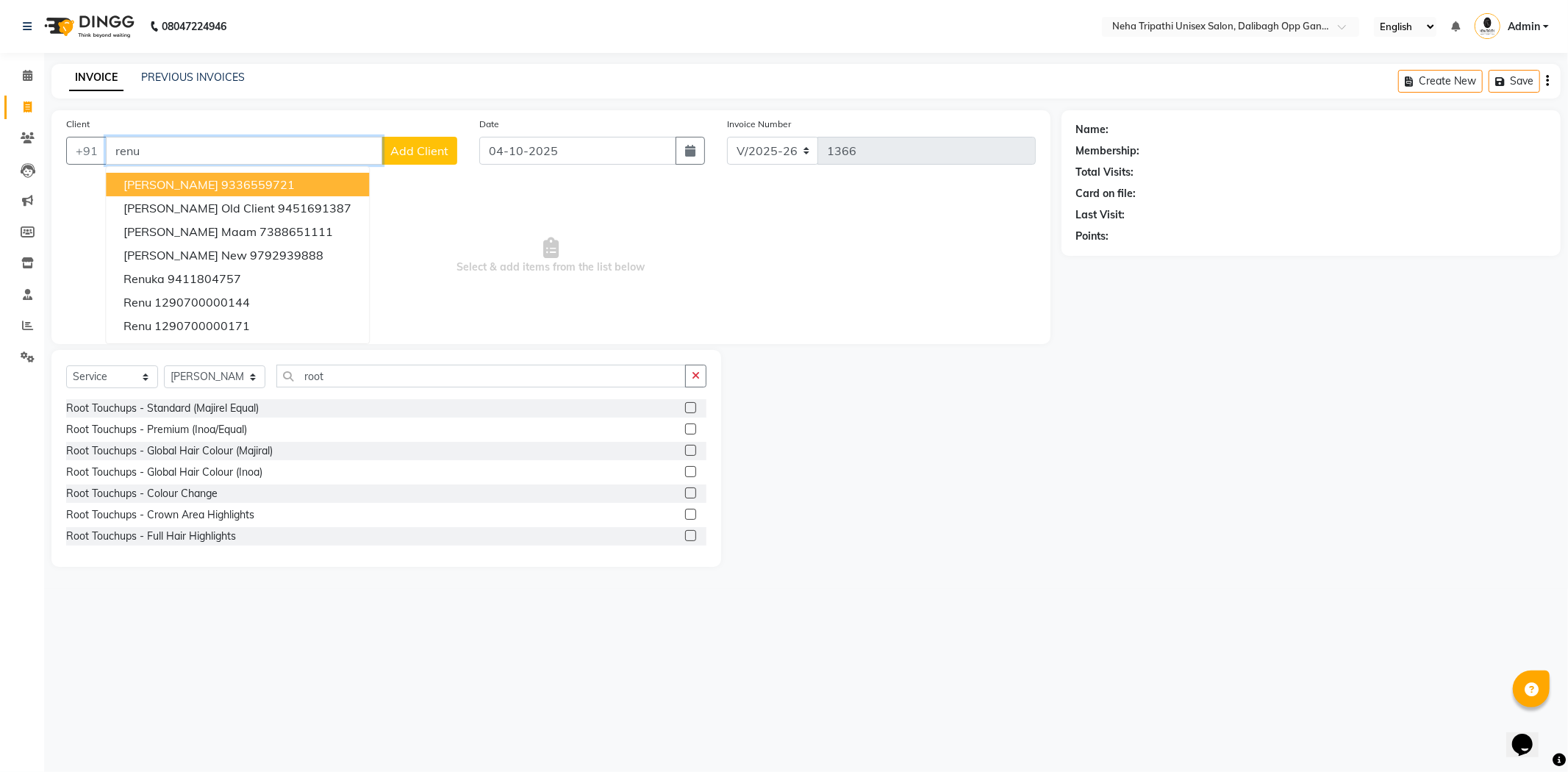
click at [331, 151] on input "renu" at bounding box center [244, 151] width 276 height 28
type input "r"
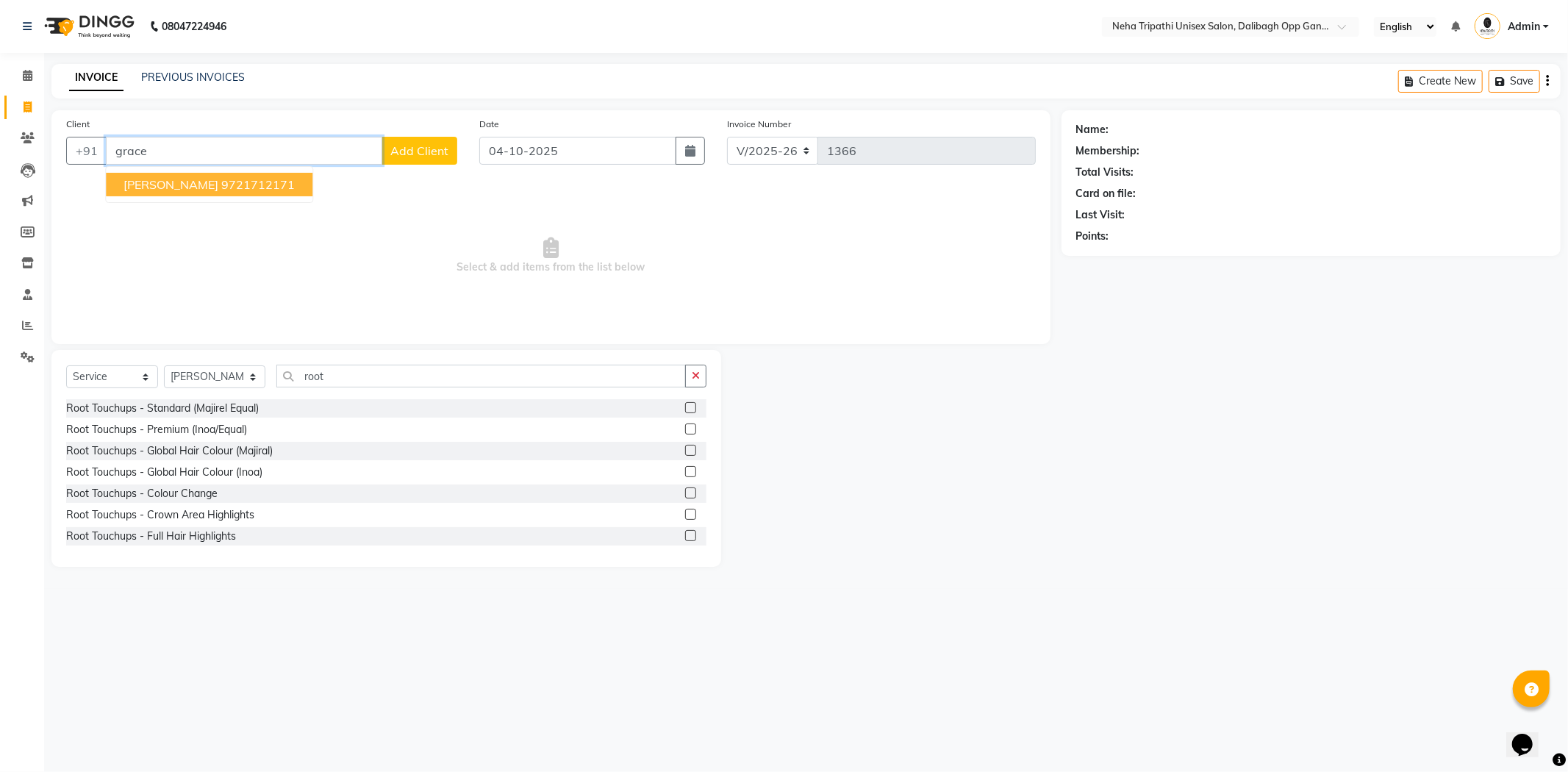
drag, startPoint x: 250, startPoint y: 183, endPoint x: 271, endPoint y: 179, distance: 21.4
click at [271, 179] on button "Grace Arun 9721712171" at bounding box center [209, 184] width 207 height 23
type input "9721712171"
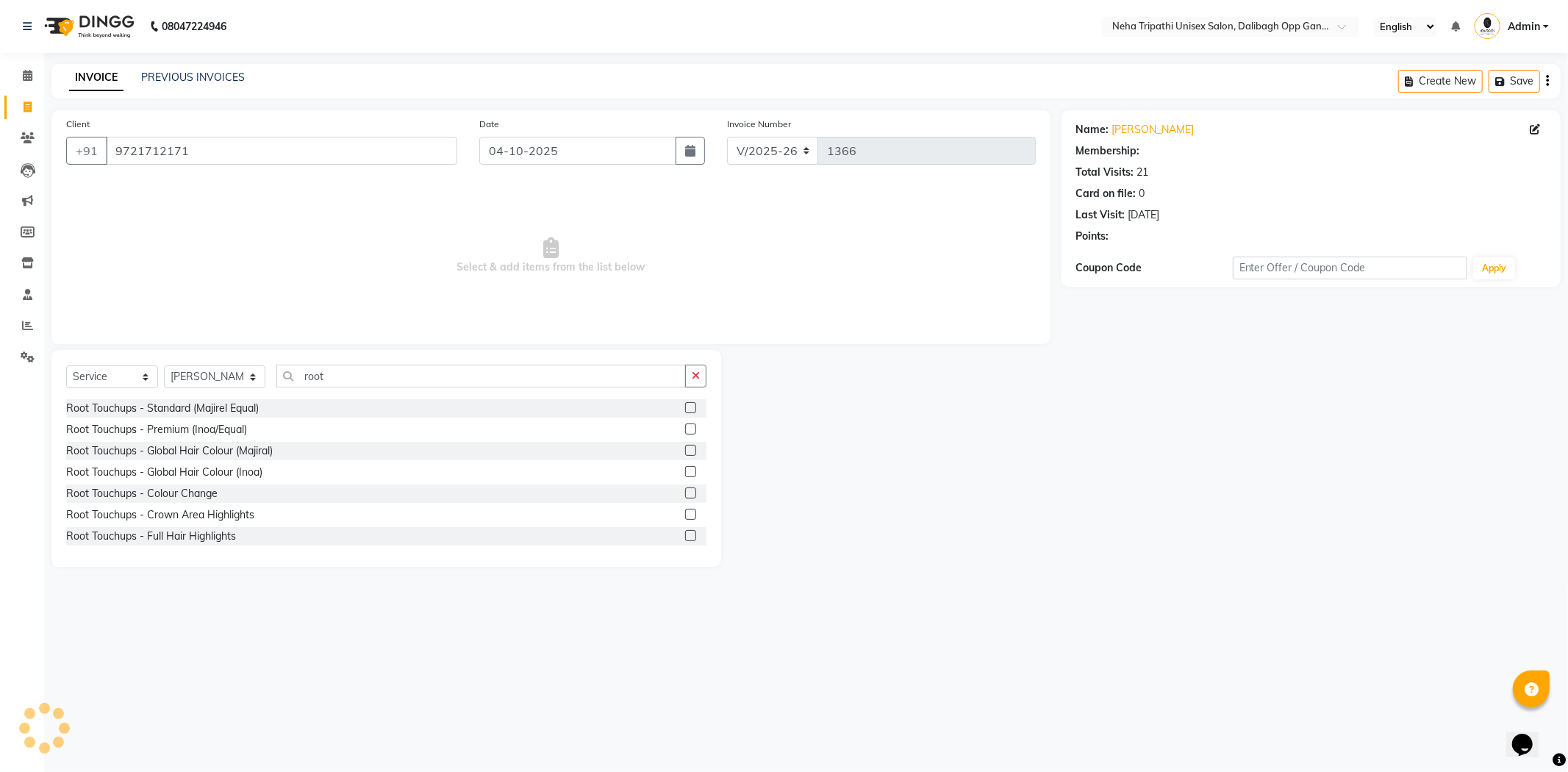
select select "1: Object"
click at [686, 412] on label at bounding box center [691, 408] width 11 height 11
click at [686, 412] on input "checkbox" at bounding box center [691, 408] width 10 height 10
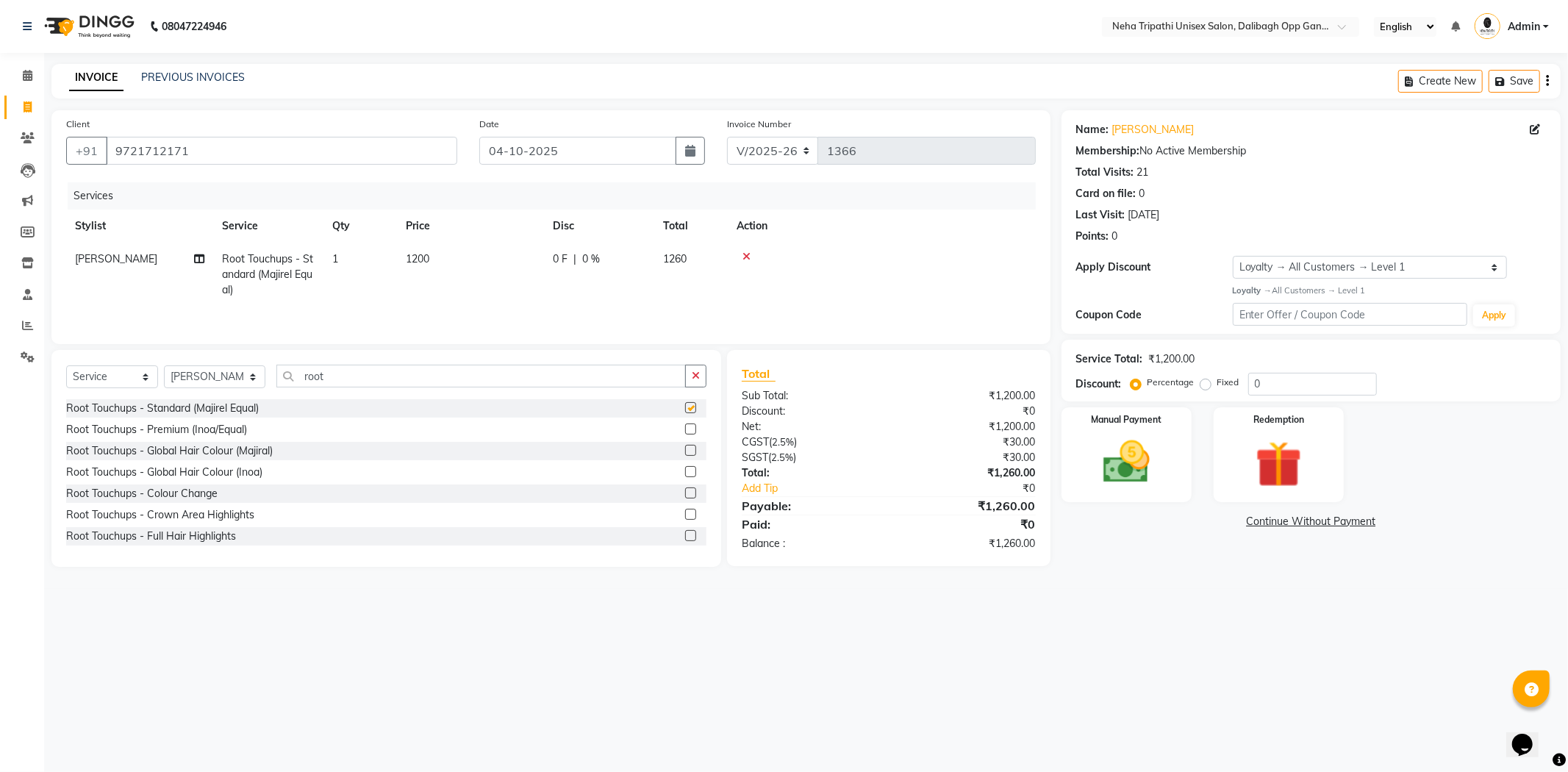
checkbox input "false"
click at [699, 377] on icon "button" at bounding box center [696, 375] width 8 height 10
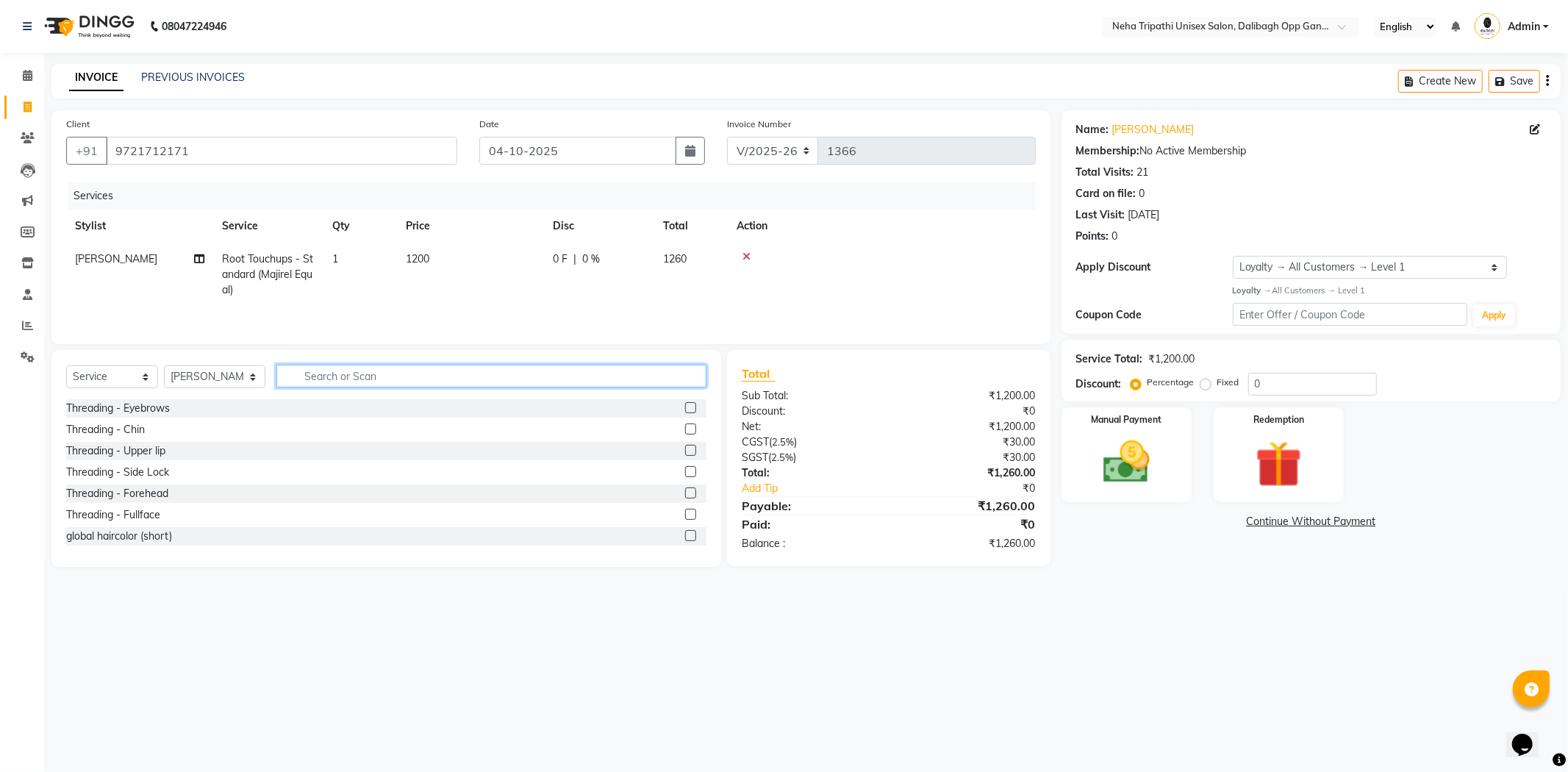
click at [608, 380] on input "text" at bounding box center [491, 375] width 430 height 22
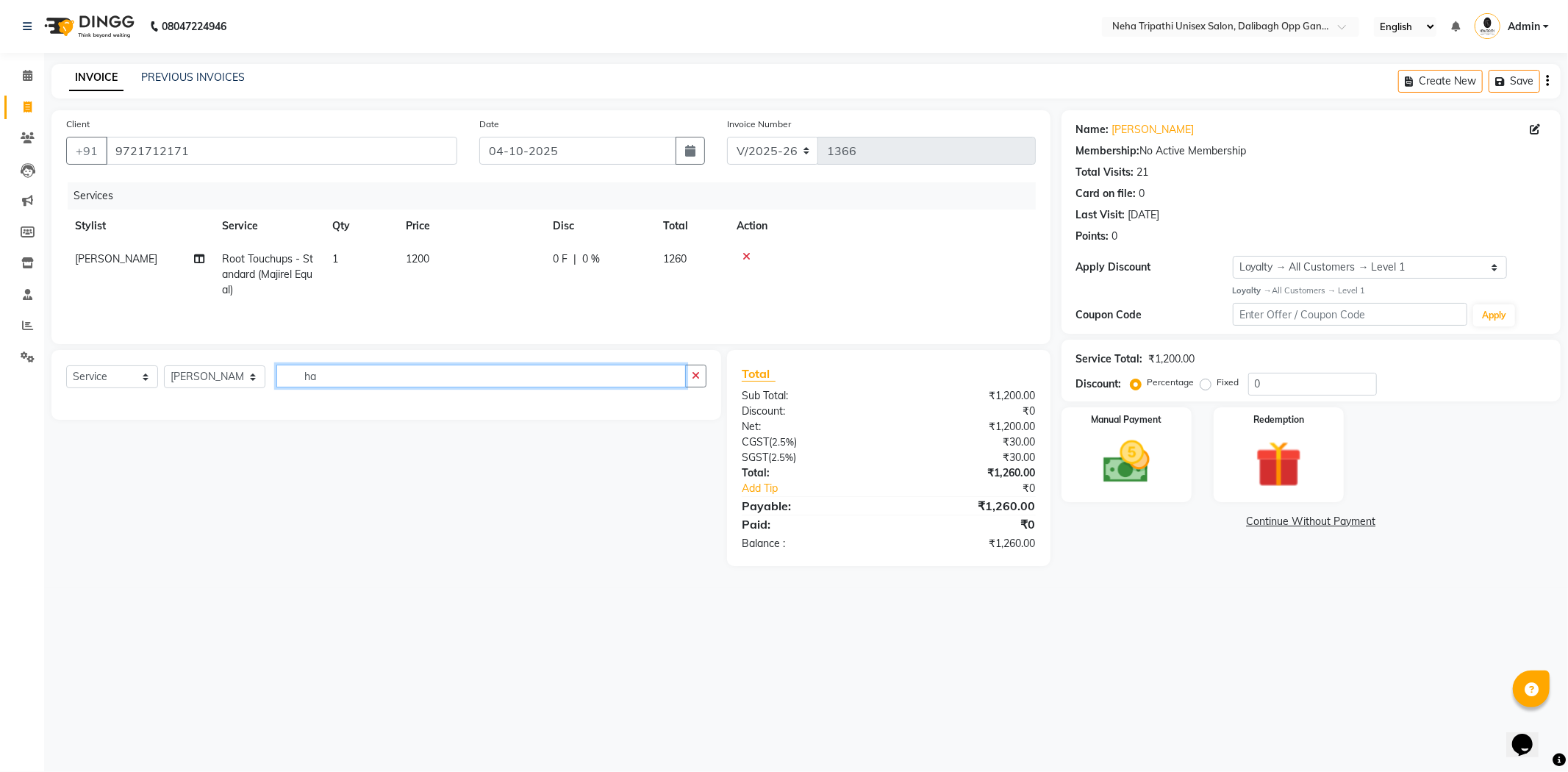
type input "h"
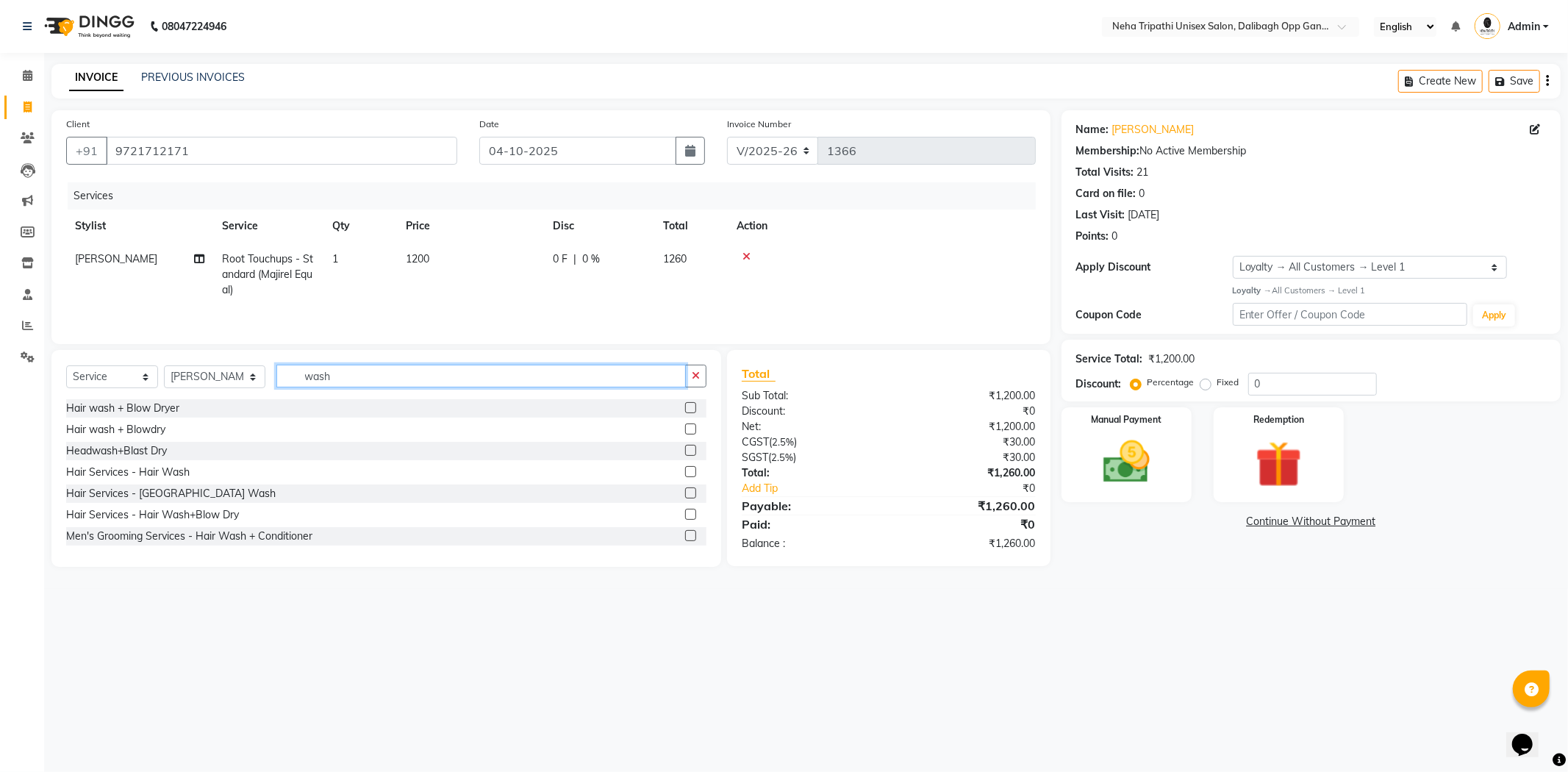
type input "wash"
click at [686, 409] on label at bounding box center [691, 408] width 11 height 11
click at [686, 409] on input "checkbox" at bounding box center [691, 408] width 10 height 10
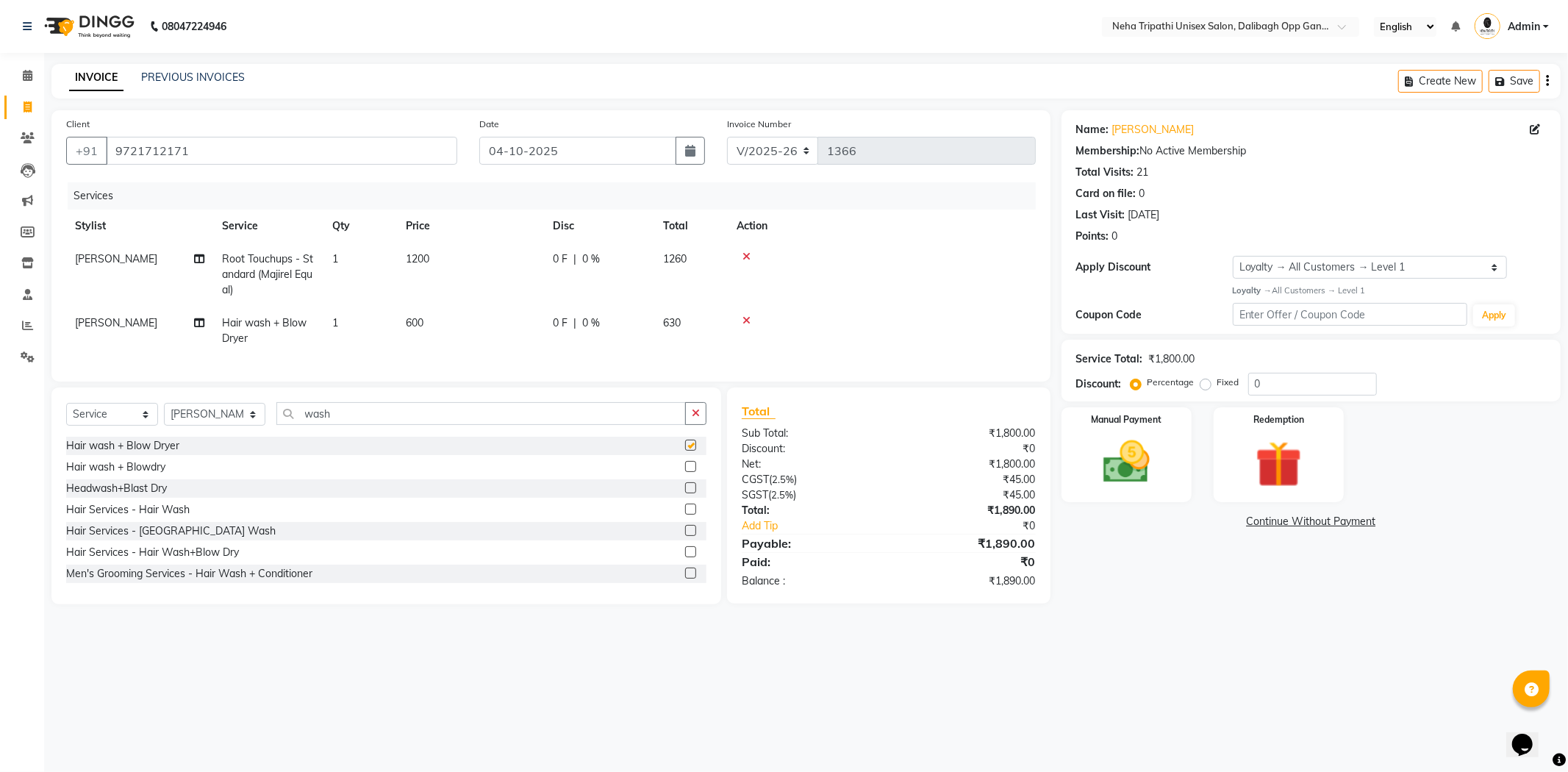
checkbox input "false"
click at [517, 425] on input "wash" at bounding box center [481, 413] width 409 height 22
type input "w"
click at [408, 325] on span "600" at bounding box center [414, 323] width 17 height 13
select select "78658"
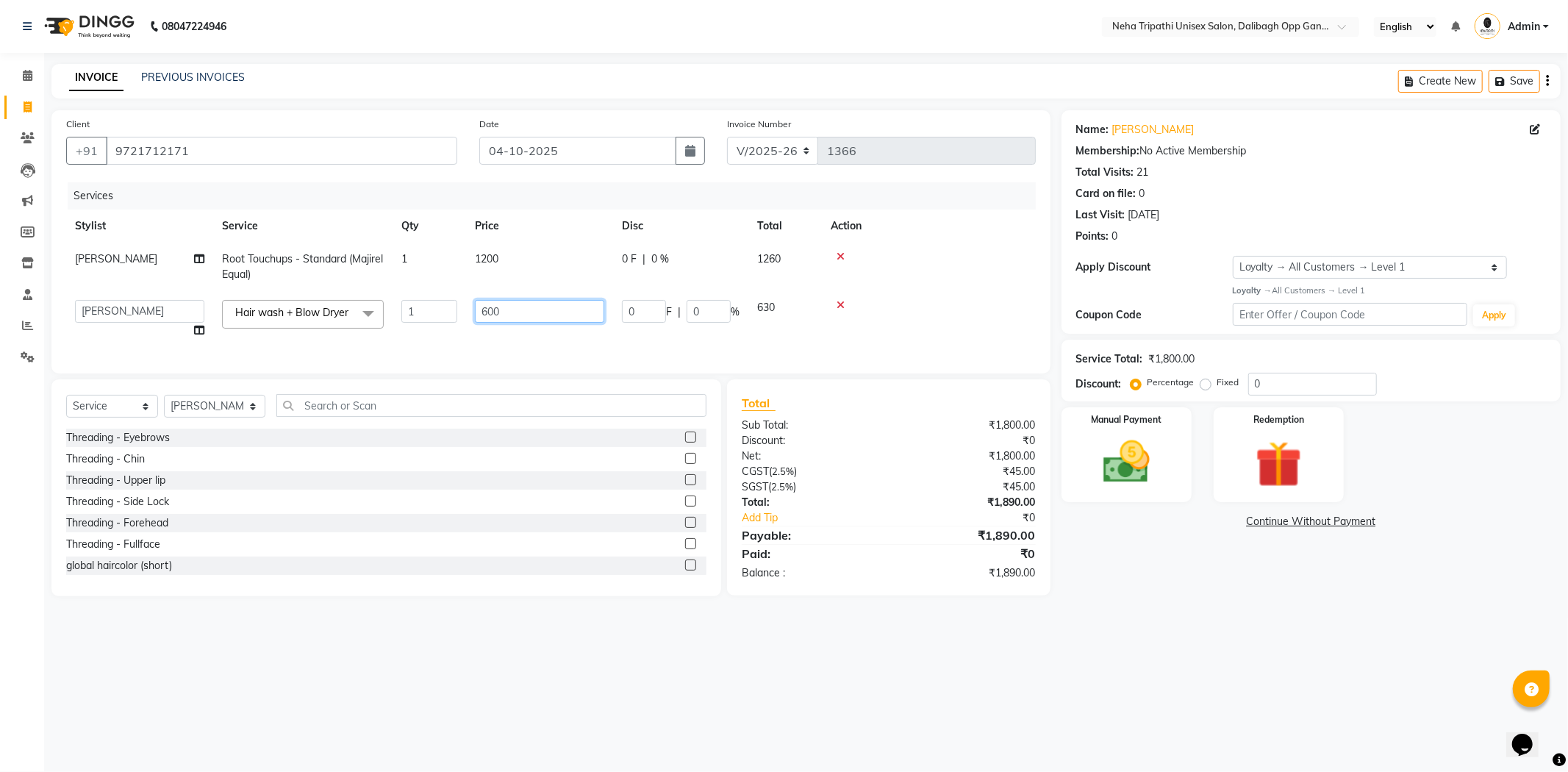
click at [487, 312] on input "600" at bounding box center [540, 310] width 129 height 22
type input "700"
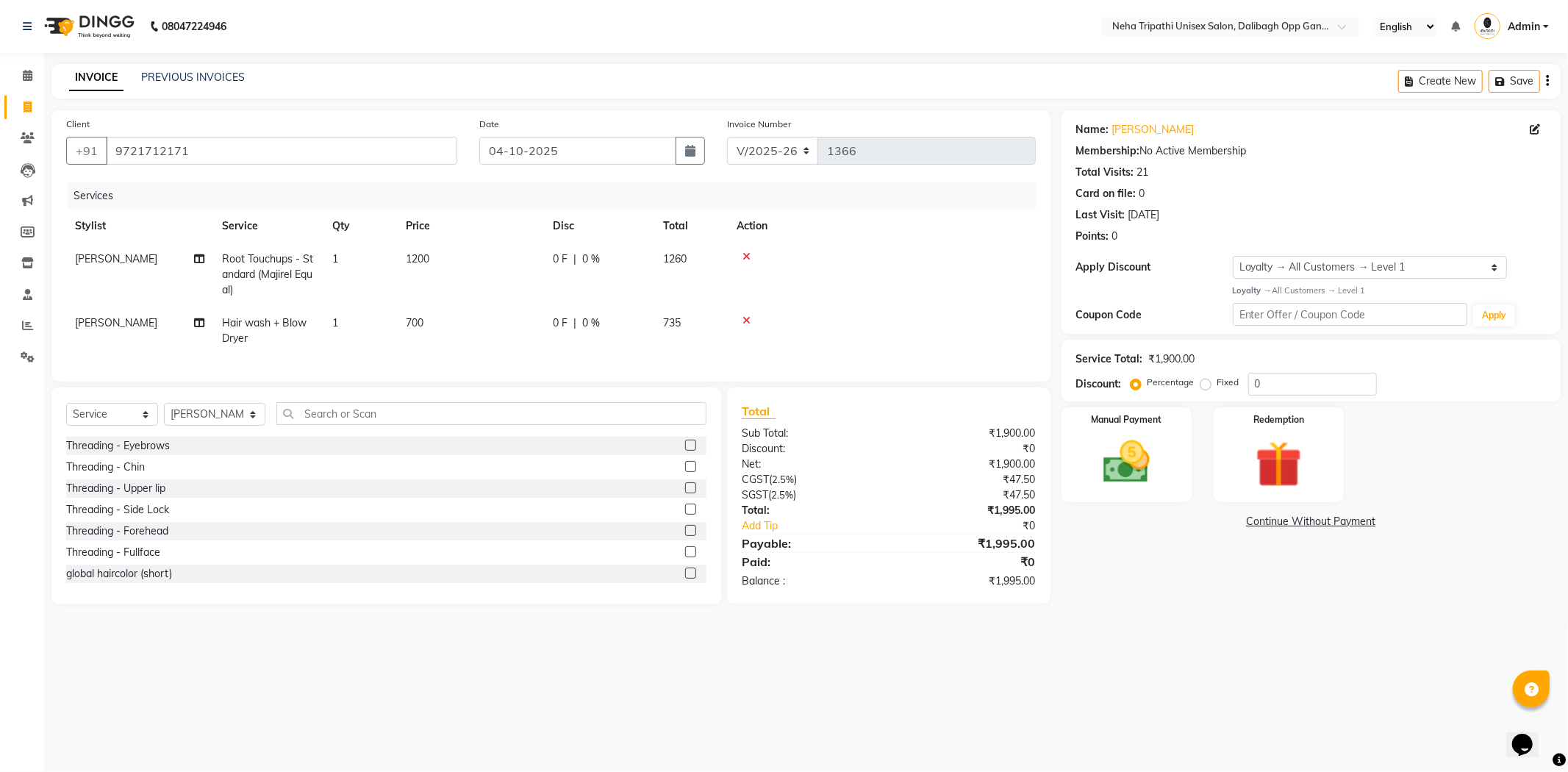
click at [896, 347] on td at bounding box center [882, 330] width 308 height 48
click at [361, 425] on input "text" at bounding box center [491, 413] width 430 height 22
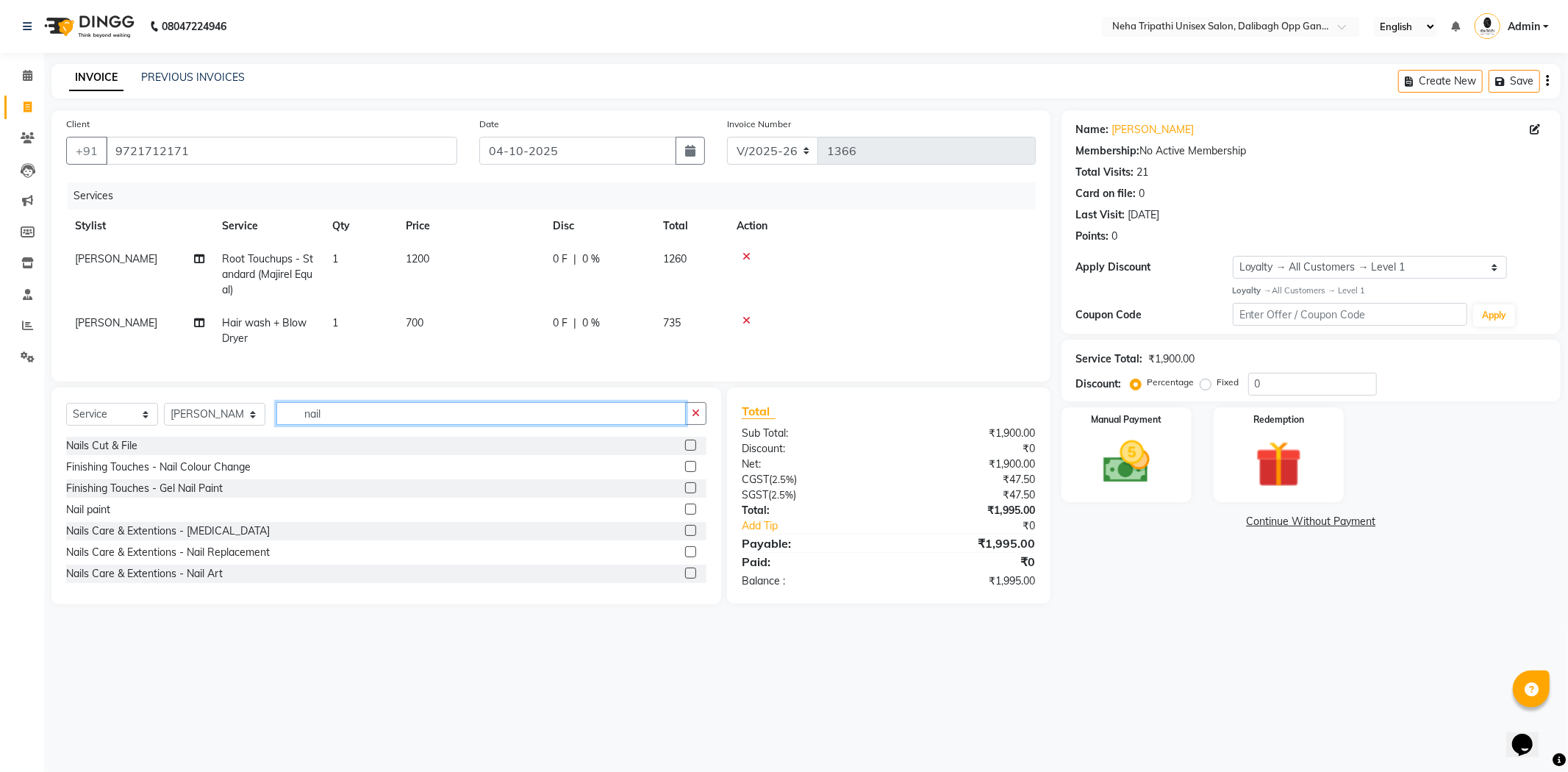
type input "nail"
click at [686, 515] on label at bounding box center [691, 509] width 11 height 11
click at [686, 515] on input "checkbox" at bounding box center [691, 511] width 10 height 10
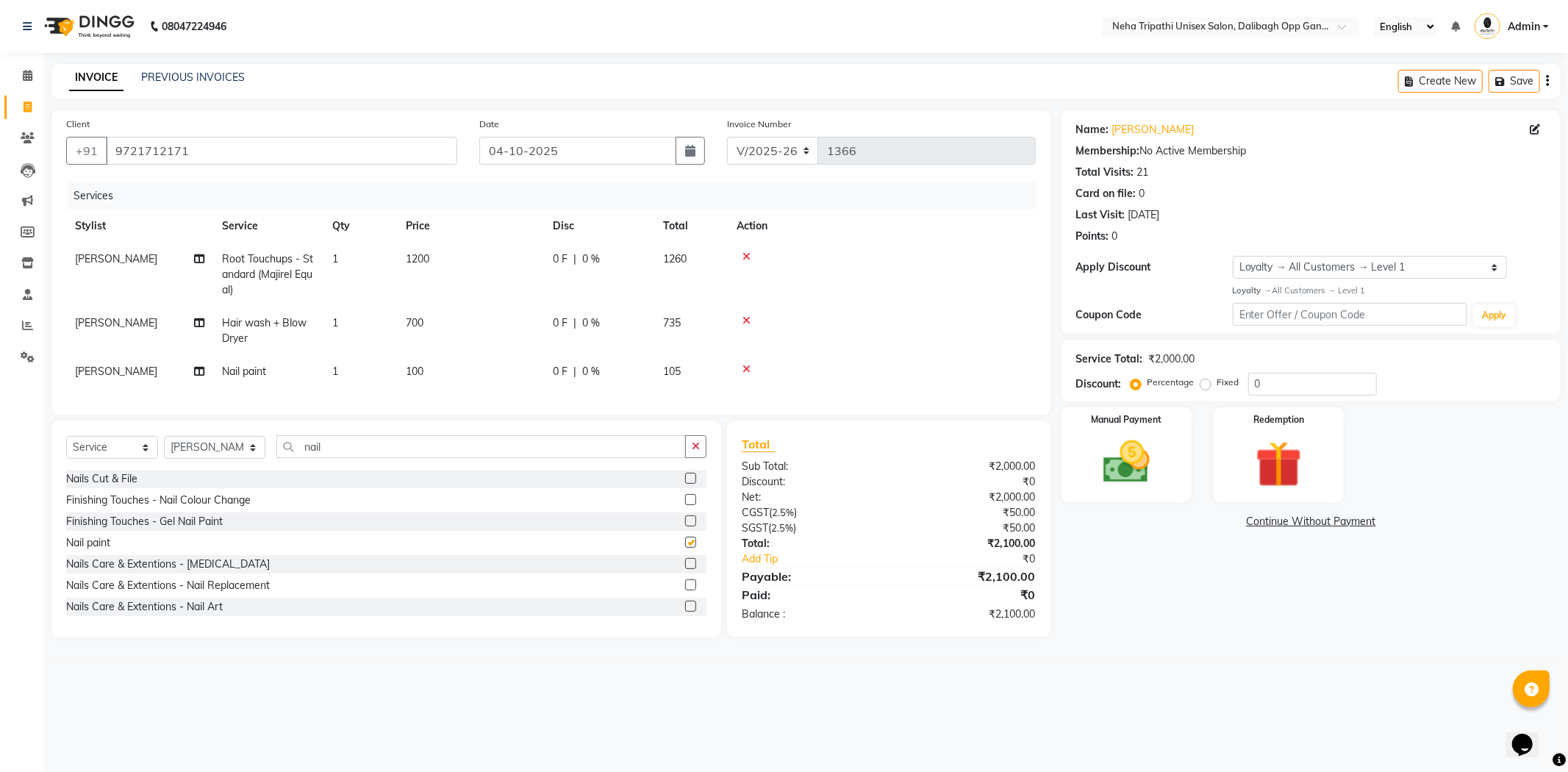
checkbox input "false"
click at [409, 371] on span "100" at bounding box center [414, 371] width 17 height 13
select select "78658"
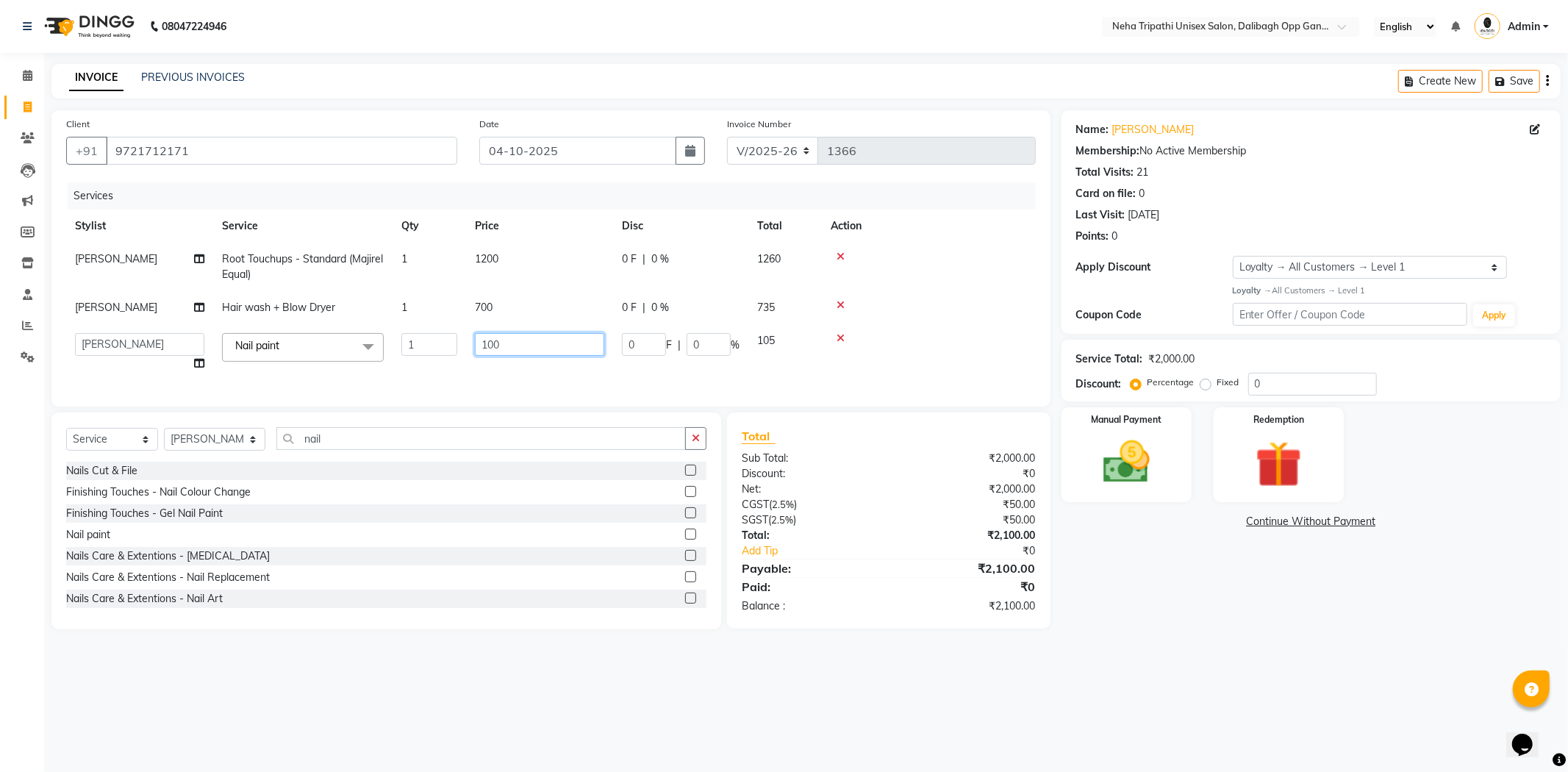
click at [486, 347] on input "100" at bounding box center [540, 344] width 129 height 22
click at [486, 346] on input "100" at bounding box center [540, 344] width 129 height 22
type input "200"
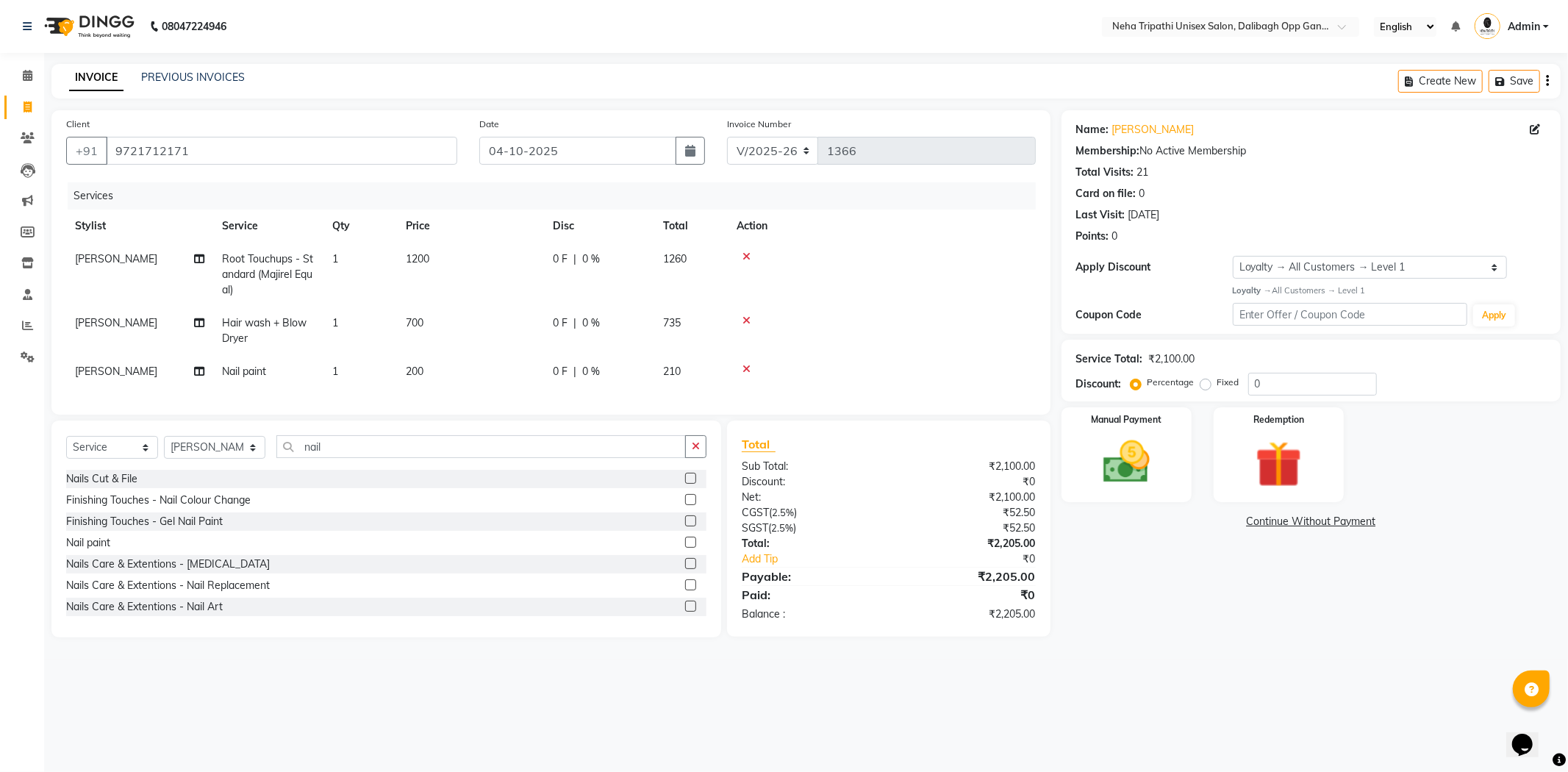
click at [1218, 384] on label "Fixed" at bounding box center [1229, 383] width 22 height 13
click at [1207, 384] on input "Fixed" at bounding box center [1209, 382] width 10 height 10
radio input "true"
click at [409, 320] on span "700" at bounding box center [414, 323] width 17 height 13
select select "78658"
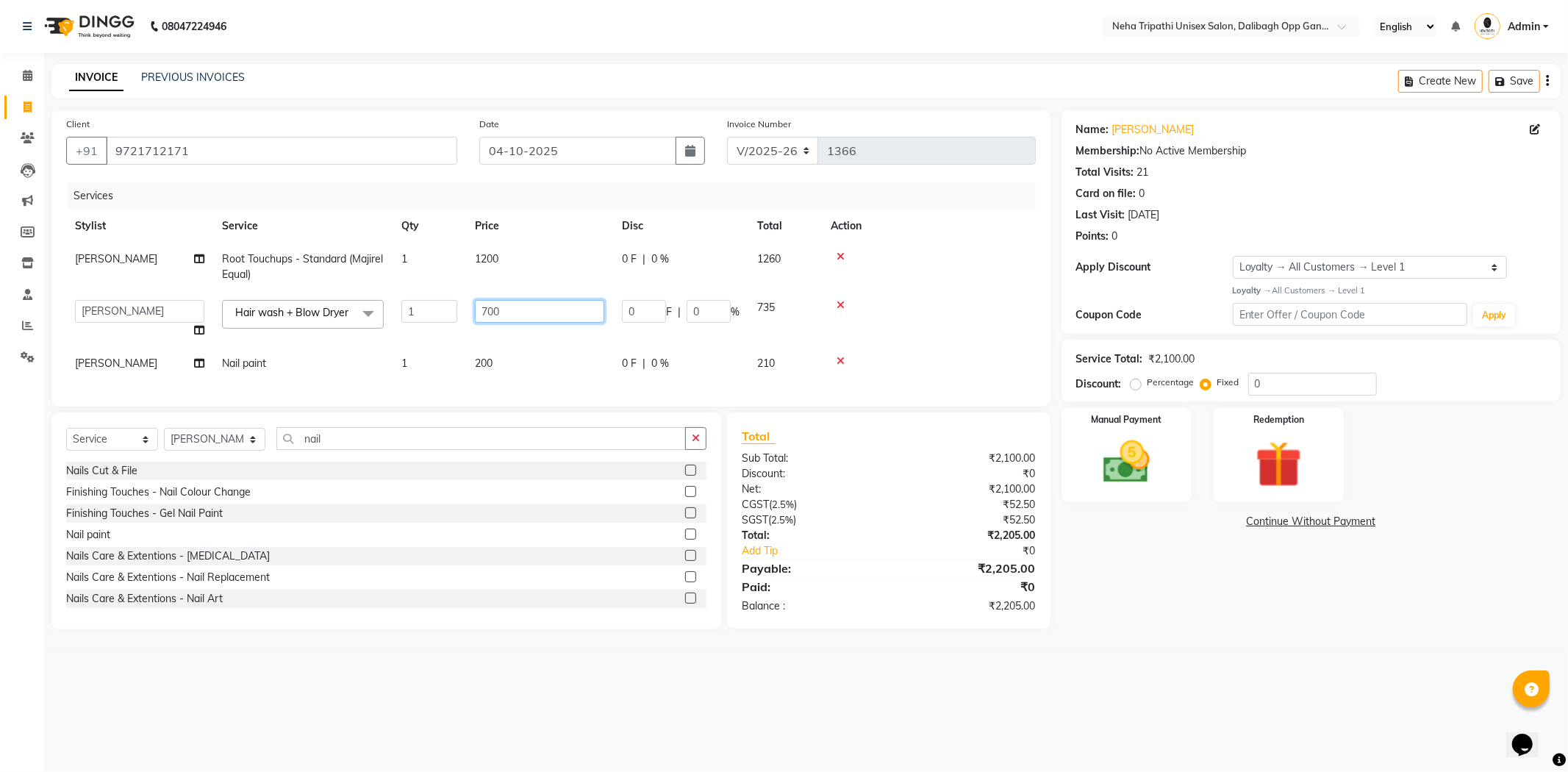
click at [484, 310] on input "700" at bounding box center [540, 310] width 129 height 22
click at [486, 311] on input "700" at bounding box center [540, 310] width 129 height 22
type input "800"
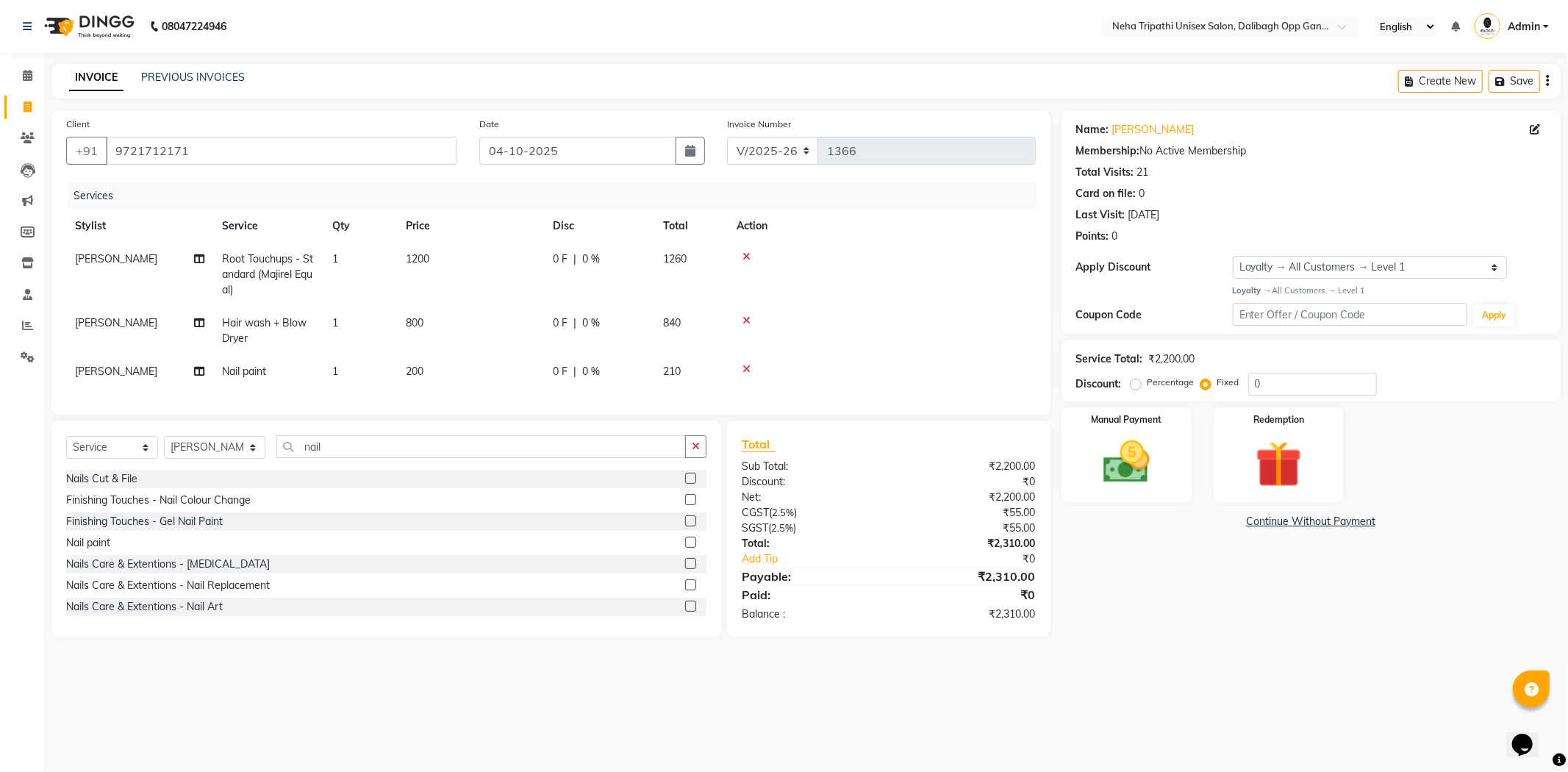
click at [505, 369] on td "200" at bounding box center [470, 372] width 147 height 33
select select "78658"
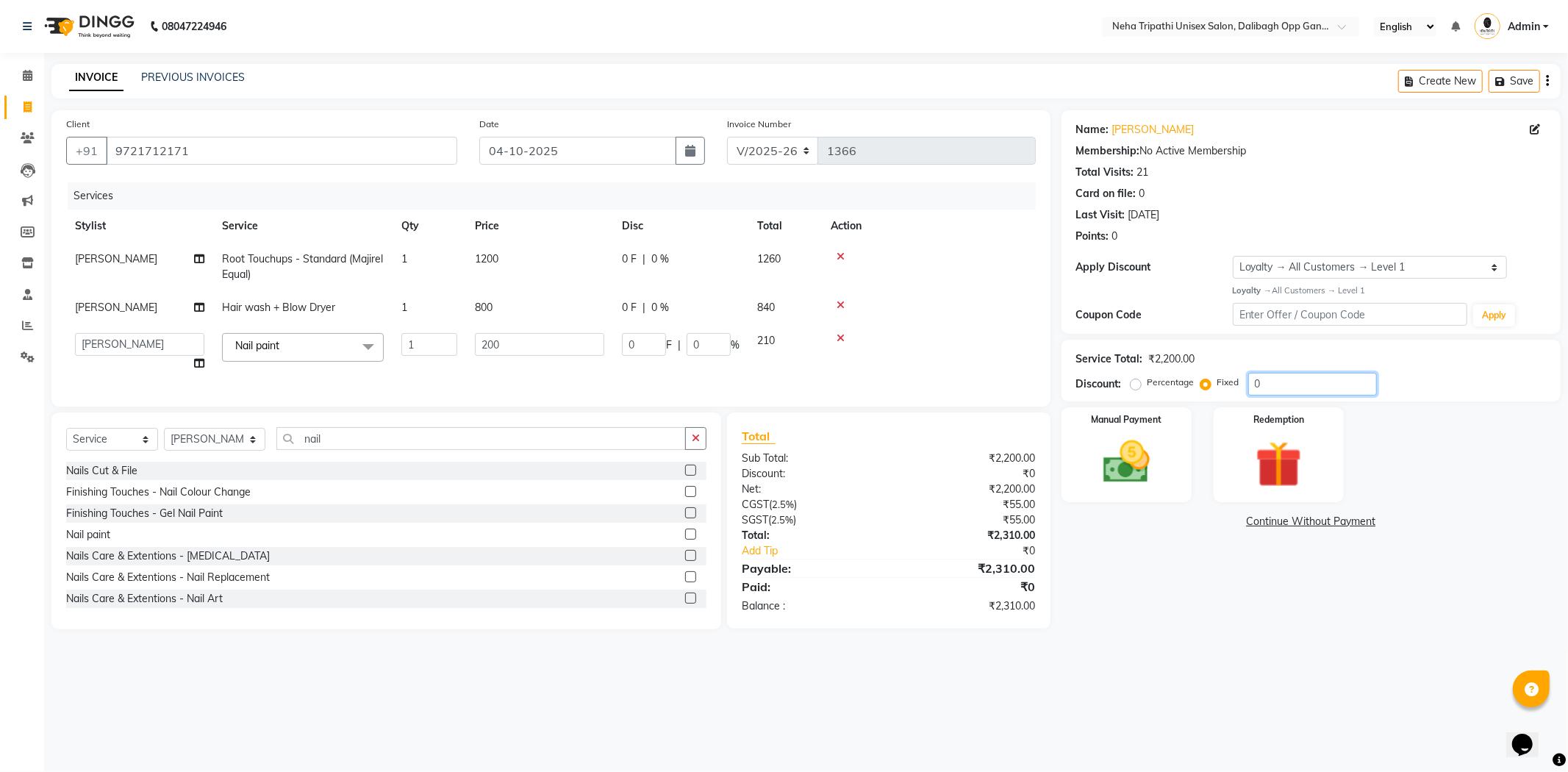
click at [1292, 379] on input "0" at bounding box center [1312, 384] width 129 height 22
type input "01"
type input "0.09"
type input "0.04"
type input "011"
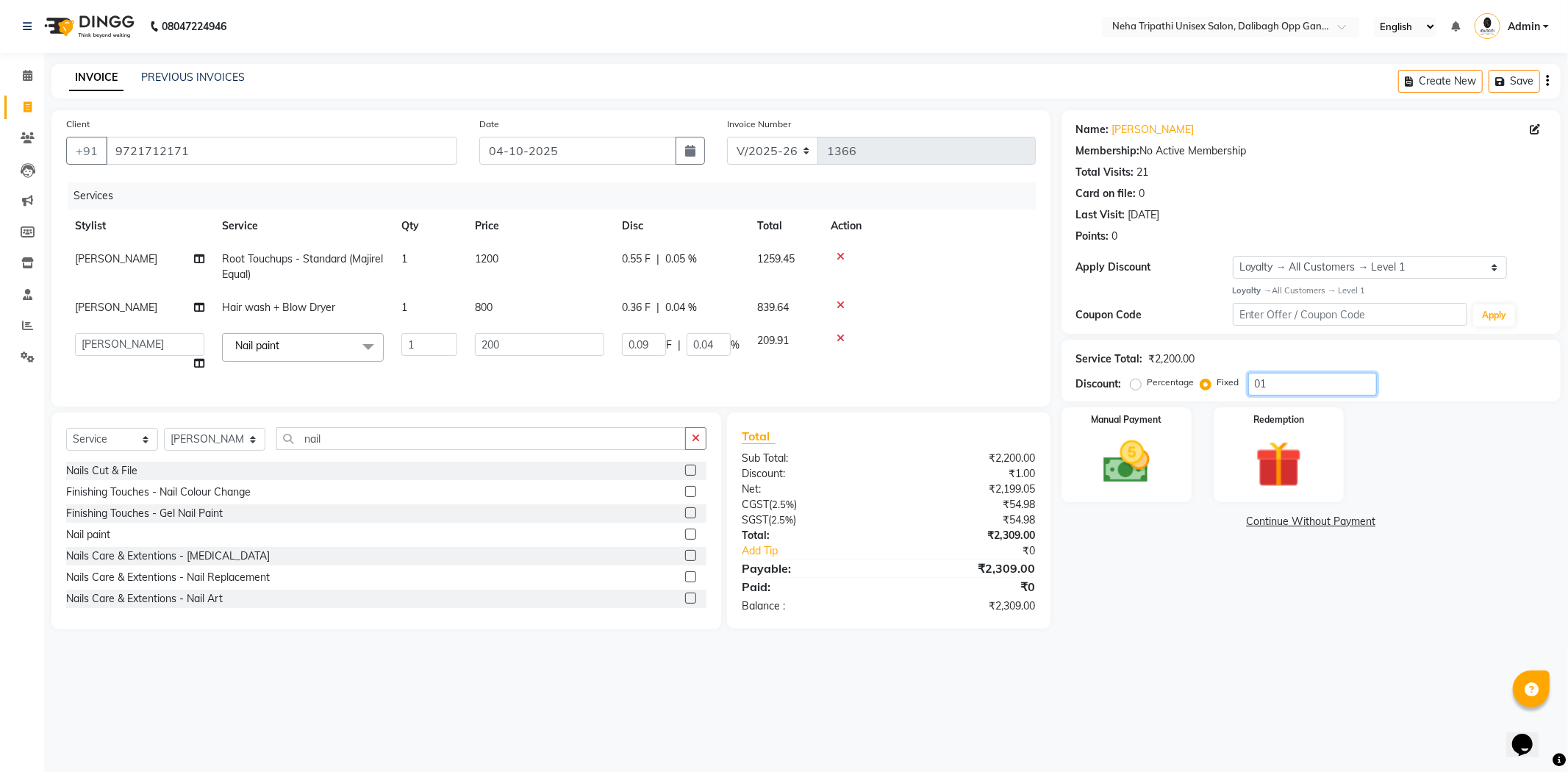
type input "1"
type input "0.5"
type input "0110"
type input "10"
type input "5"
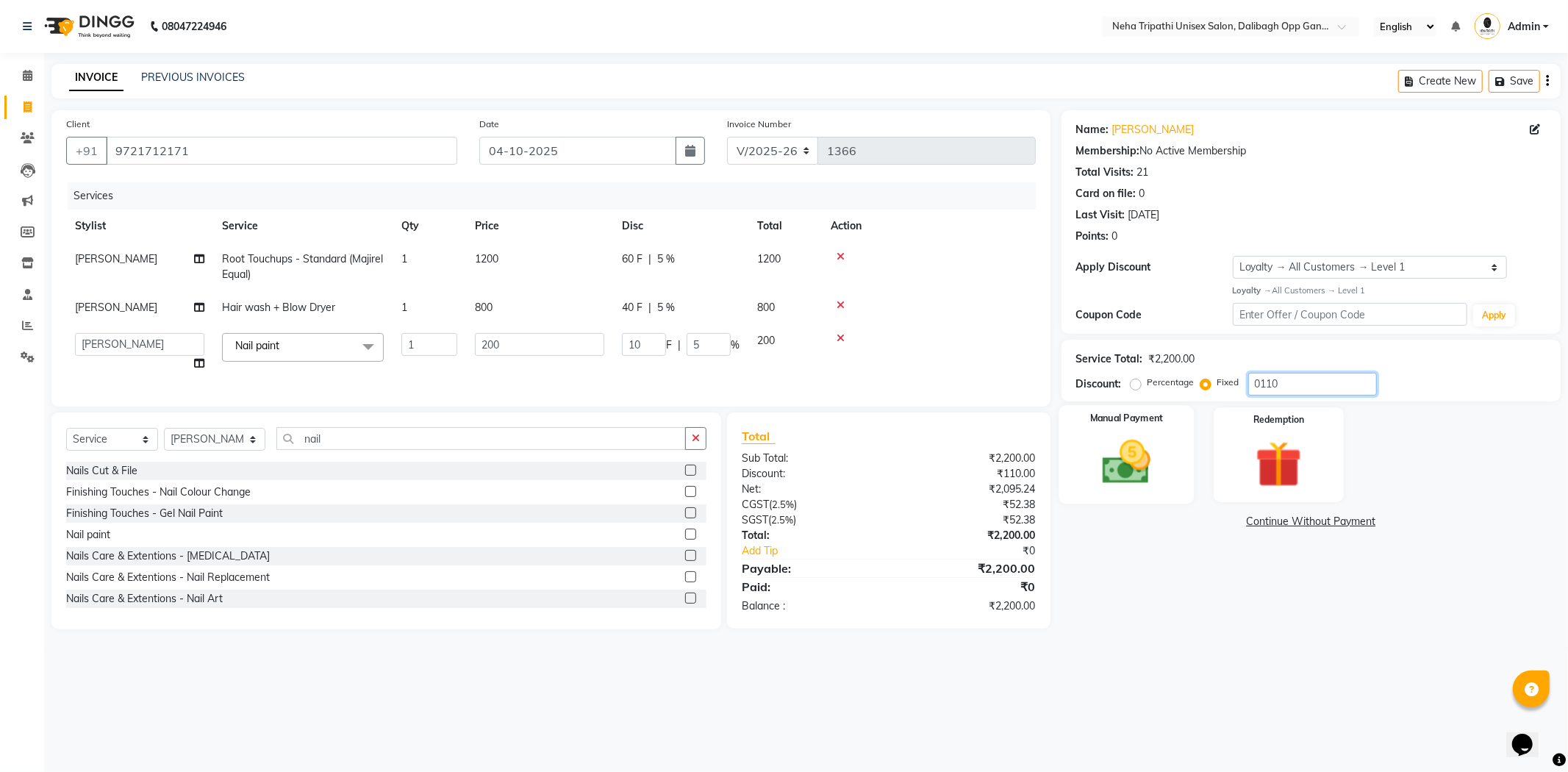
type input "0110"
click at [1150, 466] on img at bounding box center [1126, 462] width 79 height 56
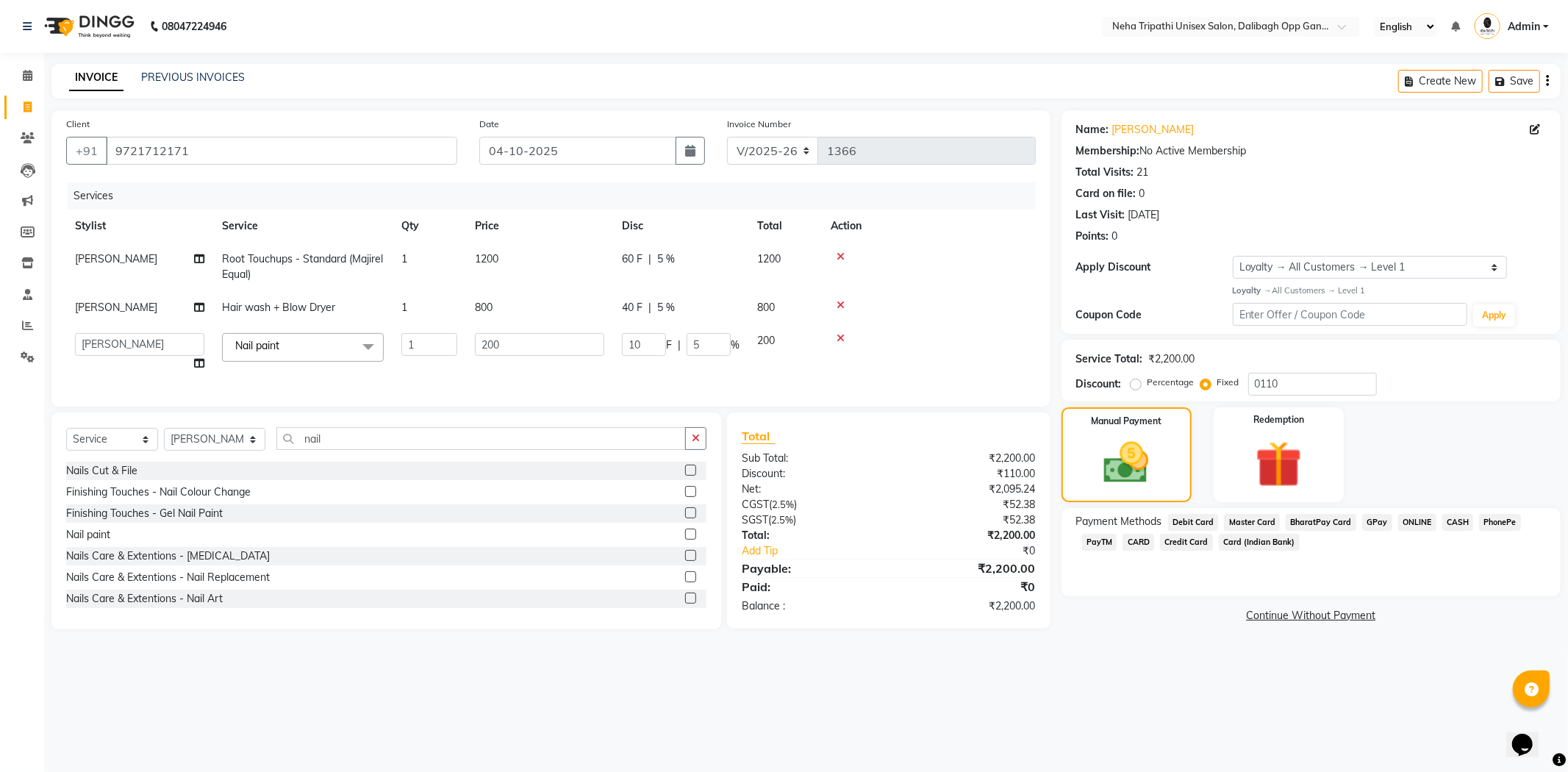
click at [1419, 523] on span "ONLINE" at bounding box center [1418, 522] width 38 height 17
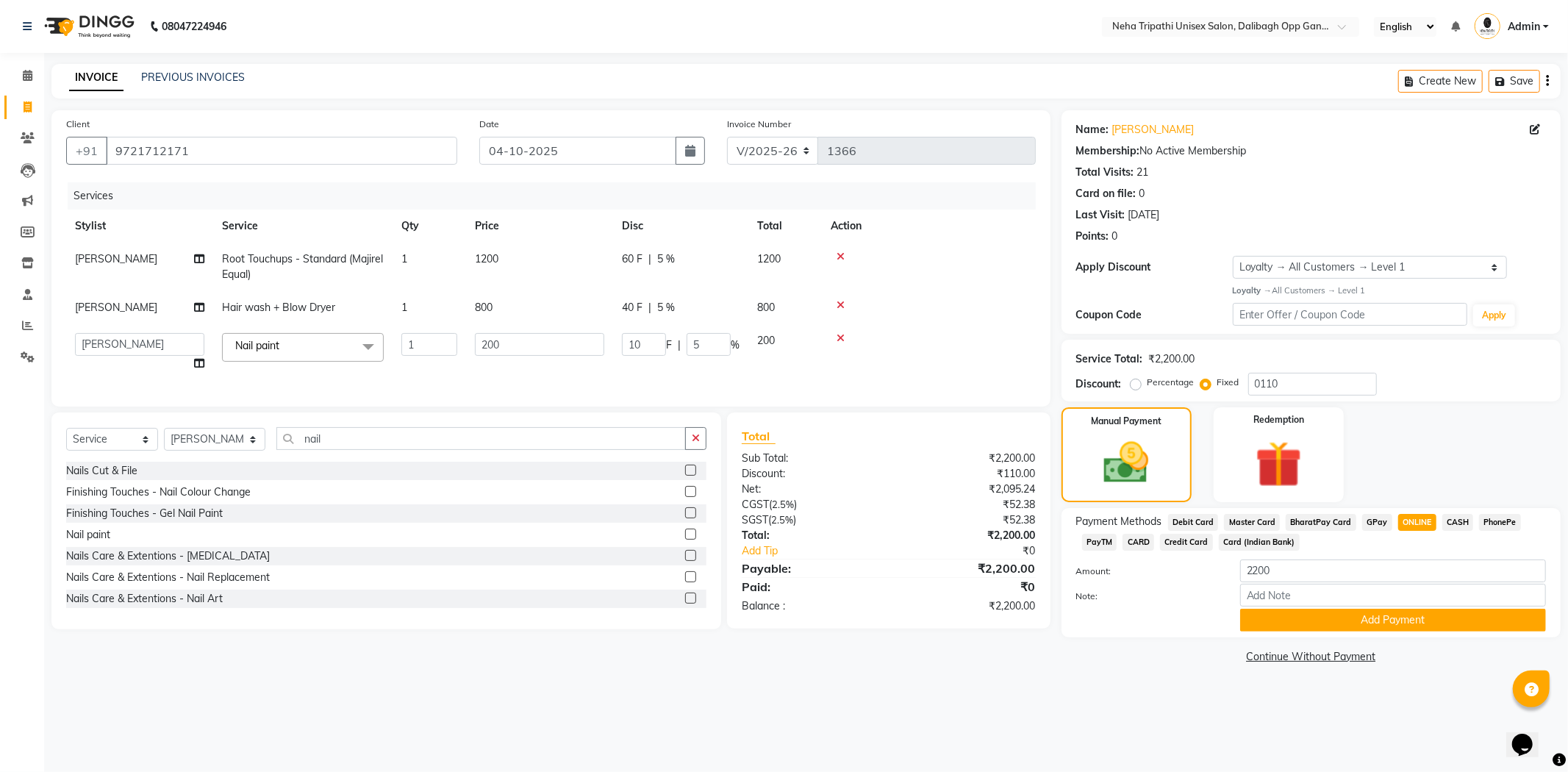
click at [483, 260] on span "1200" at bounding box center [486, 259] width 23 height 13
select select "78658"
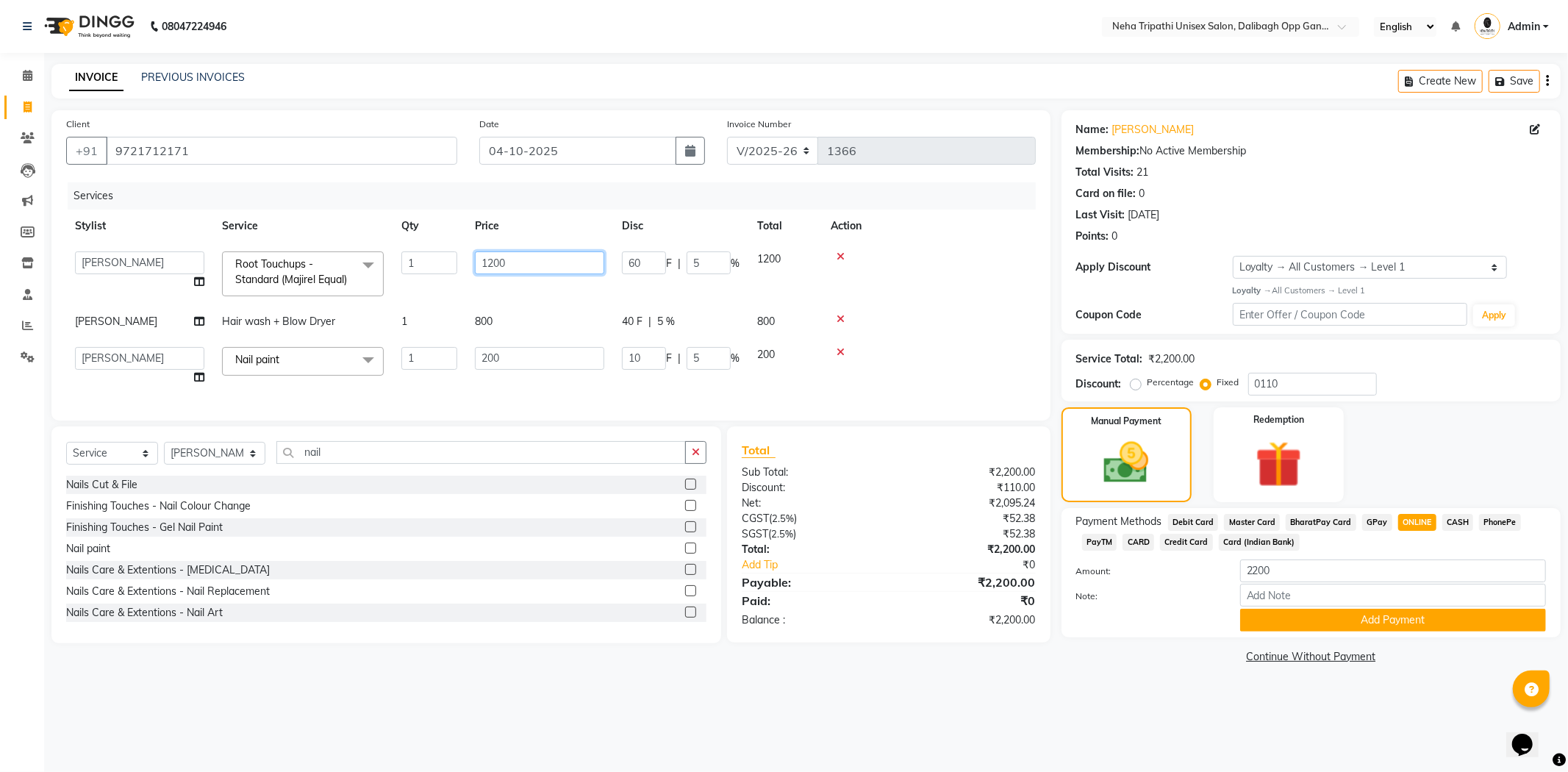
click at [490, 262] on input "1200" at bounding box center [540, 262] width 129 height 22
click at [491, 262] on input "1200" at bounding box center [540, 262] width 129 height 22
type input "1400"
type input "9.17"
type input "4.58"
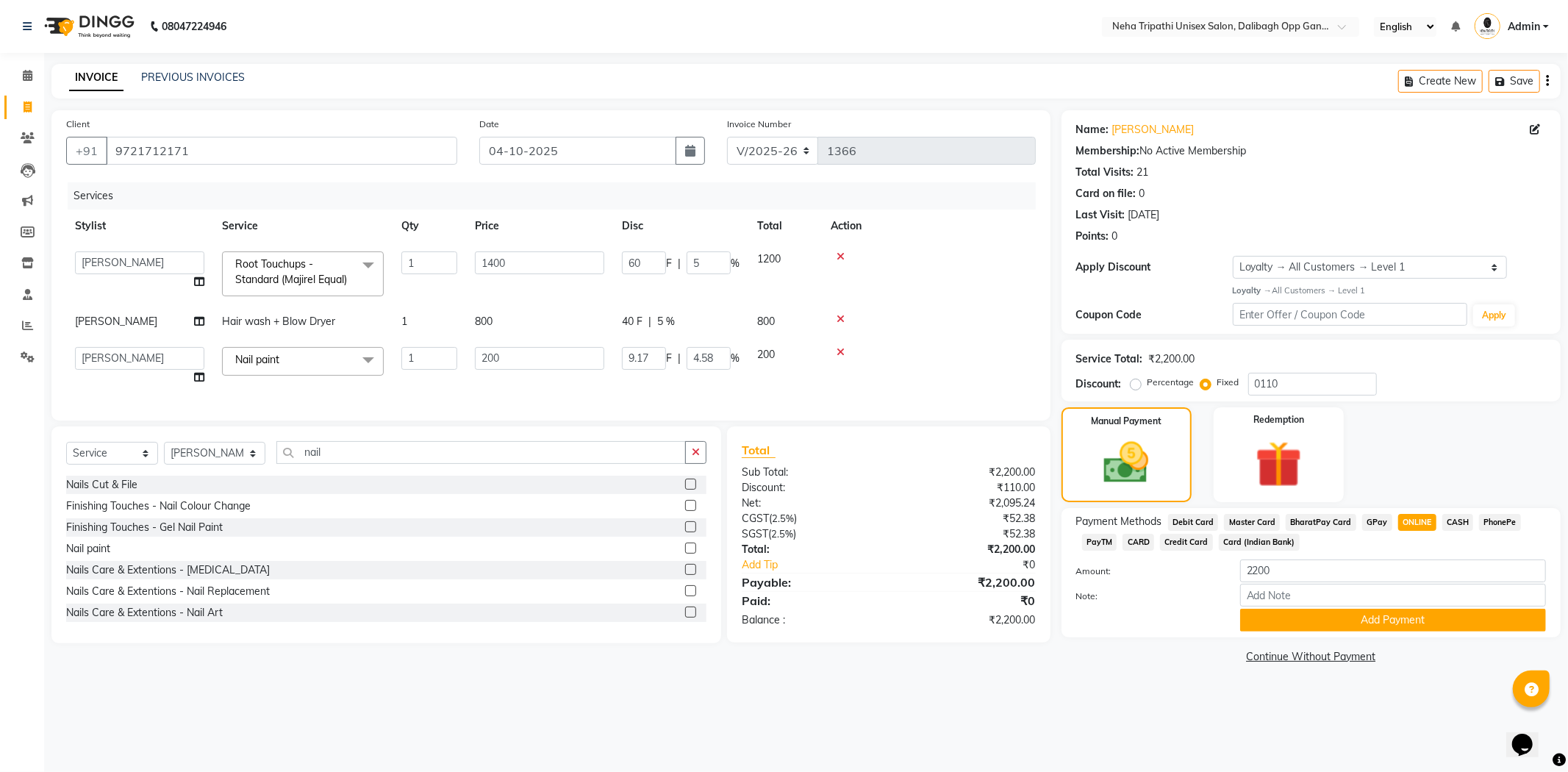
click at [613, 390] on div "Services Stylist Service Qty Price Disc Total Action Badru Gaus Mohammad isha J…" at bounding box center [551, 294] width 970 height 223
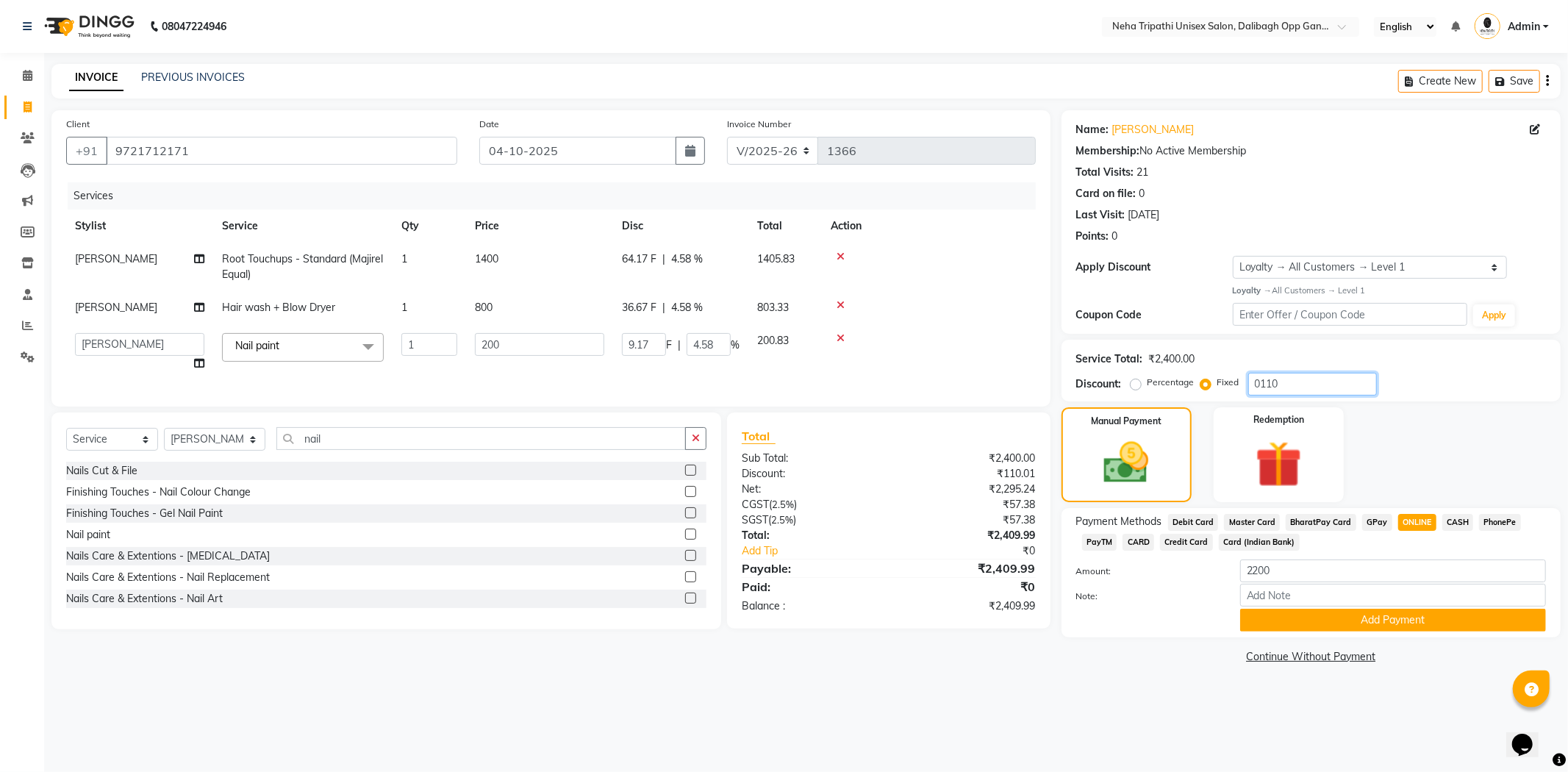
click at [1306, 383] on input "0110" at bounding box center [1312, 384] width 129 height 22
type input "011"
type input "0.92"
type input "0.46"
type input "0"
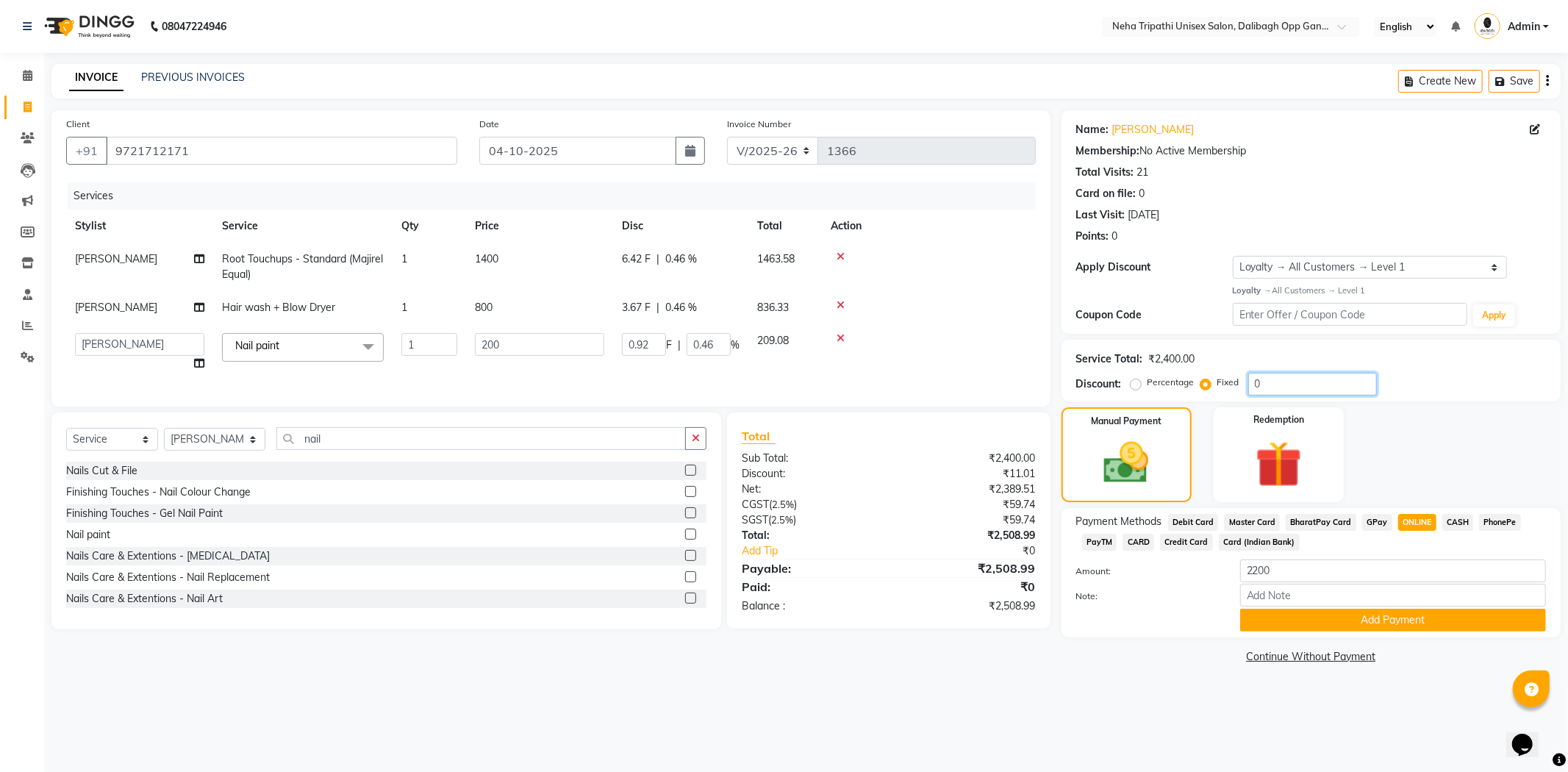
type input "0"
type input "05"
type input "0.42"
type input "0.21"
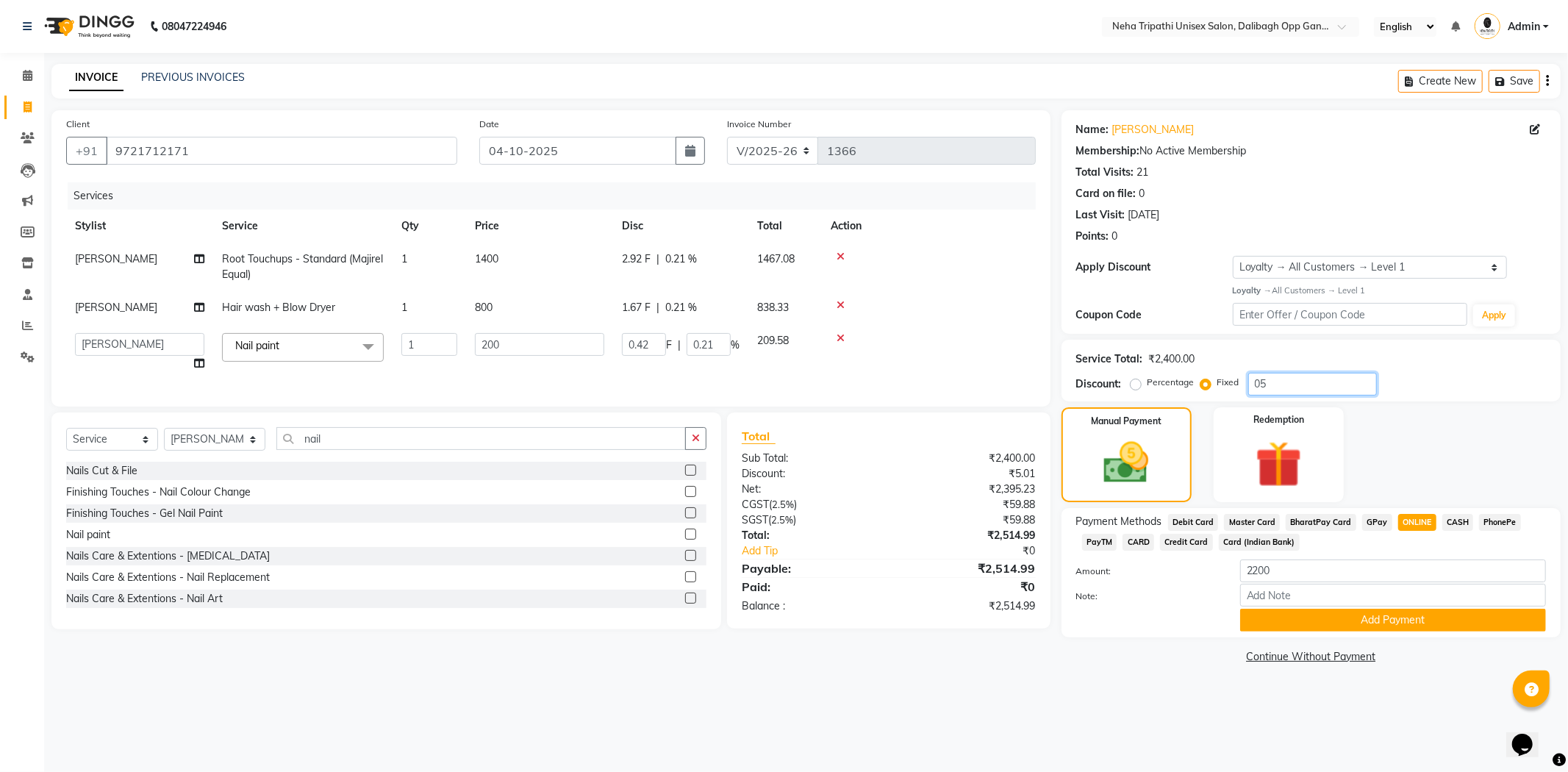
type input "052"
type input "4.33"
type input "2.17"
type input "05"
type input "0.42"
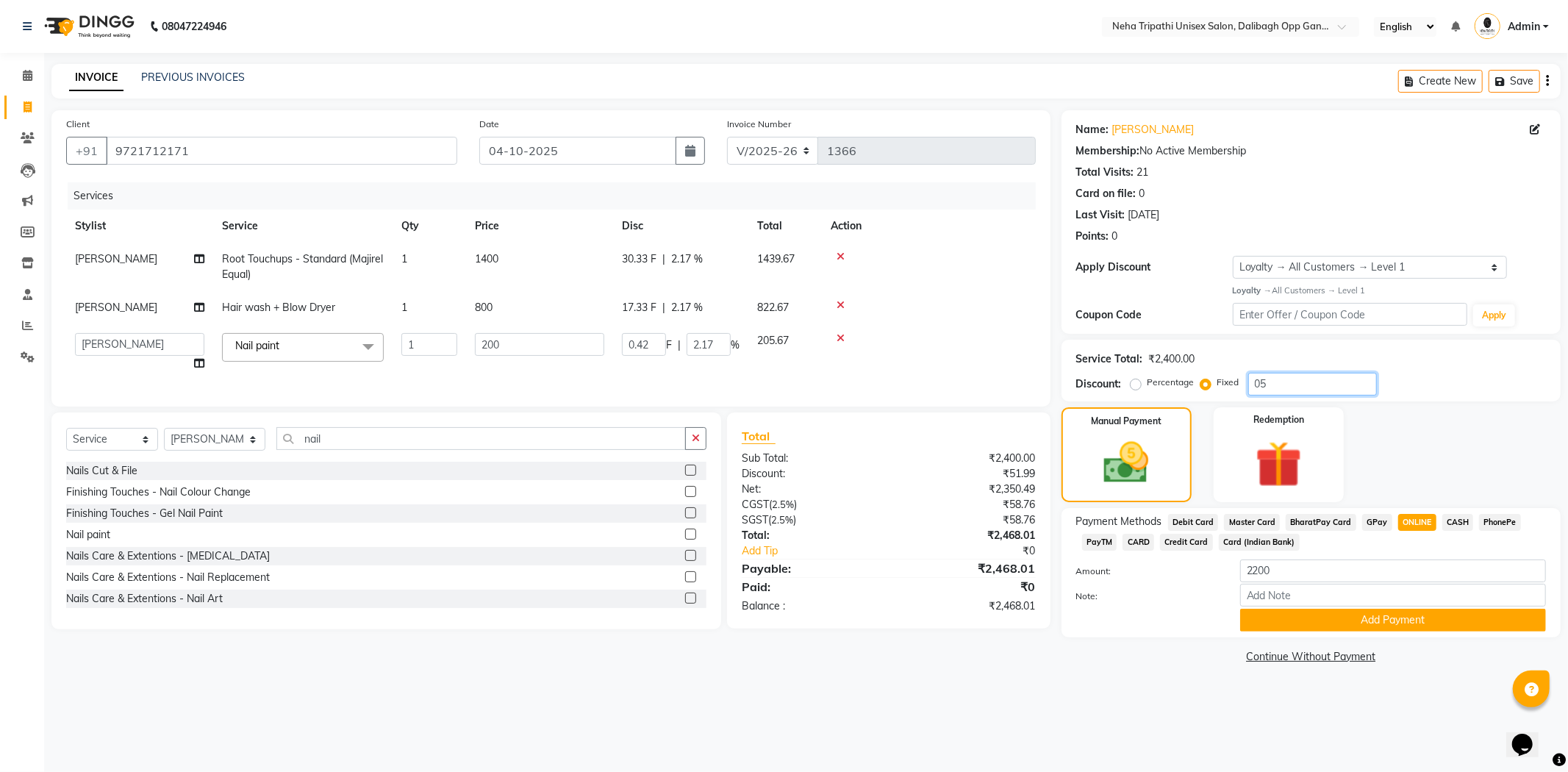
type input "0.21"
type input "0"
type input "1"
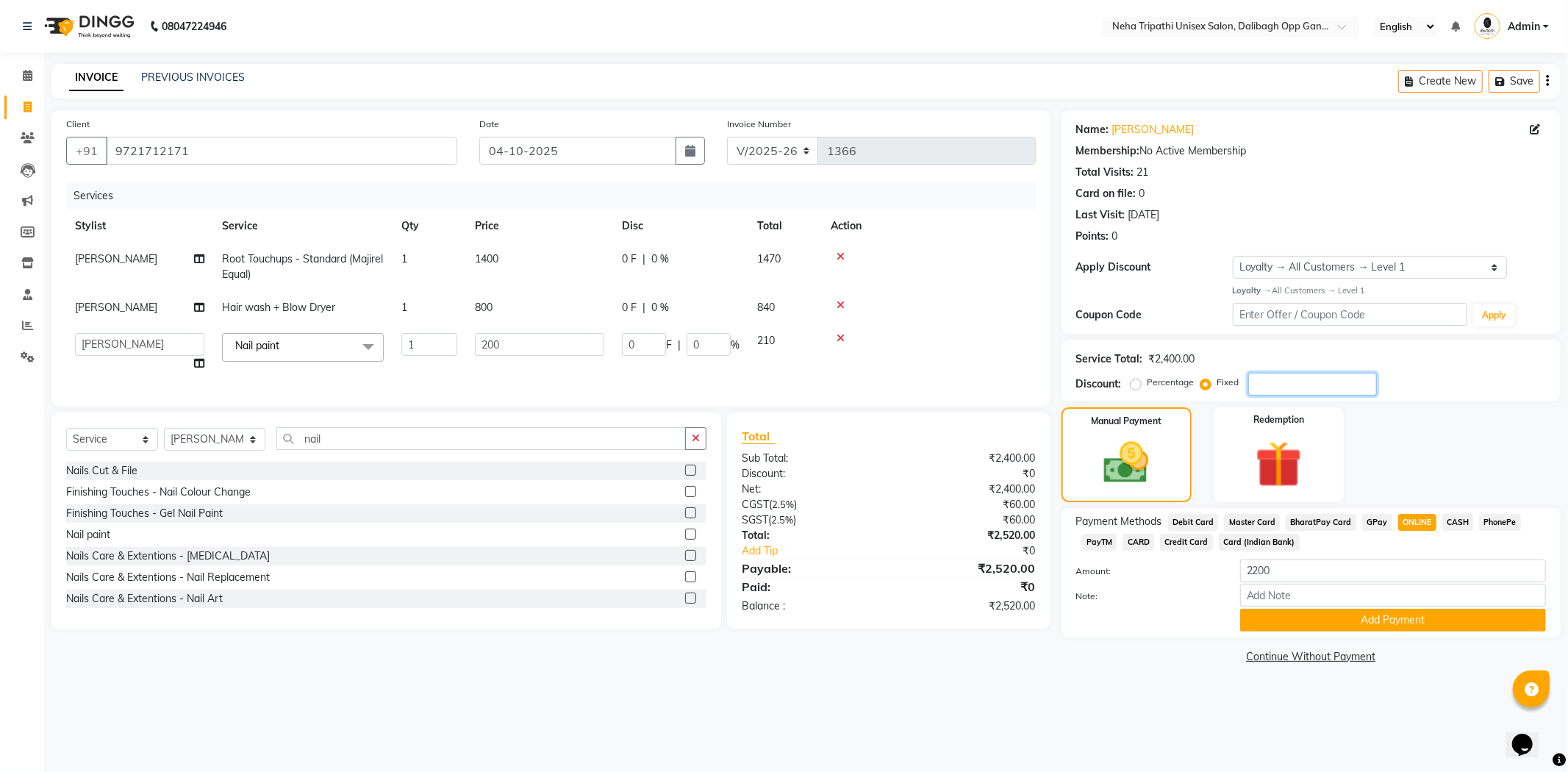
type input "0.08"
type input "0.04"
type input "12"
type input "1"
type input "0.5"
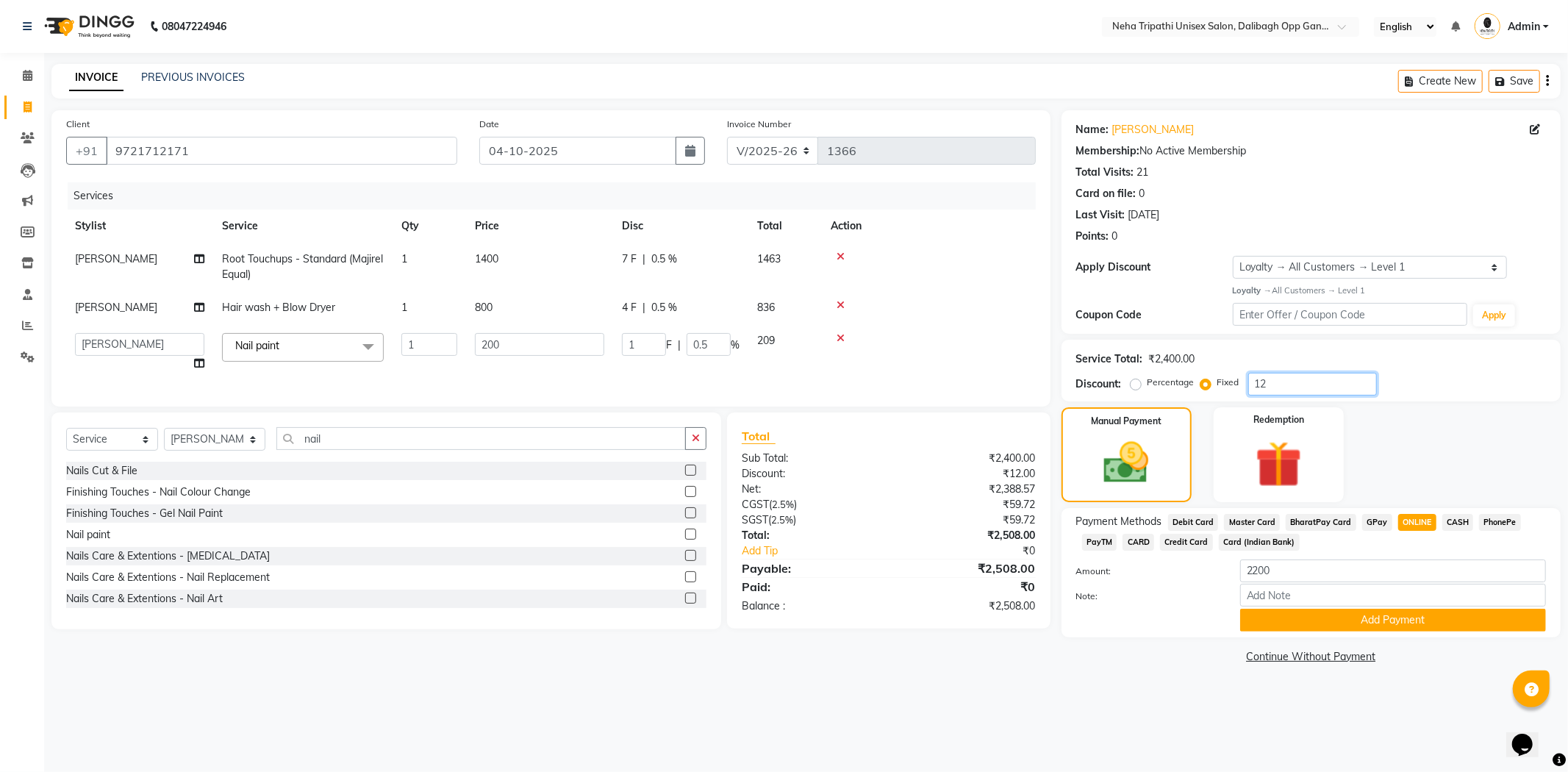
type input "120"
type input "10"
type input "5"
type input "120"
click at [1336, 574] on input "2200" at bounding box center [1393, 570] width 305 height 22
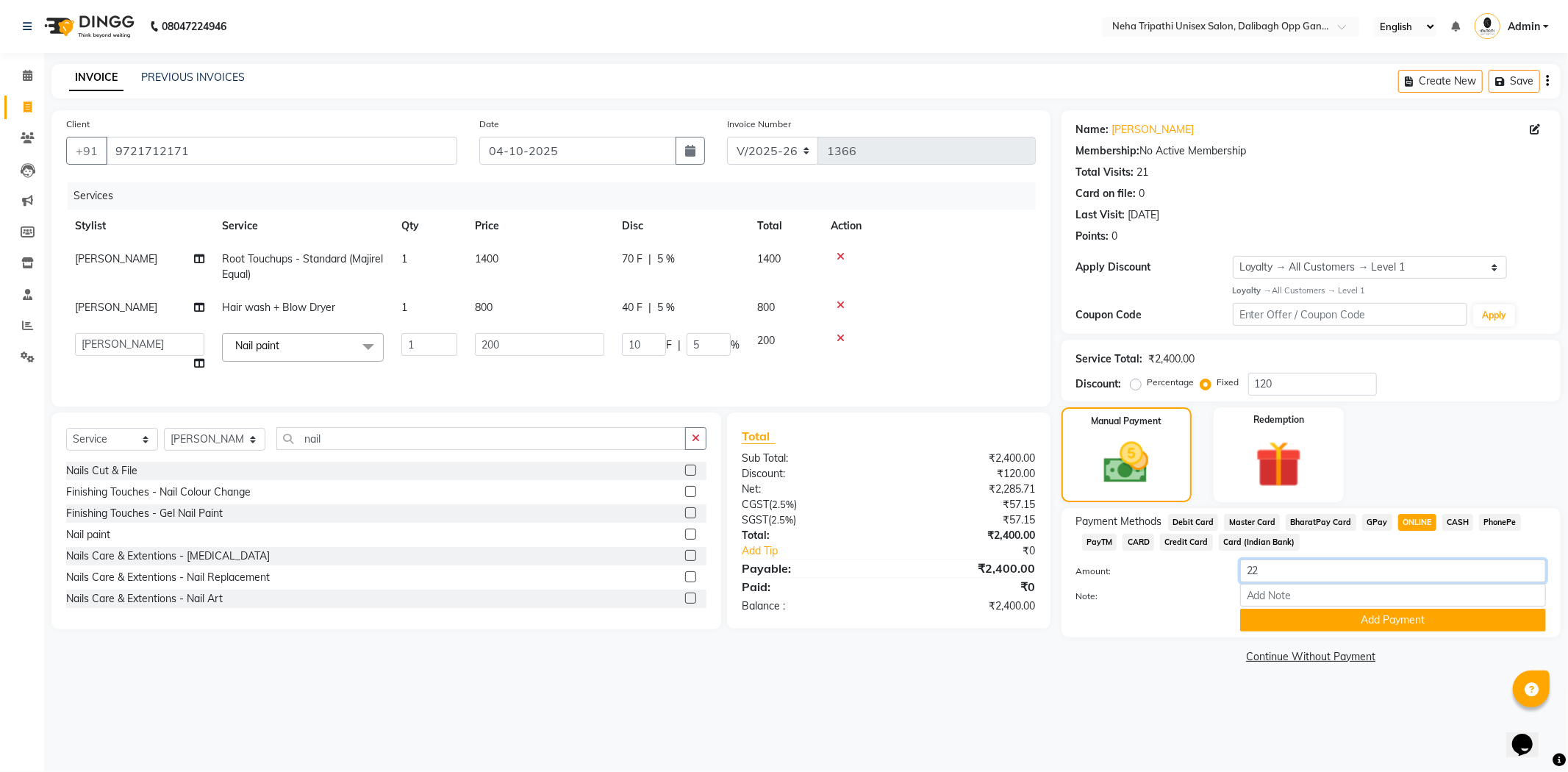
type input "2"
click at [1128, 704] on div "08047224946 Select Location × Neha Tripathi Unisex Salon, Dalibagh Opp Ganna Sa…" at bounding box center [784, 386] width 1568 height 772
click at [1123, 449] on img at bounding box center [1126, 463] width 76 height 55
click at [1401, 518] on span "ONLINE" at bounding box center [1418, 522] width 38 height 17
type input "2400"
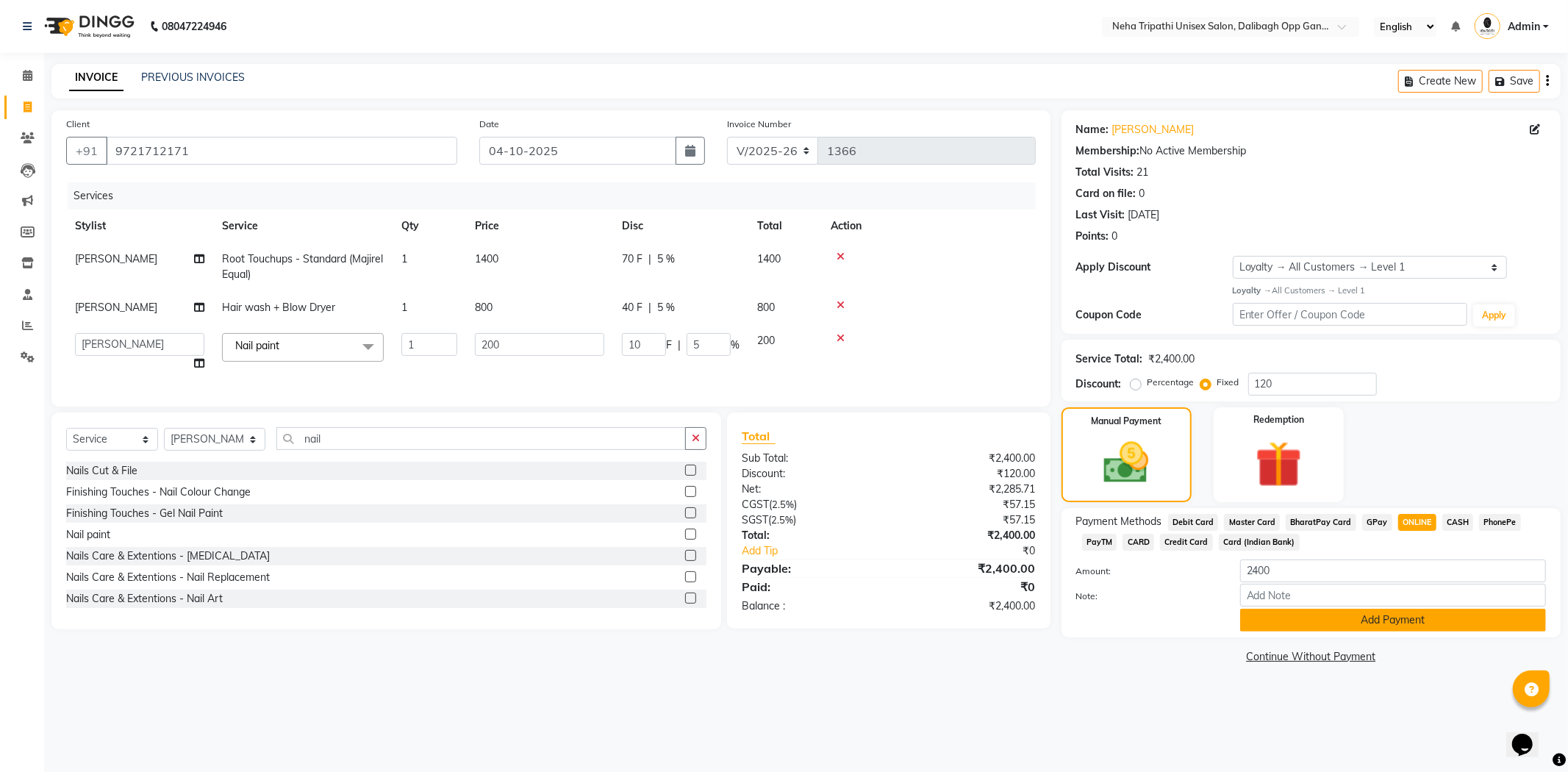
click at [1368, 616] on button "Add Payment" at bounding box center [1393, 619] width 305 height 22
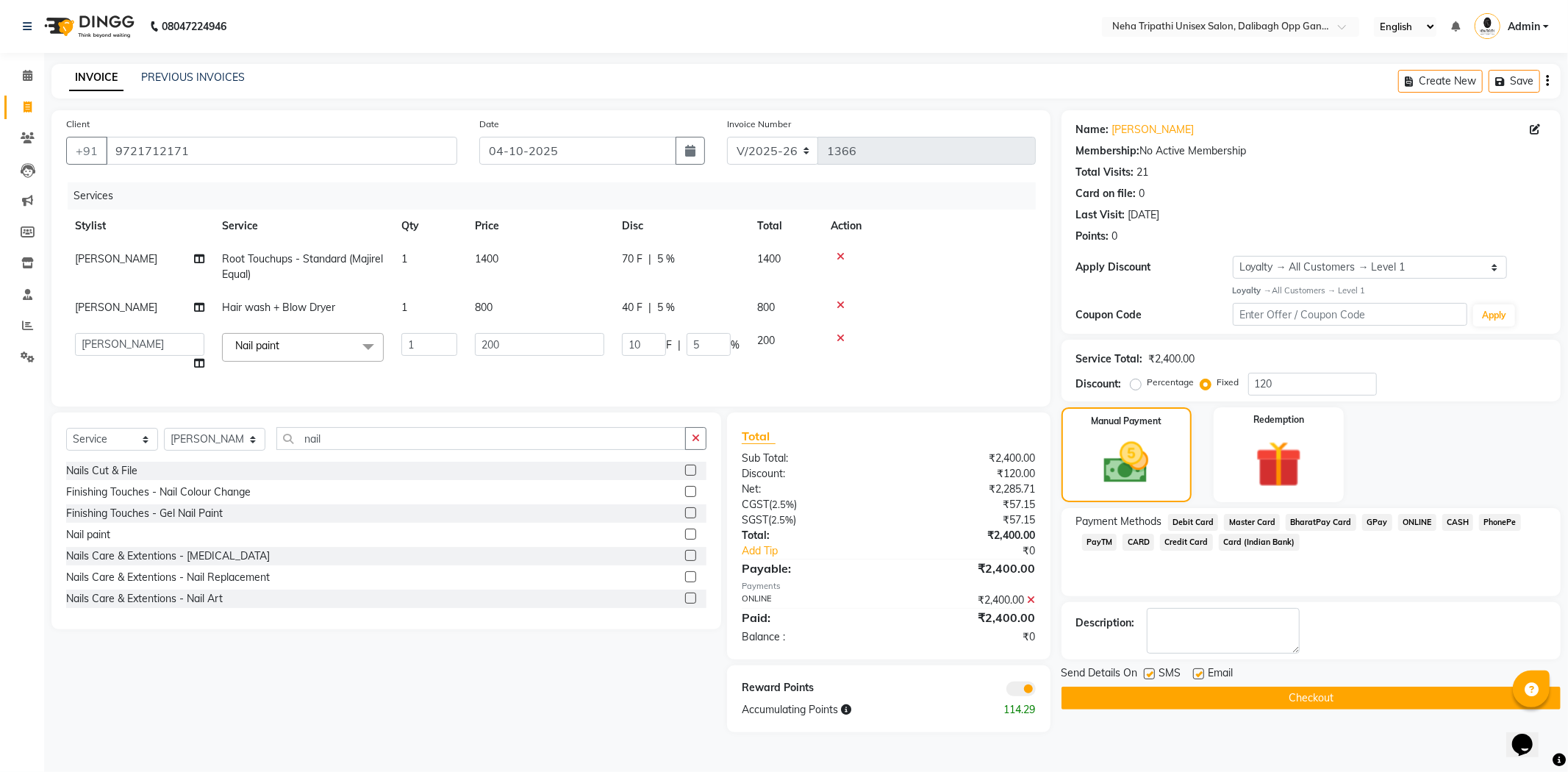
click at [1266, 692] on button "Checkout" at bounding box center [1311, 697] width 499 height 22
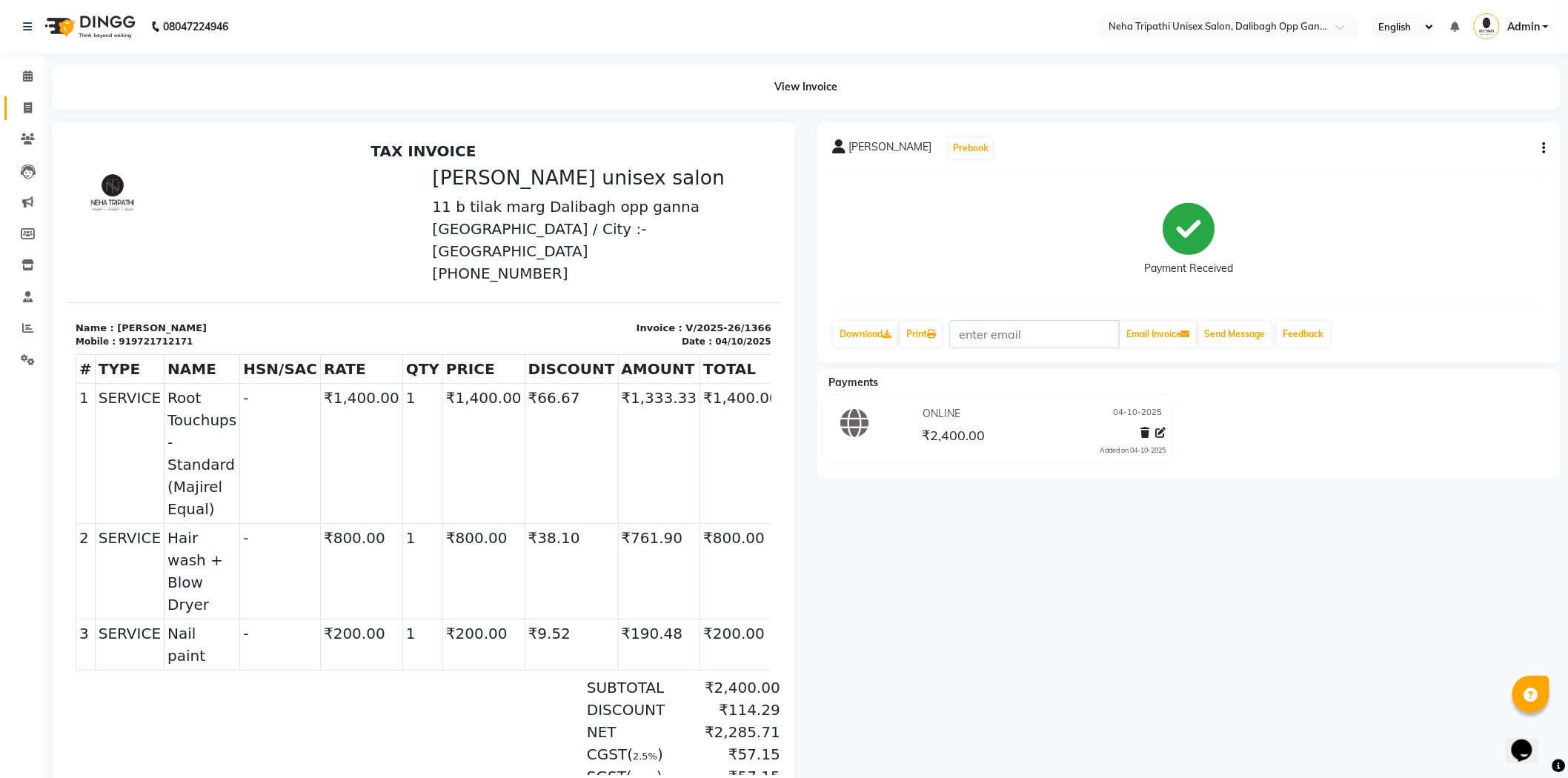
click at [26, 97] on link "Invoice" at bounding box center [22, 108] width 36 height 24
select select "service"
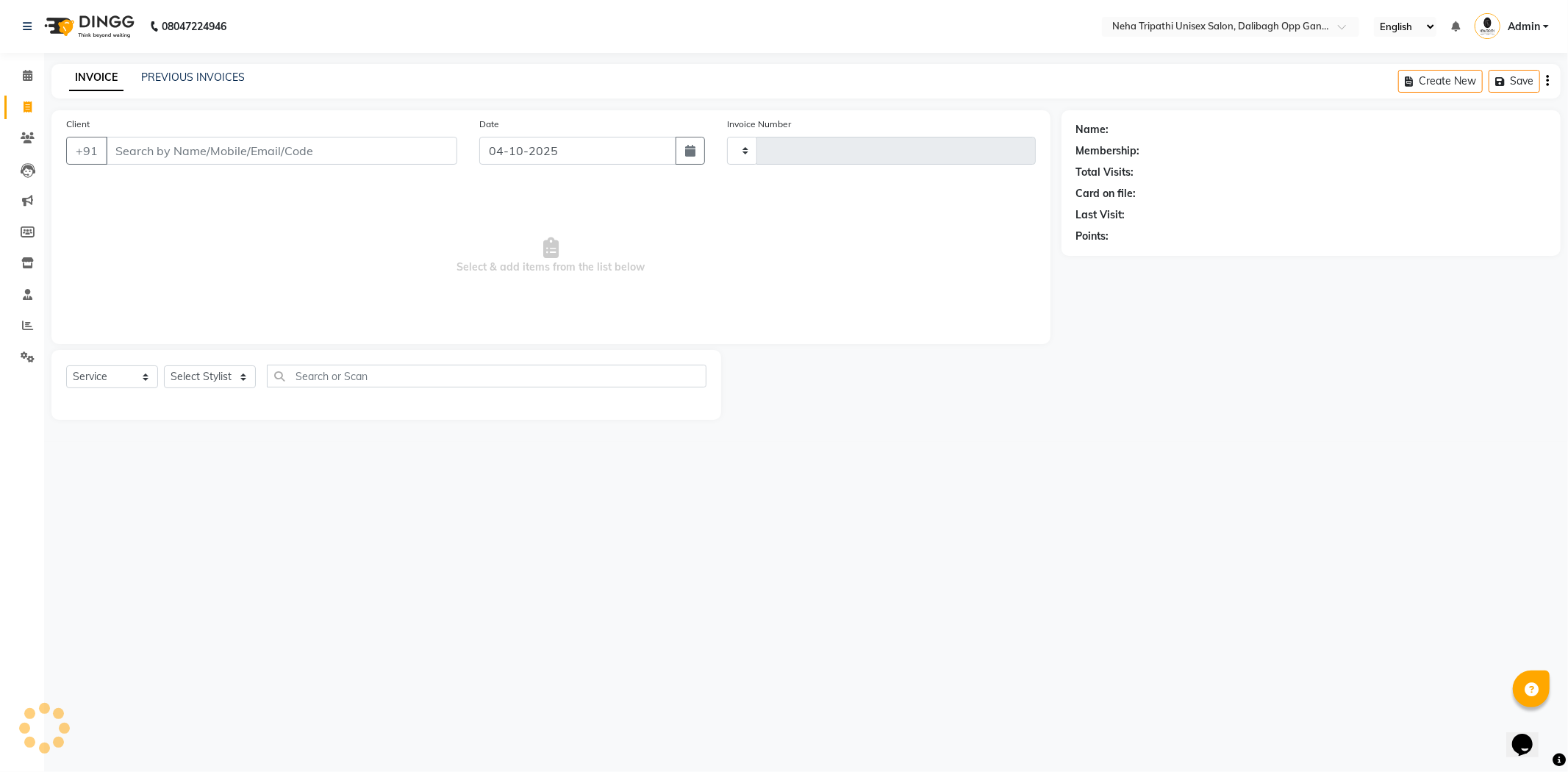
type input "1367"
select select "6624"
click at [310, 155] on input "Client" at bounding box center [281, 151] width 351 height 28
select select "service"
type input "1368"
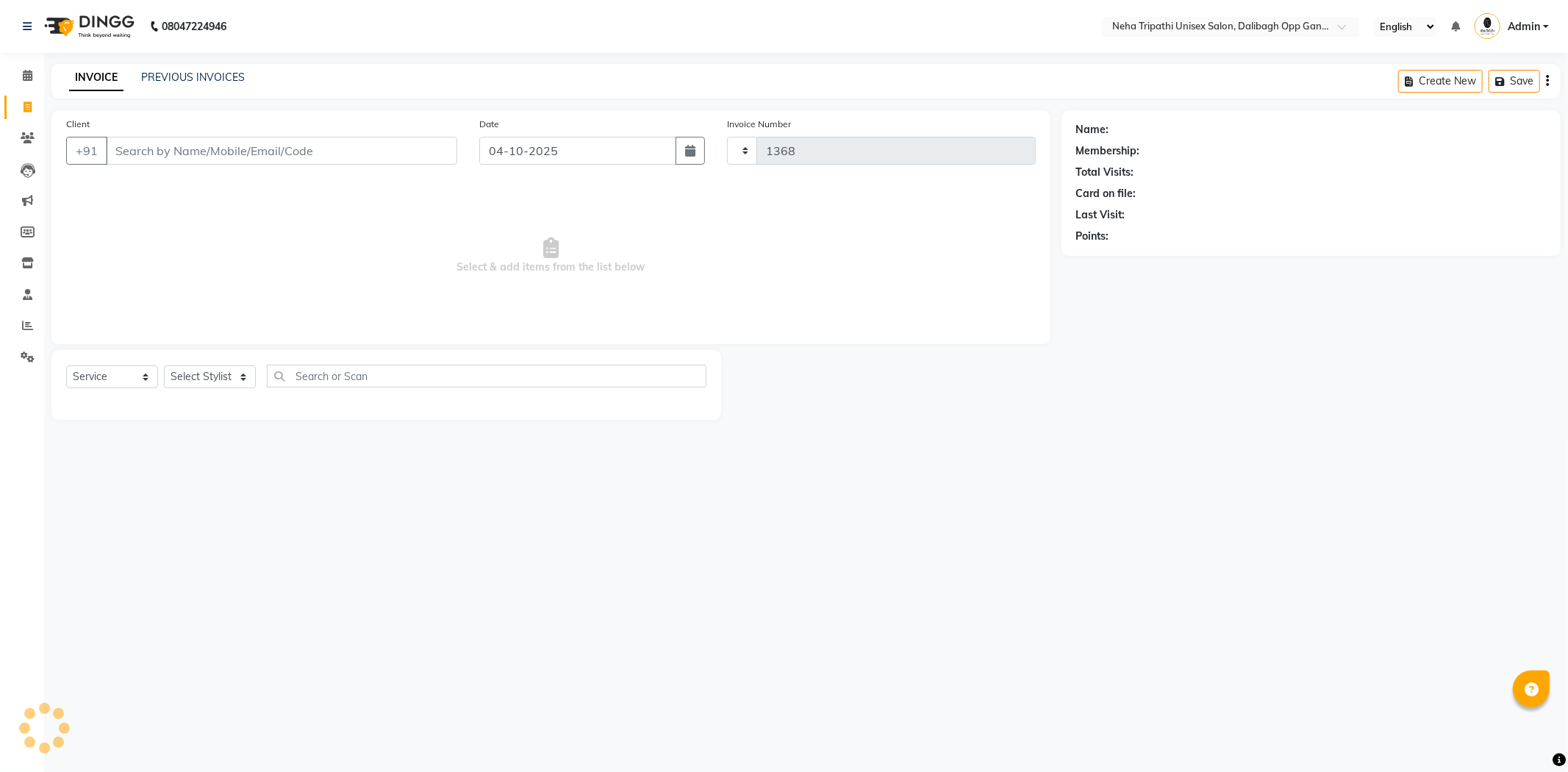
select select "6624"
type input "u"
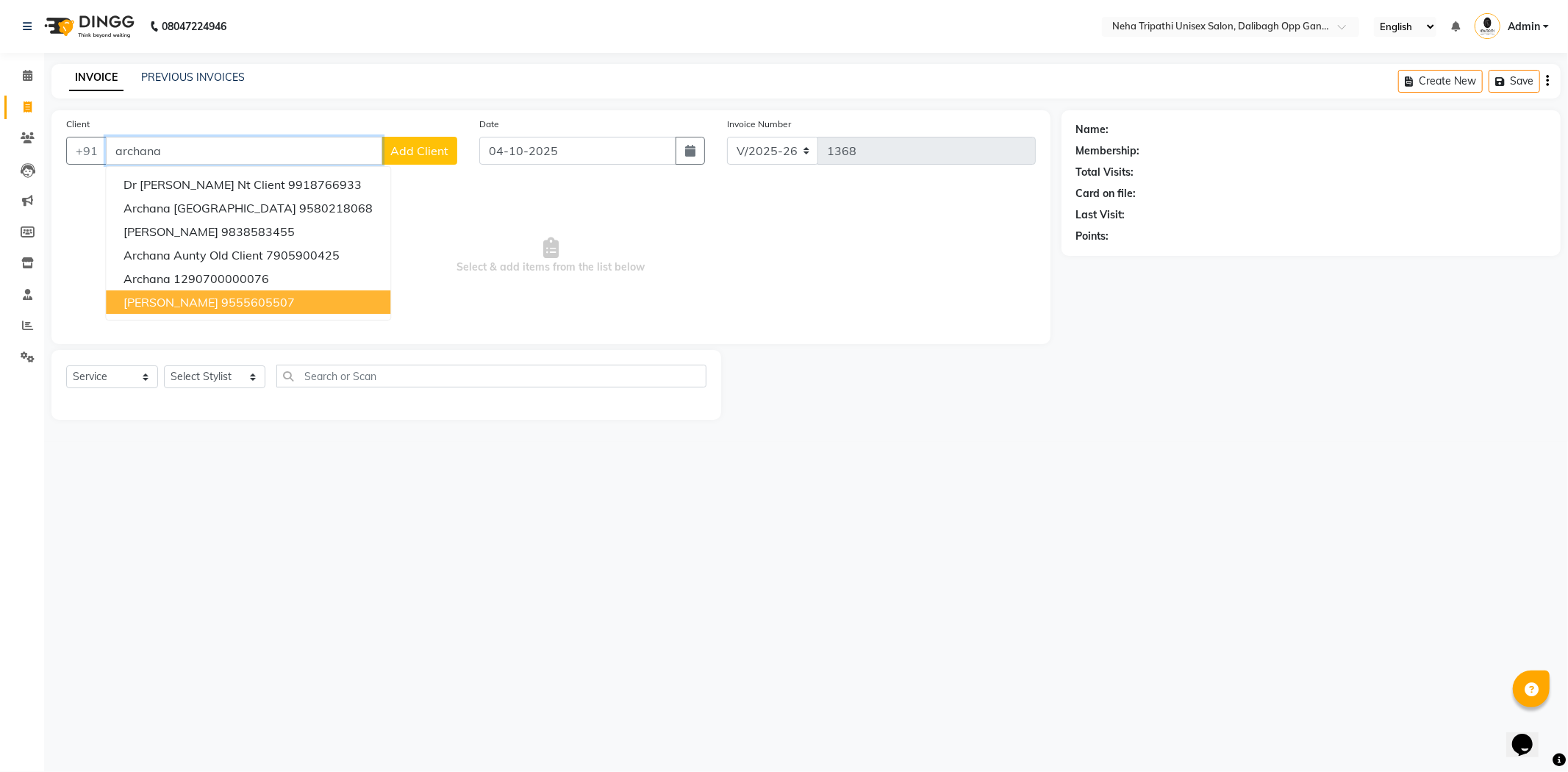
click at [238, 298] on ngb-highlight "9555605507" at bounding box center [258, 302] width 74 height 15
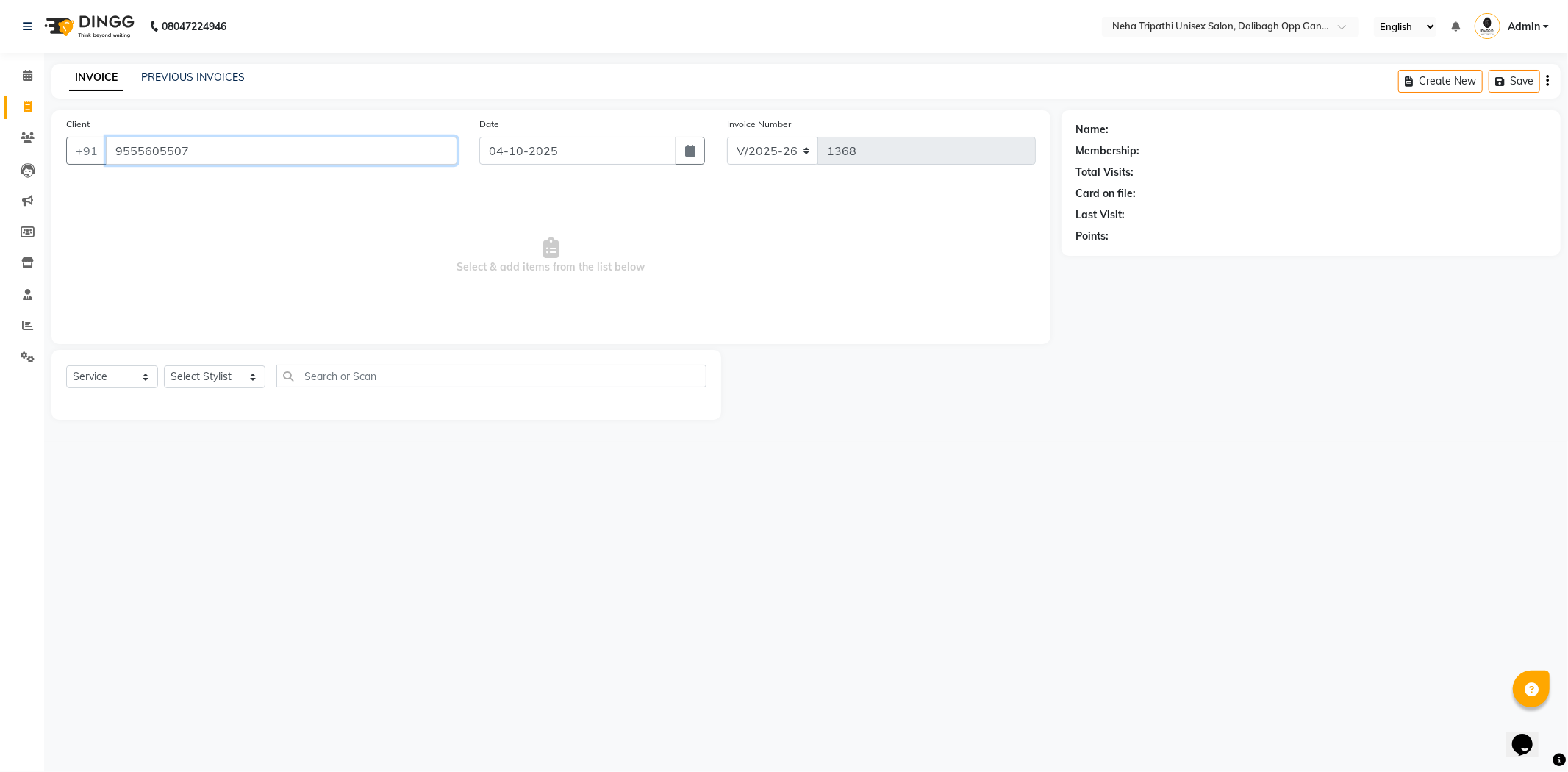
type input "9555605507"
click at [194, 378] on select "Select Stylist Badru [PERSON_NAME] Ichcha isha [PERSON_NAME] Mohd.[PERSON_NAME]…" at bounding box center [215, 376] width 101 height 22
select select "51166"
click at [164, 366] on select "Select Stylist Badru [PERSON_NAME] Ichcha isha [PERSON_NAME] Mohd.[PERSON_NAME]…" at bounding box center [215, 376] width 101 height 22
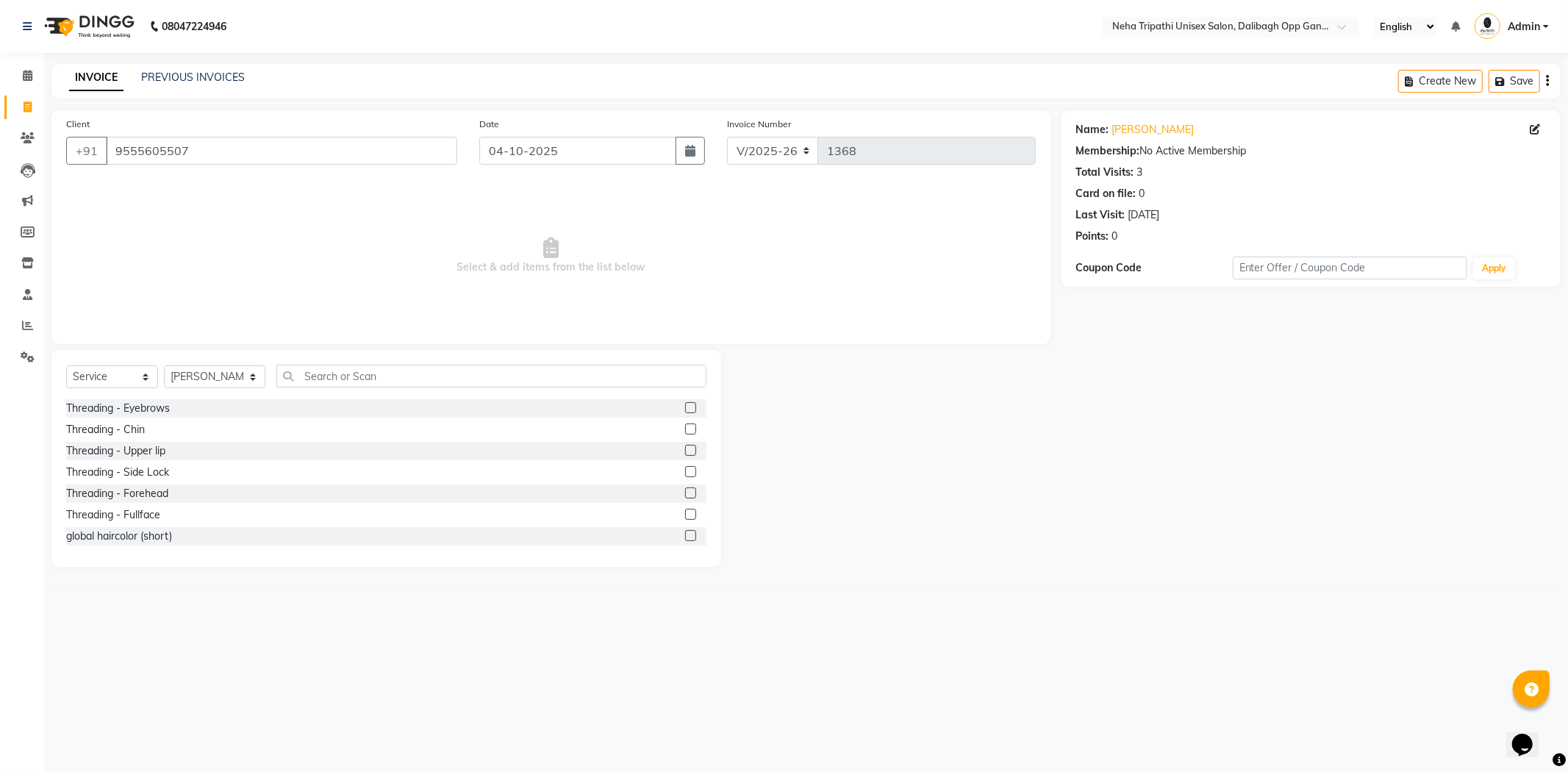
click at [686, 408] on label at bounding box center [691, 408] width 11 height 11
click at [686, 408] on input "checkbox" at bounding box center [691, 408] width 10 height 10
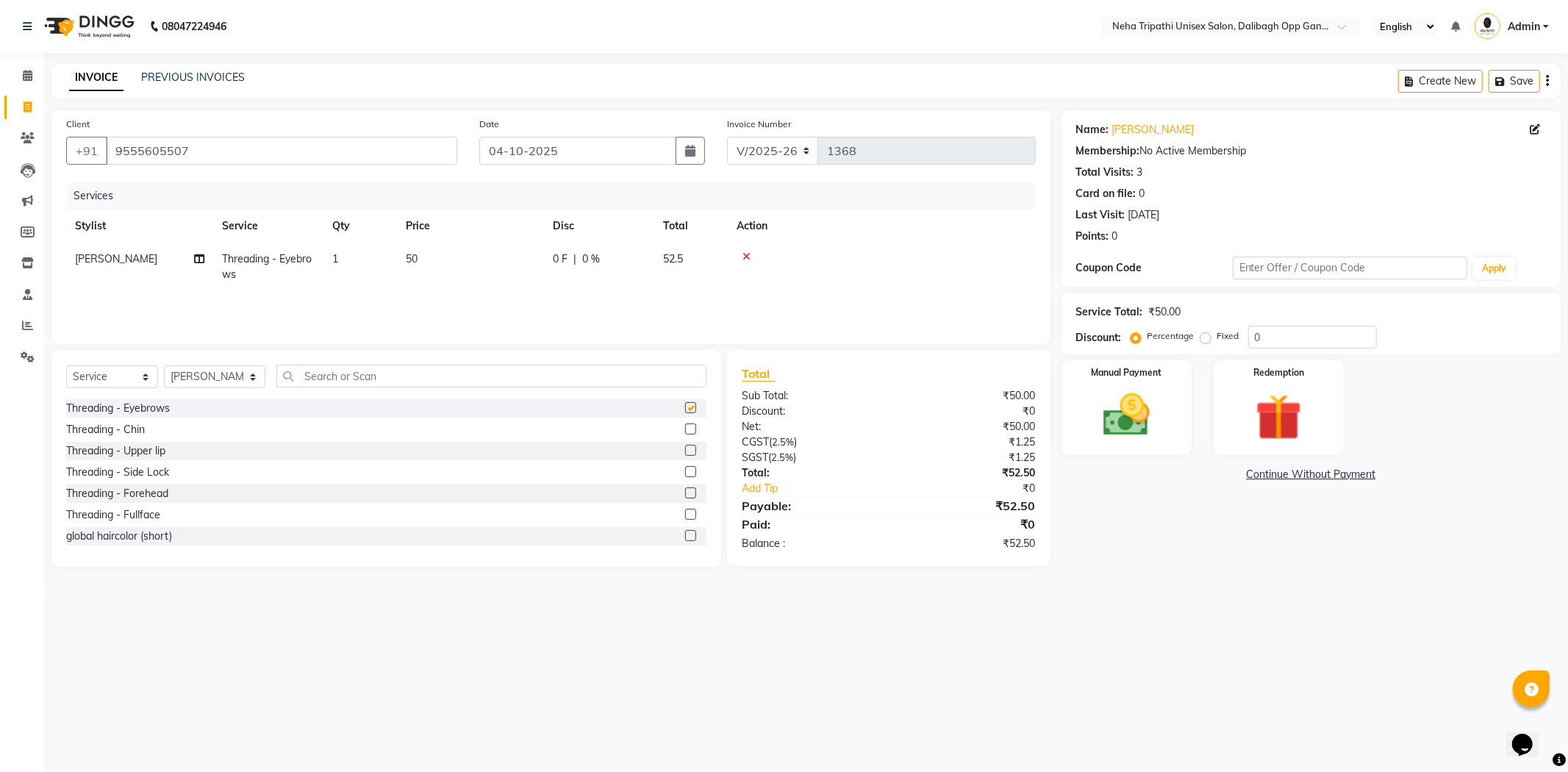
checkbox input "false"
click at [1218, 339] on label "Fixed" at bounding box center [1229, 336] width 22 height 13
click at [1207, 339] on input "Fixed" at bounding box center [1209, 336] width 10 height 10
radio input "true"
click at [1138, 416] on img at bounding box center [1126, 415] width 79 height 56
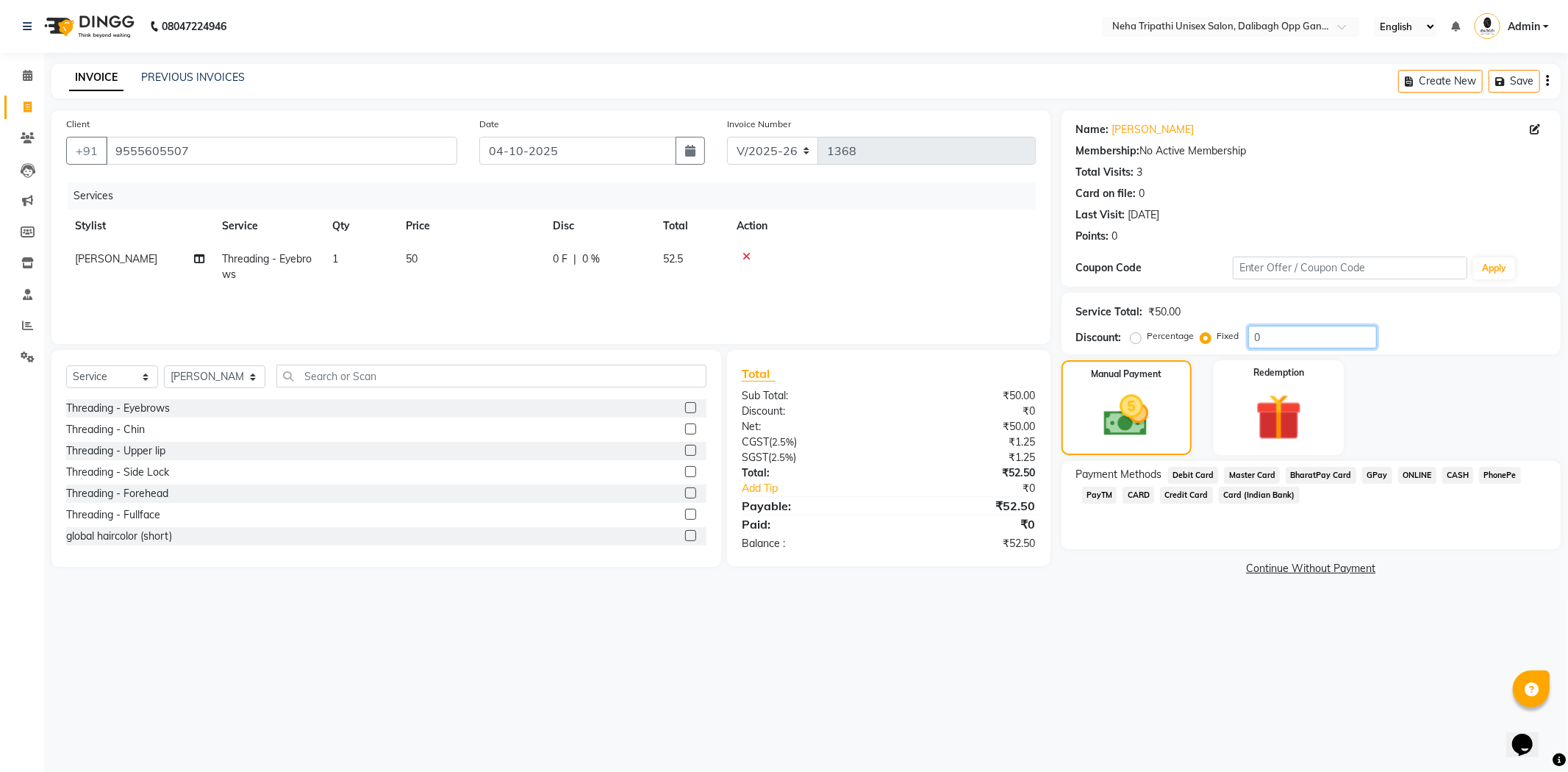
click at [1302, 329] on input "0" at bounding box center [1312, 336] width 129 height 22
type input "02.50"
click at [1464, 481] on span "CASH" at bounding box center [1458, 475] width 32 height 17
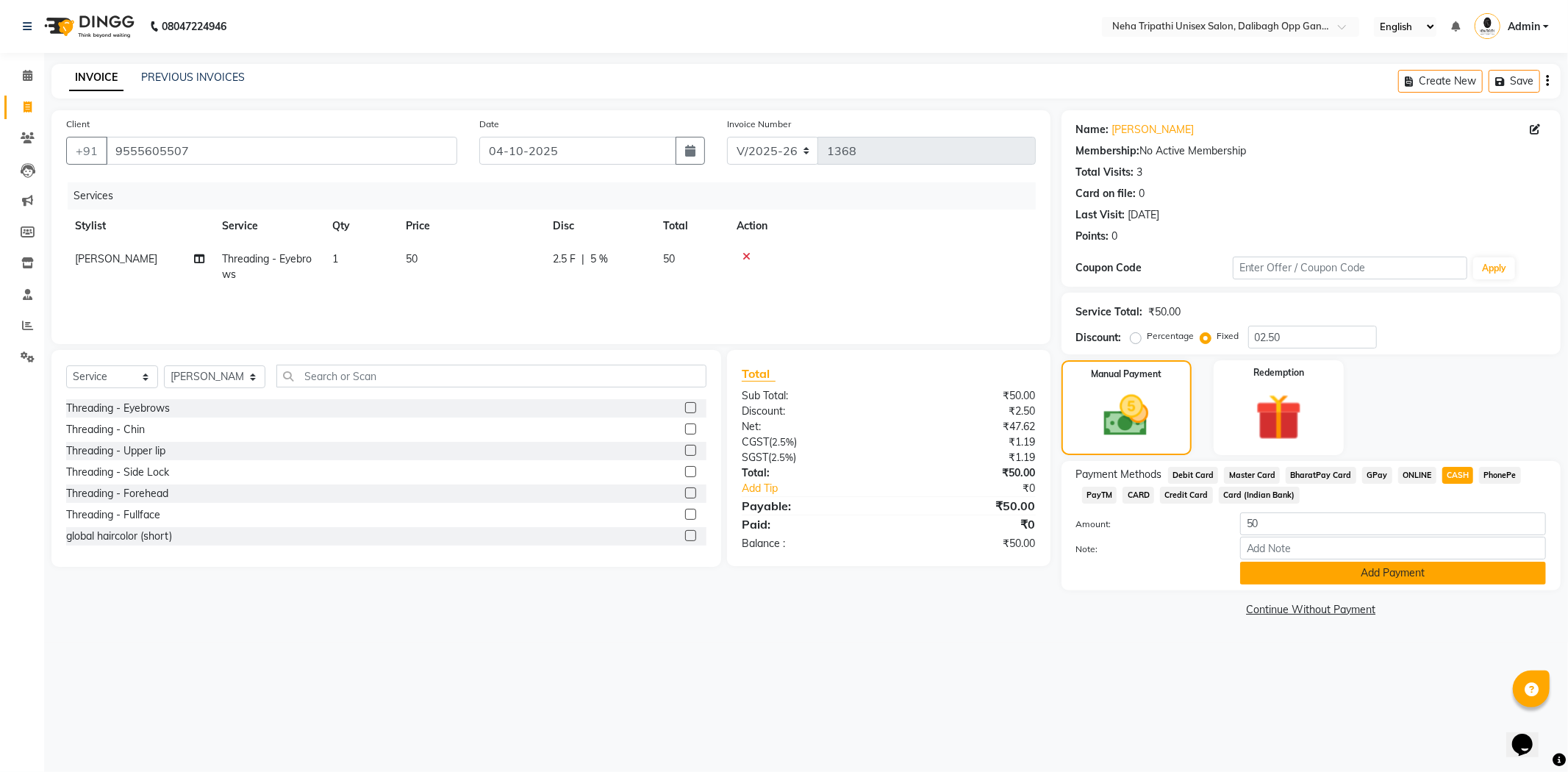
click at [1412, 577] on button "Add Payment" at bounding box center [1393, 573] width 305 height 22
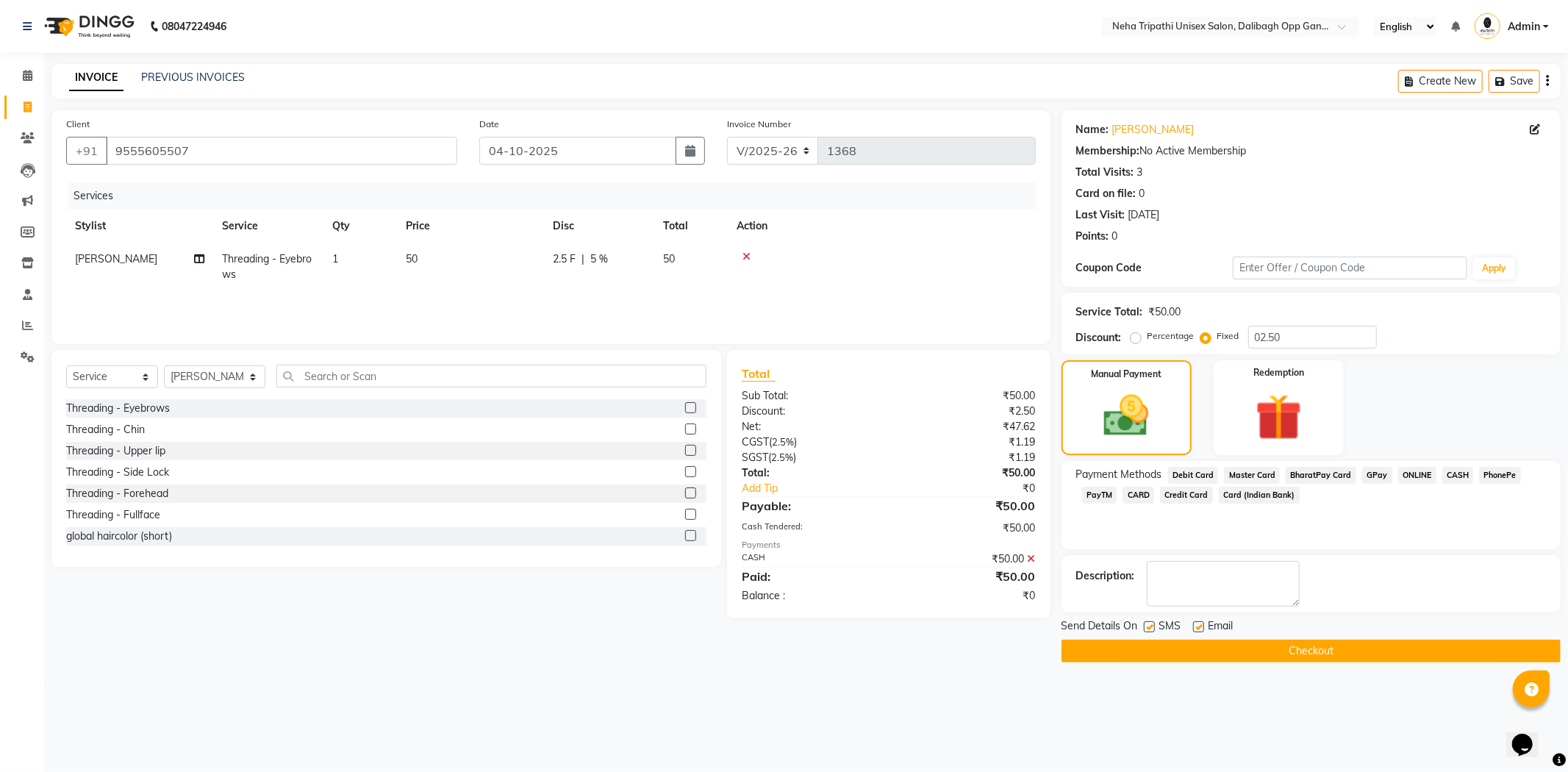
click at [1265, 652] on button "Checkout" at bounding box center [1311, 651] width 499 height 22
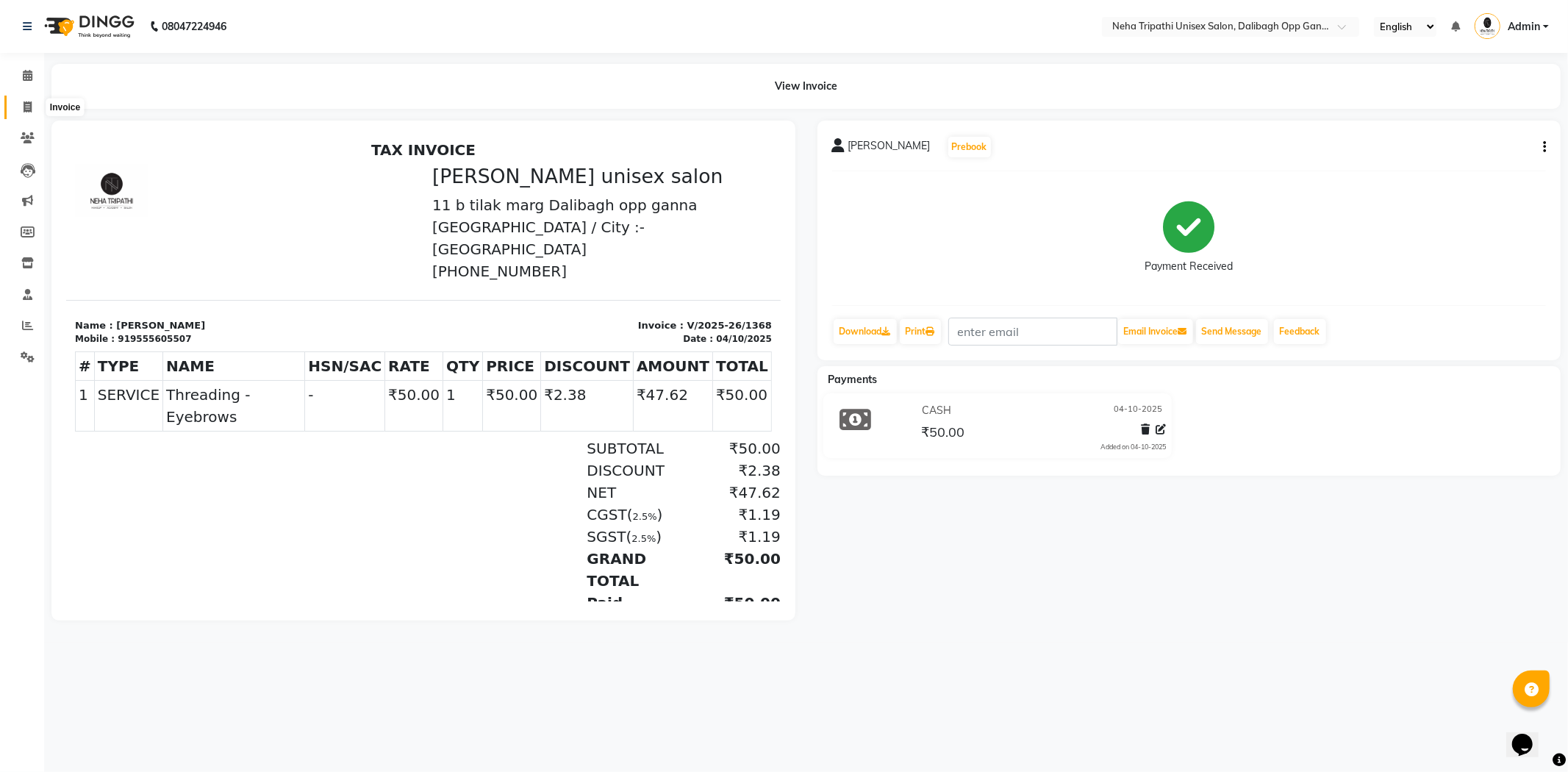
click at [29, 101] on icon at bounding box center [27, 106] width 8 height 11
select select "service"
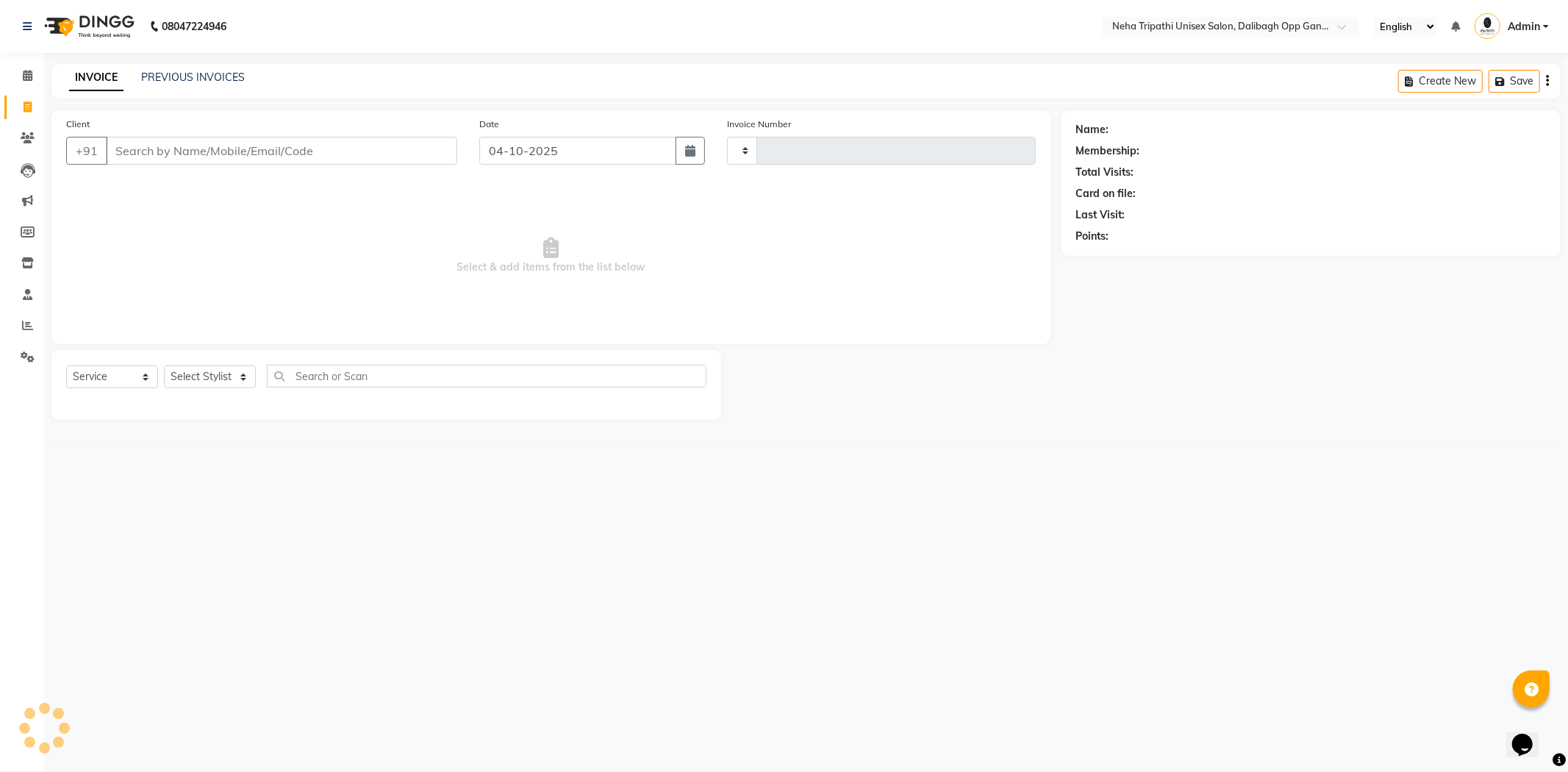
type input "1369"
select select "6624"
click at [206, 76] on link "PREVIOUS INVOICES" at bounding box center [193, 77] width 104 height 13
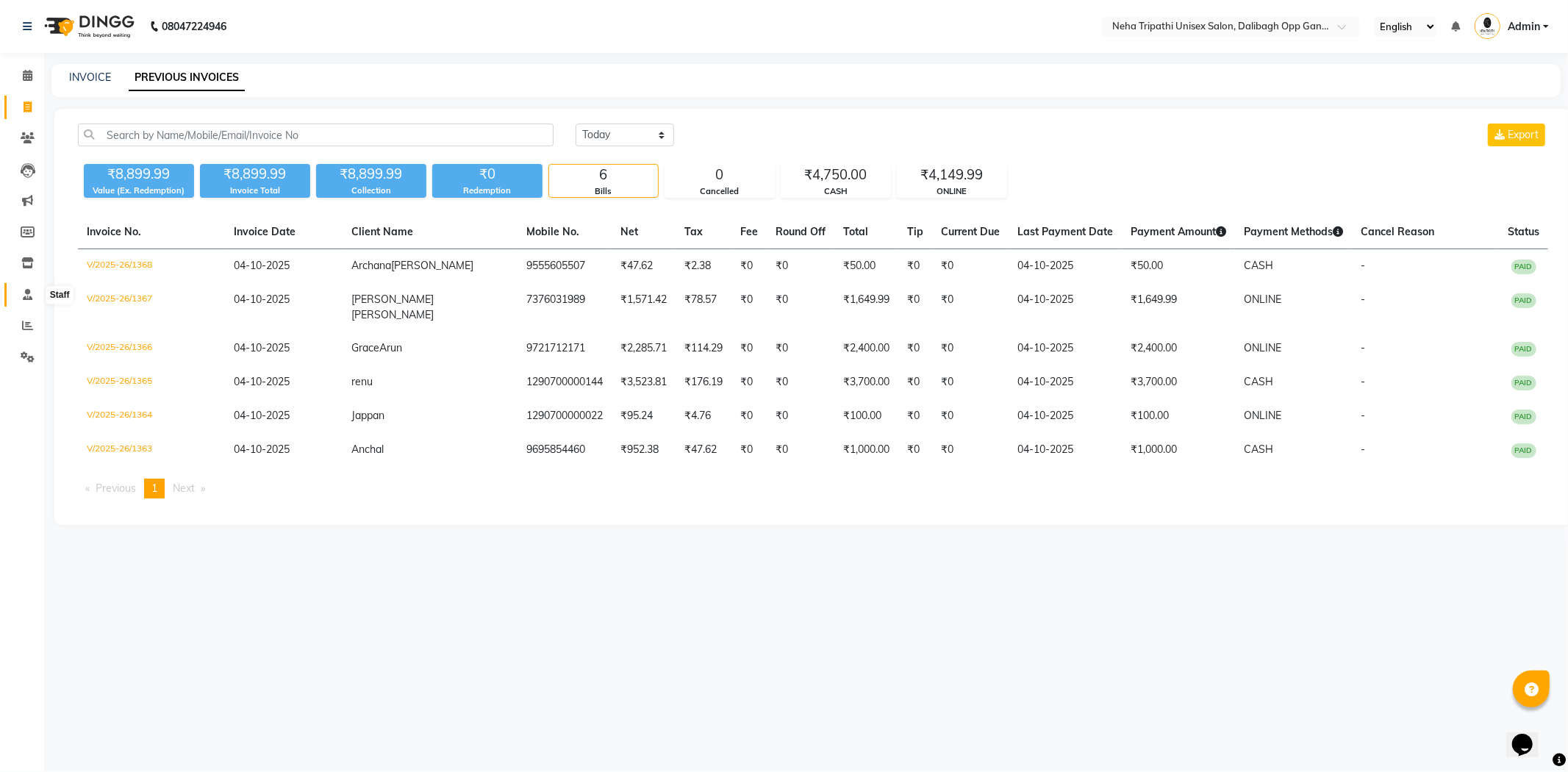
click at [36, 293] on span at bounding box center [27, 295] width 26 height 17
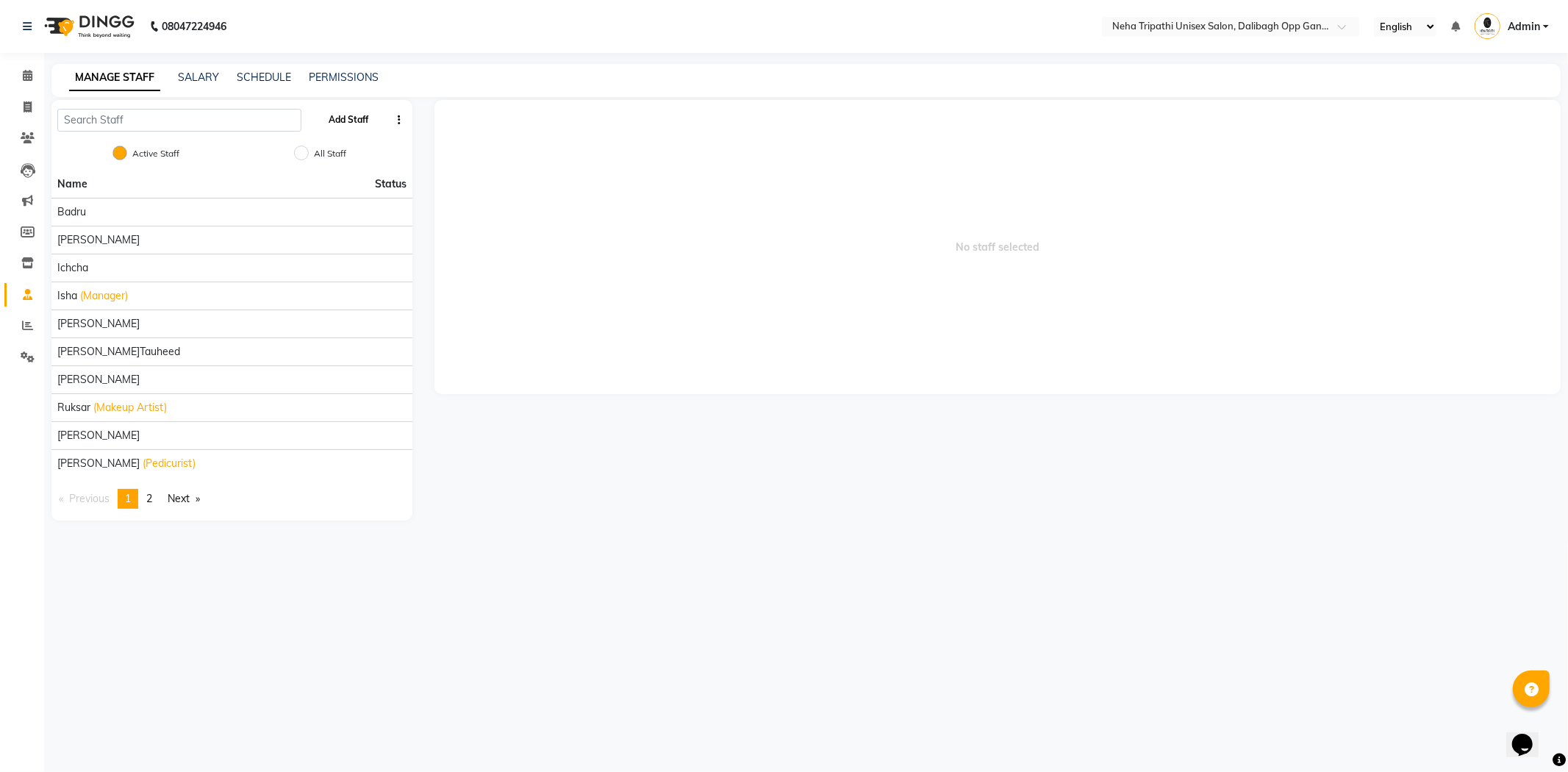
click at [350, 123] on button "Add Staff" at bounding box center [349, 120] width 51 height 25
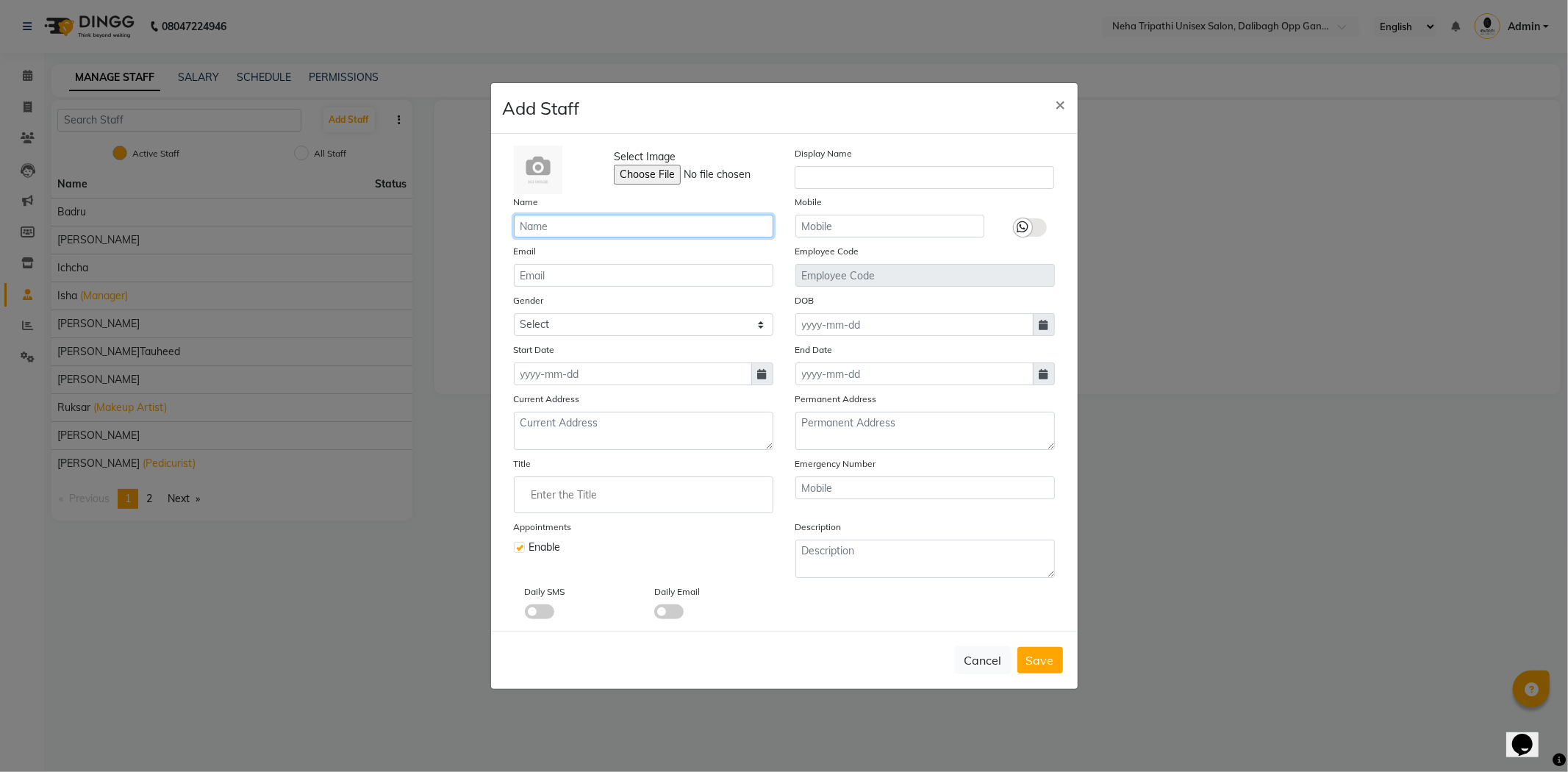
click at [611, 229] on input "text" at bounding box center [643, 226] width 260 height 22
type input "[PERSON_NAME]"
click at [848, 233] on input "text" at bounding box center [890, 226] width 189 height 22
type input "6307552889"
click at [769, 328] on select "Select [DEMOGRAPHIC_DATA] [DEMOGRAPHIC_DATA] Other Prefer Not To Say" at bounding box center [643, 324] width 260 height 22
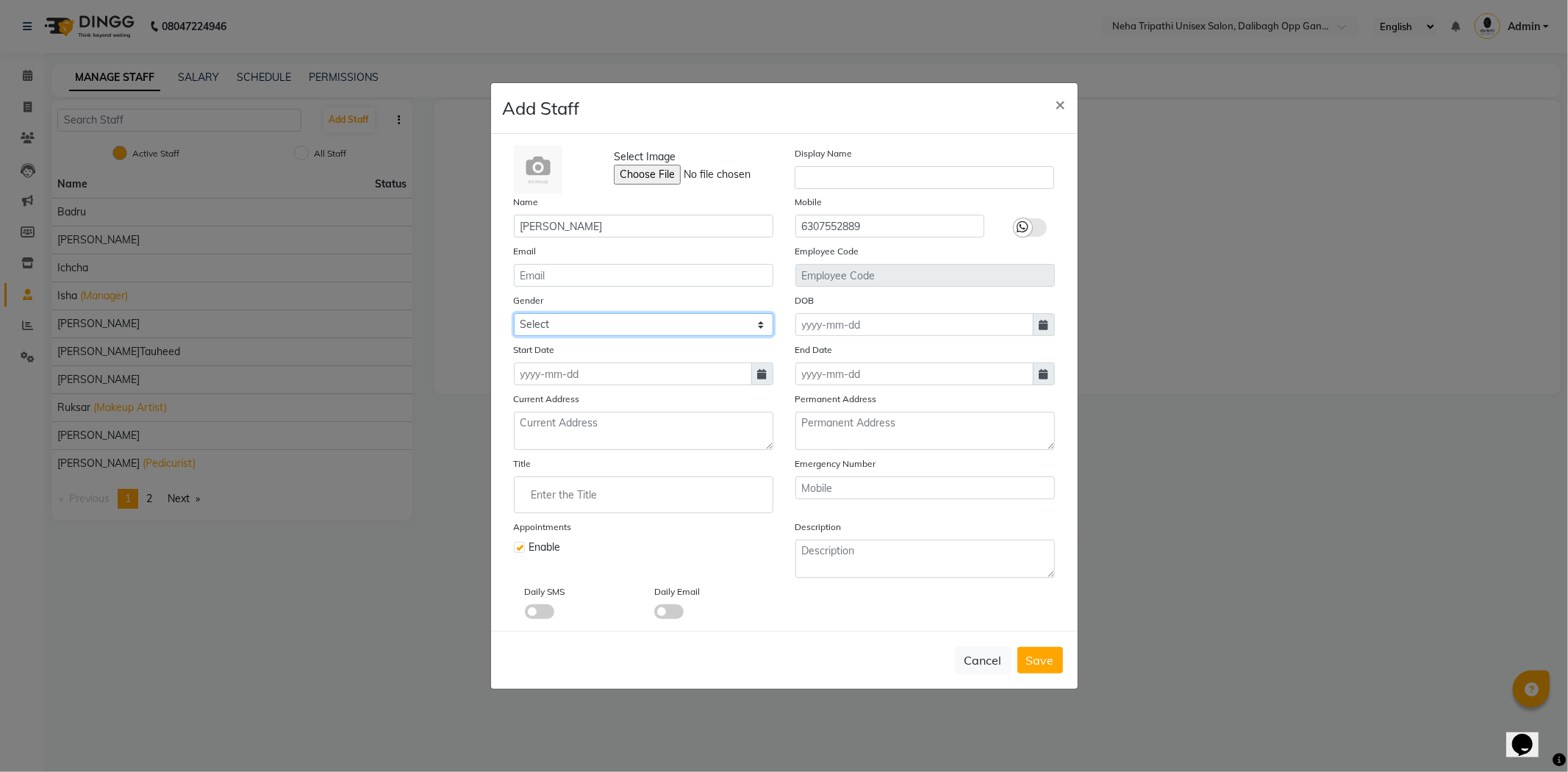
select select "[DEMOGRAPHIC_DATA]"
click at [514, 313] on select "Select [DEMOGRAPHIC_DATA] [DEMOGRAPHIC_DATA] Other Prefer Not To Say" at bounding box center [643, 324] width 260 height 22
click at [764, 378] on icon at bounding box center [762, 374] width 9 height 10
select select "10"
select select "2025"
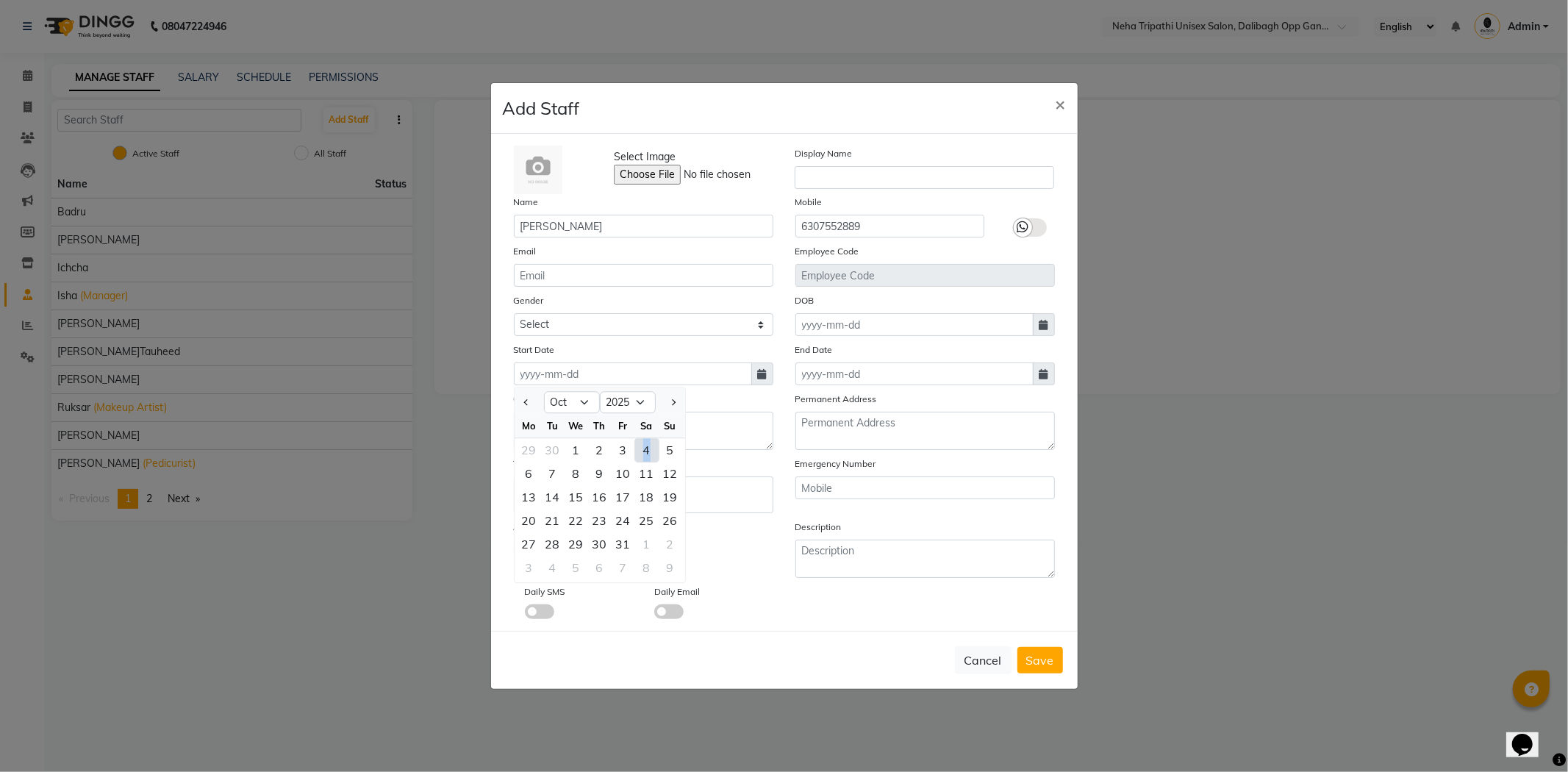
click at [655, 449] on div "4" at bounding box center [647, 450] width 23 height 23
type input "04-10-2025"
click at [1040, 662] on span "Save" at bounding box center [1041, 661] width 28 height 15
select select
checkbox input "false"
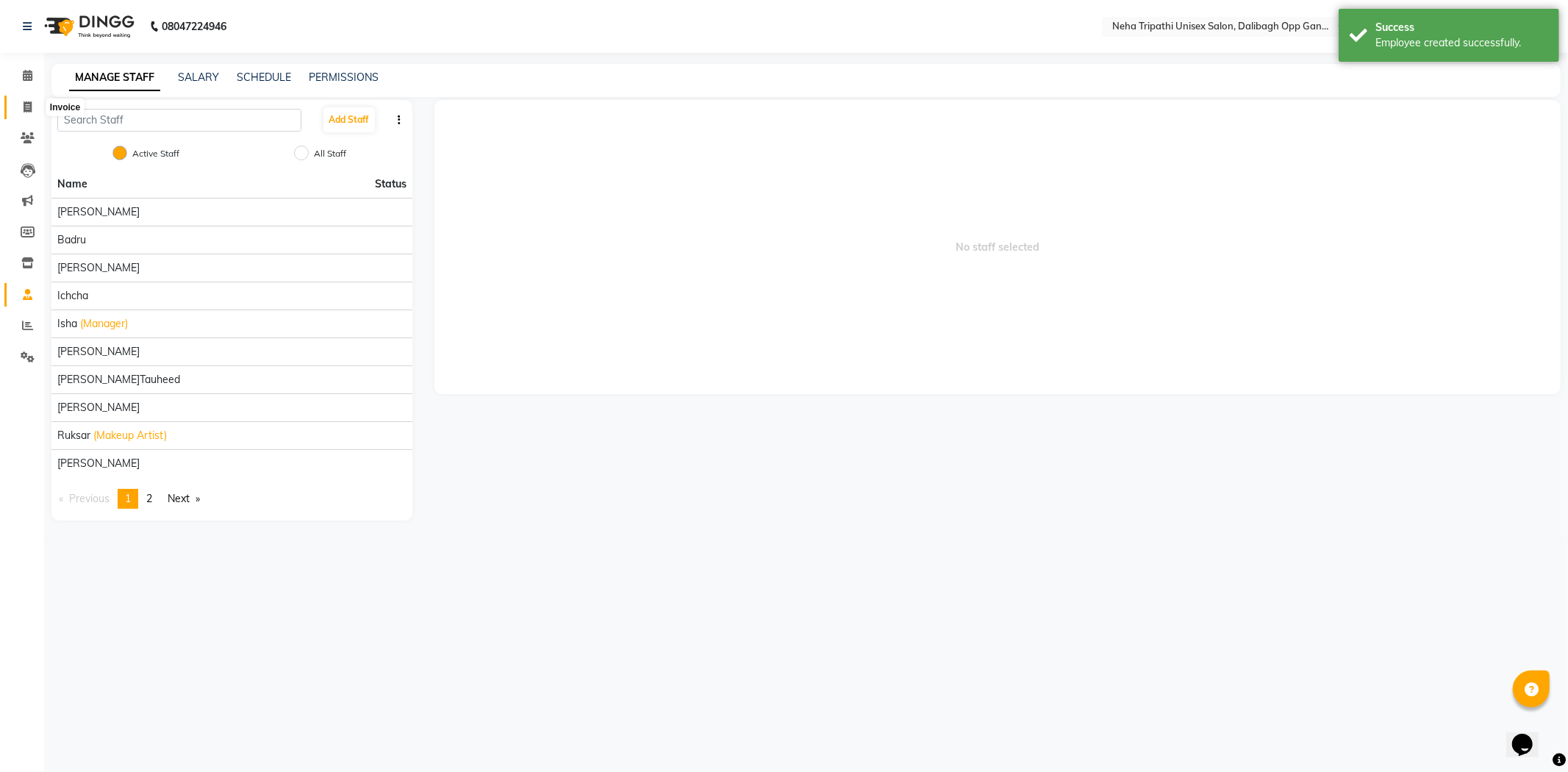
click at [20, 106] on span at bounding box center [27, 108] width 26 height 17
select select "6624"
select select "service"
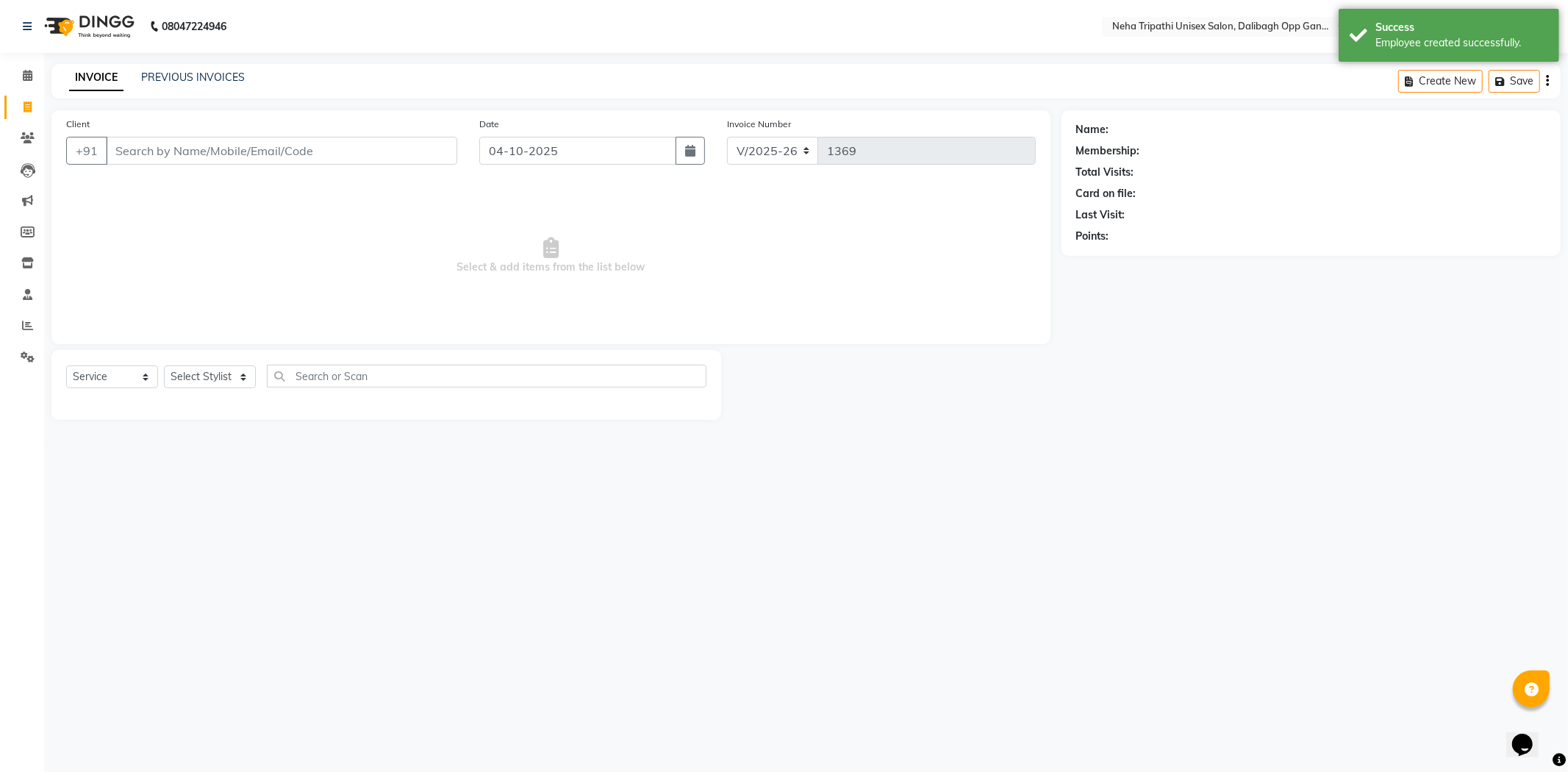
click at [185, 149] on input "Client" at bounding box center [281, 151] width 351 height 28
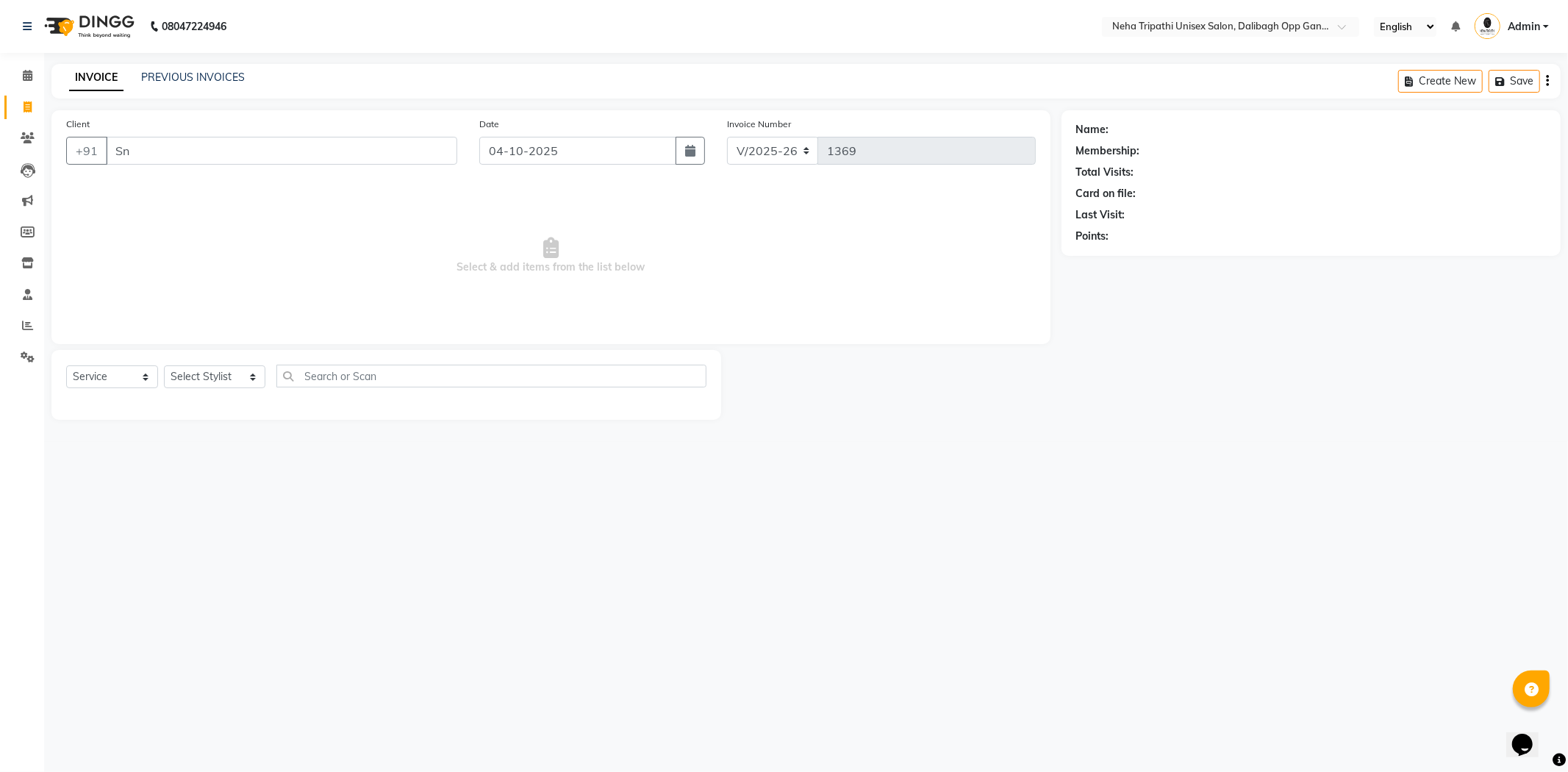
type input "S"
type input "9839671059"
click at [414, 148] on span "Add Client" at bounding box center [419, 151] width 58 height 15
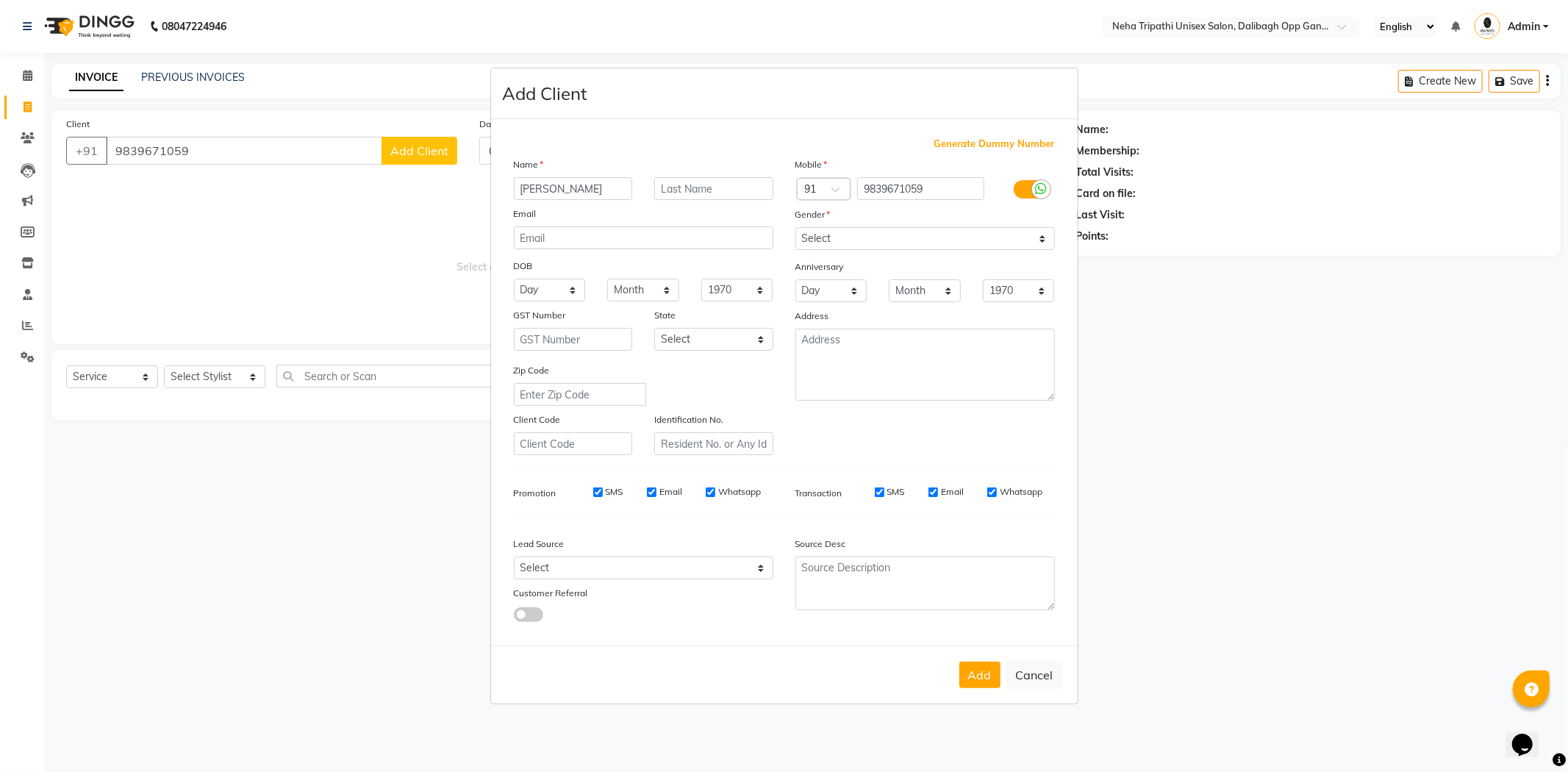
type input "[PERSON_NAME]"
click at [1042, 237] on select "Select [DEMOGRAPHIC_DATA] [DEMOGRAPHIC_DATA] Other Prefer Not To Say" at bounding box center [925, 238] width 260 height 22
select select "[DEMOGRAPHIC_DATA]"
click at [795, 227] on select "Select [DEMOGRAPHIC_DATA] [DEMOGRAPHIC_DATA] Other Prefer Not To Say" at bounding box center [925, 238] width 260 height 22
click at [974, 679] on button "Add" at bounding box center [980, 675] width 42 height 27
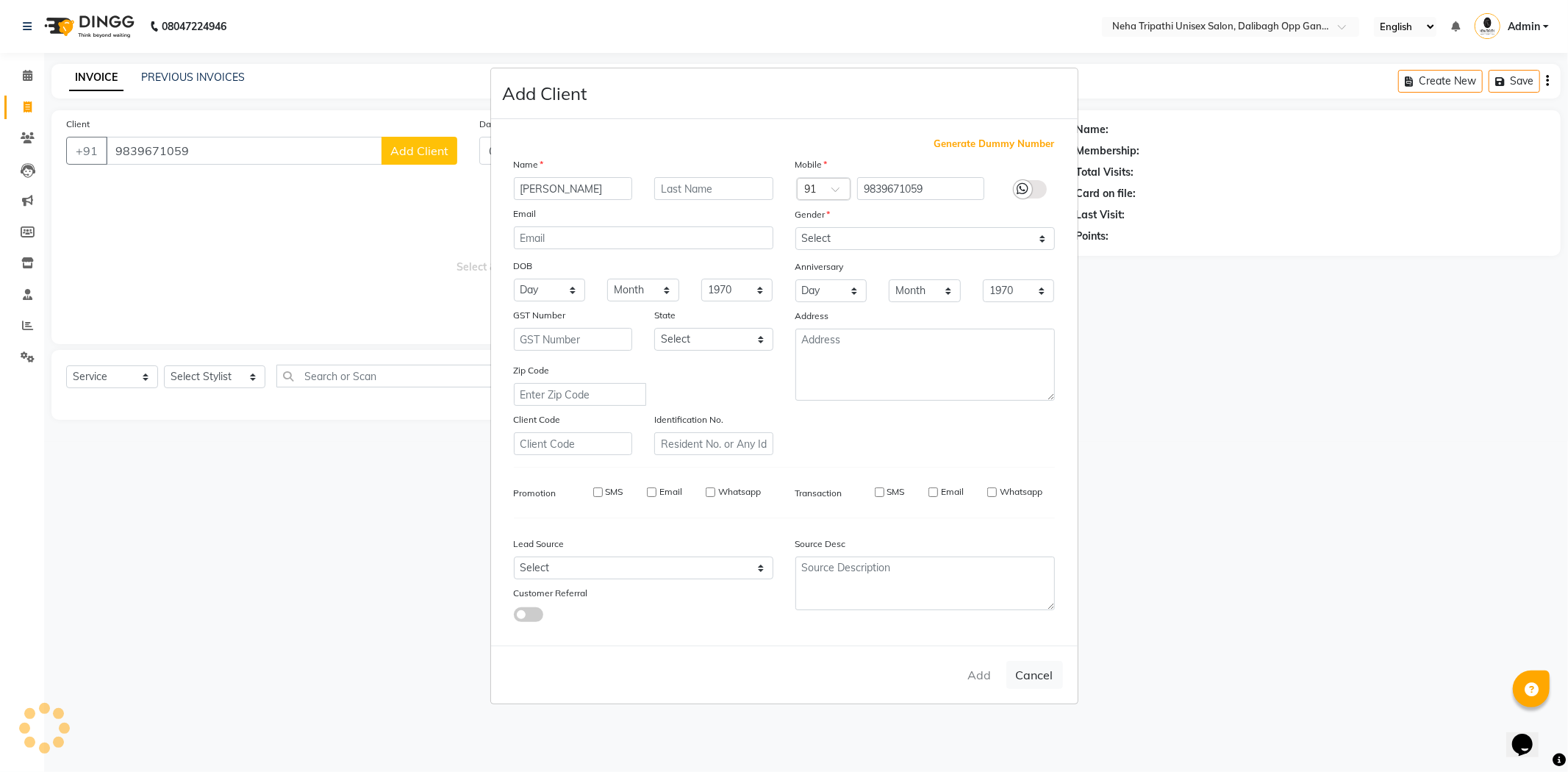
select select
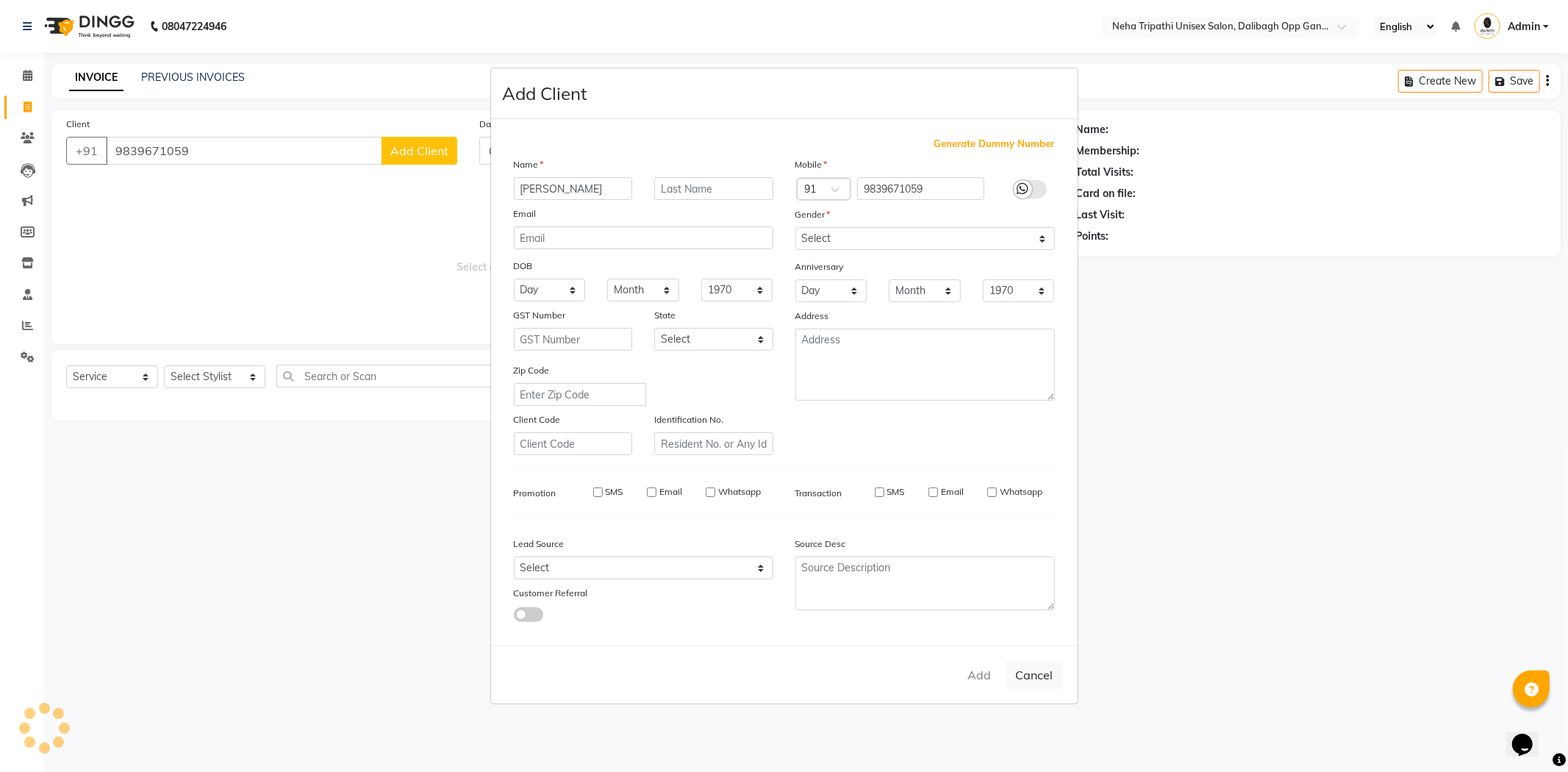
select select
checkbox input "false"
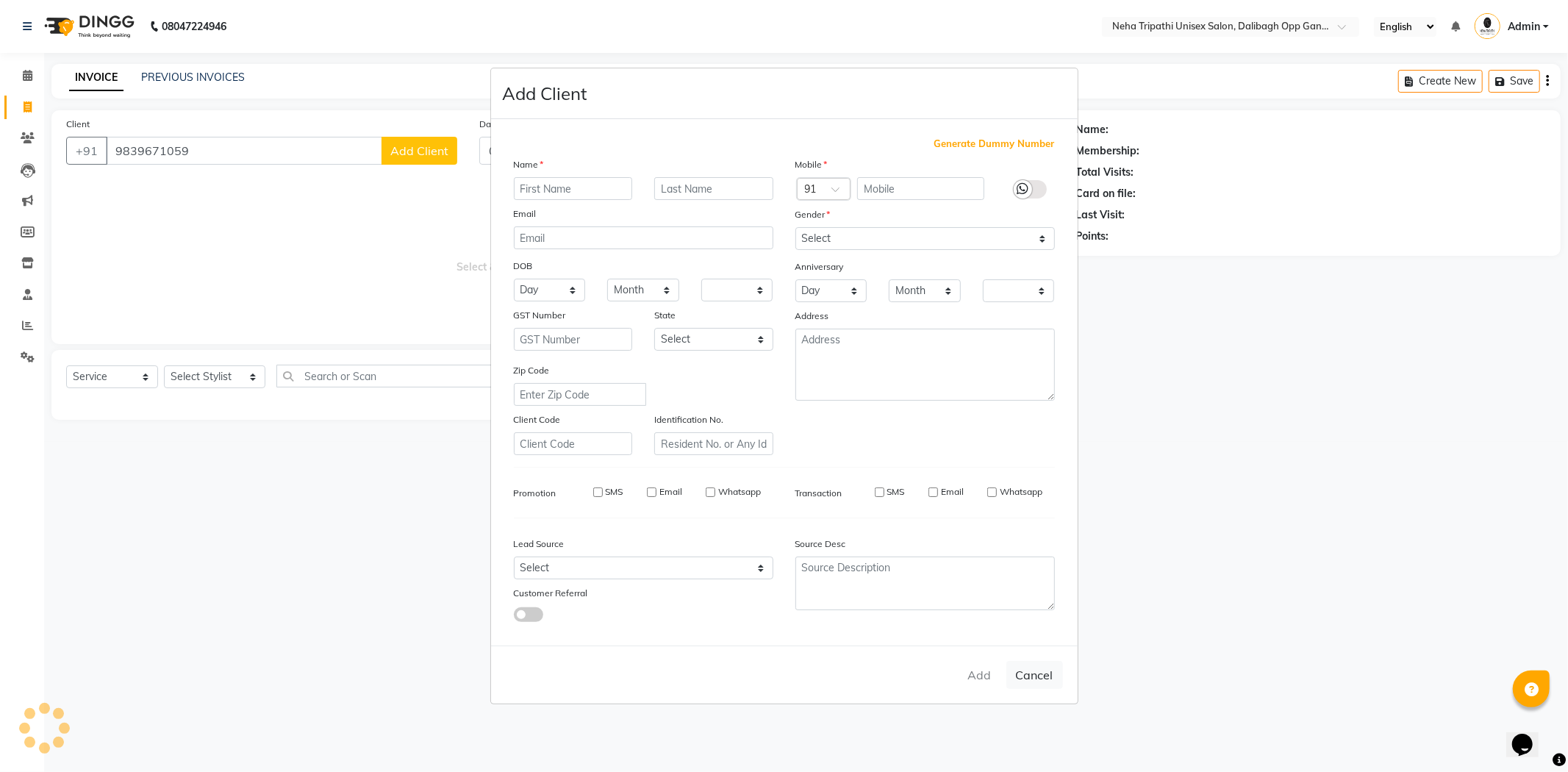
checkbox input "false"
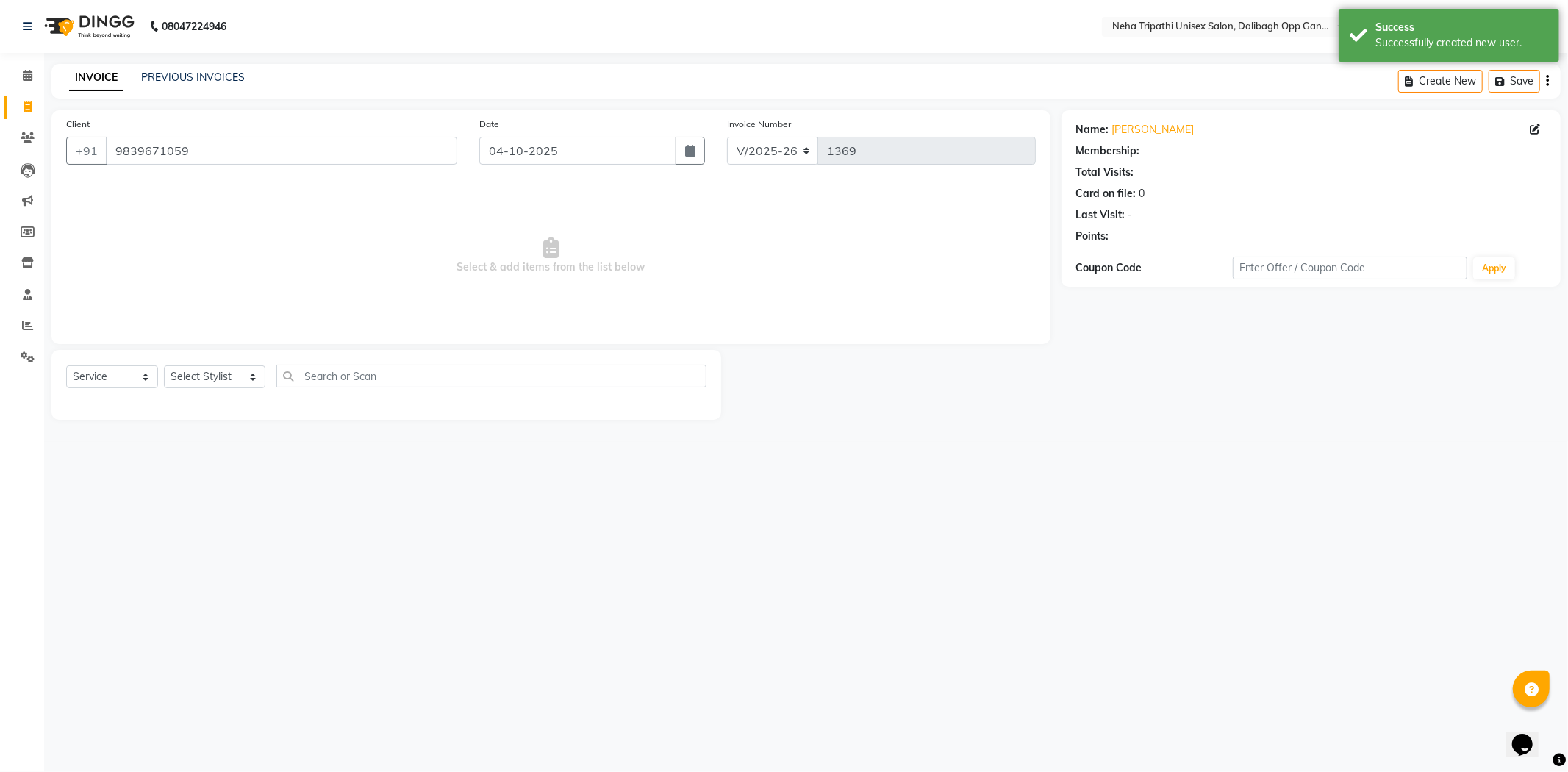
select select "1: Object"
click at [237, 371] on select "Select Stylist Anita Badru Gaus Mohammad Ichcha isha Jagjit Kaur Mohd.Tauheed R…" at bounding box center [215, 376] width 101 height 22
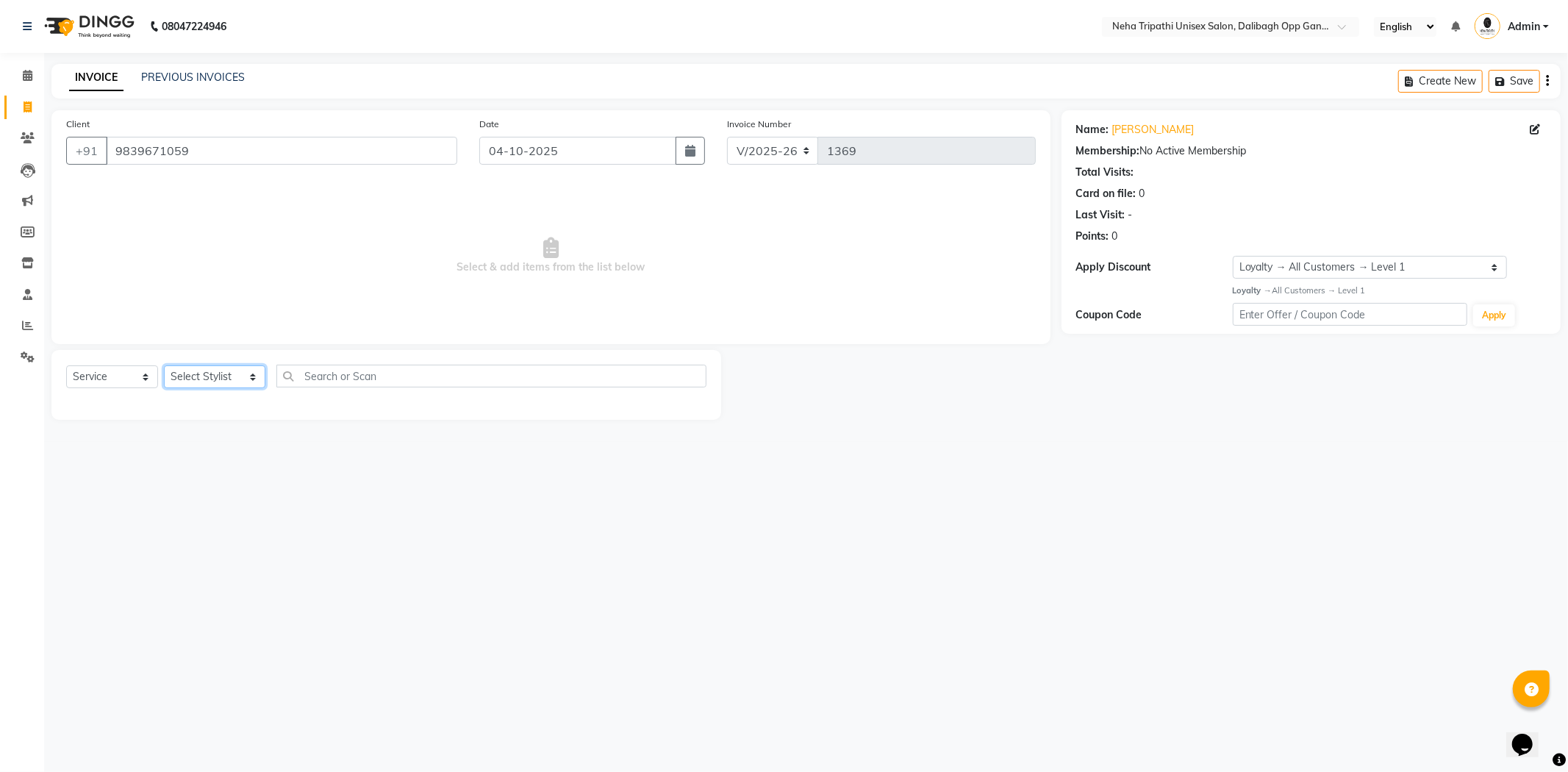
select select "93776"
click at [164, 366] on select "Select Stylist Anita Badru Gaus Mohammad Ichcha isha Jagjit Kaur Mohd.Tauheed R…" at bounding box center [215, 376] width 101 height 22
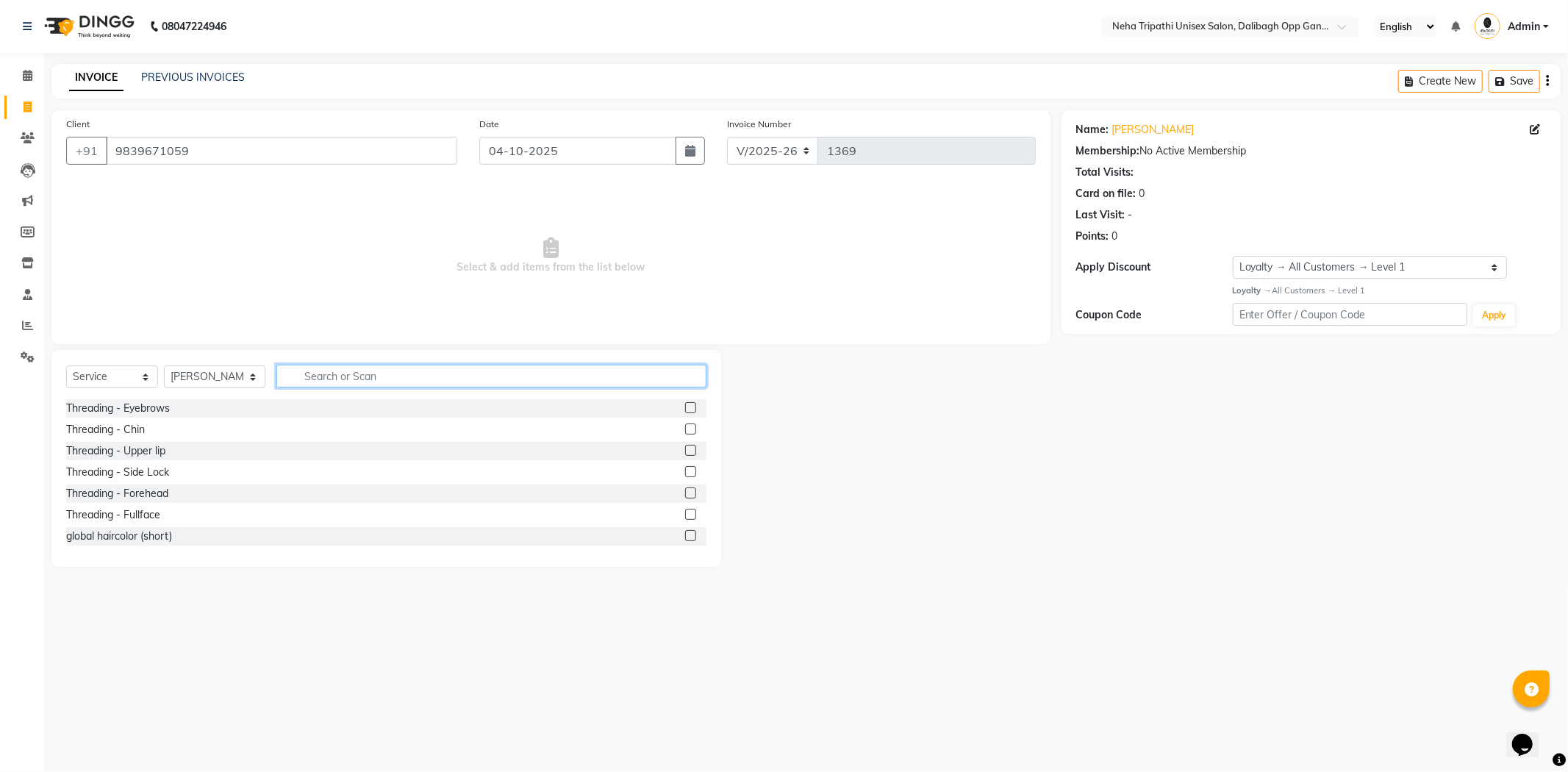
click at [320, 375] on input "text" at bounding box center [491, 375] width 430 height 22
type input "wax"
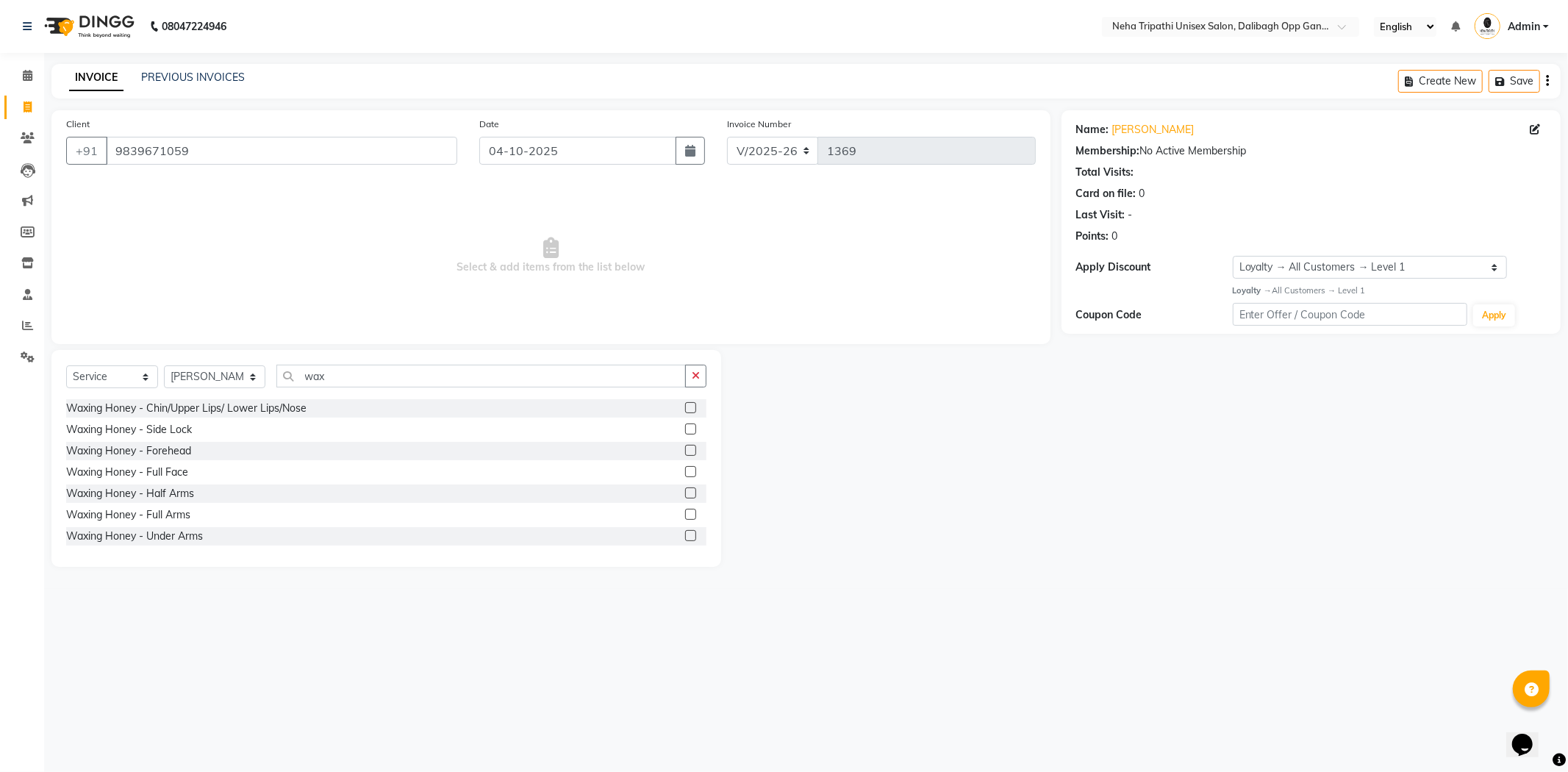
click at [686, 520] on div at bounding box center [691, 516] width 10 height 16
click at [686, 515] on label at bounding box center [691, 514] width 11 height 11
click at [686, 515] on input "checkbox" at bounding box center [691, 515] width 10 height 10
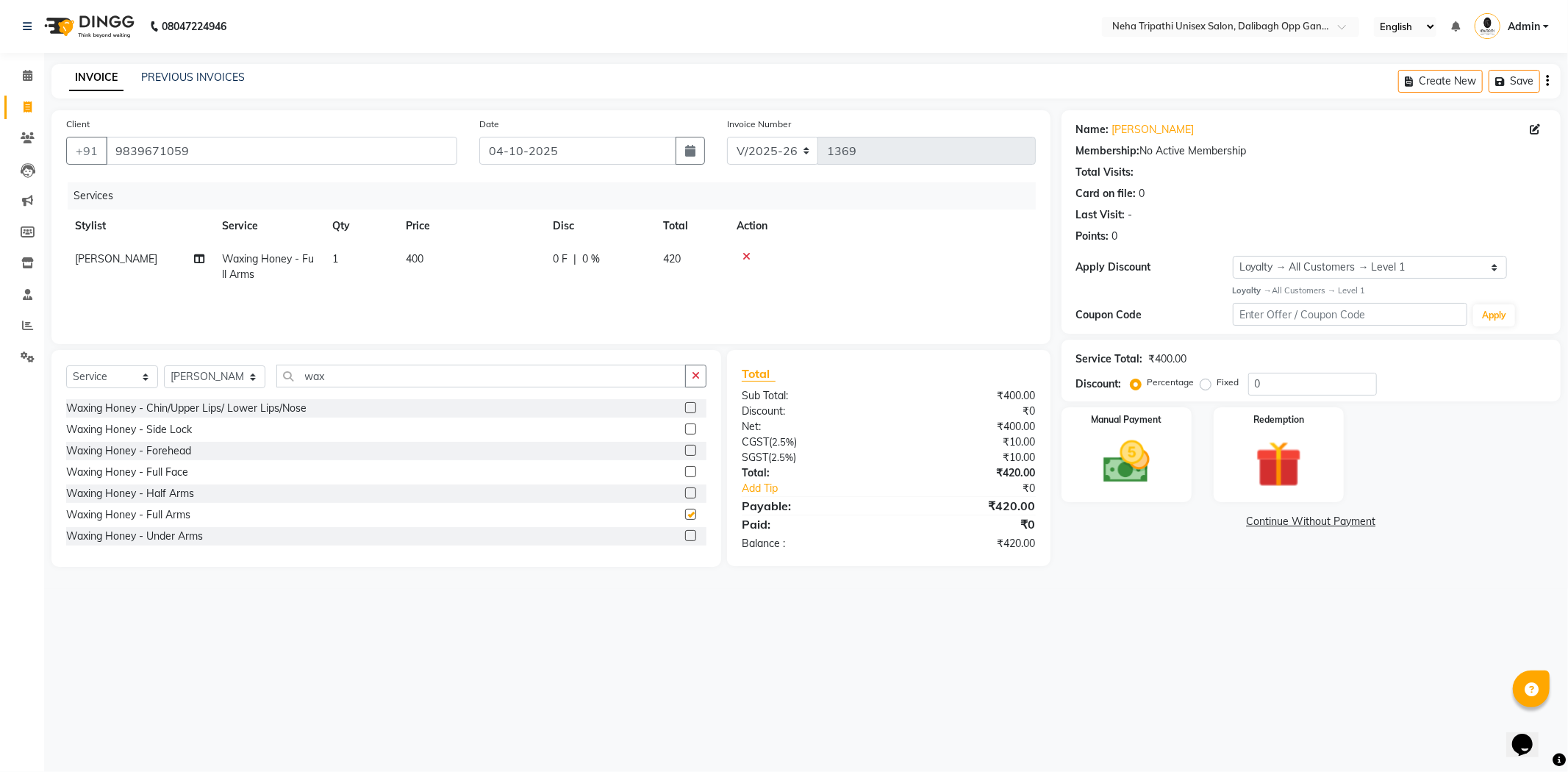
checkbox input "false"
click at [686, 537] on label at bounding box center [691, 535] width 11 height 11
click at [686, 537] on input "checkbox" at bounding box center [691, 536] width 10 height 10
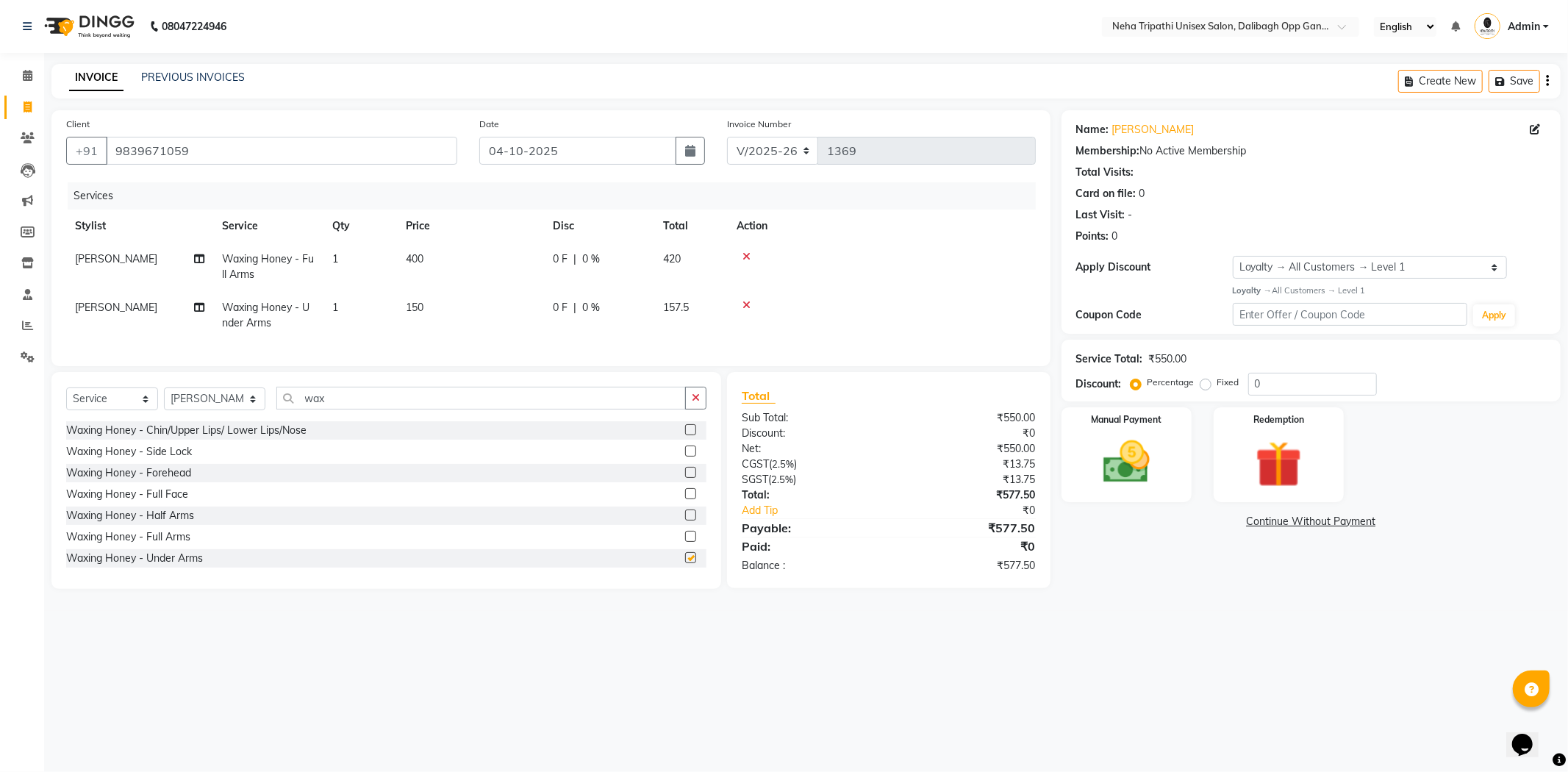
checkbox input "false"
click at [703, 409] on button "button" at bounding box center [696, 398] width 22 height 22
type input "wax"
click at [686, 486] on label at bounding box center [691, 481] width 11 height 11
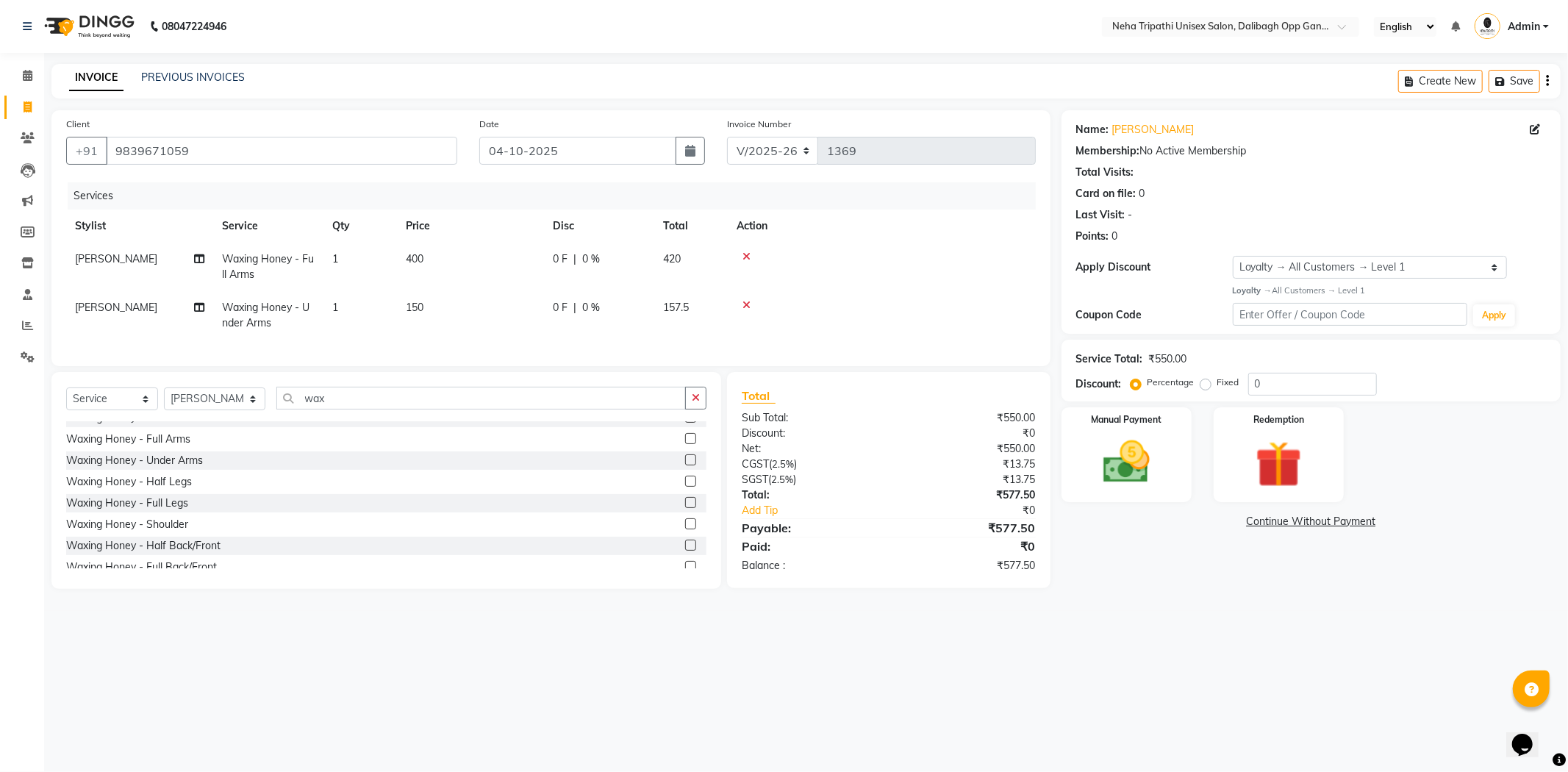
click at [686, 486] on input "checkbox" at bounding box center [691, 482] width 10 height 10
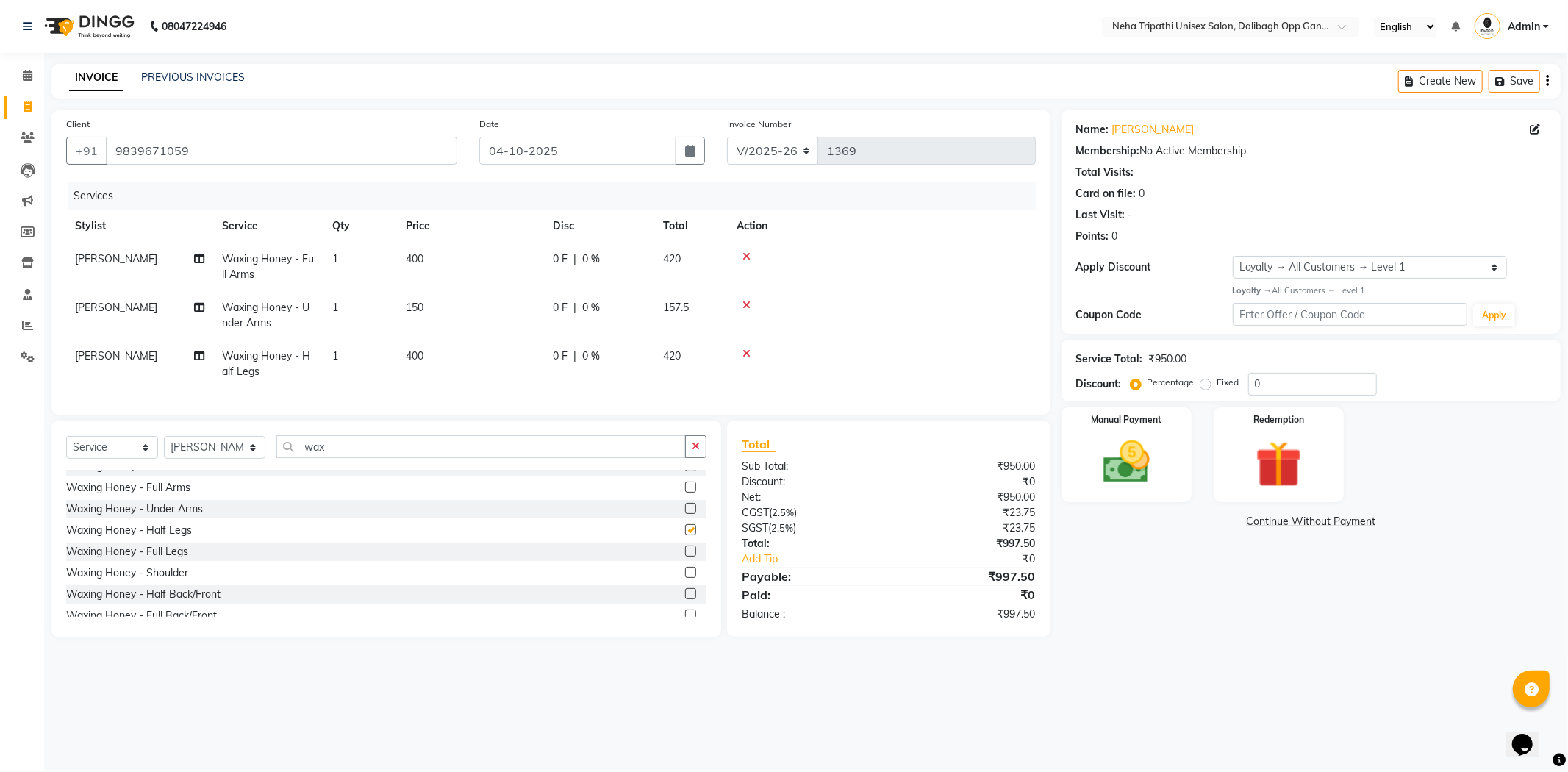
checkbox input "false"
click at [586, 458] on input "wax" at bounding box center [481, 446] width 409 height 22
type input "w"
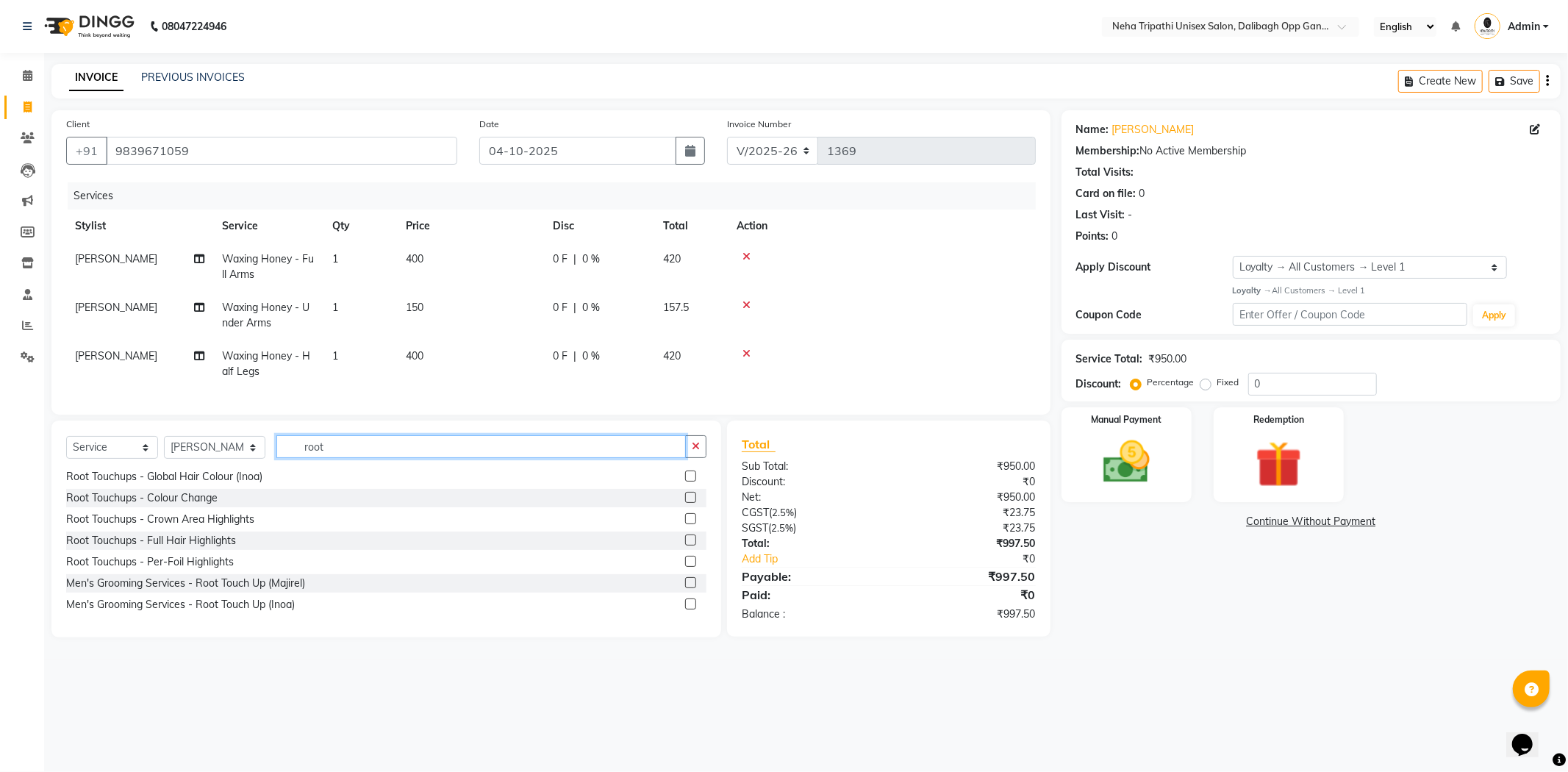
scroll to position [66, 0]
type input "root"
click at [686, 609] on label at bounding box center [691, 603] width 11 height 11
click at [686, 609] on input "checkbox" at bounding box center [691, 605] width 10 height 10
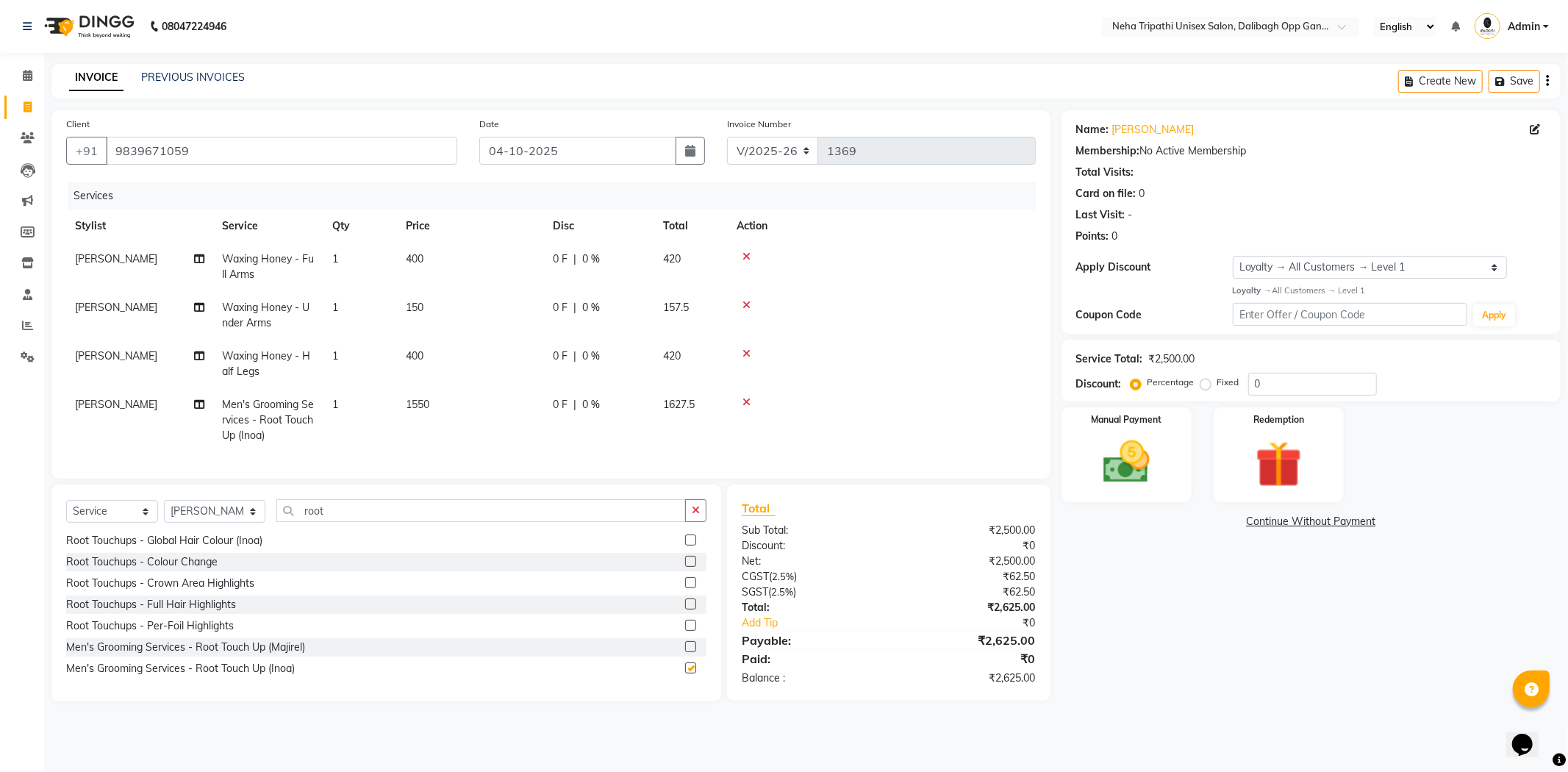
checkbox input "false"
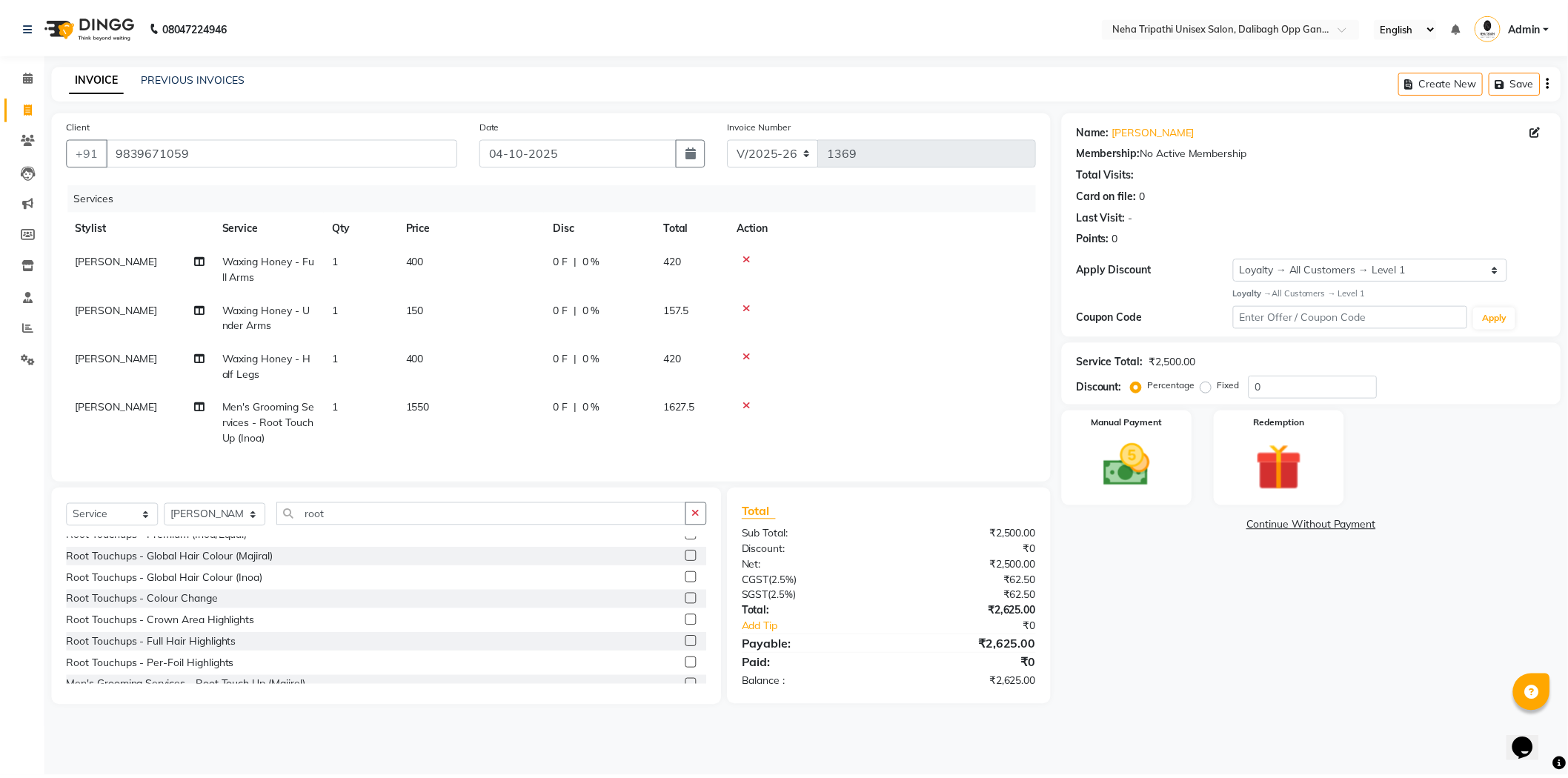
scroll to position [0, 0]
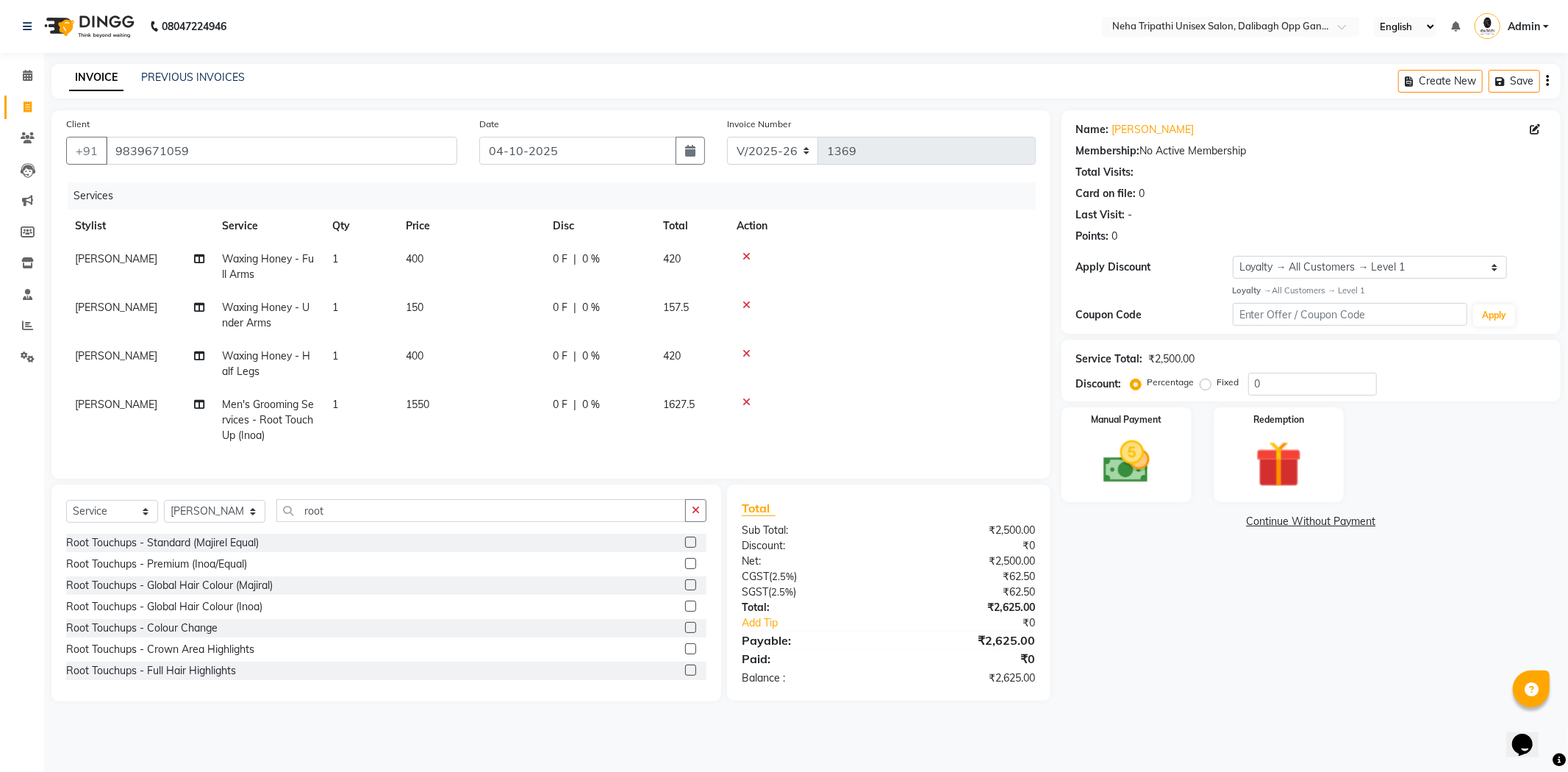
click at [745, 398] on icon at bounding box center [747, 402] width 8 height 10
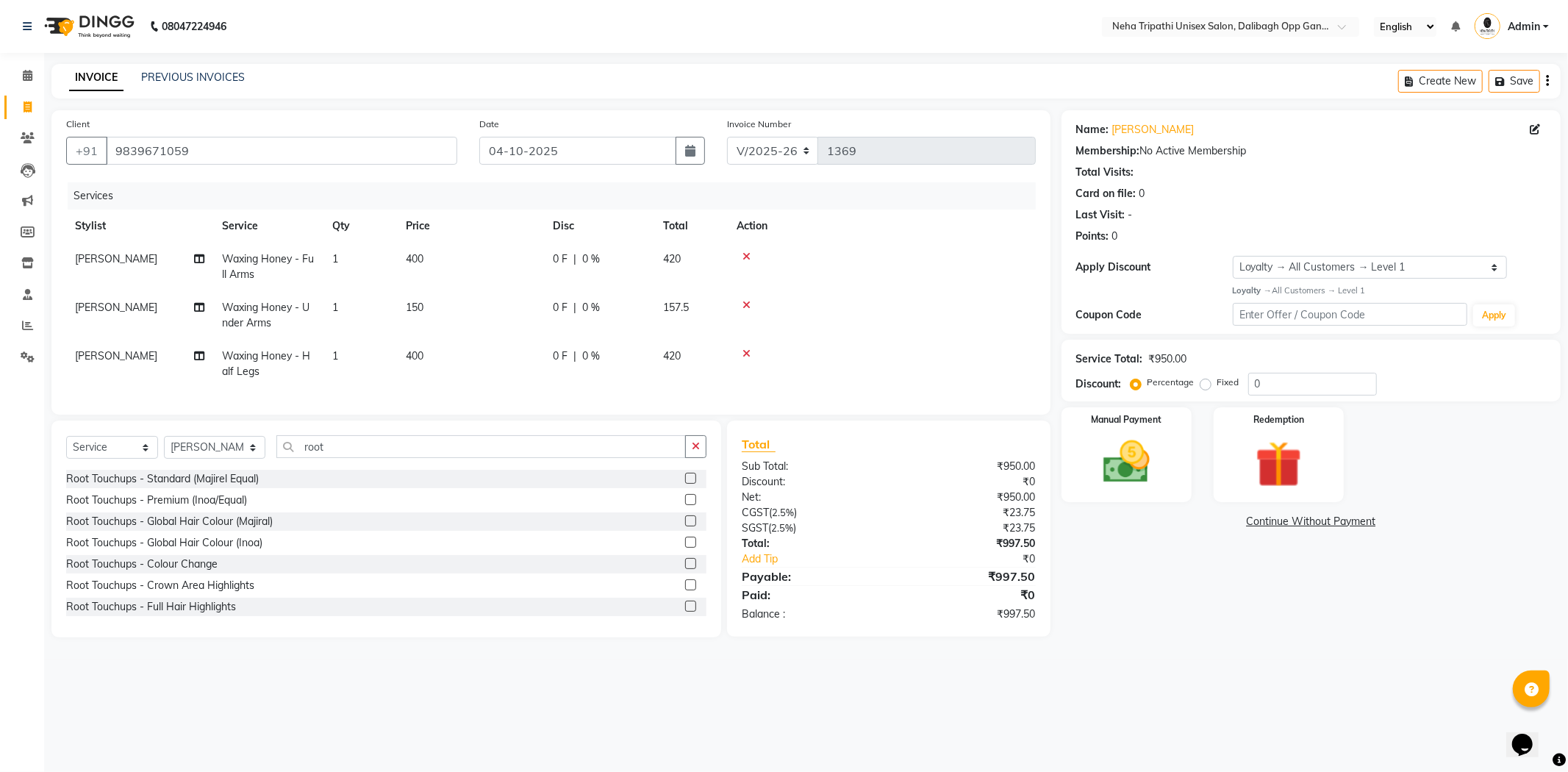
click at [686, 506] on label at bounding box center [691, 499] width 11 height 11
click at [686, 506] on input "checkbox" at bounding box center [691, 501] width 10 height 10
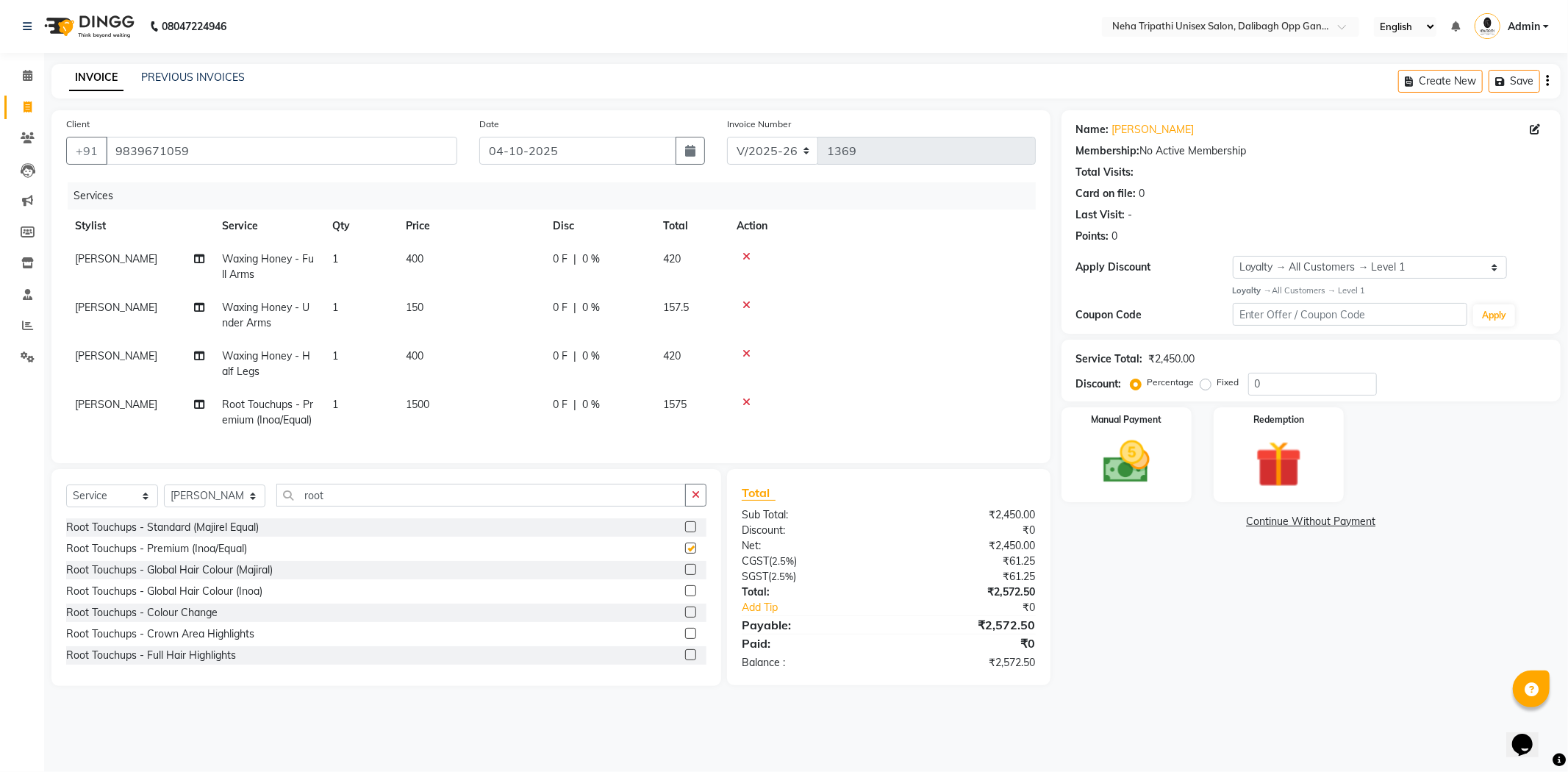
checkbox input "false"
click at [1218, 386] on label "Fixed" at bounding box center [1229, 383] width 22 height 13
click at [1204, 386] on input "Fixed" at bounding box center [1209, 382] width 10 height 10
radio input "true"
click at [1305, 386] on input "0" at bounding box center [1312, 384] width 129 height 22
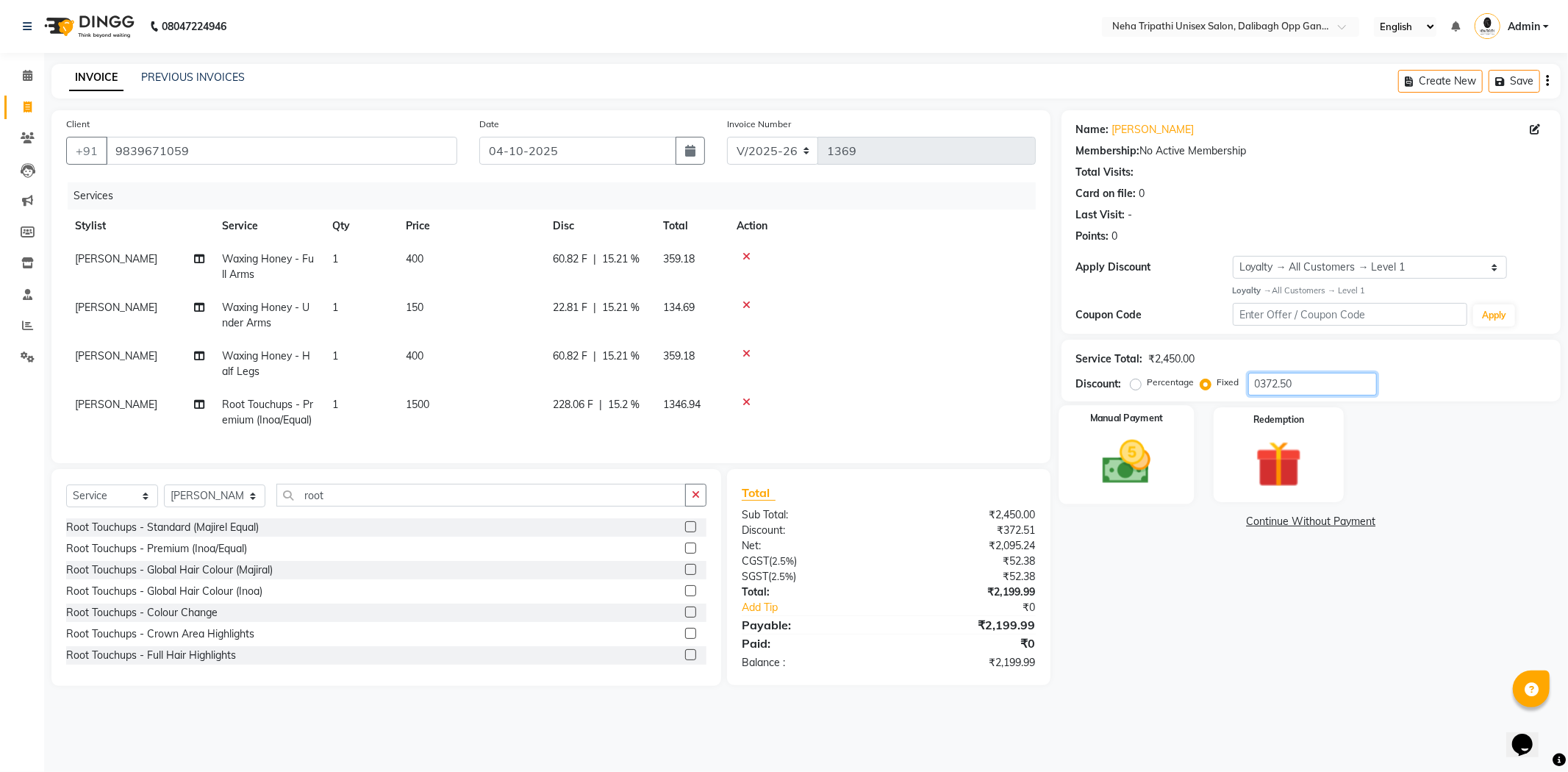
type input "0372.50"
drag, startPoint x: 1129, startPoint y: 454, endPoint x: 1150, endPoint y: 454, distance: 21.0
click at [1130, 454] on img at bounding box center [1126, 462] width 79 height 56
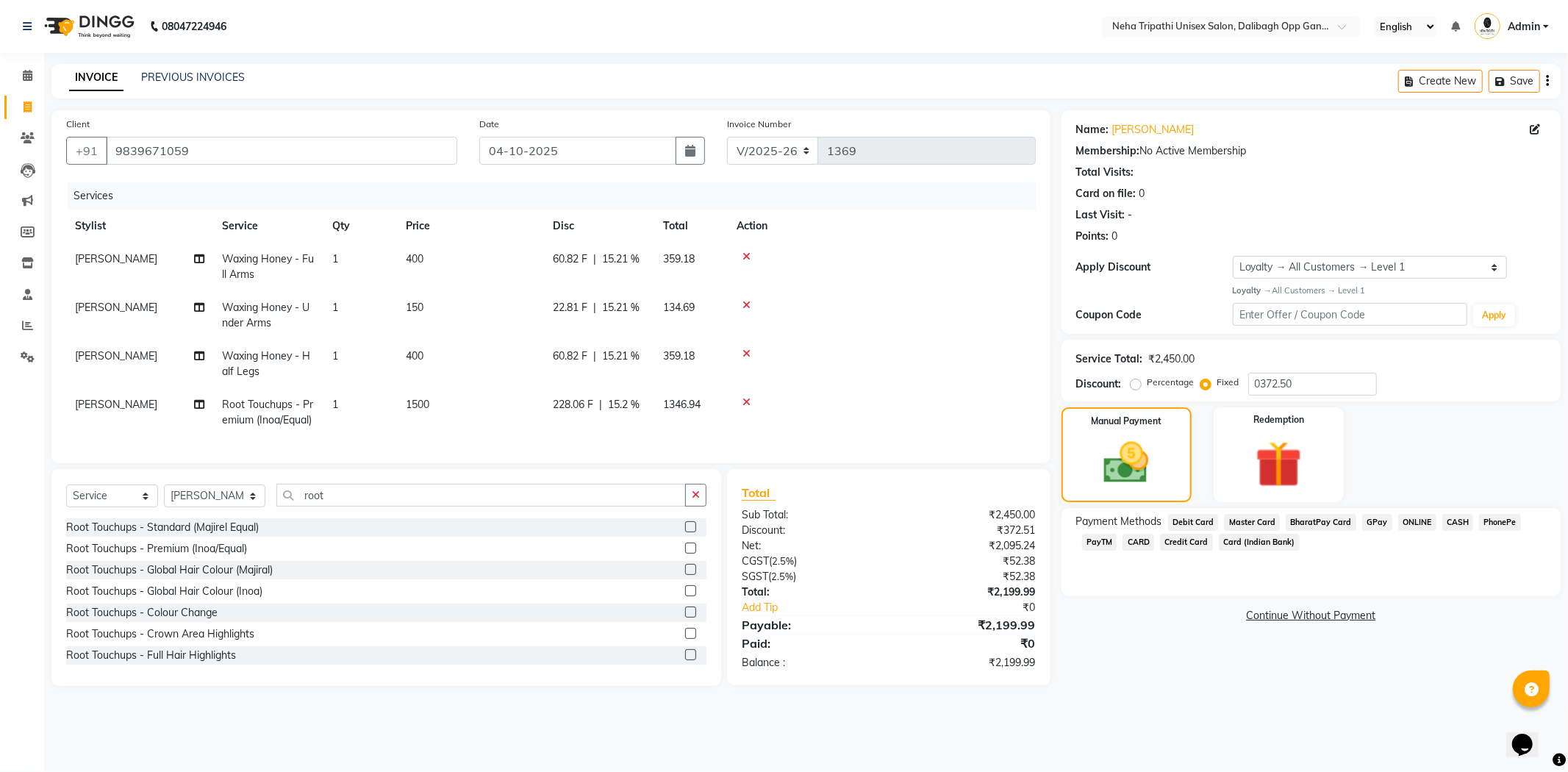
click at [1453, 522] on span "CASH" at bounding box center [1458, 522] width 32 height 17
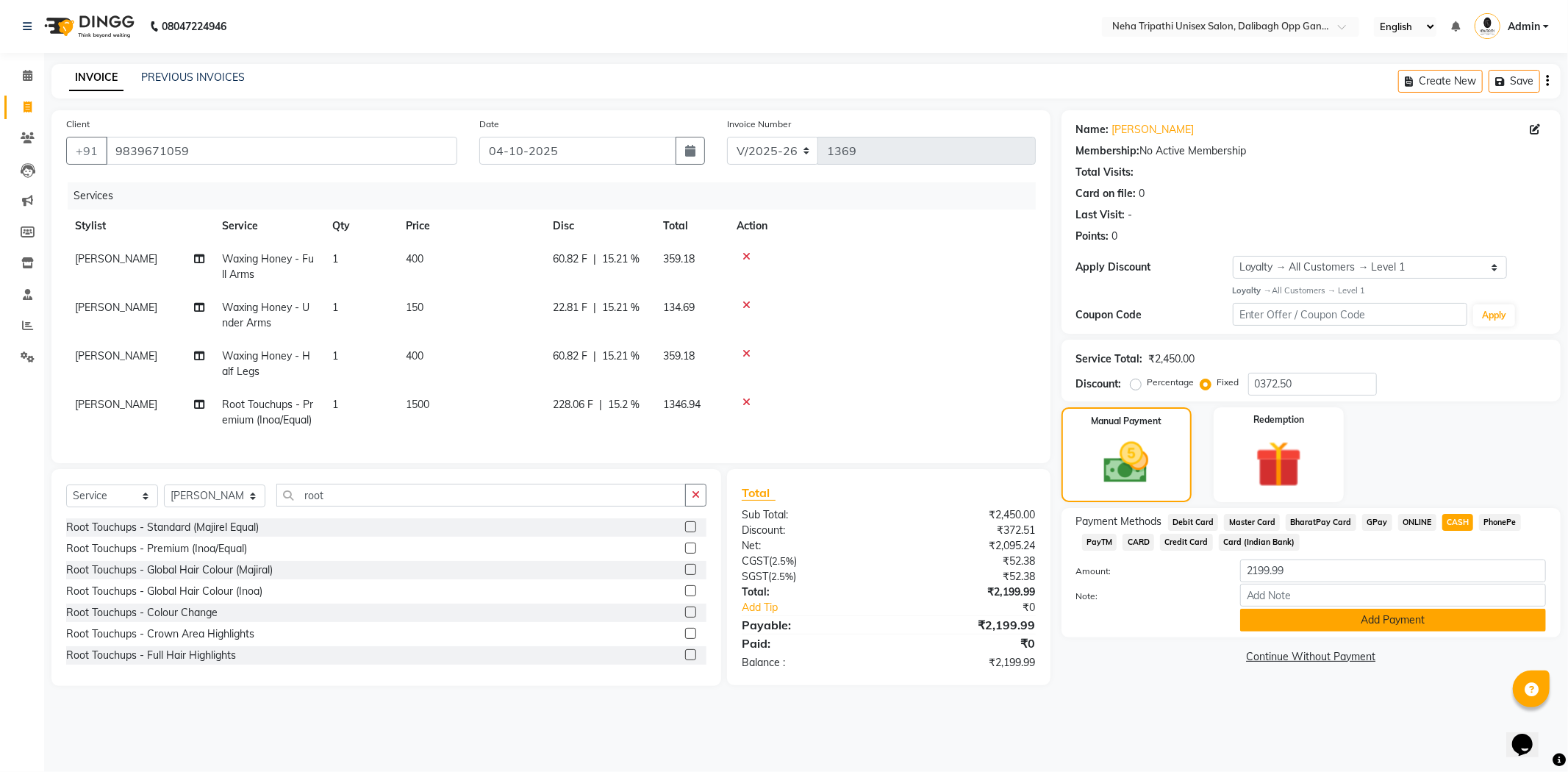
click at [1358, 616] on button "Add Payment" at bounding box center [1393, 619] width 305 height 22
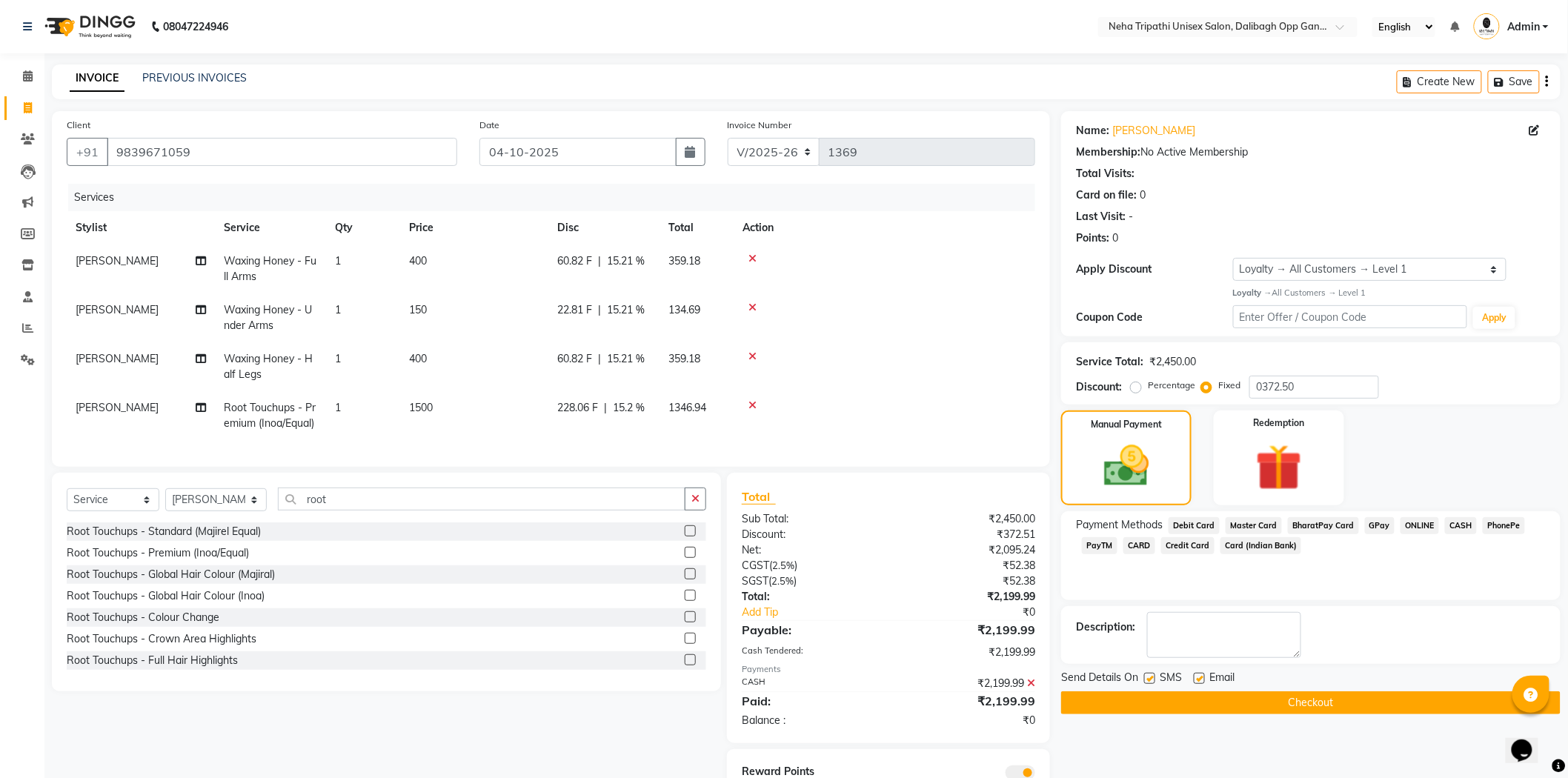
click at [1341, 699] on button "Checkout" at bounding box center [1310, 702] width 500 height 23
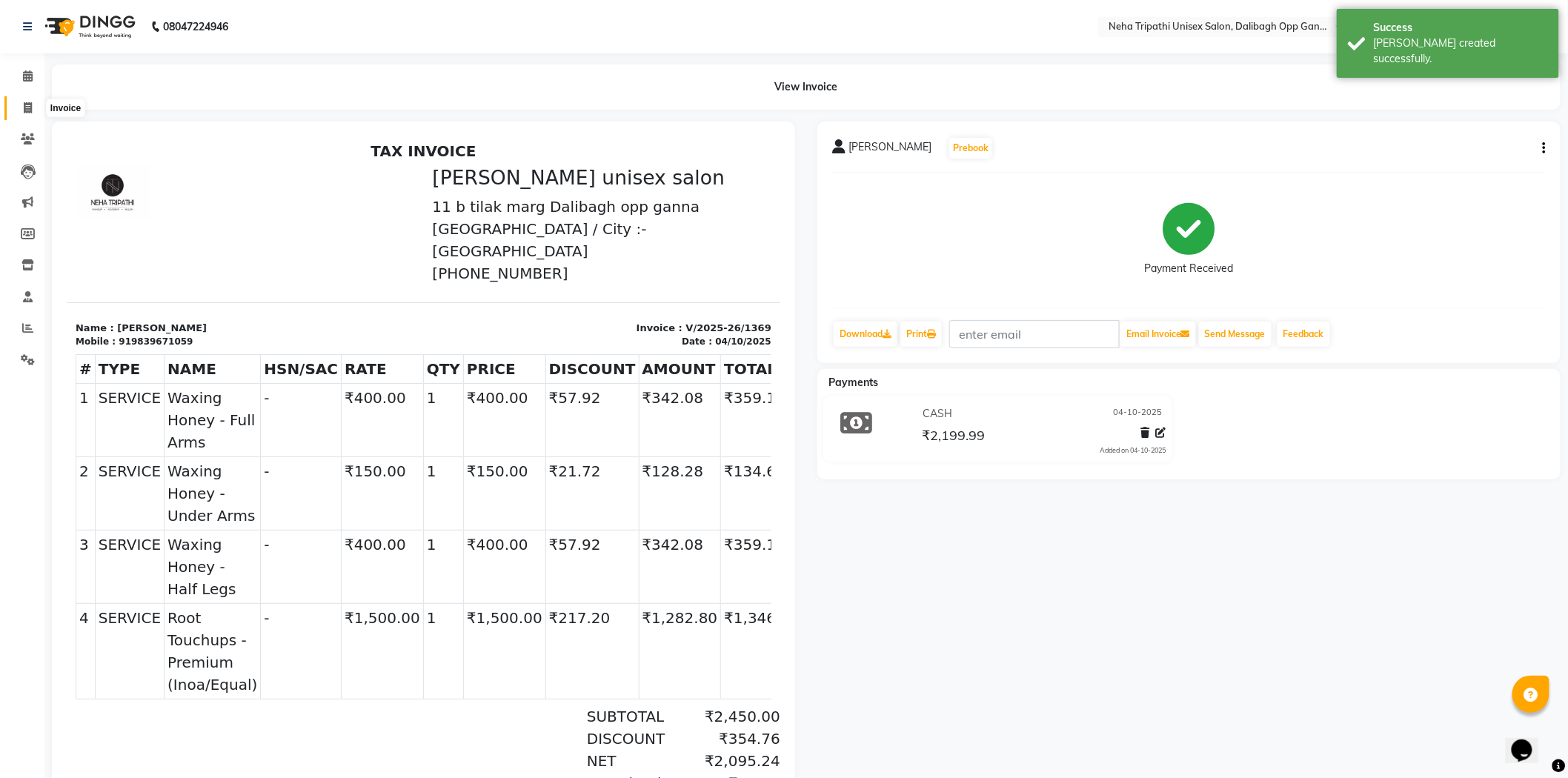
click at [28, 105] on icon at bounding box center [28, 107] width 8 height 11
select select "service"
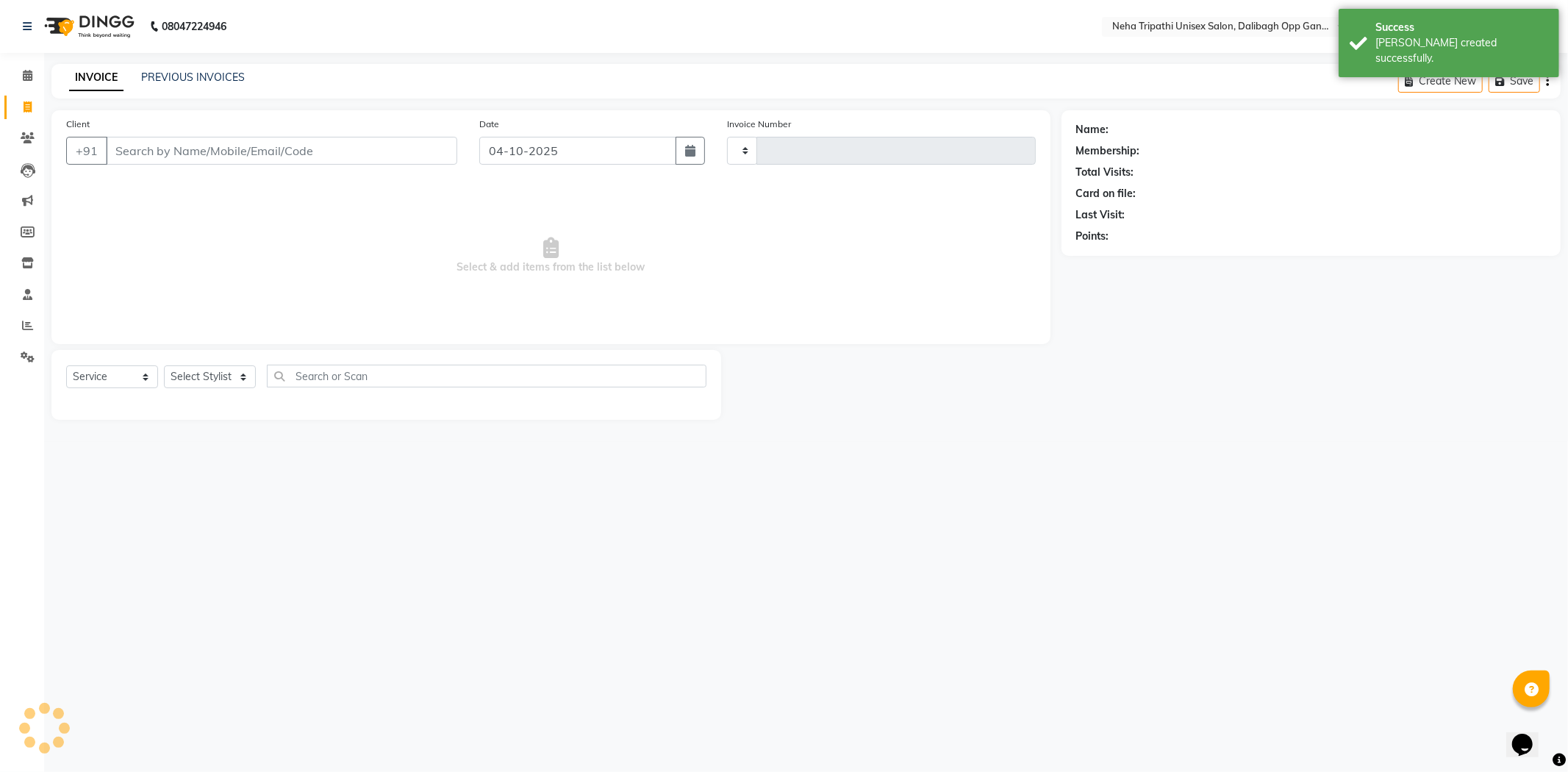
type input "1370"
select select "6624"
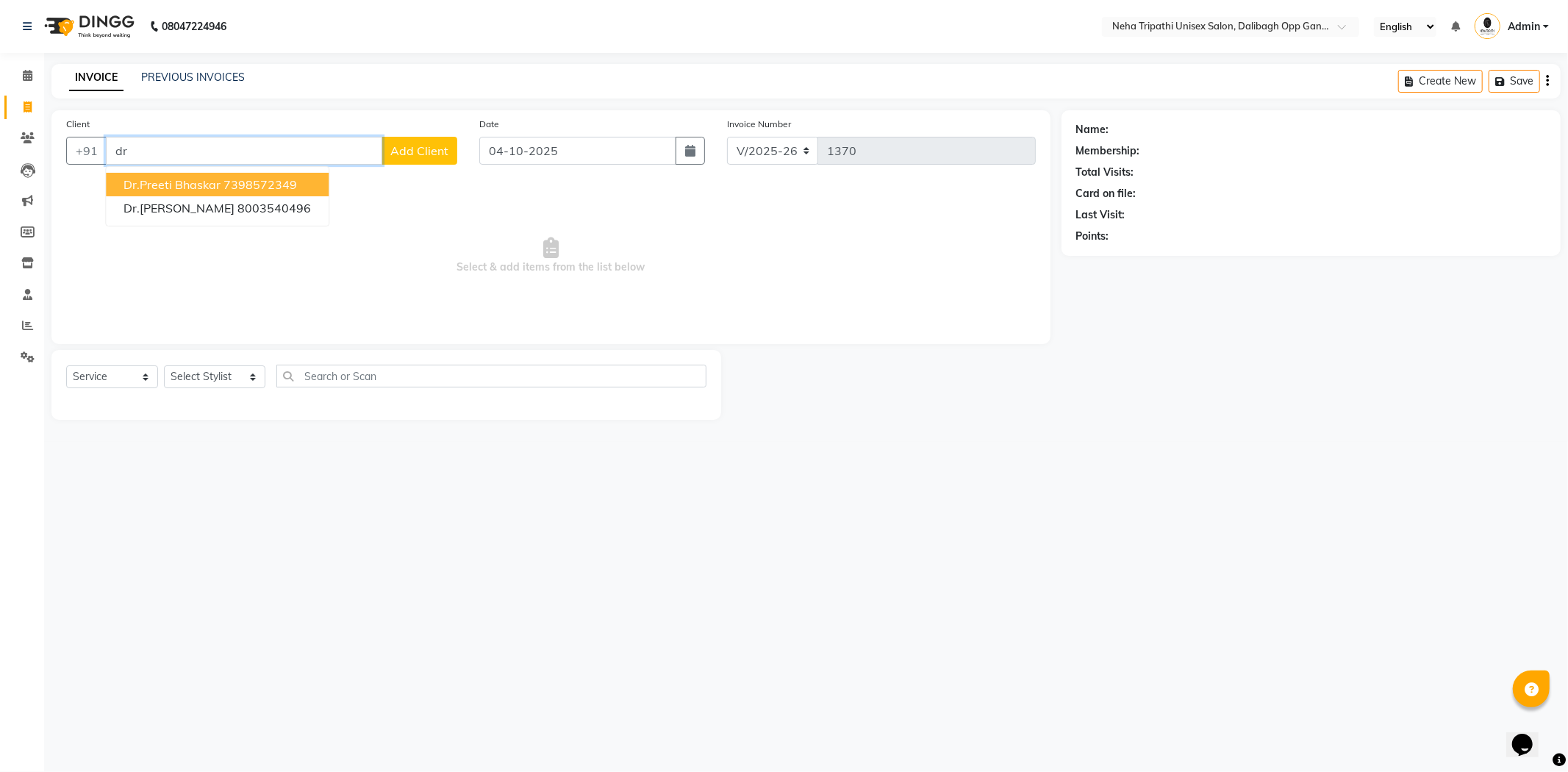
type input "d"
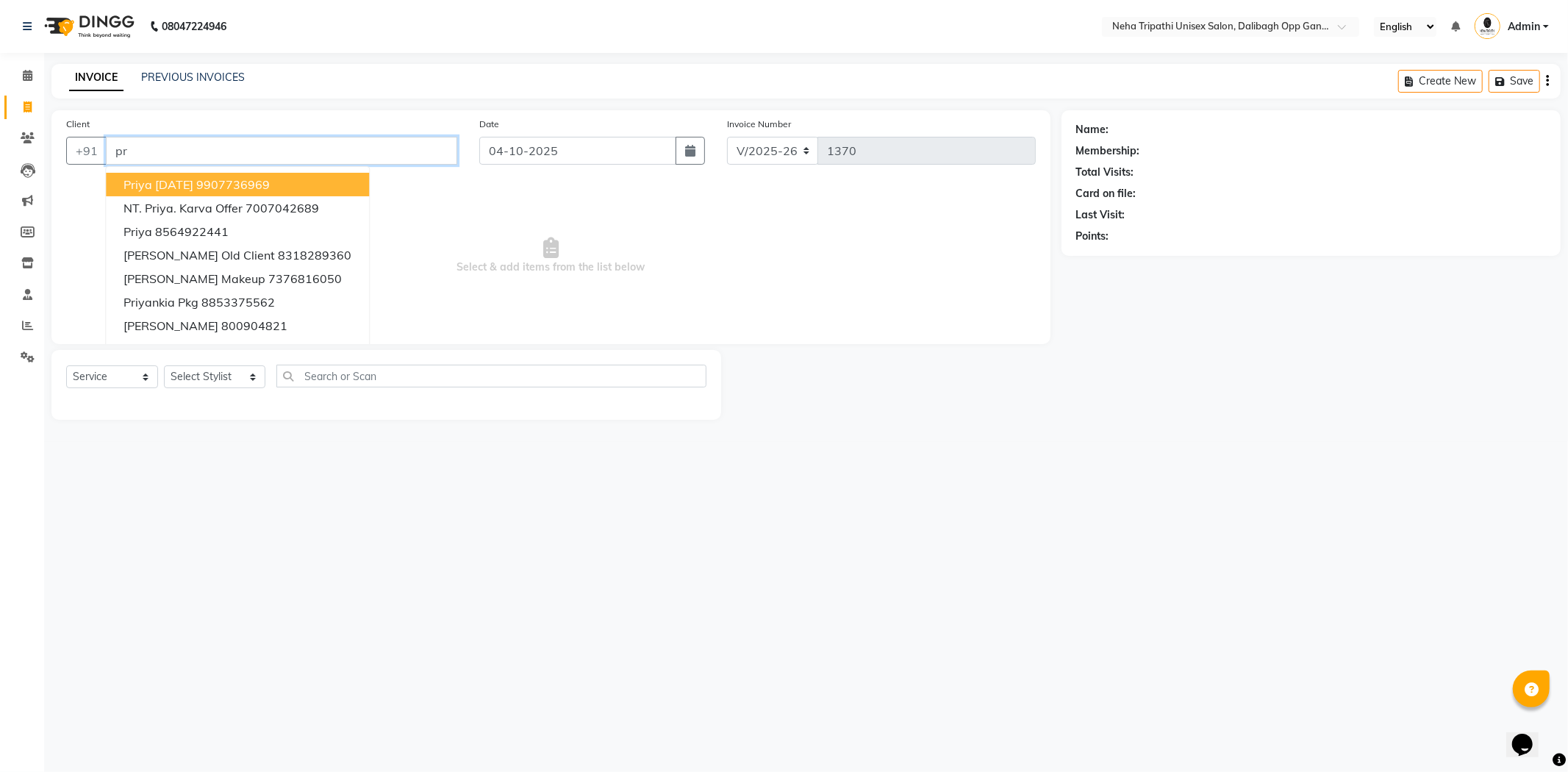
type input "p"
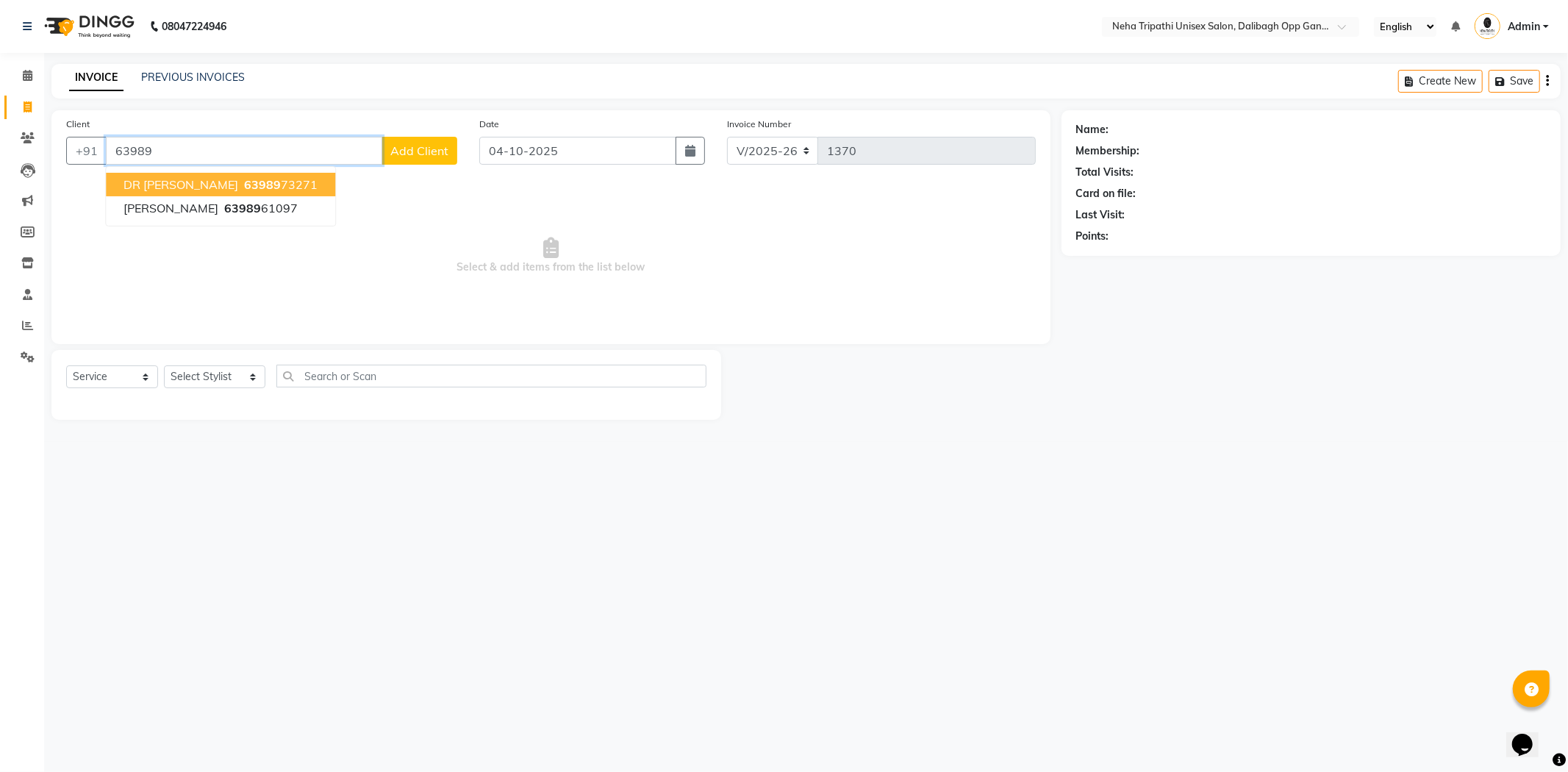
click at [173, 183] on span "DR PRIYA" at bounding box center [181, 184] width 115 height 15
type input "6398973271"
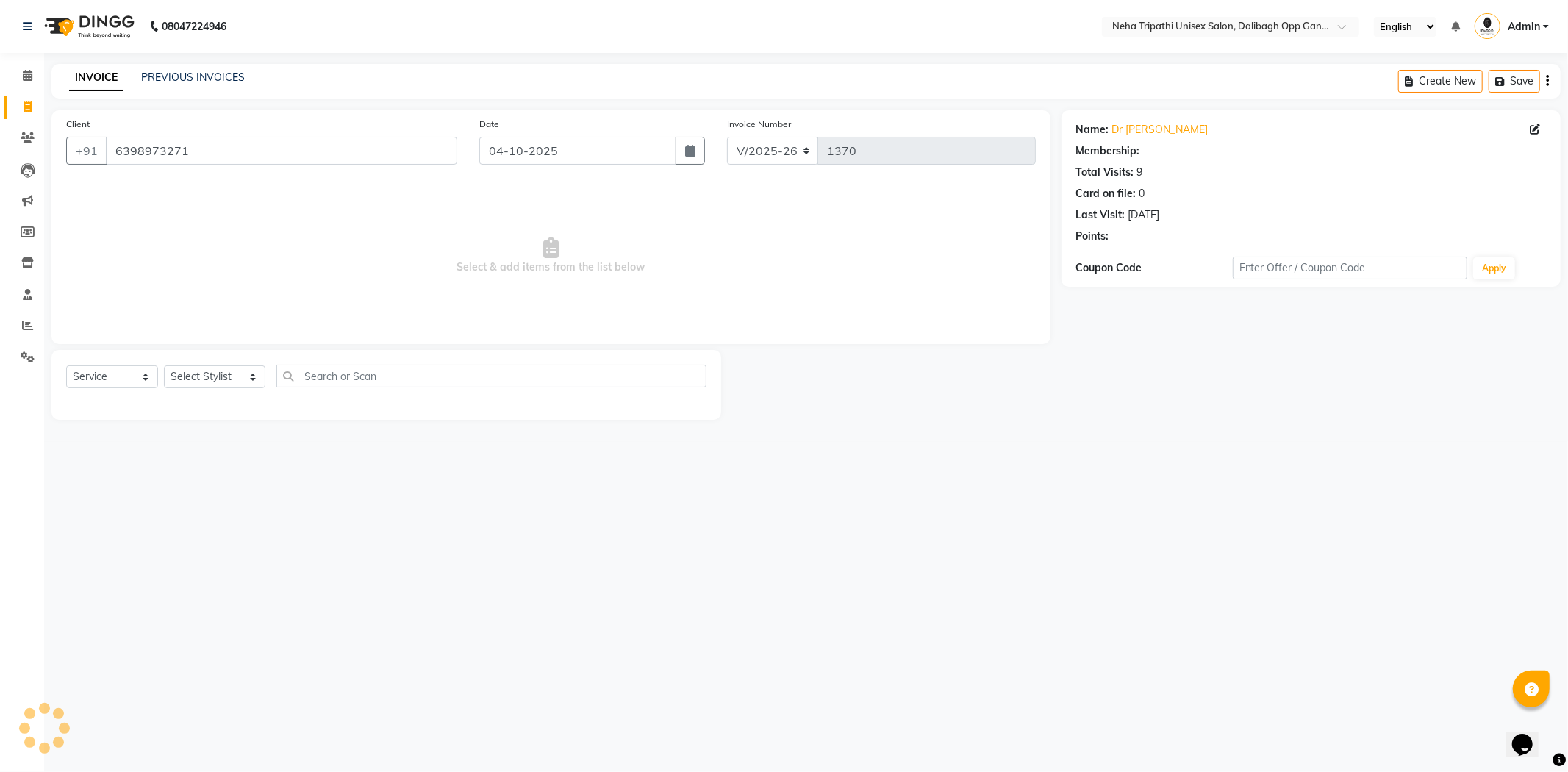
select select "1: Object"
click at [244, 375] on select "Select Stylist Anita Badru Gaus Mohammad Ichcha isha Jagjit Kaur Mohd.Tauheed R…" at bounding box center [215, 376] width 101 height 22
select select "51218"
click at [164, 366] on select "Select Stylist Anita Badru Gaus Mohammad Ichcha isha Jagjit Kaur Mohd.Tauheed R…" at bounding box center [215, 376] width 101 height 22
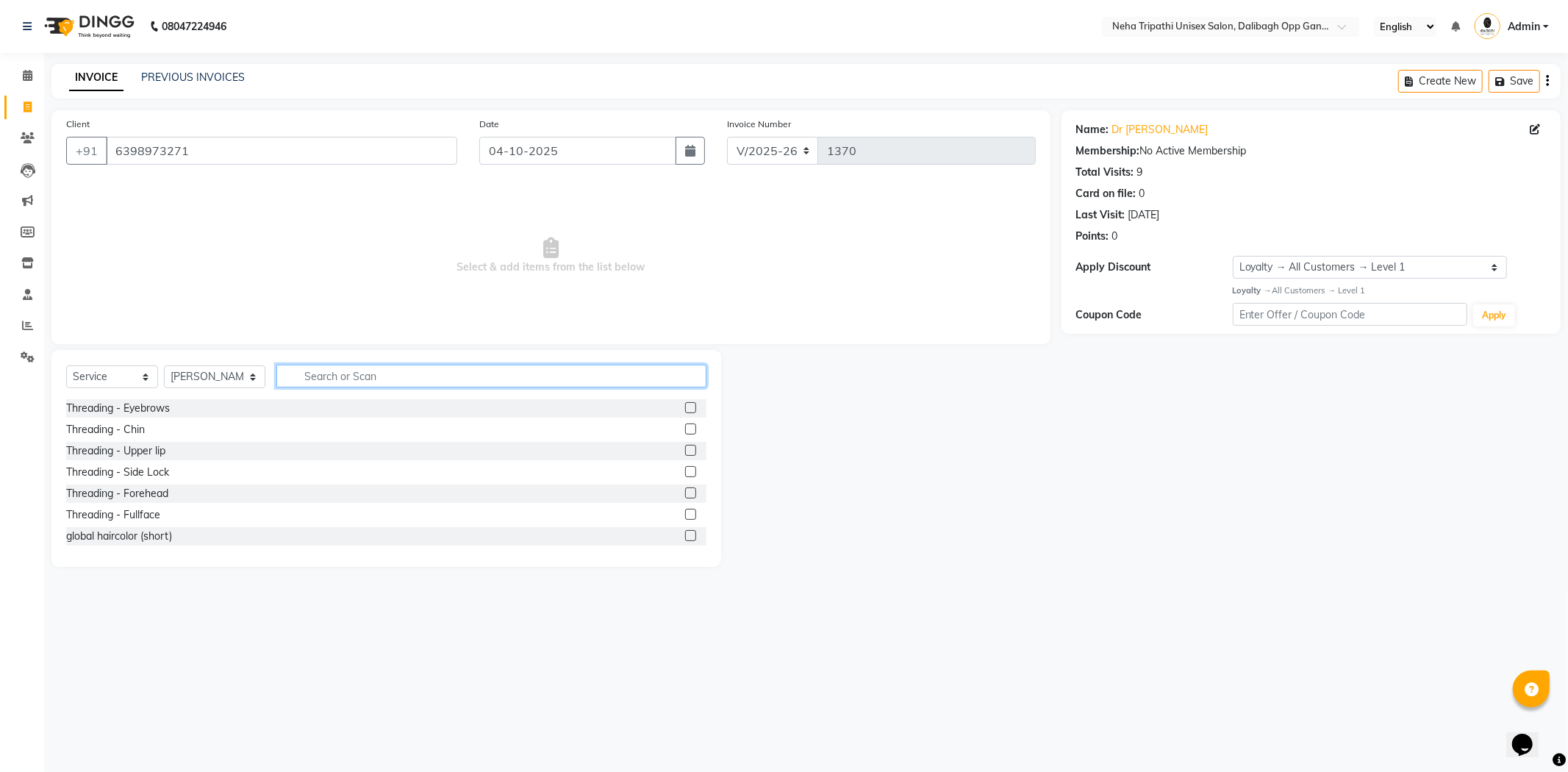
click at [343, 370] on input "text" at bounding box center [491, 375] width 430 height 22
type input "kanpe"
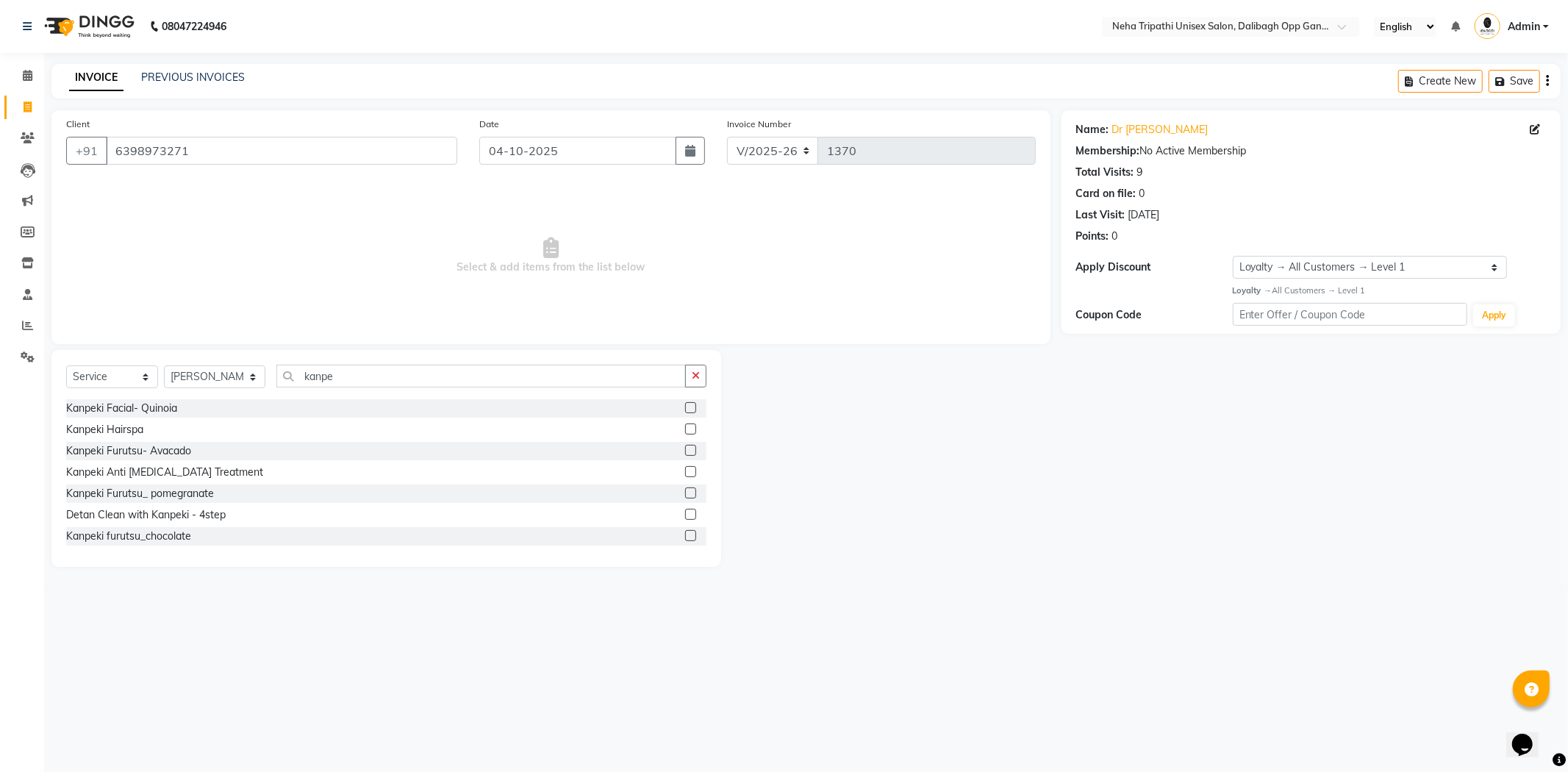
click at [686, 430] on label at bounding box center [691, 428] width 11 height 11
click at [686, 430] on input "checkbox" at bounding box center [691, 430] width 10 height 10
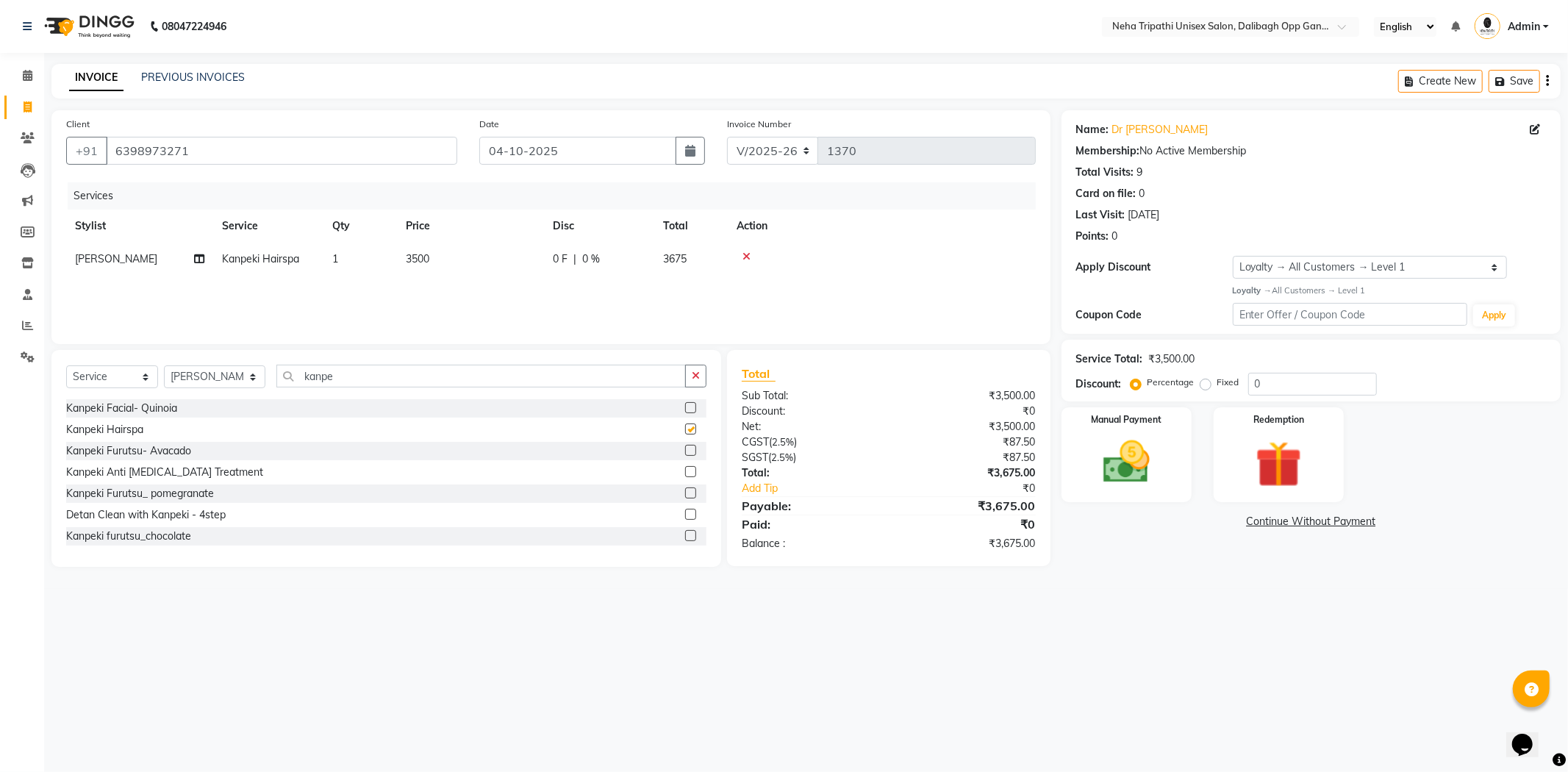
checkbox input "false"
click at [414, 258] on span "3500" at bounding box center [418, 259] width 23 height 13
select select "51218"
click at [486, 263] on input "3500" at bounding box center [540, 262] width 129 height 22
type input "4500"
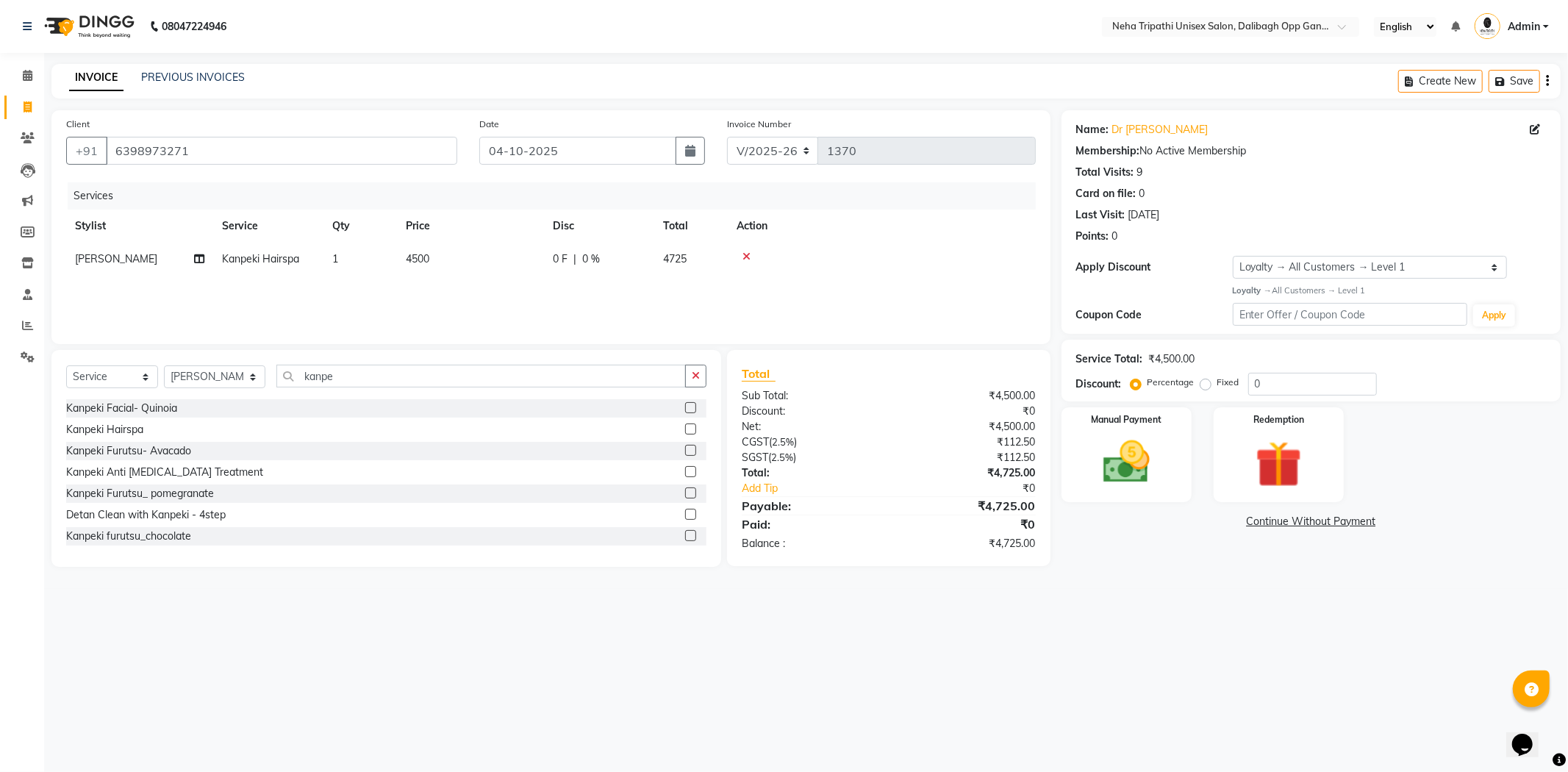
click at [1218, 388] on label "Fixed" at bounding box center [1229, 383] width 22 height 13
click at [1209, 388] on input "Fixed" at bounding box center [1209, 382] width 10 height 10
radio input "true"
click at [1287, 383] on input "0" at bounding box center [1312, 384] width 129 height 22
type input "0"
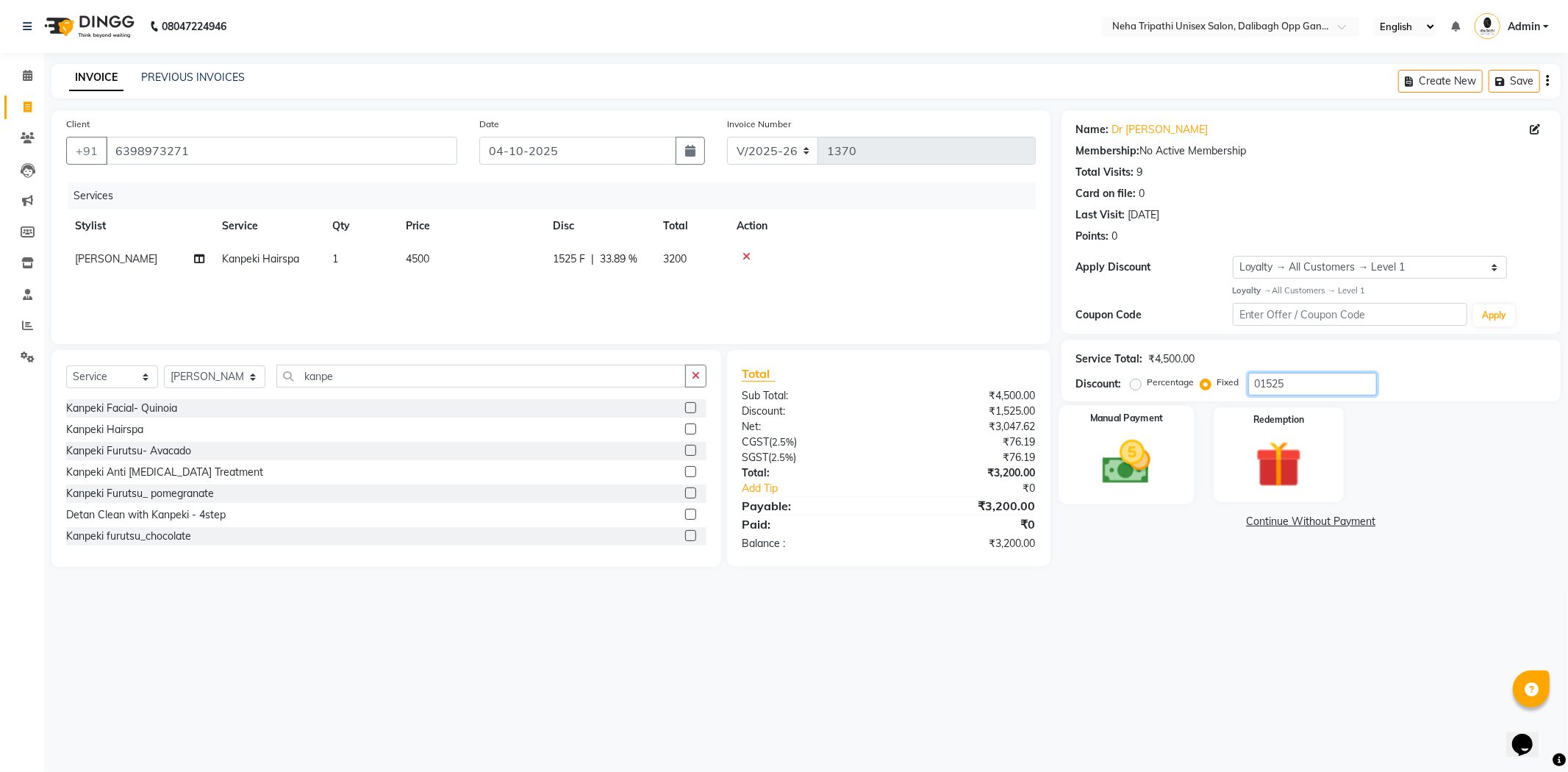
type input "01525"
click at [1089, 466] on img at bounding box center [1126, 462] width 79 height 56
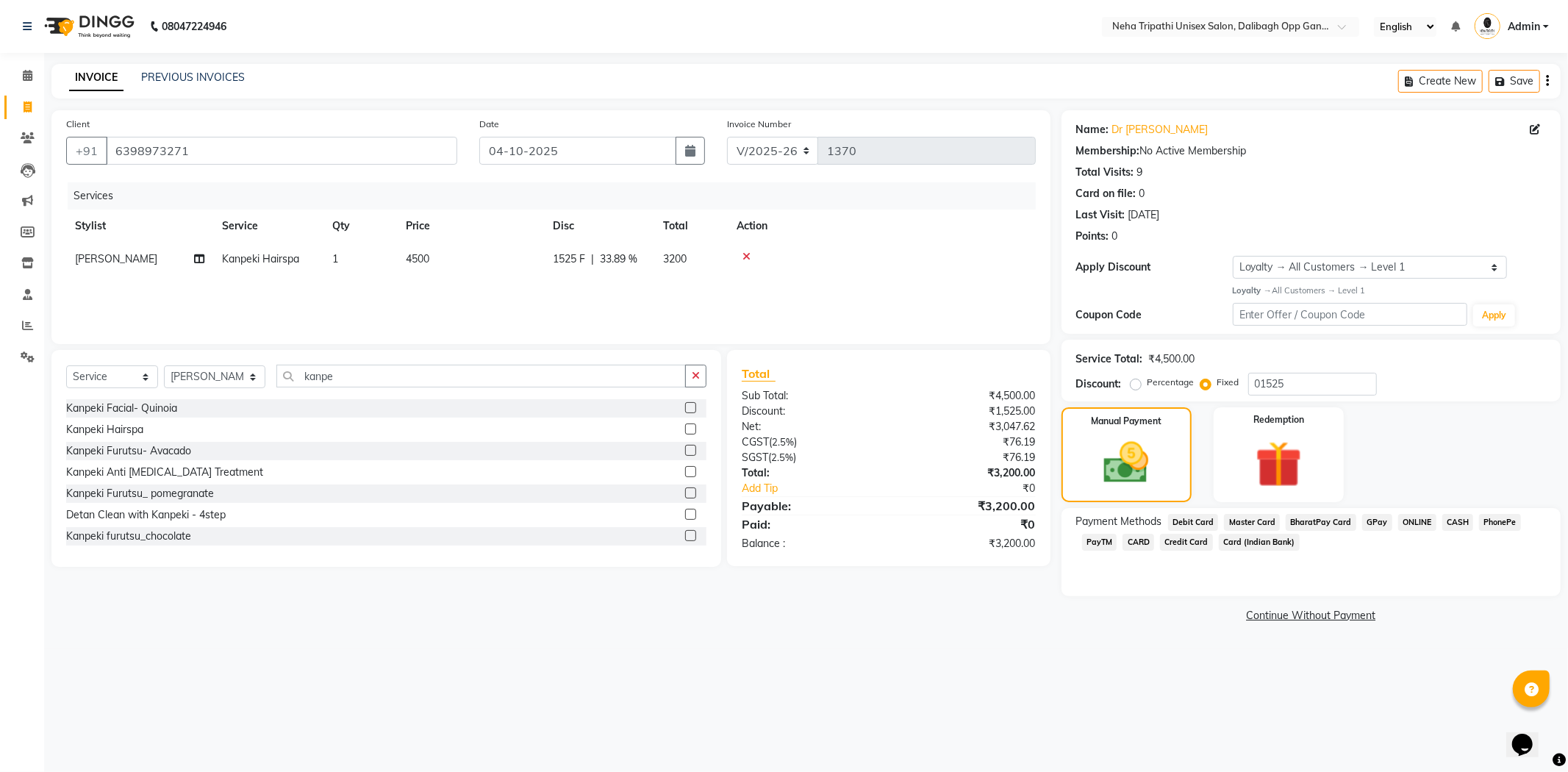
click at [1445, 525] on span "CASH" at bounding box center [1458, 522] width 32 height 17
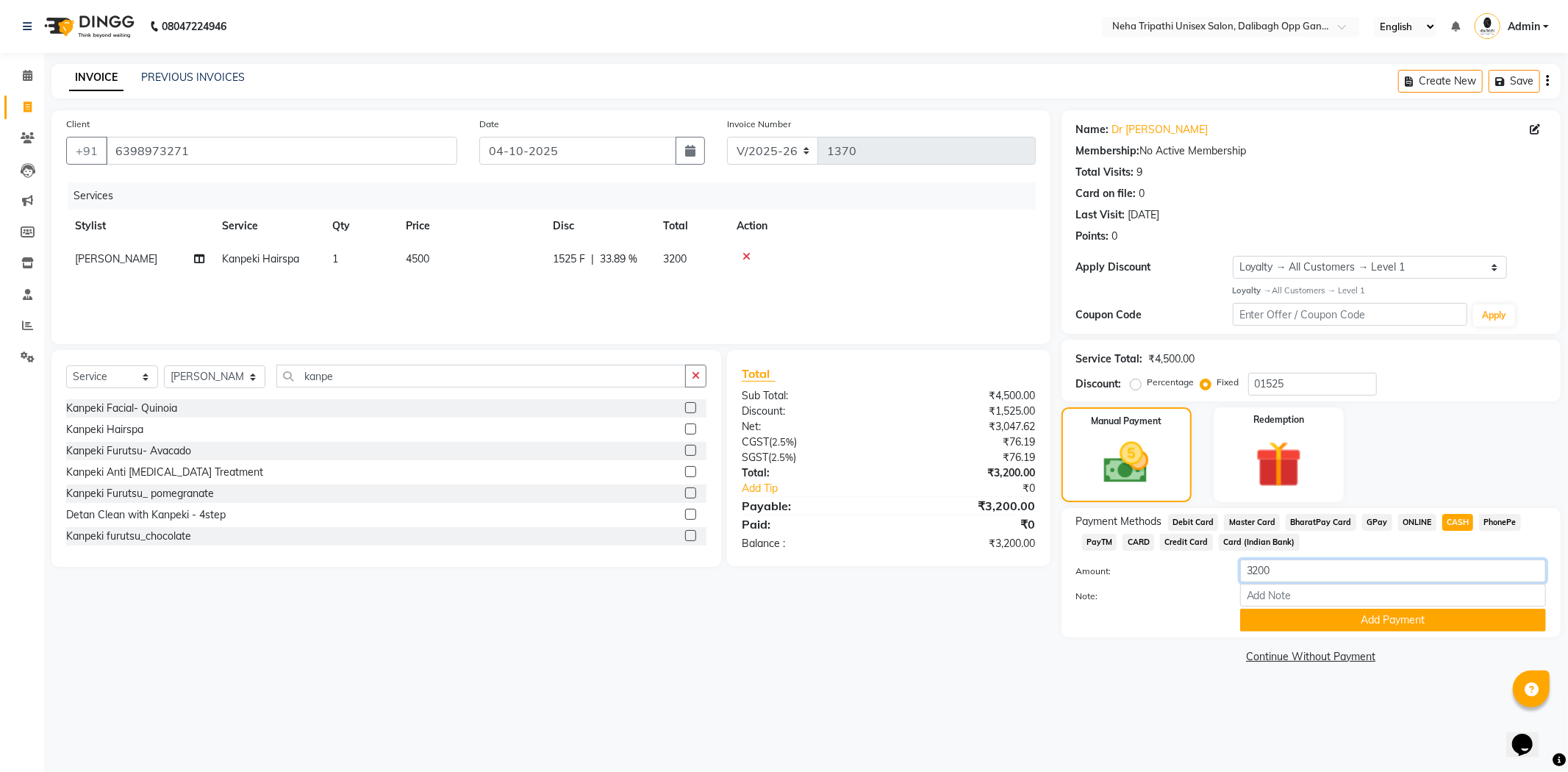
click at [1321, 576] on input "3200" at bounding box center [1393, 570] width 305 height 22
type input "3000"
click at [1366, 620] on button "Add Payment" at bounding box center [1393, 619] width 305 height 22
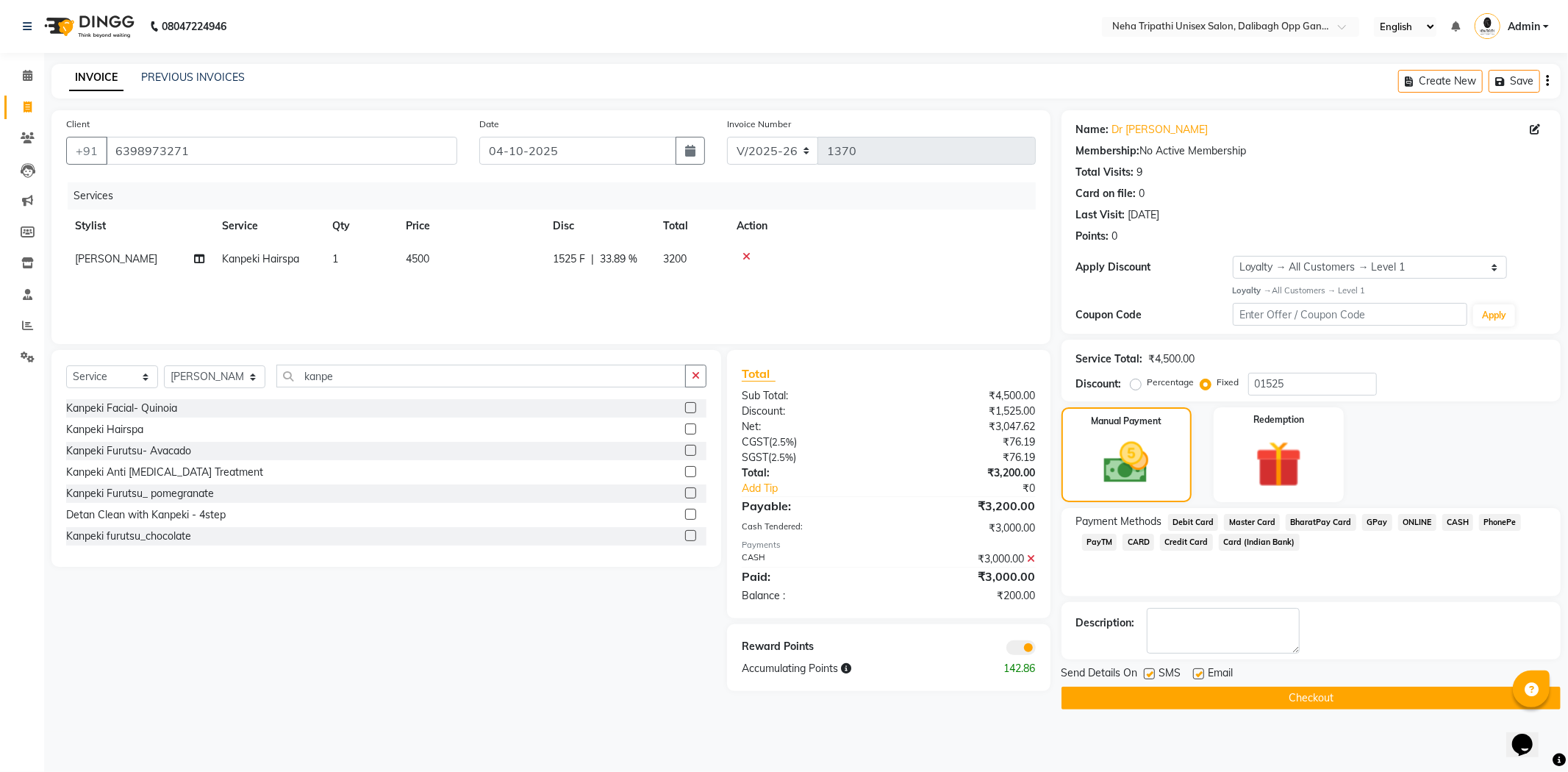
click at [1418, 520] on span "ONLINE" at bounding box center [1418, 522] width 38 height 17
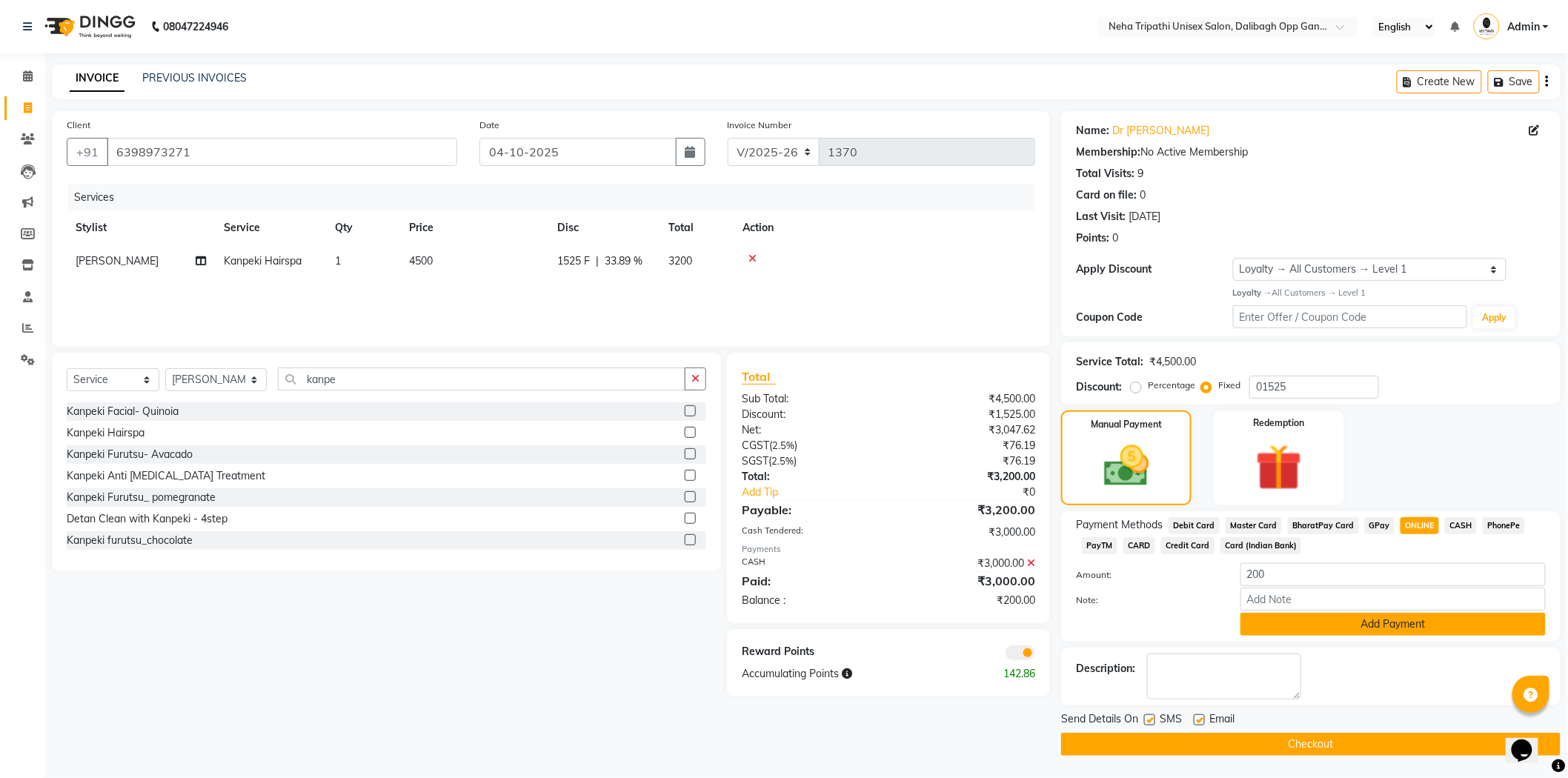
click at [1393, 625] on button "Add Payment" at bounding box center [1393, 624] width 305 height 23
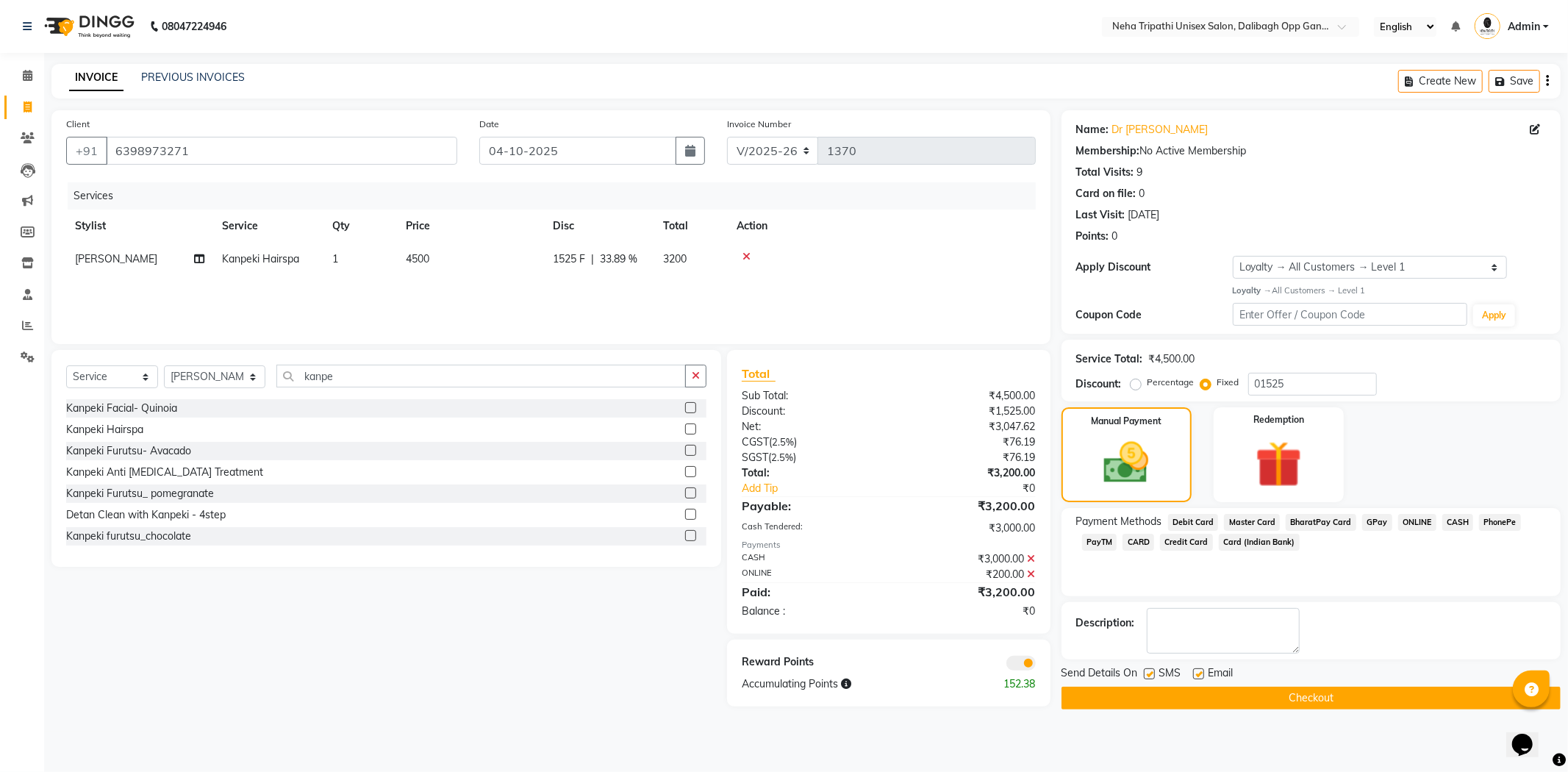
click at [1342, 701] on button "Checkout" at bounding box center [1311, 697] width 499 height 22
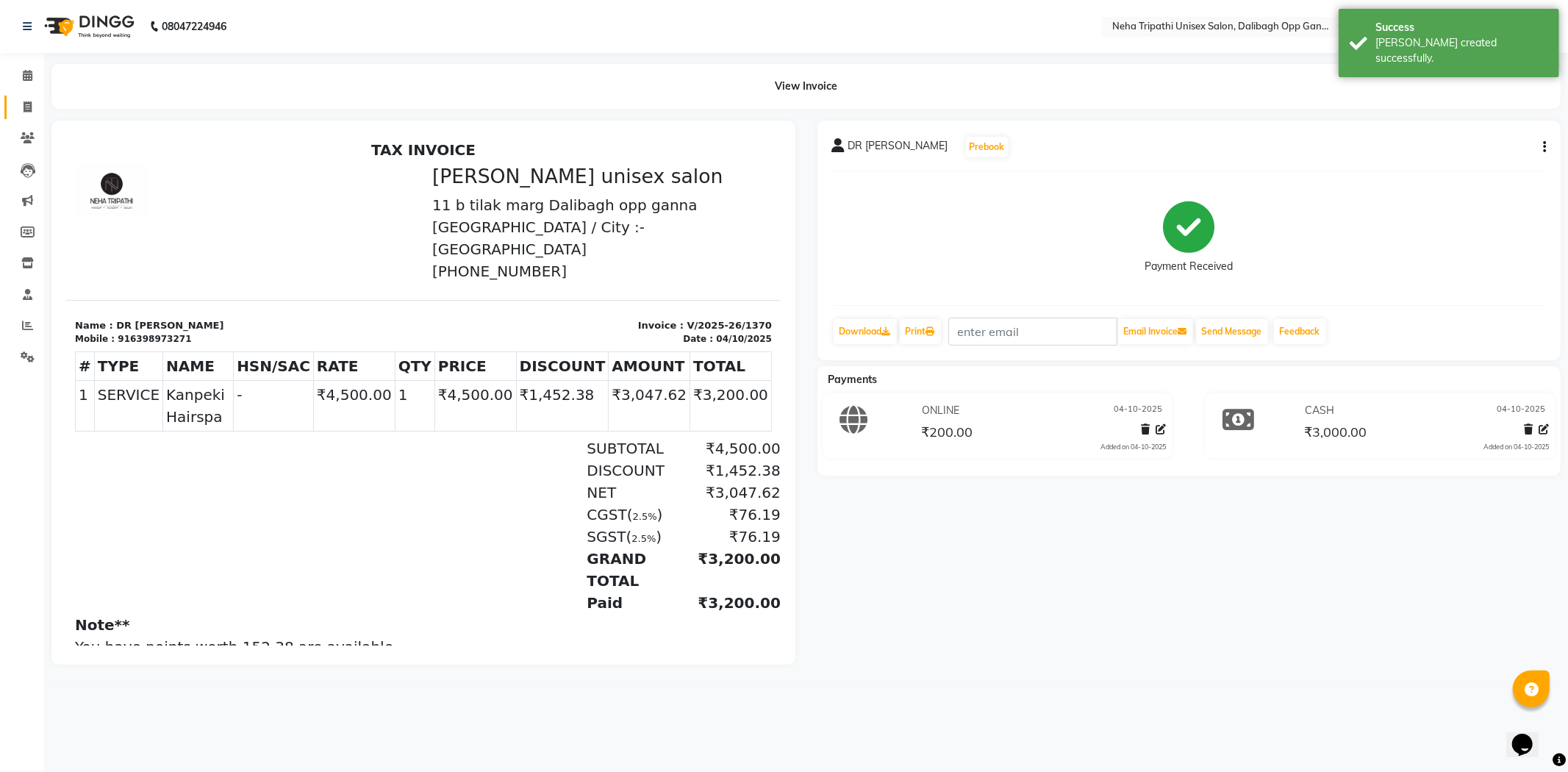
click at [27, 98] on link "Invoice" at bounding box center [22, 107] width 36 height 24
select select "service"
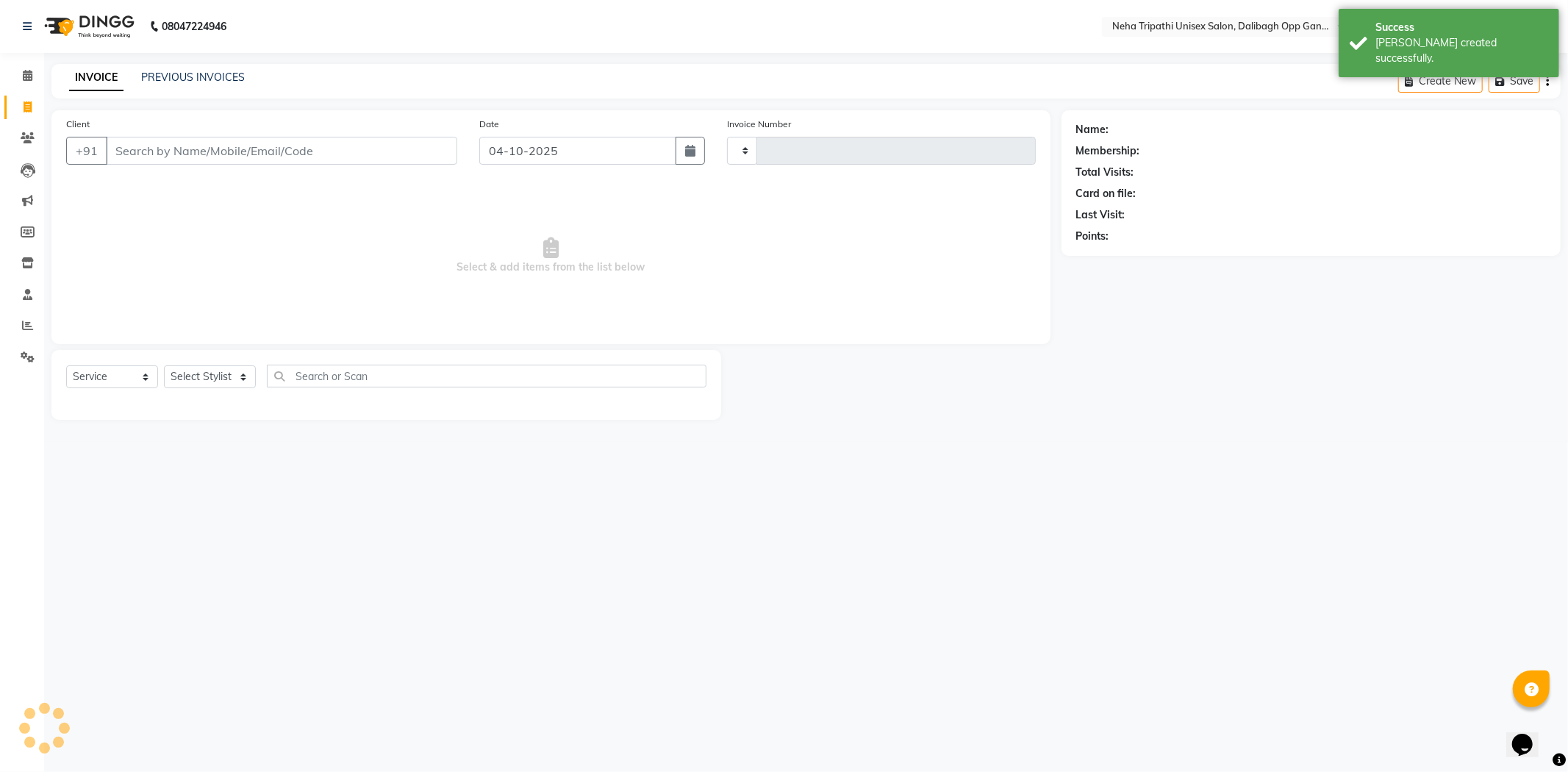
type input "1371"
select select "6624"
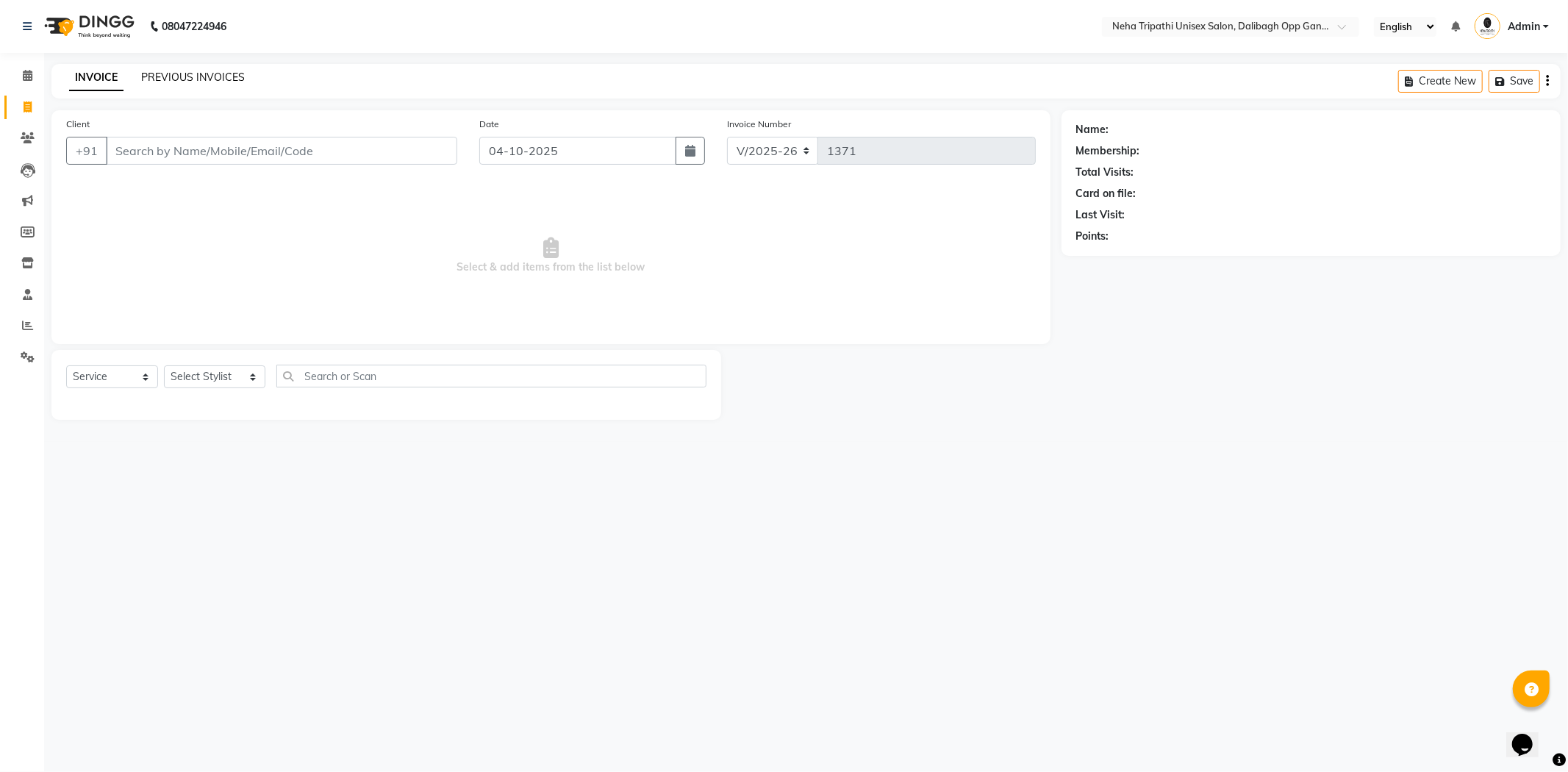
click at [208, 71] on link "PREVIOUS INVOICES" at bounding box center [193, 77] width 104 height 13
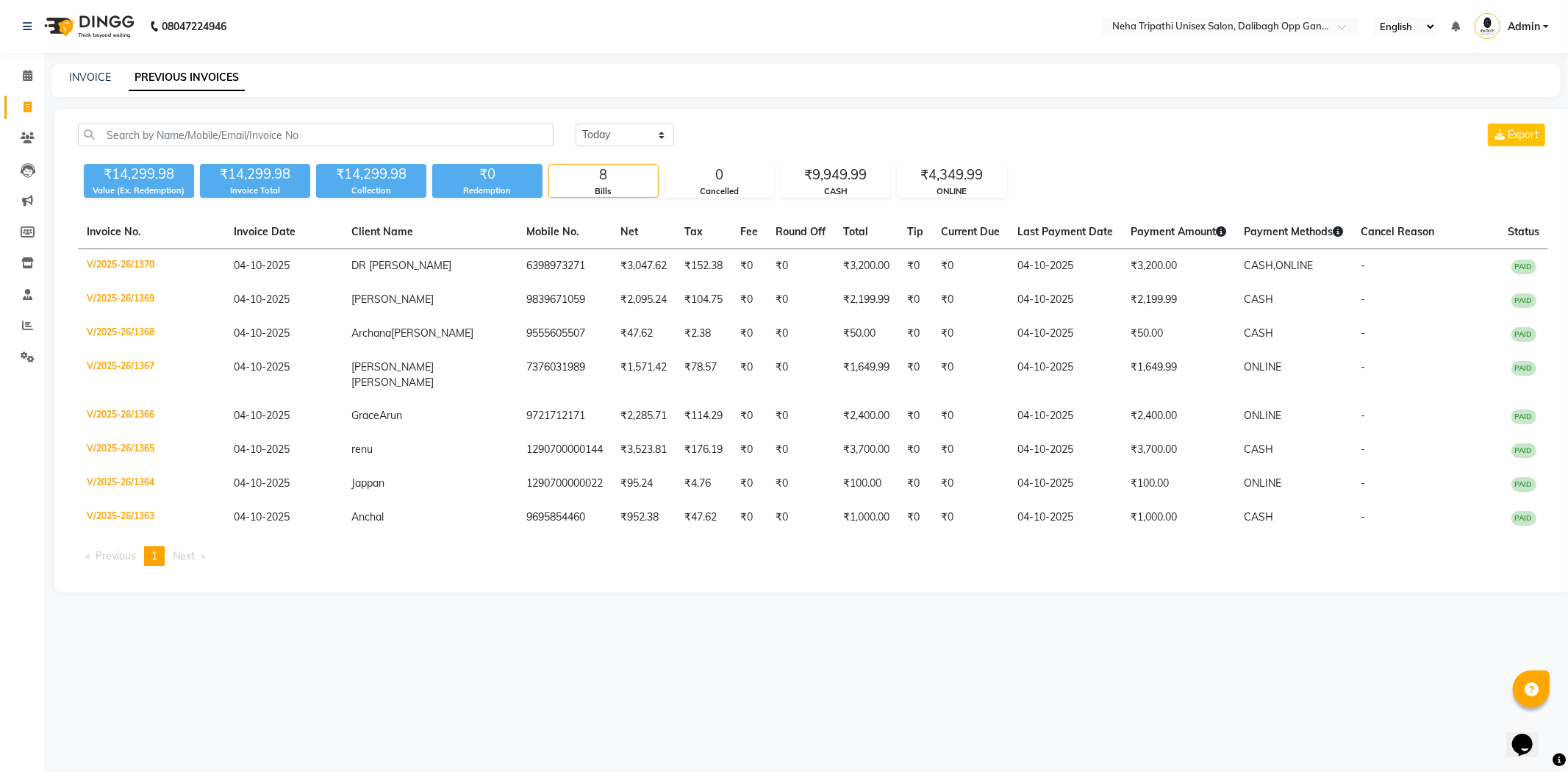
click at [658, 109] on div "Today Yesterday Custom Range Export ₹14,299.98 Value (Ex. Redemption) ₹14,299.9…" at bounding box center [813, 350] width 1517 height 484
click at [648, 130] on select "Today Yesterday Custom Range" at bounding box center [625, 134] width 99 height 22
select select "range"
click at [576, 124] on select "Today Yesterday Custom Range" at bounding box center [625, 134] width 99 height 22
click at [790, 132] on input "04-10-2025" at bounding box center [745, 135] width 103 height 21
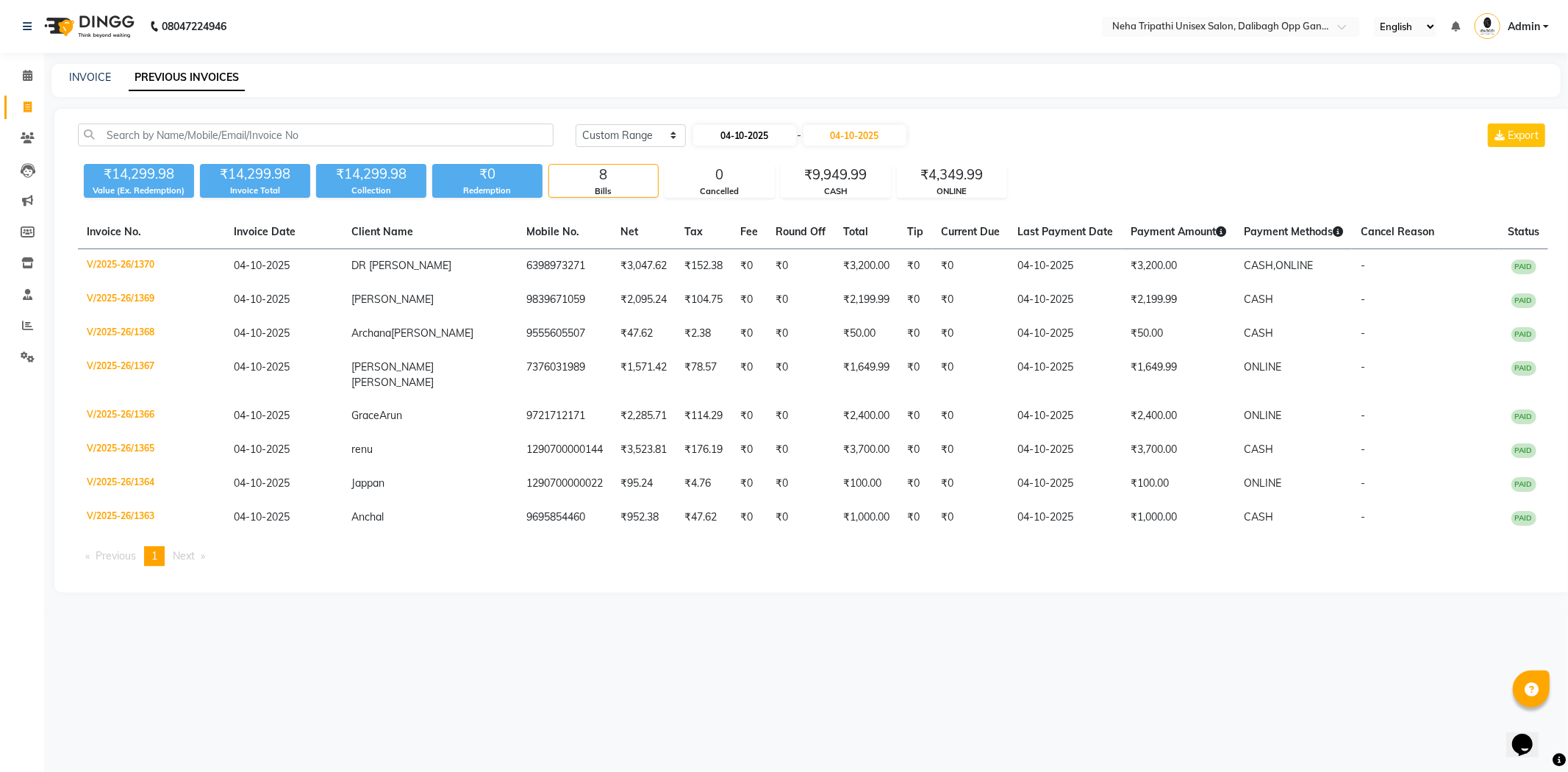
select select "10"
select select "2025"
drag, startPoint x: 765, startPoint y: 162, endPoint x: 765, endPoint y: 170, distance: 8.0
click at [766, 162] on select "Jan Feb Mar Apr May Jun Jul Aug Sep Oct Nov Dec" at bounding box center [750, 162] width 56 height 22
select select "9"
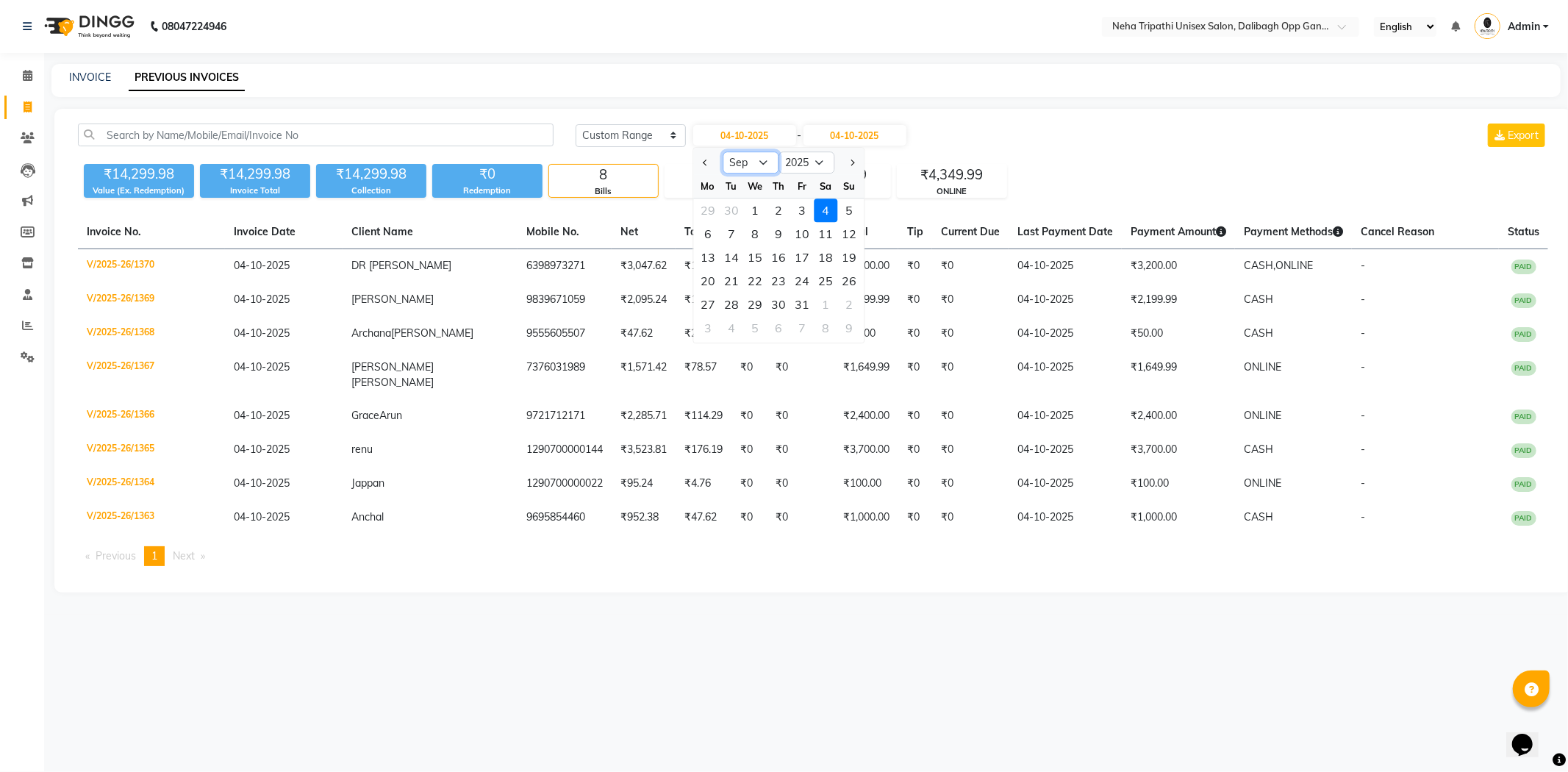
click at [723, 151] on select "Jan Feb Mar Apr May Jun Jul Aug Sep Oct Nov Dec" at bounding box center [750, 162] width 56 height 22
click at [710, 211] on div "1" at bounding box center [708, 210] width 23 height 23
type input "01-09-2025"
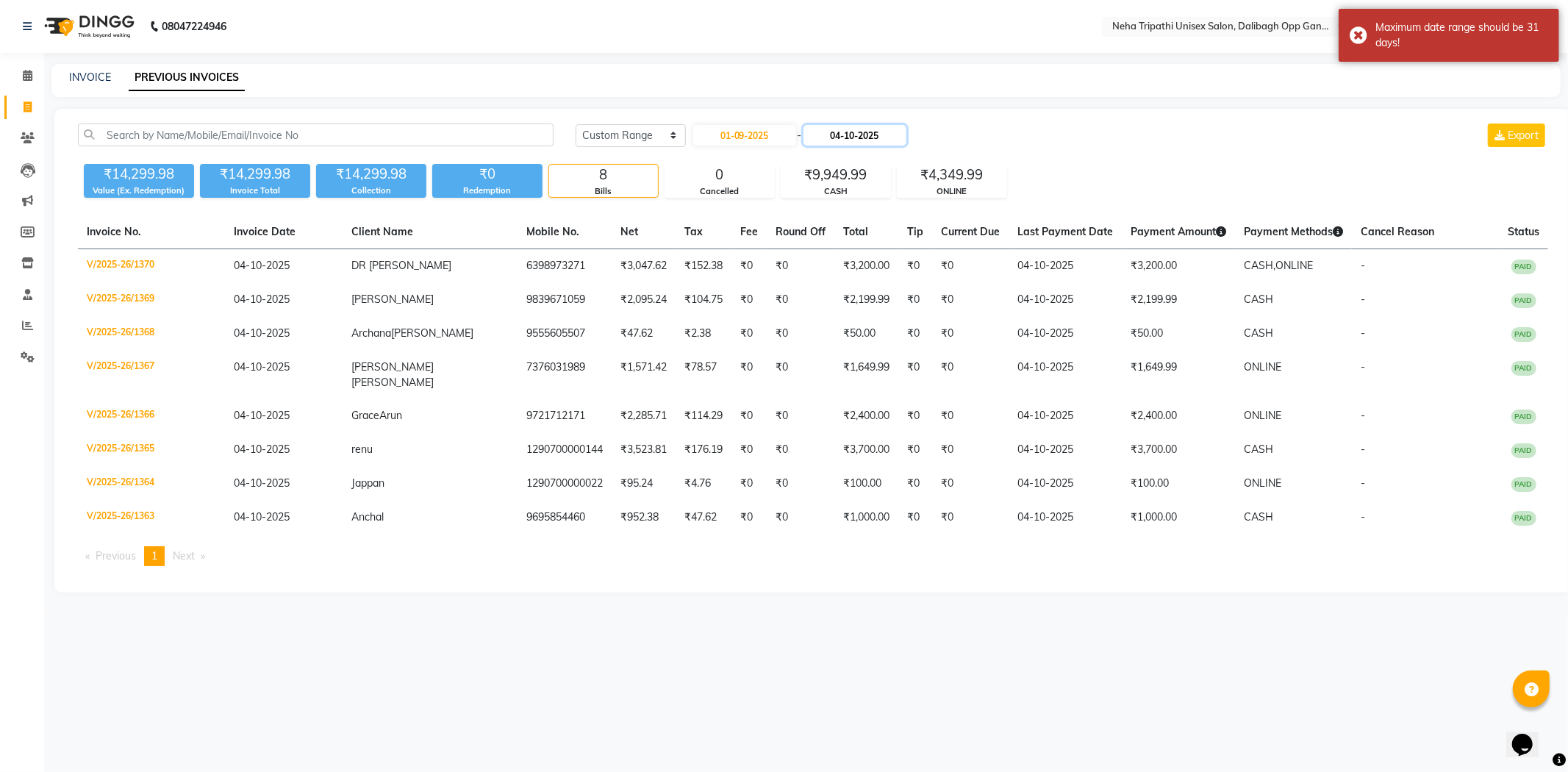
click at [905, 135] on input "04-10-2025" at bounding box center [855, 135] width 103 height 21
click at [859, 163] on select "Sep Oct Nov Dec" at bounding box center [867, 162] width 56 height 22
select select "9"
click at [839, 151] on select "Sep Oct Nov Dec" at bounding box center [867, 162] width 56 height 22
click at [847, 305] on div "30" at bounding box center [848, 305] width 23 height 23
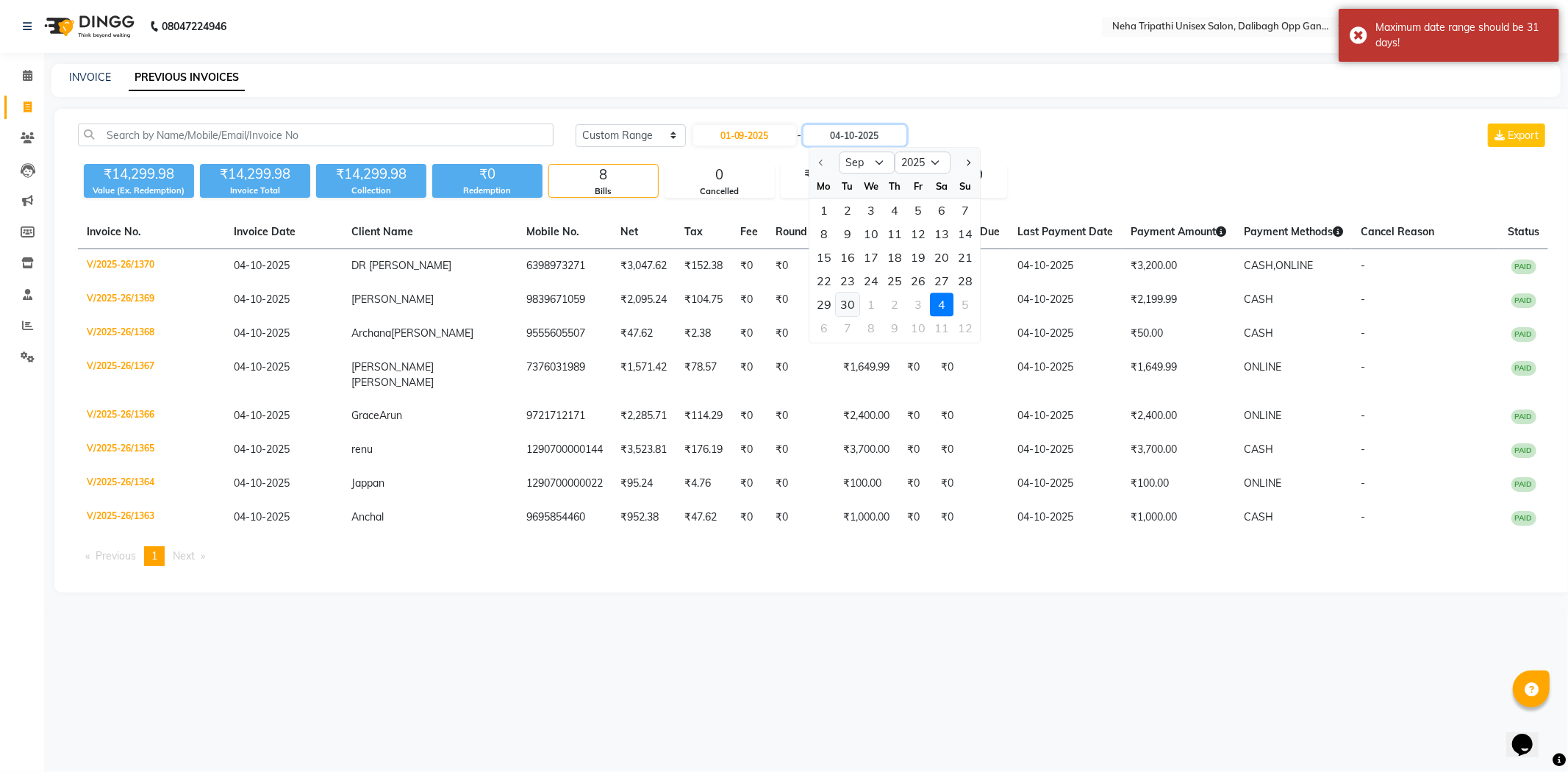
type input "30-09-2025"
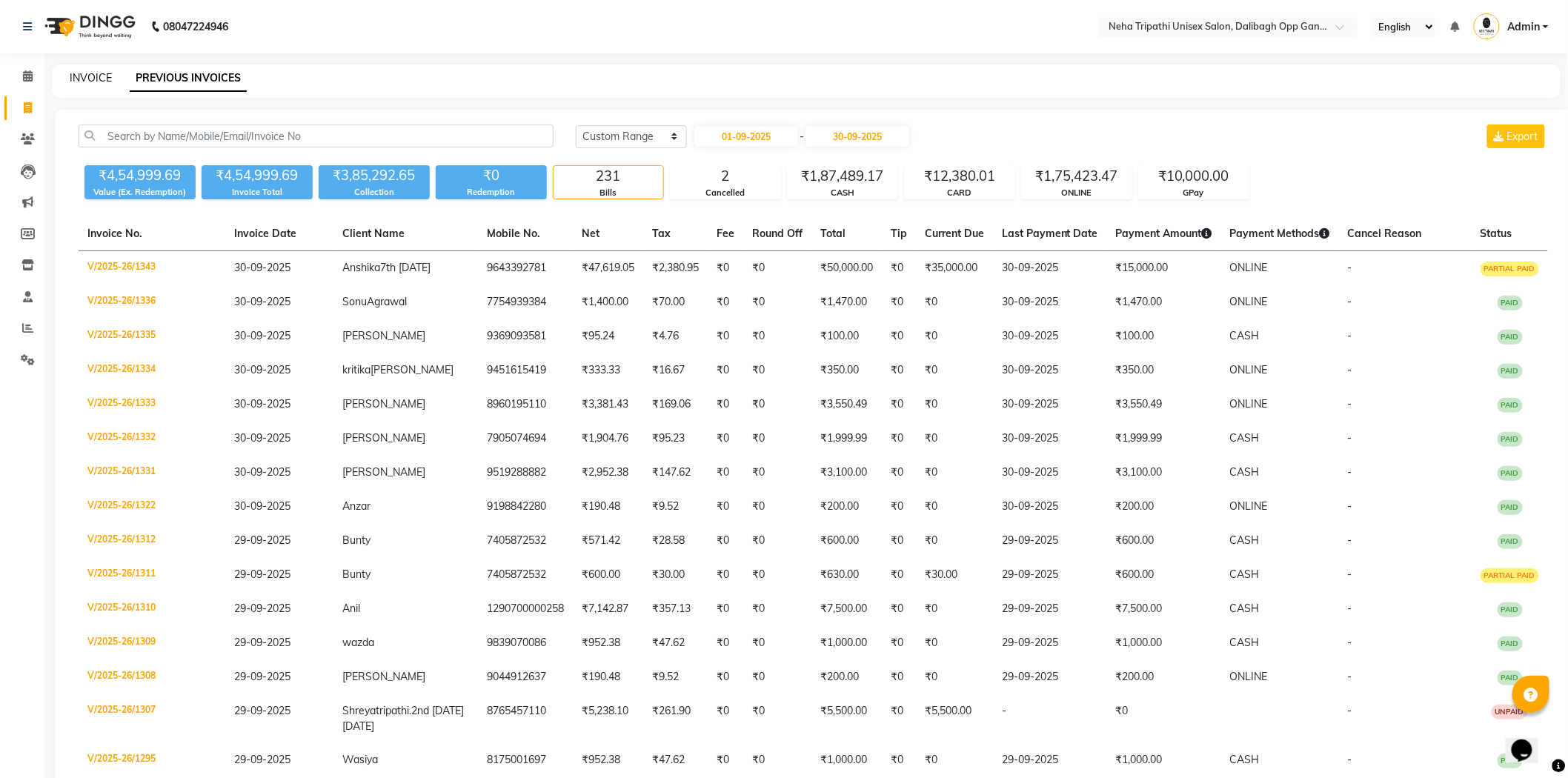
click at [105, 73] on link "INVOICE" at bounding box center [90, 78] width 42 height 13
select select "6624"
select select "service"
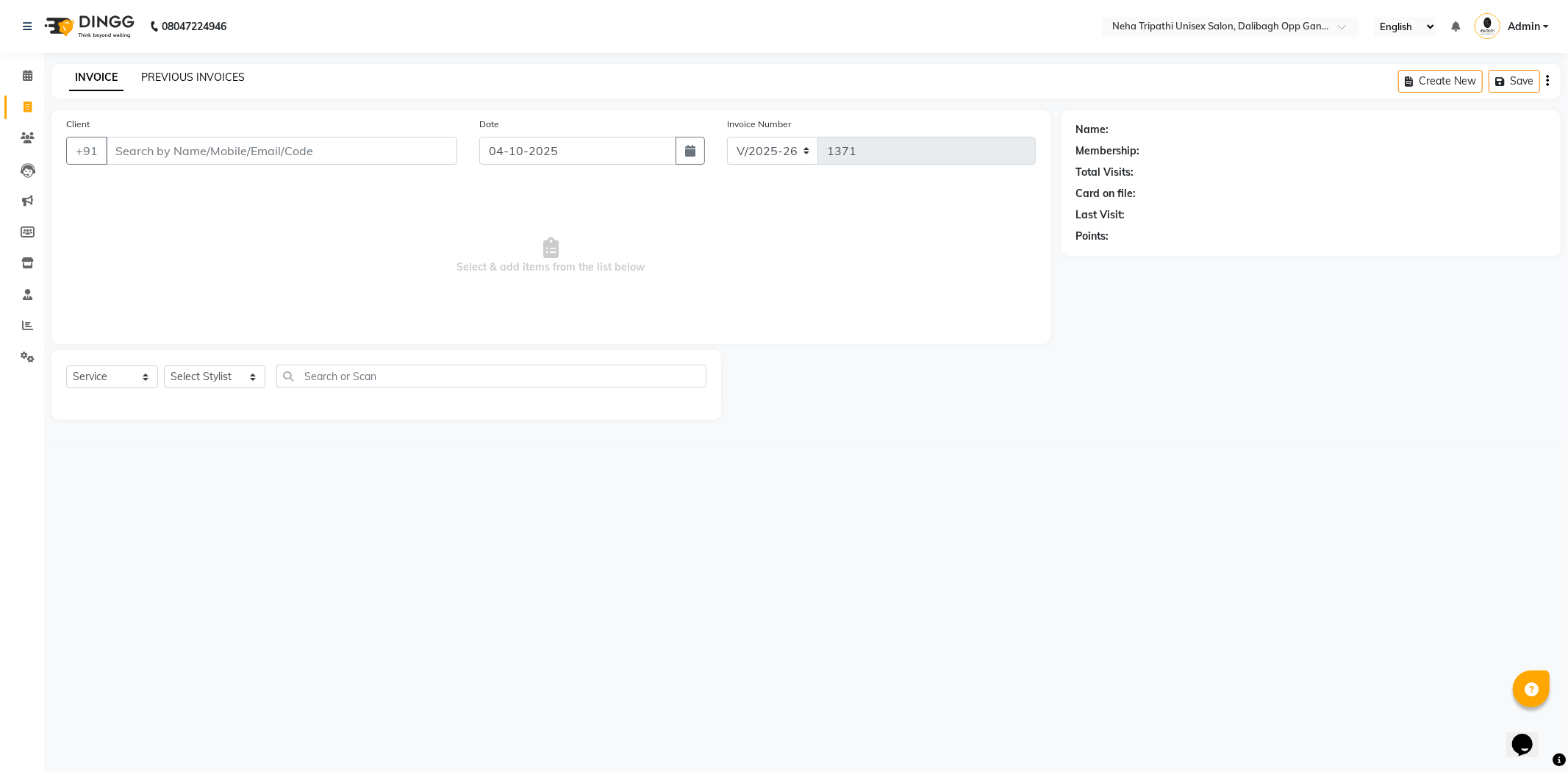
click at [172, 79] on link "PREVIOUS INVOICES" at bounding box center [193, 77] width 104 height 13
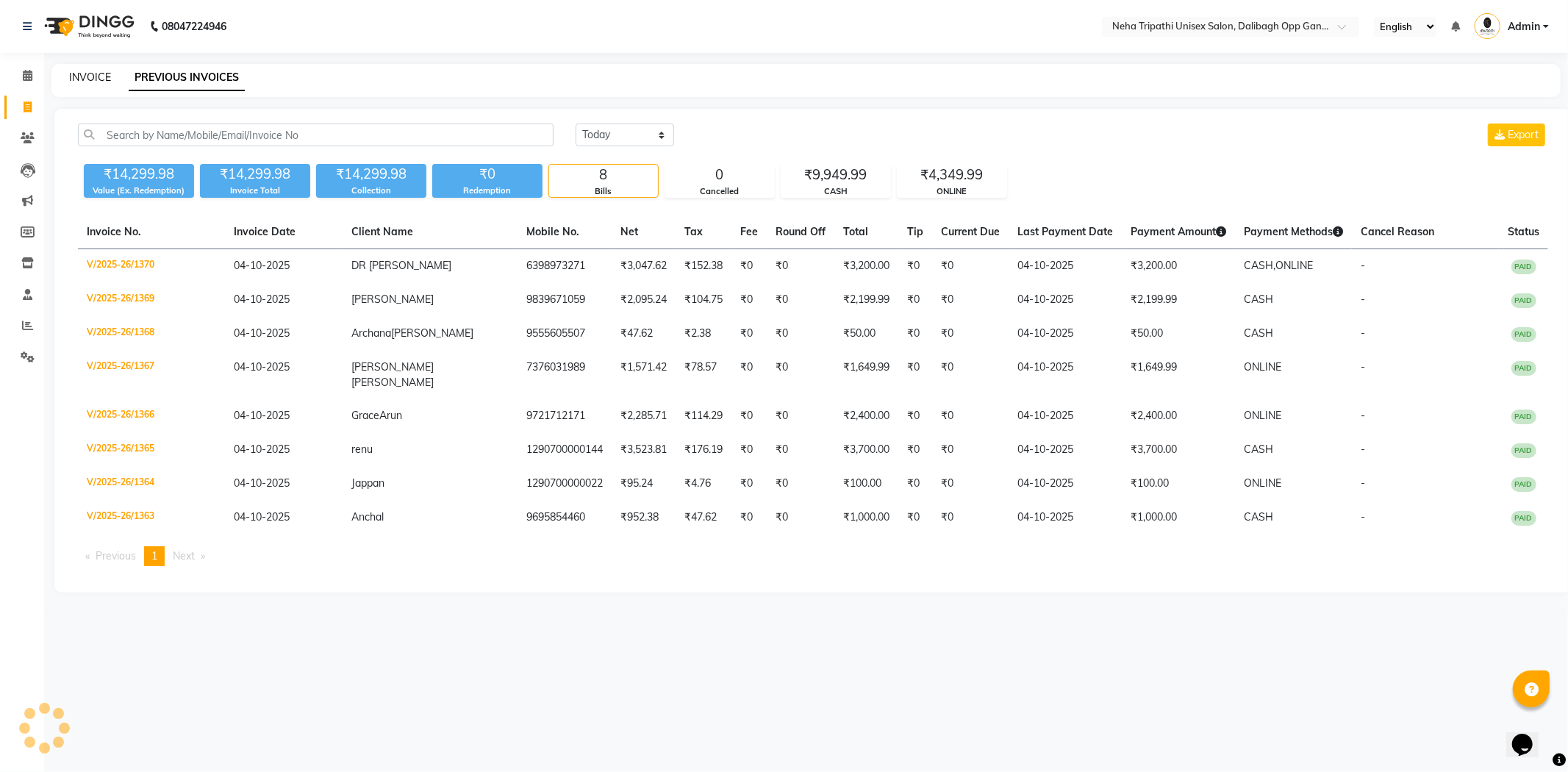
click at [91, 74] on link "INVOICE" at bounding box center [90, 77] width 42 height 13
select select "service"
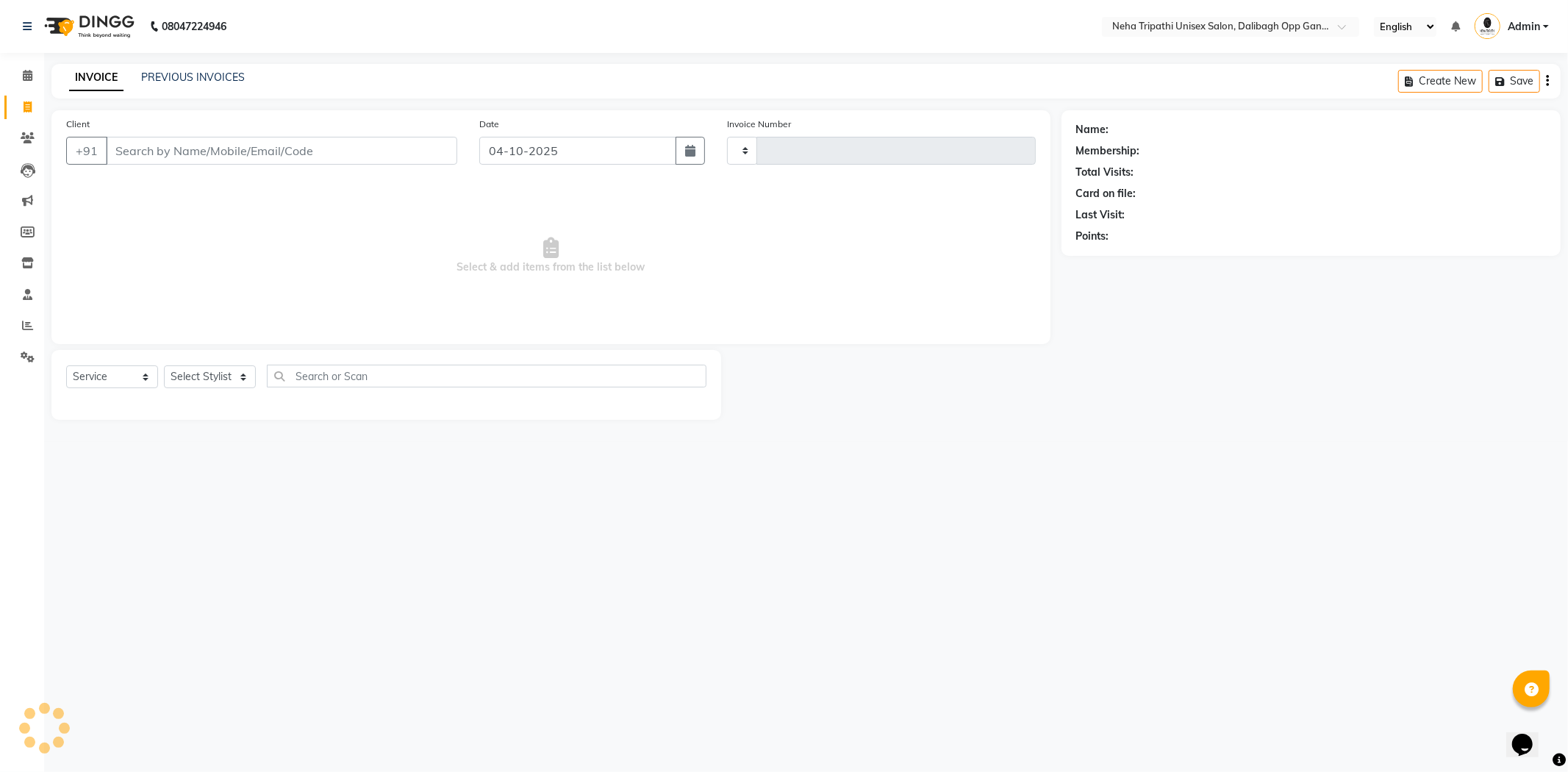
type input "1371"
select select "6624"
select select "service"
